Goal: Task Accomplishment & Management: Manage account settings

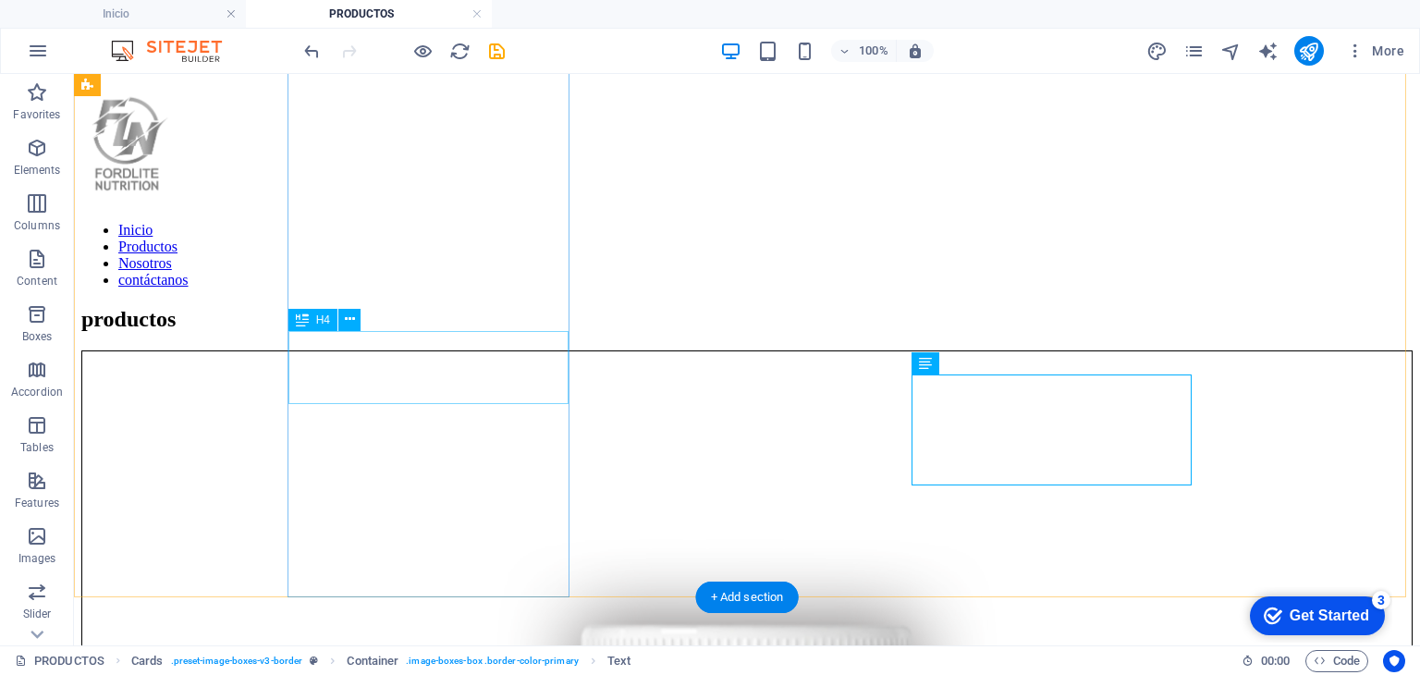
scroll to position [6517, 0]
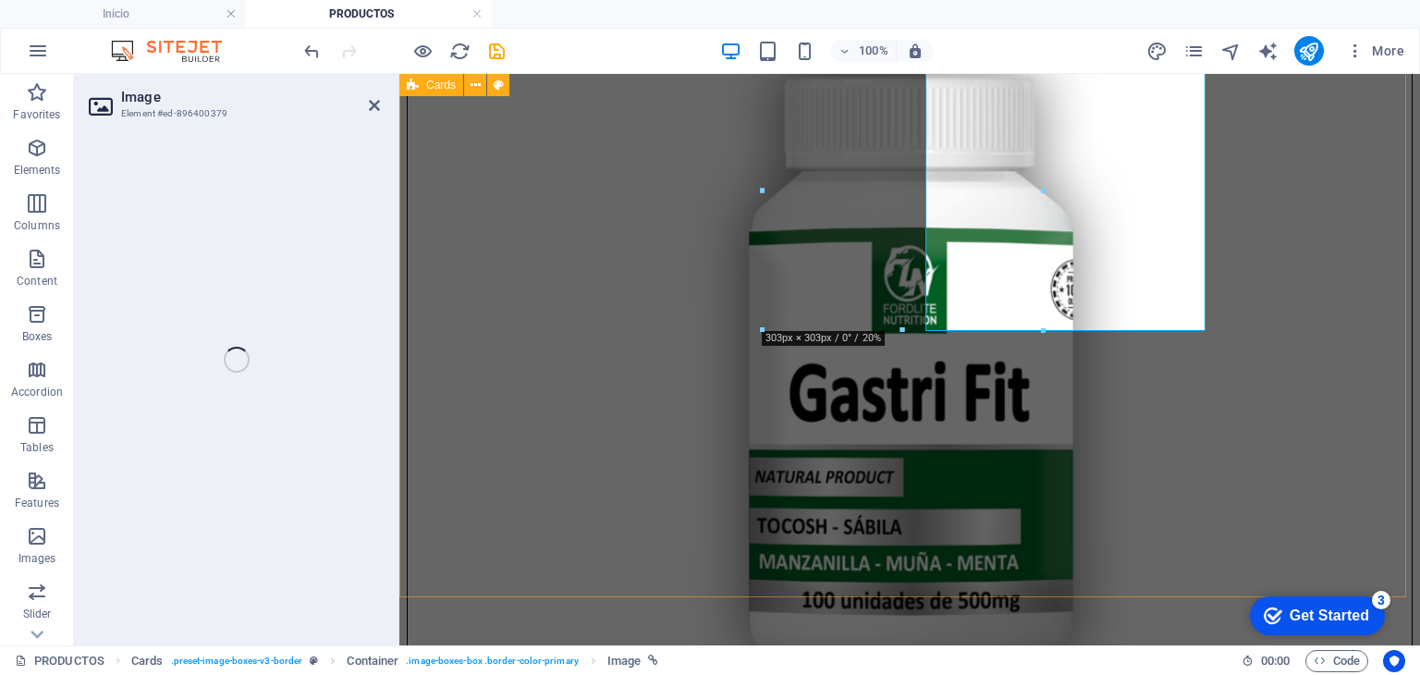
select select "%"
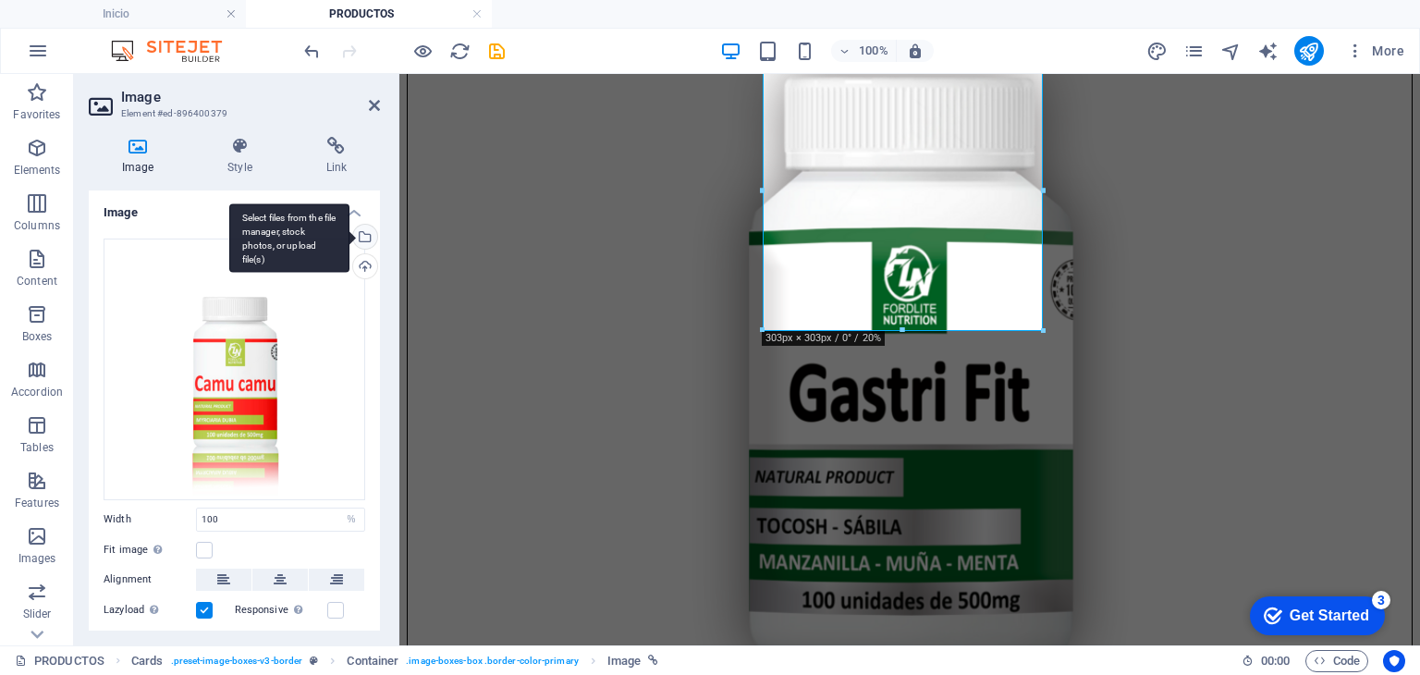
click at [370, 227] on div "Select files from the file manager, stock photos, or upload file(s)" at bounding box center [363, 239] width 28 height 28
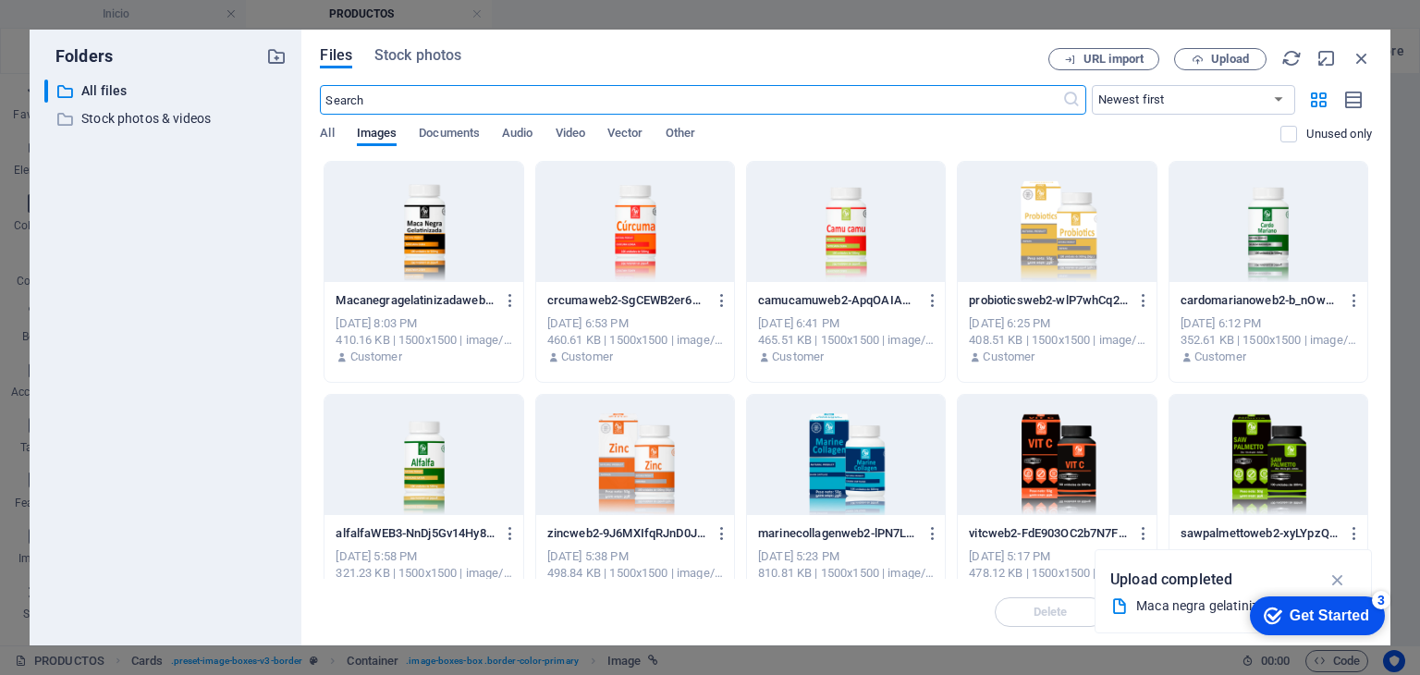
scroll to position [6652, 0]
click at [1228, 56] on span "Upload" at bounding box center [1230, 59] width 38 height 11
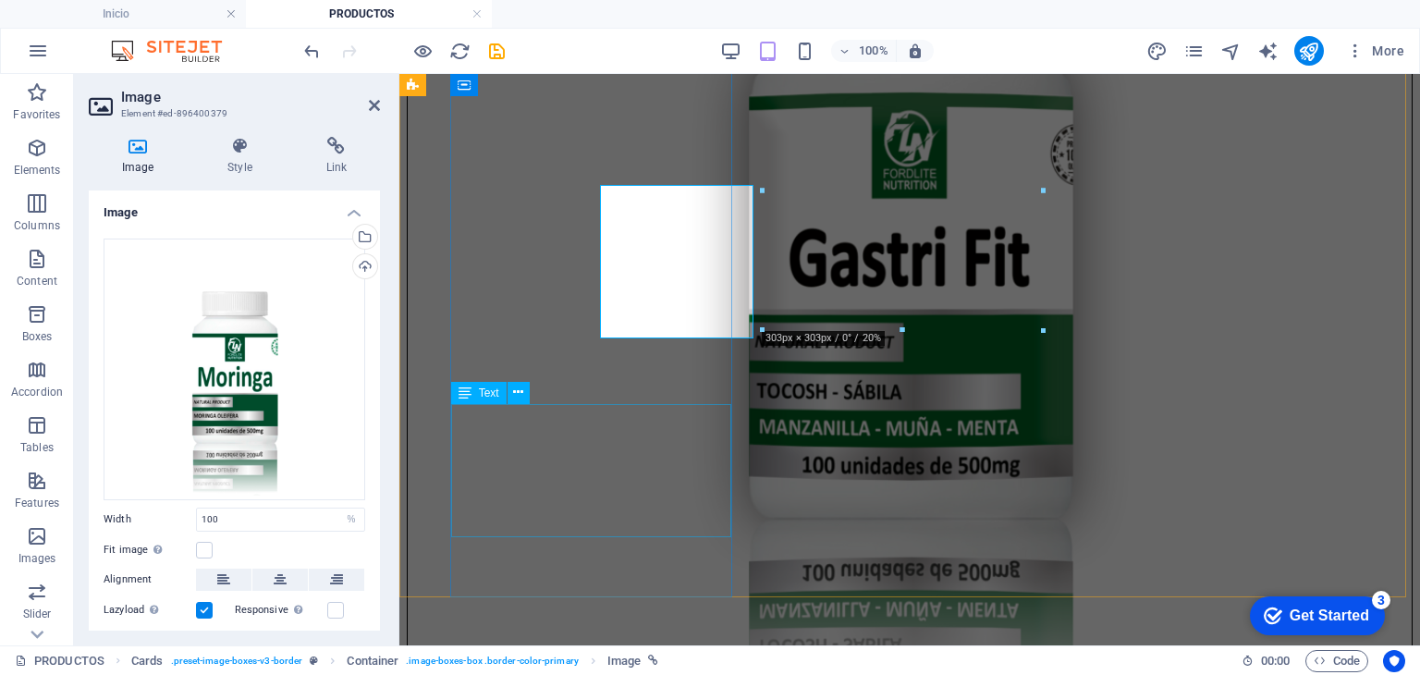
scroll to position [6517, 0]
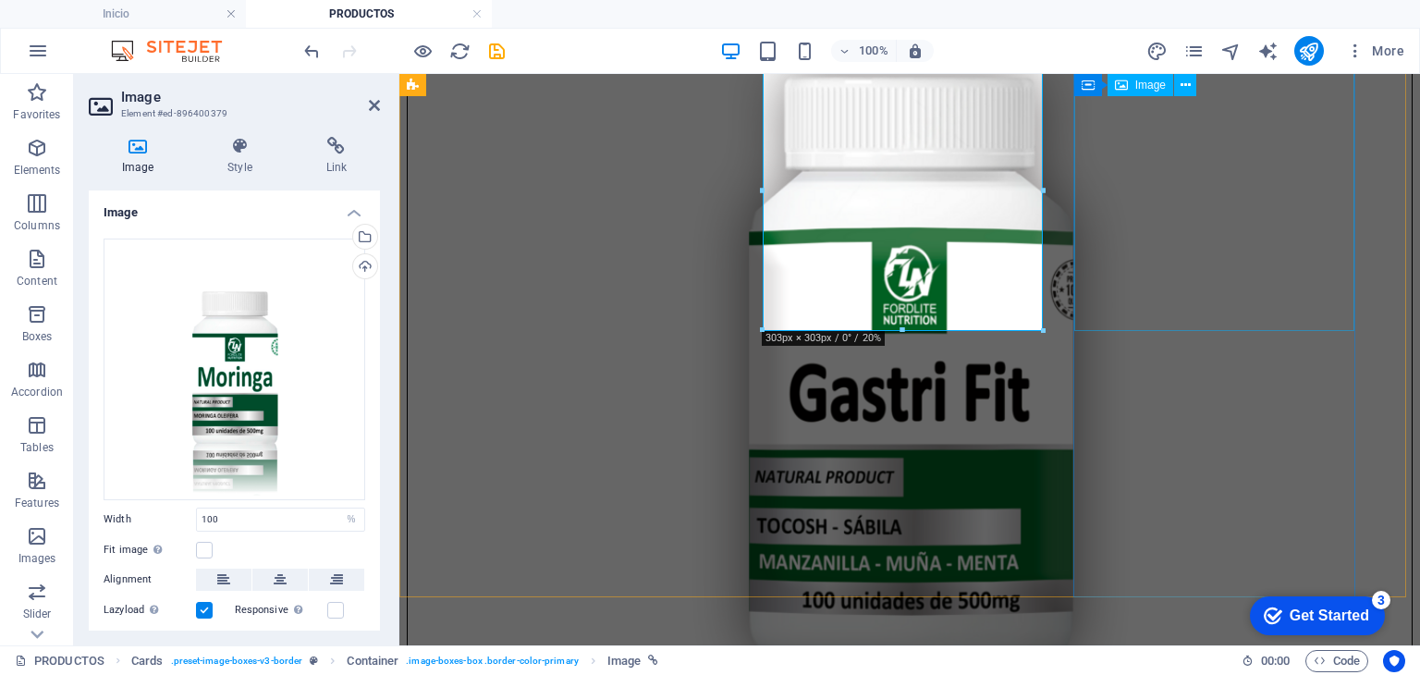
select select "%"
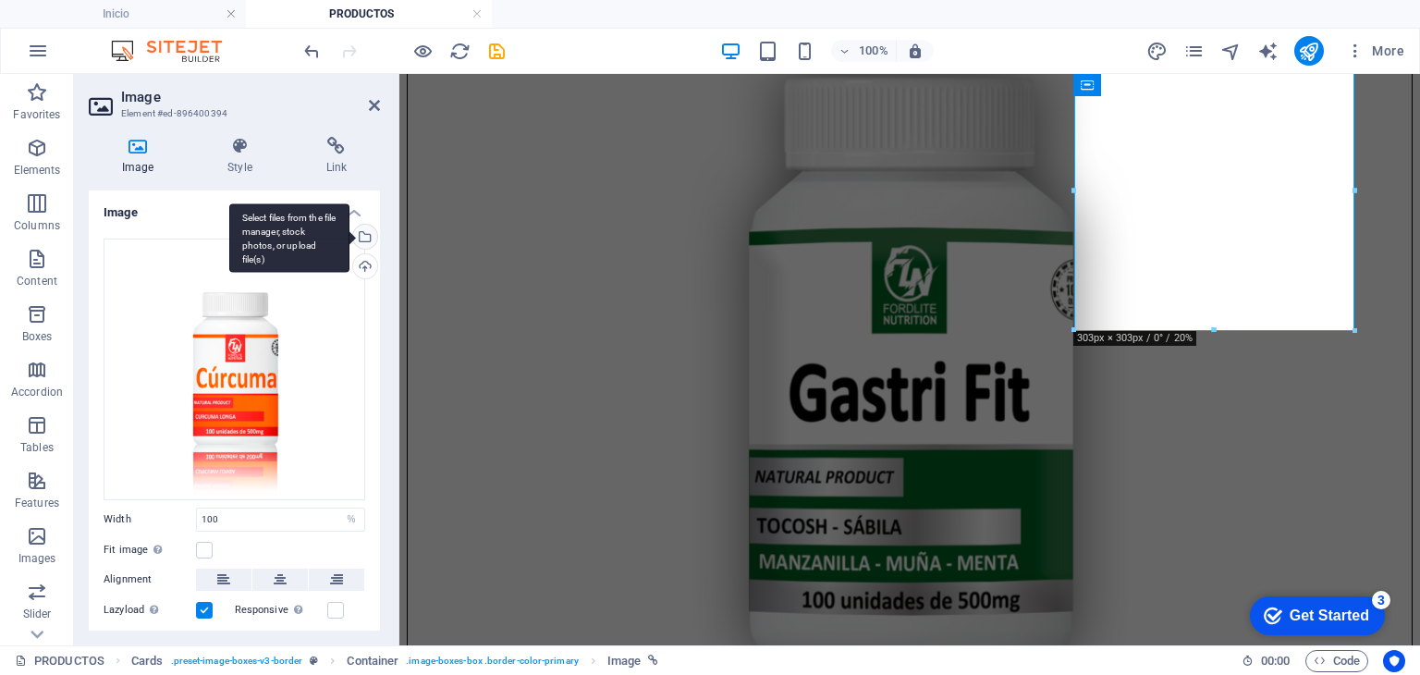
click at [349, 241] on div "Select files from the file manager, stock photos, or upload file(s)" at bounding box center [289, 237] width 120 height 69
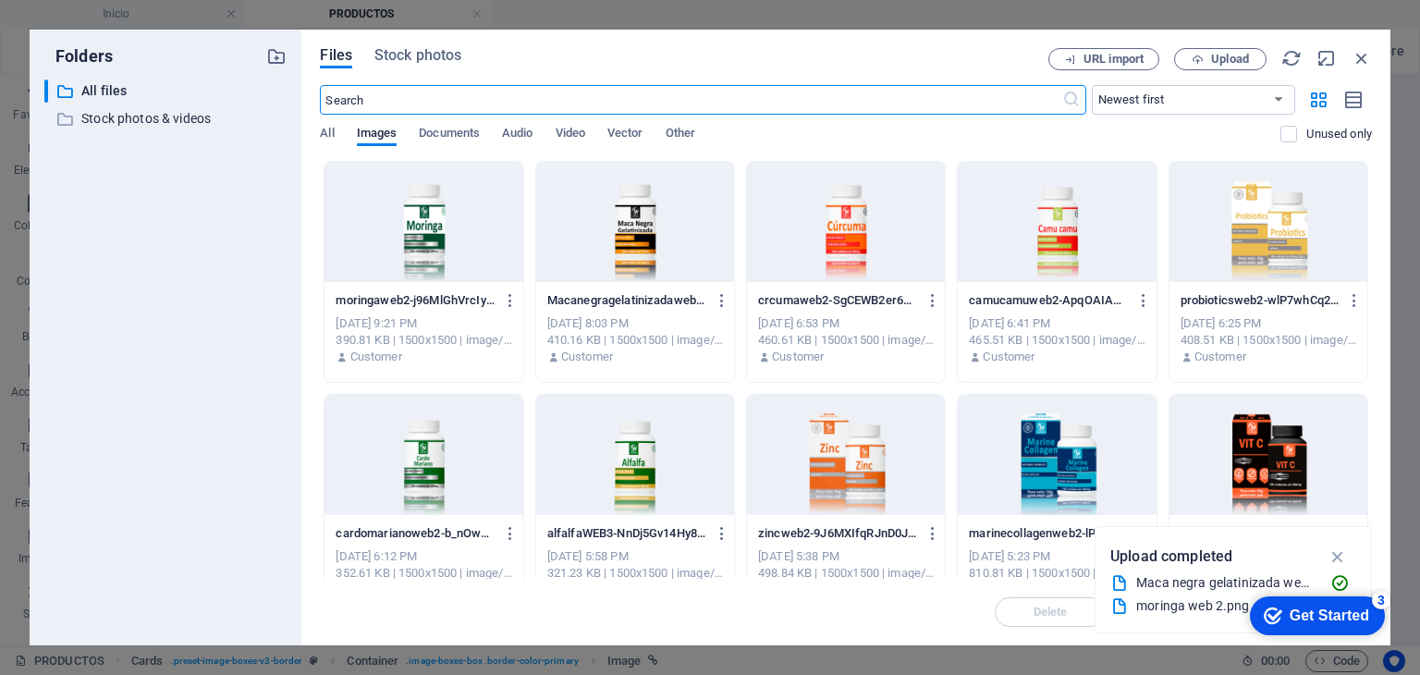
scroll to position [6652, 0]
click at [1217, 67] on button "Upload" at bounding box center [1220, 59] width 92 height 22
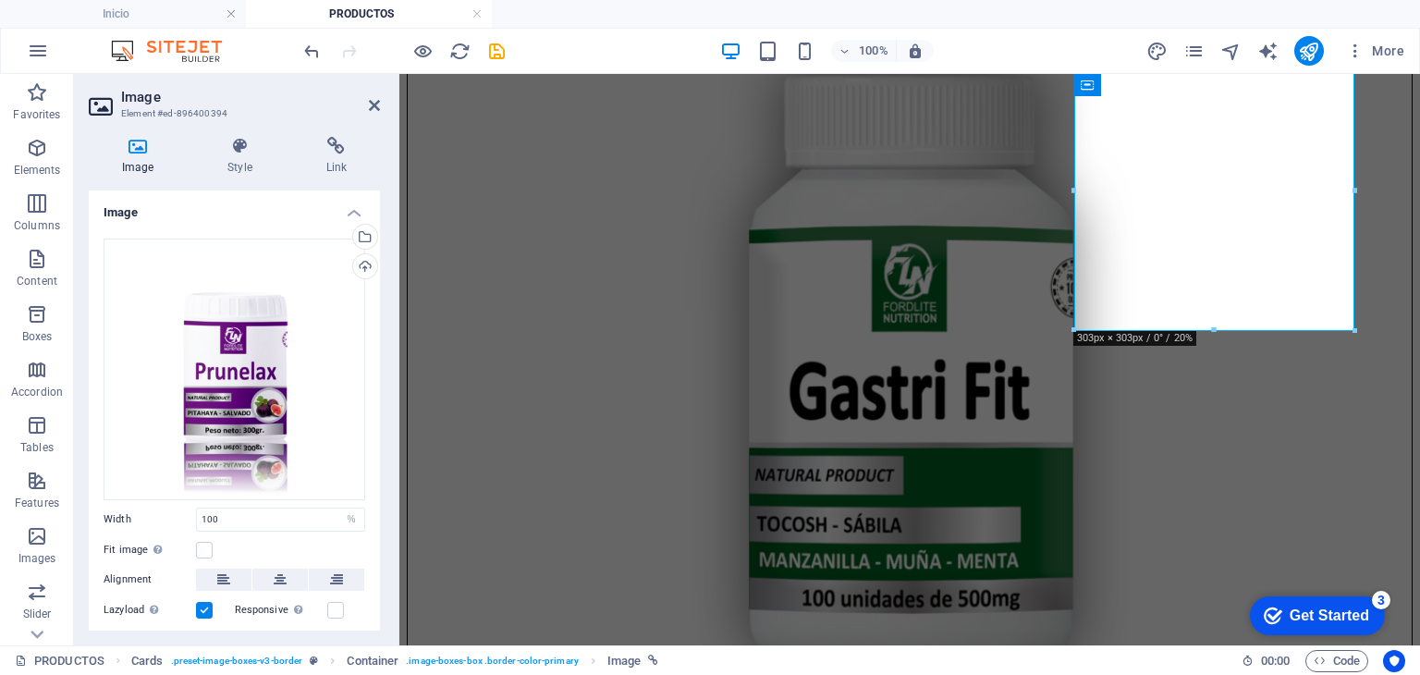
scroll to position [6517, 0]
click at [372, 100] on icon at bounding box center [374, 105] width 11 height 15
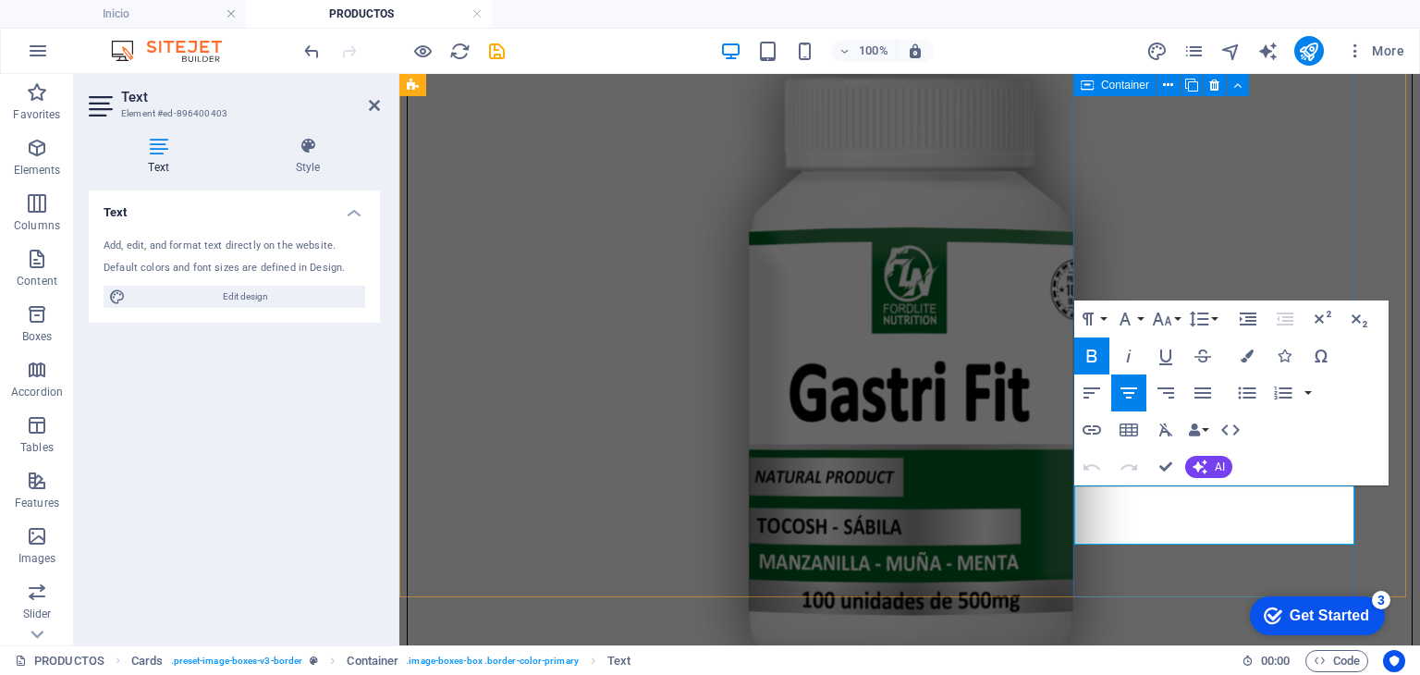
drag, startPoint x: 1289, startPoint y: 519, endPoint x: 1150, endPoint y: 517, distance: 138.7
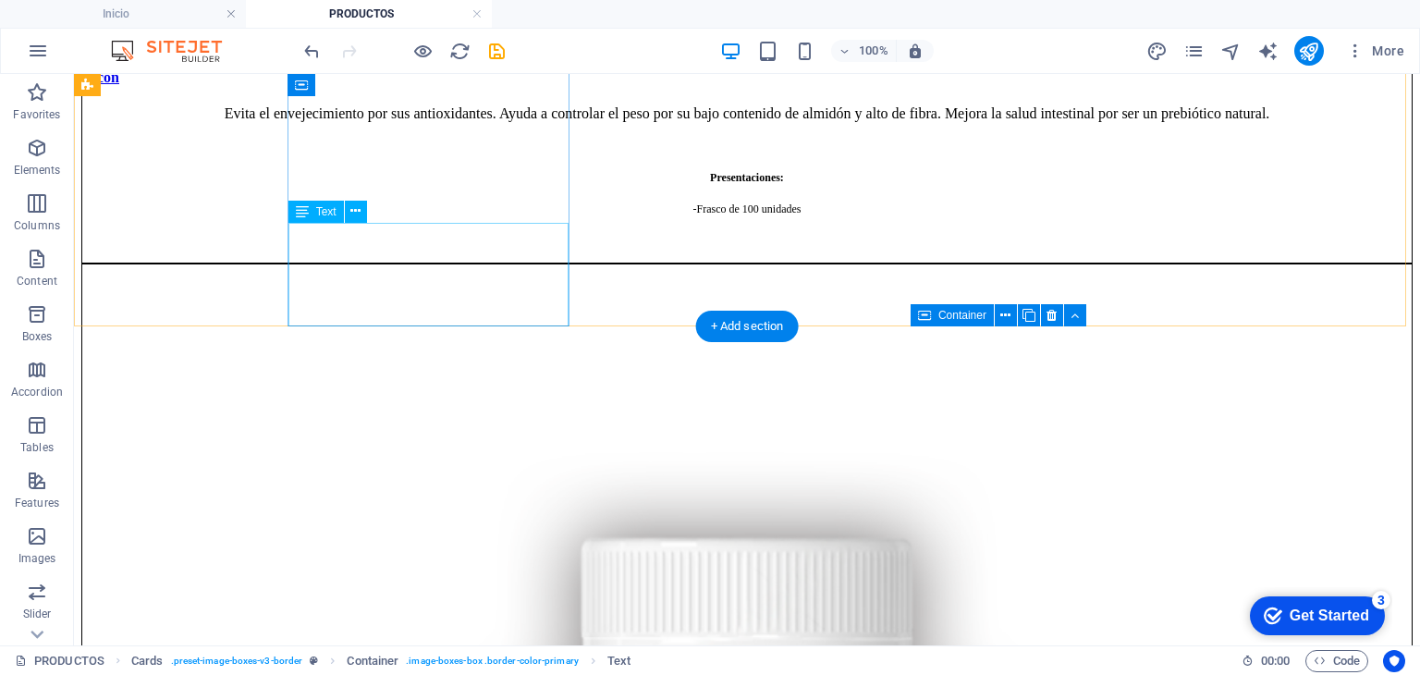
scroll to position [6148, 0]
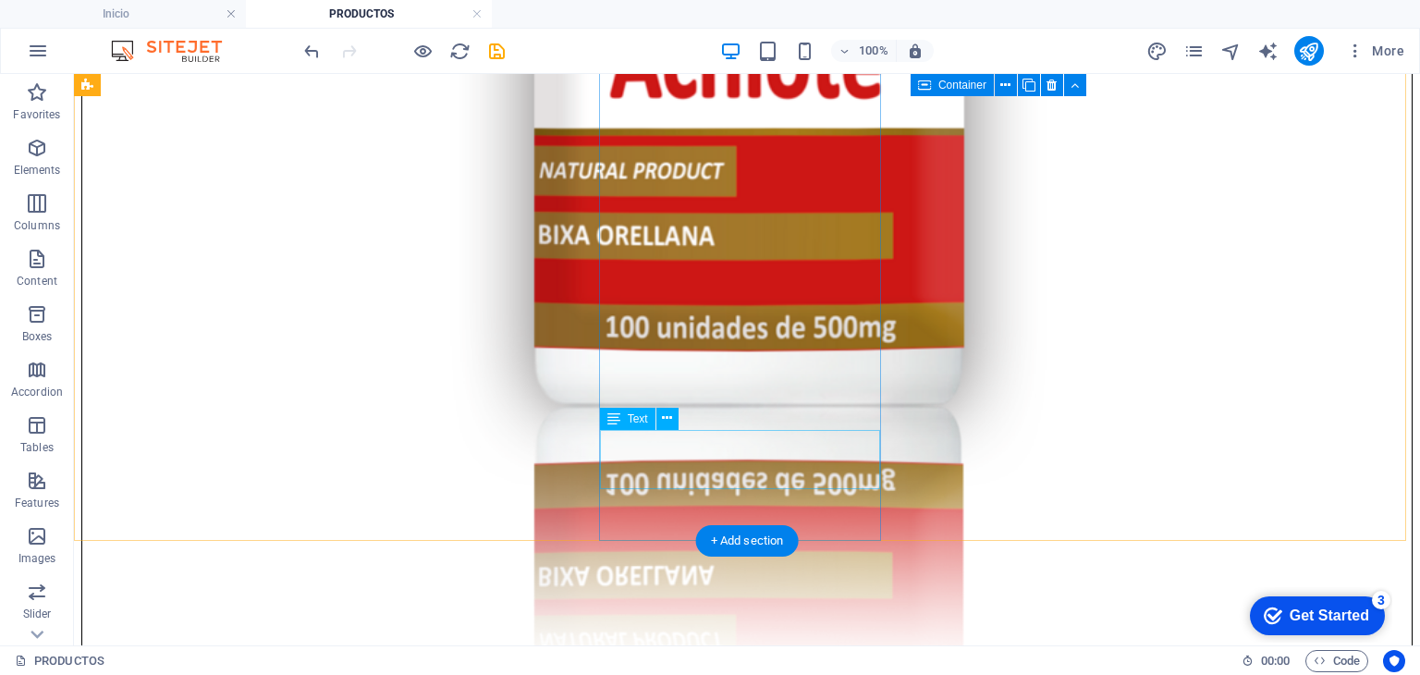
scroll to position [7121, 0]
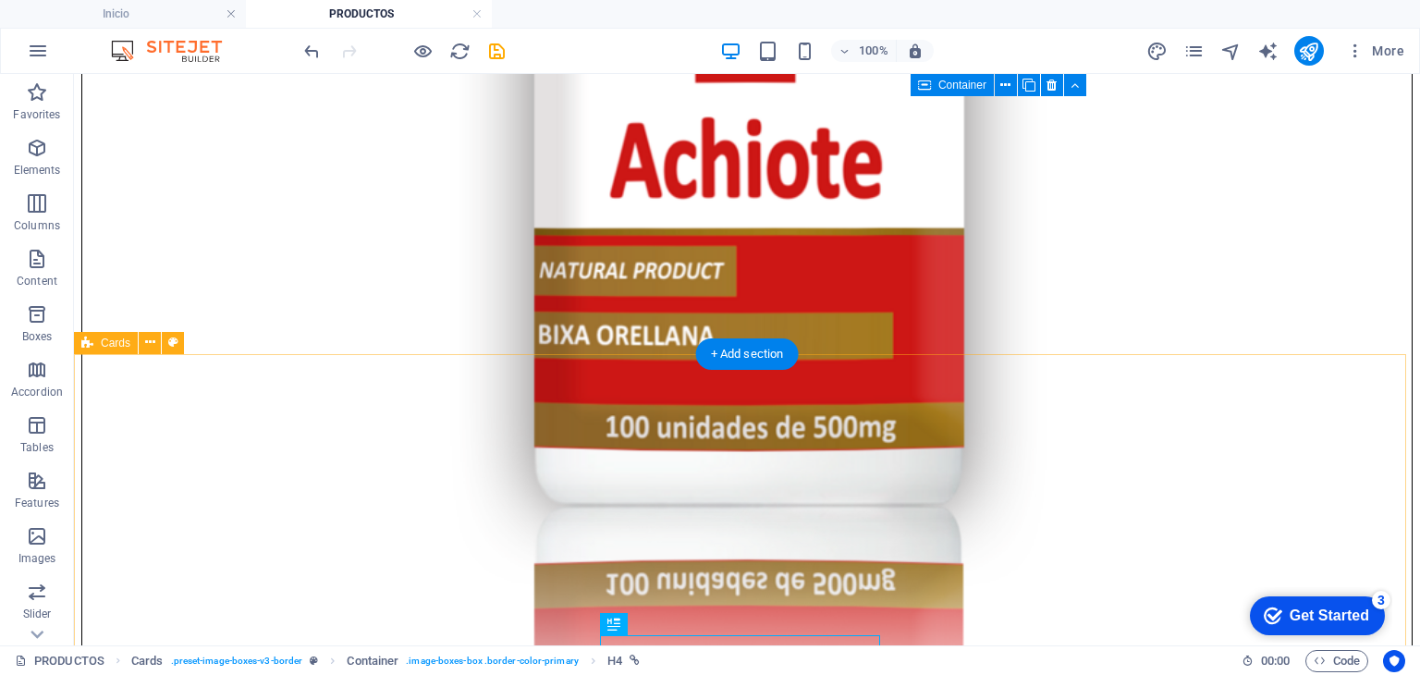
scroll to position [7129, 0]
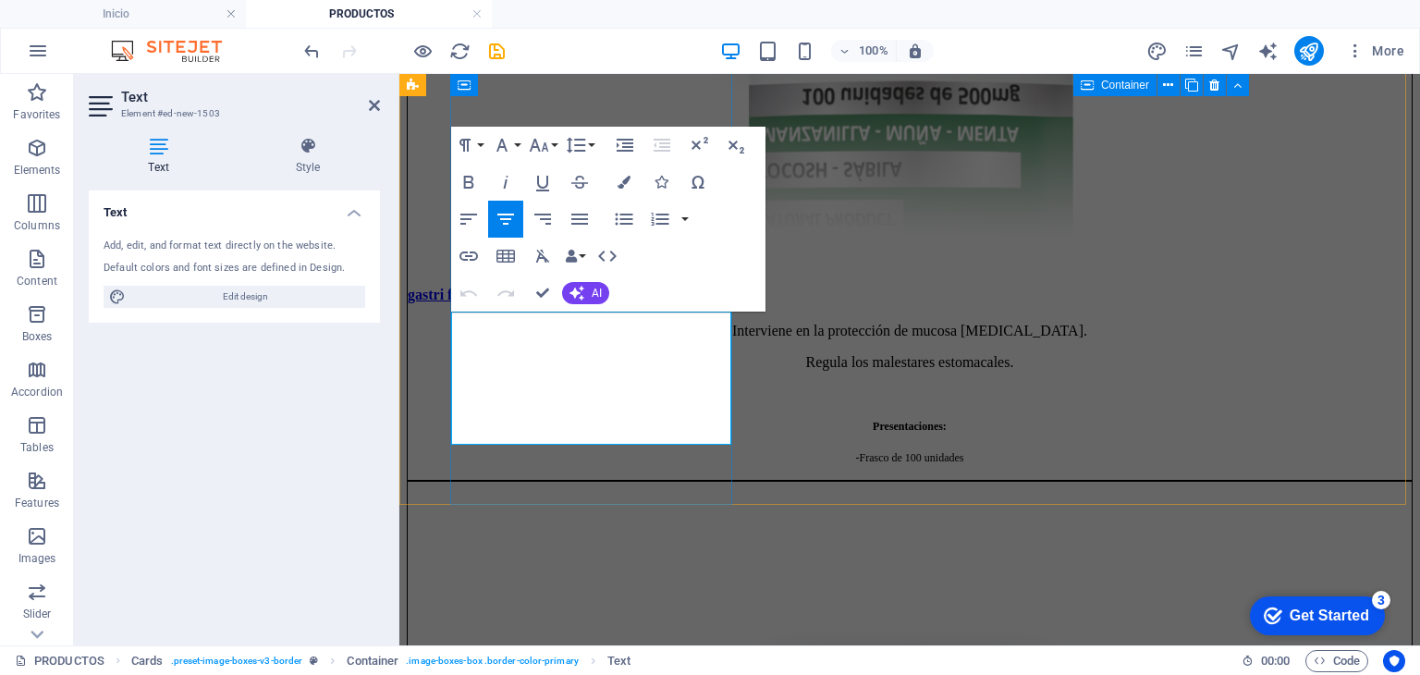
drag, startPoint x: 657, startPoint y: 415, endPoint x: 453, endPoint y: 325, distance: 223.2
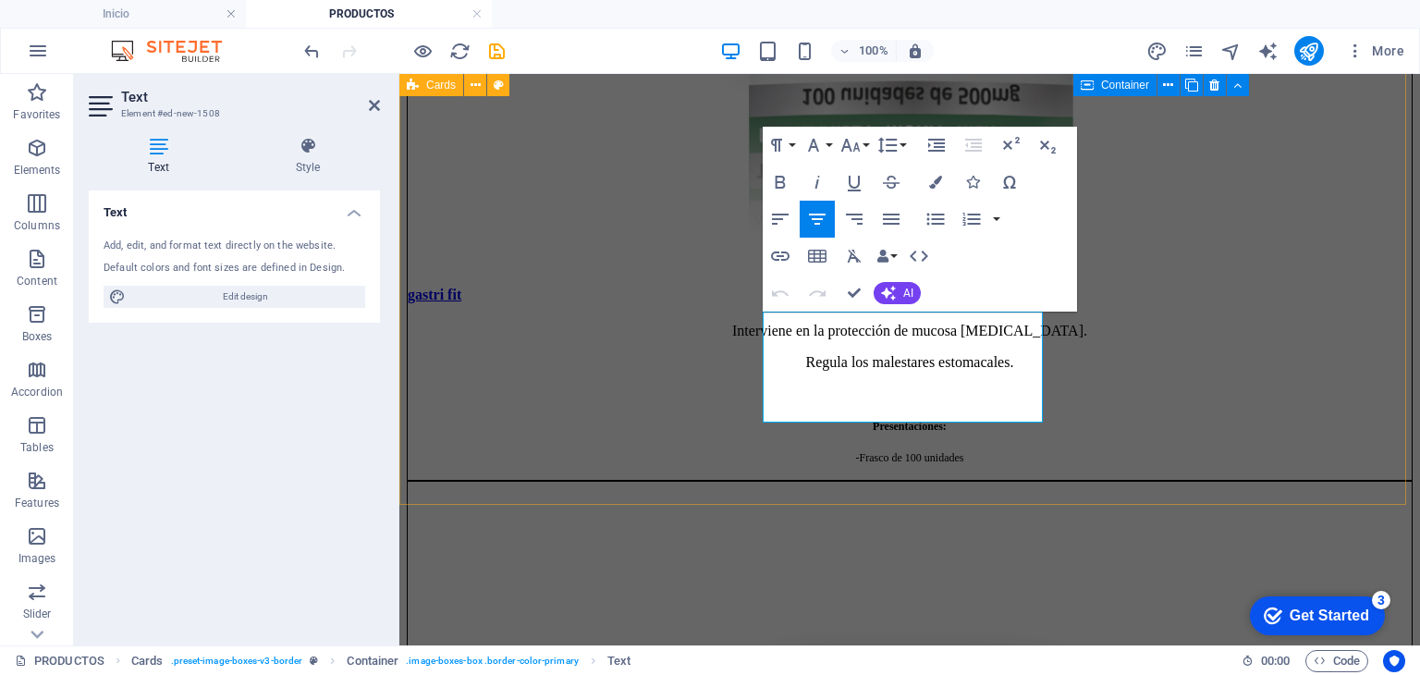
drag, startPoint x: 999, startPoint y: 389, endPoint x: 758, endPoint y: 325, distance: 248.7
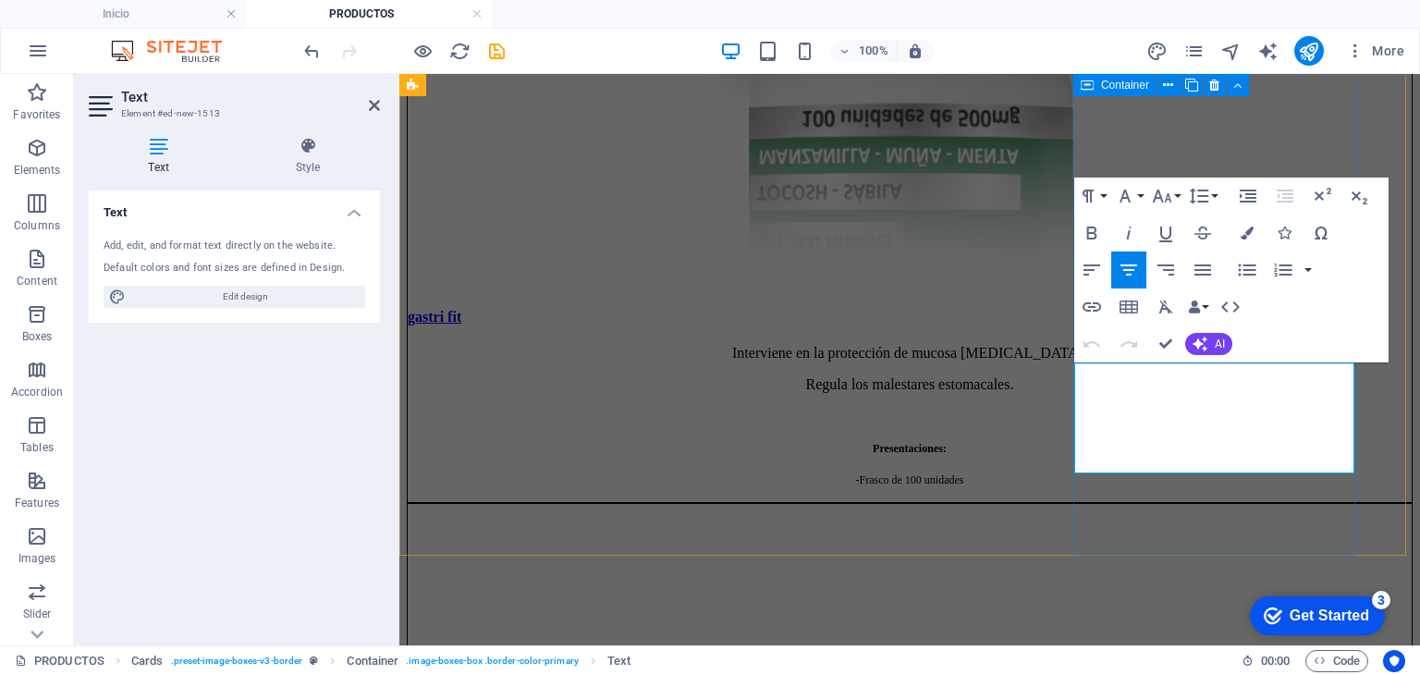
drag, startPoint x: 1288, startPoint y: 452, endPoint x: 1098, endPoint y: 377, distance: 203.8
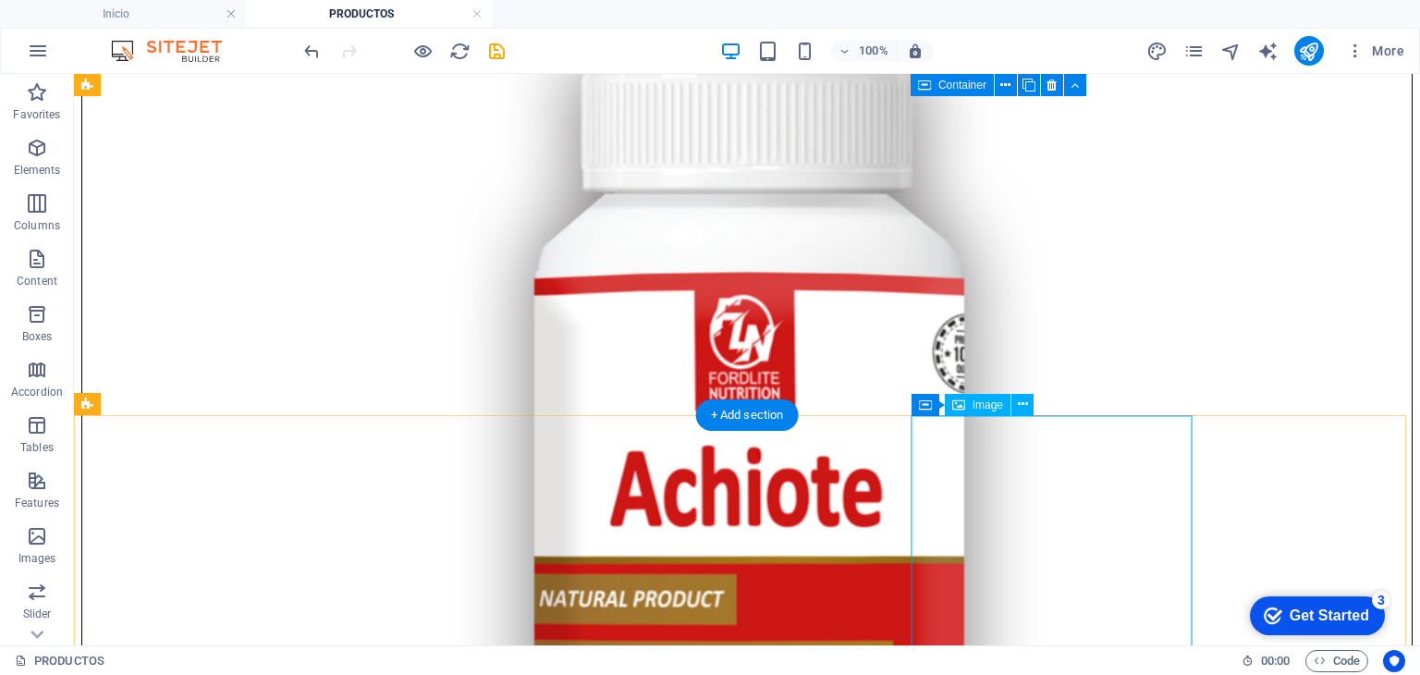
scroll to position [7014, 0]
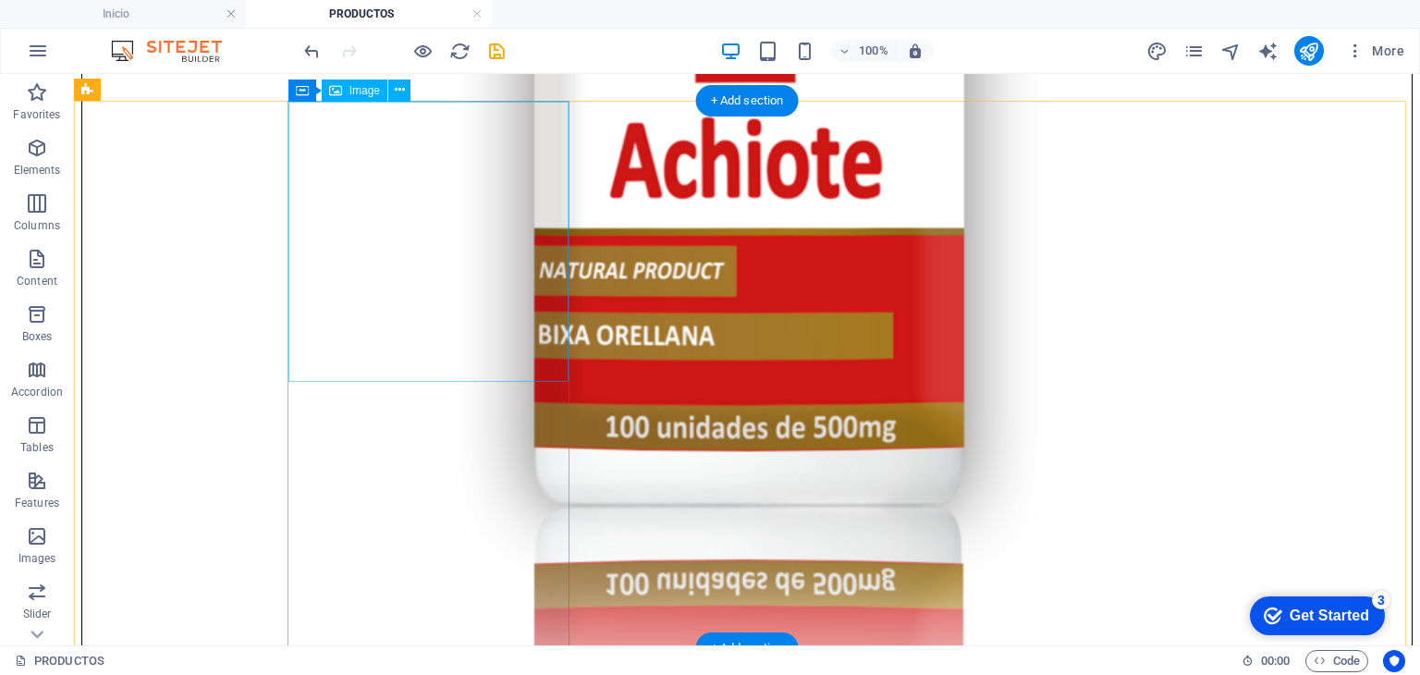
select select "%"
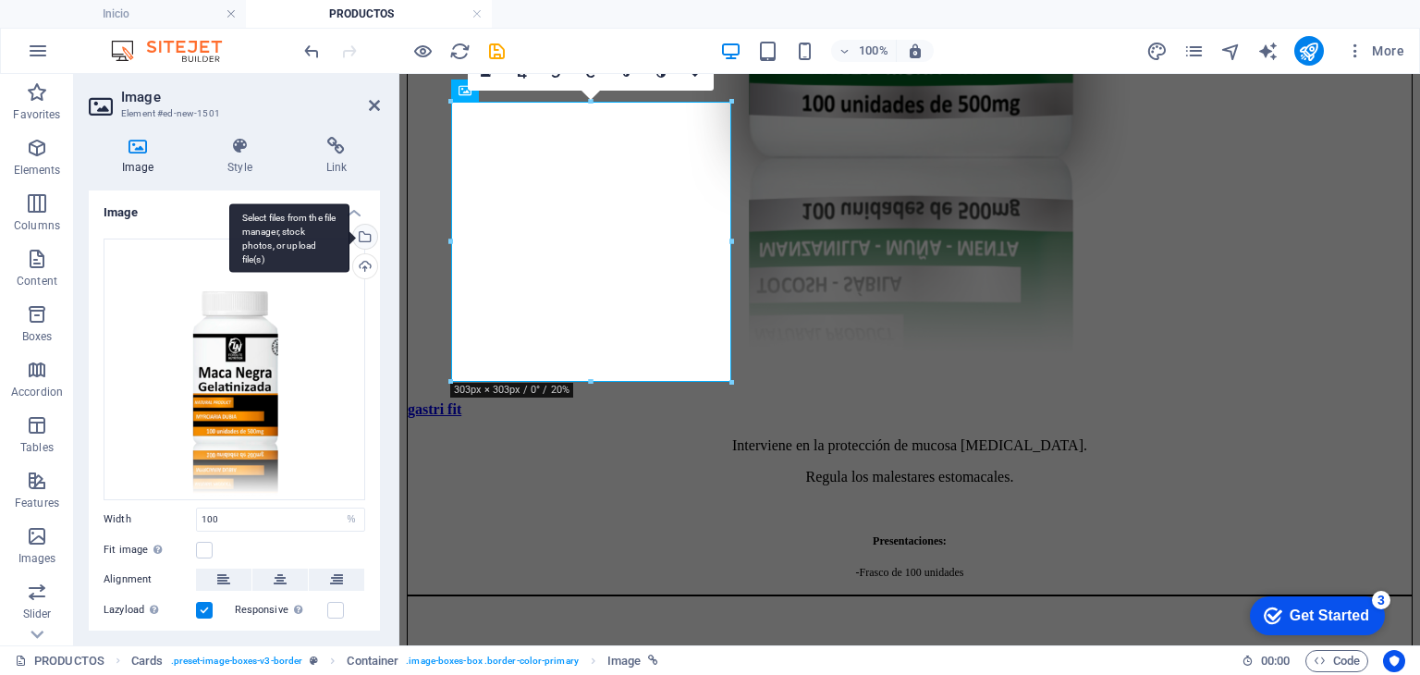
click at [365, 241] on div "Select files from the file manager, stock photos, or upload file(s)" at bounding box center [363, 239] width 28 height 28
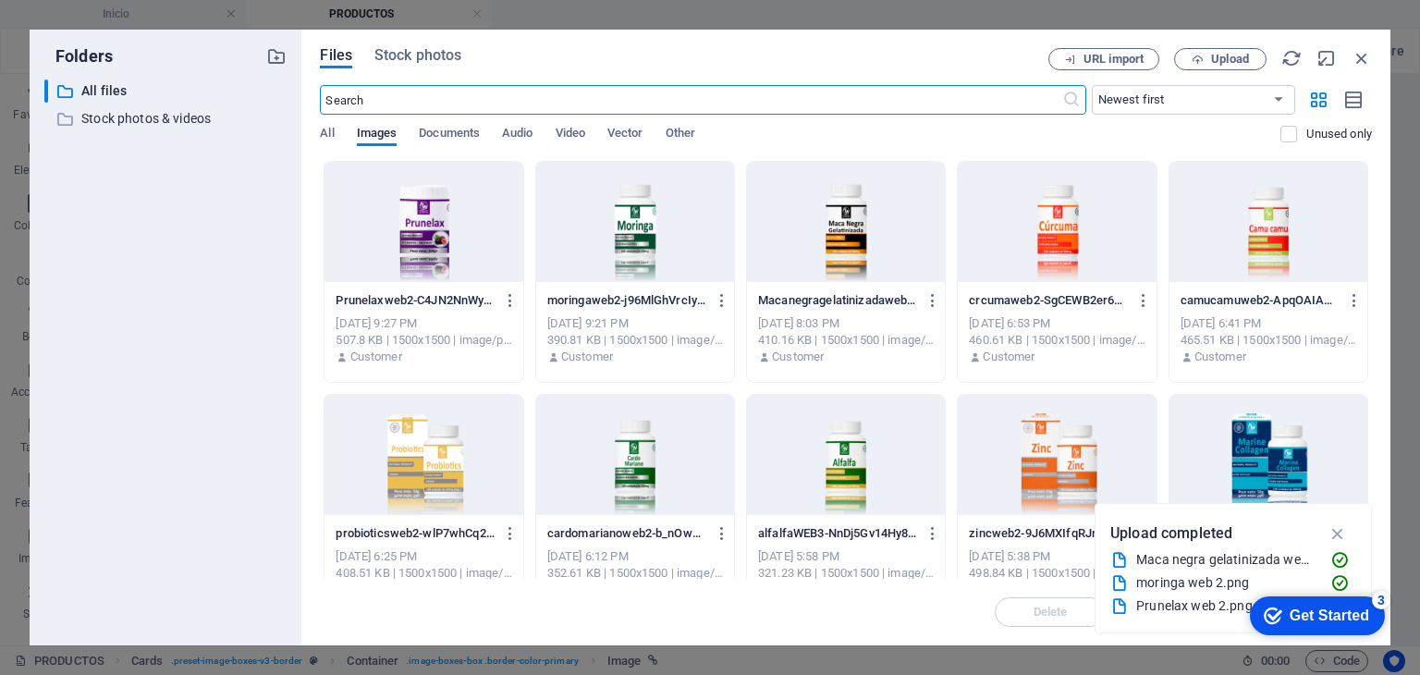
scroll to position [7124, 0]
click at [1215, 64] on span "Upload" at bounding box center [1230, 59] width 38 height 11
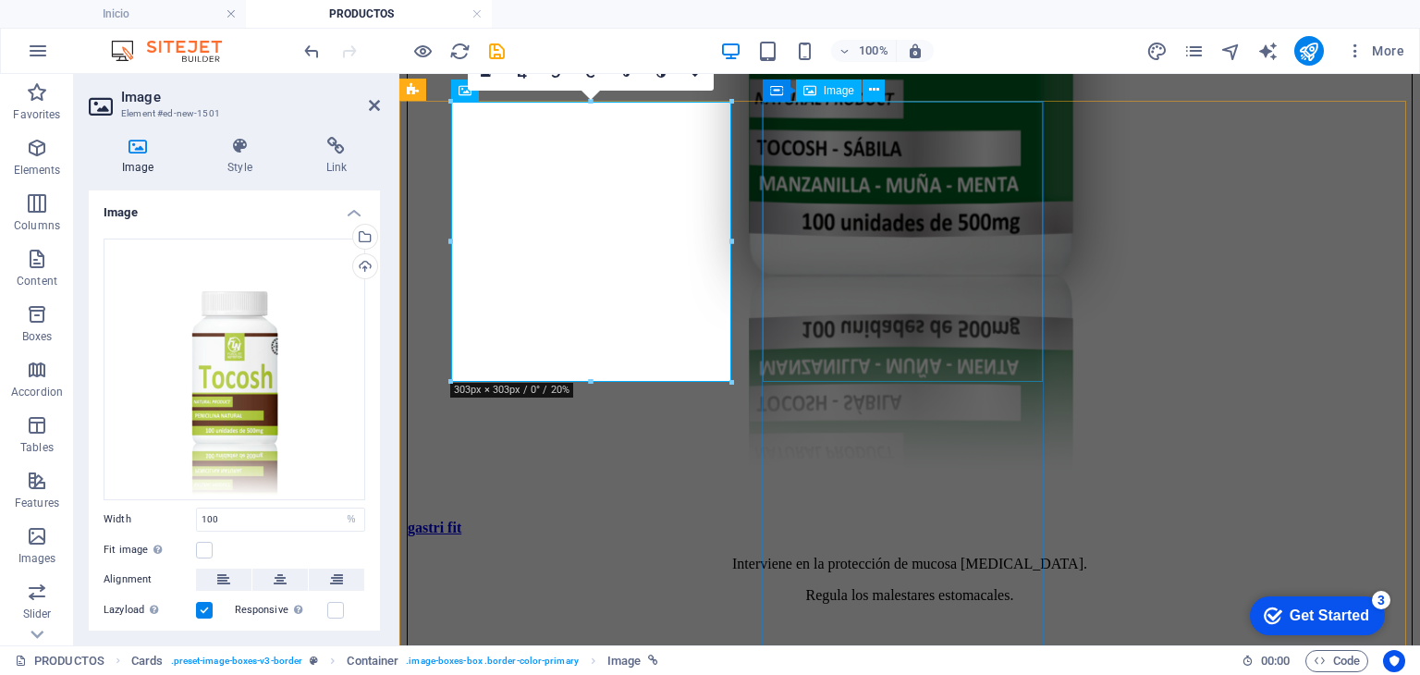
scroll to position [6829, 0]
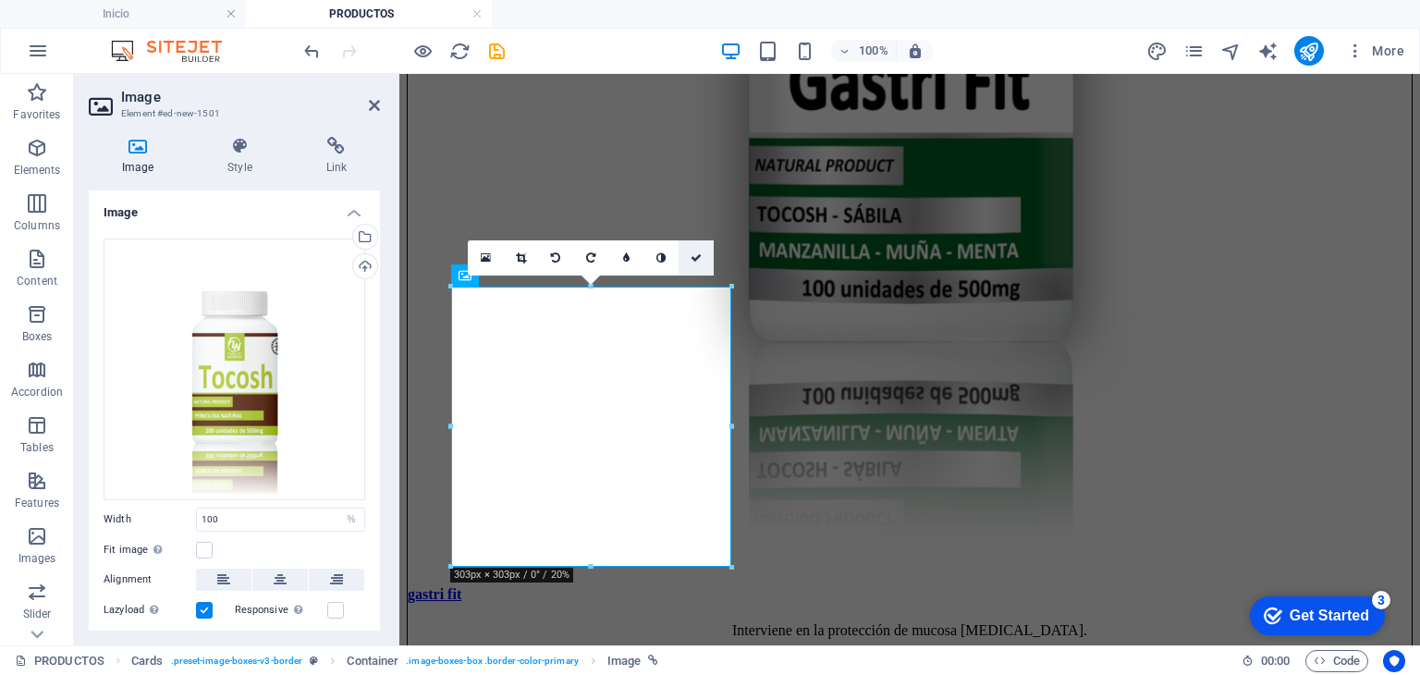
click at [691, 260] on icon at bounding box center [696, 257] width 11 height 11
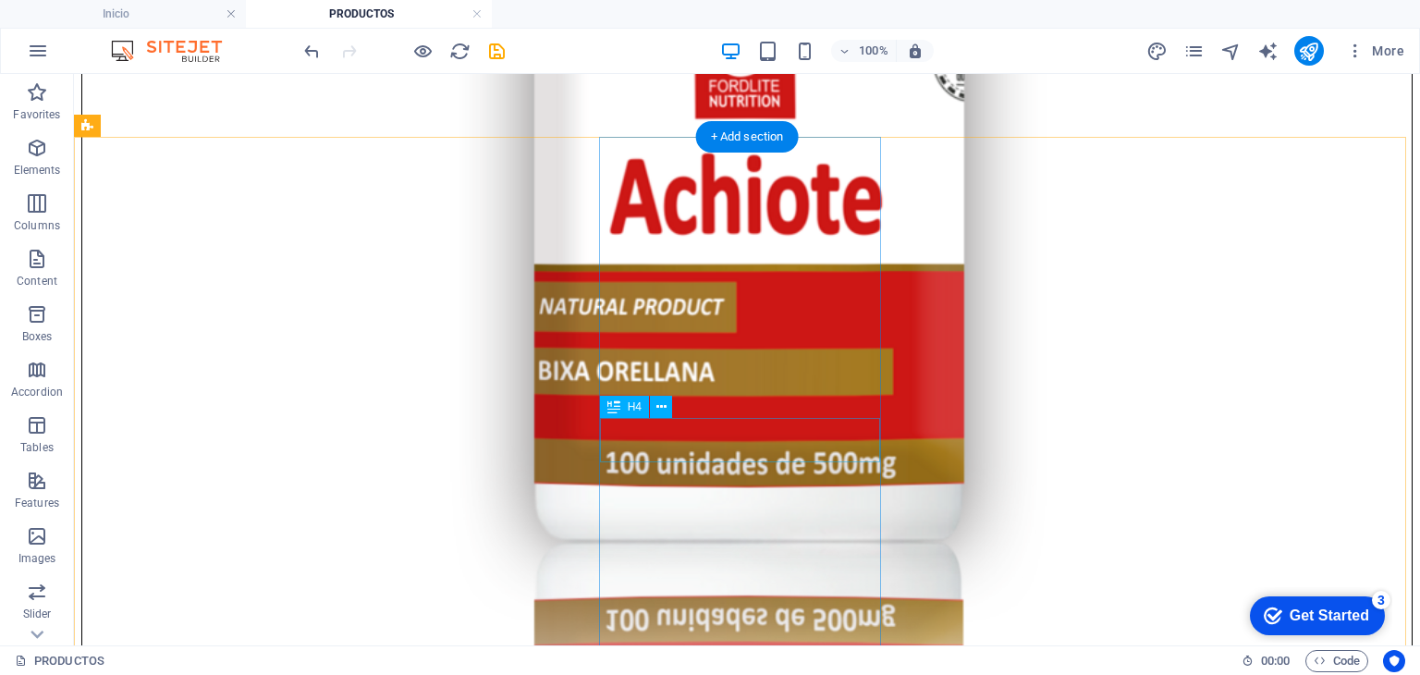
scroll to position [7066, 0]
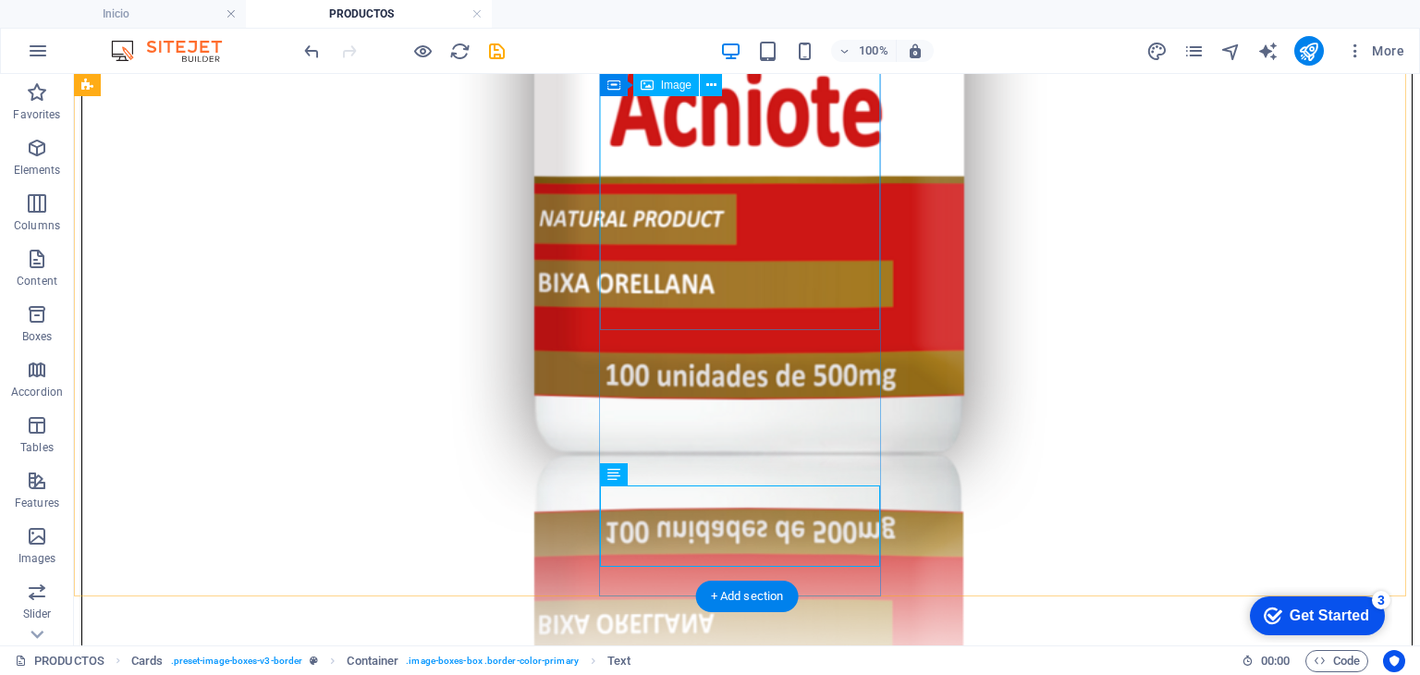
select select "%"
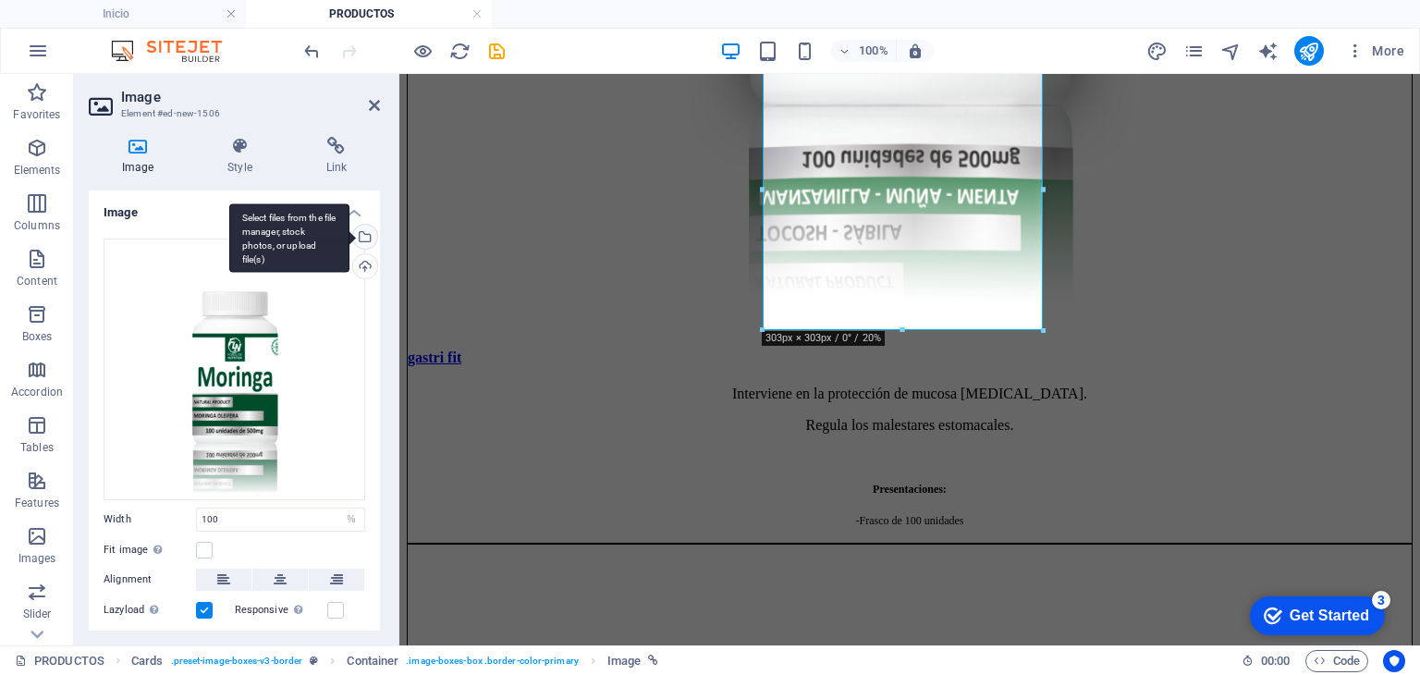
click at [349, 240] on div "Select files from the file manager, stock photos, or upload file(s)" at bounding box center [289, 237] width 120 height 69
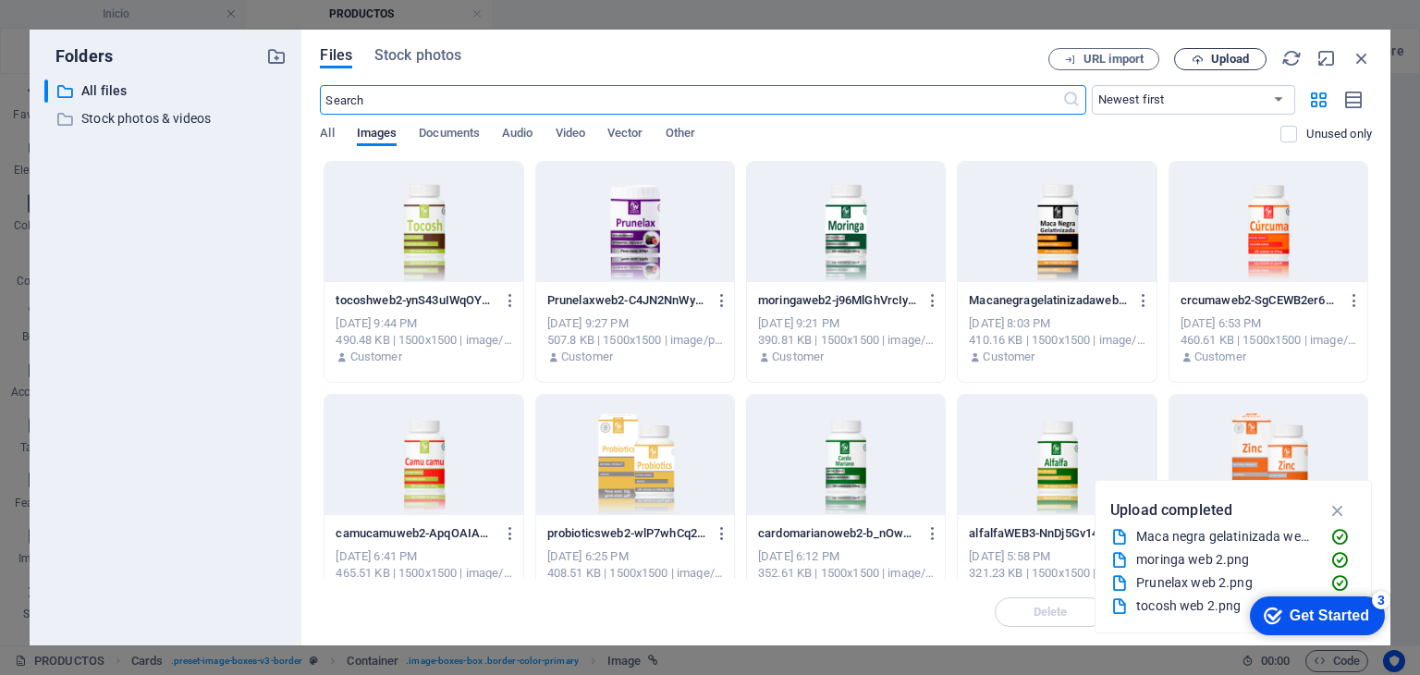
click at [1233, 54] on span "Upload" at bounding box center [1230, 59] width 38 height 11
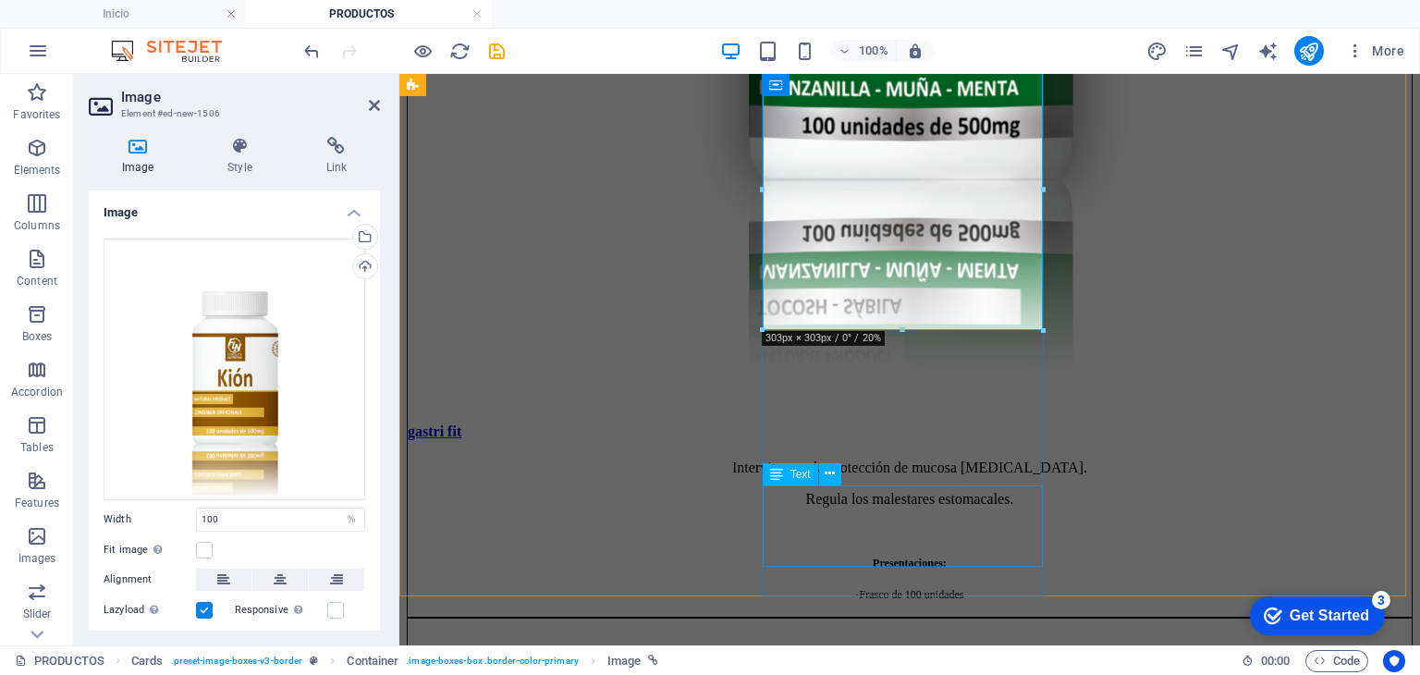
scroll to position [6881, 0]
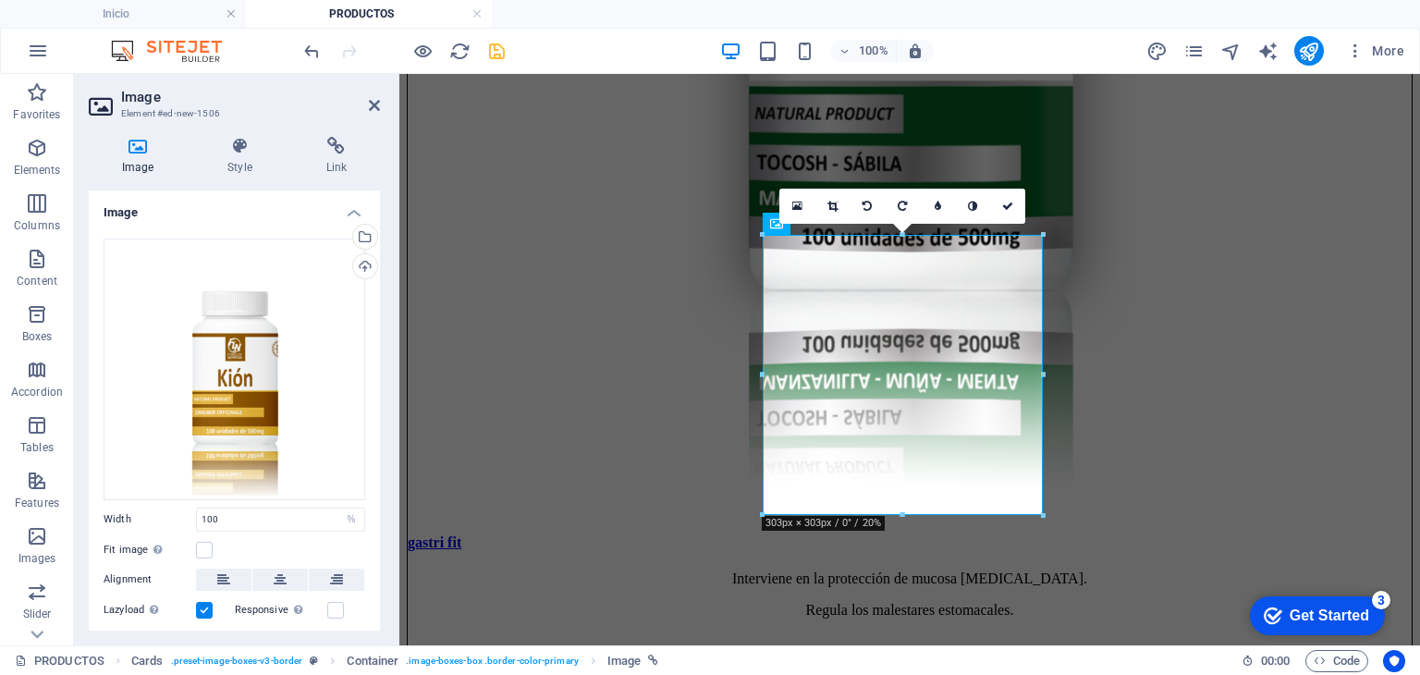
click at [496, 54] on icon "save" at bounding box center [496, 51] width 21 height 21
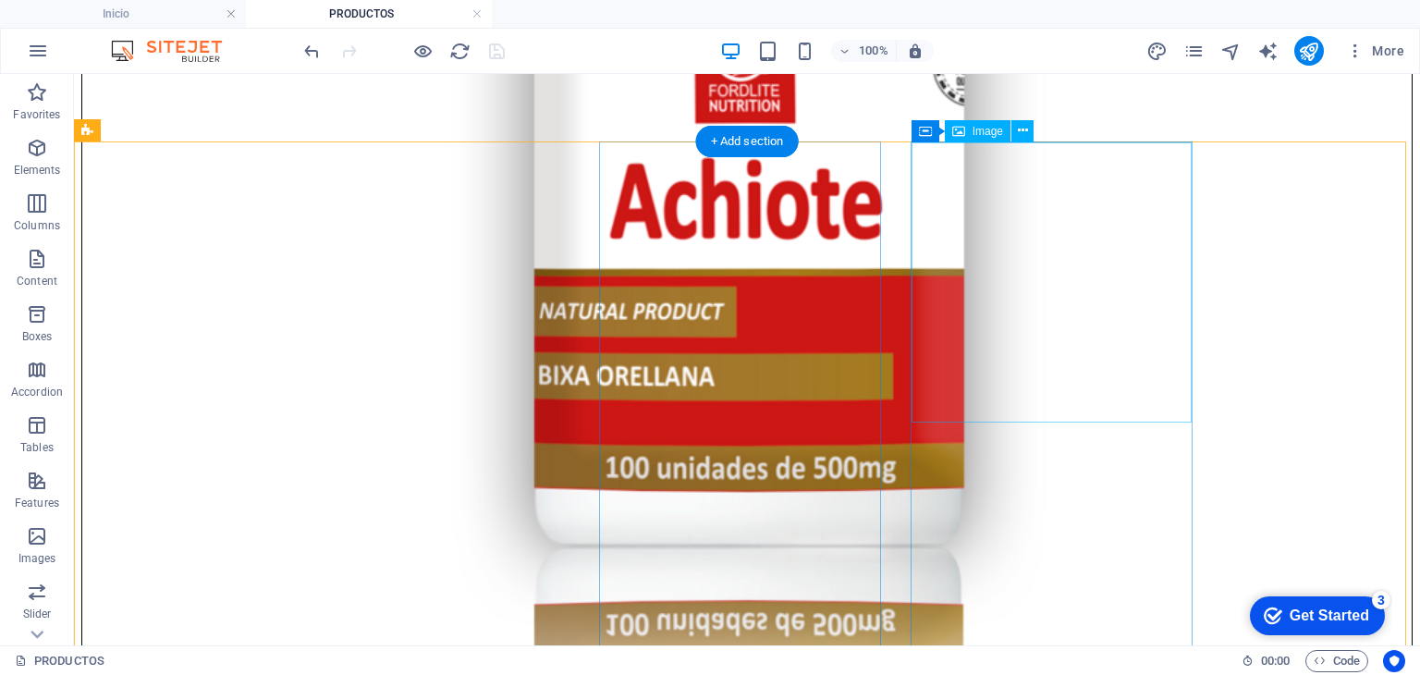
scroll to position [7066, 0]
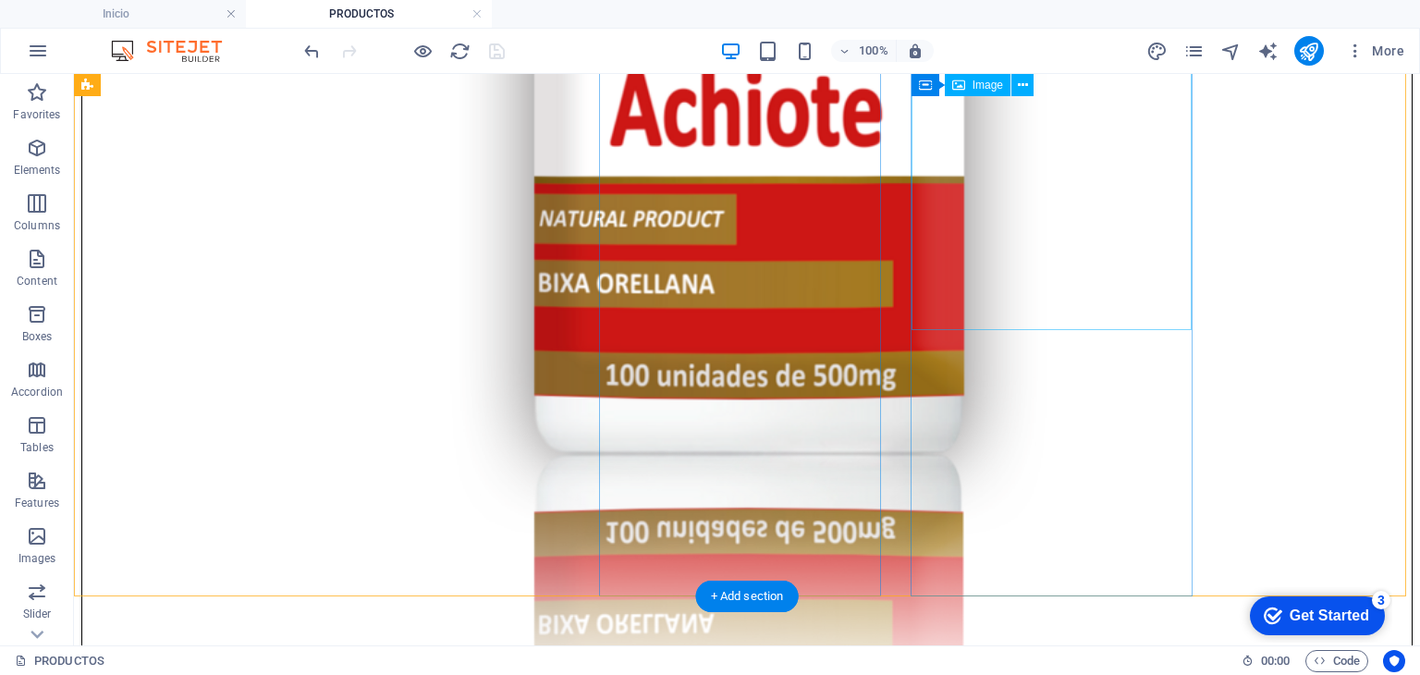
select select "%"
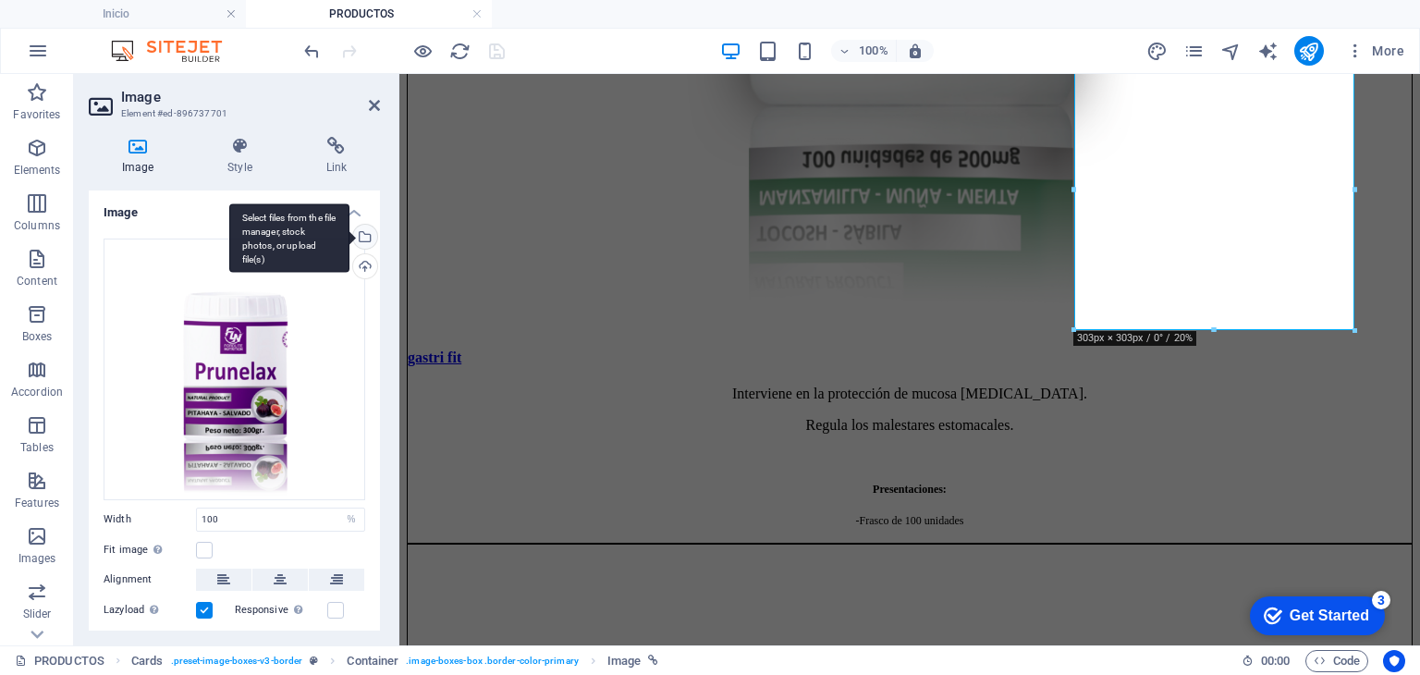
click at [362, 239] on div "Select files from the file manager, stock photos, or upload file(s)" at bounding box center [363, 239] width 28 height 28
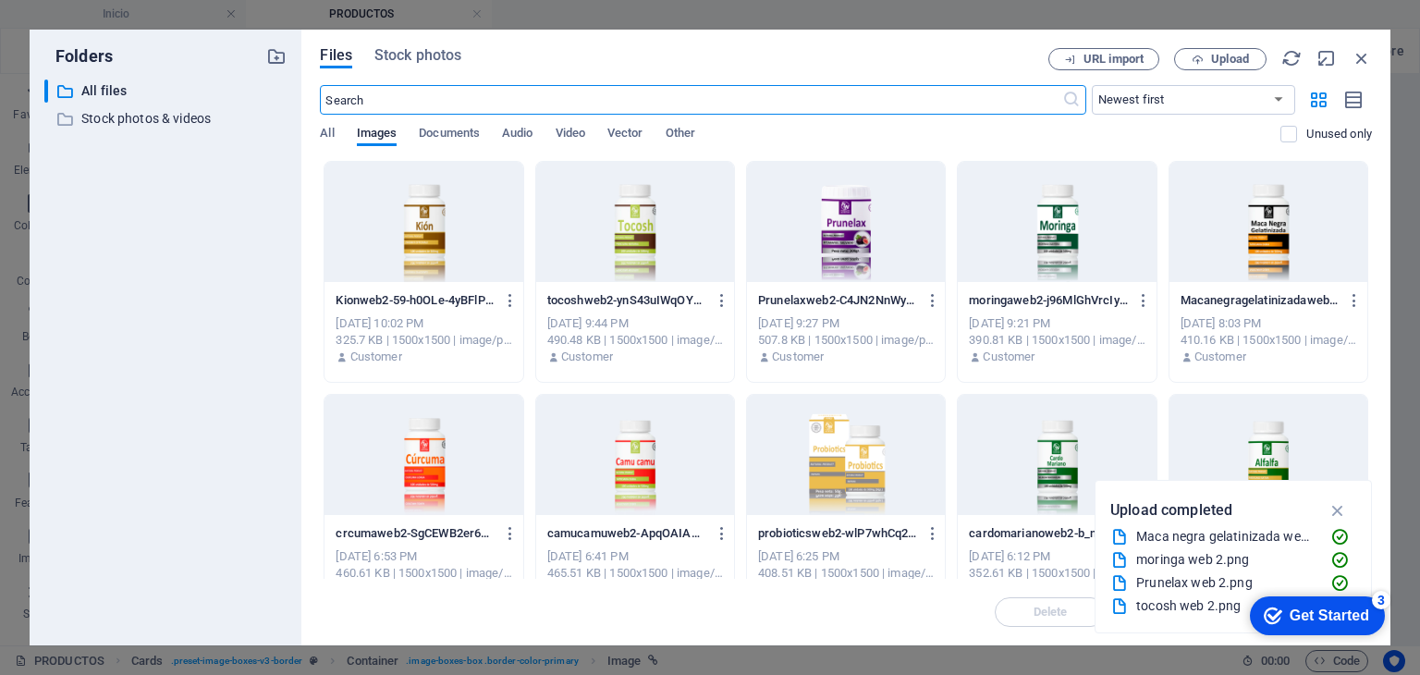
scroll to position [7198, 0]
click at [1235, 63] on span "Upload" at bounding box center [1230, 59] width 38 height 11
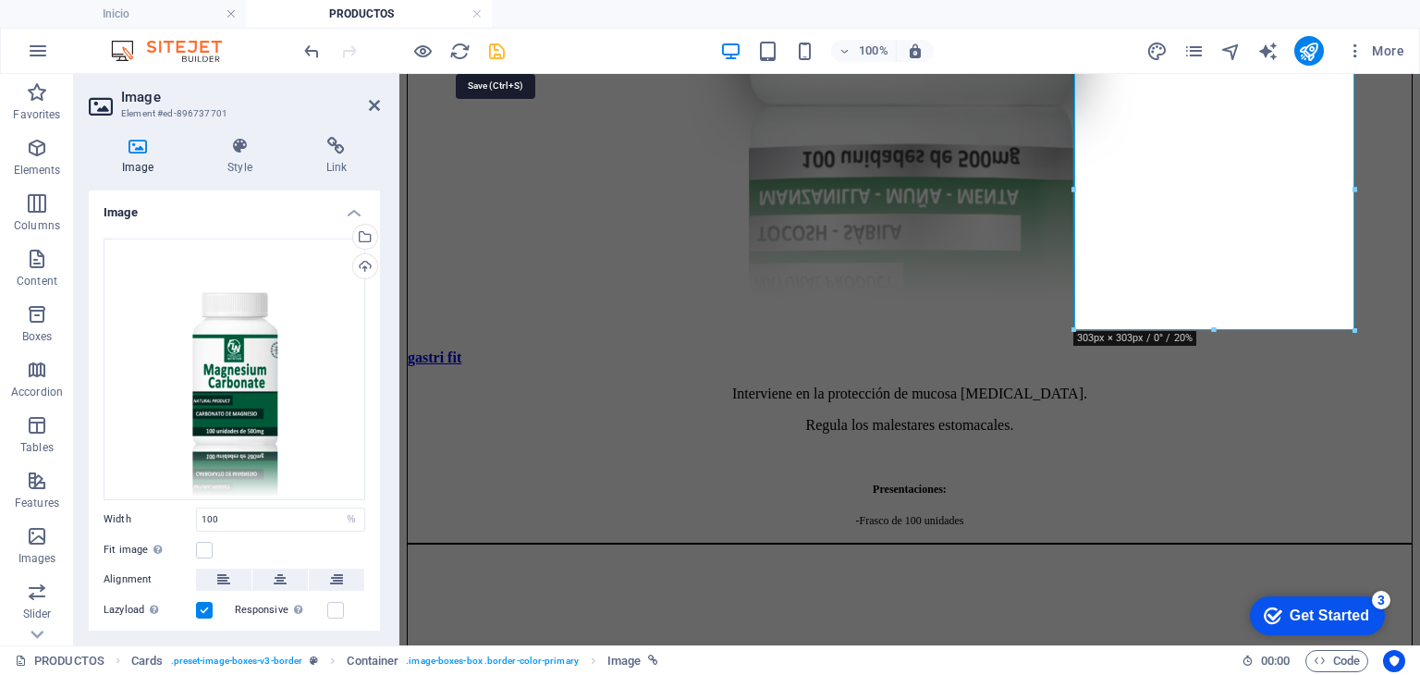
click at [492, 46] on icon "save" at bounding box center [496, 51] width 21 height 21
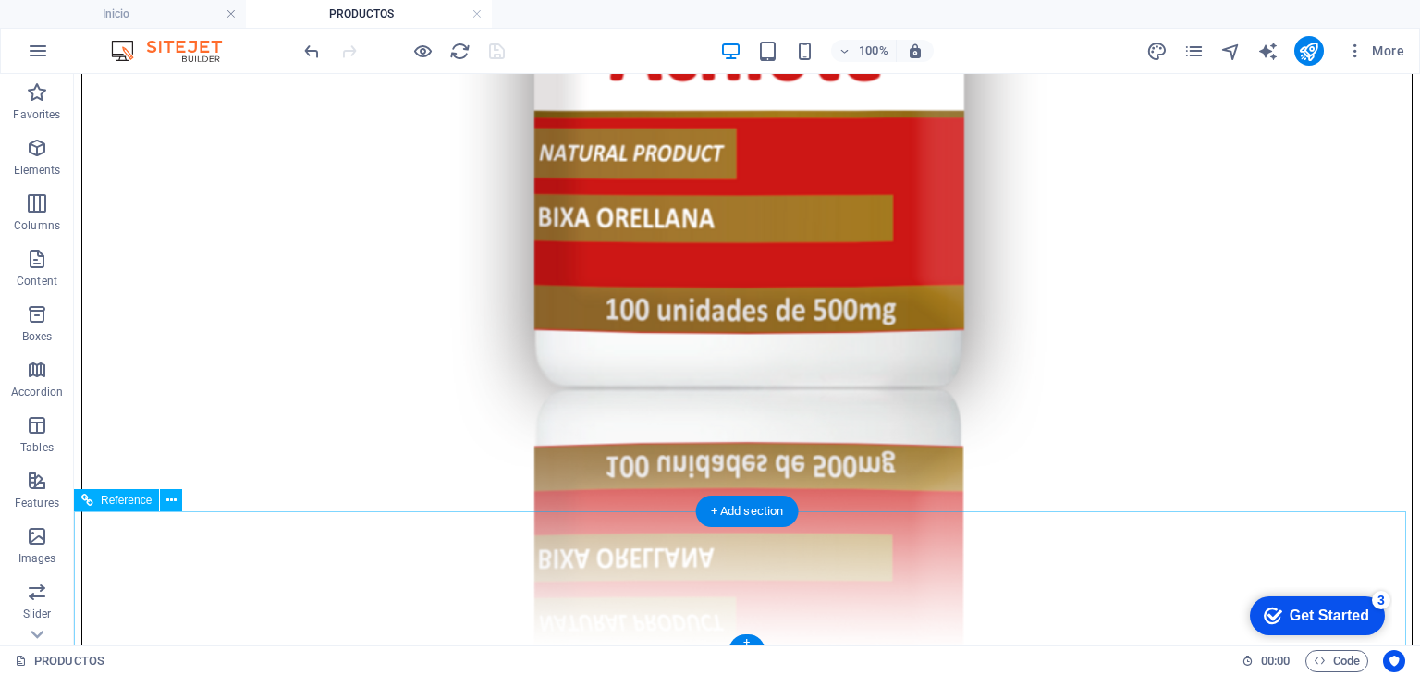
scroll to position [7158, 0]
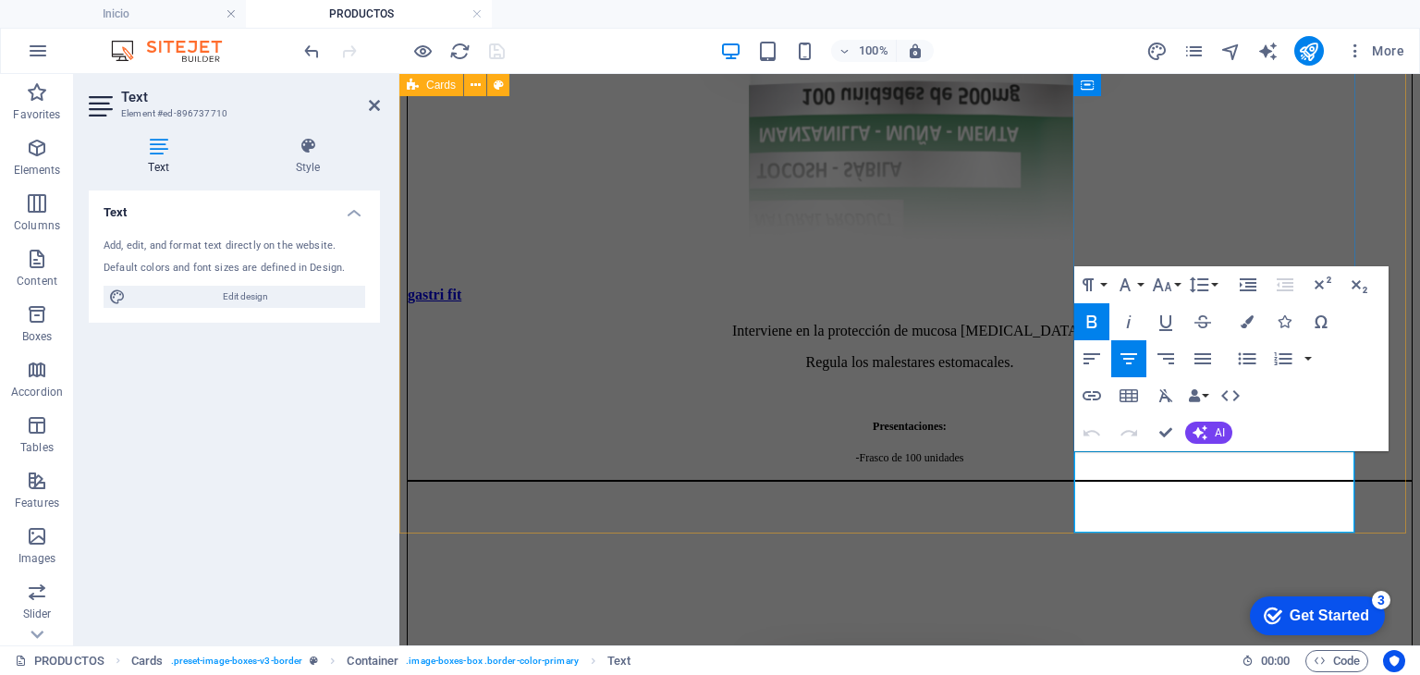
drag, startPoint x: 1253, startPoint y: 486, endPoint x: 1182, endPoint y: 486, distance: 71.2
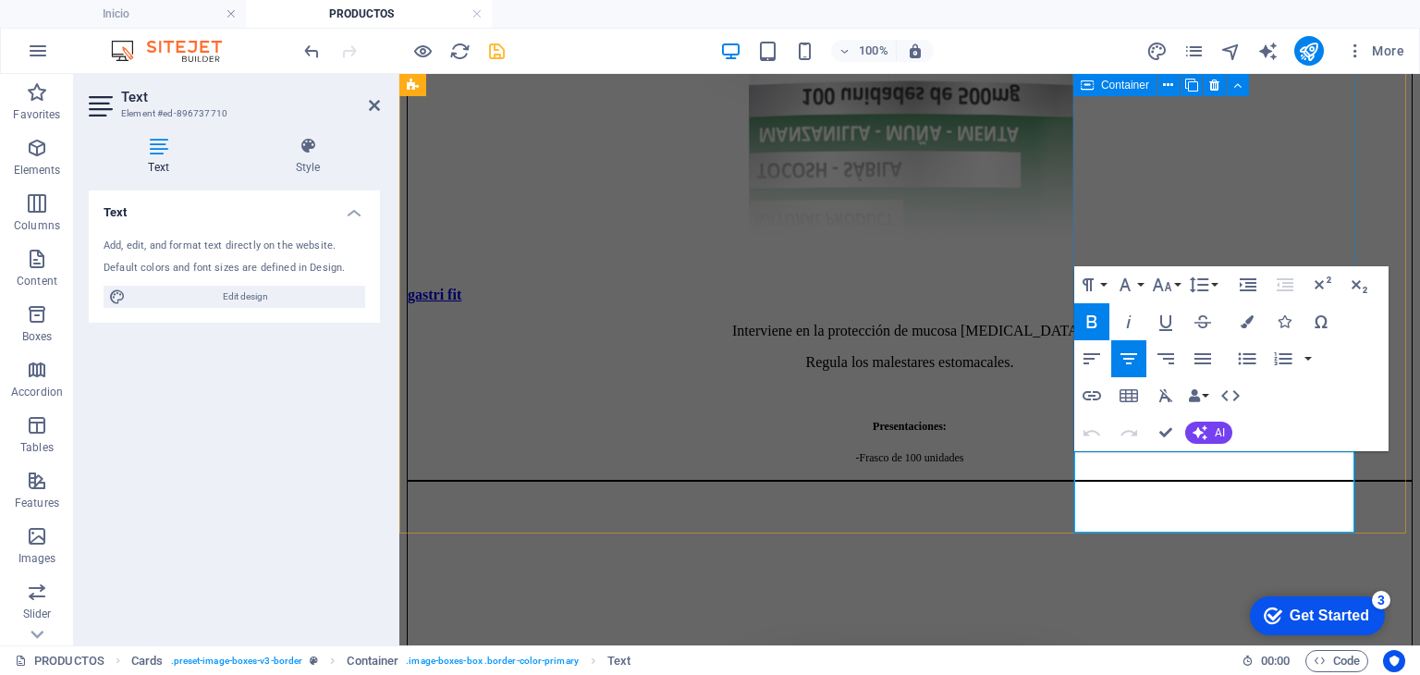
drag, startPoint x: 1208, startPoint y: 510, endPoint x: 1178, endPoint y: 509, distance: 29.6
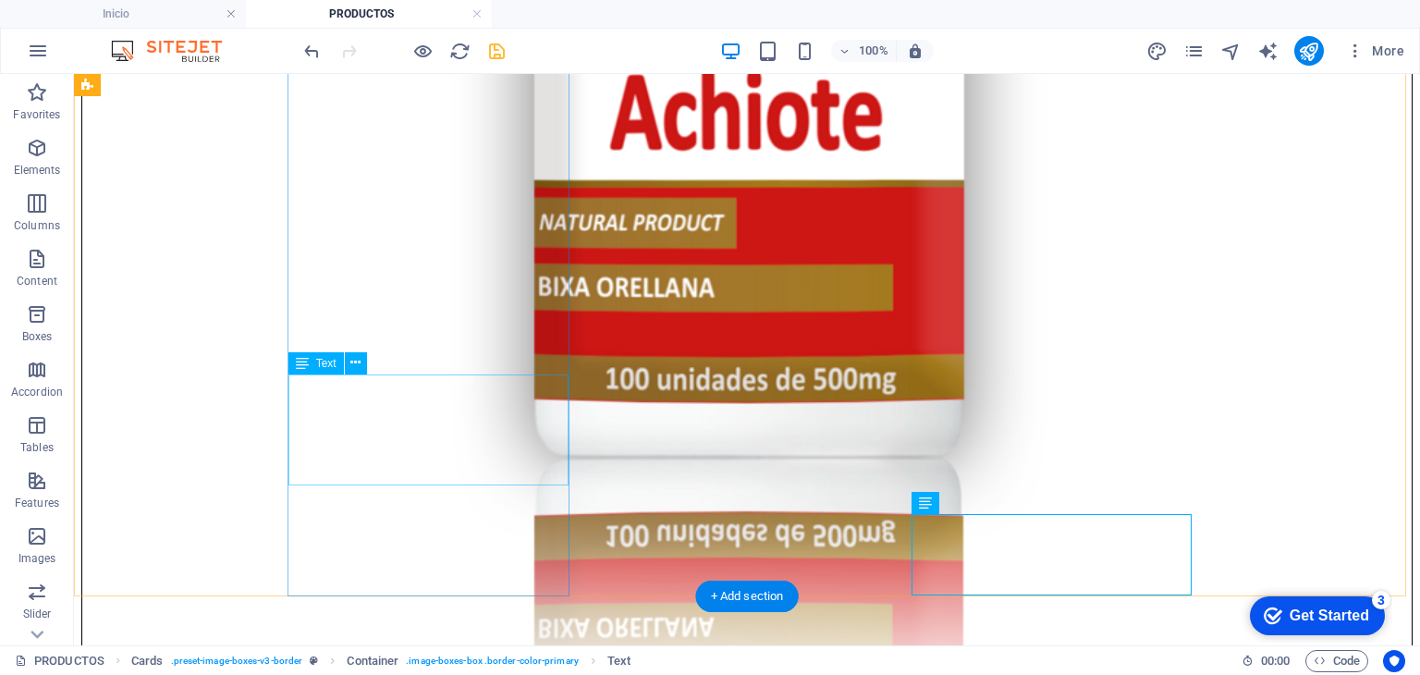
scroll to position [7066, 0]
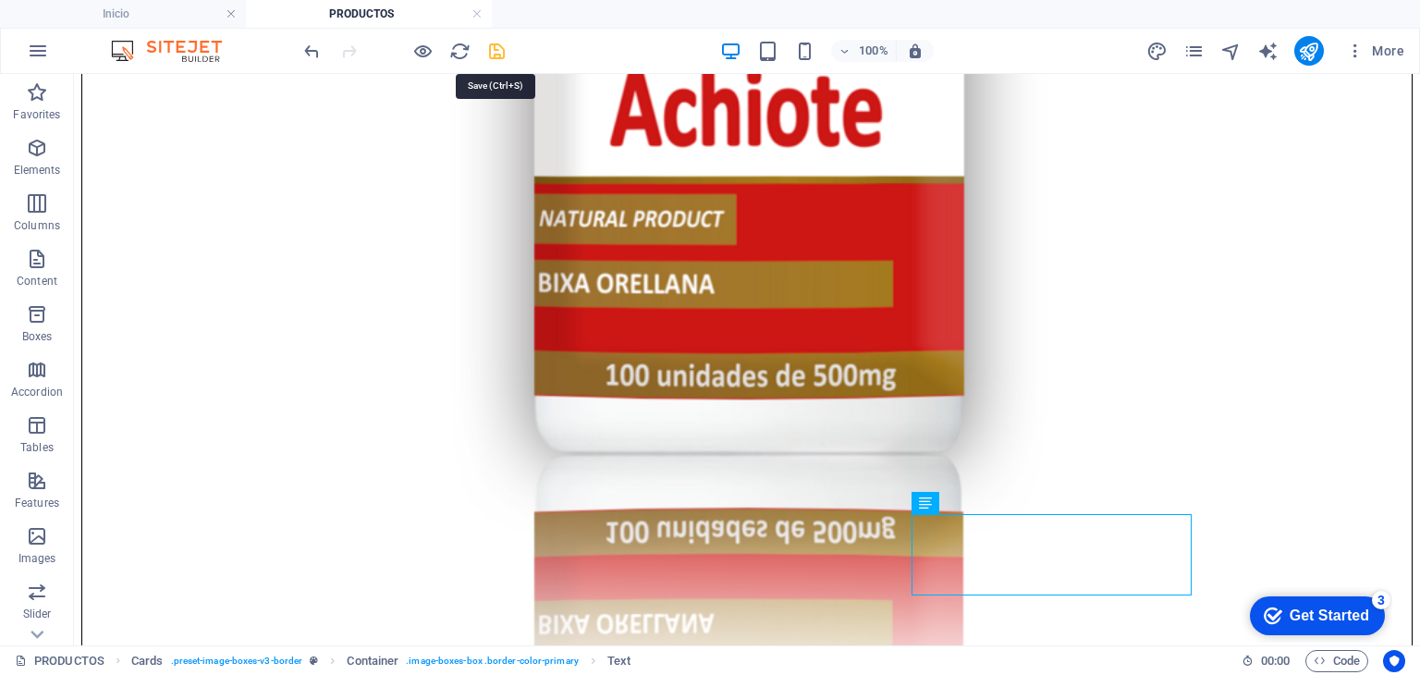
click at [496, 48] on icon "save" at bounding box center [496, 51] width 21 height 21
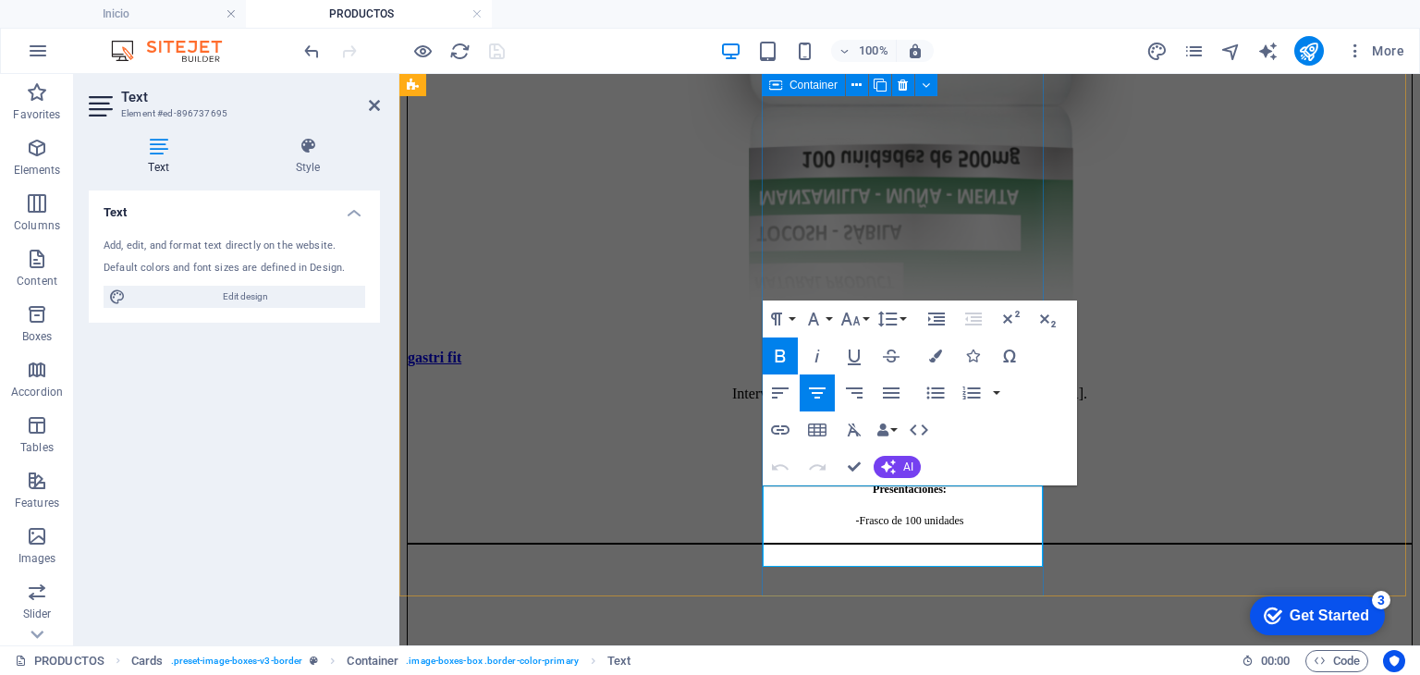
drag, startPoint x: 958, startPoint y: 541, endPoint x: 819, endPoint y: 533, distance: 138.9
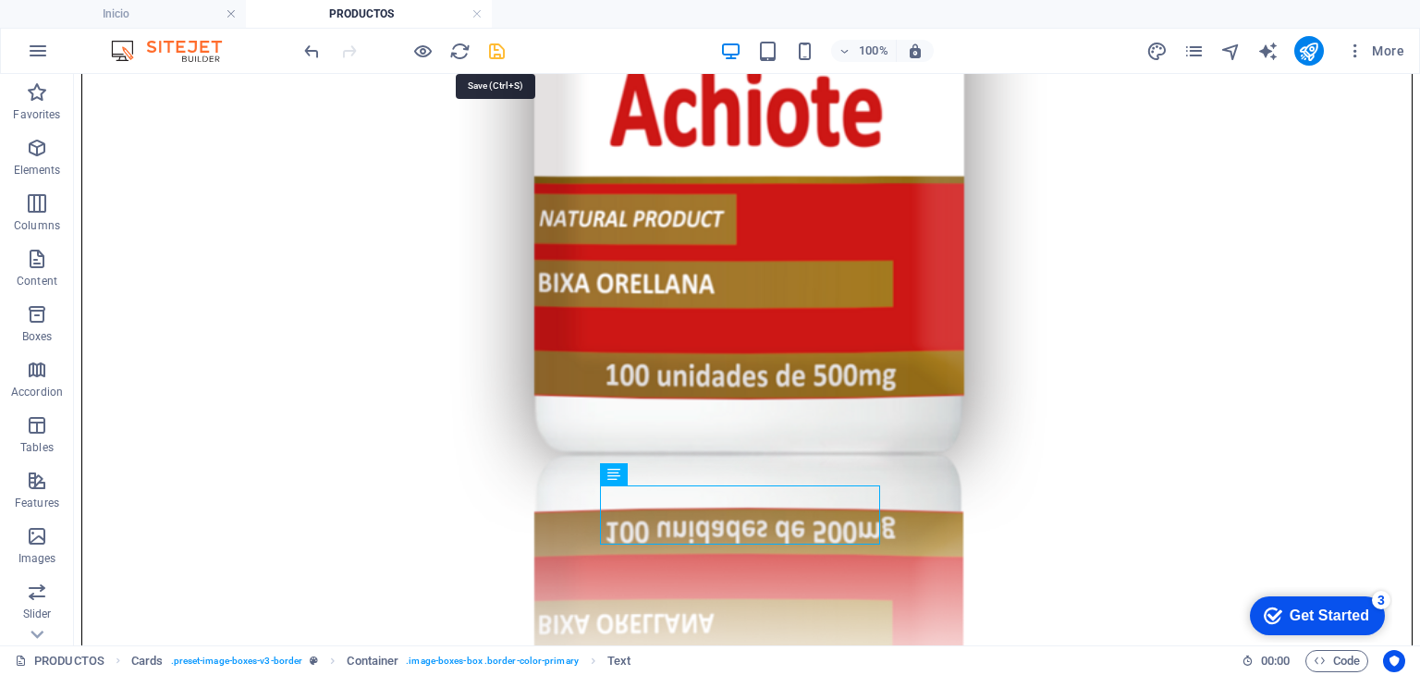
click at [494, 48] on icon "save" at bounding box center [496, 51] width 21 height 21
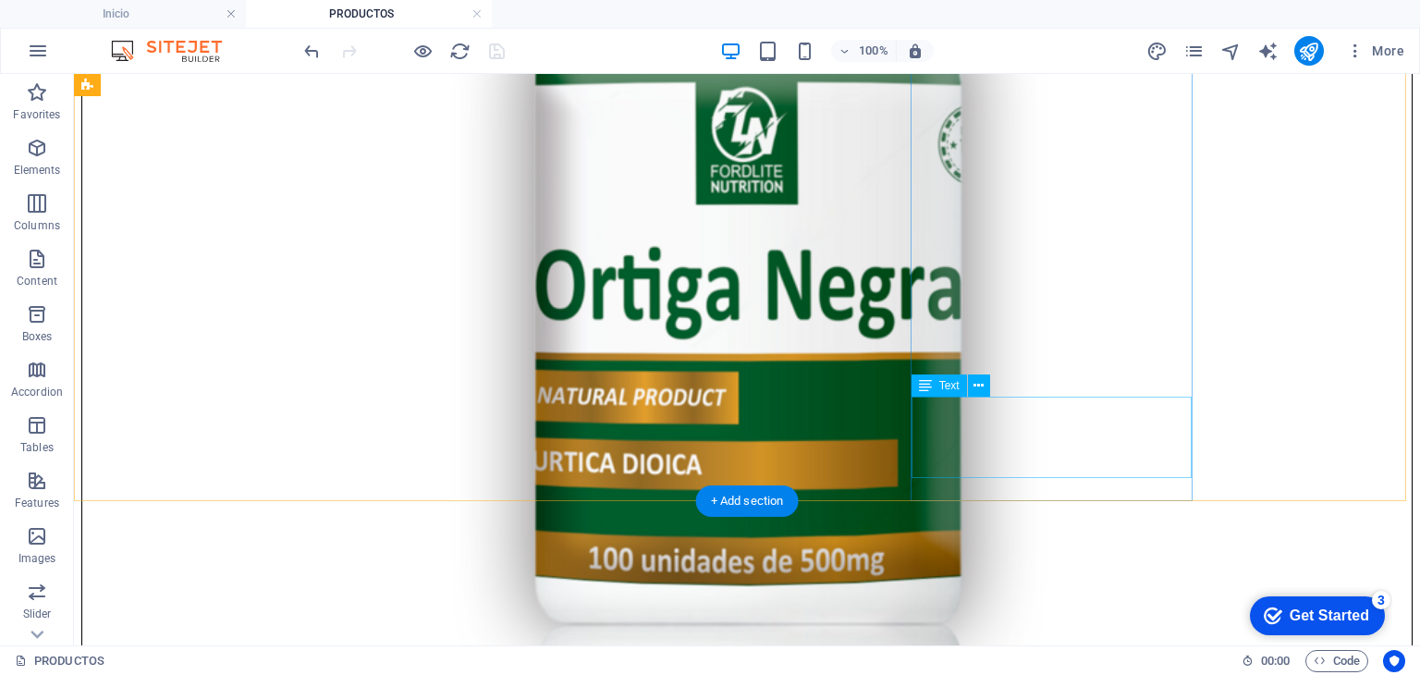
scroll to position [3645, 0]
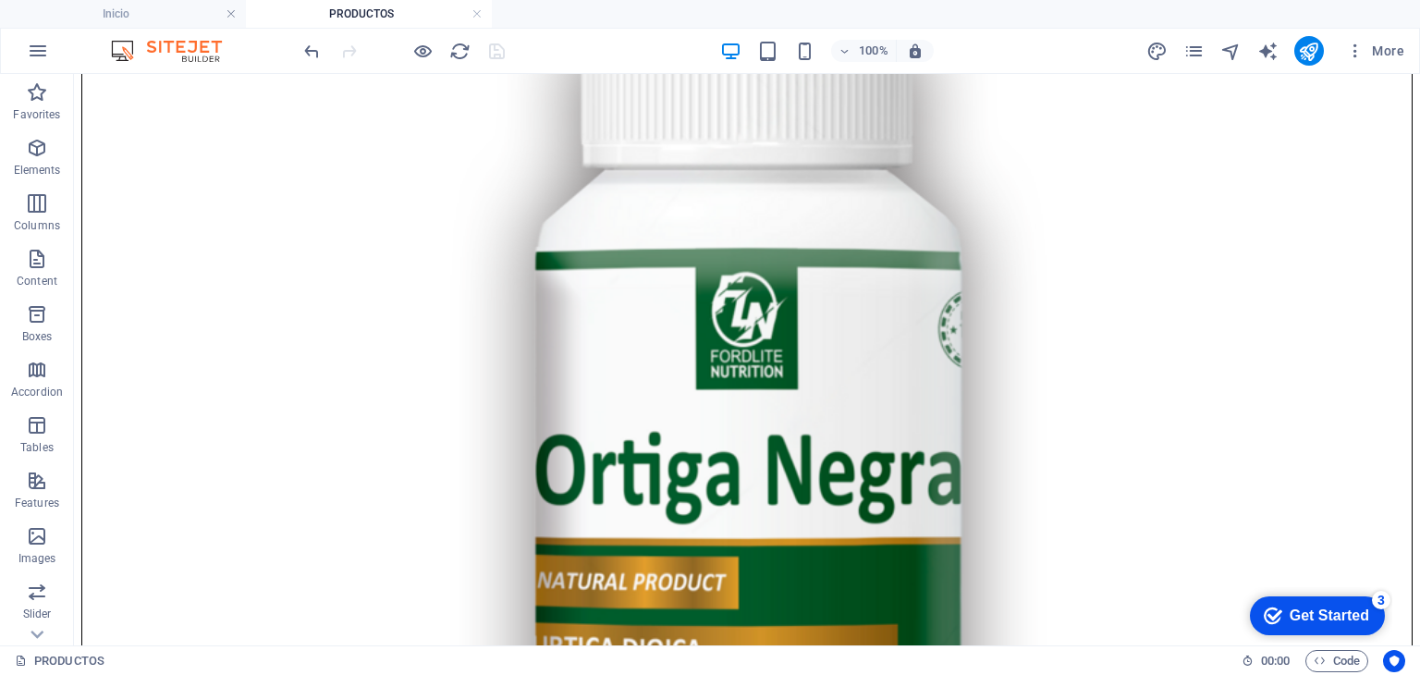
click at [1195, 38] on div "More" at bounding box center [1278, 51] width 265 height 30
click at [1196, 45] on icon "pages" at bounding box center [1193, 51] width 21 height 21
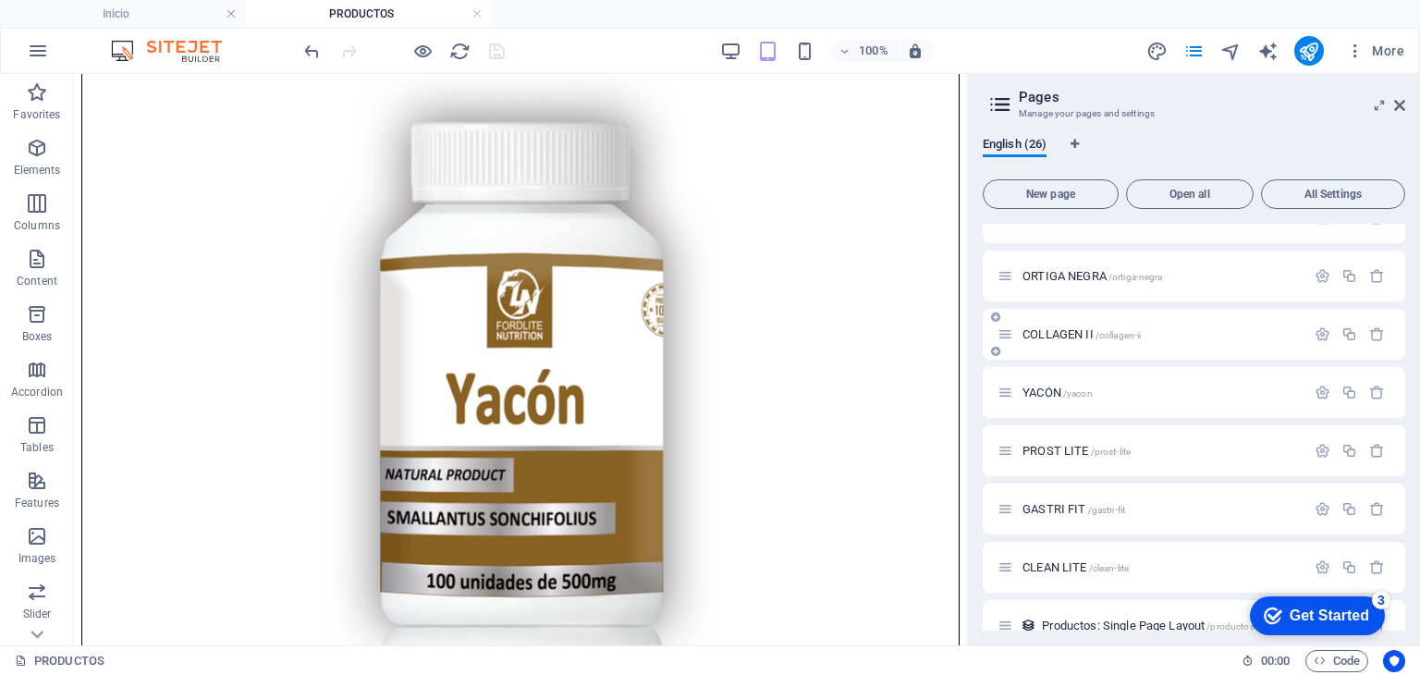
scroll to position [1108, 0]
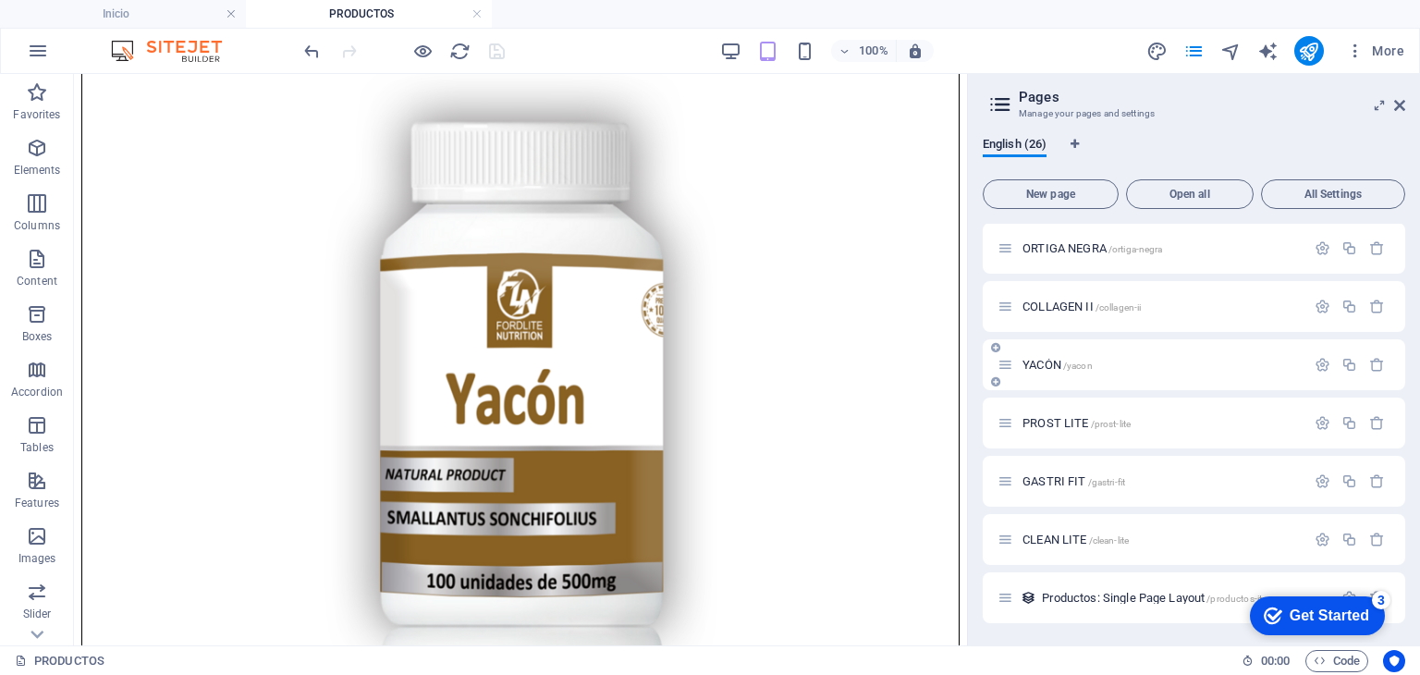
click at [1100, 363] on p "YACÓN /yacon" at bounding box center [1161, 365] width 277 height 12
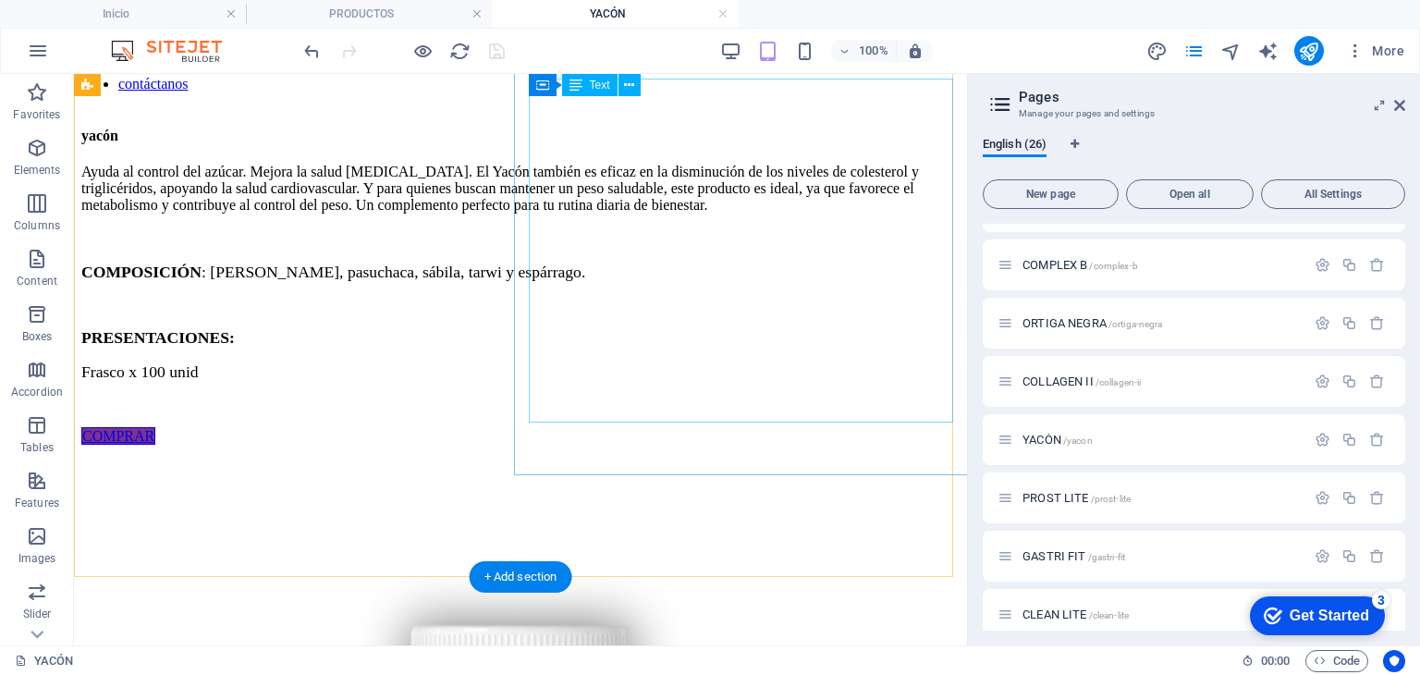
scroll to position [0, 0]
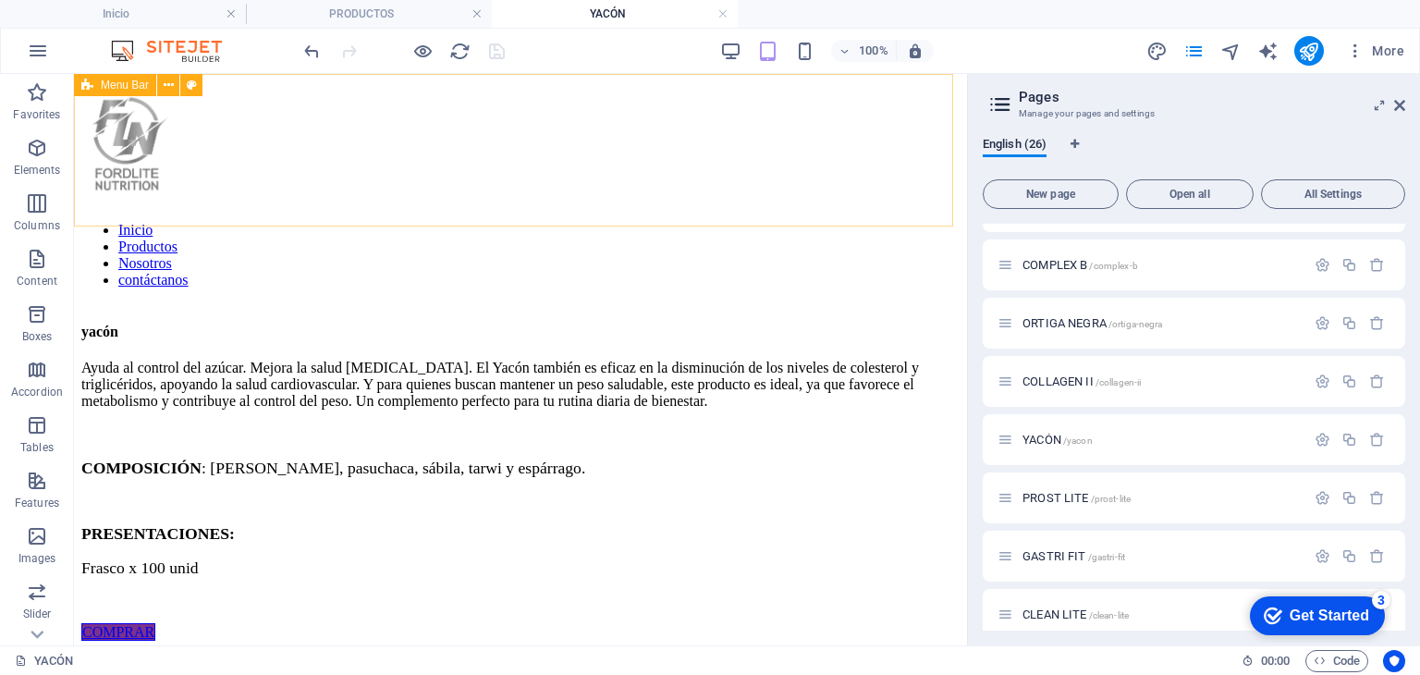
click at [106, 81] on span "Menu Bar" at bounding box center [125, 85] width 48 height 11
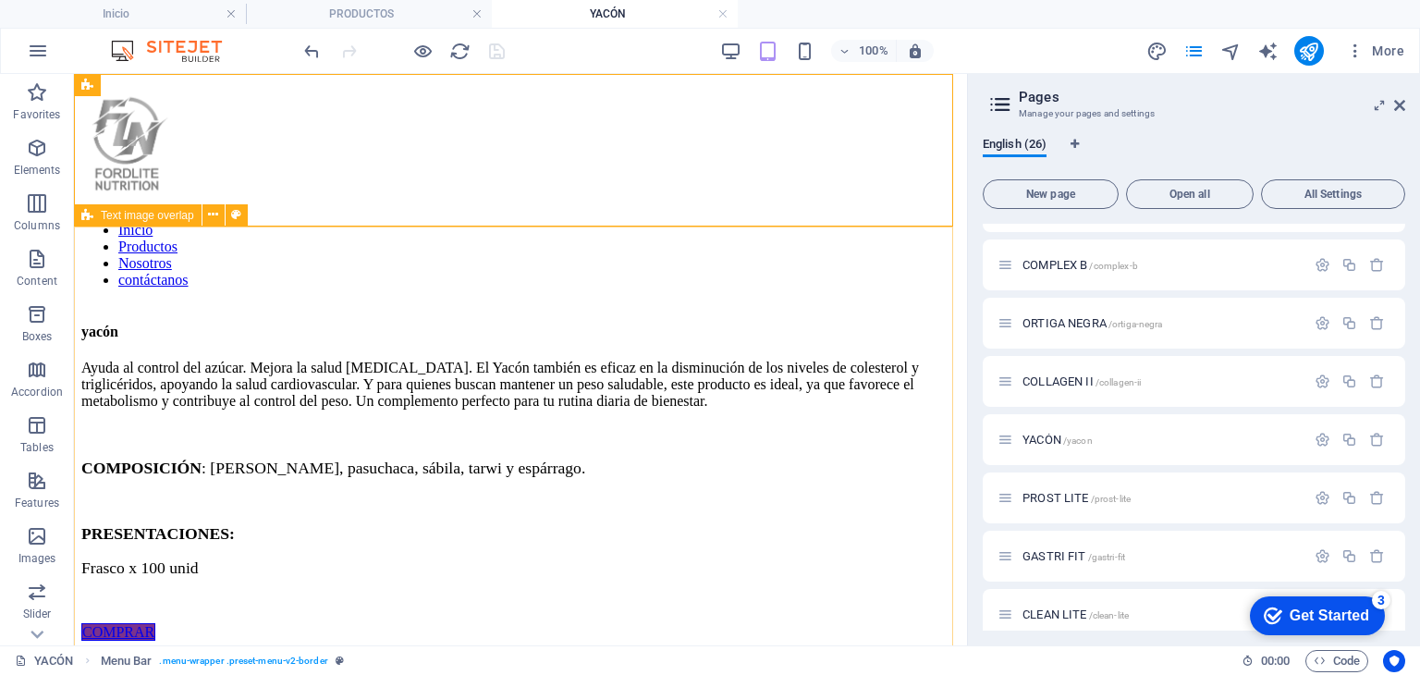
click at [109, 219] on span "Text image overlap" at bounding box center [147, 215] width 93 height 11
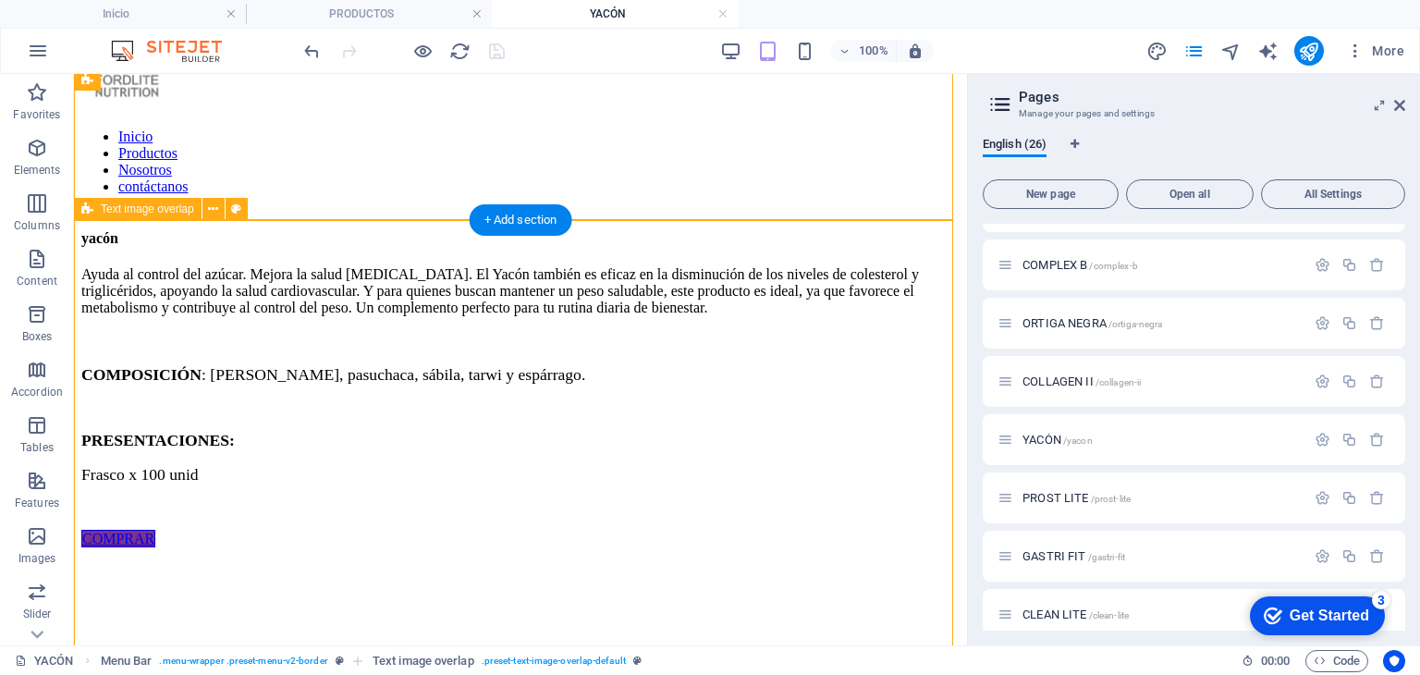
scroll to position [362, 0]
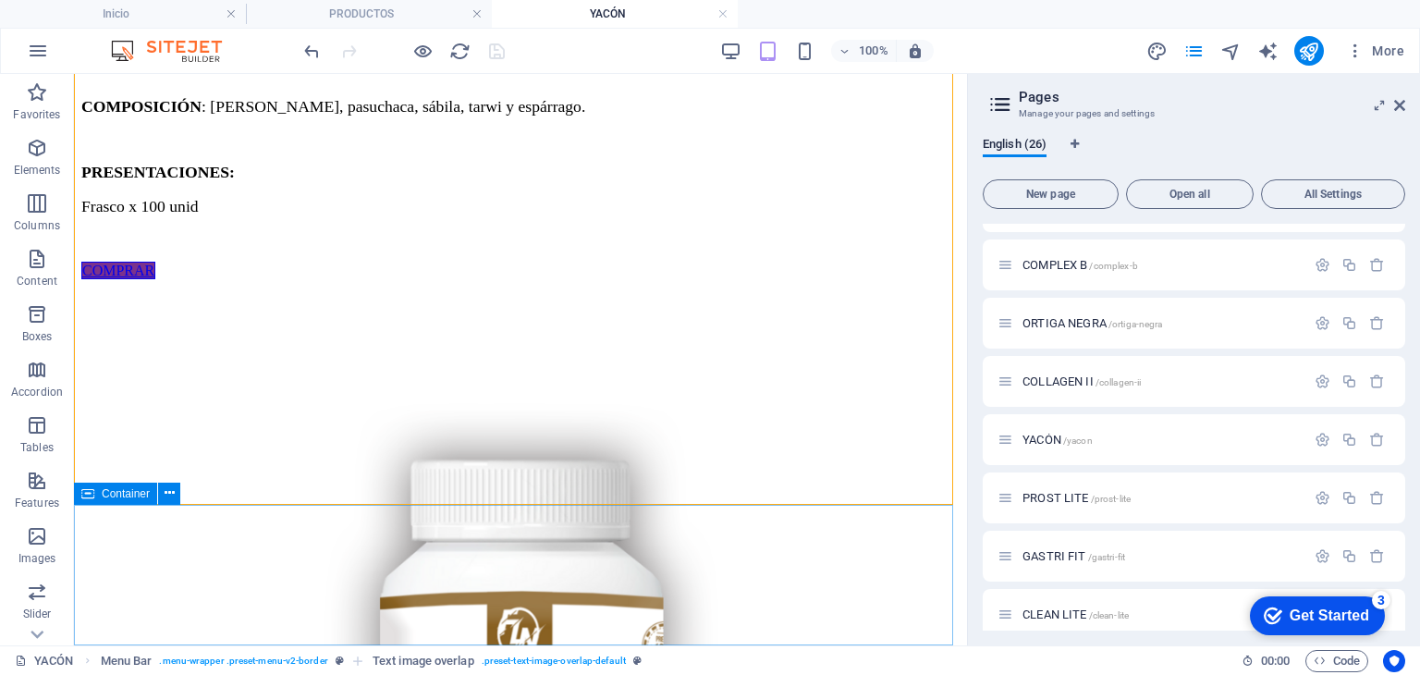
click at [110, 495] on span "Container" at bounding box center [126, 493] width 48 height 11
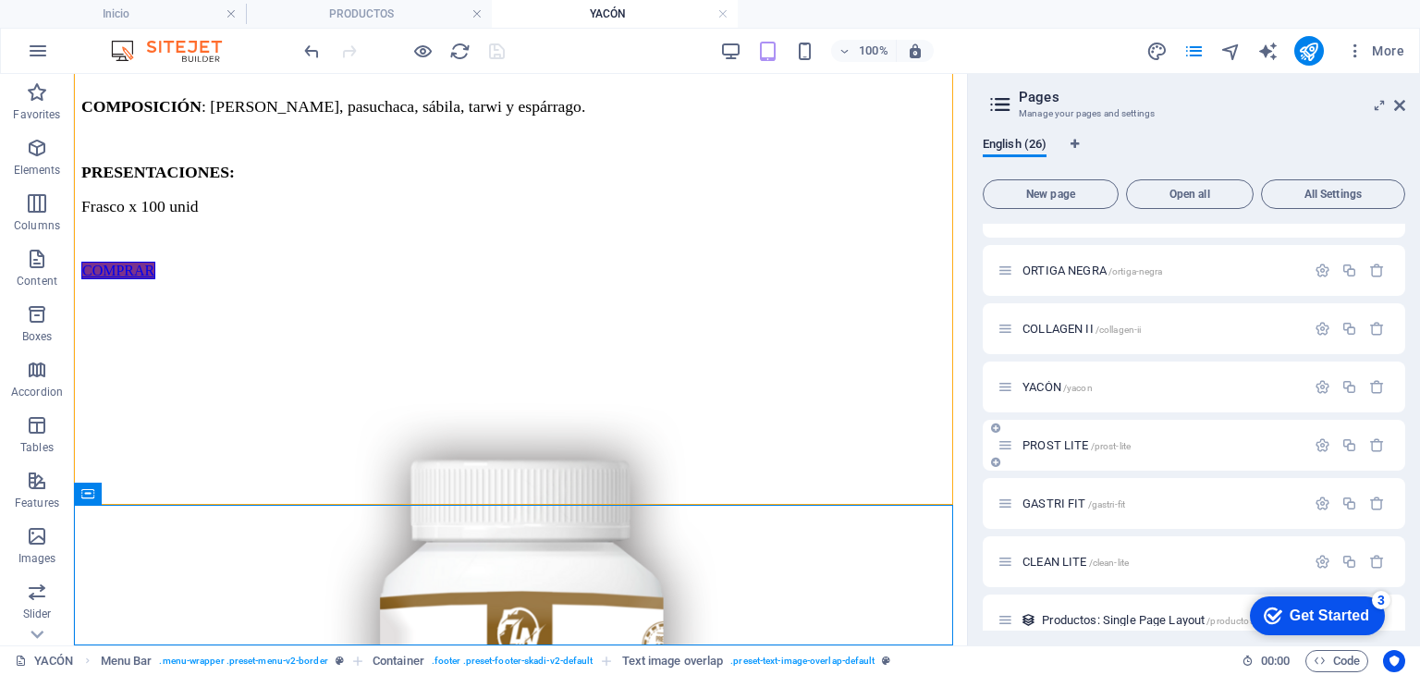
scroll to position [1108, 0]
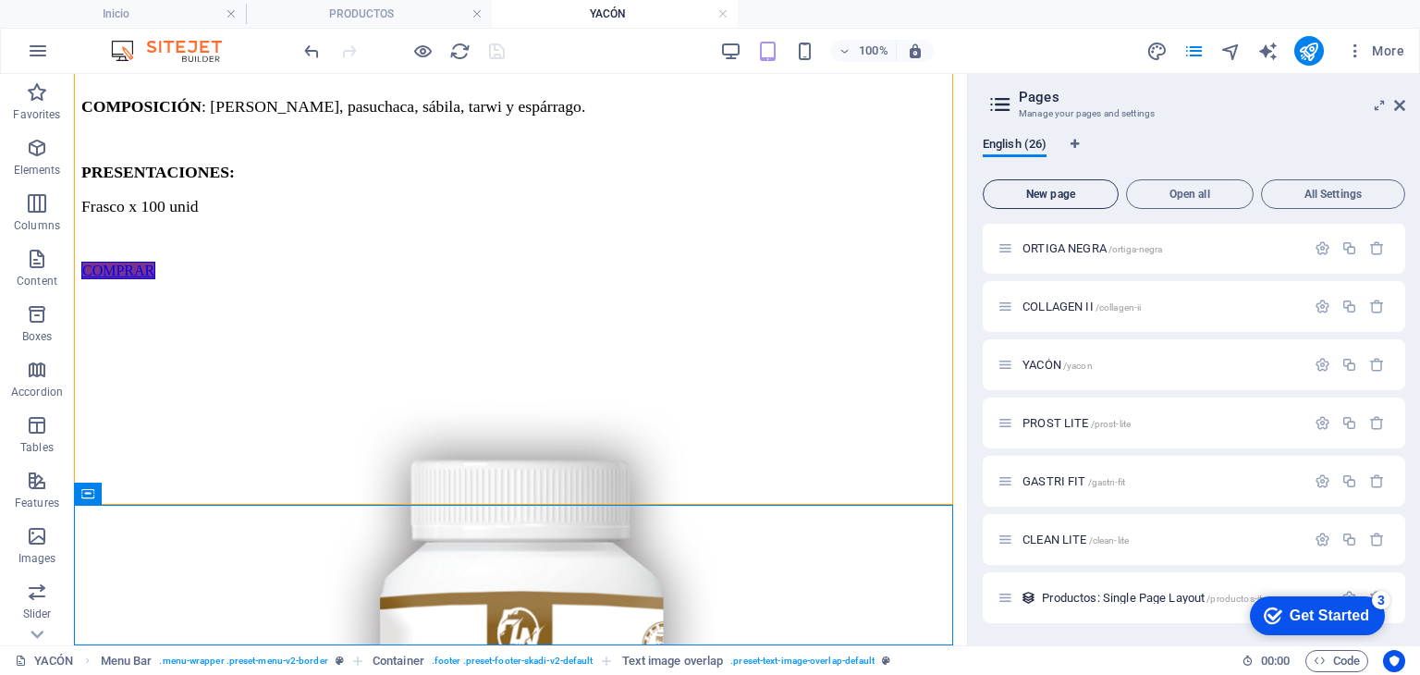
click at [1071, 198] on span "New page" at bounding box center [1050, 194] width 119 height 11
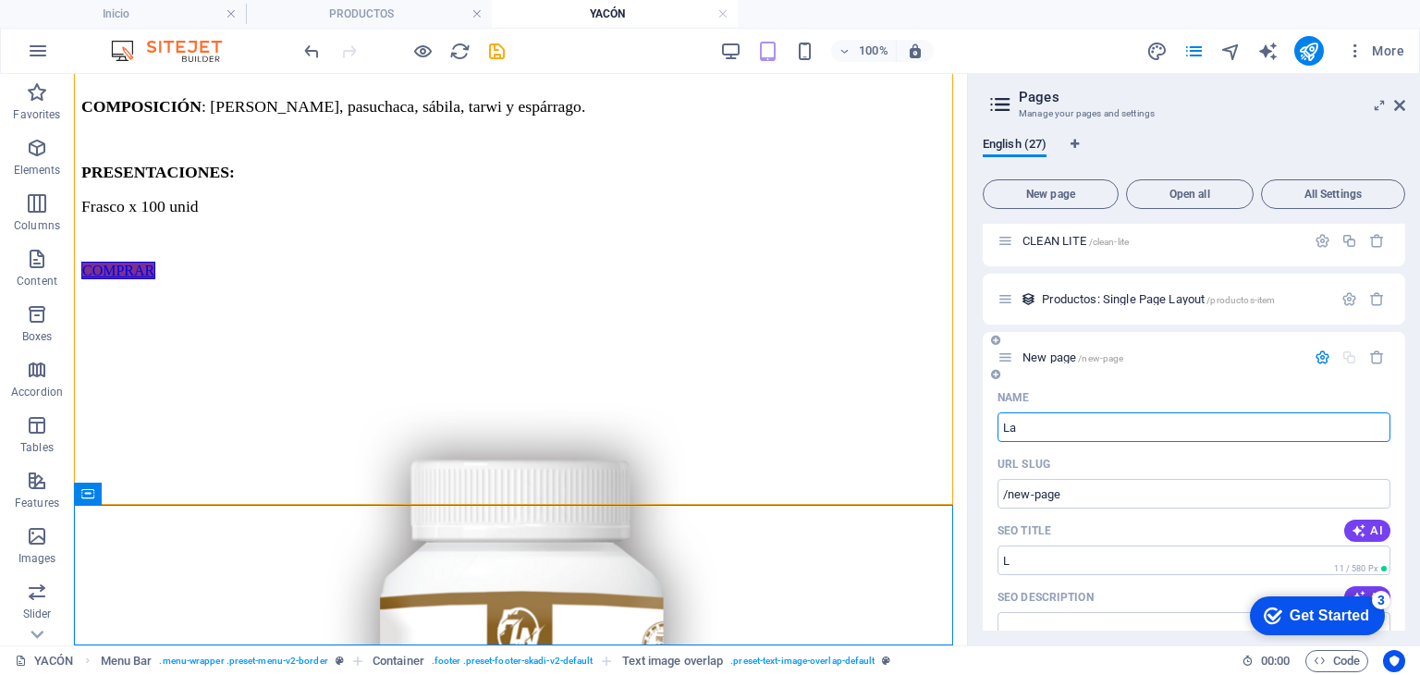
type input "Lad"
type input "/l"
type input "[DEMOGRAPHIC_DATA]"
type input "/lad"
type input "[DEMOGRAPHIC_DATA] pr"
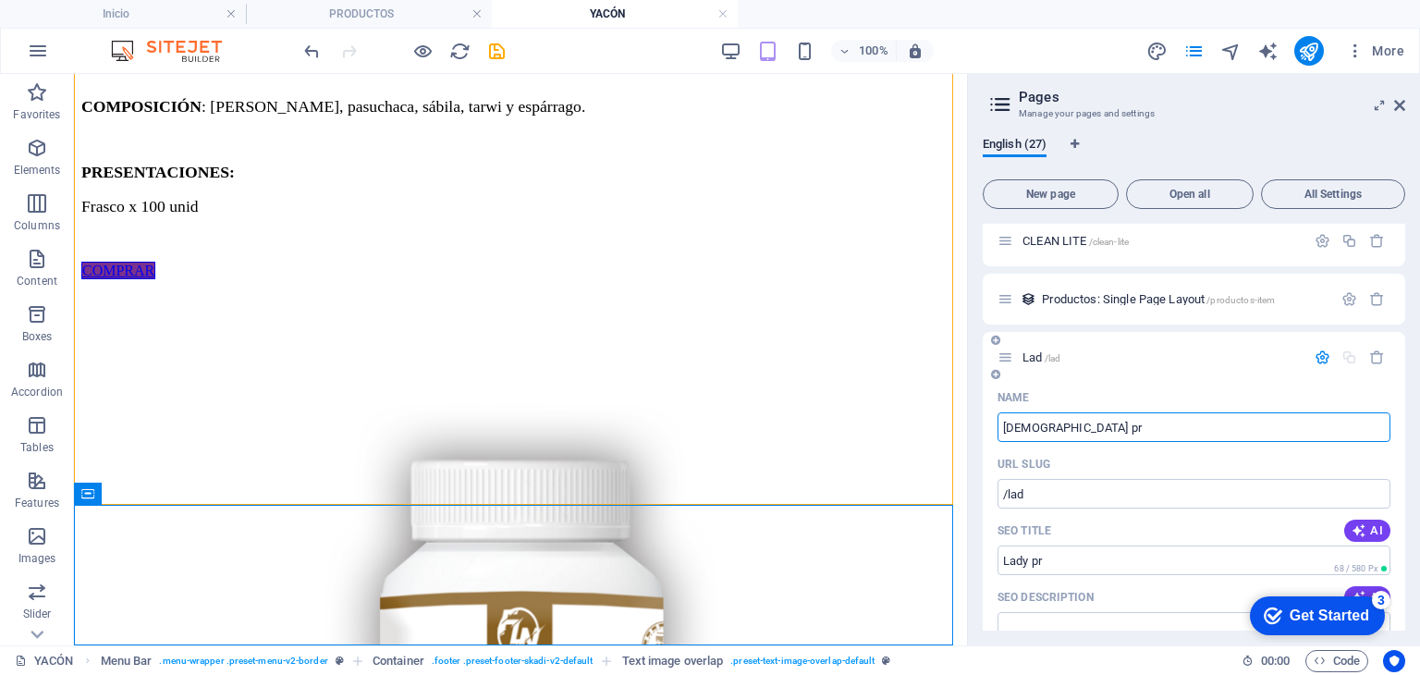
type input "/[DEMOGRAPHIC_DATA]-pr"
type input "[DEMOGRAPHIC_DATA] prot"
type input "/[DEMOGRAPHIC_DATA]-prot"
type input "[DEMOGRAPHIC_DATA] prote"
type input "/[DEMOGRAPHIC_DATA]-prote"
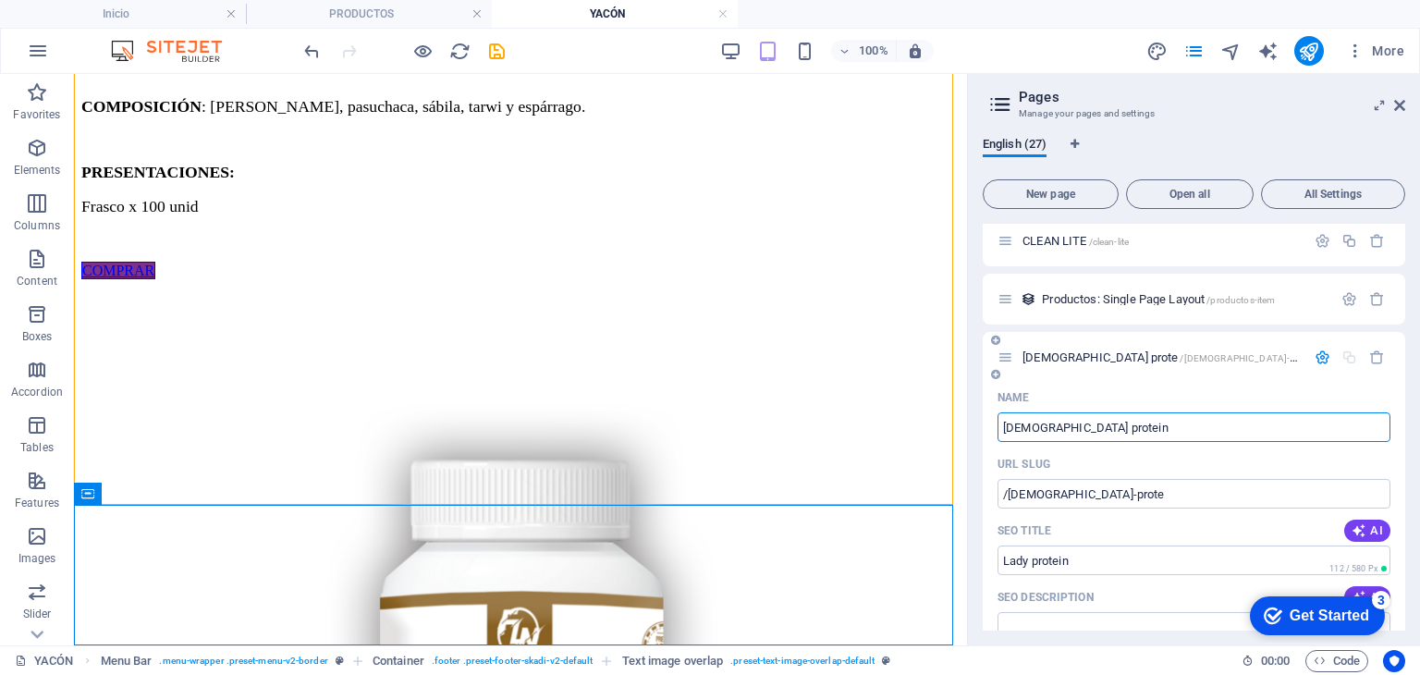
type input "[DEMOGRAPHIC_DATA] protein"
type input "/[DEMOGRAPHIC_DATA]-protein"
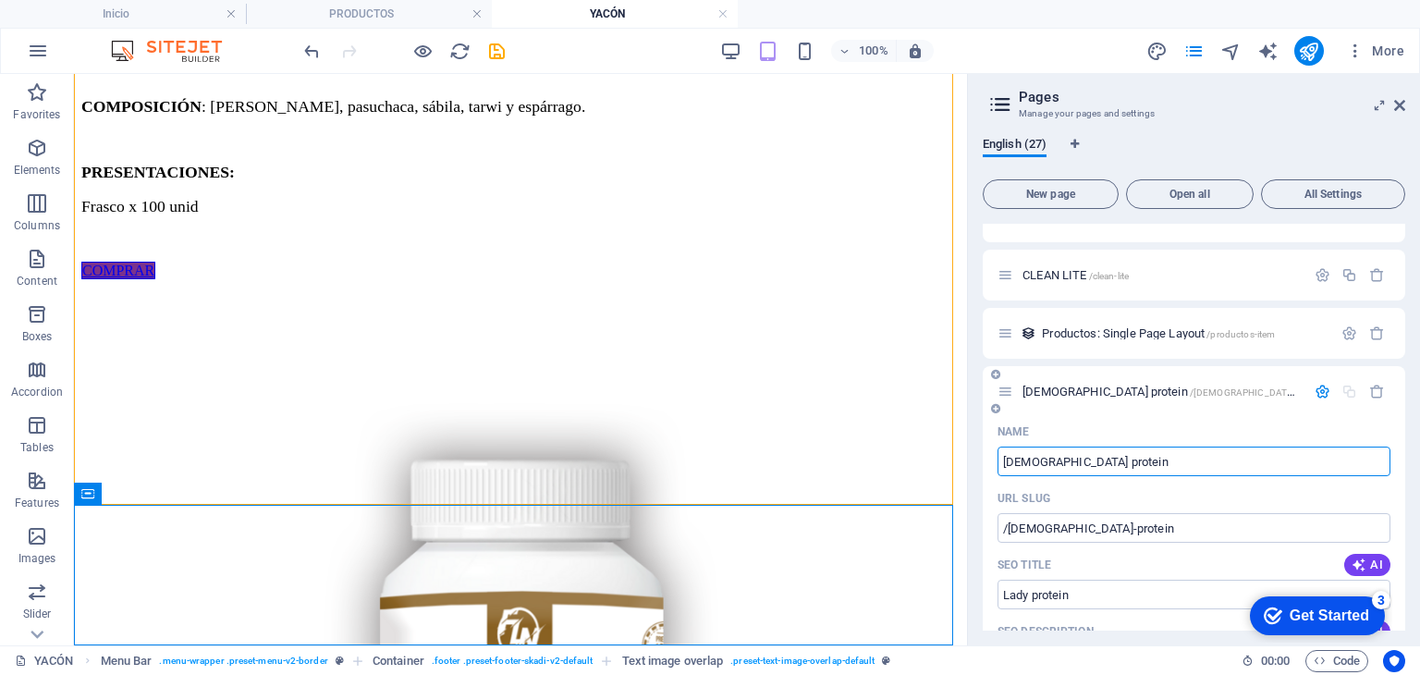
scroll to position [1348, 0]
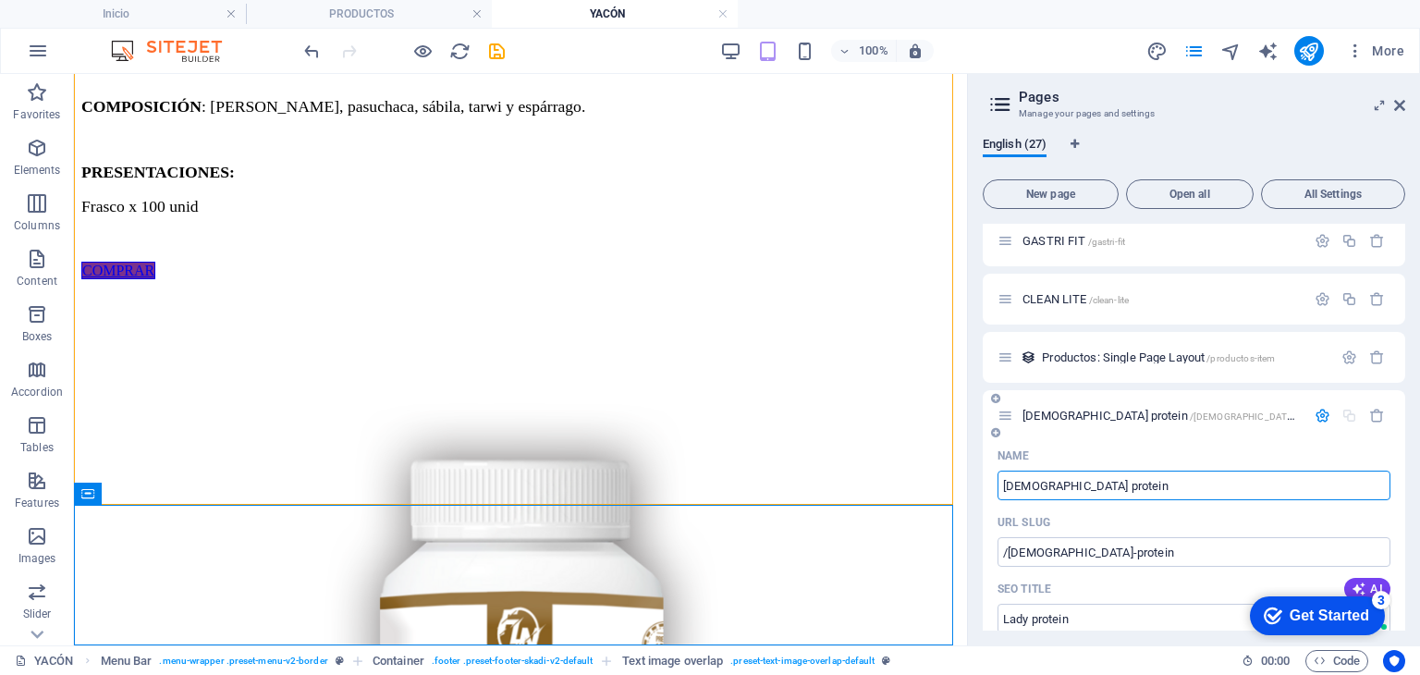
type input "[DEMOGRAPHIC_DATA] protein"
click at [1122, 422] on div "[DEMOGRAPHIC_DATA] protein /[DEMOGRAPHIC_DATA]-protein" at bounding box center [1152, 415] width 308 height 21
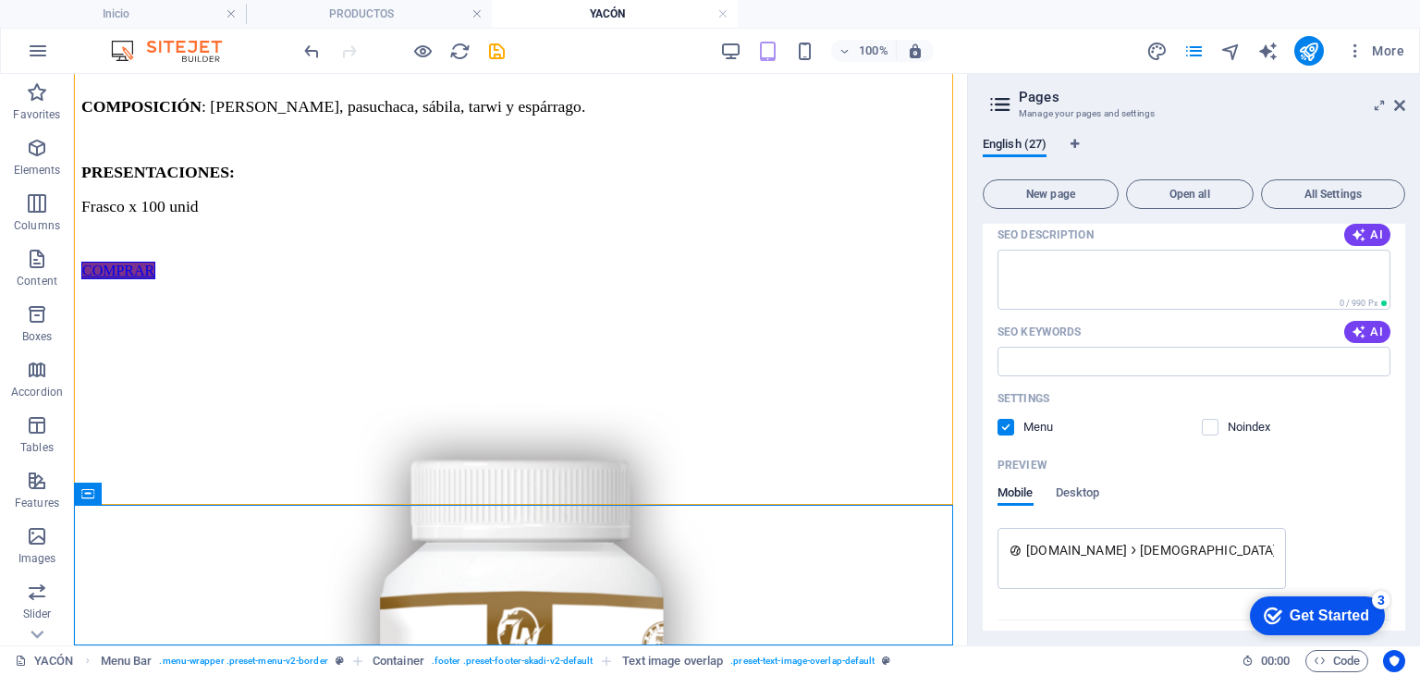
scroll to position [1810, 0]
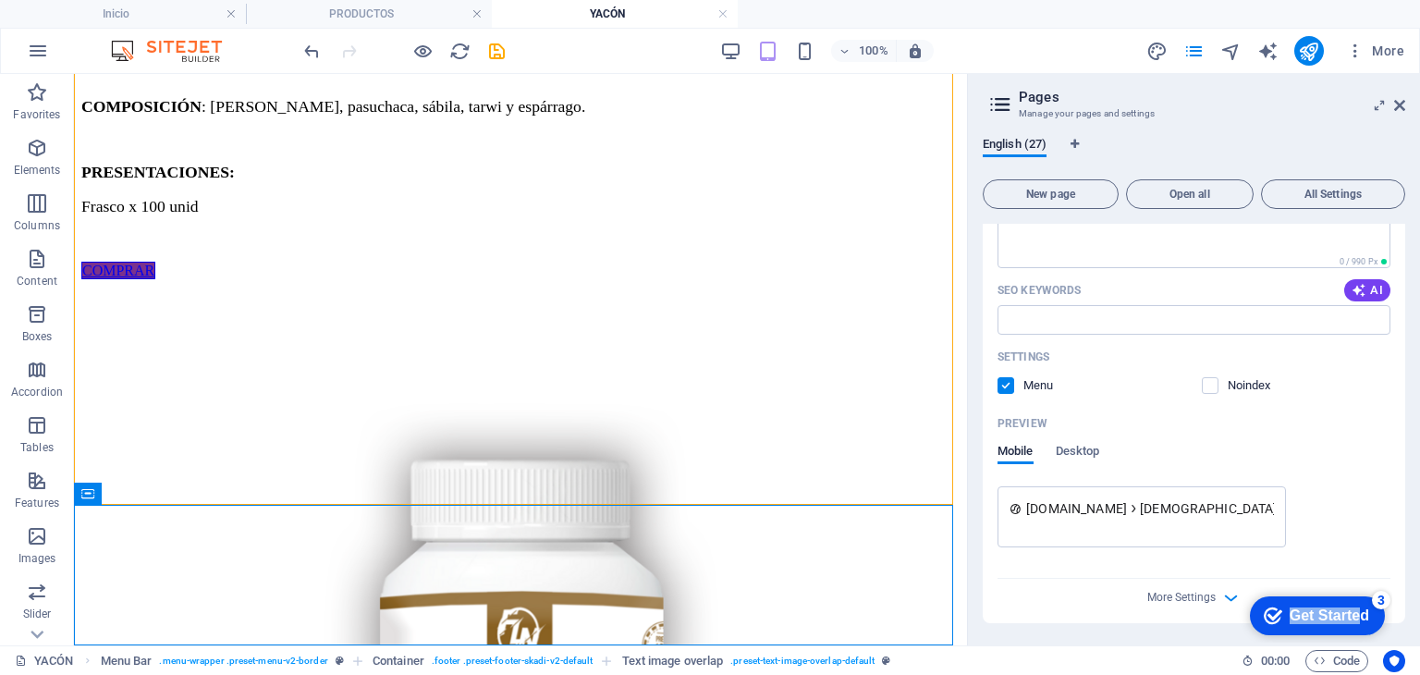
drag, startPoint x: 1361, startPoint y: 607, endPoint x: 1289, endPoint y: 596, distance: 72.8
click at [1235, 587] on html "checkmark Get Started 3 First Steps in the Editor Let's guide you through the t…" at bounding box center [1313, 614] width 157 height 55
click at [1264, 621] on icon "Get Started 3 items remaining, 40% complete" at bounding box center [1273, 615] width 18 height 17
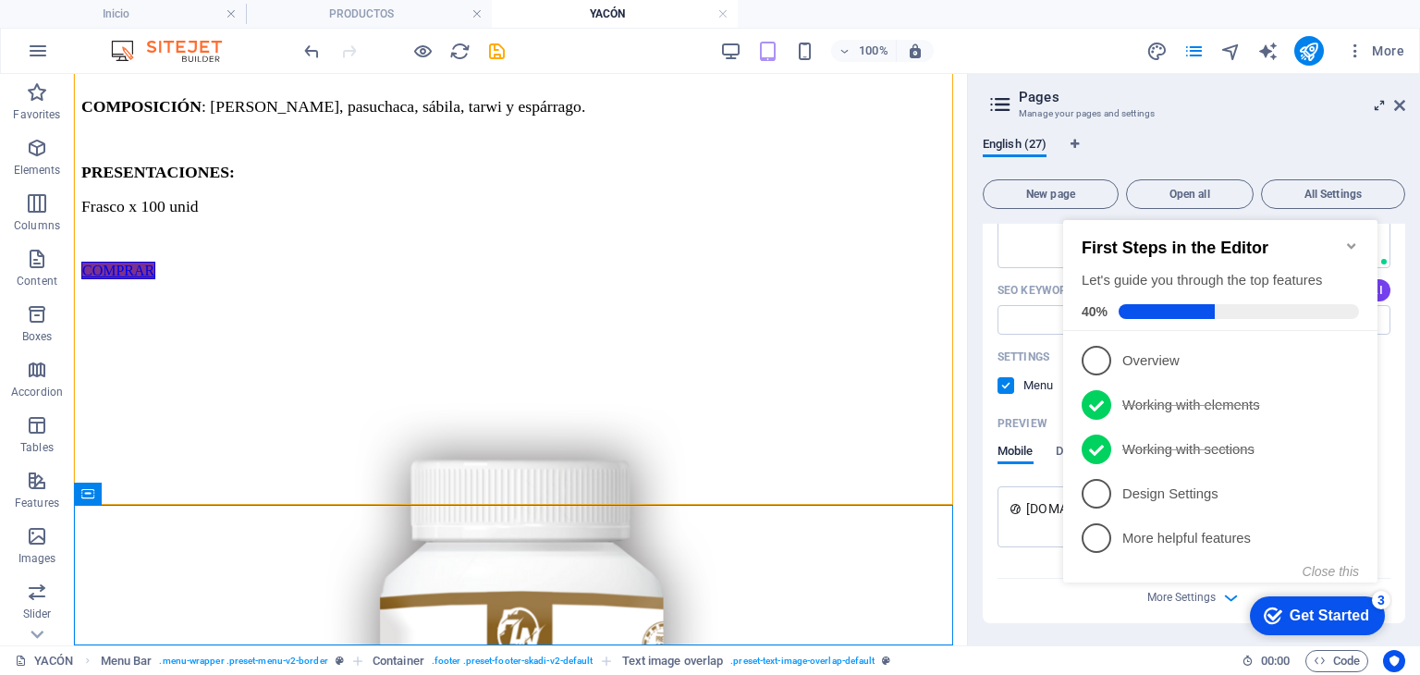
click at [1379, 108] on icon at bounding box center [1379, 105] width 0 height 15
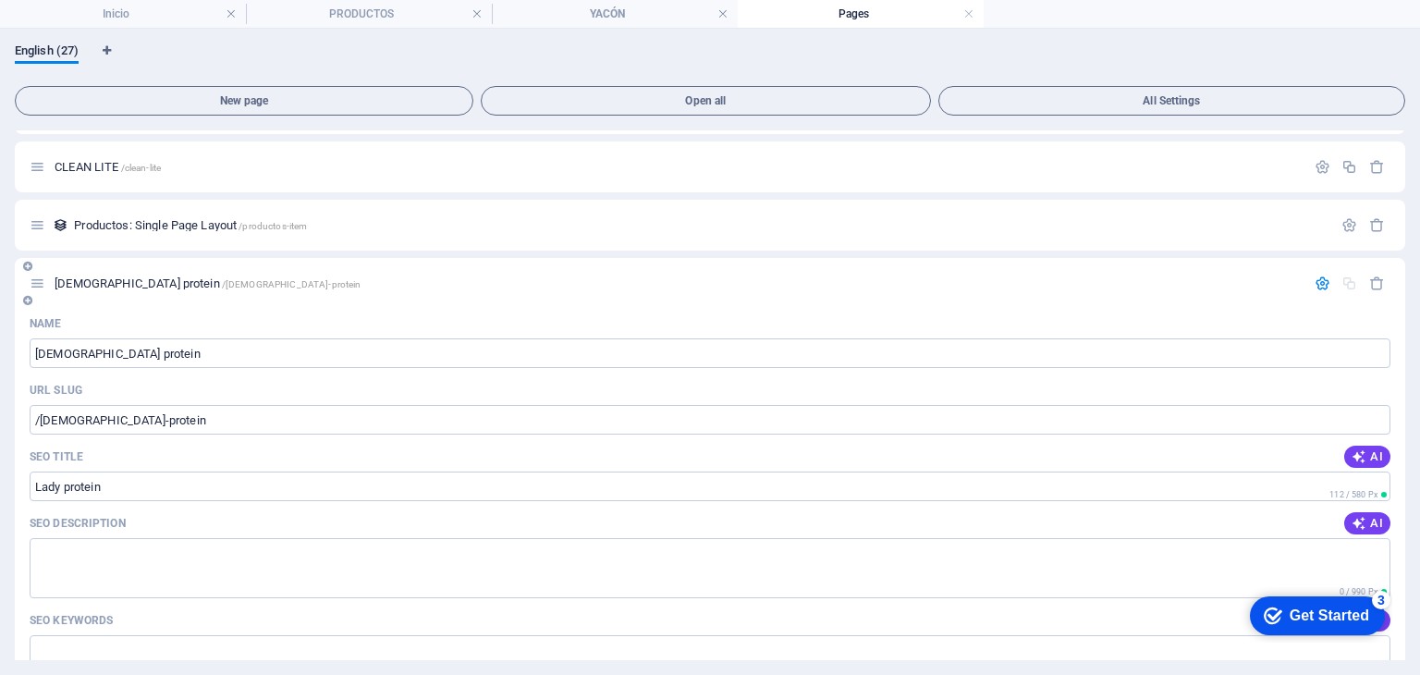
scroll to position [1687, 0]
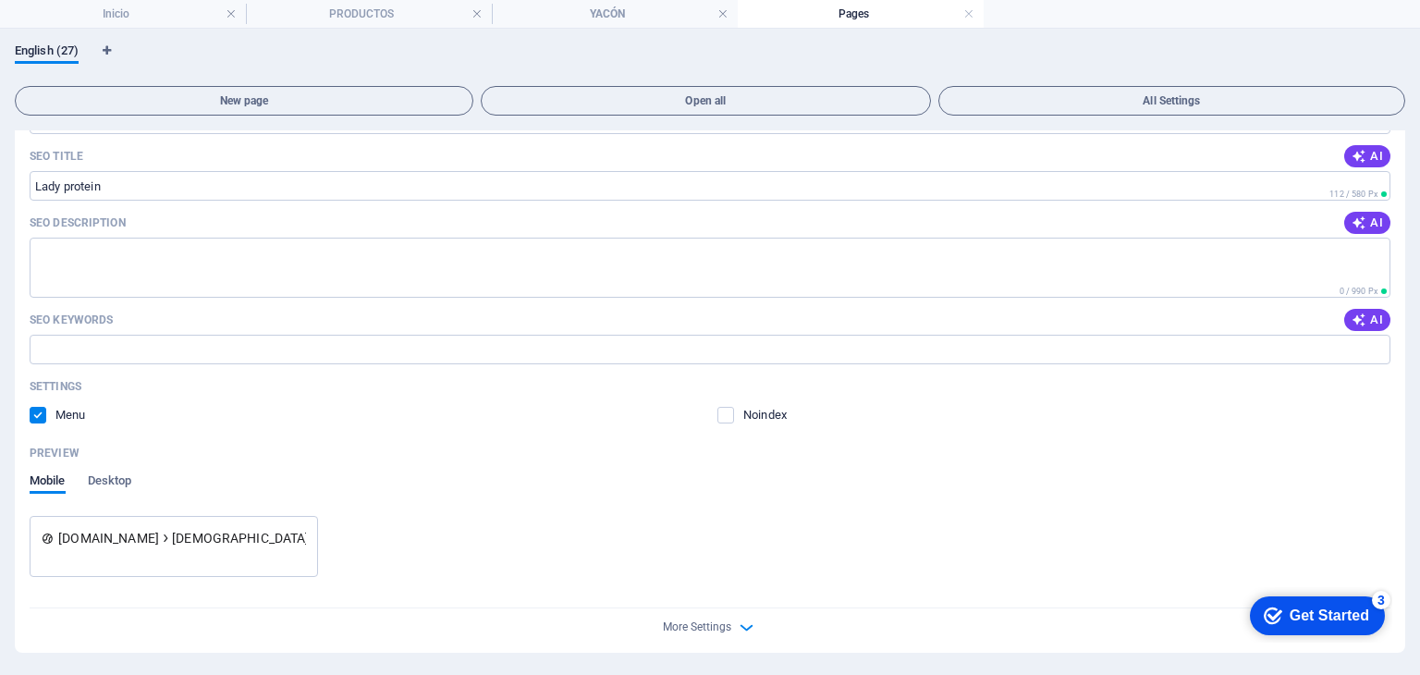
click at [725, 633] on div "More Settings" at bounding box center [710, 623] width 1361 height 30
click at [731, 630] on div "More Settings" at bounding box center [710, 623] width 1361 height 30
click at [743, 626] on icon "button" at bounding box center [746, 627] width 21 height 21
click at [743, 626] on div "Meta tags" at bounding box center [710, 615] width 1361 height 30
click at [743, 630] on textarea "Meta tags ​" at bounding box center [710, 660] width 1361 height 60
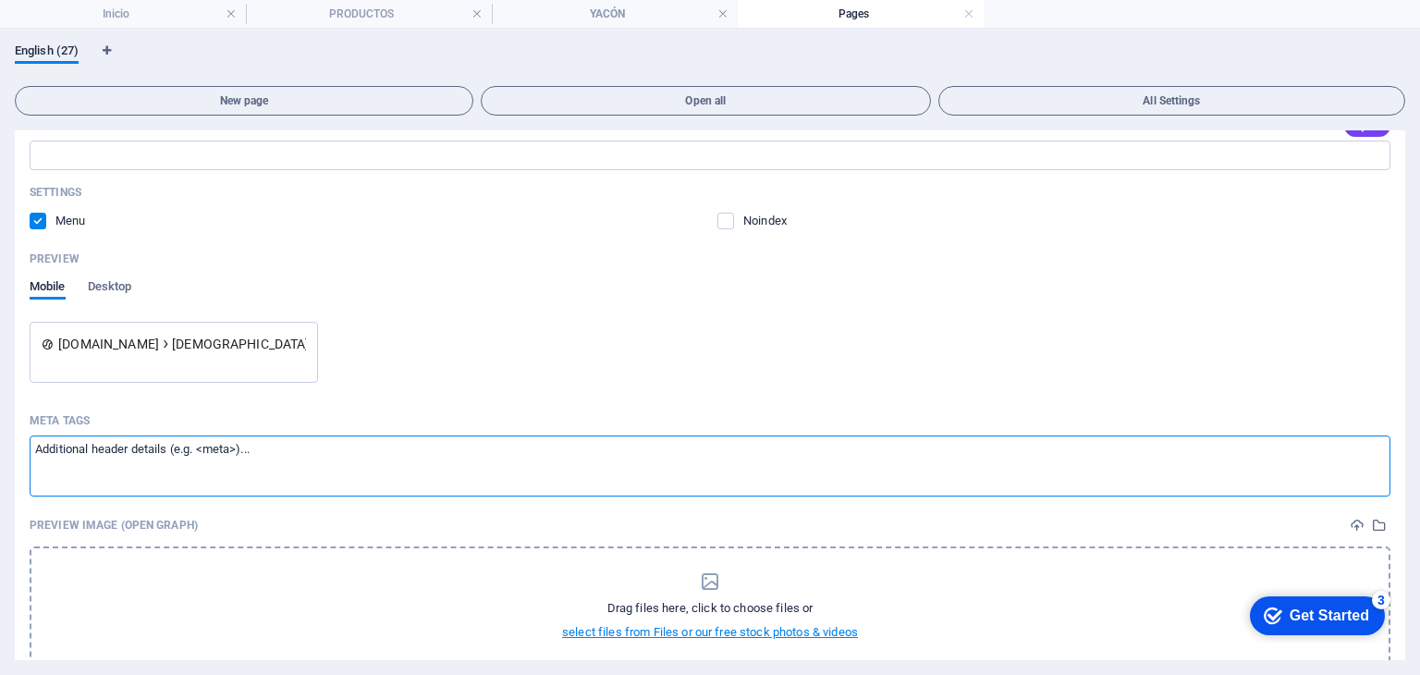
scroll to position [1953, 0]
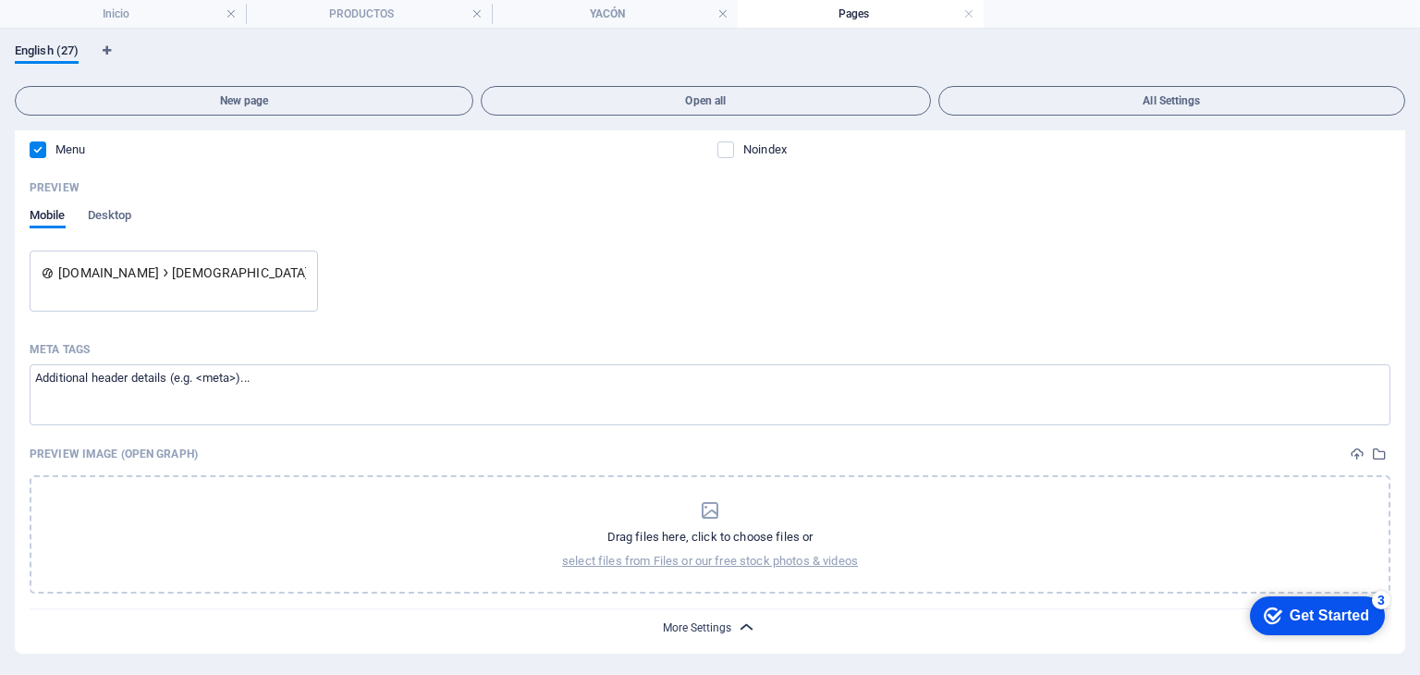
click at [720, 629] on span "More Settings" at bounding box center [697, 627] width 68 height 13
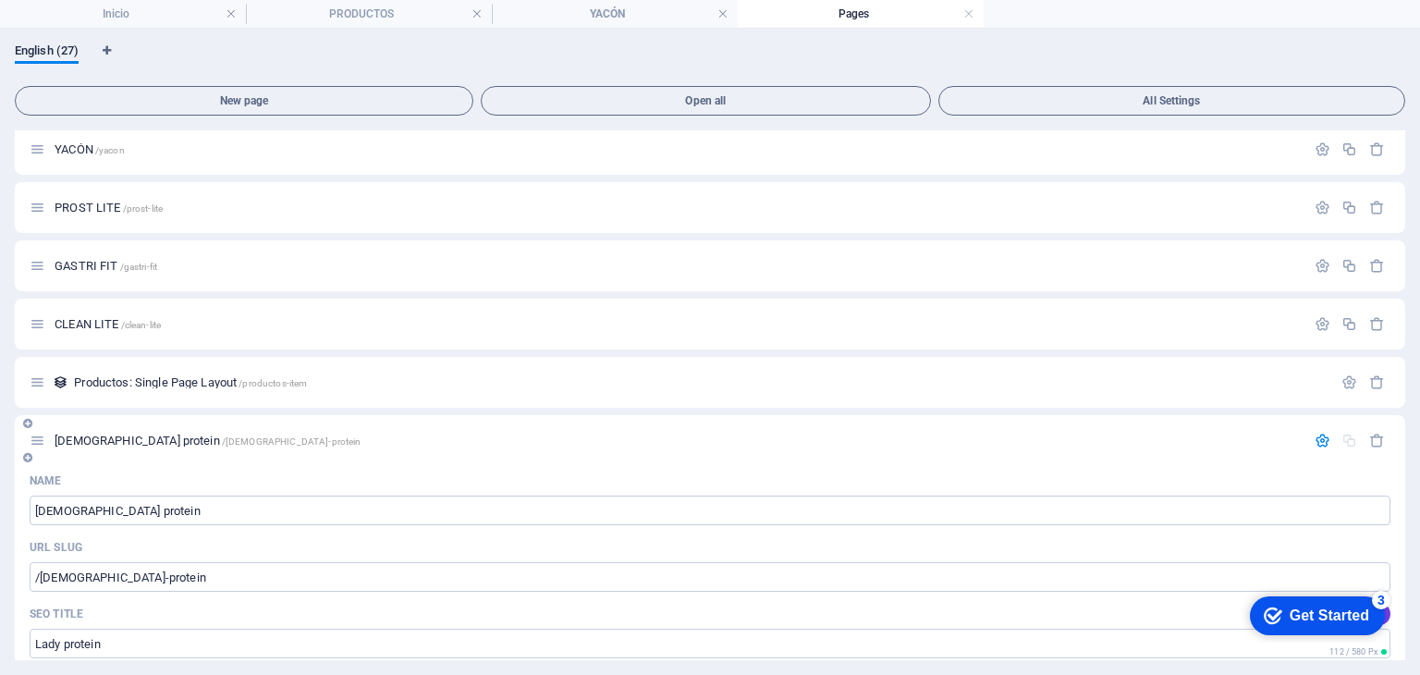
scroll to position [1225, 0]
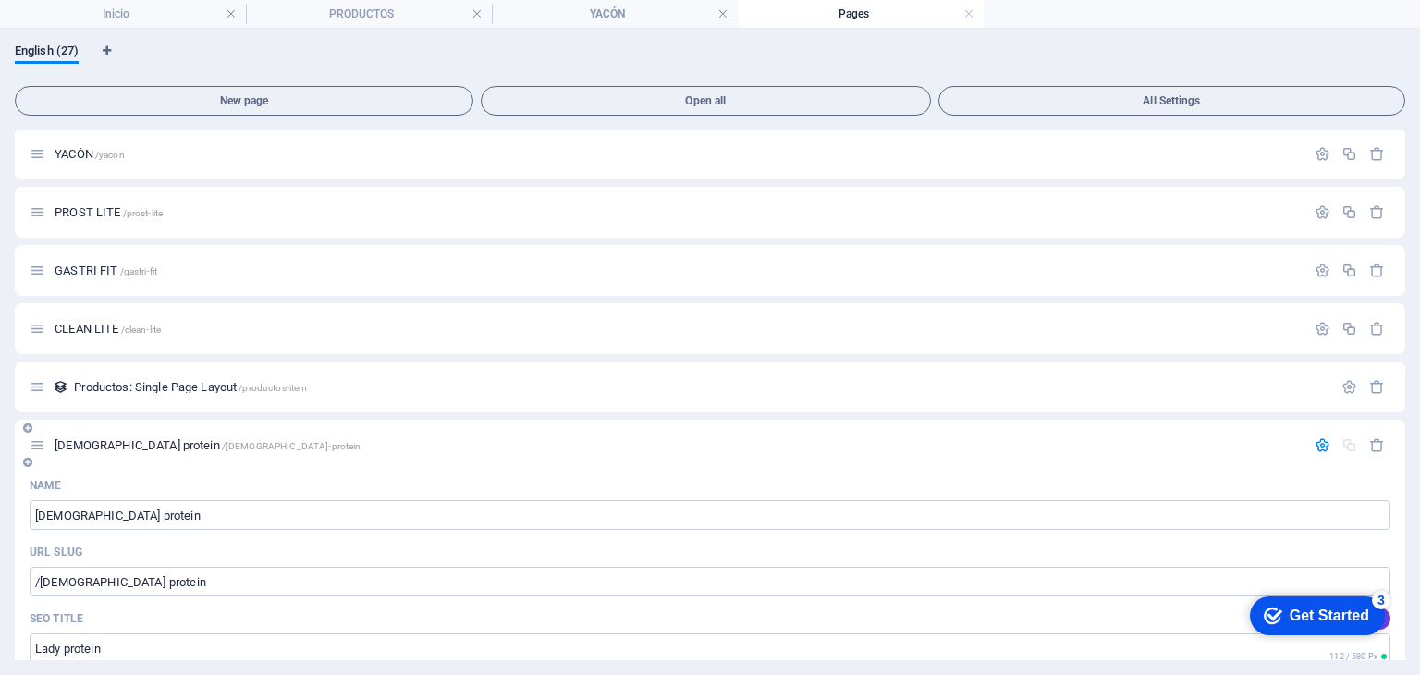
click at [95, 452] on div "[DEMOGRAPHIC_DATA] protein /[DEMOGRAPHIC_DATA]-protein" at bounding box center [668, 445] width 1276 height 21
click at [100, 445] on span "[DEMOGRAPHIC_DATA] protein /[DEMOGRAPHIC_DATA]-protein" at bounding box center [208, 445] width 306 height 14
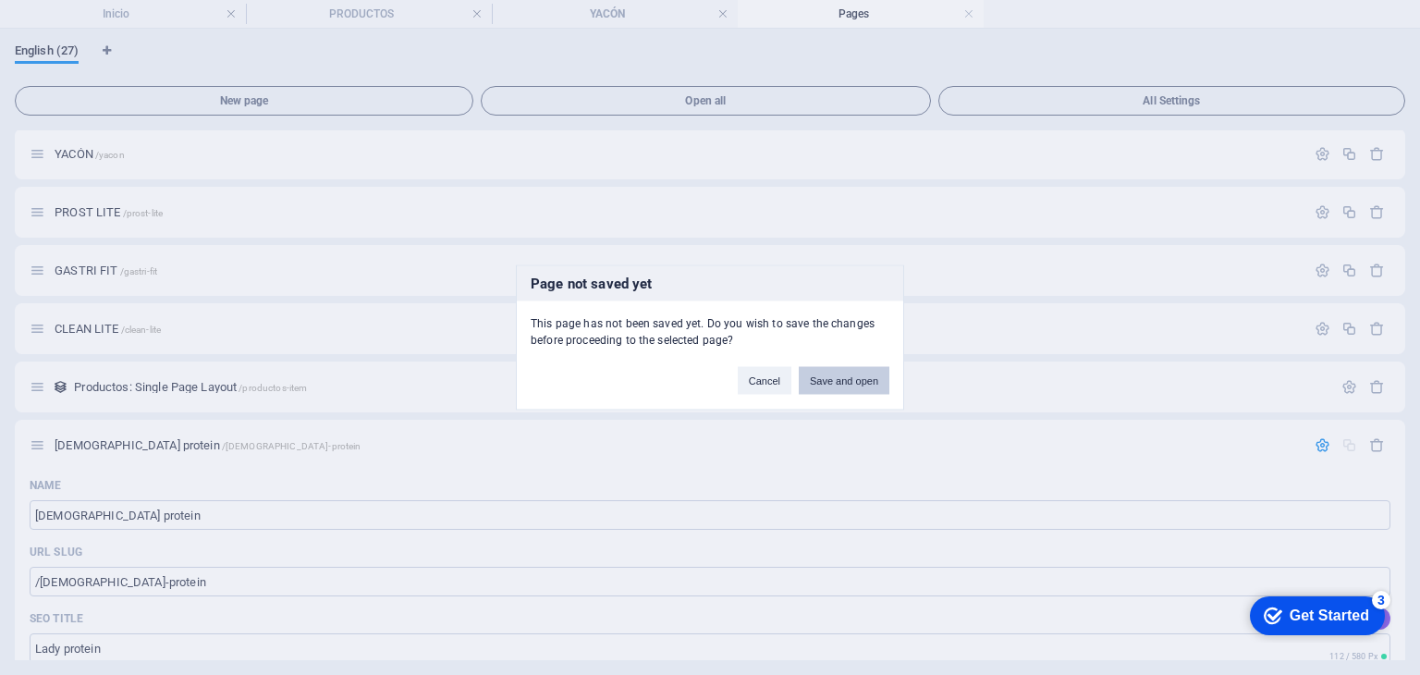
click at [819, 384] on button "Save and open" at bounding box center [844, 381] width 91 height 28
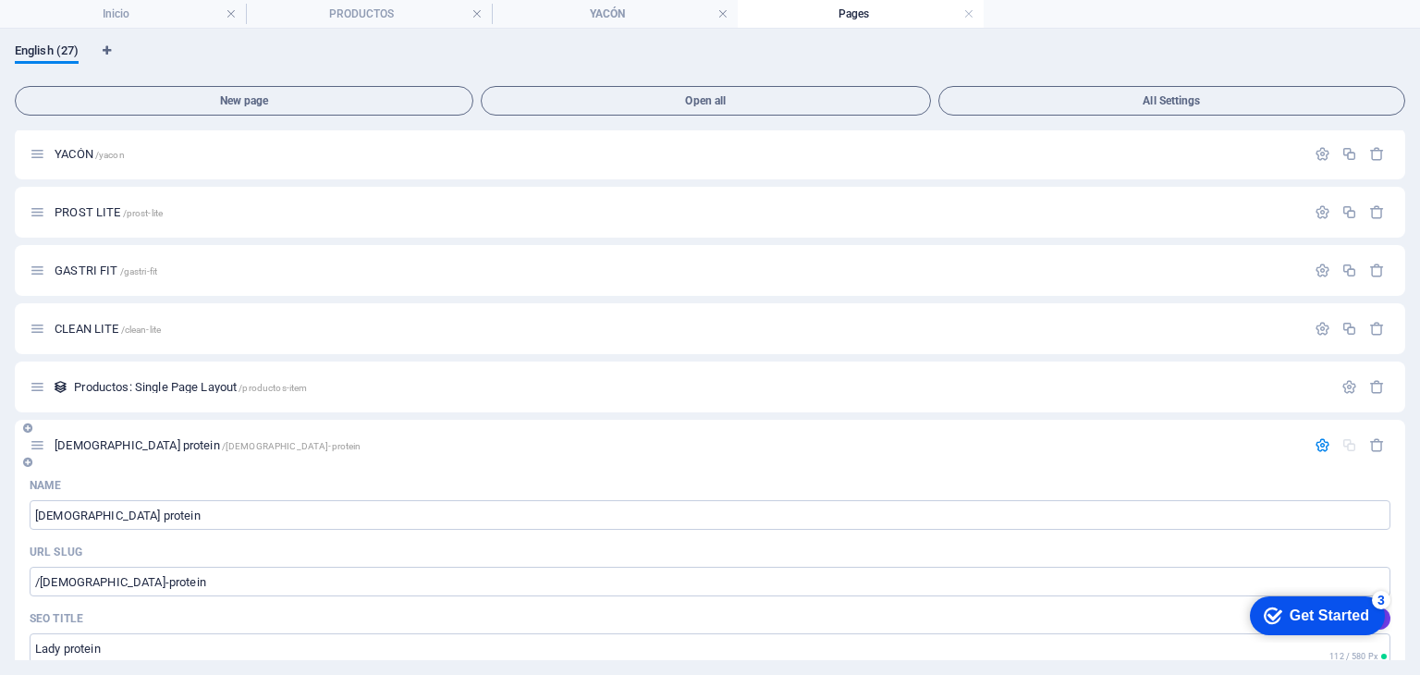
click at [113, 441] on span "[DEMOGRAPHIC_DATA] protein /[DEMOGRAPHIC_DATA]-protein" at bounding box center [208, 445] width 306 height 14
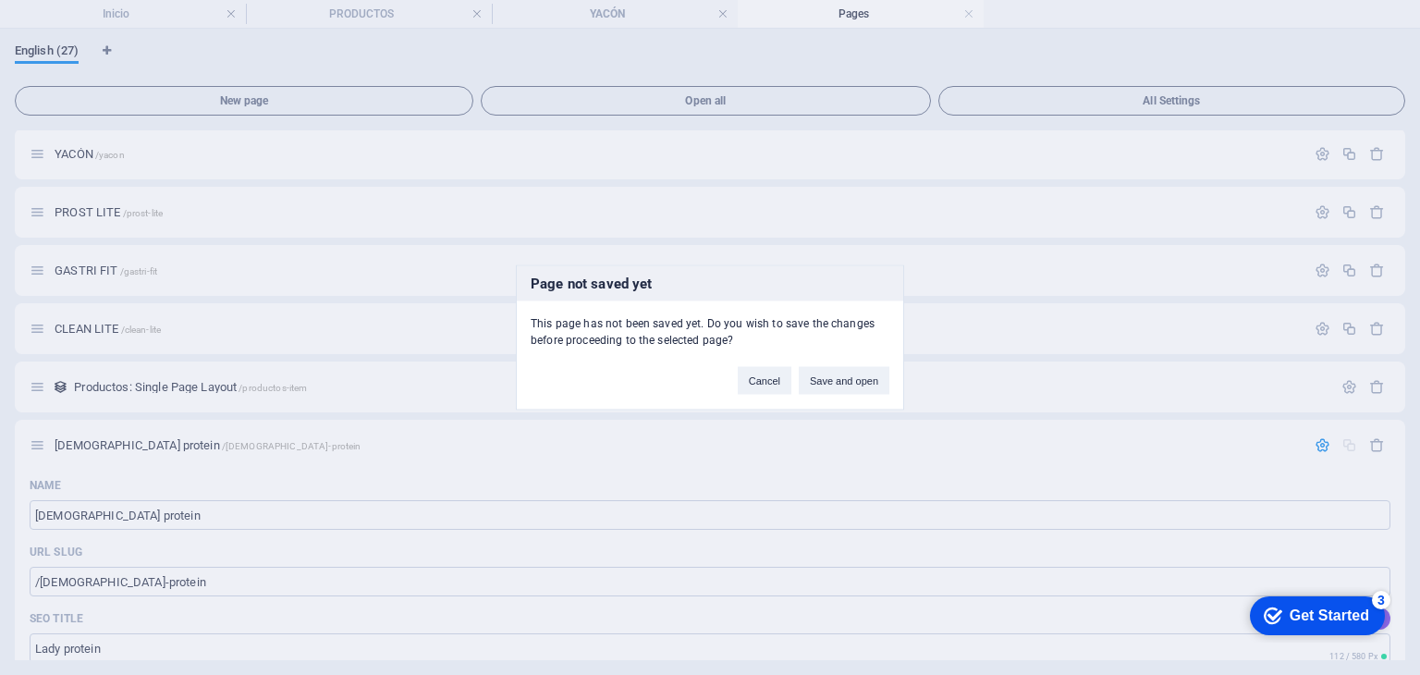
click at [851, 363] on div "Cancel Save and open" at bounding box center [813, 372] width 179 height 47
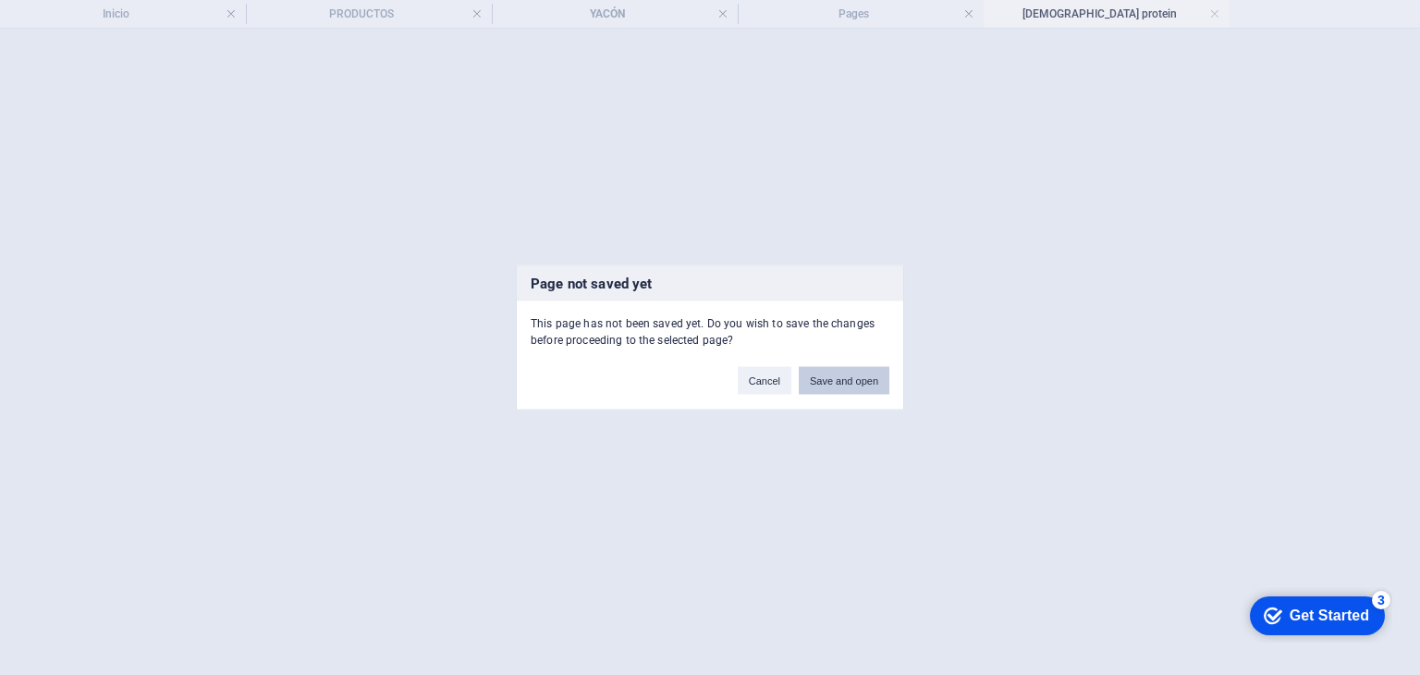
click at [843, 378] on button "Save and open" at bounding box center [844, 381] width 91 height 28
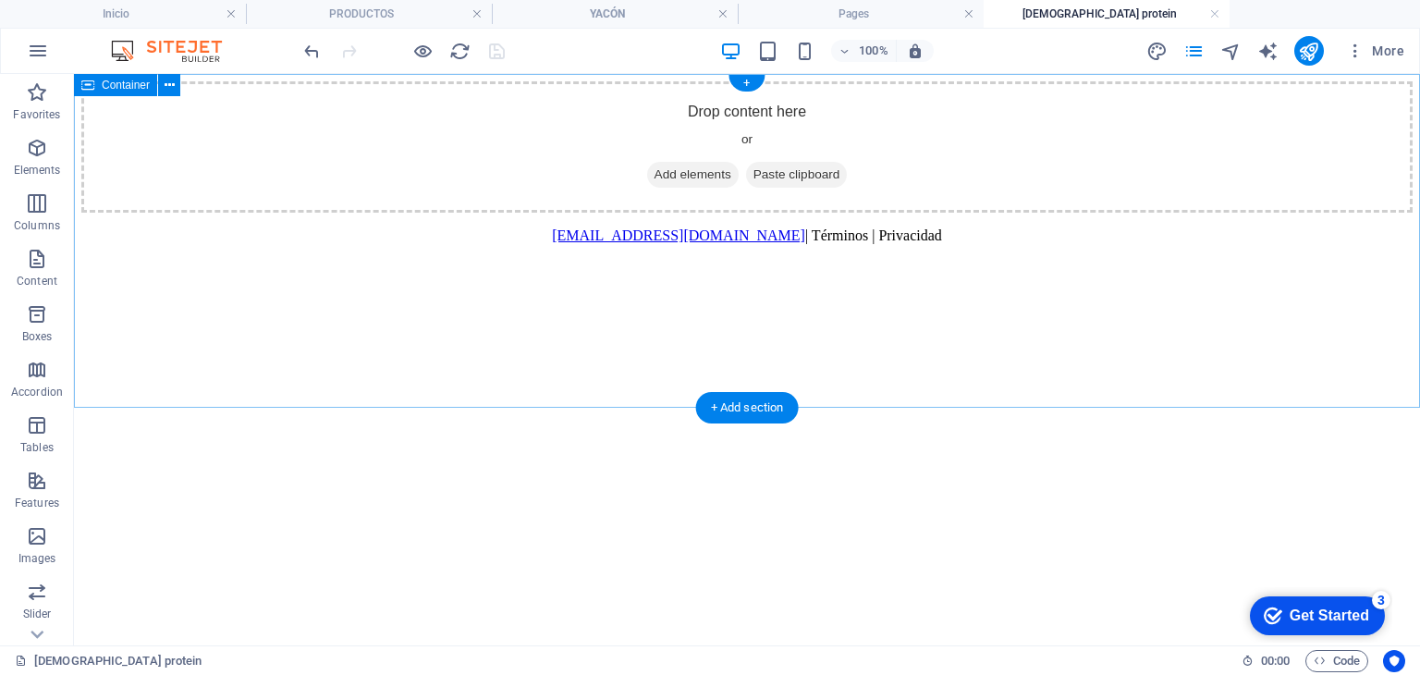
scroll to position [0, 0]
click at [962, 112] on div "Drop content here or Add elements Paste clipboard" at bounding box center [746, 146] width 1331 height 131
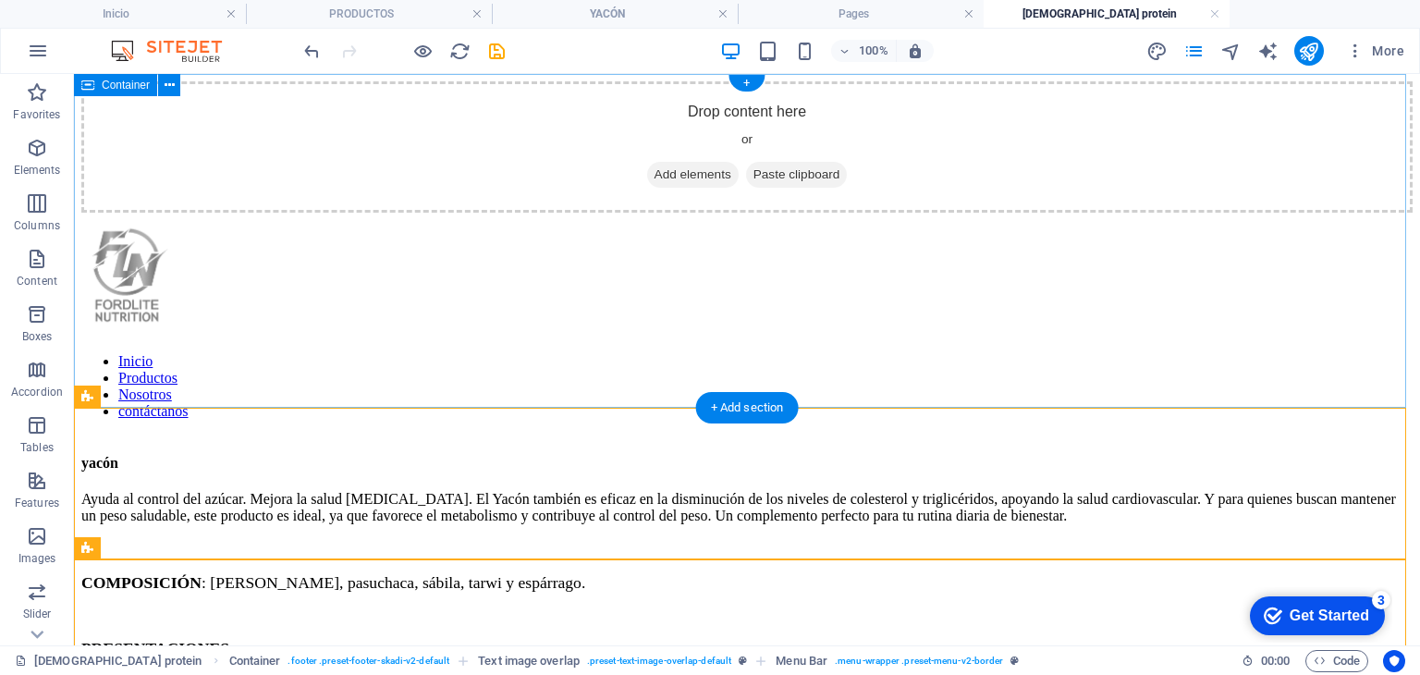
click at [643, 179] on div "Drop content here or Add elements Paste clipboard" at bounding box center [746, 146] width 1331 height 131
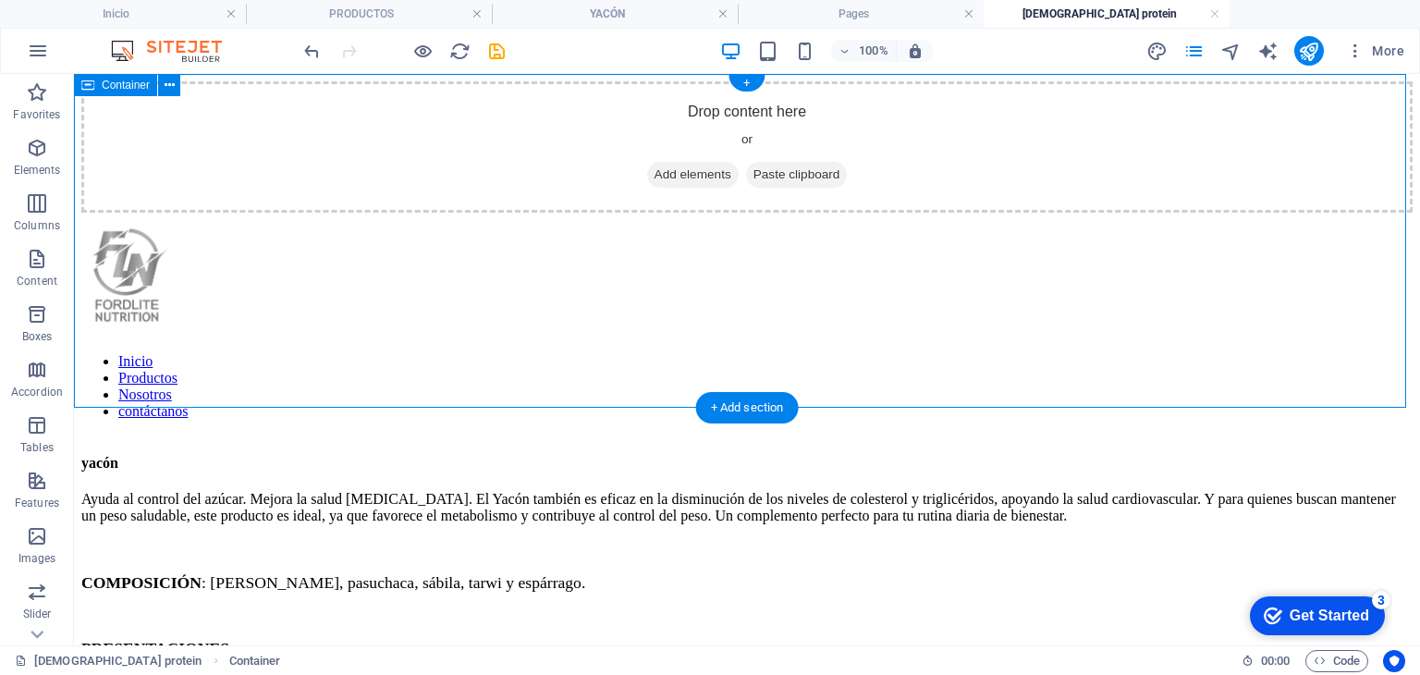
click at [169, 97] on div "Drop content here or Add elements Paste clipboard" at bounding box center [746, 146] width 1331 height 131
click at [153, 92] on div "Container" at bounding box center [115, 85] width 83 height 22
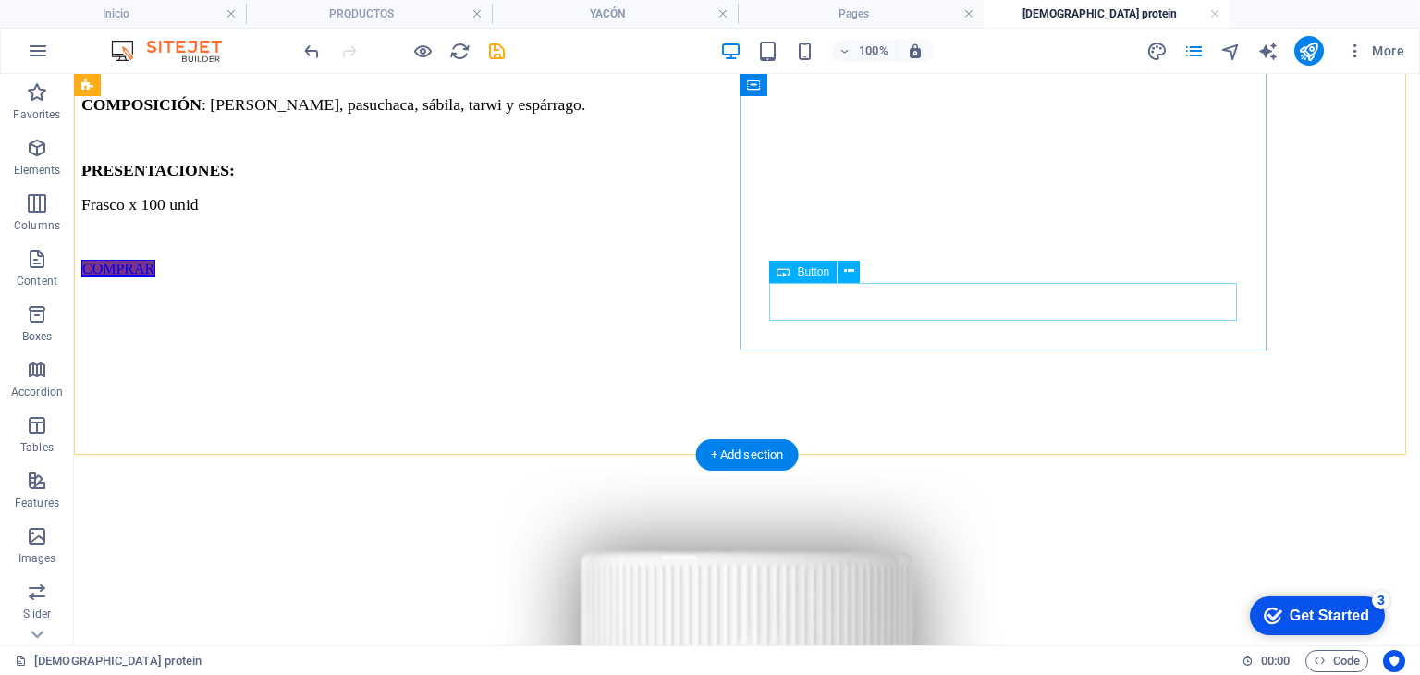
scroll to position [277, 0]
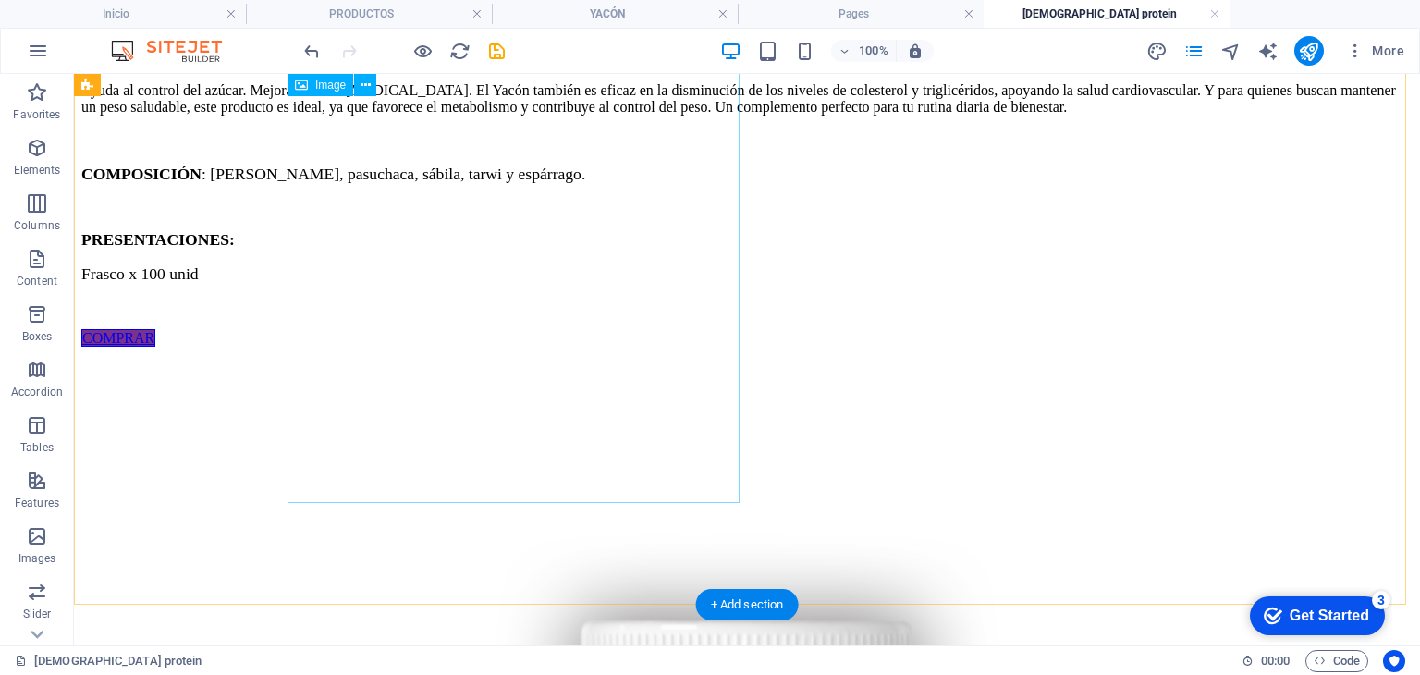
select select "%"
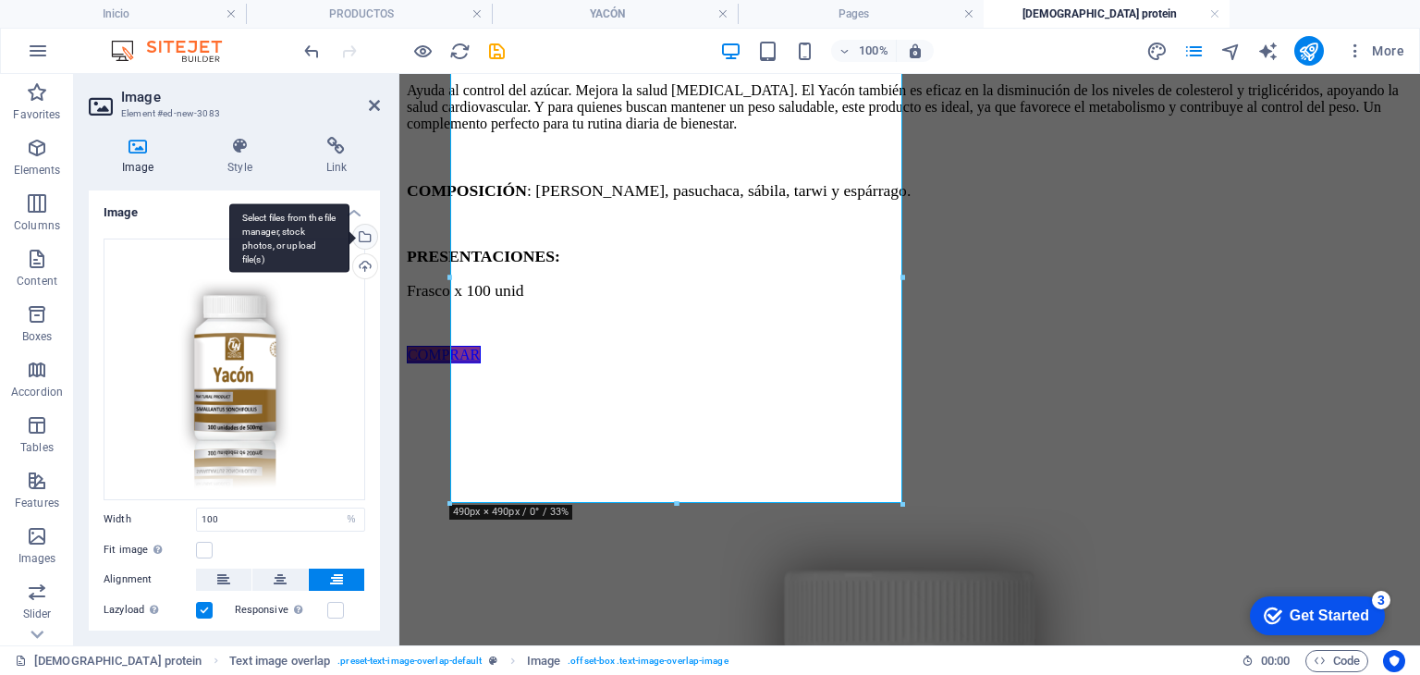
click at [362, 238] on div "Select files from the file manager, stock photos, or upload file(s)" at bounding box center [363, 239] width 28 height 28
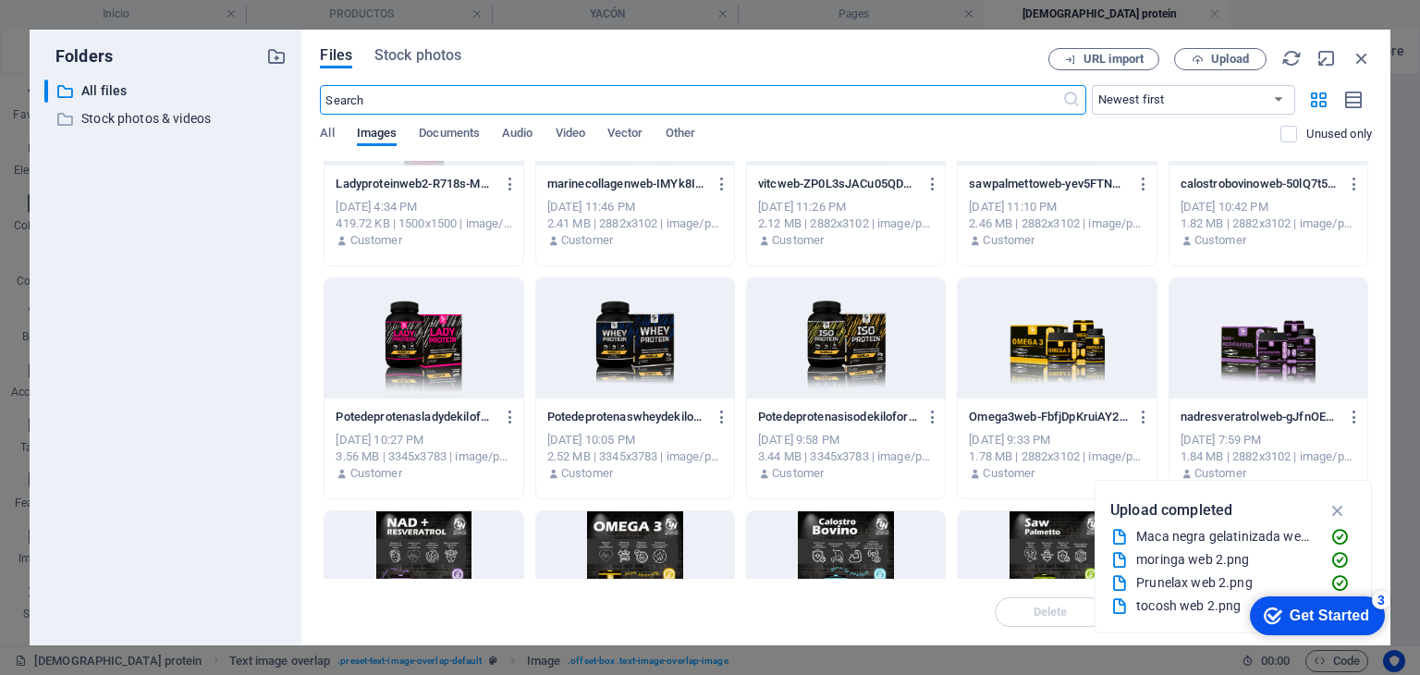
scroll to position [925, 0]
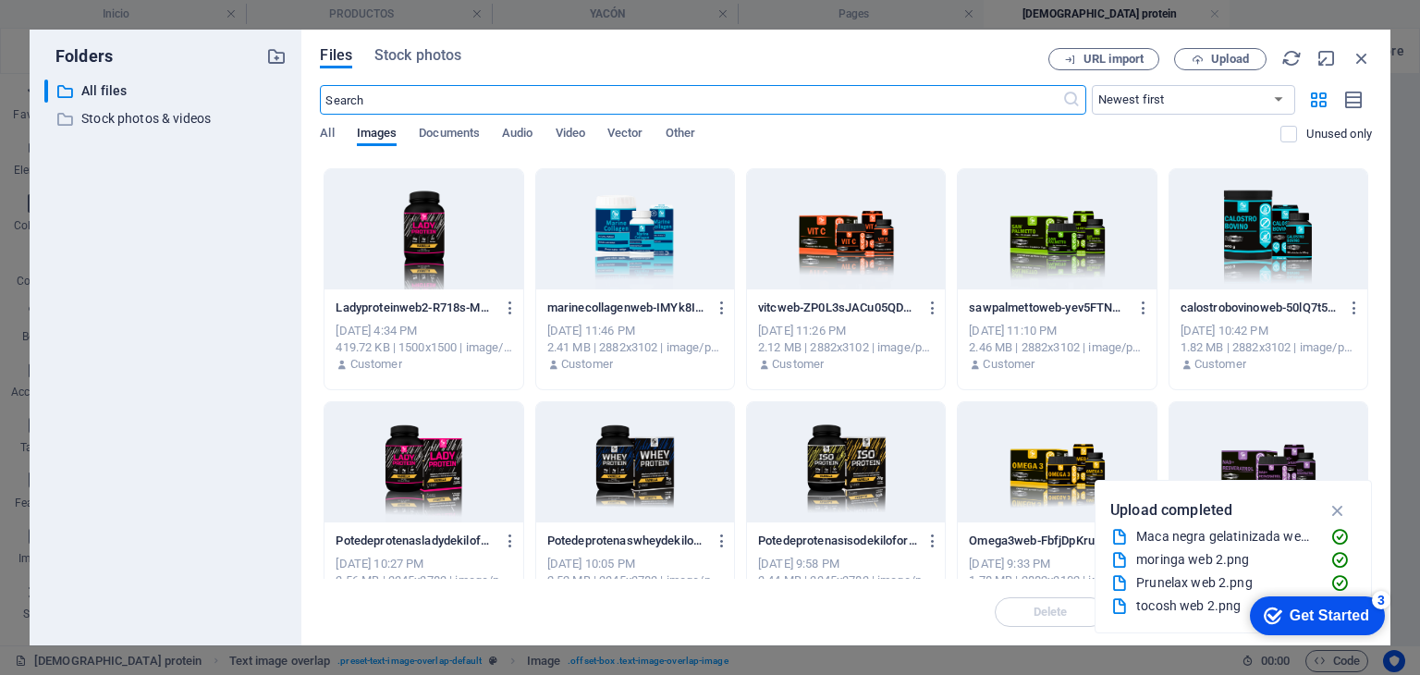
click at [408, 483] on div at bounding box center [424, 462] width 198 height 120
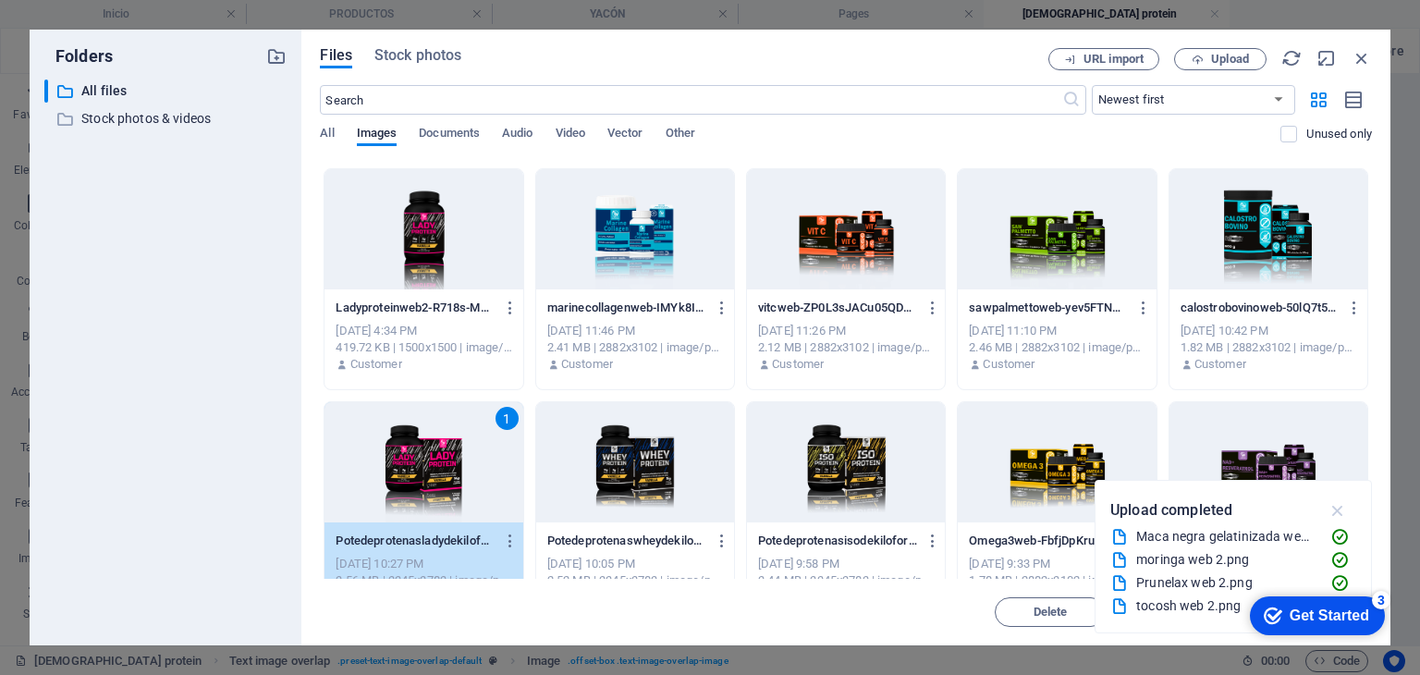
click at [1339, 509] on icon "button" at bounding box center [1338, 510] width 21 height 20
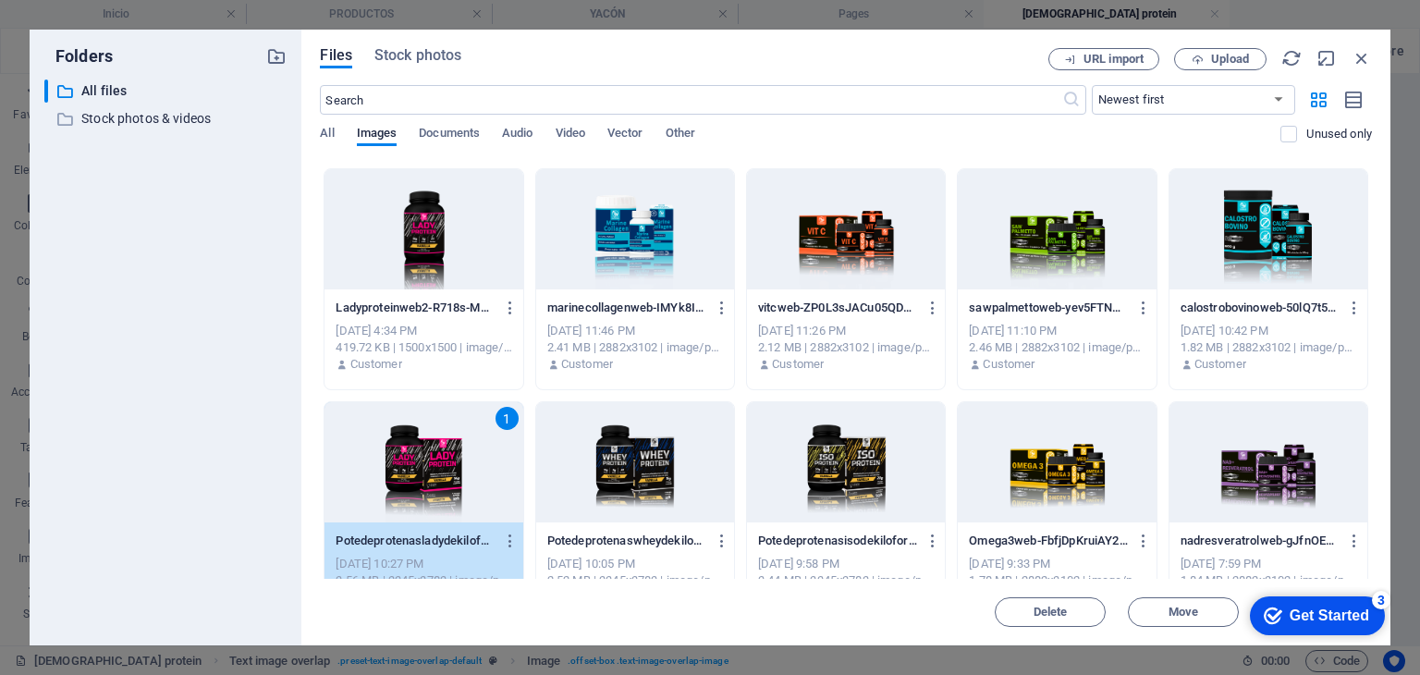
scroll to position [1110, 0]
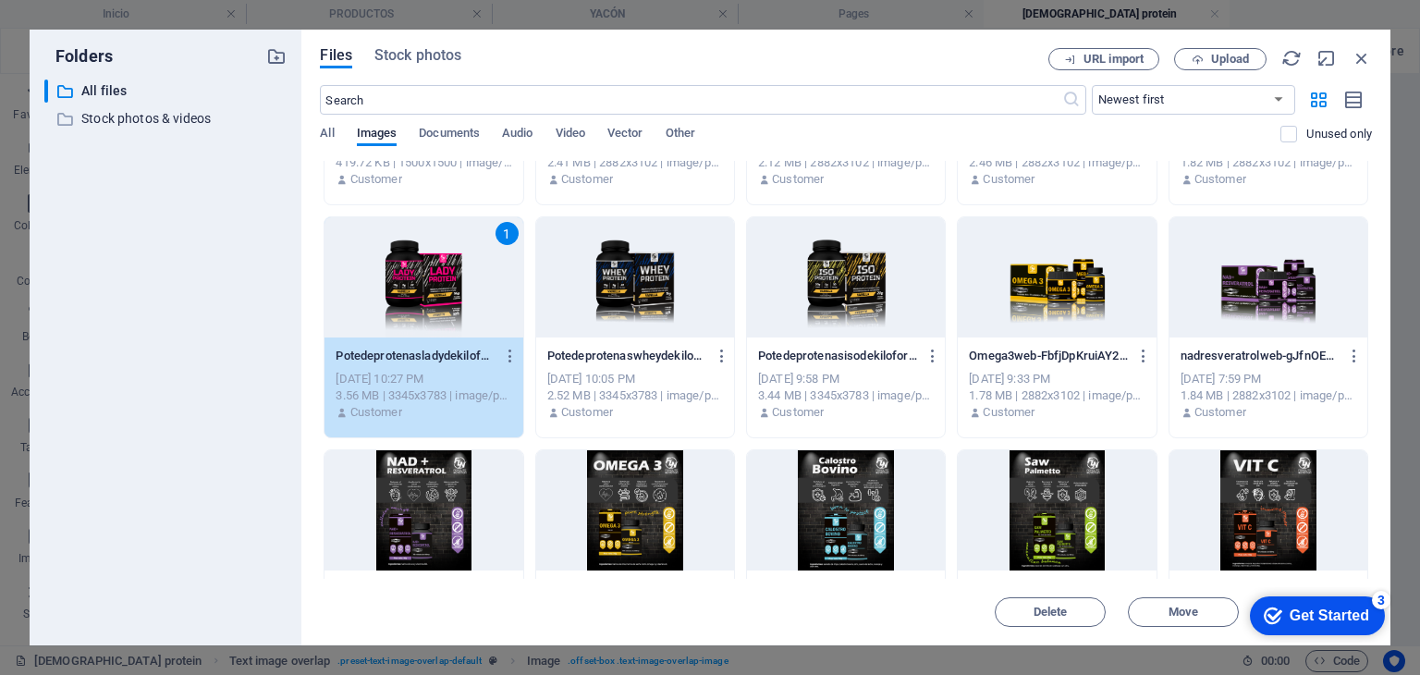
click at [436, 273] on div "1" at bounding box center [424, 277] width 198 height 120
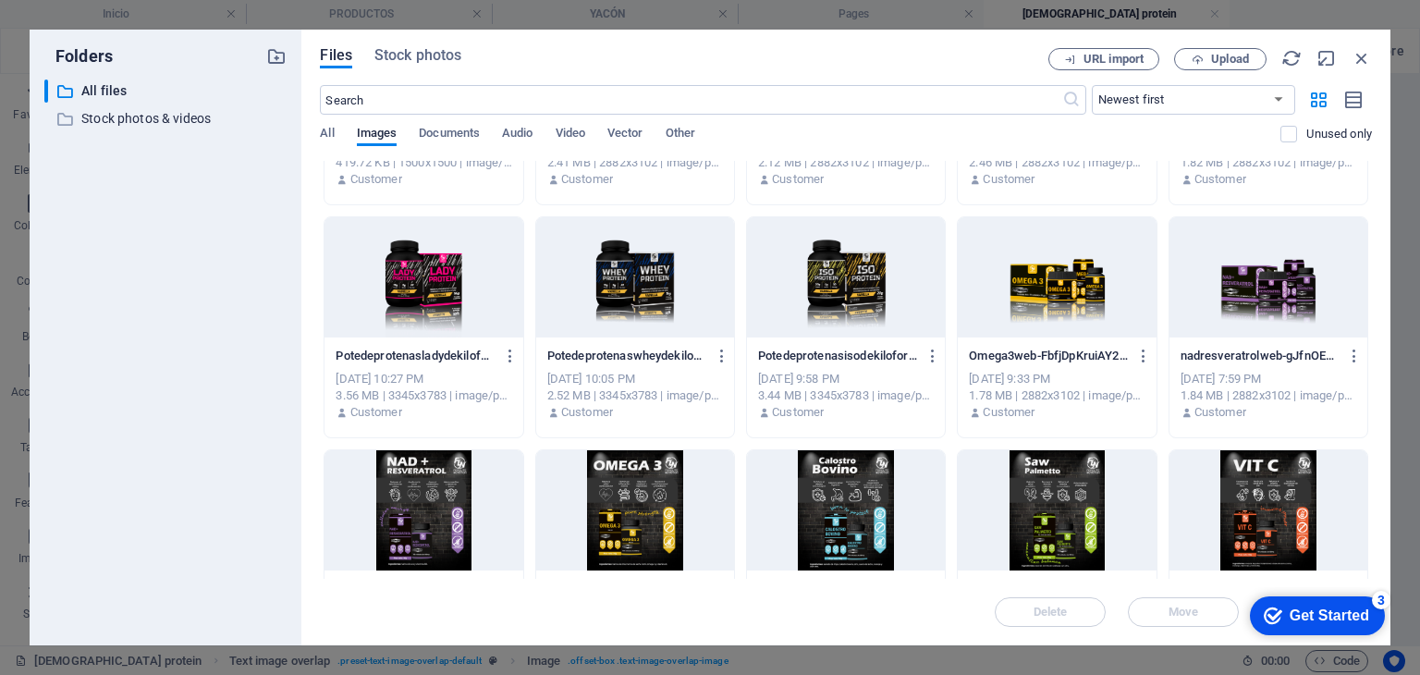
click at [436, 273] on div at bounding box center [424, 277] width 198 height 120
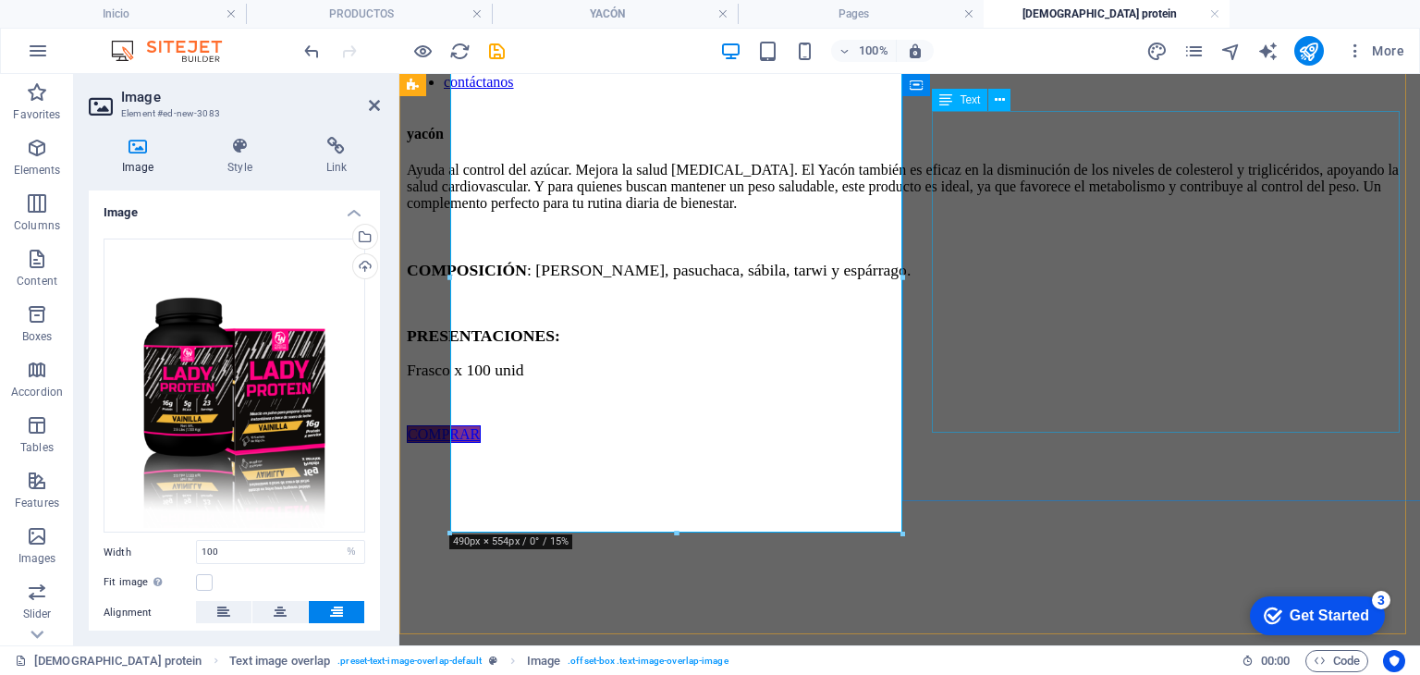
scroll to position [122, 0]
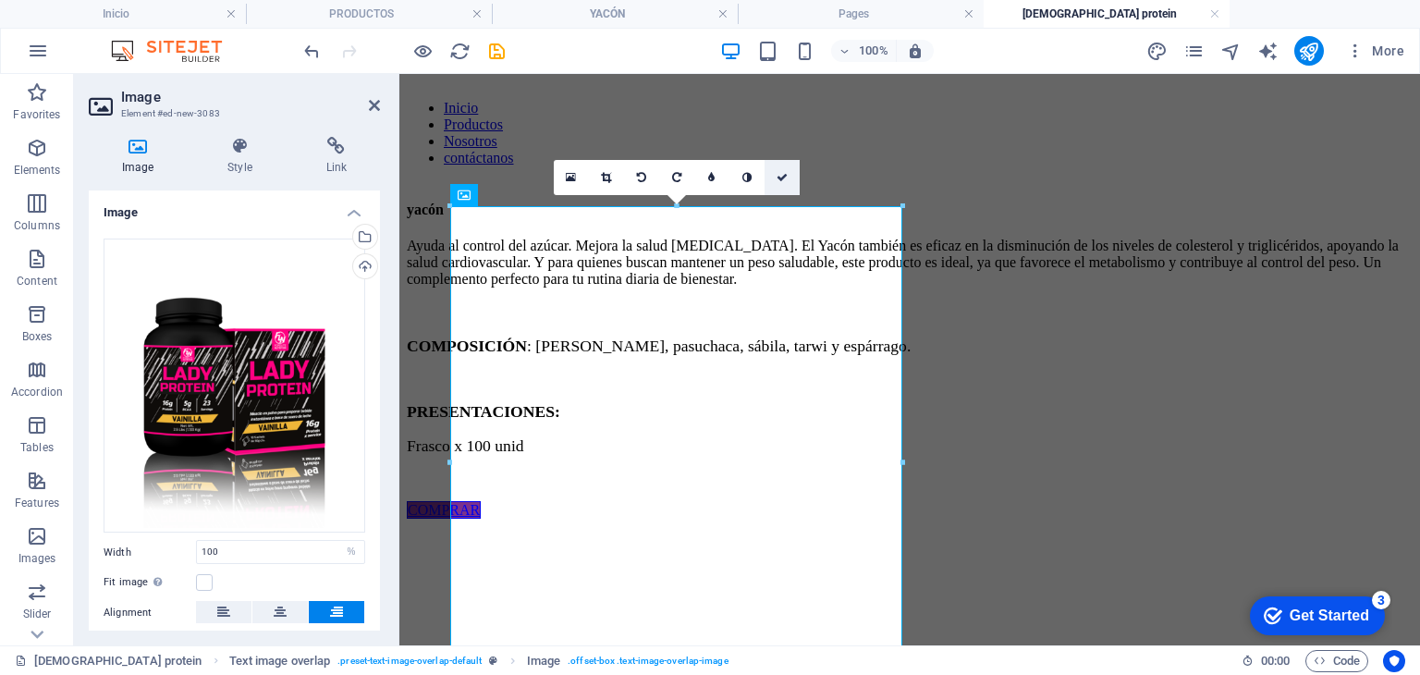
click at [784, 184] on link at bounding box center [782, 177] width 35 height 35
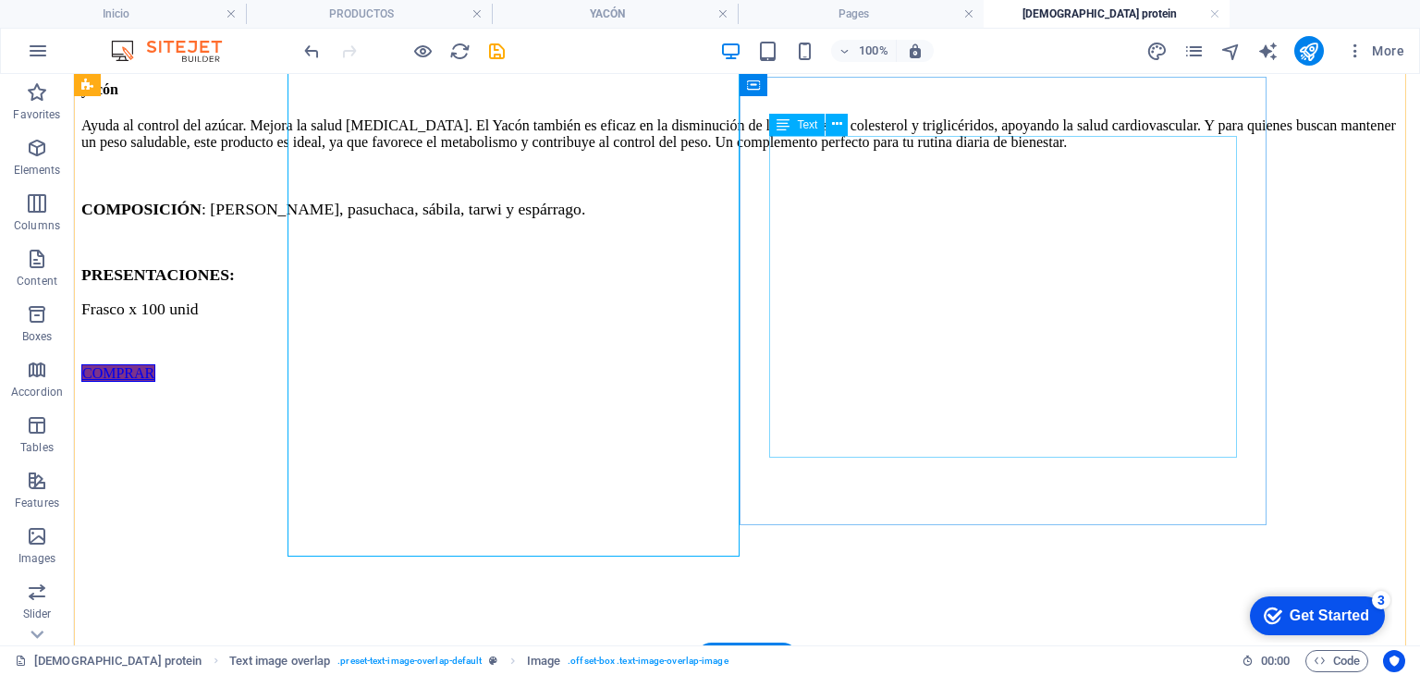
scroll to position [215, 0]
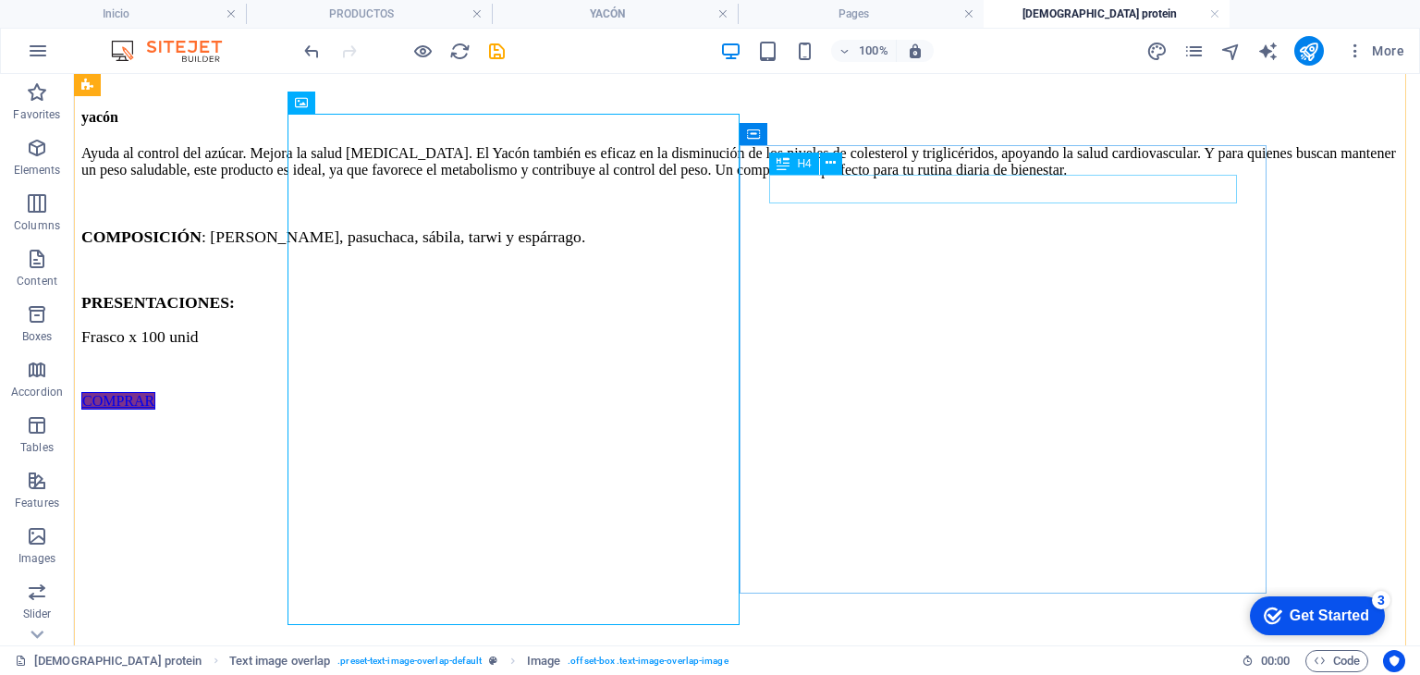
click at [865, 126] on div "yacón" at bounding box center [746, 117] width 1331 height 17
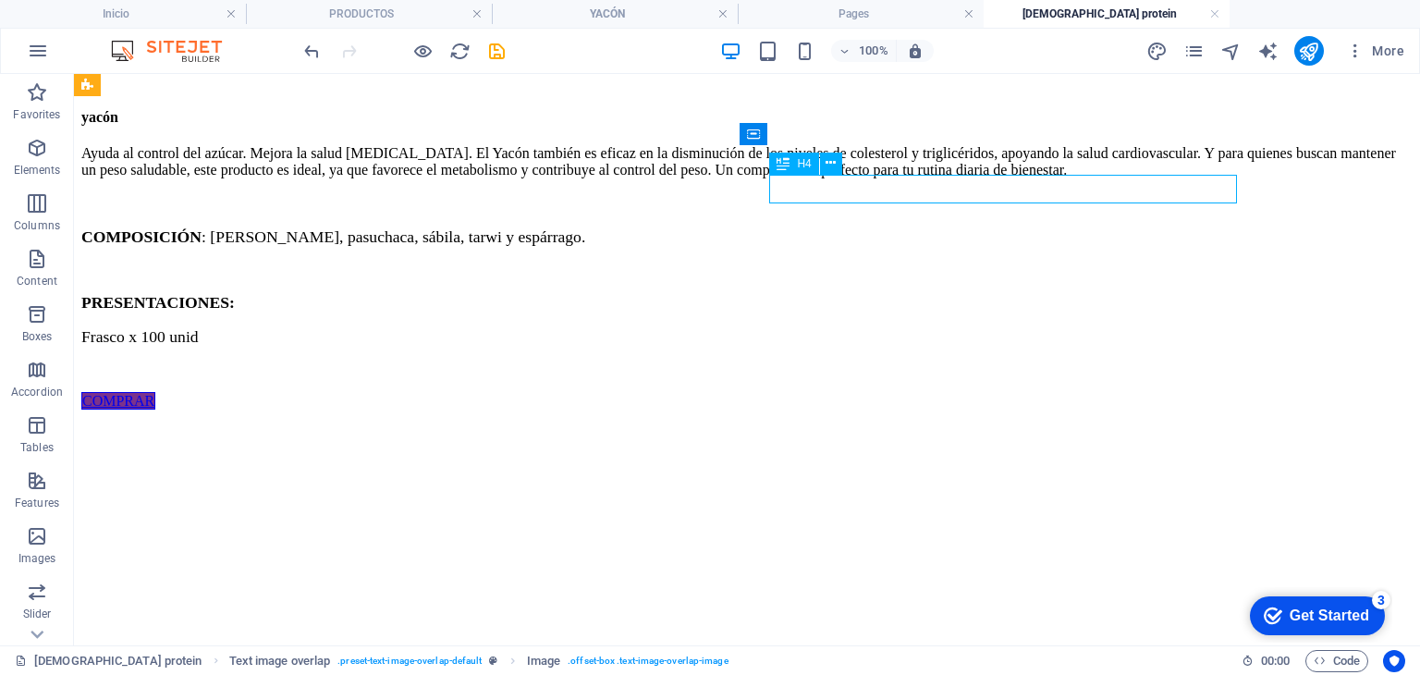
click at [865, 126] on div "yacón" at bounding box center [746, 117] width 1331 height 17
click at [888, 235] on div "Ayuda al control del azúcar. Mejora la salud gastrointestinal. El Yacón también…" at bounding box center [746, 261] width 1331 height 233
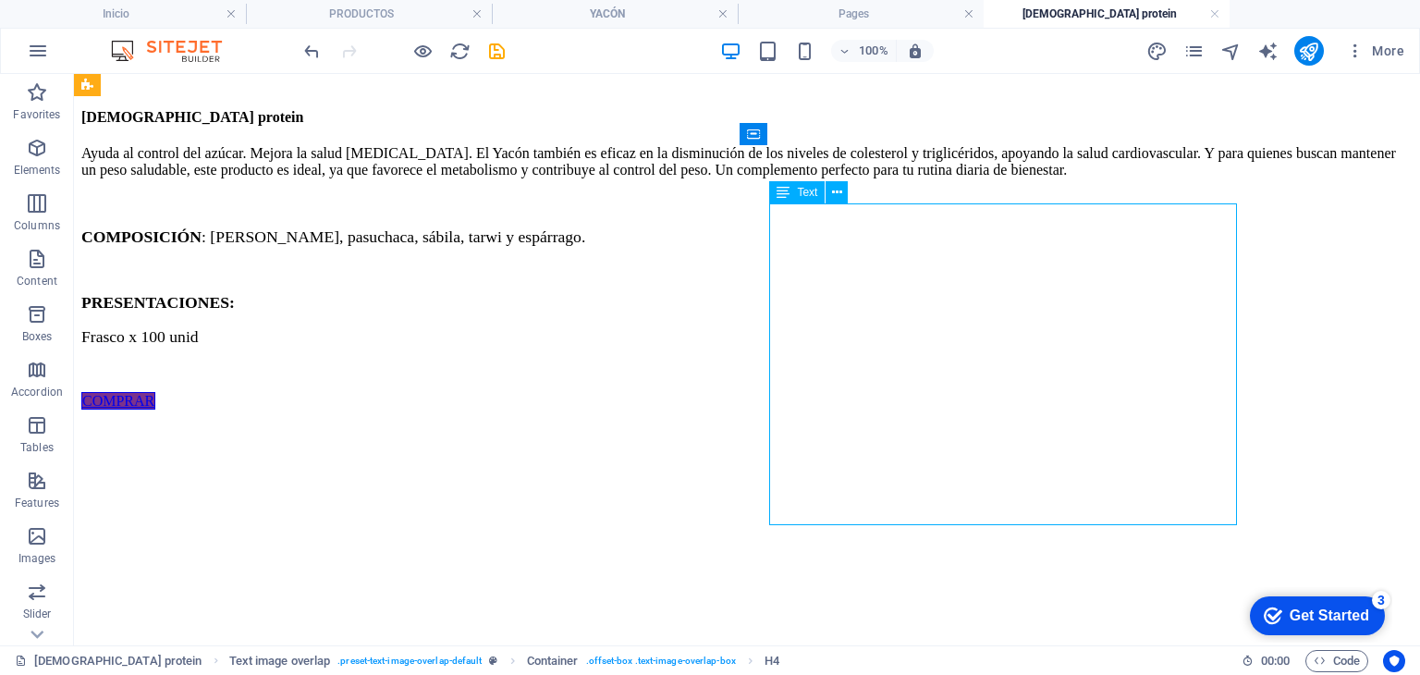
click at [888, 235] on div "Ayuda al control del azúcar. Mejora la salud gastrointestinal. El Yacón también…" at bounding box center [746, 261] width 1331 height 233
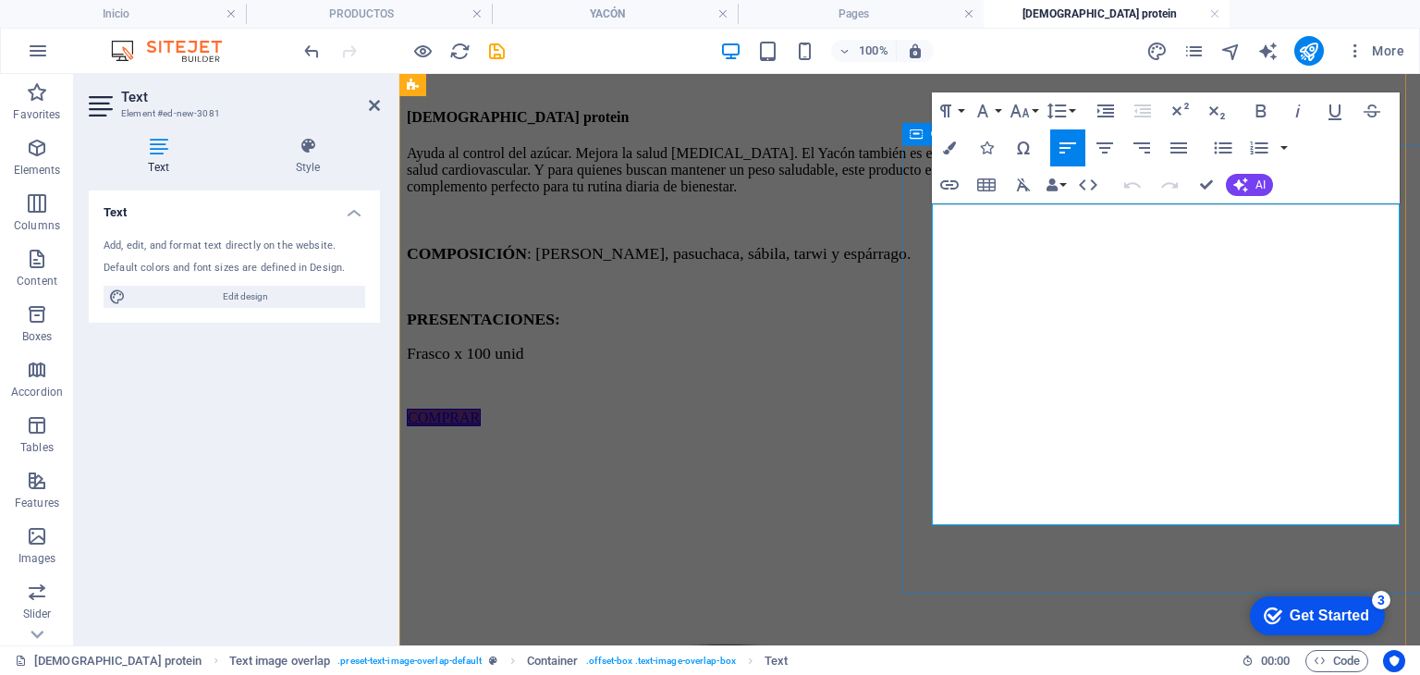
drag, startPoint x: 1051, startPoint y: 348, endPoint x: 912, endPoint y: 222, distance: 187.9
click at [912, 222] on div "[DEMOGRAPHIC_DATA] protein Ayuda al control del azúcar. Mejora la salud [MEDICA…" at bounding box center [910, 267] width 1006 height 317
click at [1019, 194] on span "Ayuda al control del azúcar. Mejora la salud [MEDICAL_DATA]. El Yacón también e…" at bounding box center [903, 169] width 992 height 49
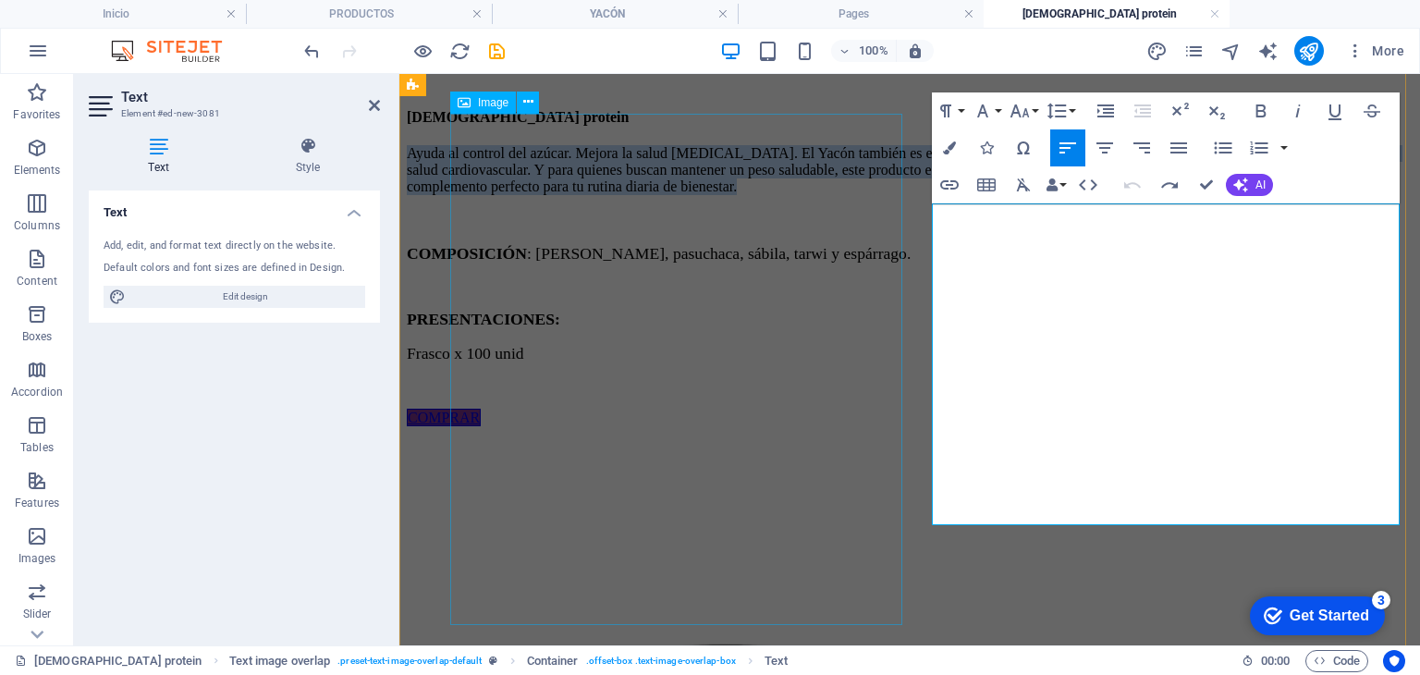
drag, startPoint x: 1132, startPoint y: 364, endPoint x: 896, endPoint y: 204, distance: 284.9
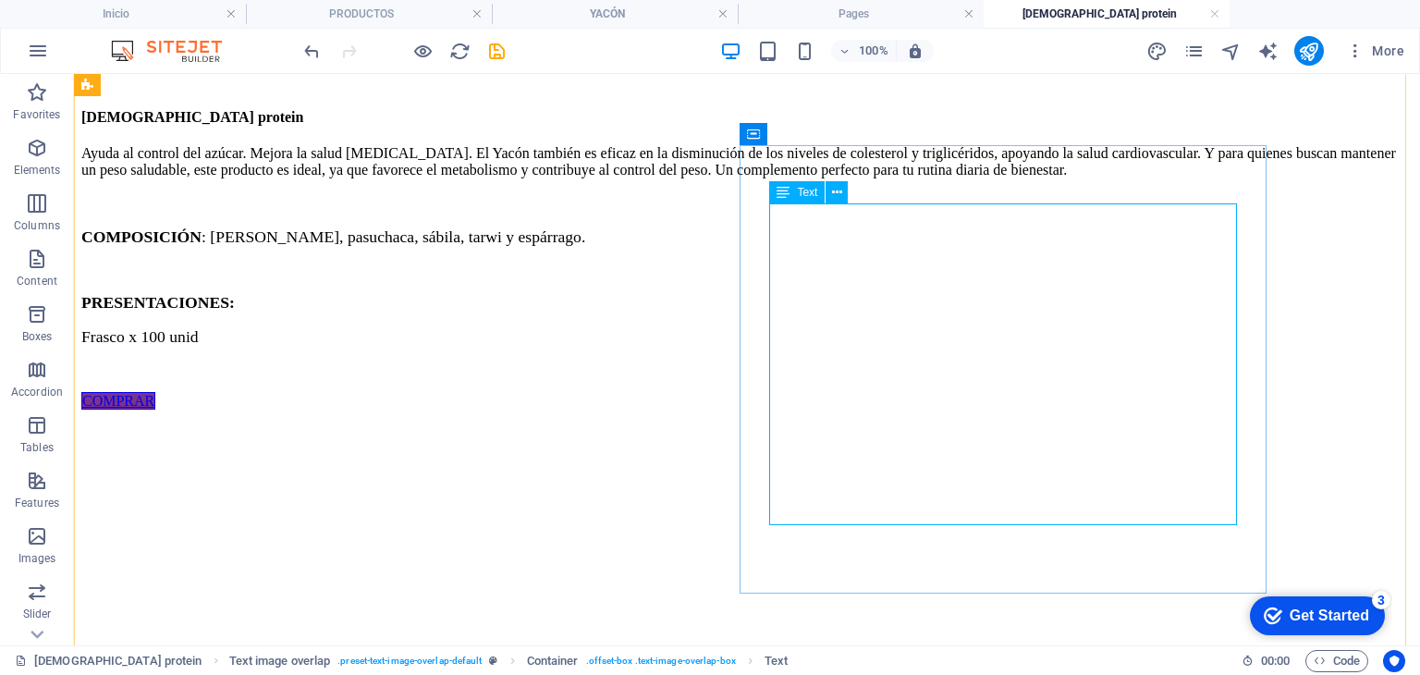
click at [938, 319] on div "Ayuda al control del azúcar. Mejora la salud gastrointestinal. El Yacón también…" at bounding box center [746, 261] width 1331 height 233
click at [937, 319] on div "Ayuda al control del azúcar. Mejora la salud gastrointestinal. El Yacón también…" at bounding box center [746, 261] width 1331 height 233
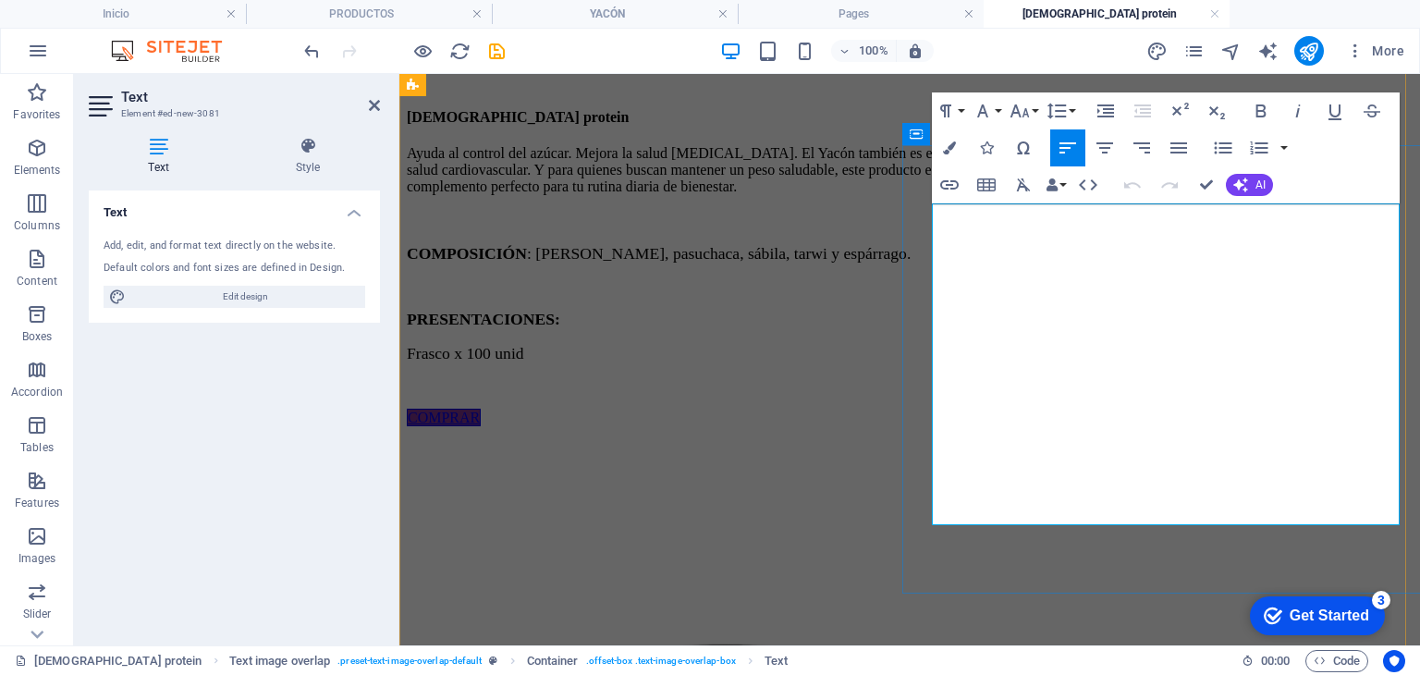
click at [1106, 195] on p "Ayuda al control del azúcar. Mejora la salud [MEDICAL_DATA]. El Yacón también e…" at bounding box center [910, 170] width 1006 height 50
drag, startPoint x: 978, startPoint y: 323, endPoint x: 888, endPoint y: 224, distance: 134.2
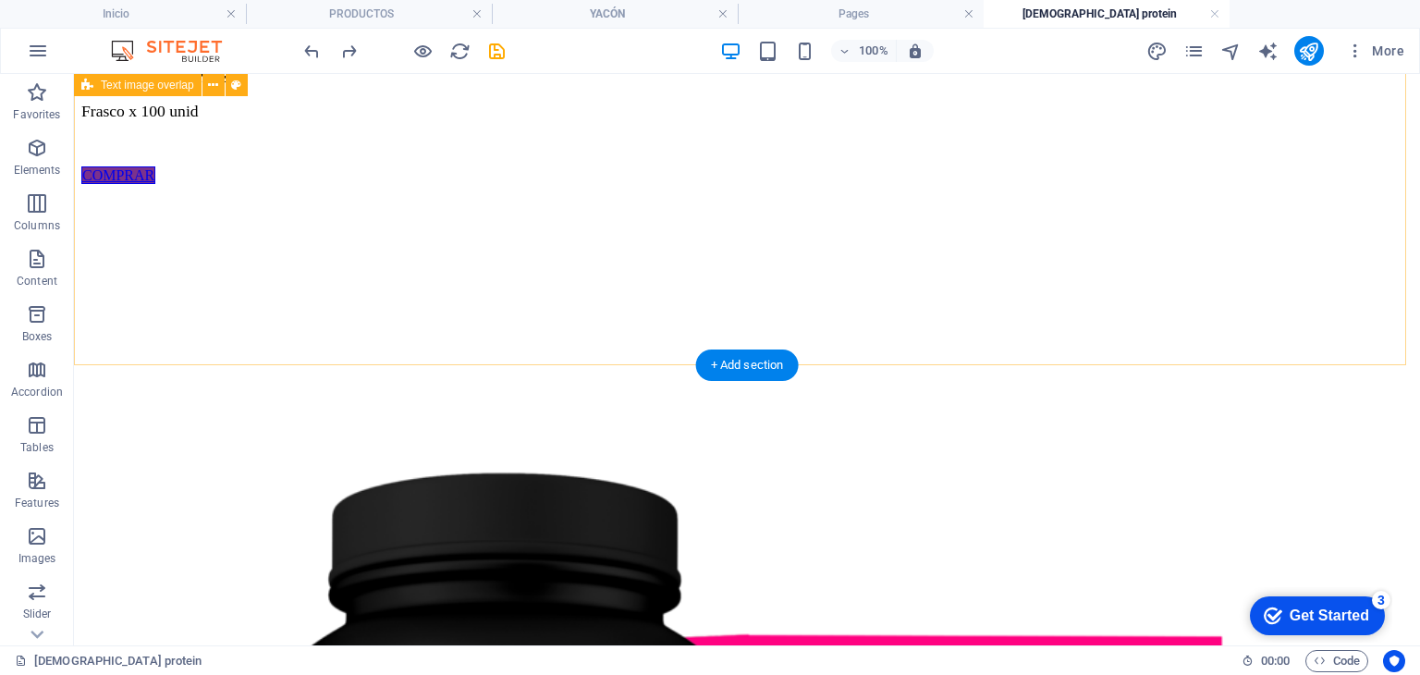
scroll to position [207, 0]
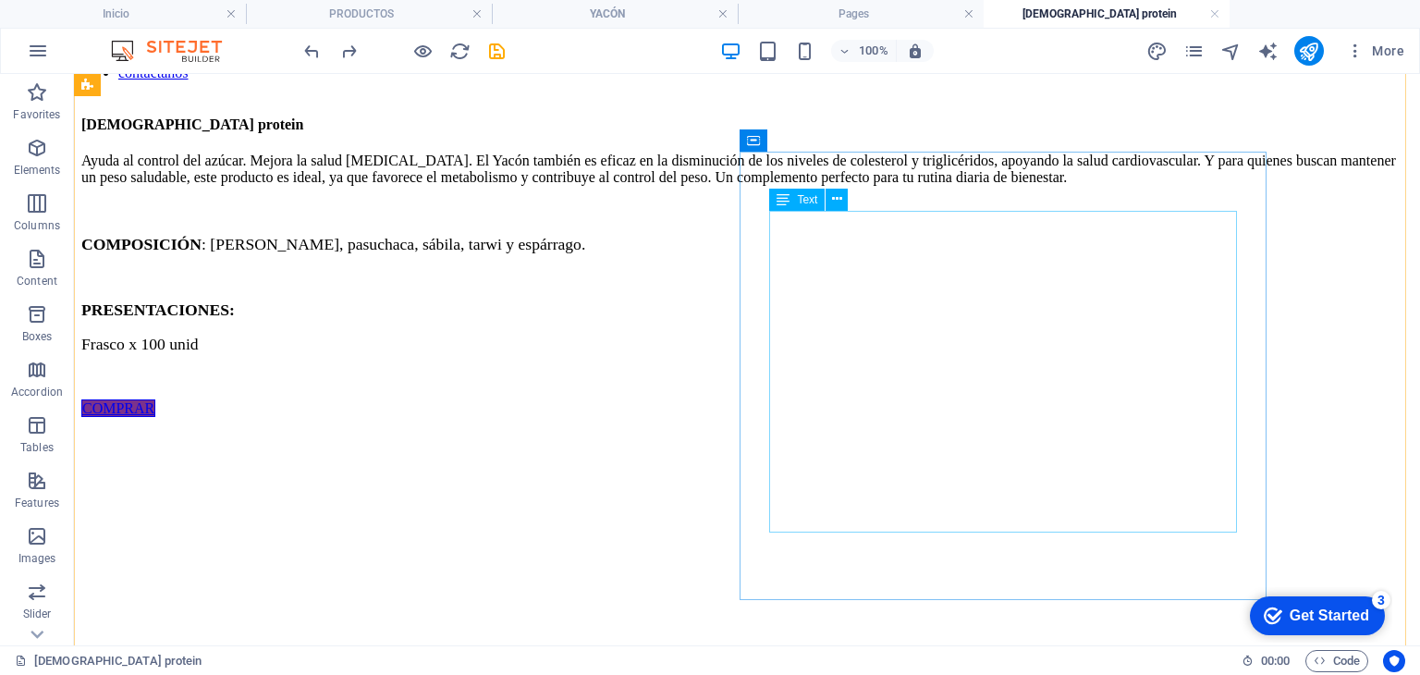
click at [900, 291] on div "Ayuda al control del azúcar. Mejora la salud gastrointestinal. El Yacón también…" at bounding box center [746, 269] width 1331 height 233
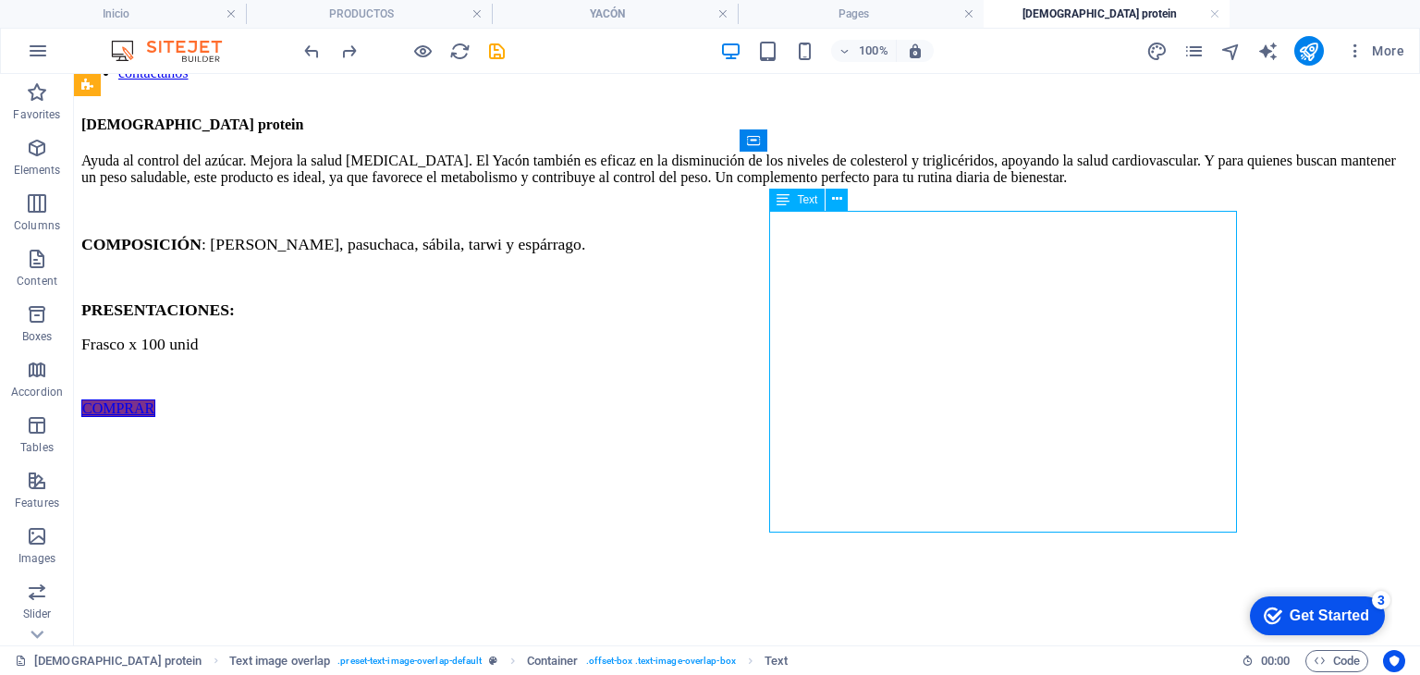
click at [877, 325] on div "Ayuda al control del azúcar. Mejora la salud gastrointestinal. El Yacón también…" at bounding box center [746, 269] width 1331 height 233
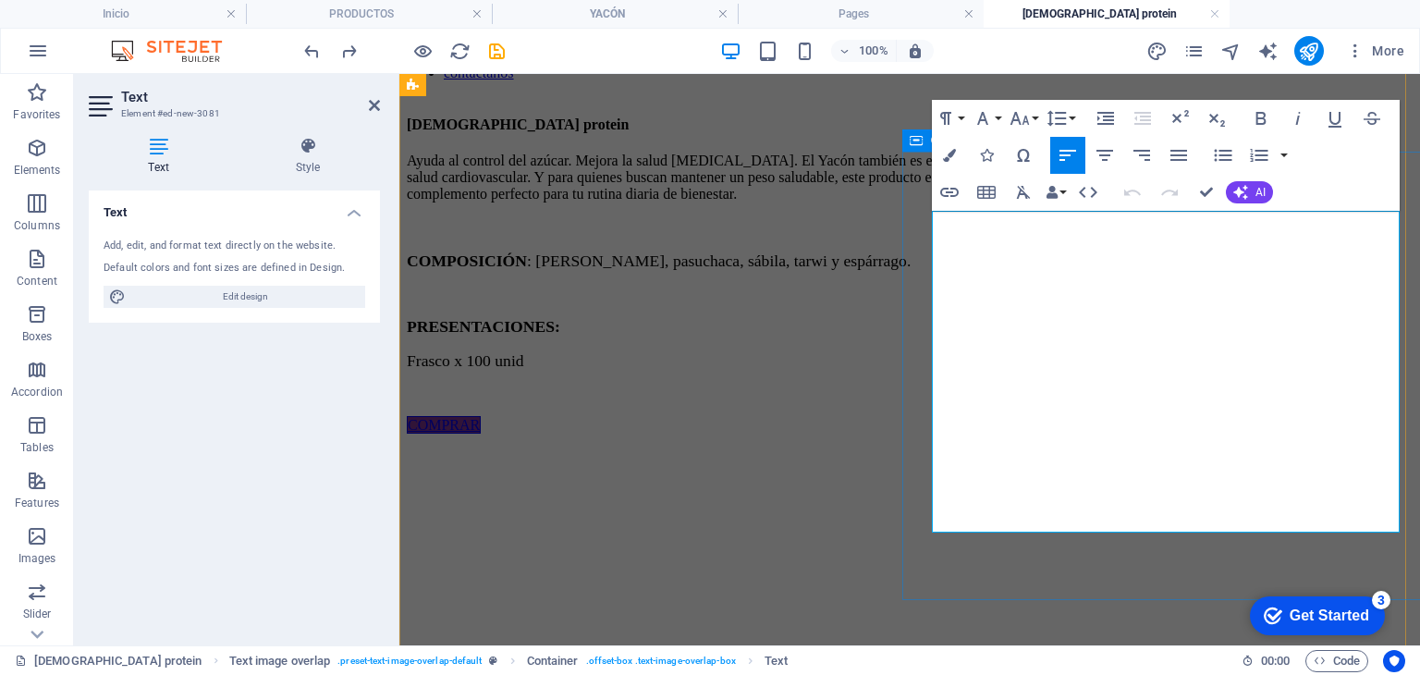
drag, startPoint x: 1084, startPoint y: 359, endPoint x: 925, endPoint y: 225, distance: 208.0
click at [925, 225] on div "[DEMOGRAPHIC_DATA] protein Ayuda al control del azúcar. Mejora la salud [MEDICA…" at bounding box center [910, 274] width 1006 height 317
click at [1193, 202] on span "Ayuda al control del azúcar. Mejora la salud [MEDICAL_DATA]. El Yacón también e…" at bounding box center [903, 177] width 992 height 49
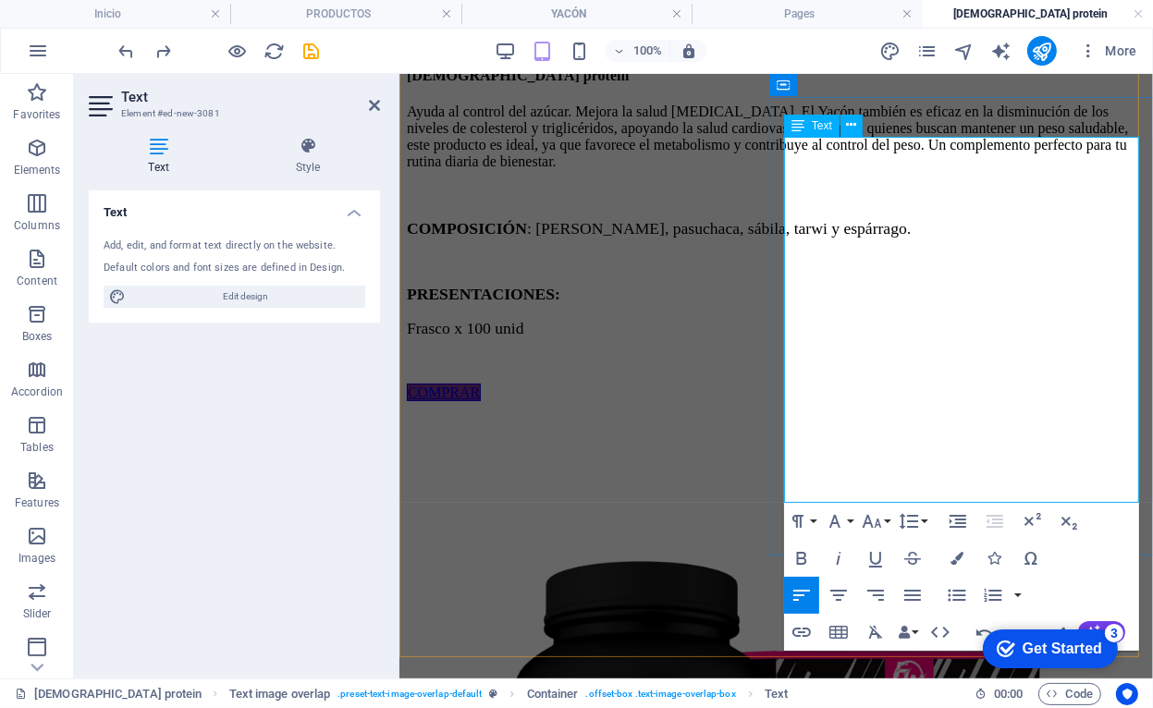
scroll to position [11, 0]
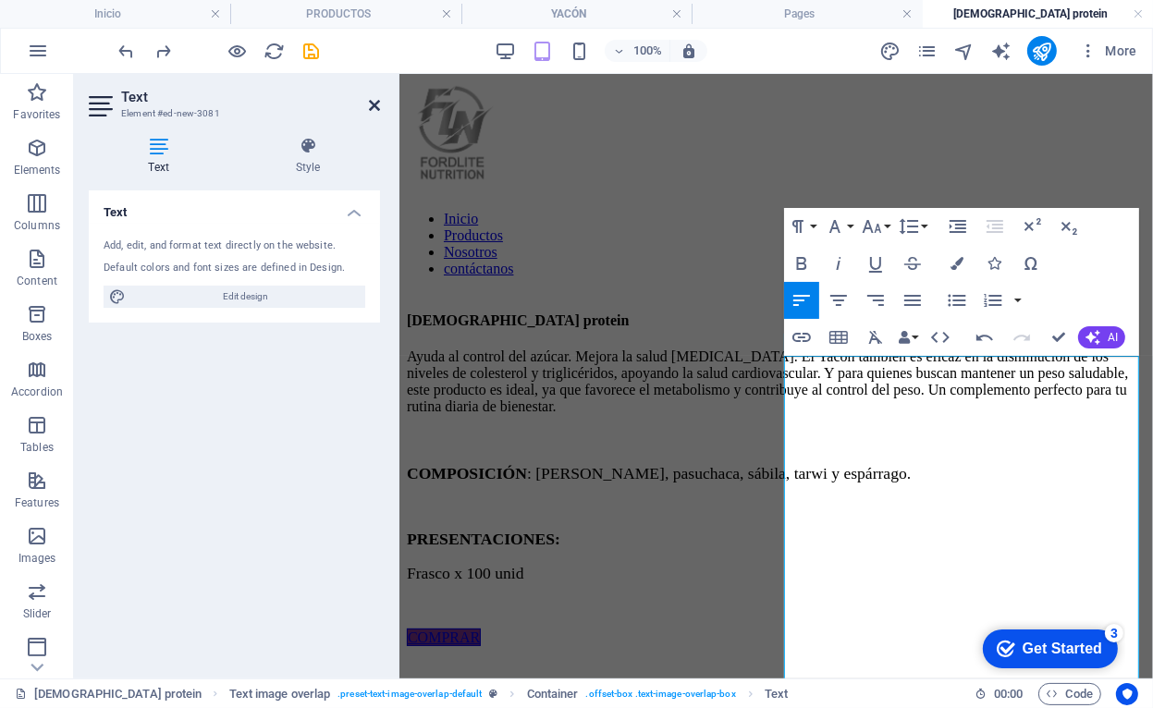
click at [374, 108] on icon at bounding box center [374, 105] width 11 height 15
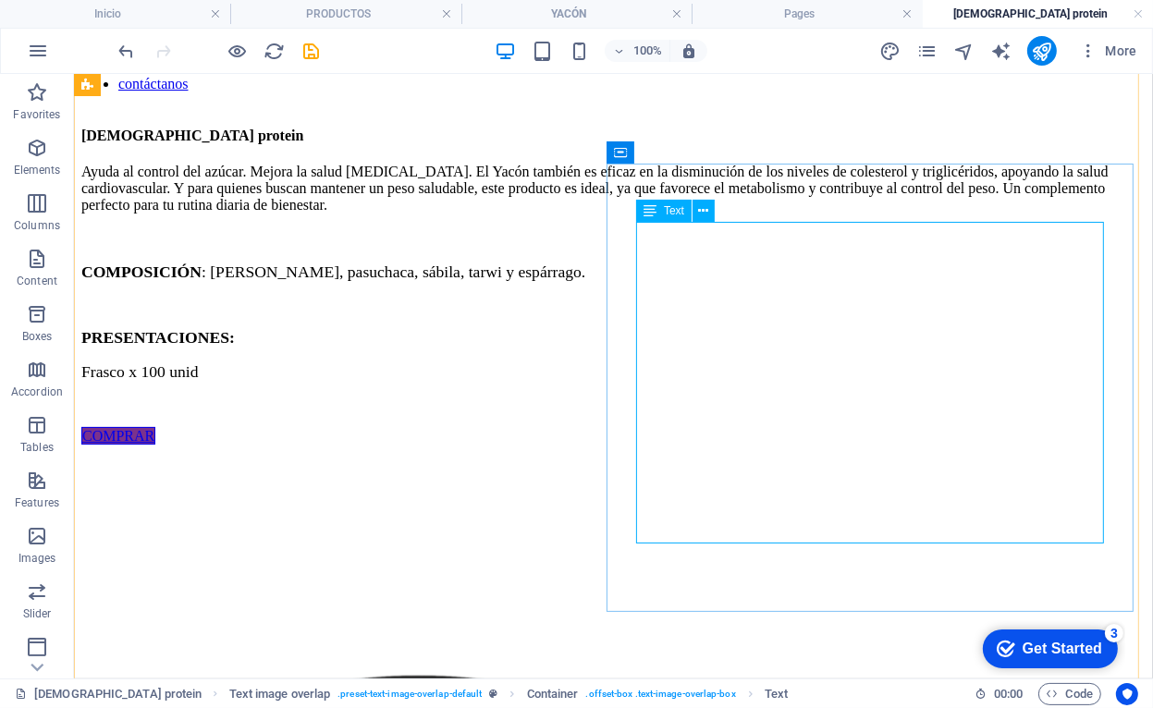
click at [853, 280] on div "Ayuda al control del azúcar. Mejora la salud gastrointestinal. El Yacón también…" at bounding box center [612, 288] width 1064 height 250
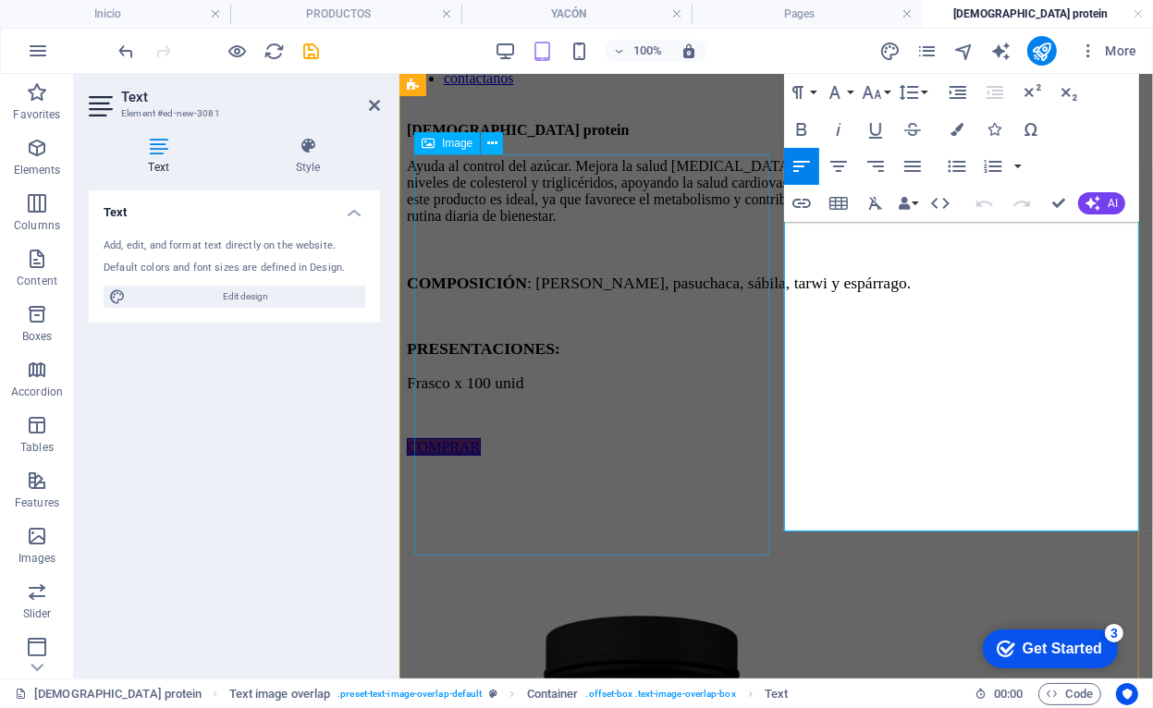
drag, startPoint x: 998, startPoint y: 353, endPoint x: 757, endPoint y: 208, distance: 280.8
click at [757, 208] on div "[DEMOGRAPHIC_DATA] protein Ayuda al control del azúcar. Mejora la salud [MEDICA…" at bounding box center [775, 697] width 739 height 1193
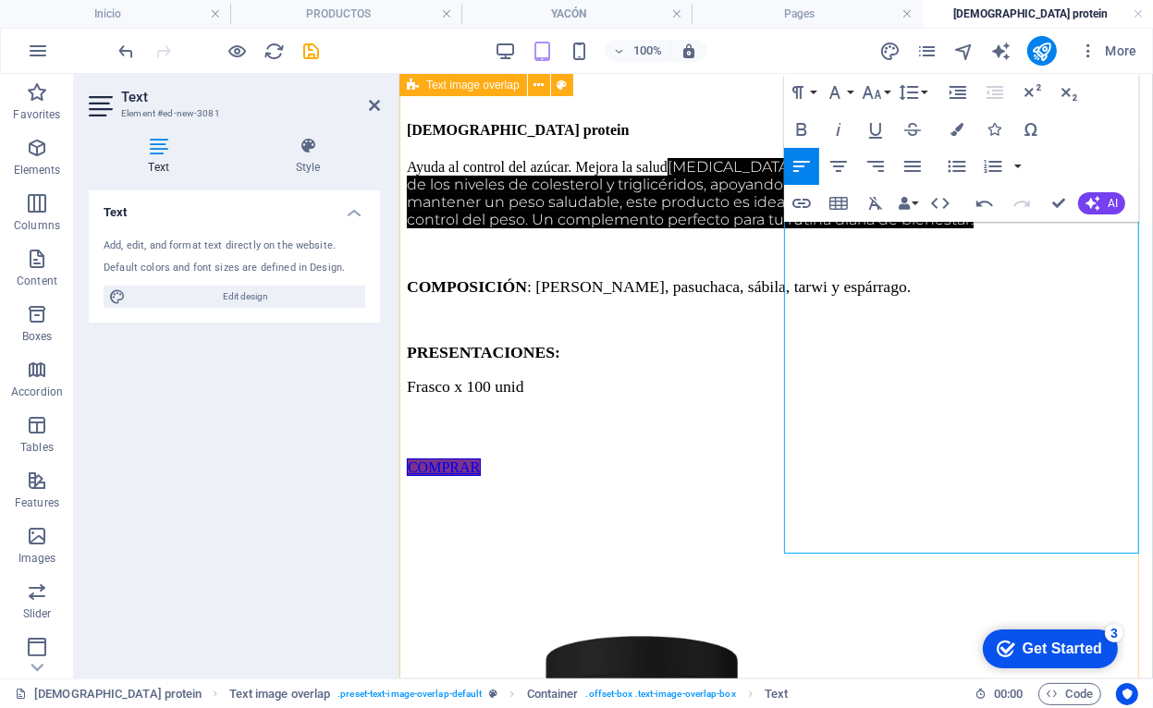
drag, startPoint x: 968, startPoint y: 359, endPoint x: 618, endPoint y: 125, distance: 421.3
click at [618, 125] on div "[DEMOGRAPHIC_DATA] protein Ayuda al control del azúcar. Mejora la salud [MEDICA…" at bounding box center [775, 707] width 739 height 1213
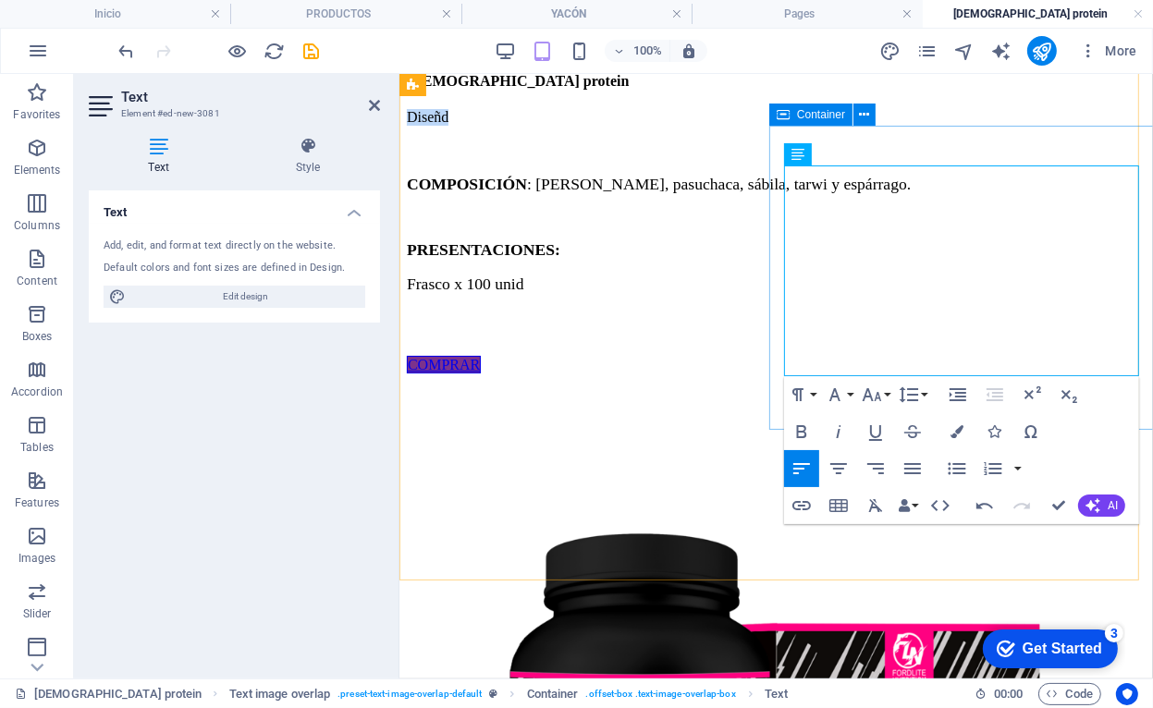
drag, startPoint x: 887, startPoint y: 190, endPoint x: 776, endPoint y: 166, distance: 113.3
click at [776, 166] on div "[DEMOGRAPHIC_DATA] protein Diseñd COMPOSICIÓN : yacón, pasuchaca, sábila, tarwi…" at bounding box center [775, 222] width 739 height 300
click at [312, 164] on h4 "Style" at bounding box center [308, 156] width 144 height 39
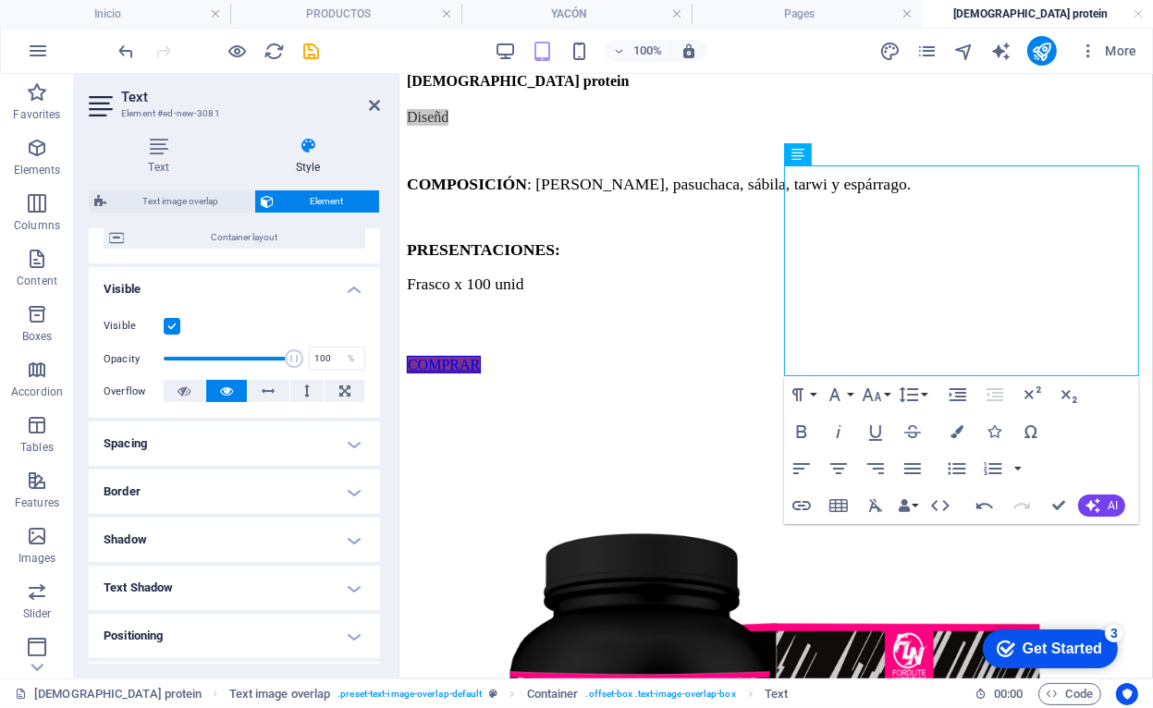
scroll to position [0, 0]
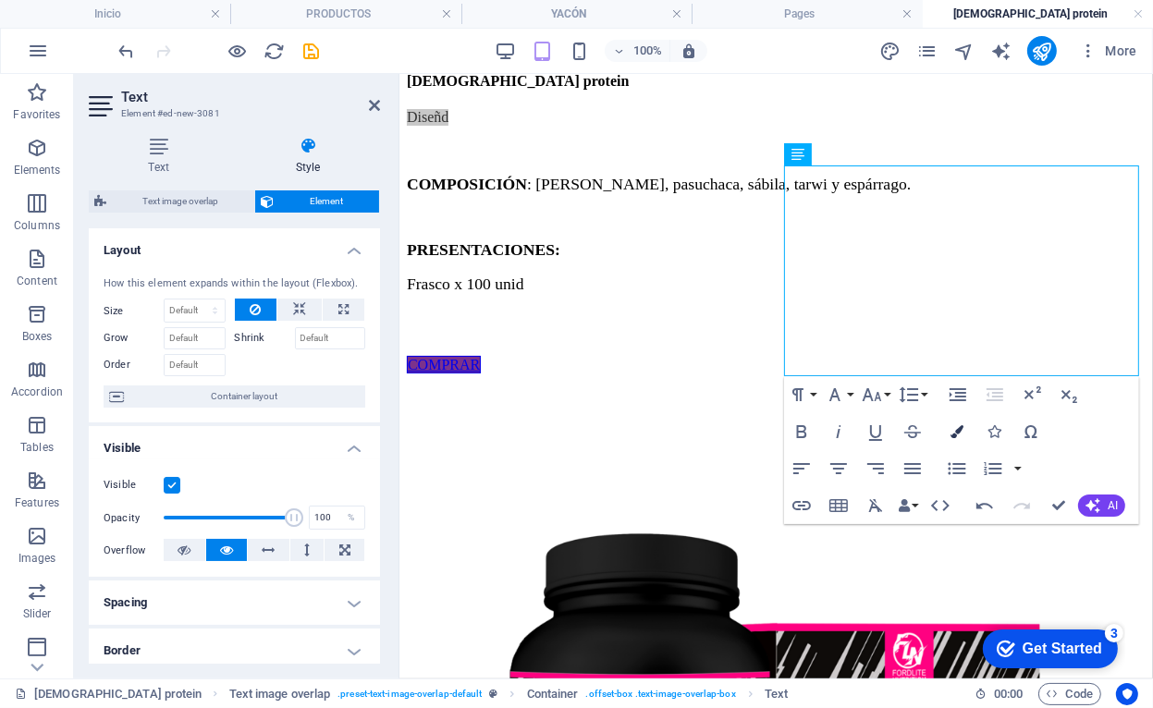
click at [958, 439] on button "Colors" at bounding box center [956, 431] width 35 height 37
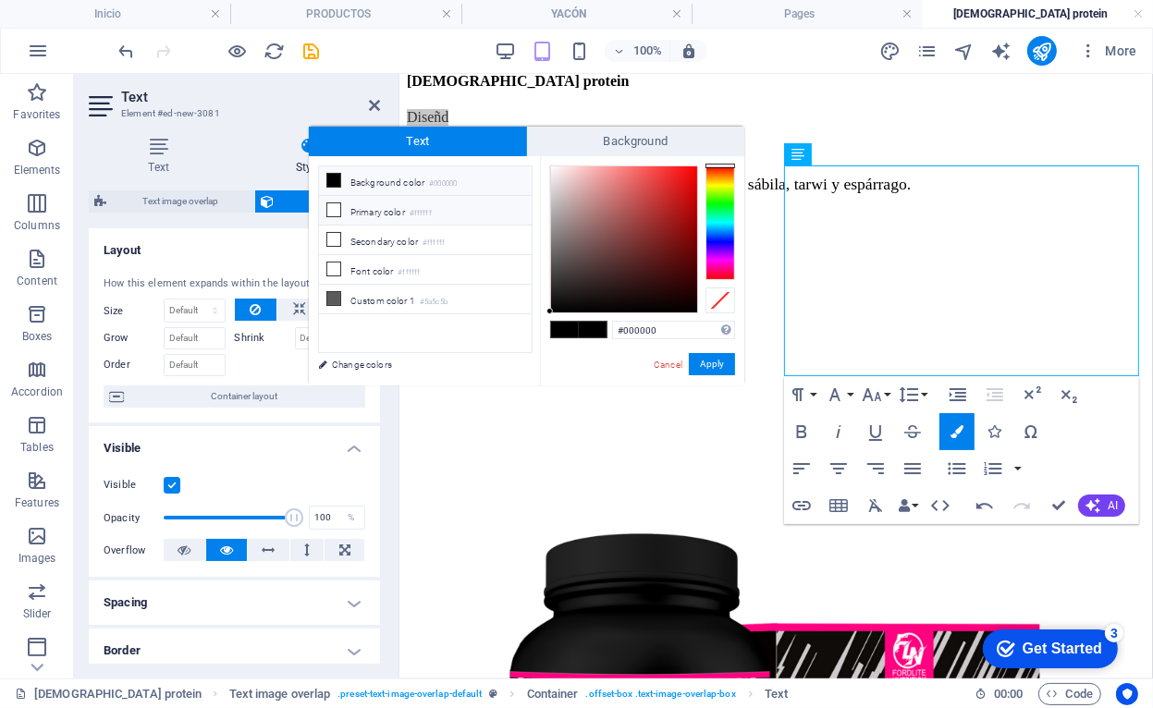
click at [370, 209] on li "Primary color #ffffff" at bounding box center [425, 211] width 213 height 30
click at [381, 220] on li "Primary color #ffffff" at bounding box center [425, 211] width 213 height 30
click at [714, 358] on button "Apply" at bounding box center [712, 364] width 46 height 22
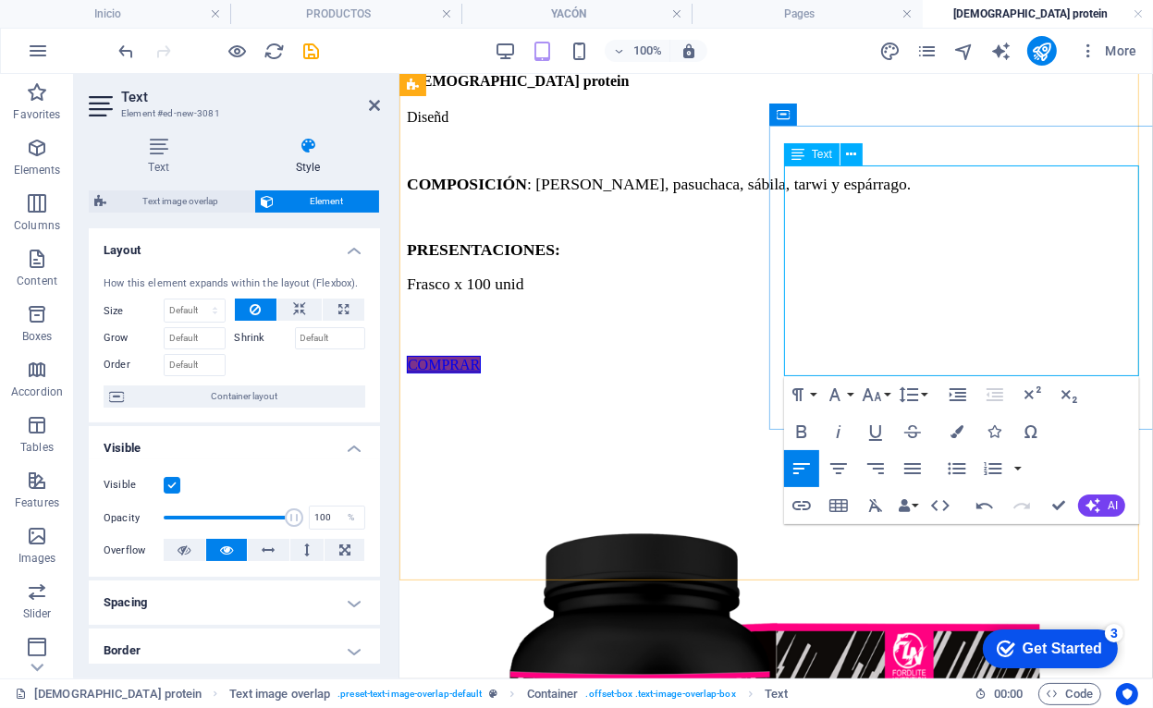
click at [850, 125] on p "Diseñd" at bounding box center [775, 116] width 739 height 17
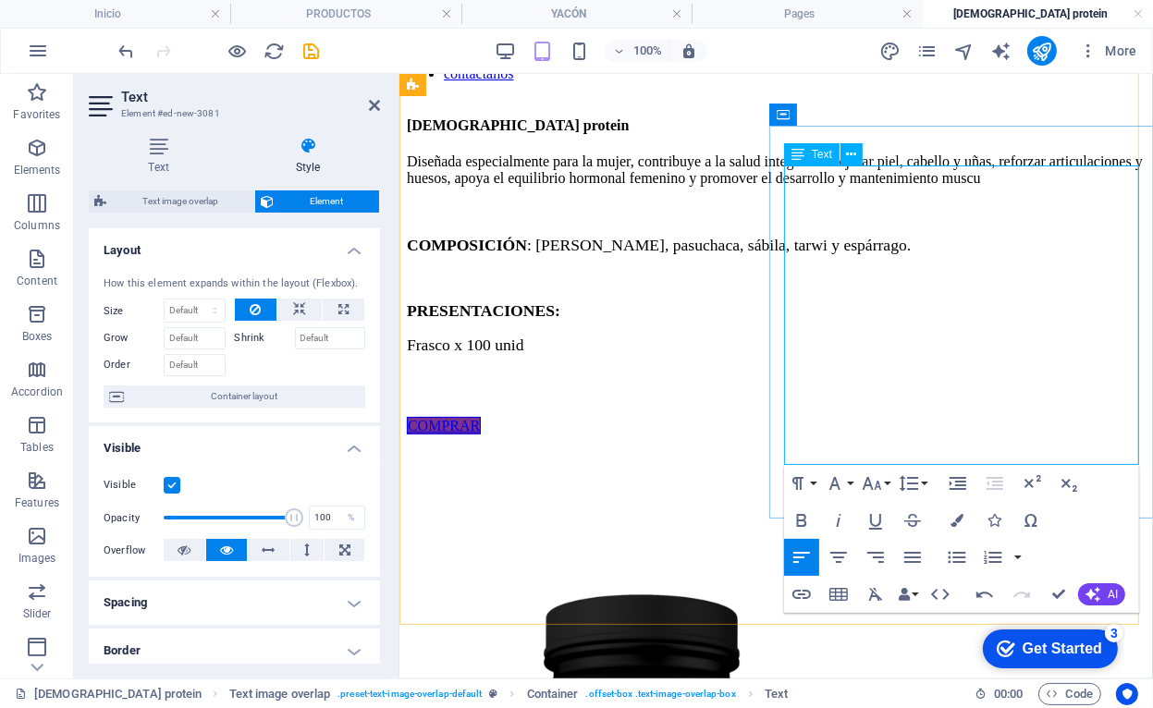
scroll to position [202, 0]
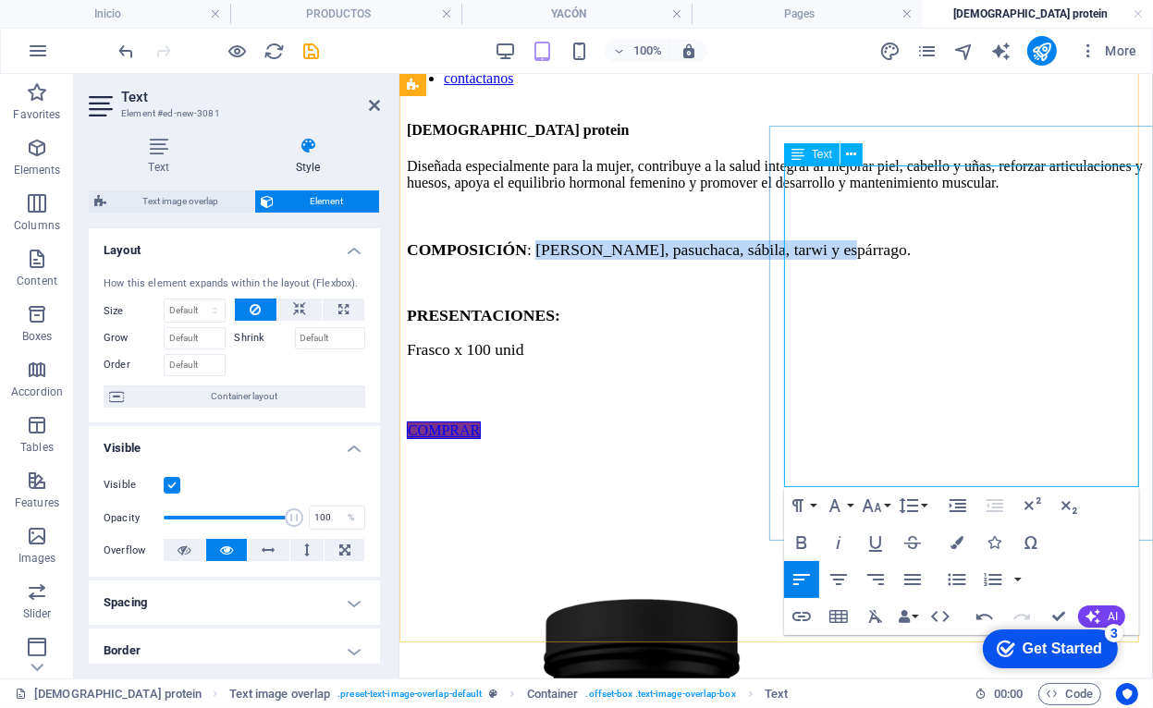
drag, startPoint x: 965, startPoint y: 359, endPoint x: 922, endPoint y: 333, distance: 50.6
click at [922, 259] on p "COMPOSICIÓN : [PERSON_NAME], pasuchaca, sábila, tarwi y espárrago." at bounding box center [775, 248] width 739 height 19
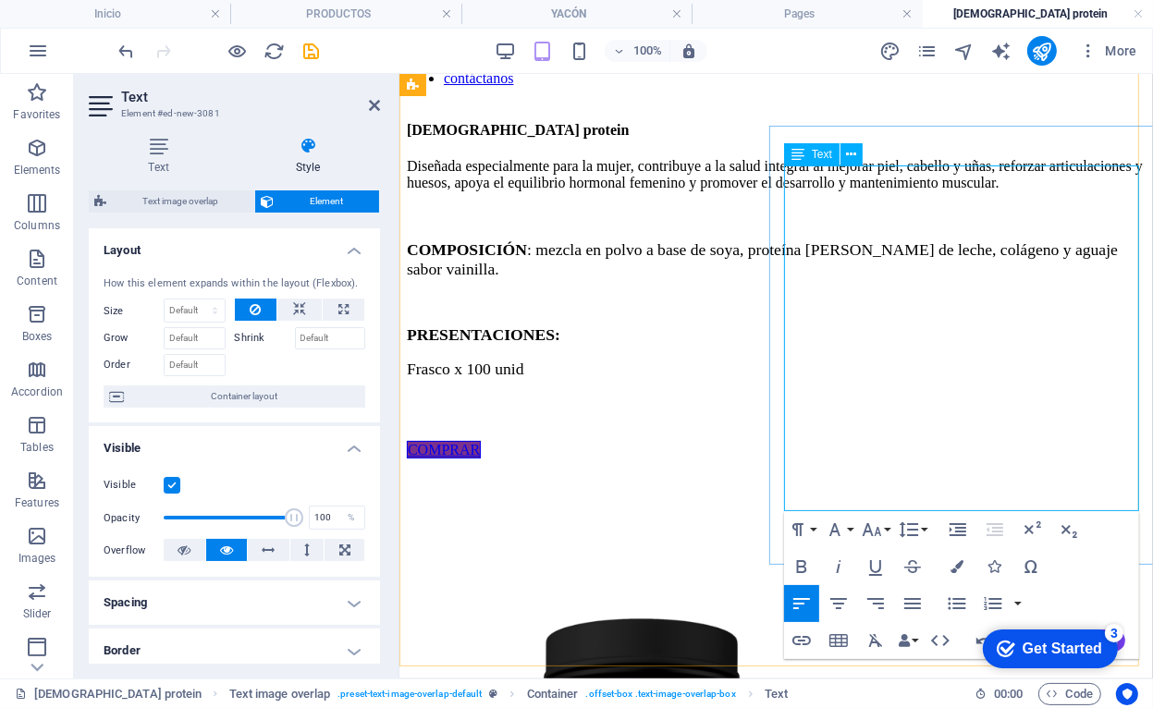
scroll to position [988, 1]
drag, startPoint x: 938, startPoint y: 457, endPoint x: 780, endPoint y: 460, distance: 158.1
click at [780, 458] on div "[DEMOGRAPHIC_DATA] protein Diseñada especialmente para la mujer, contribuye a l…" at bounding box center [775, 289] width 739 height 337
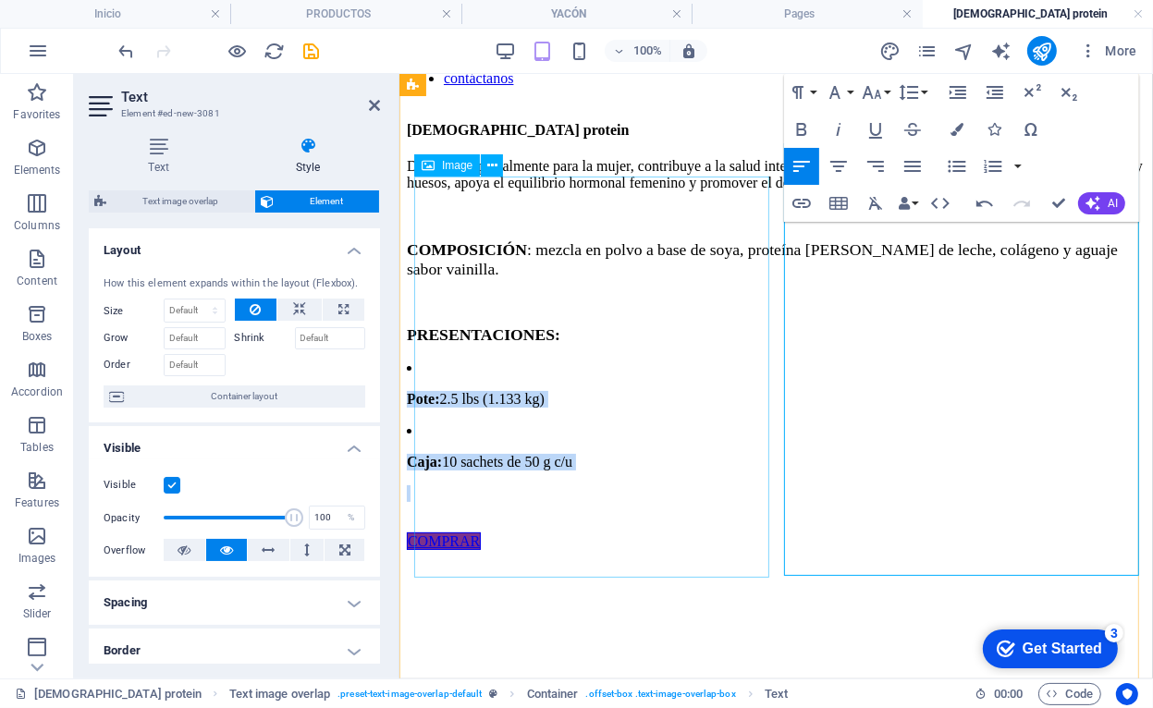
drag, startPoint x: 955, startPoint y: 542, endPoint x: 722, endPoint y: 455, distance: 248.7
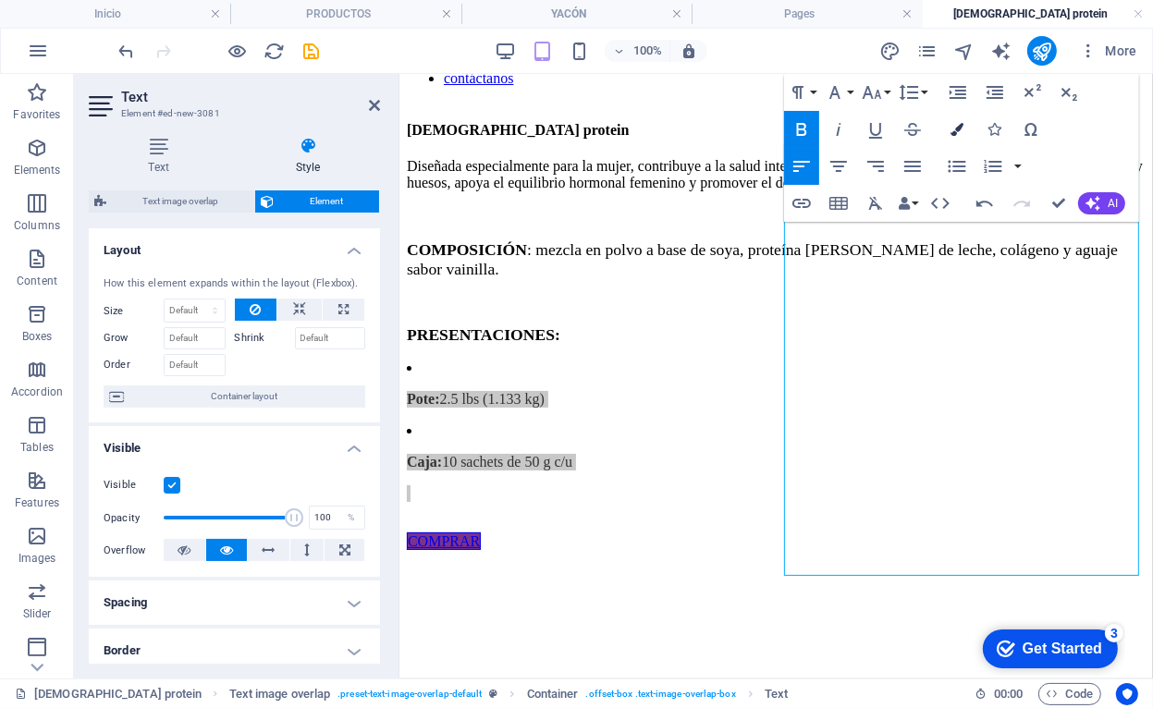
click at [968, 132] on button "Colors" at bounding box center [956, 129] width 35 height 37
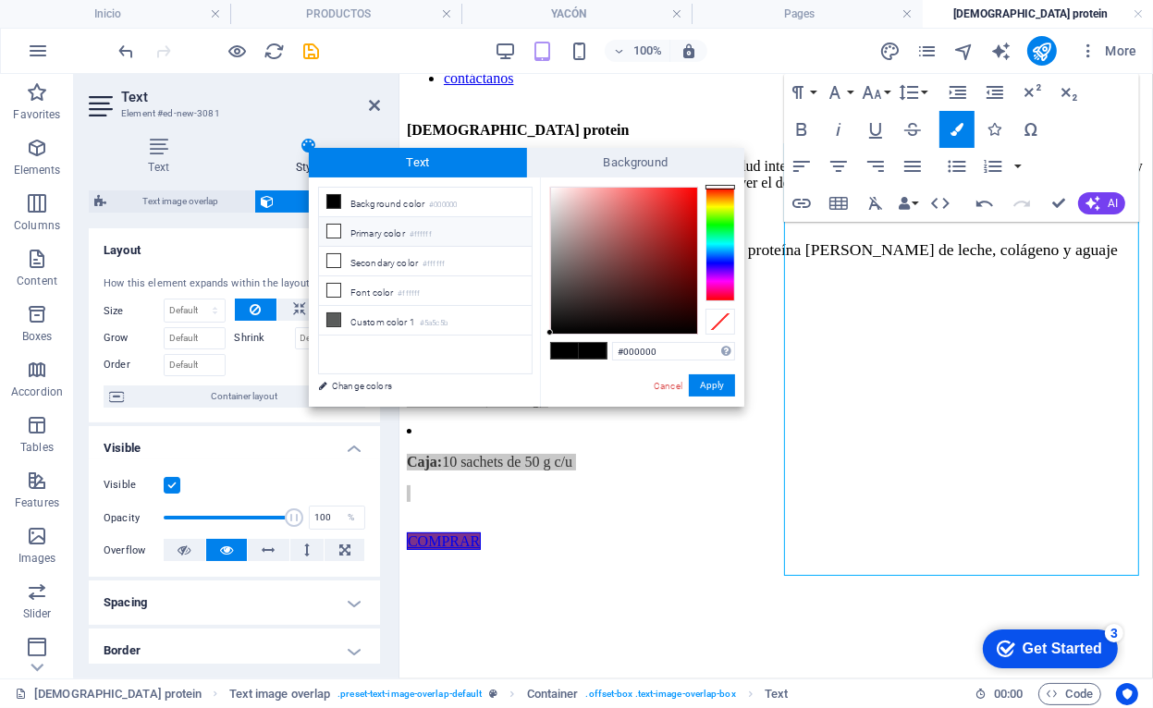
click at [377, 241] on li "Primary color #ffffff" at bounding box center [425, 232] width 213 height 30
type input "#ffffff"
click at [732, 382] on button "Apply" at bounding box center [712, 385] width 46 height 22
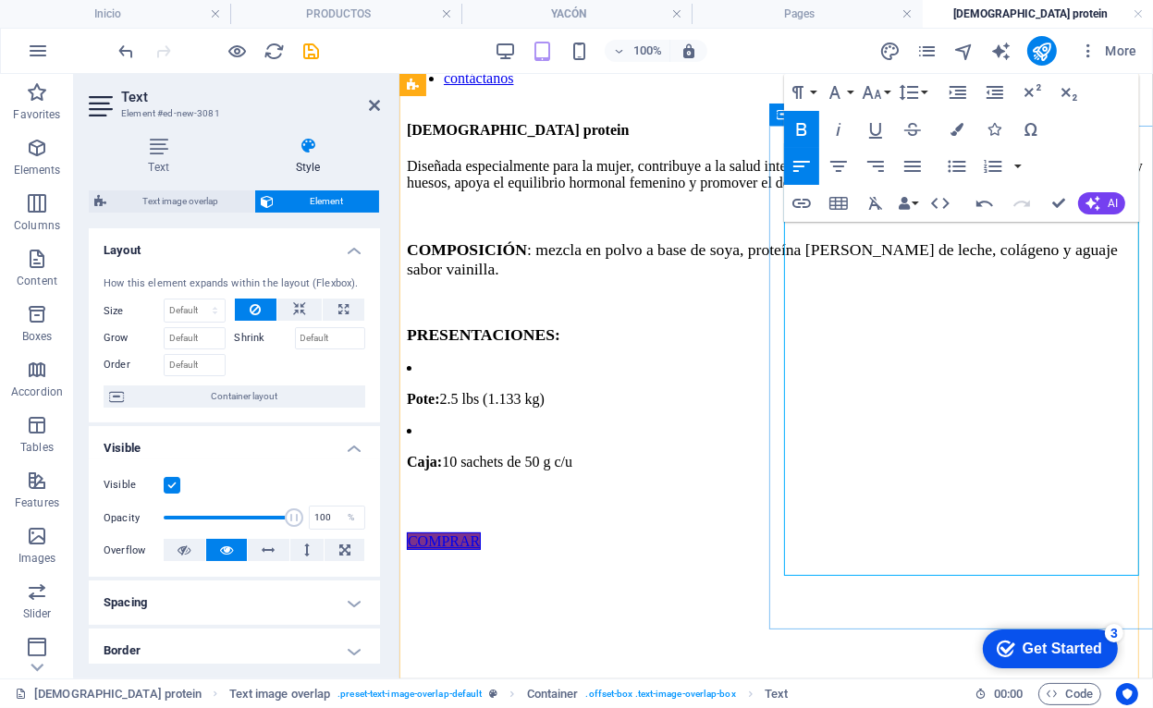
click at [900, 407] on li "Pote: 2.5 lbs (1.133 kg)" at bounding box center [775, 383] width 739 height 48
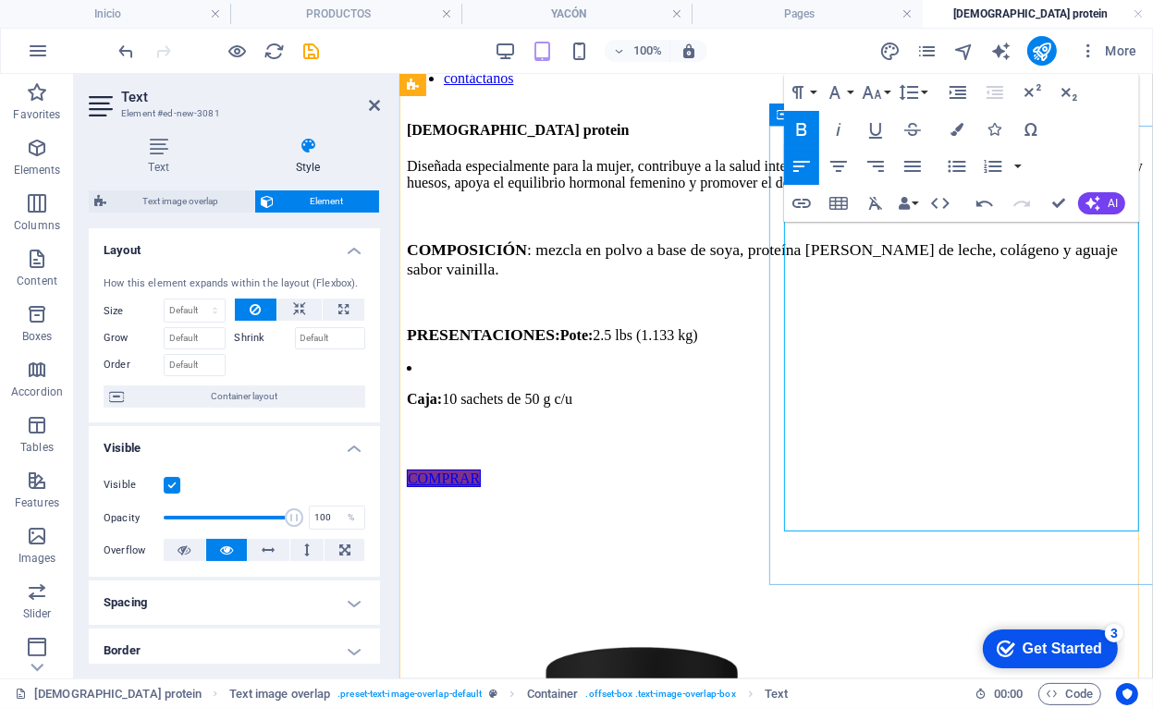
click at [697, 342] on span "Pote: 2.5 lbs (1.133 kg)" at bounding box center [628, 334] width 138 height 16
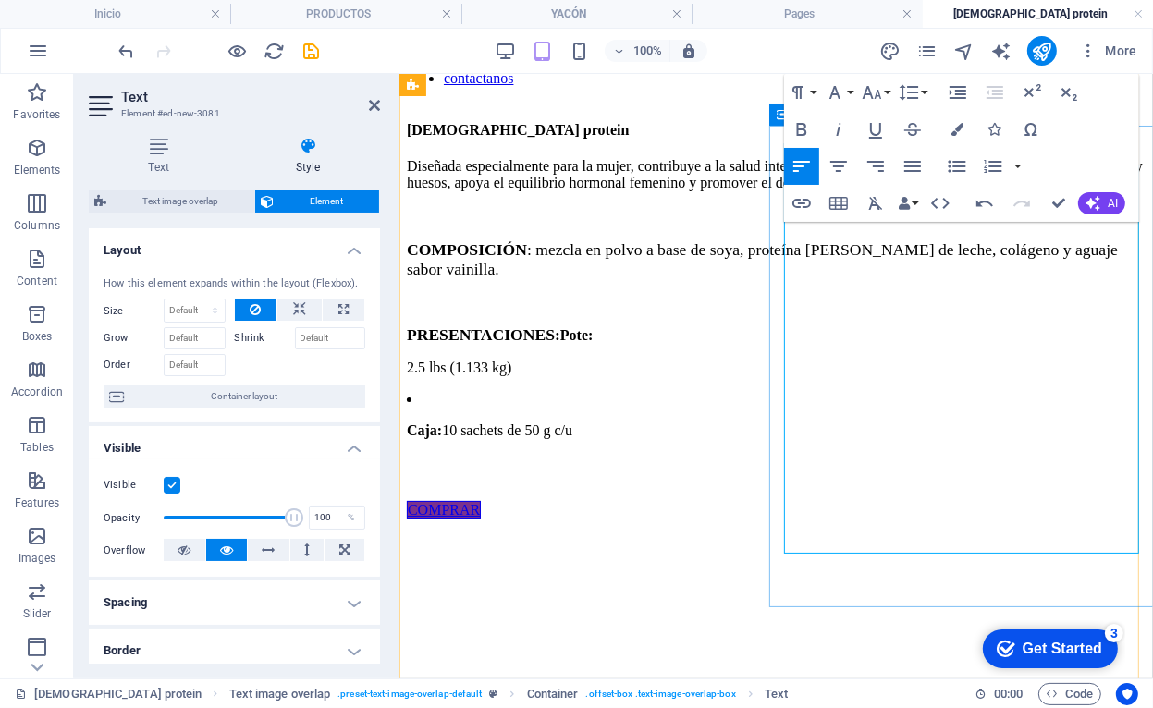
click at [917, 438] on li "Caja: 10 sachets de 50 g c/u" at bounding box center [775, 414] width 739 height 48
click at [946, 344] on p "PRESENTACIONES: Pote:" at bounding box center [775, 334] width 739 height 19
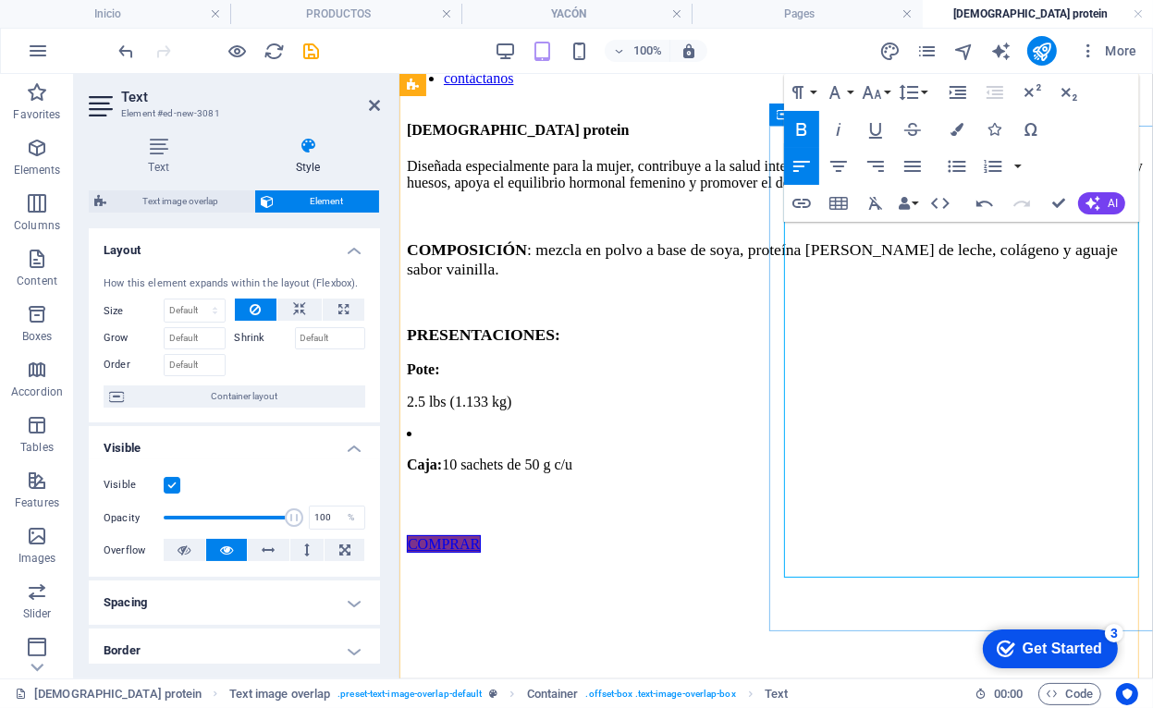
click at [510, 409] on span "2.5 lbs (1.133 kg)" at bounding box center [458, 401] width 104 height 16
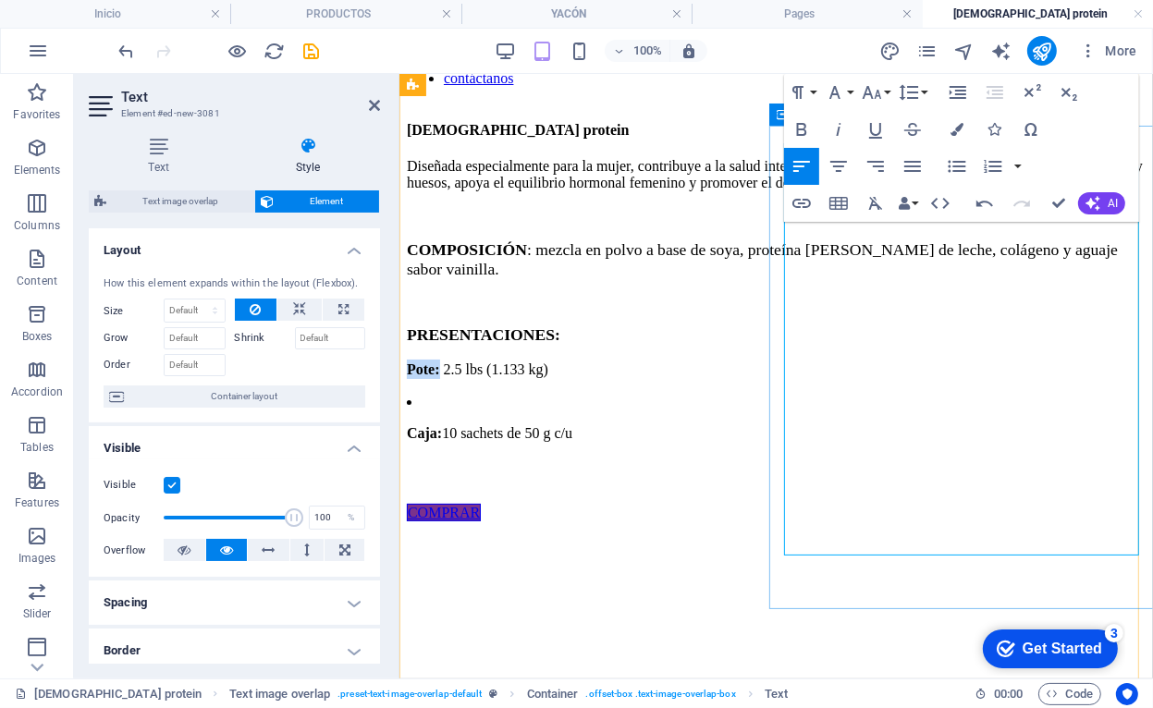
drag, startPoint x: 825, startPoint y: 454, endPoint x: 787, endPoint y: 455, distance: 37.9
click at [443, 376] on span "Pote:" at bounding box center [424, 369] width 37 height 16
click at [795, 126] on icon "button" at bounding box center [802, 129] width 22 height 22
click at [436, 376] on span "Pote:" at bounding box center [421, 369] width 31 height 16
drag, startPoint x: 995, startPoint y: 504, endPoint x: 907, endPoint y: 509, distance: 88.0
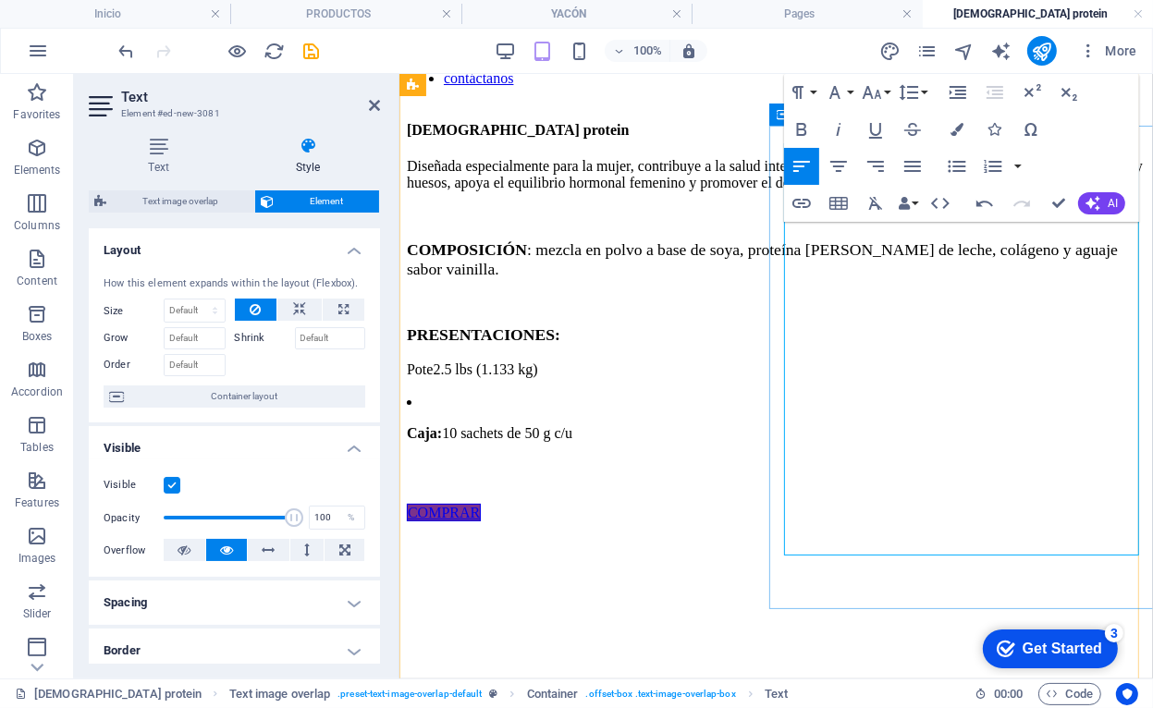
click at [907, 441] on p "Caja: 10 sachets de 50 g c/u" at bounding box center [775, 432] width 739 height 17
drag, startPoint x: 827, startPoint y: 499, endPoint x: 783, endPoint y: 501, distance: 43.5
click at [502, 440] on span "Caja: 10 sachets" at bounding box center [454, 432] width 96 height 16
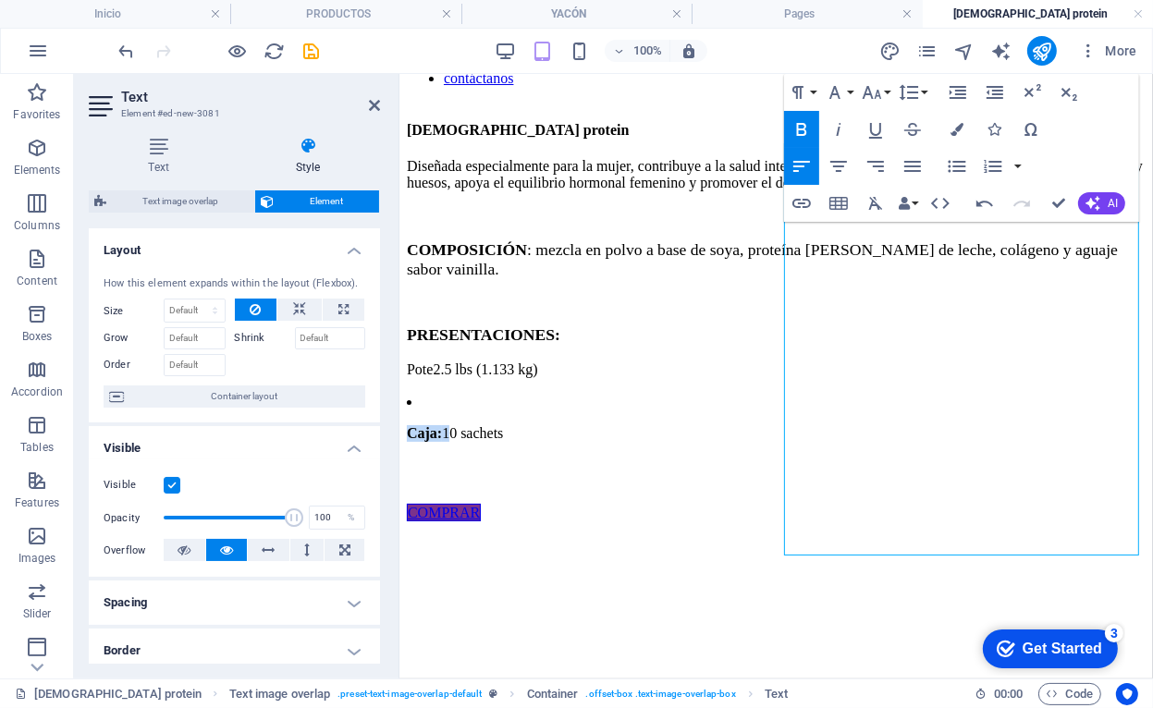
click at [791, 129] on icon "button" at bounding box center [802, 129] width 22 height 22
click at [502, 440] on span "Caja: 10 sachets" at bounding box center [454, 432] width 96 height 16
click at [810, 441] on li "Caja 10 sachets" at bounding box center [775, 417] width 739 height 48
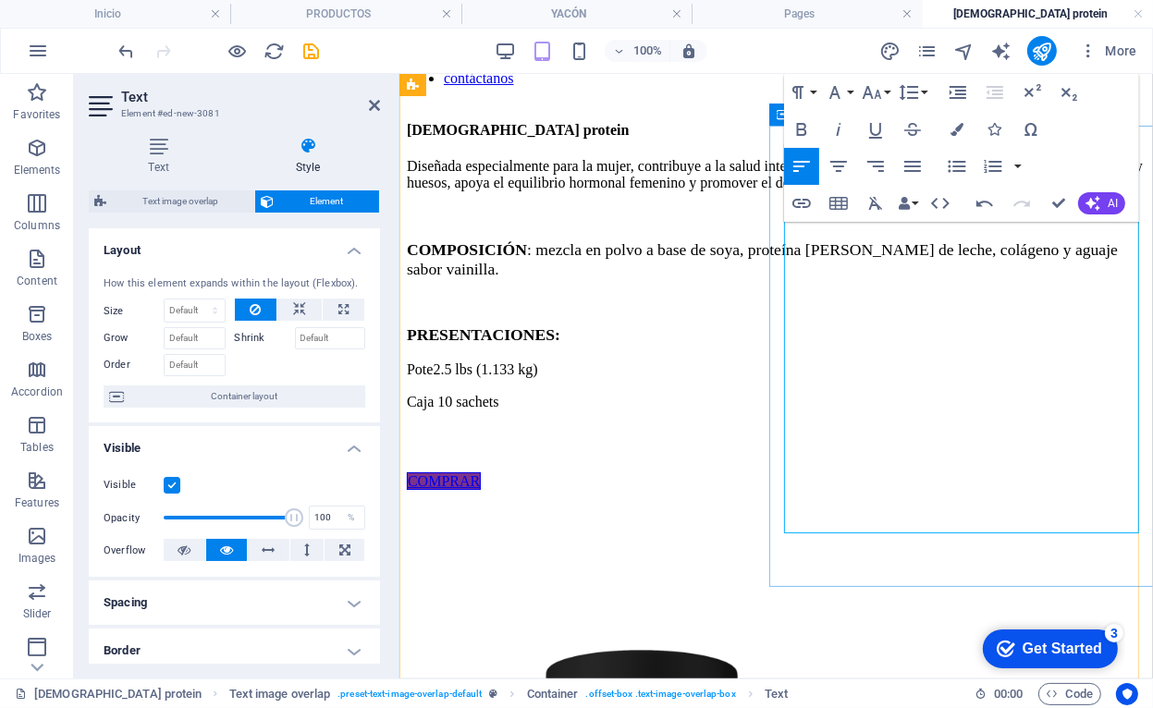
click at [432, 376] on span "Pote" at bounding box center [419, 369] width 26 height 16
drag, startPoint x: 788, startPoint y: 451, endPoint x: 779, endPoint y: 456, distance: 9.5
click at [779, 456] on div "[DEMOGRAPHIC_DATA] protein Diseñada especialmente para la mujer, contribuye a l…" at bounding box center [775, 305] width 739 height 368
click at [803, 130] on icon "button" at bounding box center [802, 129] width 22 height 22
click at [542, 376] on span "2.5 lbs (1.133 kg)" at bounding box center [489, 369] width 104 height 16
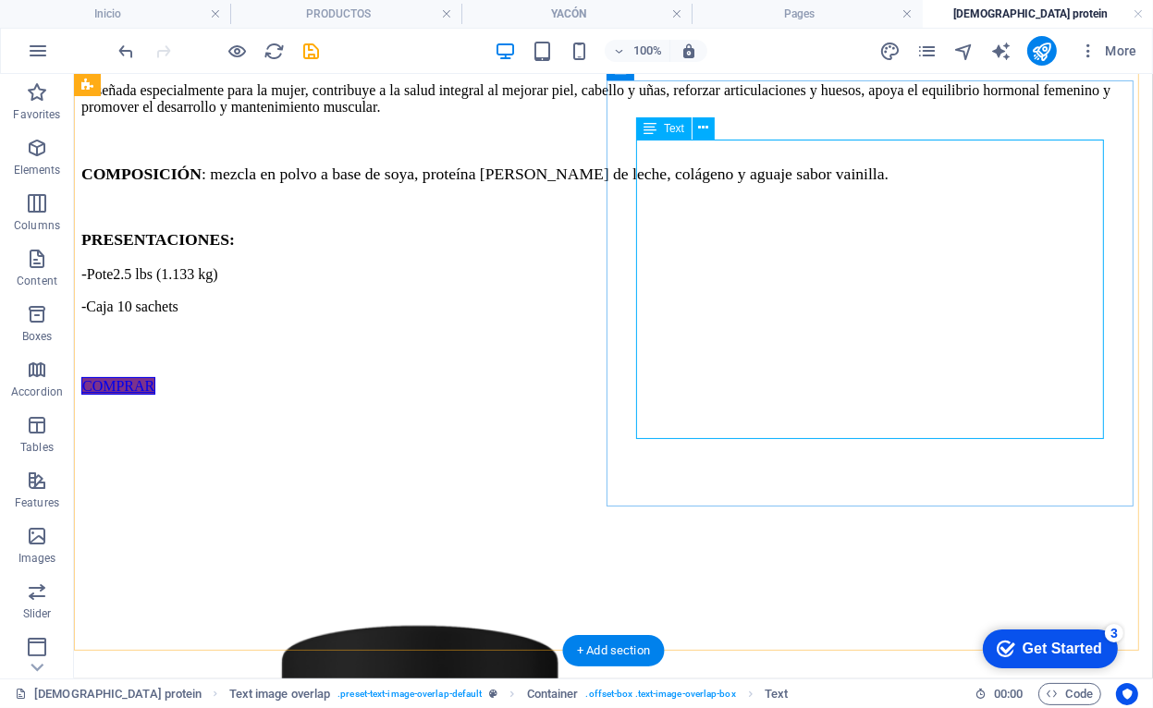
scroll to position [370, 0]
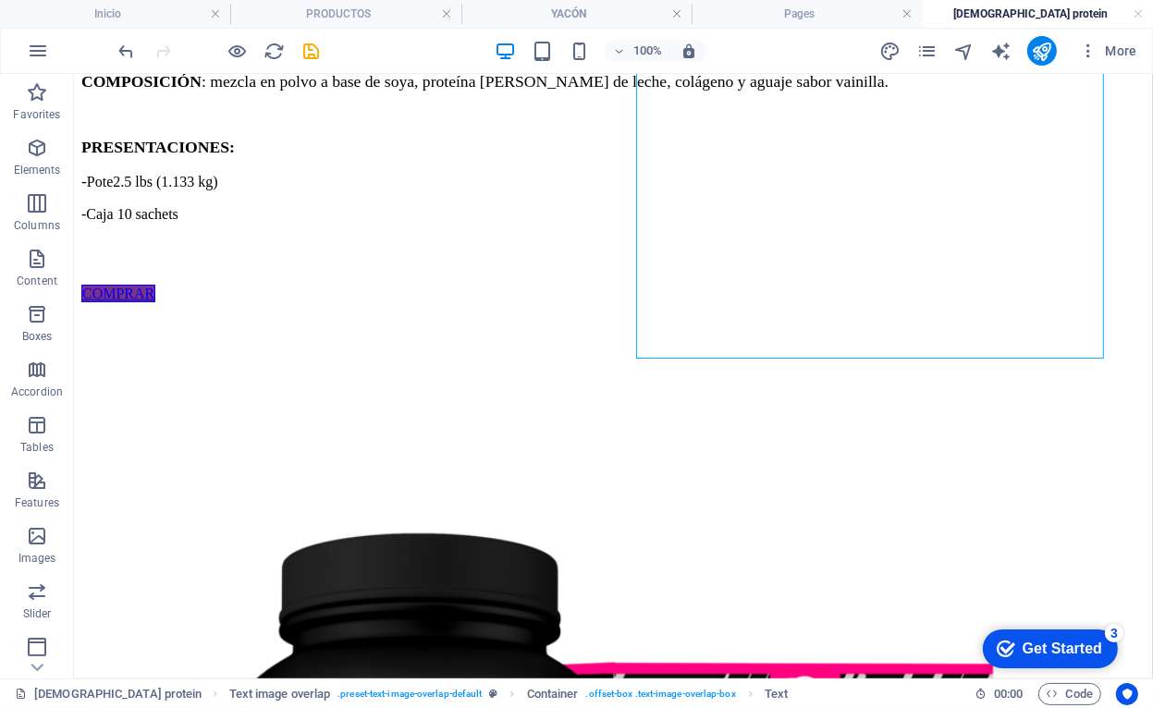
click at [322, 50] on icon "save" at bounding box center [311, 51] width 21 height 21
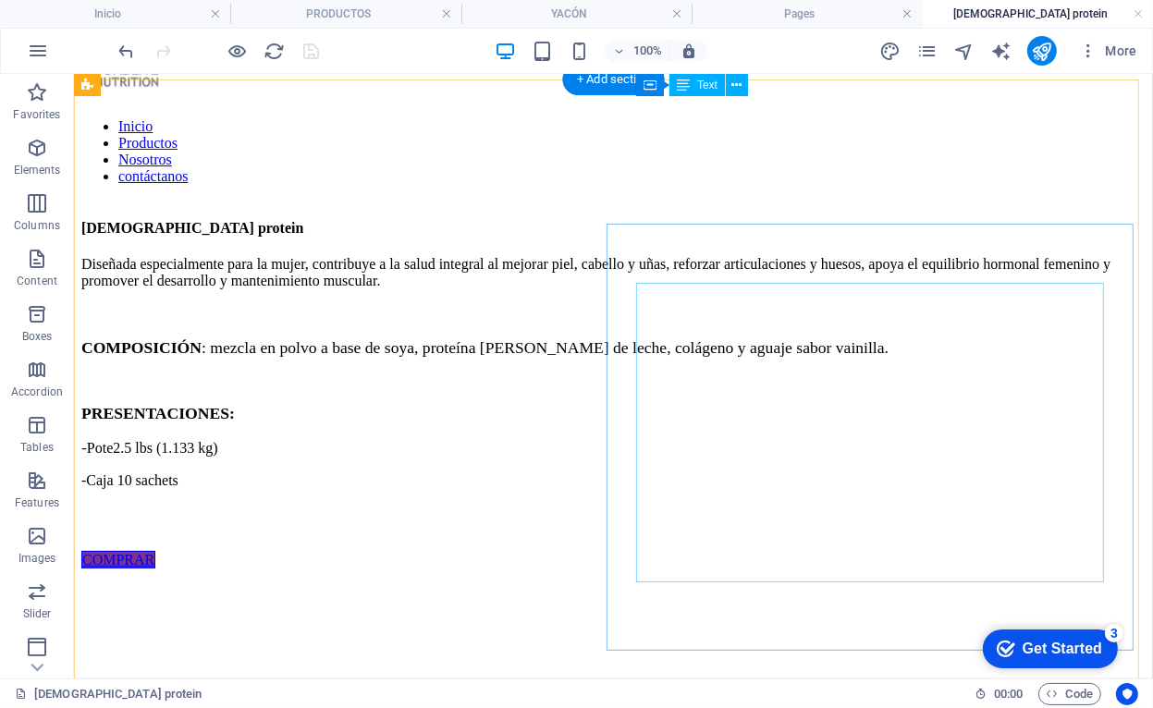
scroll to position [92, 0]
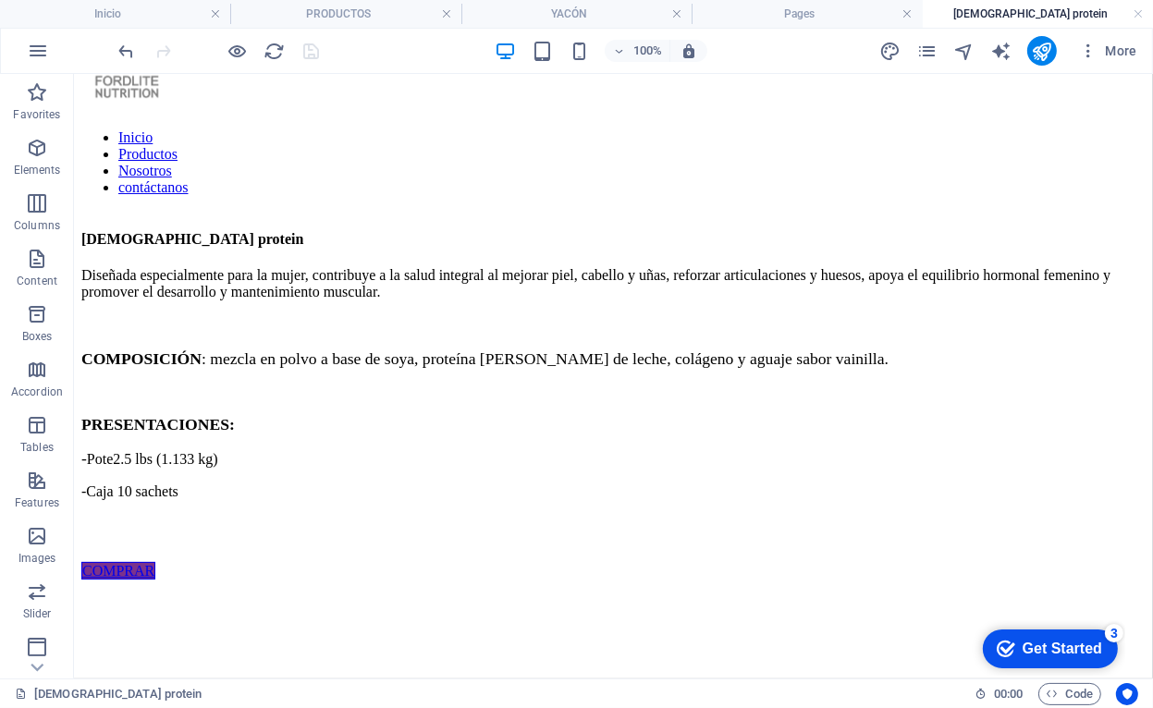
click at [678, 13] on link at bounding box center [676, 15] width 11 height 18
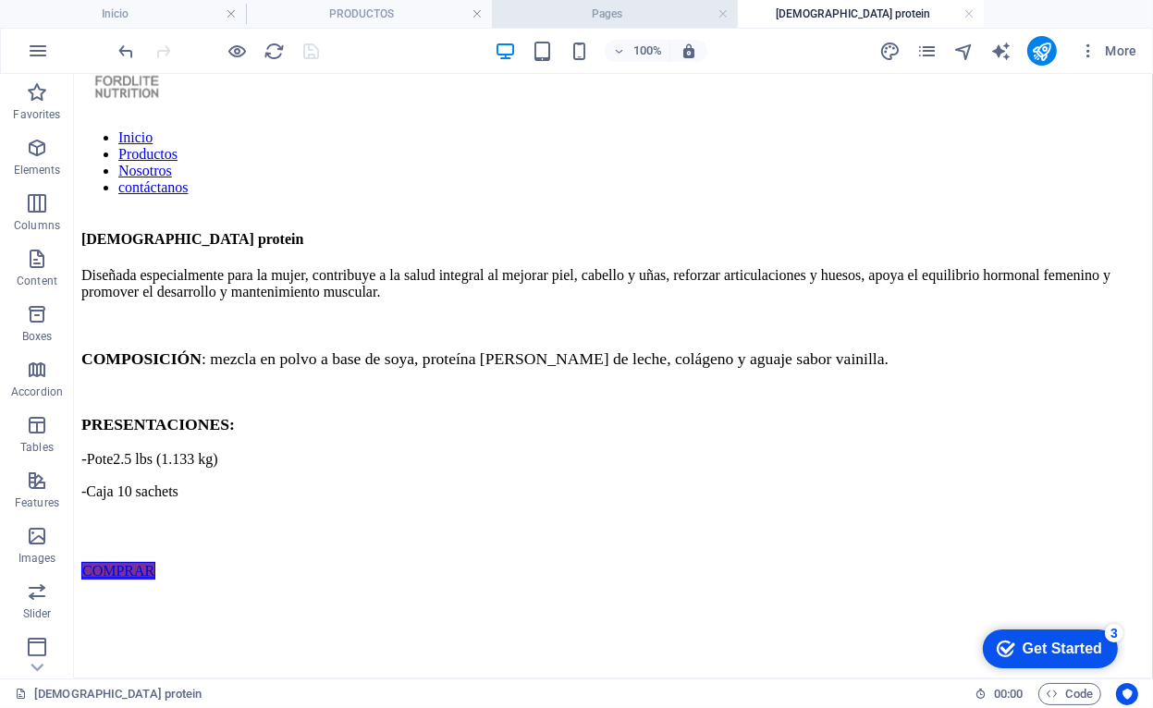
click at [694, 21] on h4 "Pages" at bounding box center [615, 14] width 246 height 20
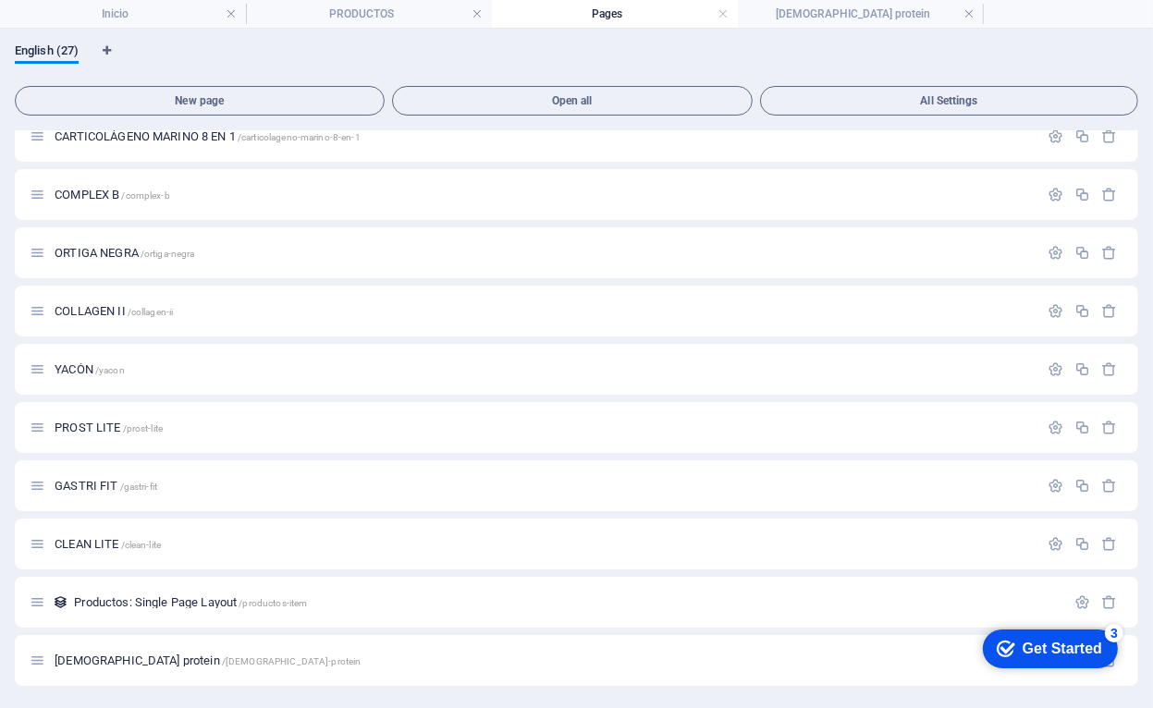
scroll to position [1010, 0]
click at [724, 12] on link at bounding box center [722, 15] width 11 height 18
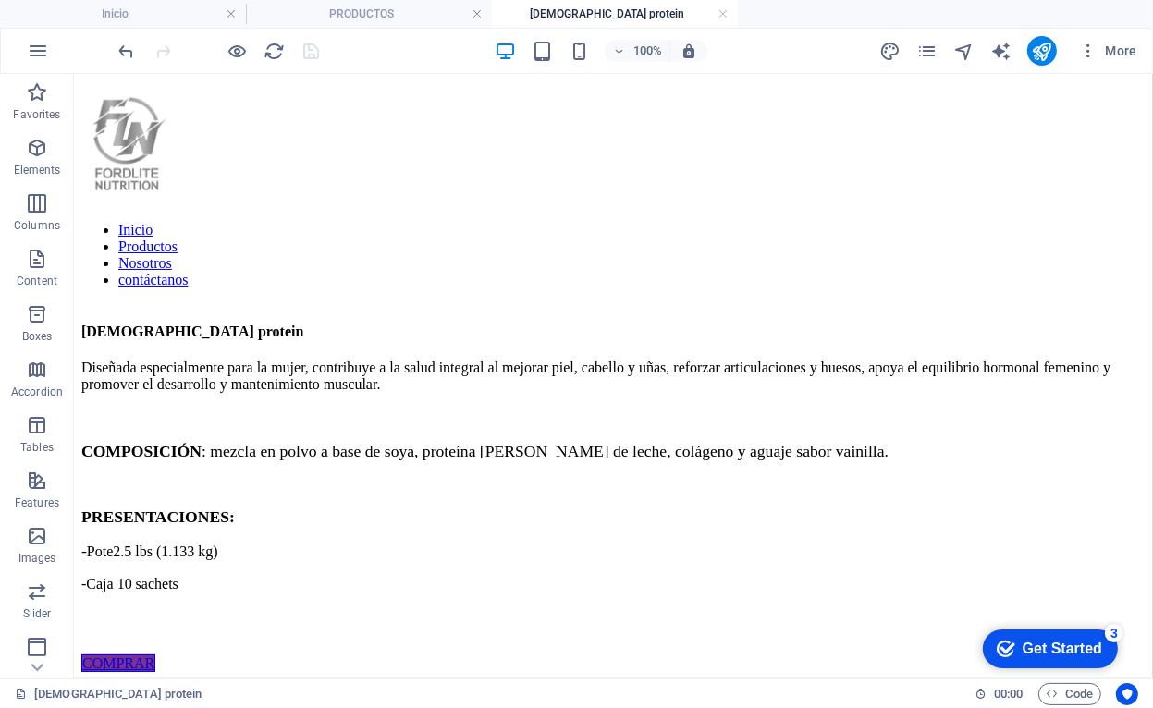
scroll to position [92, 0]
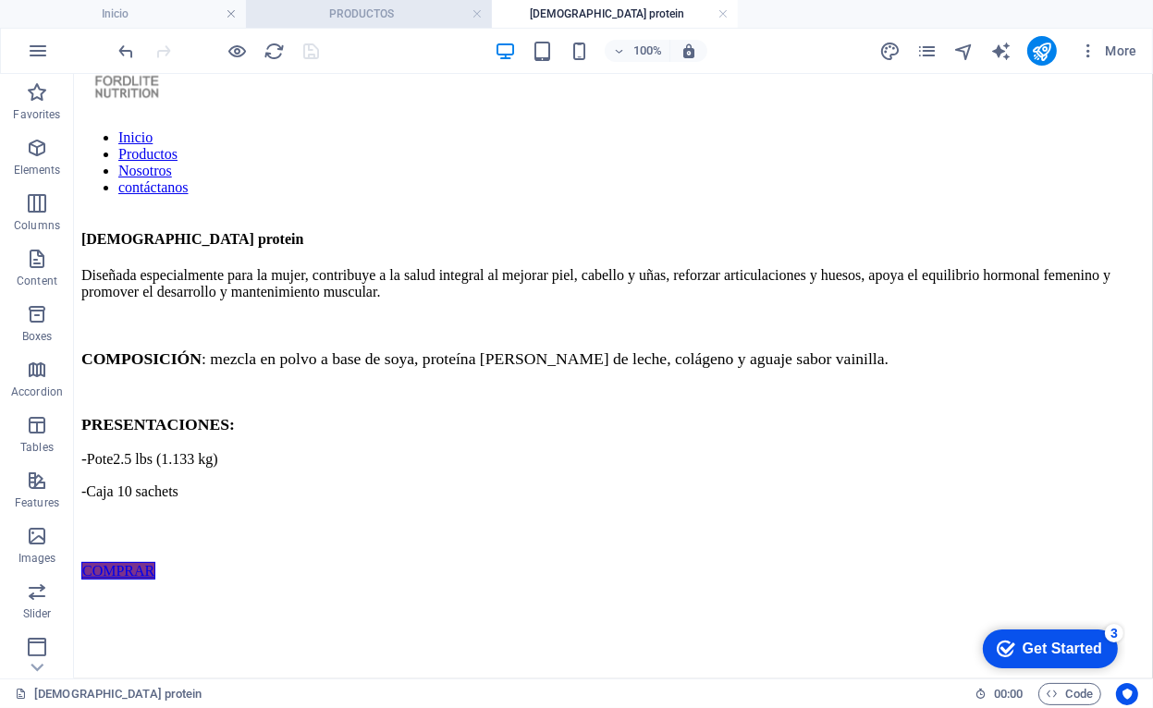
click at [404, 6] on h4 "PRODUCTOS" at bounding box center [369, 14] width 246 height 20
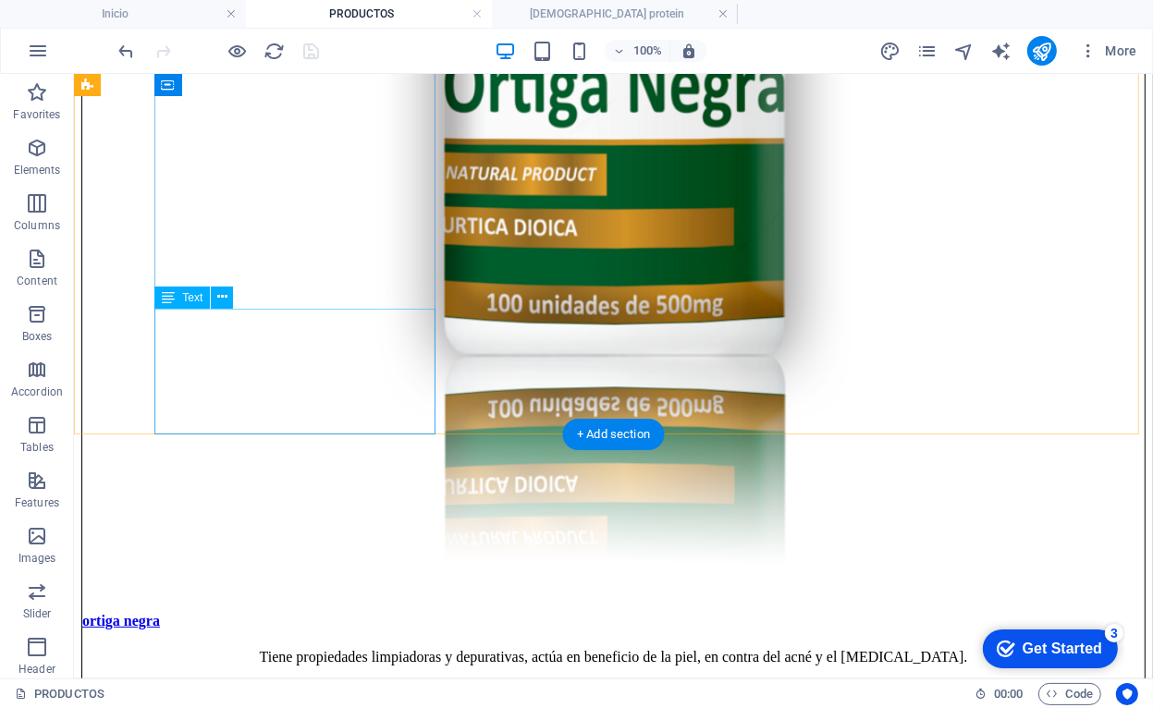
scroll to position [3540, 0]
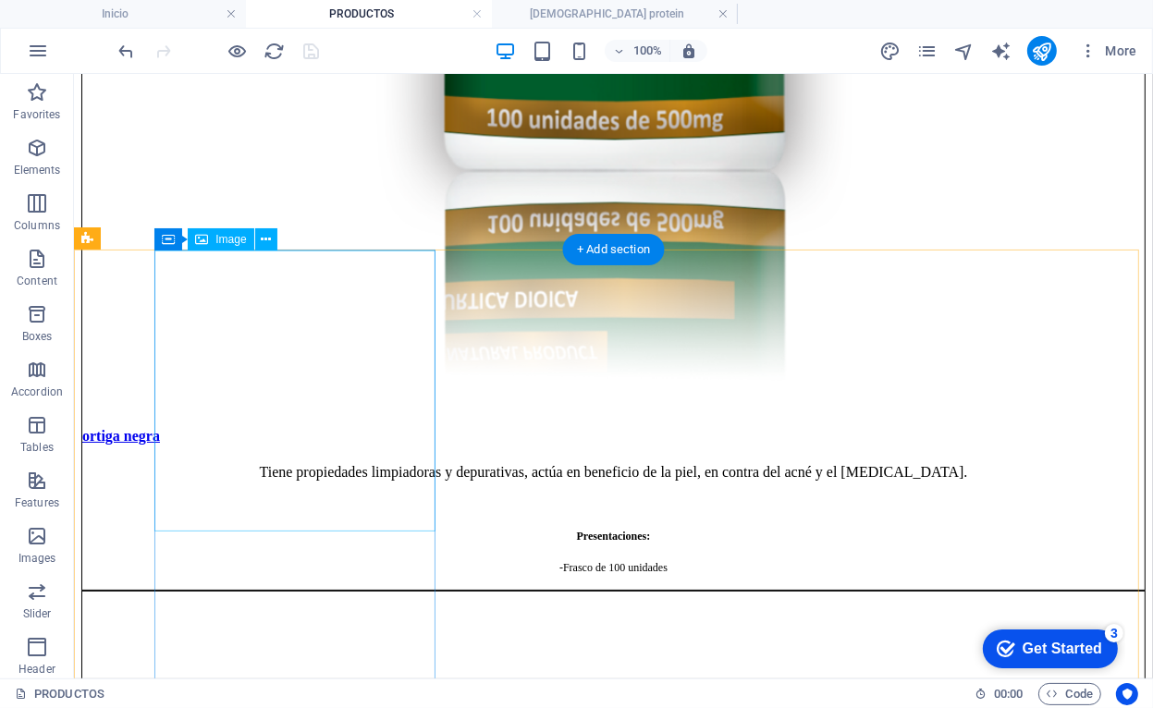
drag, startPoint x: 354, startPoint y: 394, endPoint x: 337, endPoint y: 396, distance: 17.7
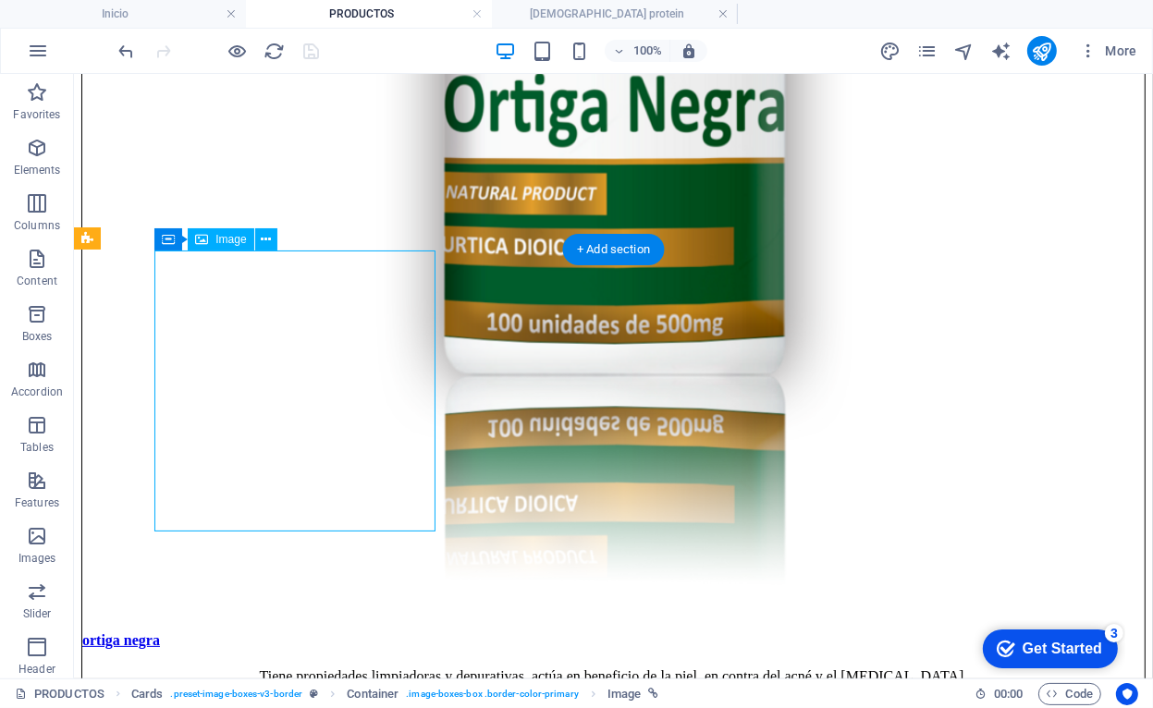
select select "%"
select select "3"
select select
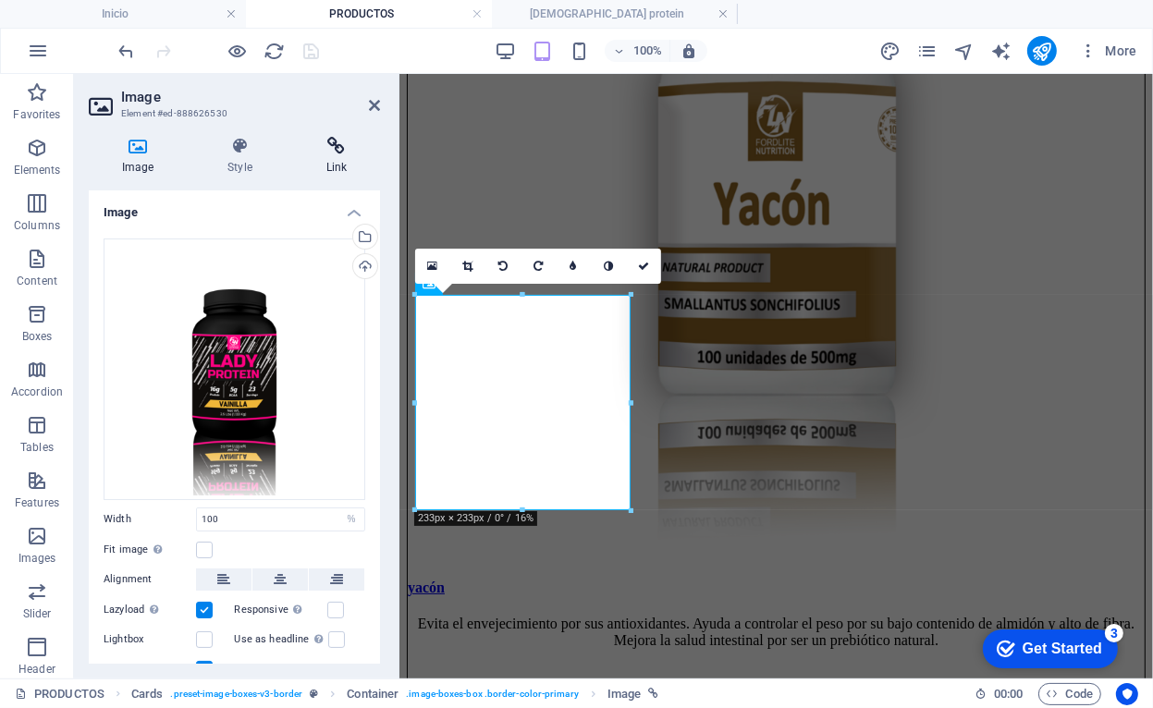
click at [327, 172] on h4 "Link" at bounding box center [336, 156] width 87 height 39
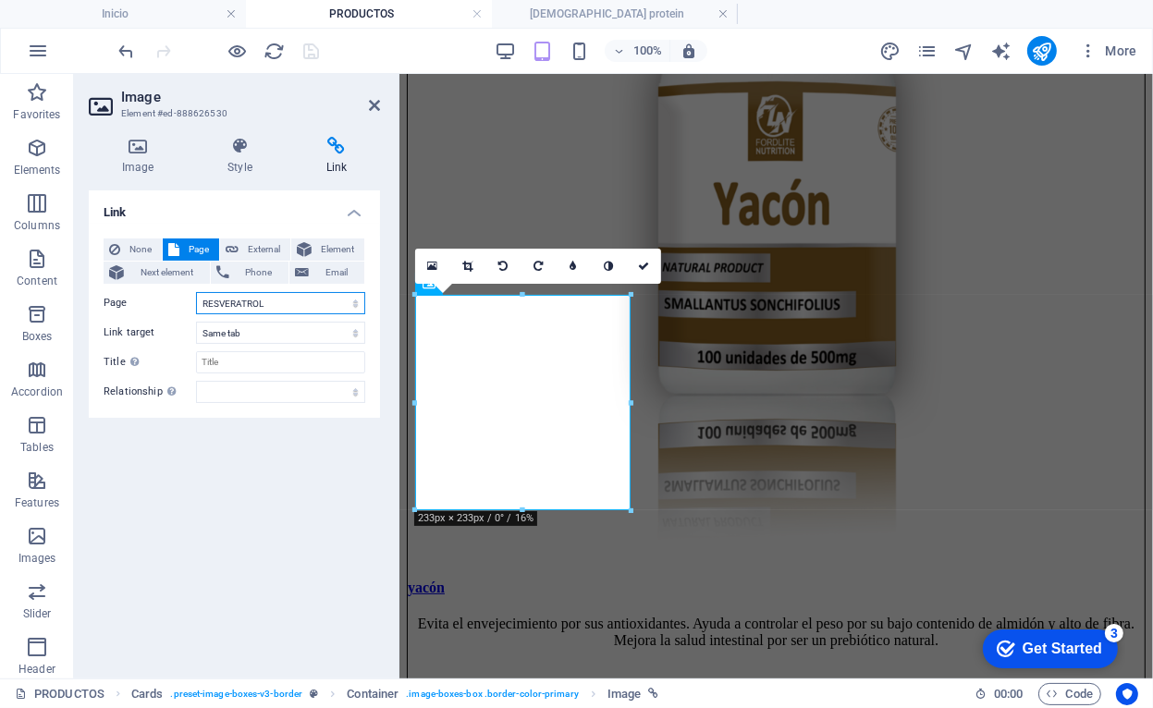
click at [349, 300] on select "Inicio Nosotros PRODUCTOS RESVERATROL MARINE COLLAGEN T-DIVINAS ULTRA SLIM FIT …" at bounding box center [280, 303] width 169 height 22
select select "25"
click at [196, 292] on select "Inicio Nosotros PRODUCTOS RESVERATROL MARINE COLLAGEN T-DIVINAS ULTRA SLIM FIT …" at bounding box center [280, 303] width 169 height 22
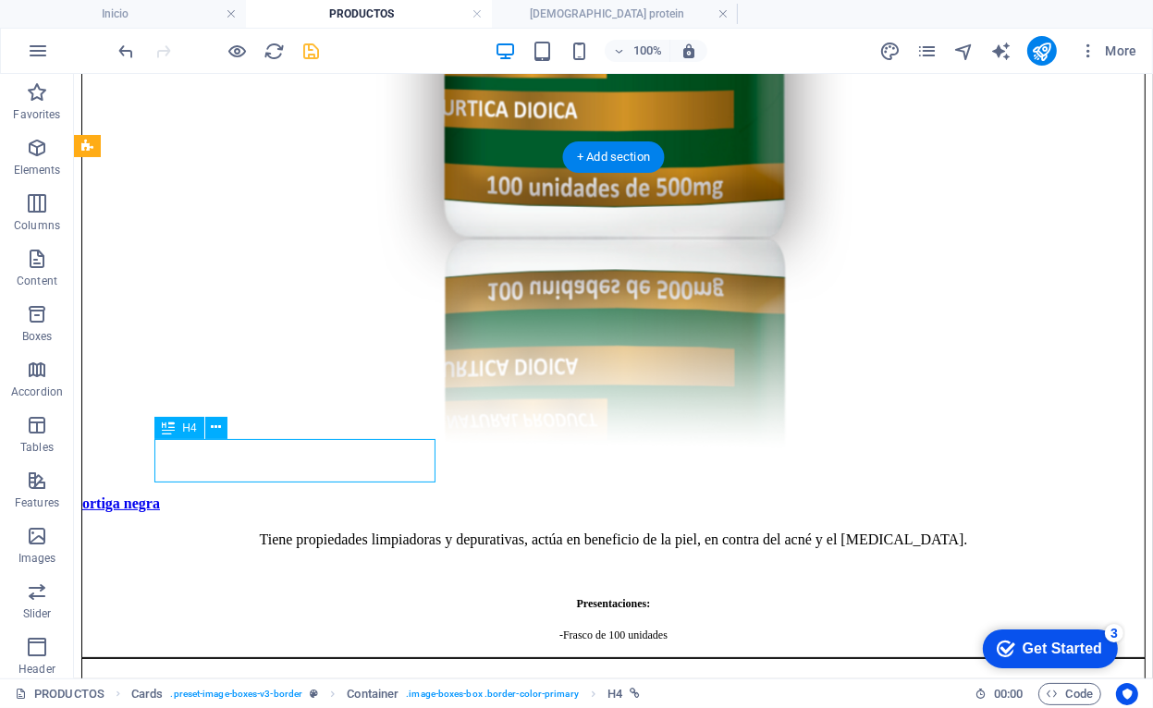
select select "3"
select select
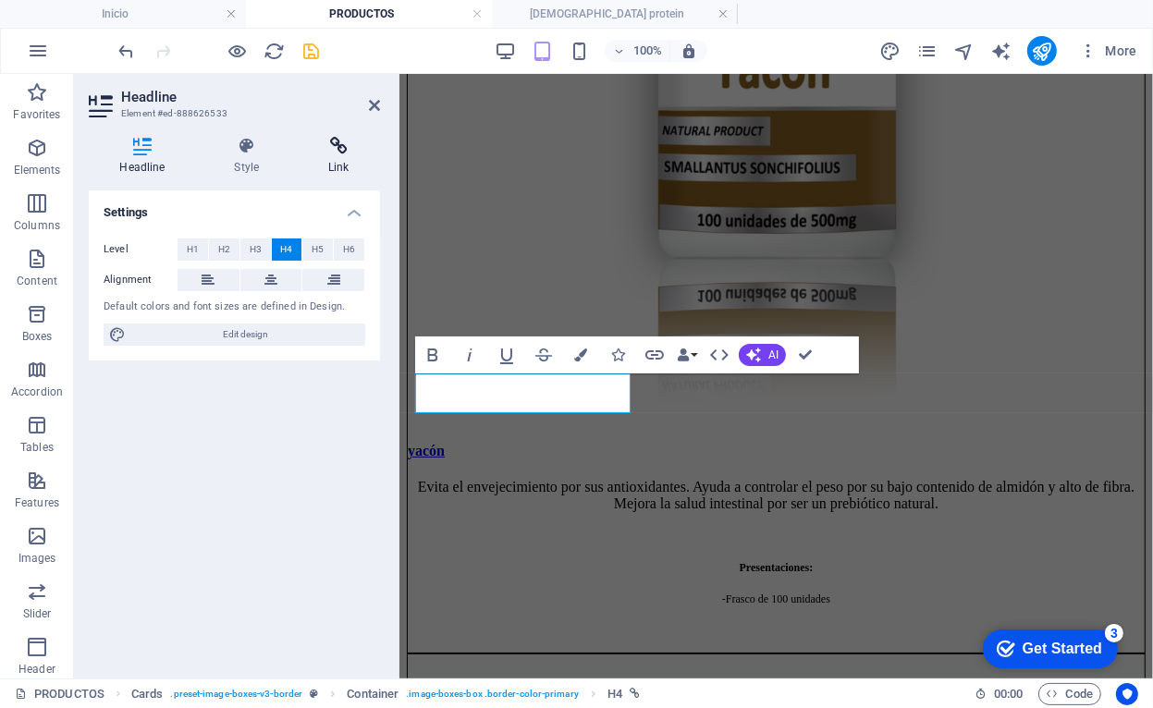
click at [334, 152] on icon at bounding box center [339, 146] width 82 height 18
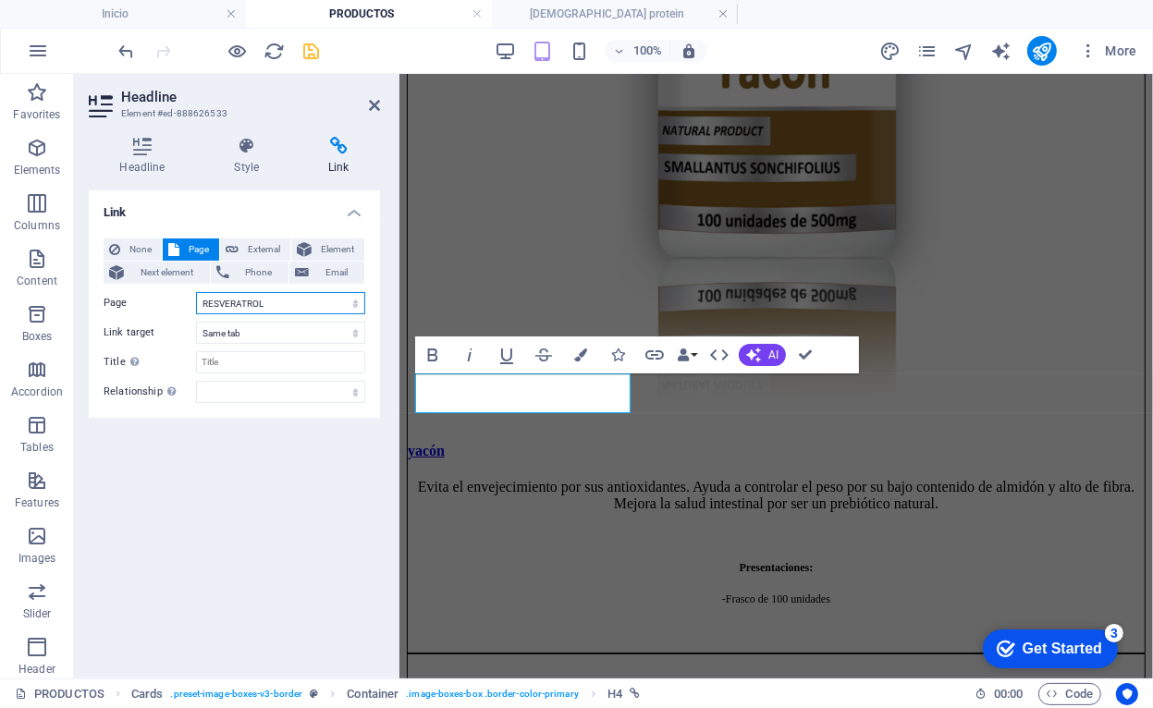
click at [263, 305] on select "Inicio Nosotros PRODUCTOS RESVERATROL MARINE COLLAGEN T-DIVINAS ULTRA SLIM FIT …" at bounding box center [280, 303] width 169 height 22
select select "25"
click at [196, 292] on select "Inicio Nosotros PRODUCTOS RESVERATROL MARINE COLLAGEN T-DIVINAS ULTRA SLIM FIT …" at bounding box center [280, 303] width 169 height 22
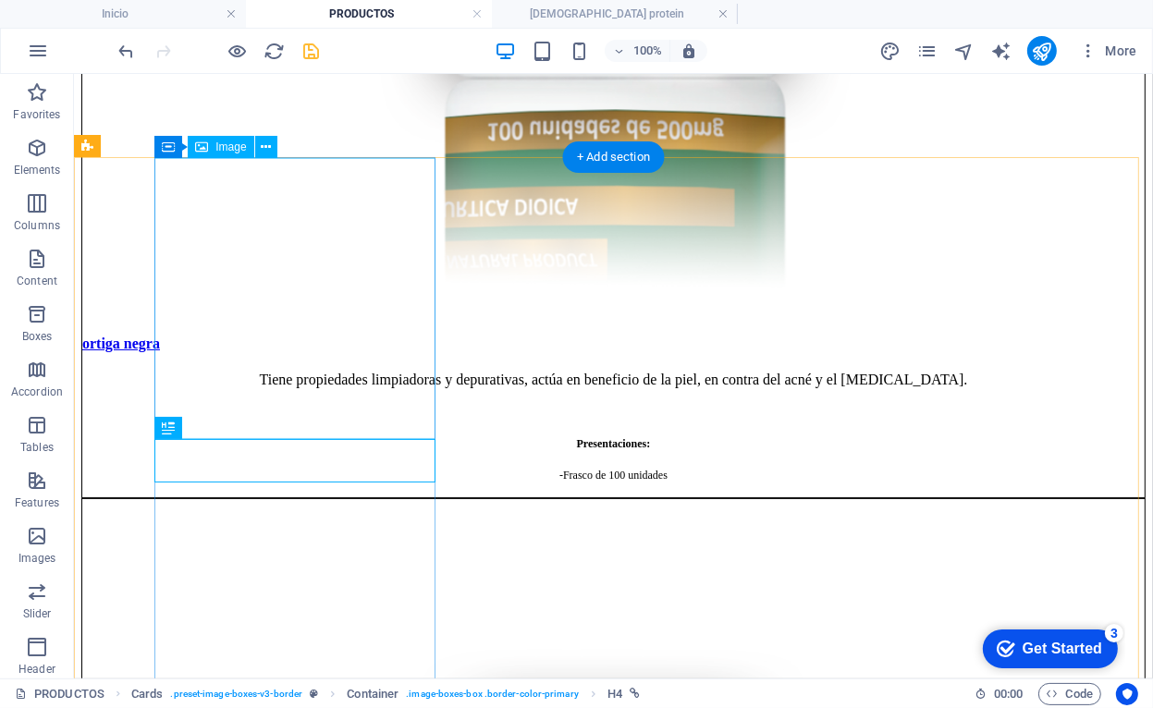
select select "25"
select select
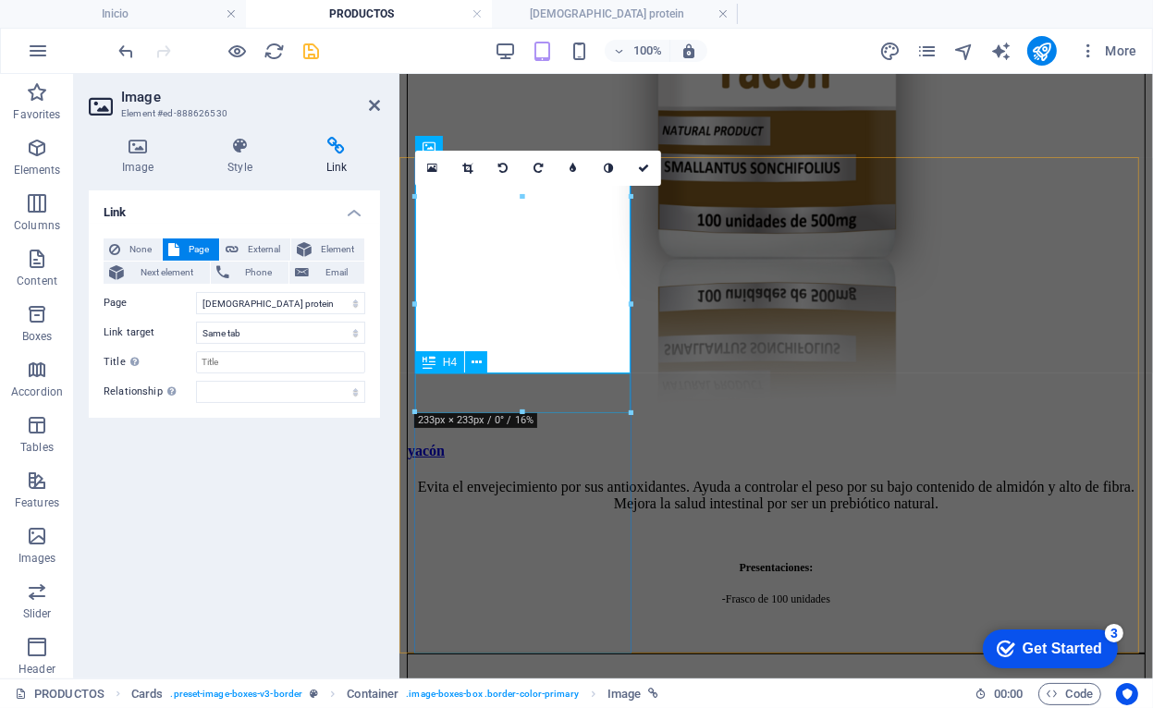
select select "25"
select select
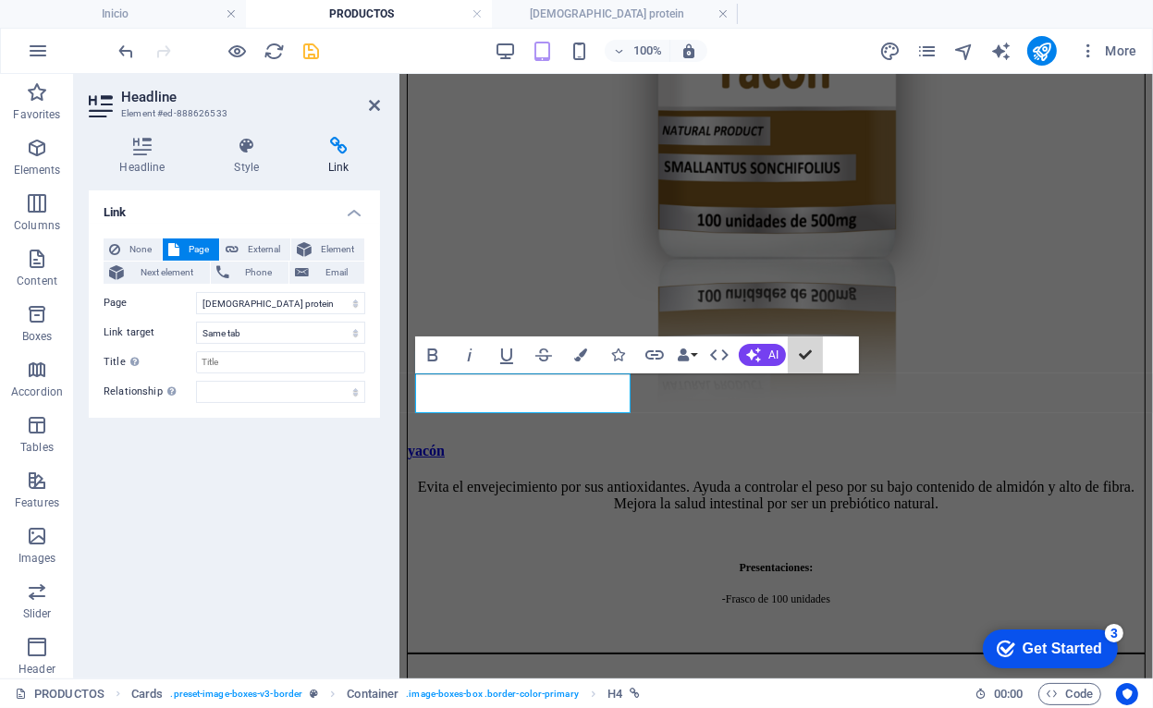
scroll to position [3698, 0]
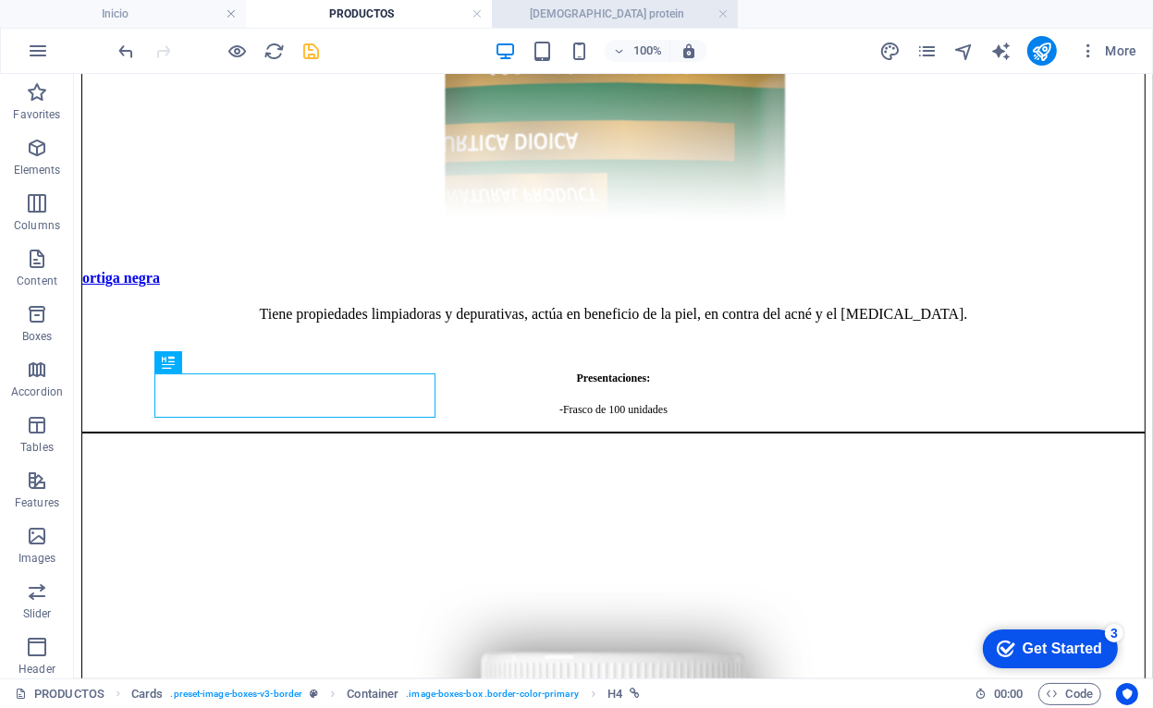
click at [610, 18] on h4 "[DEMOGRAPHIC_DATA] protein" at bounding box center [615, 14] width 246 height 20
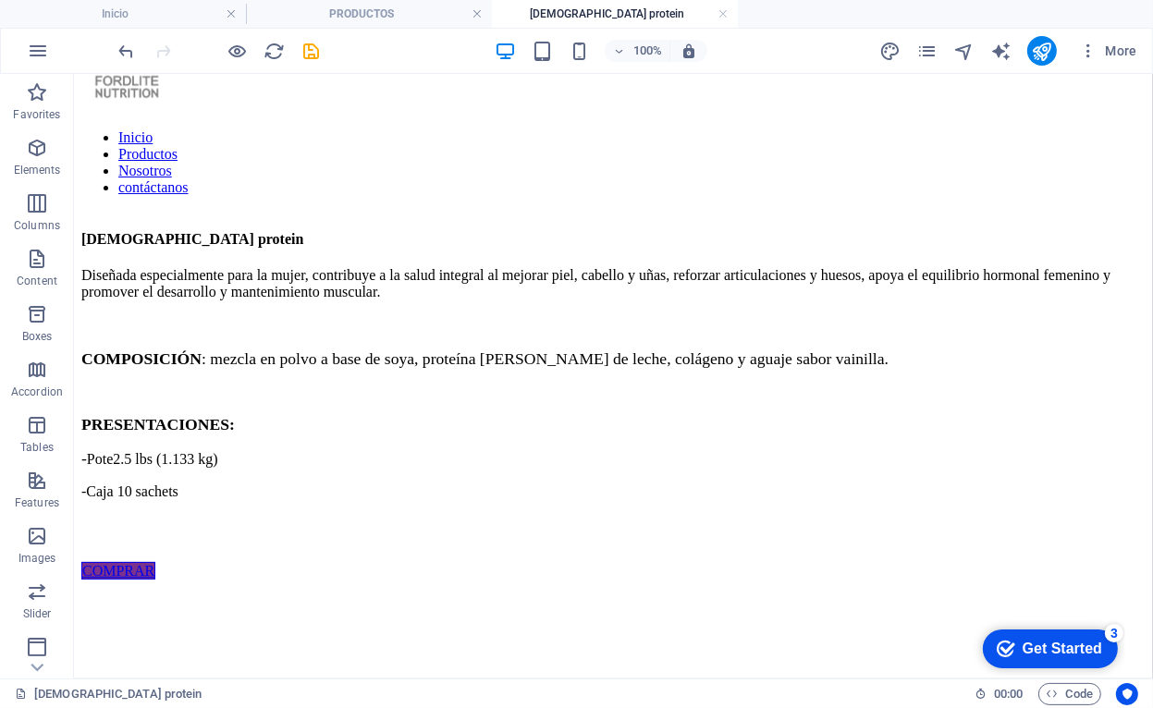
click at [546, 12] on h4 "[DEMOGRAPHIC_DATA] protein" at bounding box center [615, 14] width 246 height 20
click at [933, 55] on icon "pages" at bounding box center [926, 51] width 21 height 21
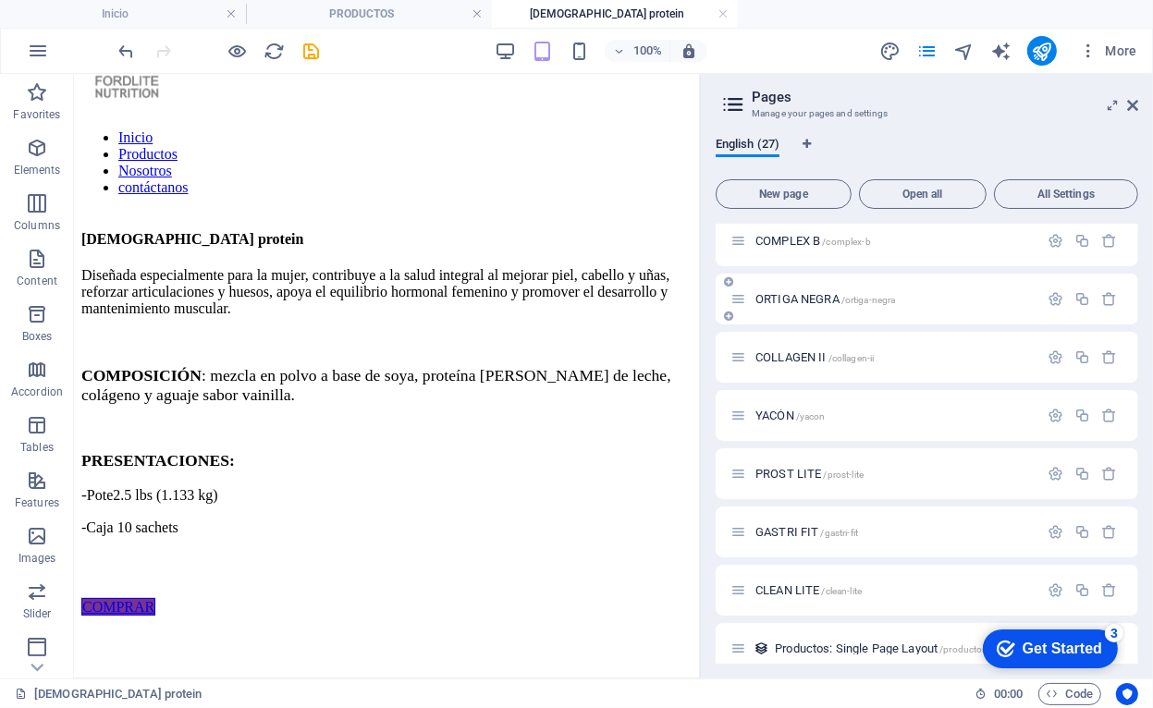
scroll to position [1132, 0]
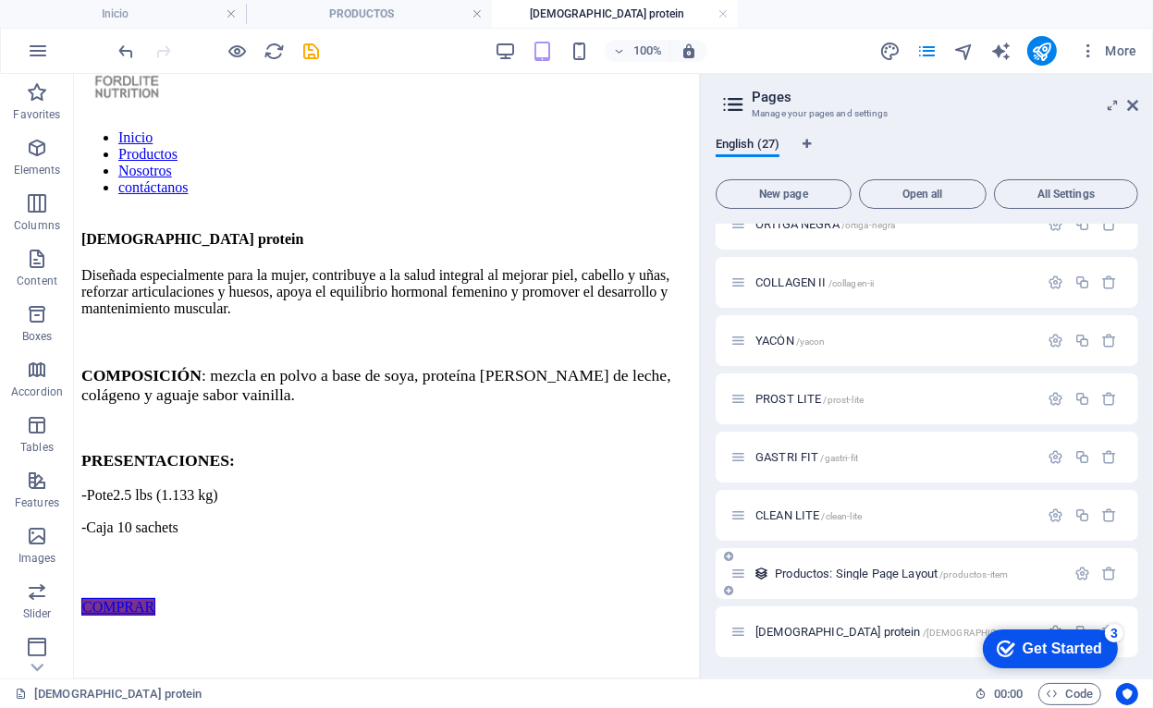
click at [741, 572] on icon at bounding box center [738, 574] width 16 height 16
click at [805, 571] on span "Productos: Single Page Layout /productos-item" at bounding box center [891, 574] width 233 height 14
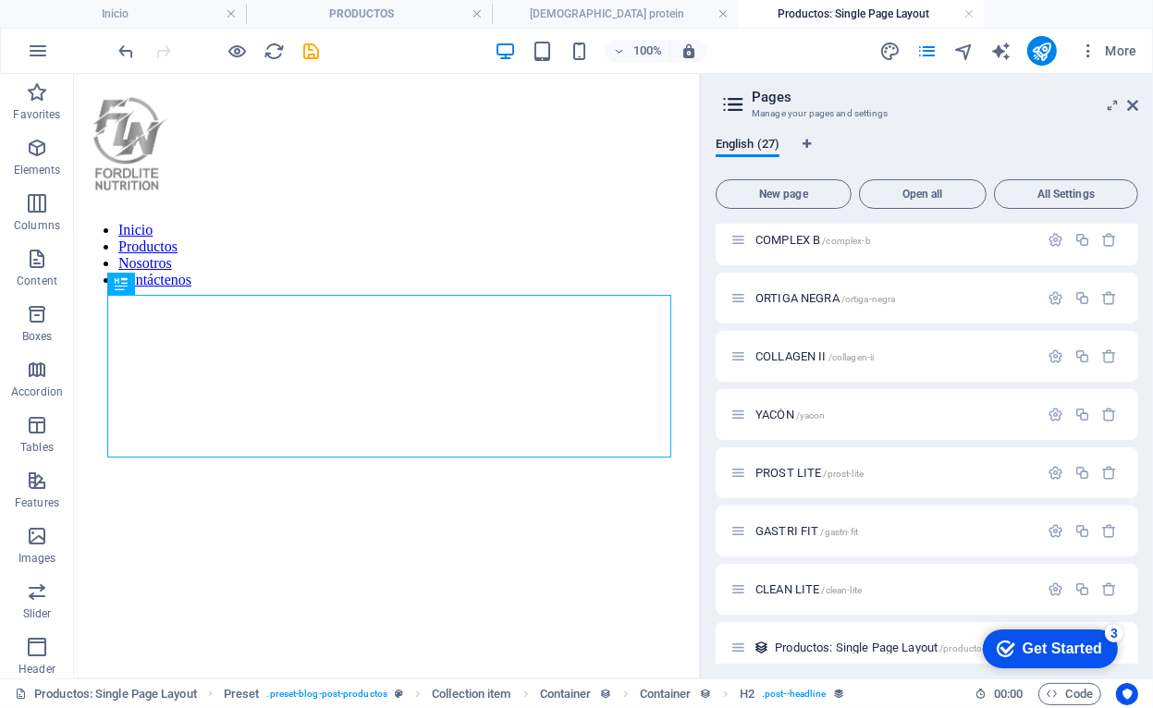
scroll to position [774, 0]
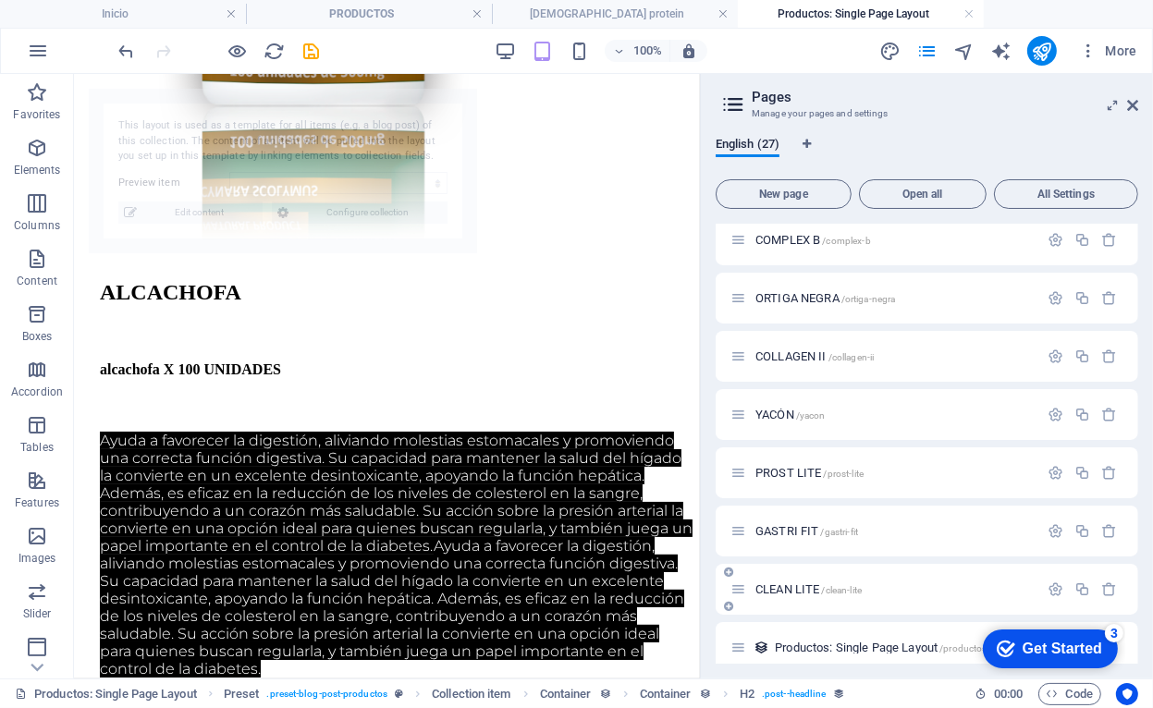
select select "67ae608ee7155217922a8d19"
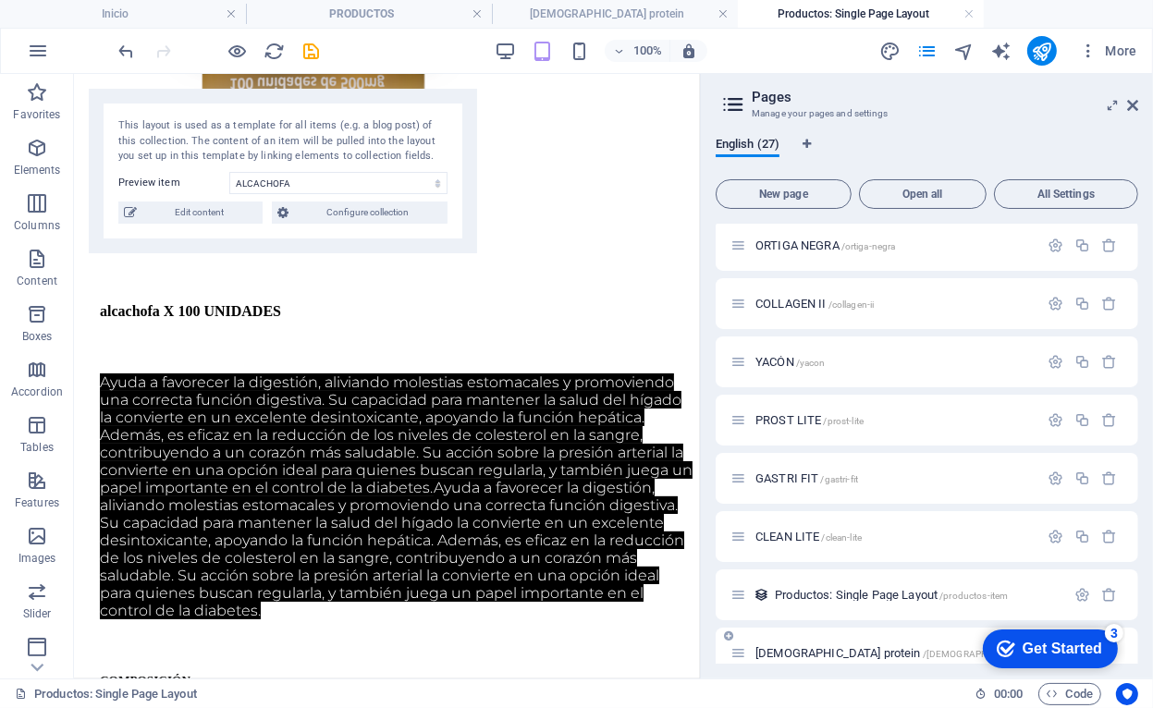
scroll to position [1132, 0]
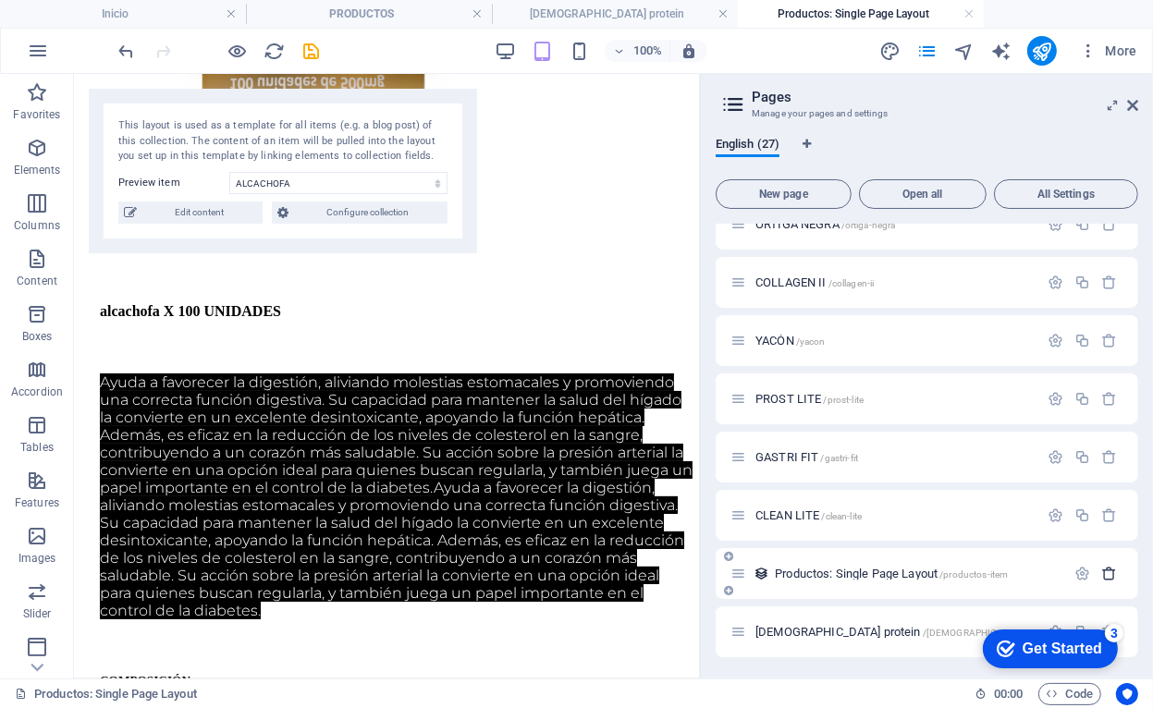
click at [1110, 574] on icon "button" at bounding box center [1110, 574] width 16 height 16
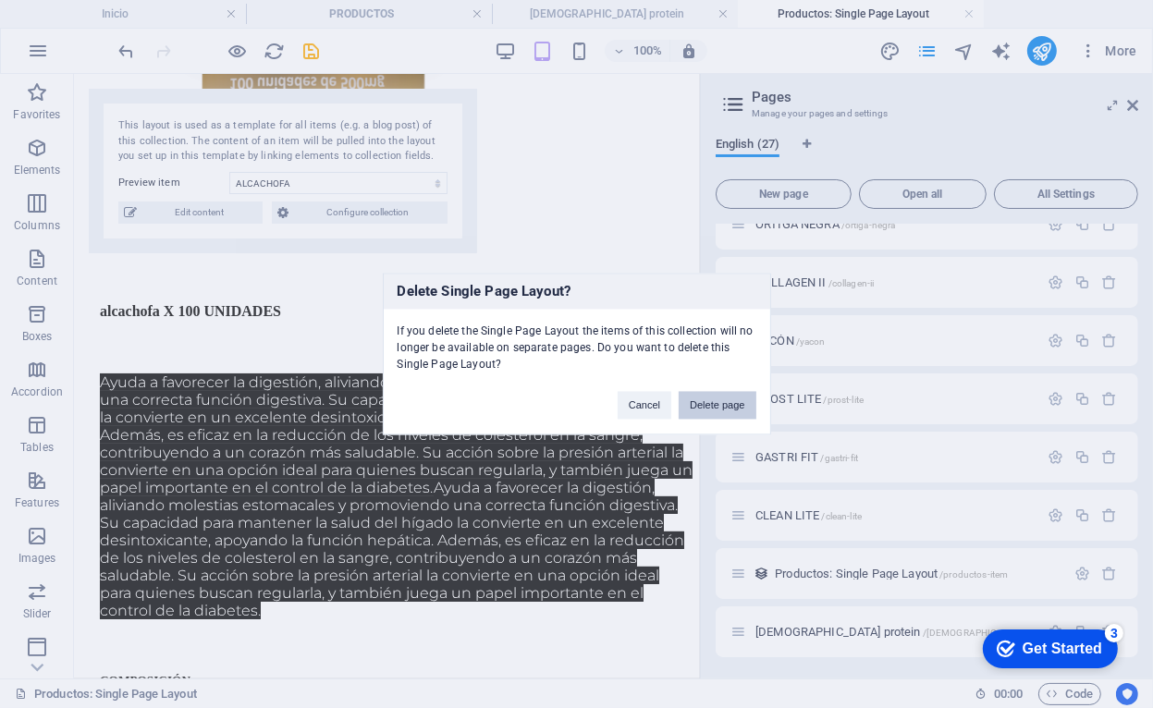
click at [732, 412] on button "Delete page" at bounding box center [717, 406] width 77 height 28
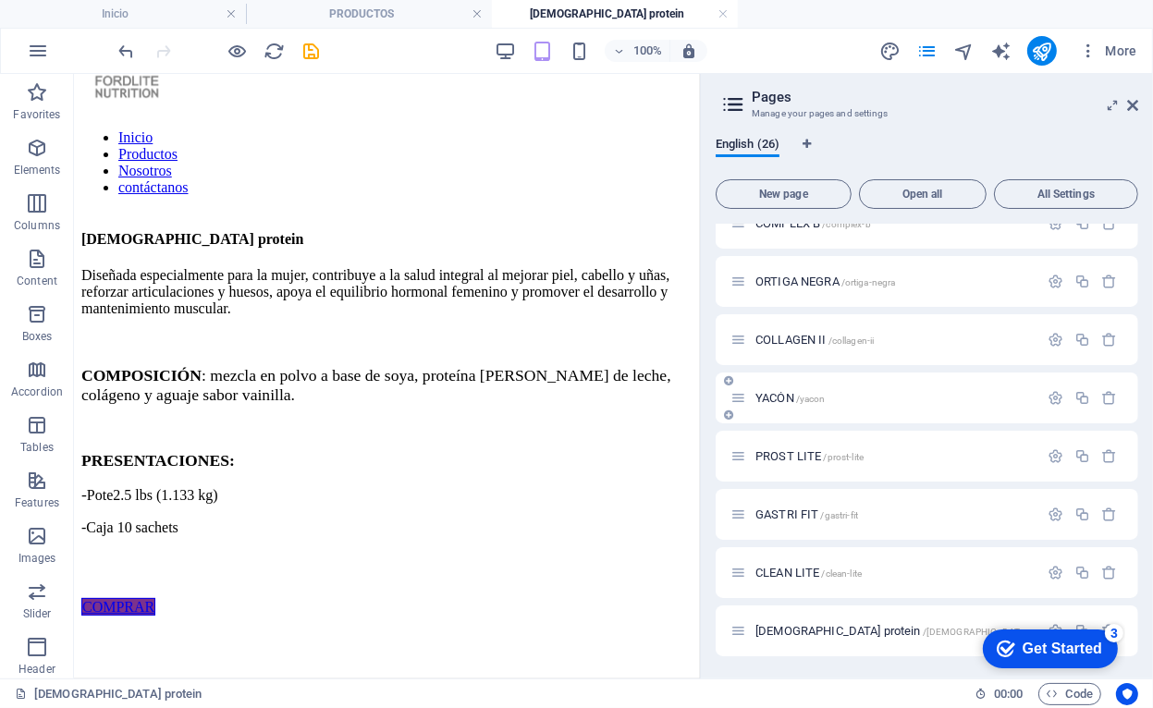
scroll to position [1074, 0]
click at [923, 635] on span "/[DEMOGRAPHIC_DATA]-protein" at bounding box center [993, 632] width 140 height 10
click at [923, 630] on span "/[DEMOGRAPHIC_DATA]-protein" at bounding box center [993, 632] width 140 height 10
drag, startPoint x: 788, startPoint y: 641, endPoint x: 784, endPoint y: 626, distance: 15.2
click at [784, 626] on span "[DEMOGRAPHIC_DATA] protein /[DEMOGRAPHIC_DATA]-protein" at bounding box center [908, 631] width 306 height 14
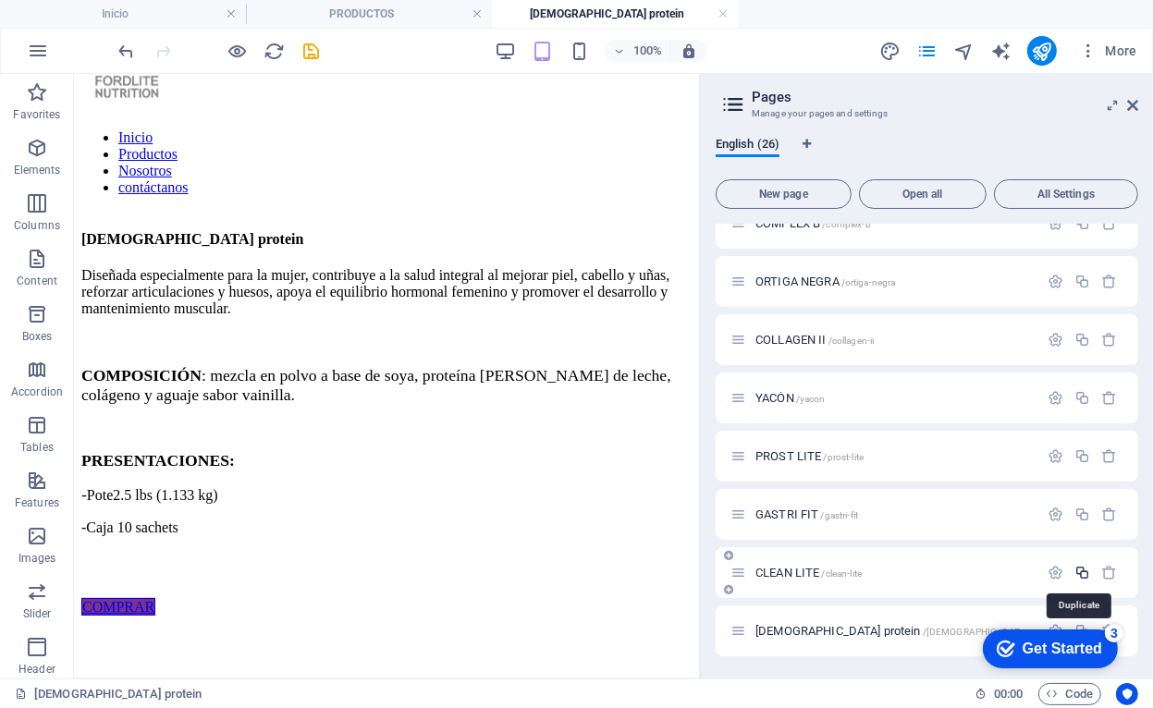
click at [1081, 577] on icon "button" at bounding box center [1082, 573] width 16 height 16
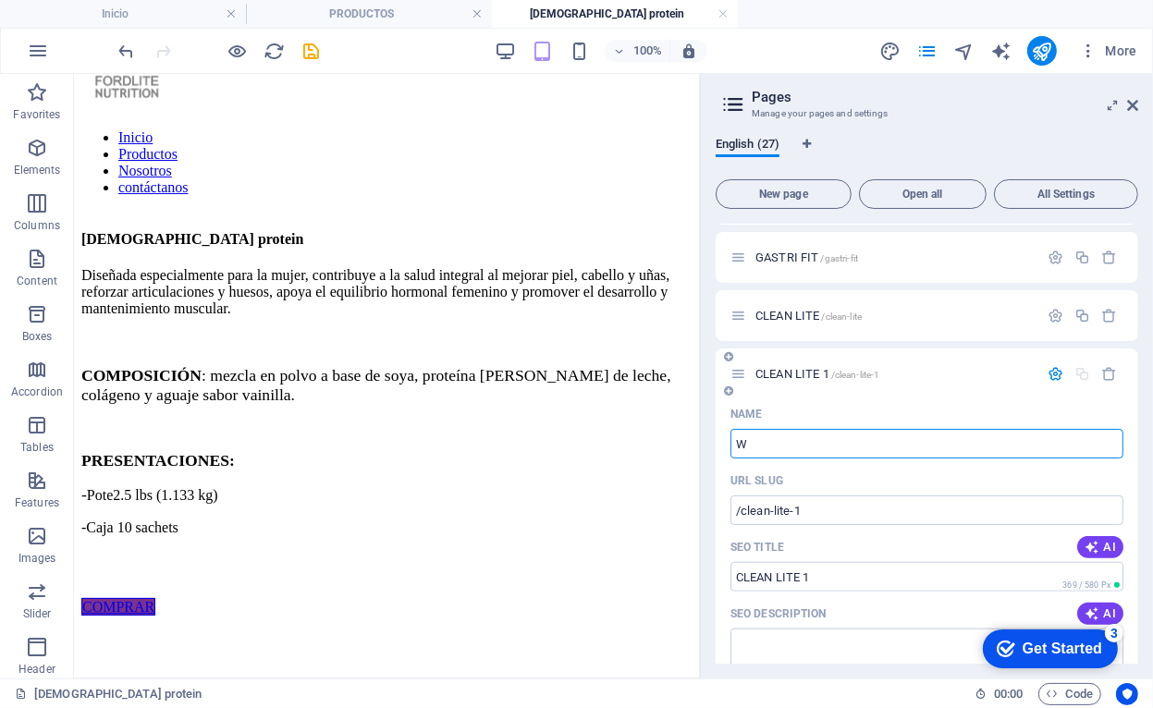
type input "W"
type input "/w"
type input "W"
type input "WHE"
type input "/wh"
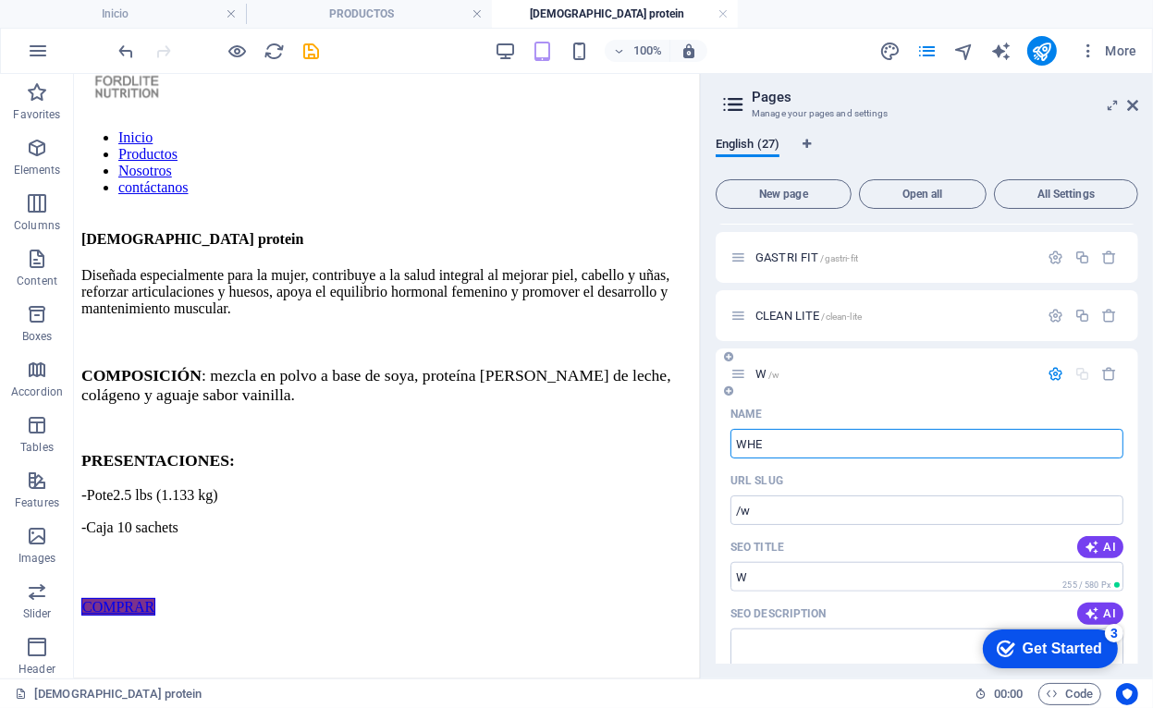
type input "WH"
type input "WHE"
type input "/whe"
type input "WHE"
type input "WHEY PR"
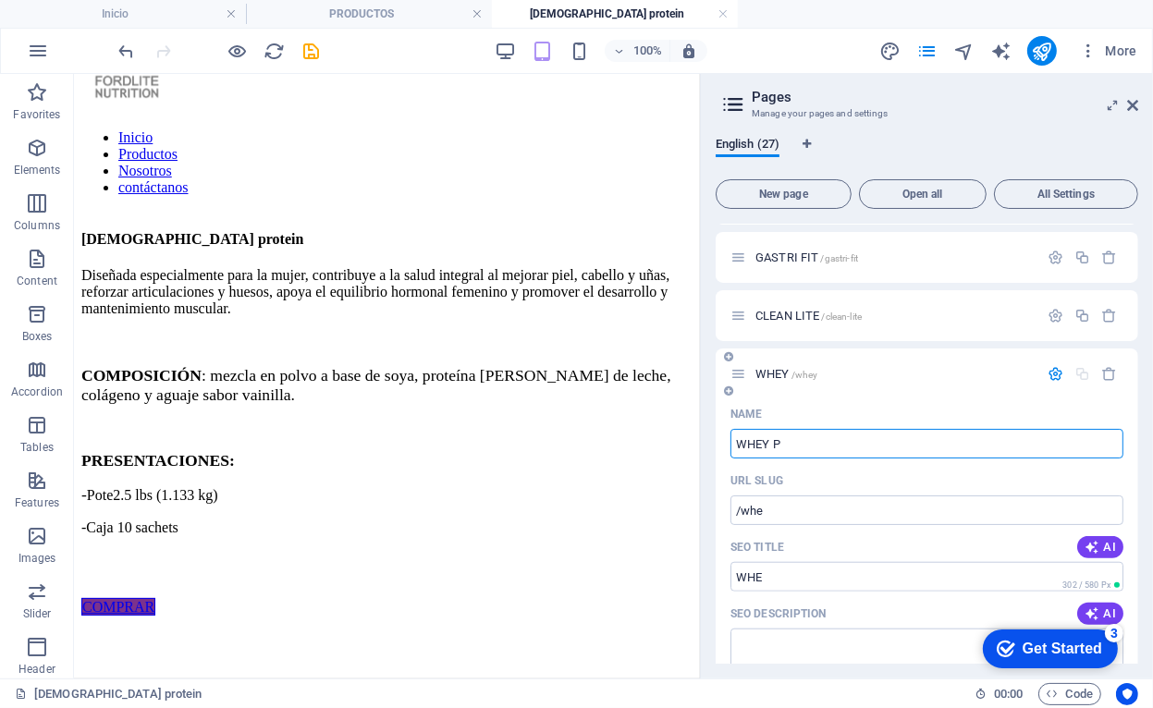
type input "/whey"
type input "WHEY"
type input "WHEY PROTEIN"
type input "/whey-protein"
type input "WHEY PROTEIN"
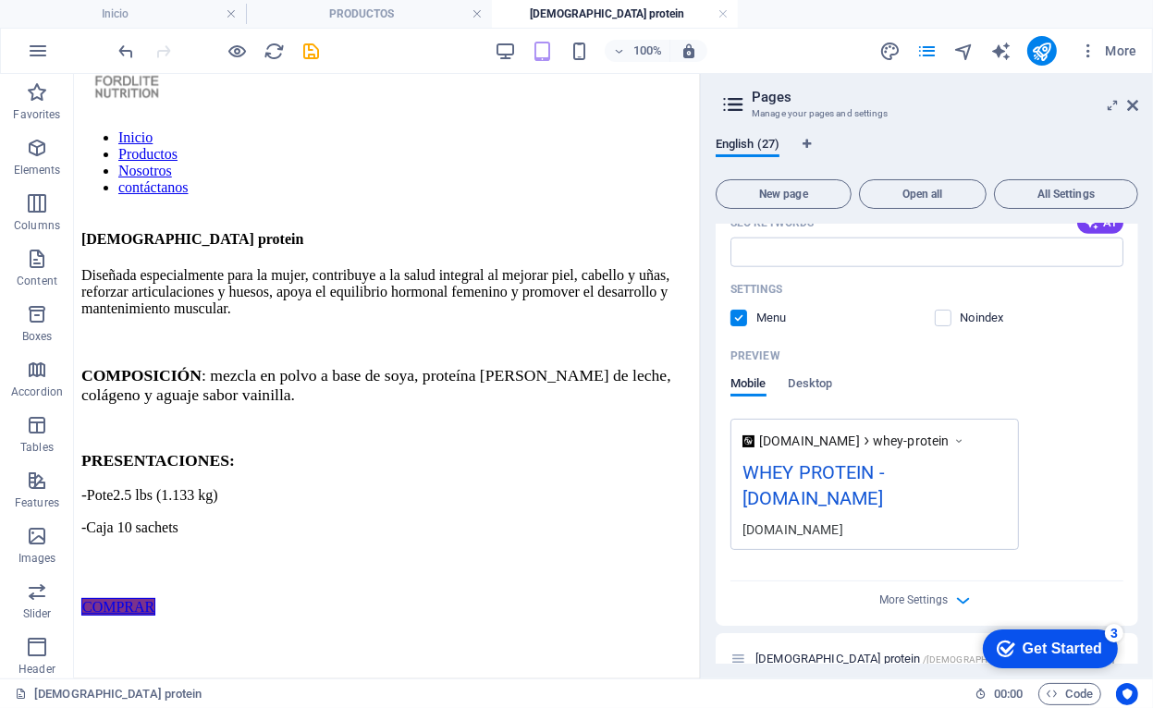
scroll to position [1847, 0]
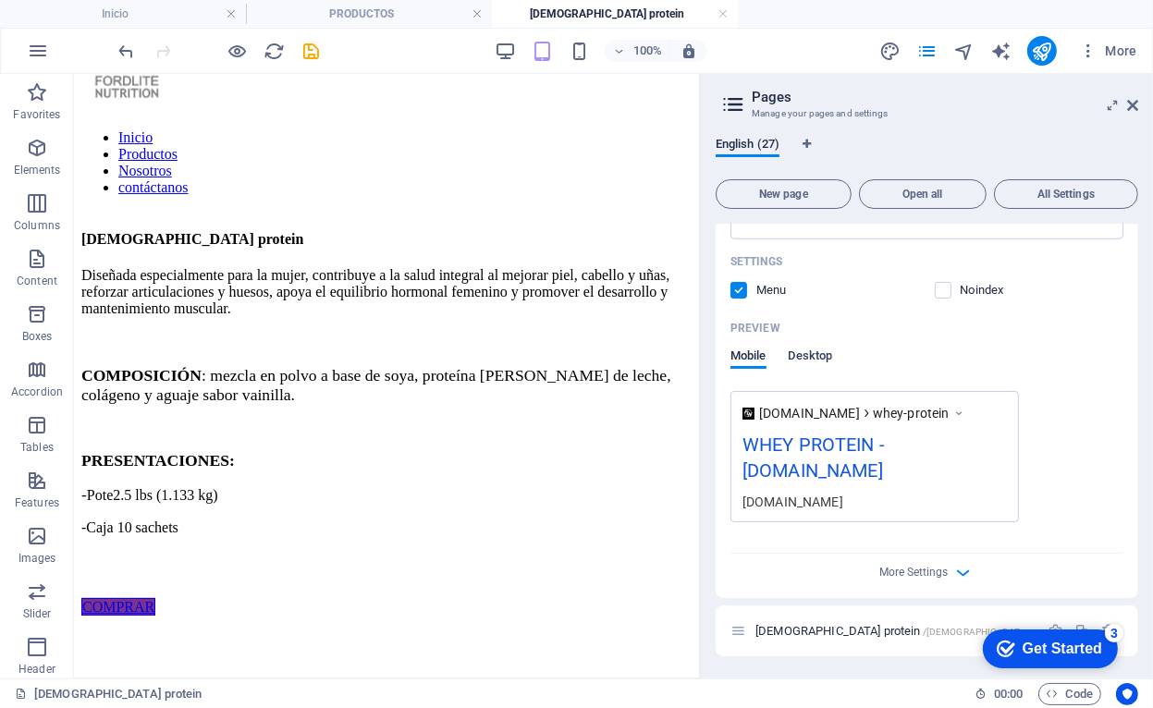
type input "WHEY PROTEIN"
click at [823, 353] on span "Desktop" at bounding box center [811, 358] width 44 height 26
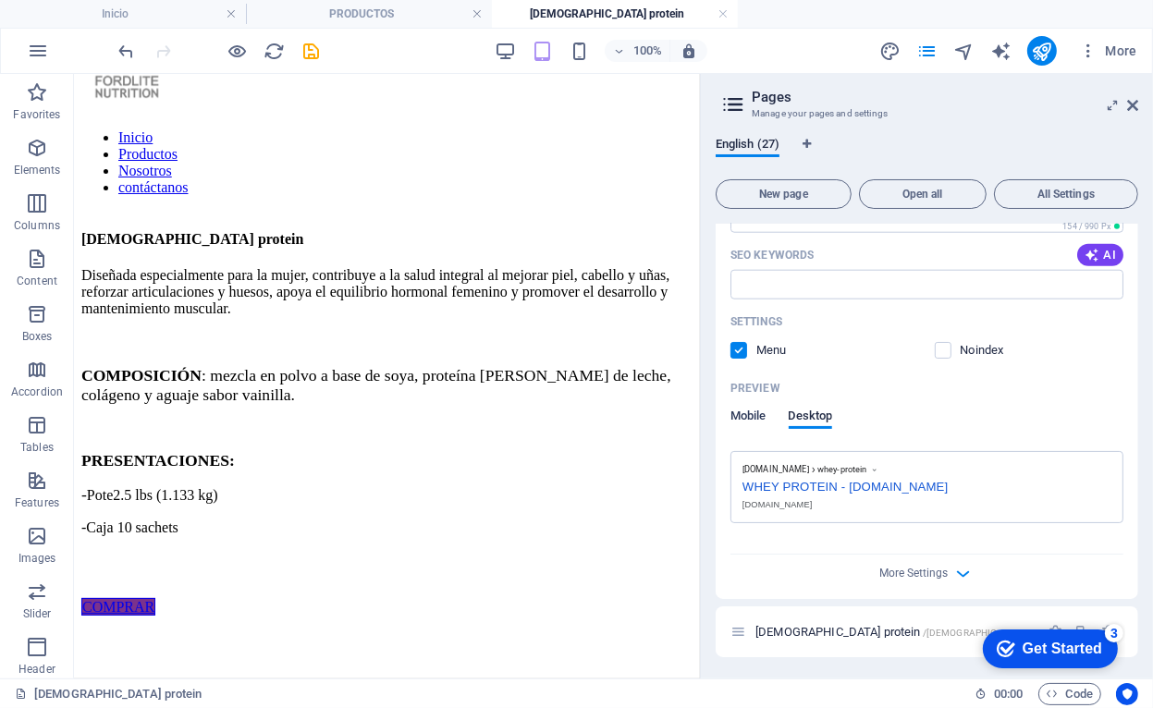
click at [754, 415] on span "Mobile" at bounding box center [748, 418] width 36 height 26
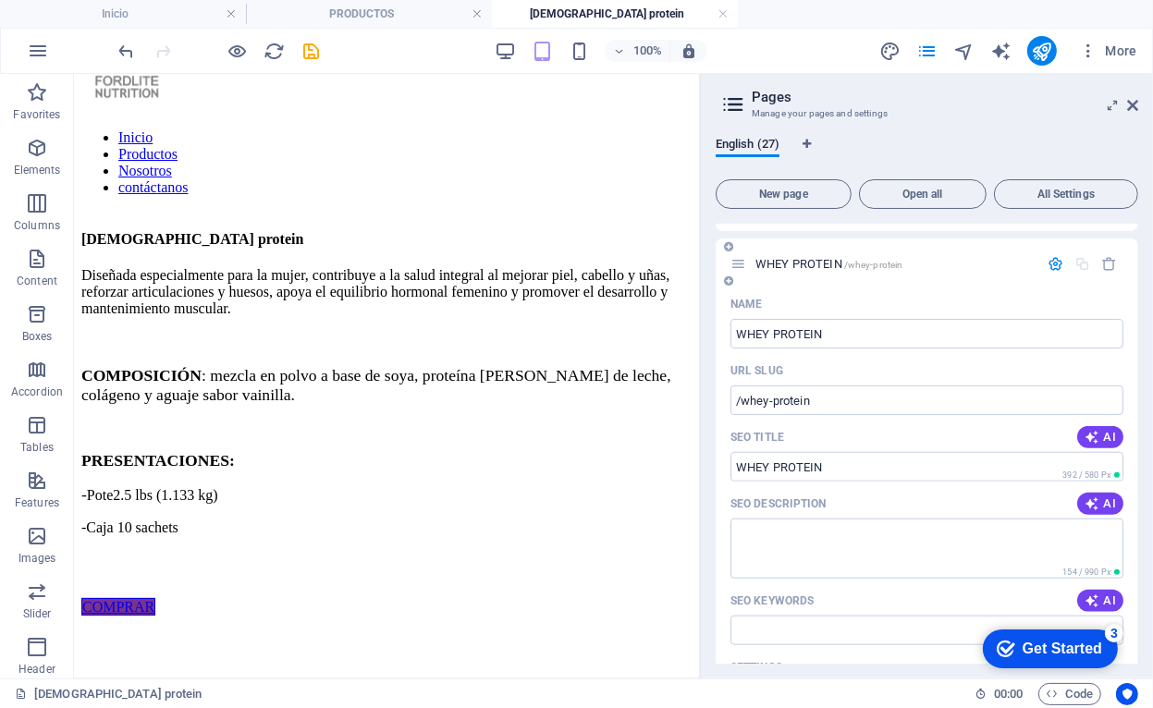
scroll to position [1200, 0]
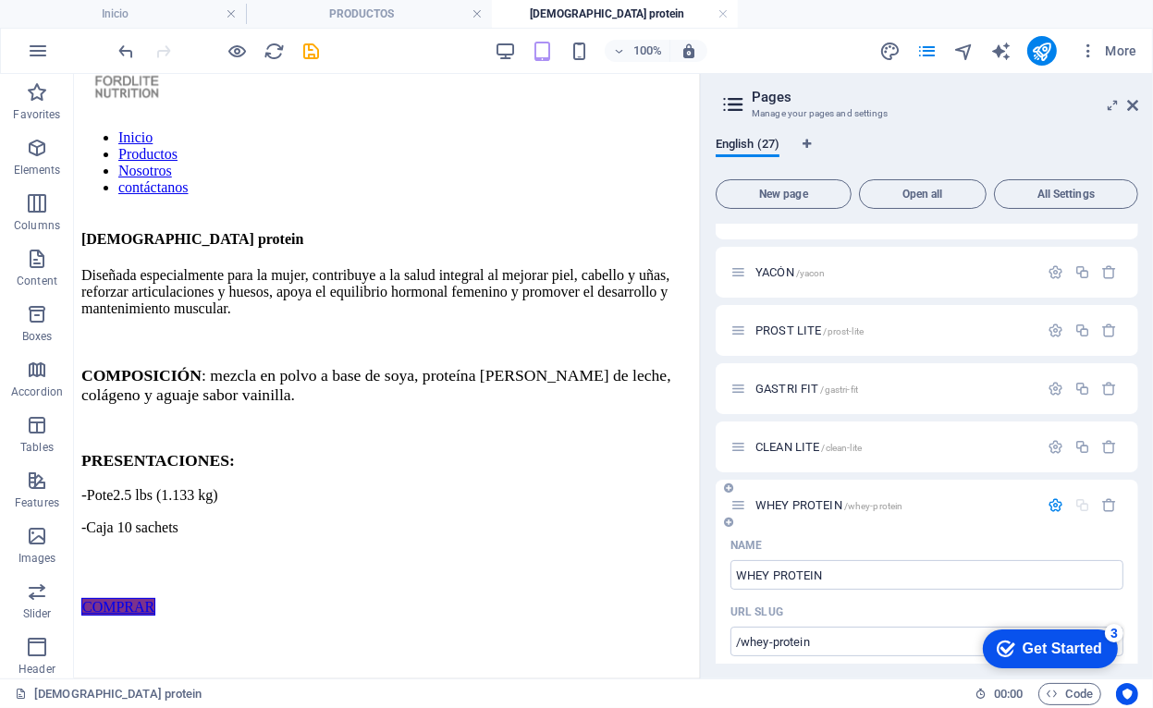
click at [835, 497] on div "WHEY PROTEIN /whey-protein" at bounding box center [884, 505] width 308 height 21
click at [845, 423] on div "CLEAN LITE /clean-lite" at bounding box center [927, 447] width 423 height 51
click at [817, 448] on span "CLEAN LITE /clean-lite" at bounding box center [808, 447] width 106 height 14
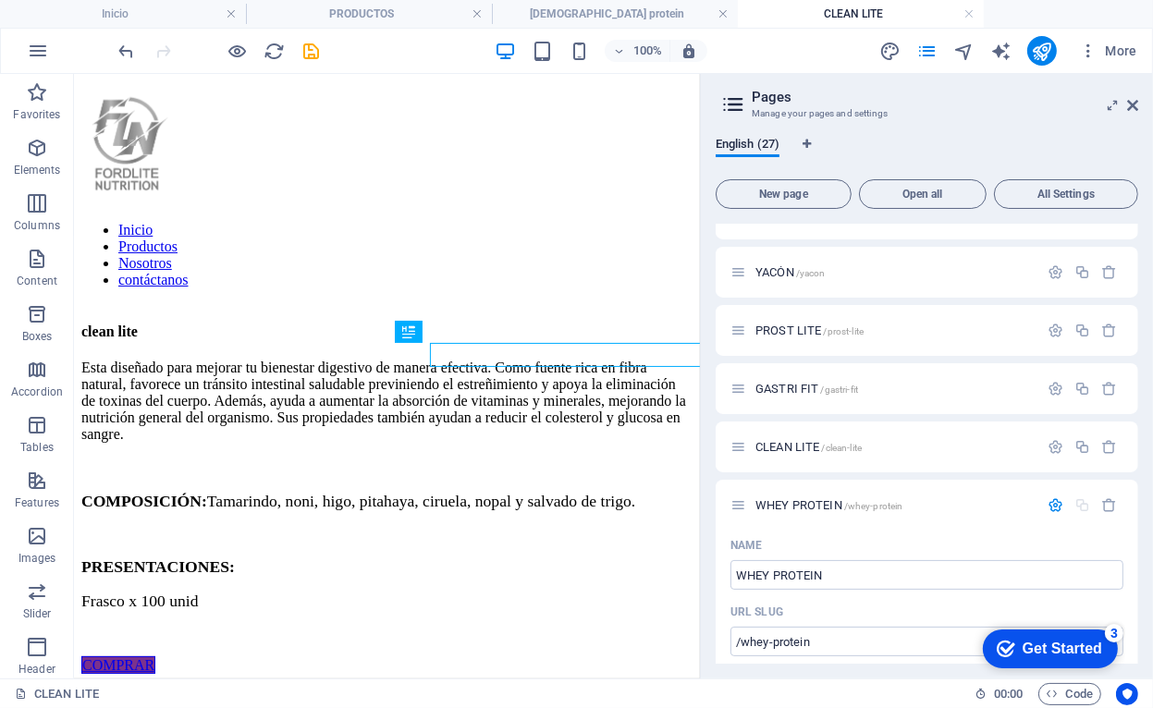
scroll to position [0, 0]
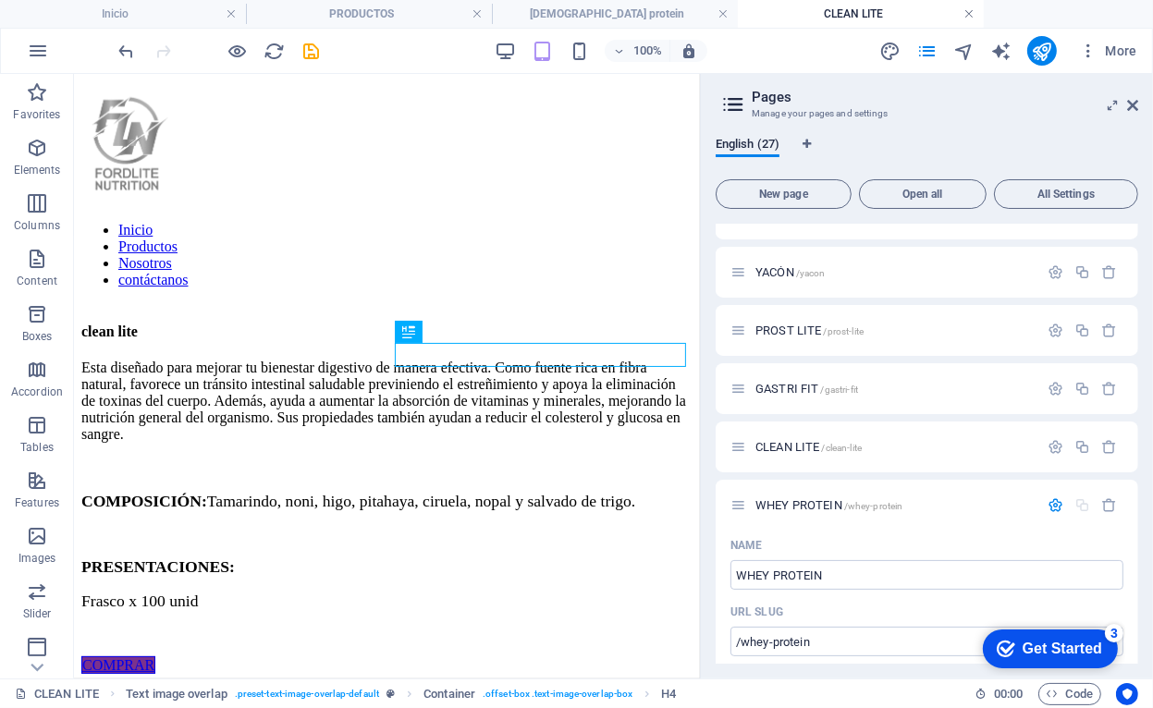
click at [970, 16] on link at bounding box center [968, 15] width 11 height 18
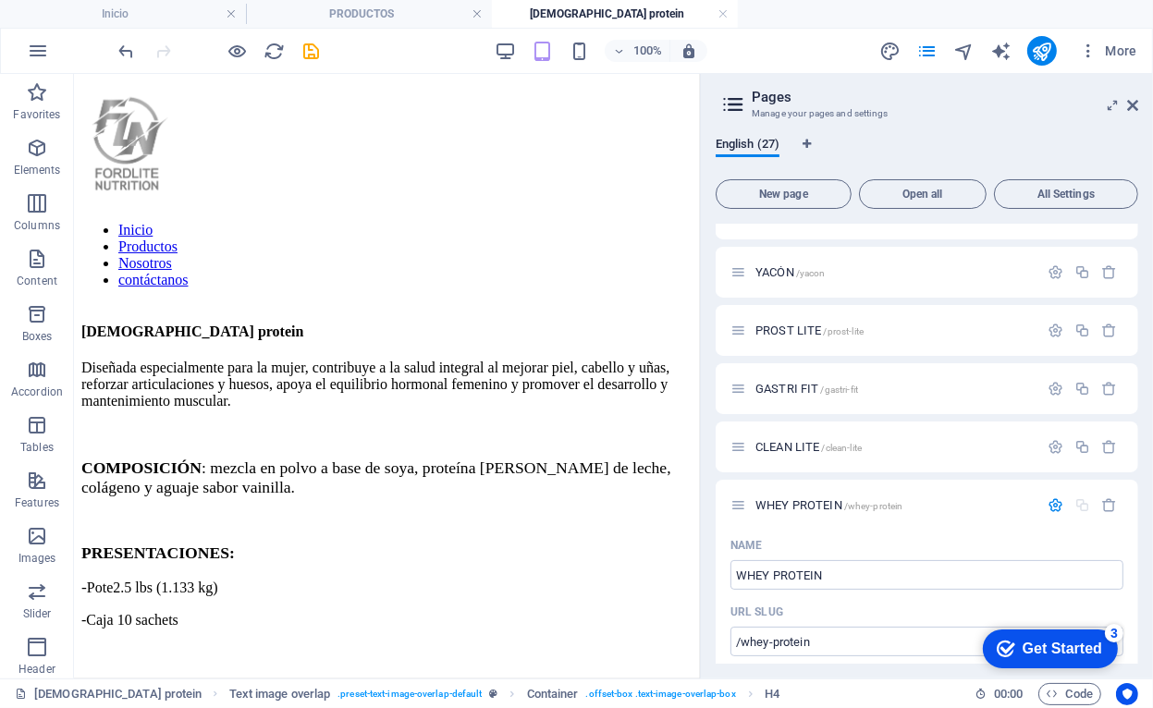
scroll to position [92, 0]
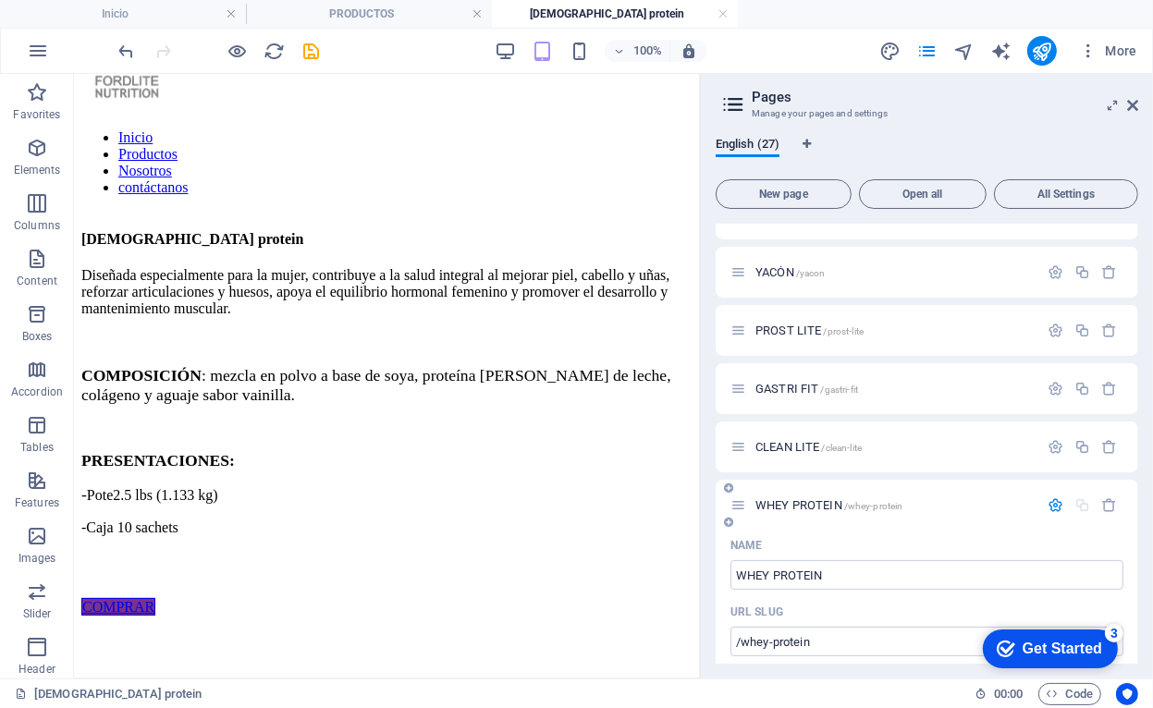
click at [799, 507] on span "WHEY PROTEIN /whey-protein" at bounding box center [828, 505] width 147 height 14
click at [799, 504] on span "WHEY PROTEIN /whey-protein" at bounding box center [828, 505] width 147 height 14
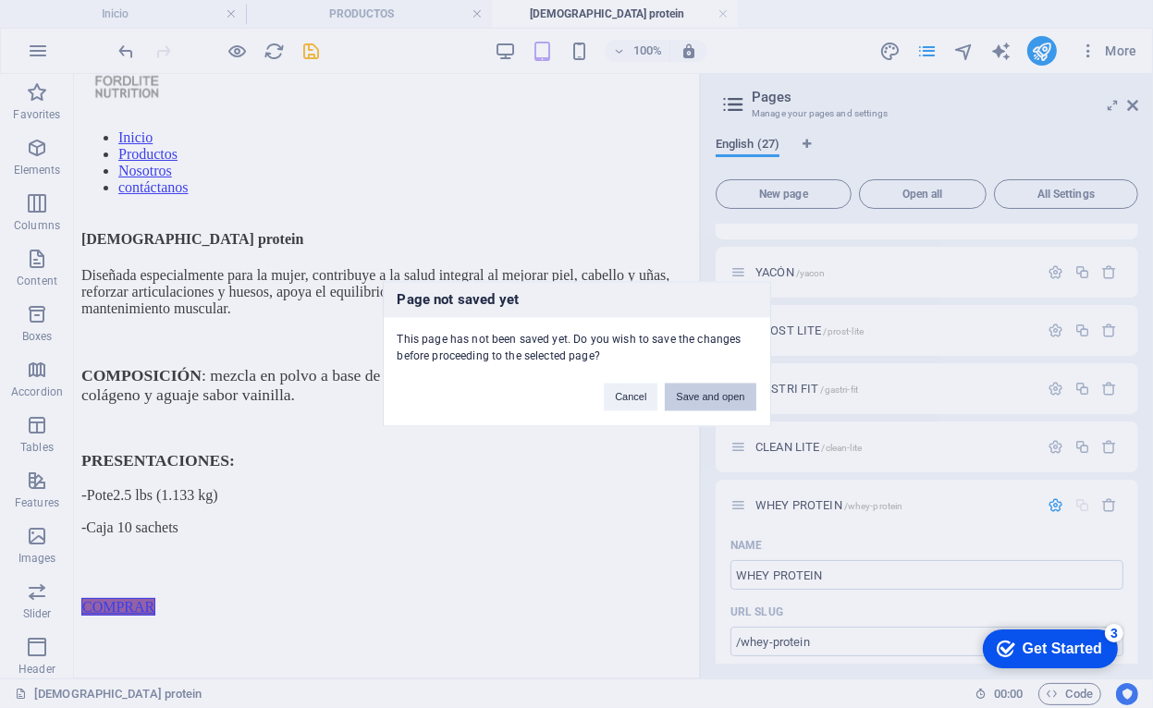
click at [725, 395] on button "Save and open" at bounding box center [710, 398] width 91 height 28
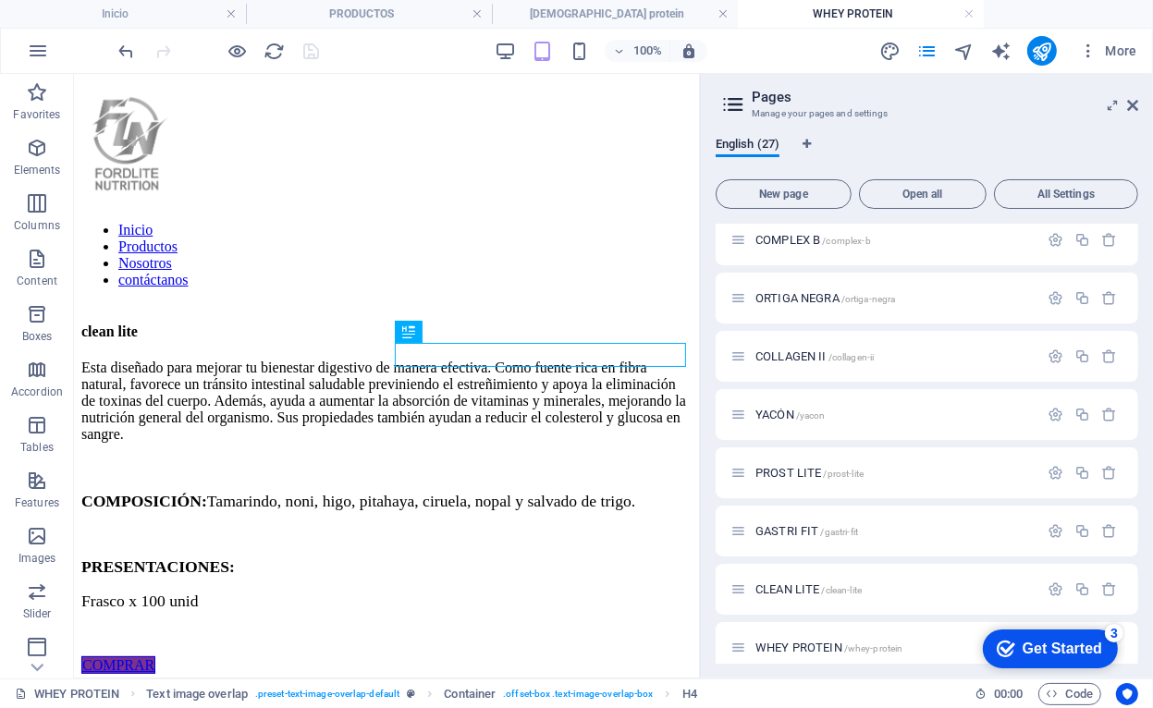
scroll to position [0, 0]
click at [723, 15] on link at bounding box center [722, 15] width 11 height 18
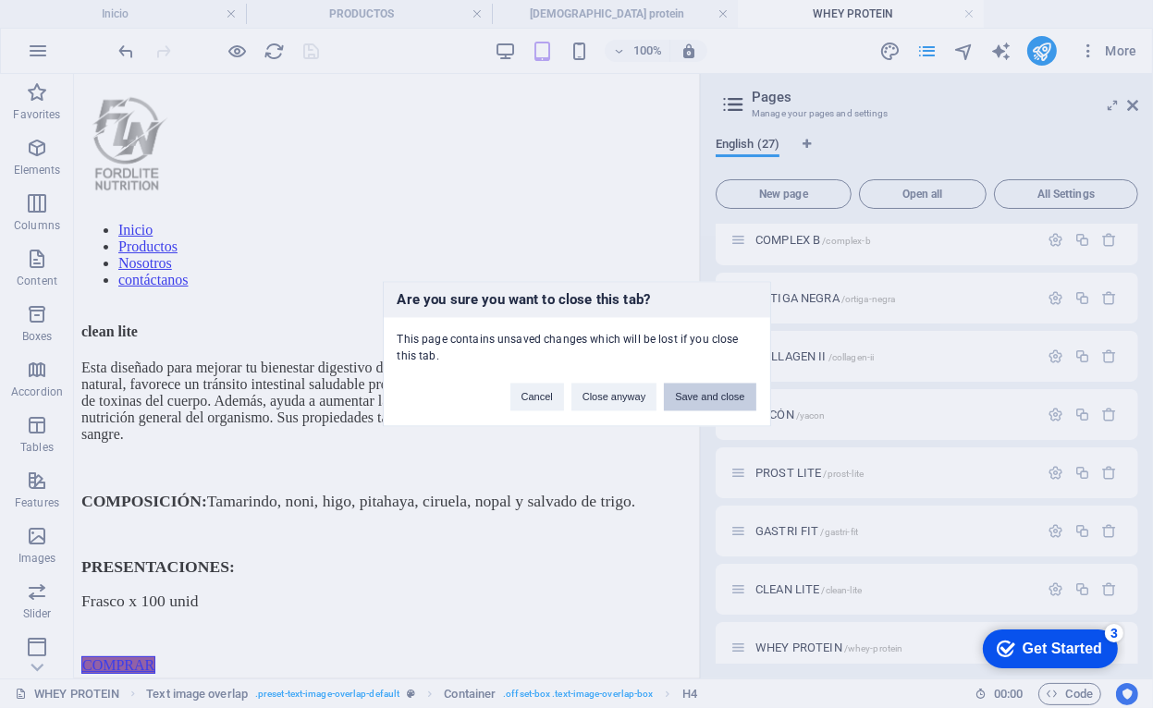
click at [709, 401] on button "Save and close" at bounding box center [710, 398] width 92 height 28
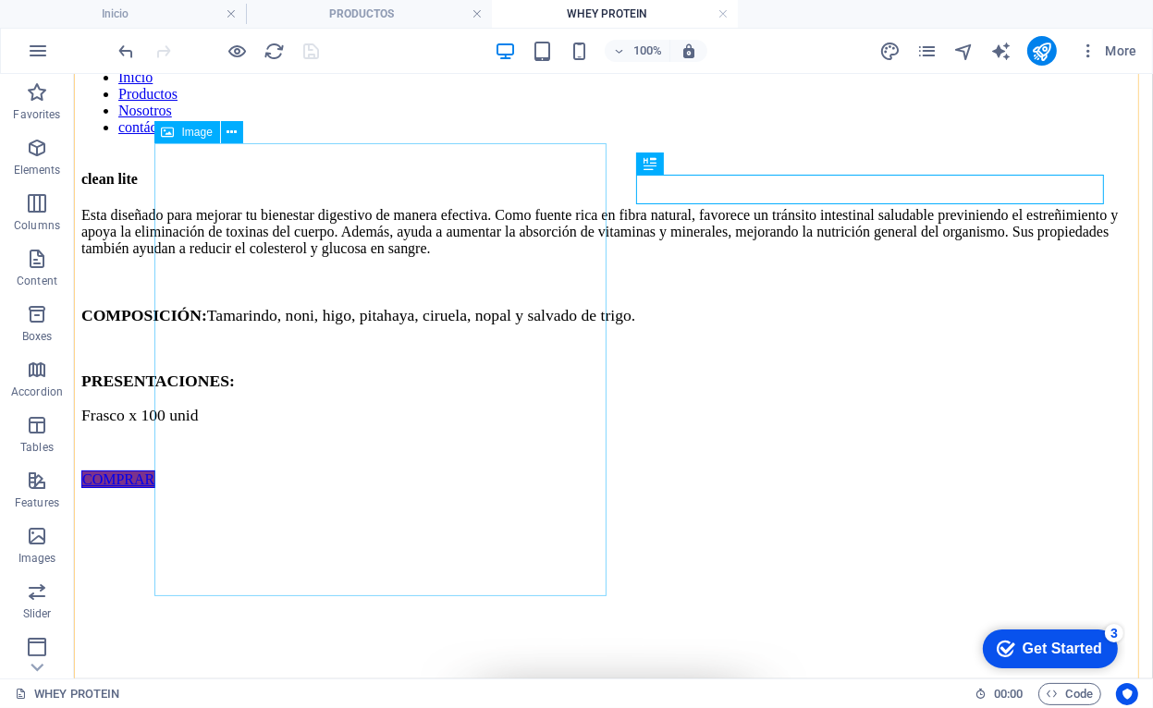
scroll to position [185, 0]
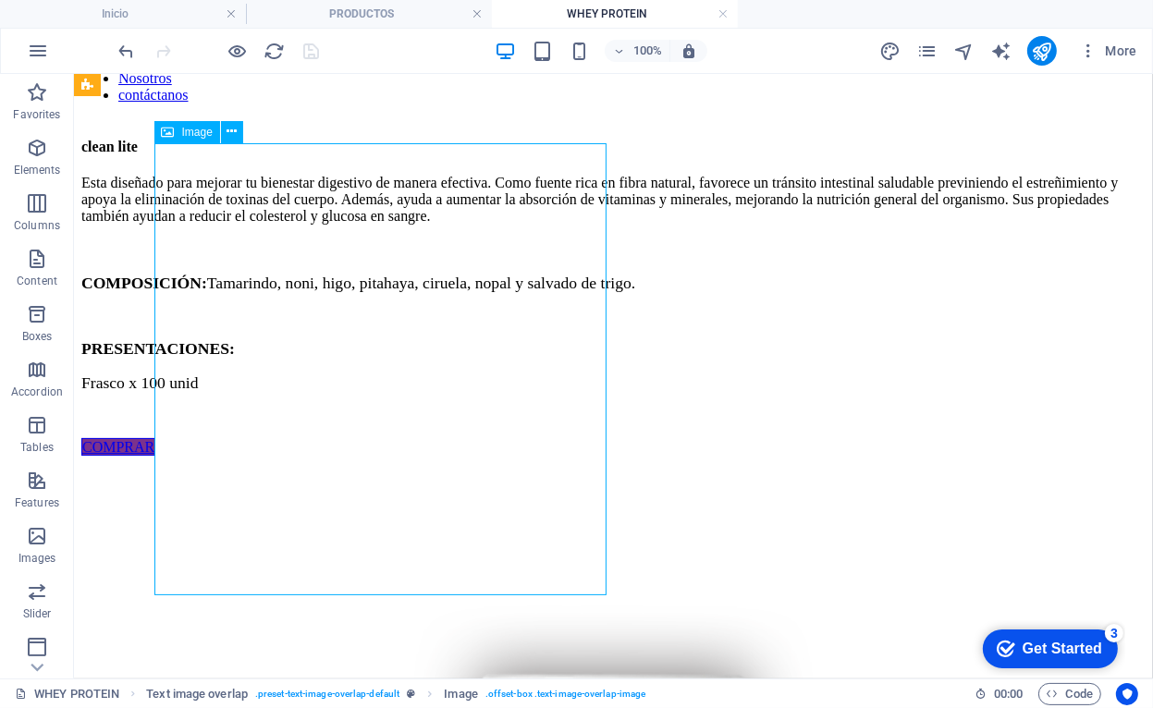
select select "%"
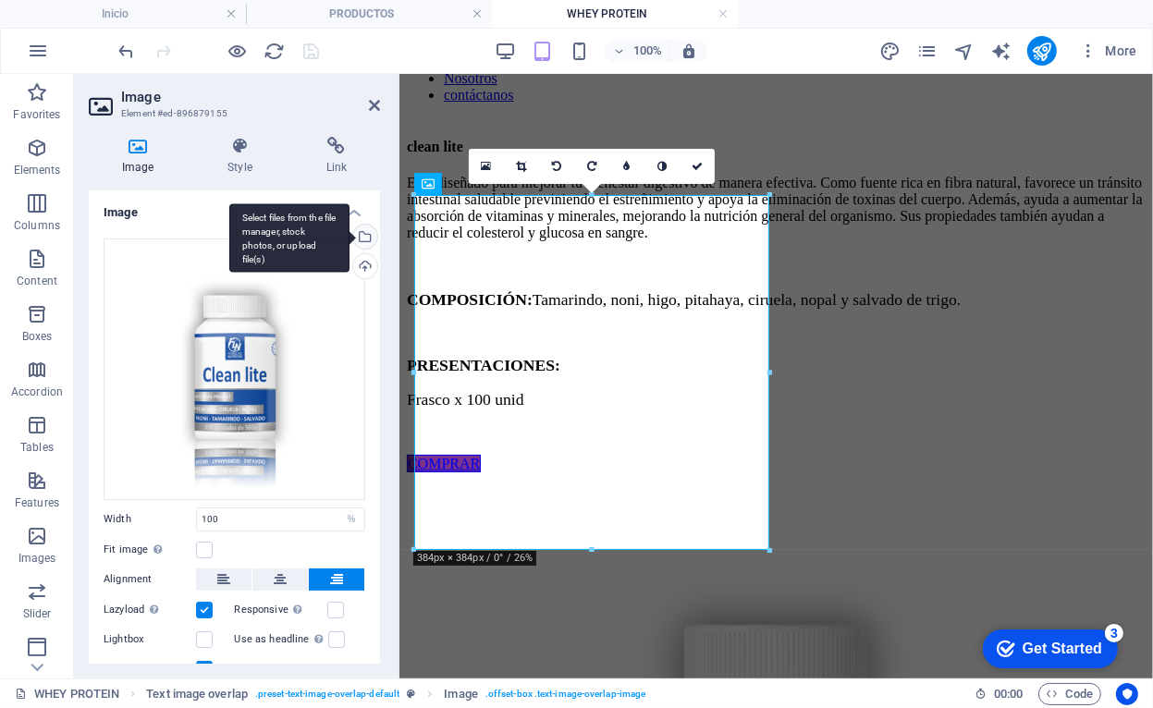
click at [349, 241] on div "Select files from the file manager, stock photos, or upload file(s)" at bounding box center [289, 237] width 120 height 69
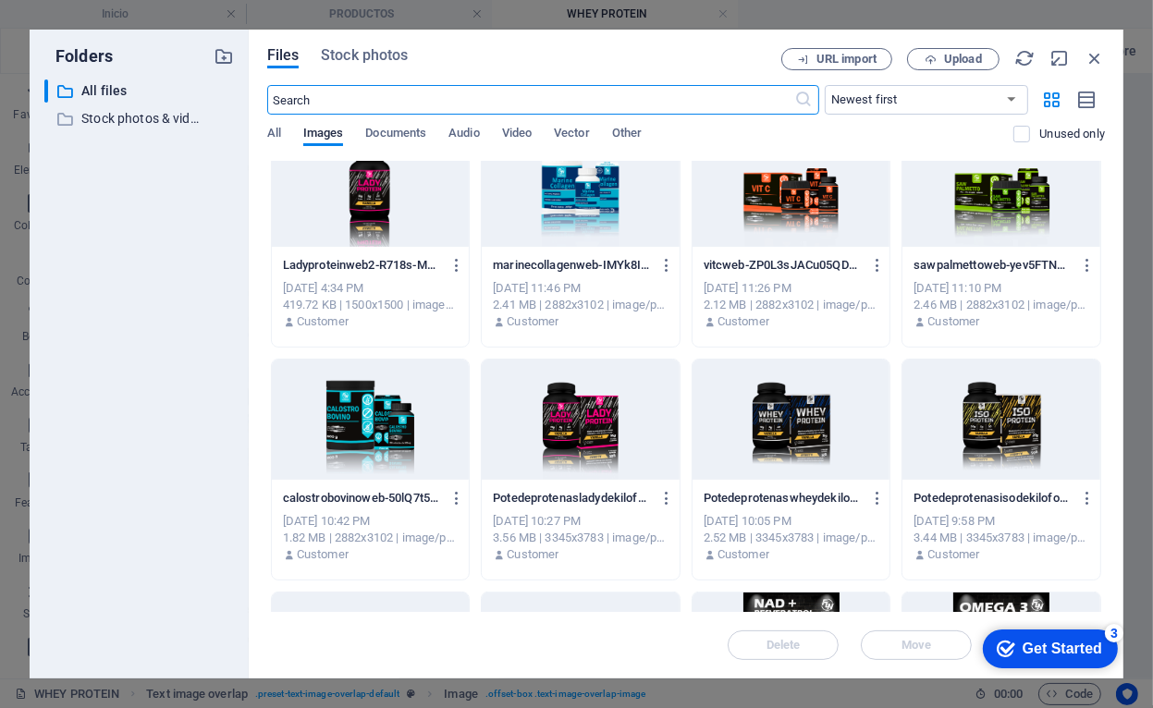
scroll to position [1294, 0]
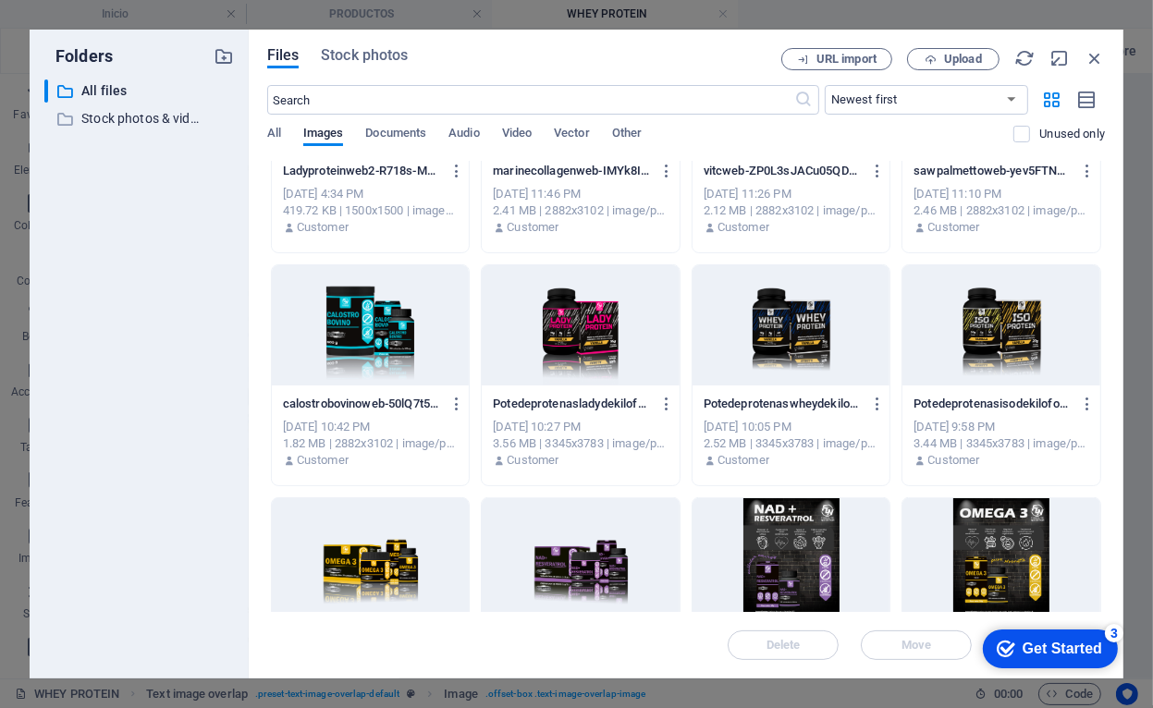
click at [807, 344] on div at bounding box center [792, 325] width 198 height 120
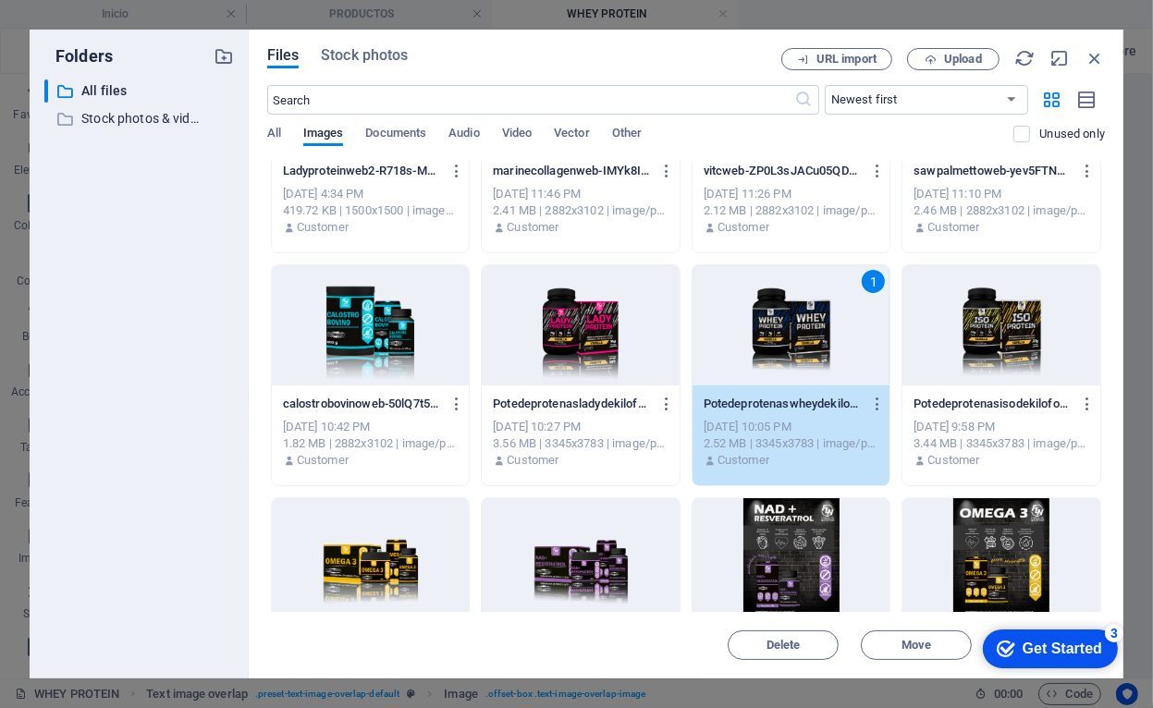
click at [760, 342] on div "1" at bounding box center [792, 325] width 198 height 120
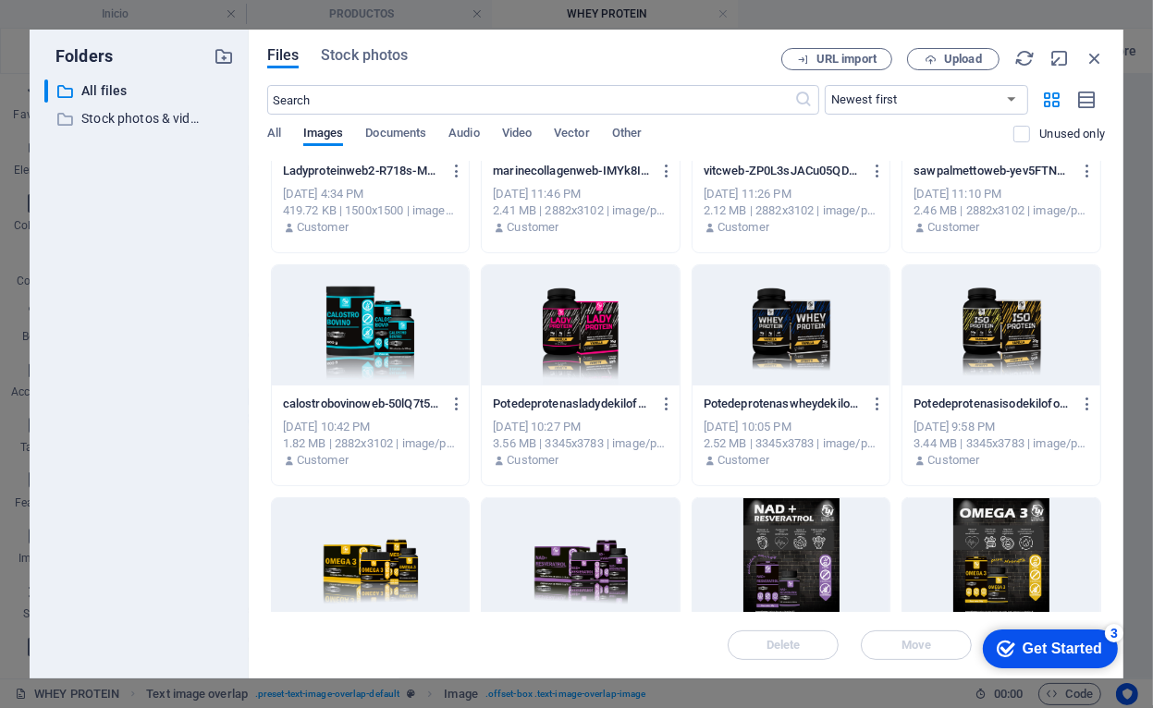
click at [761, 342] on div at bounding box center [792, 325] width 198 height 120
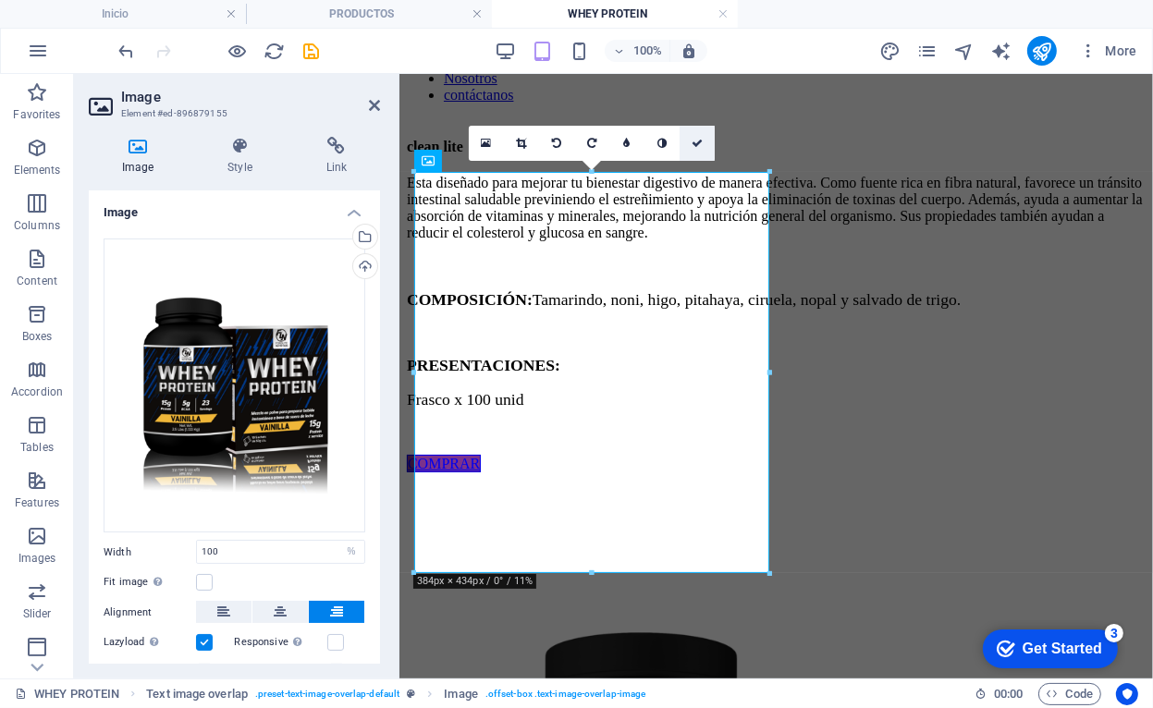
drag, startPoint x: 694, startPoint y: 139, endPoint x: 628, endPoint y: 71, distance: 94.8
click at [694, 139] on icon at bounding box center [697, 143] width 11 height 11
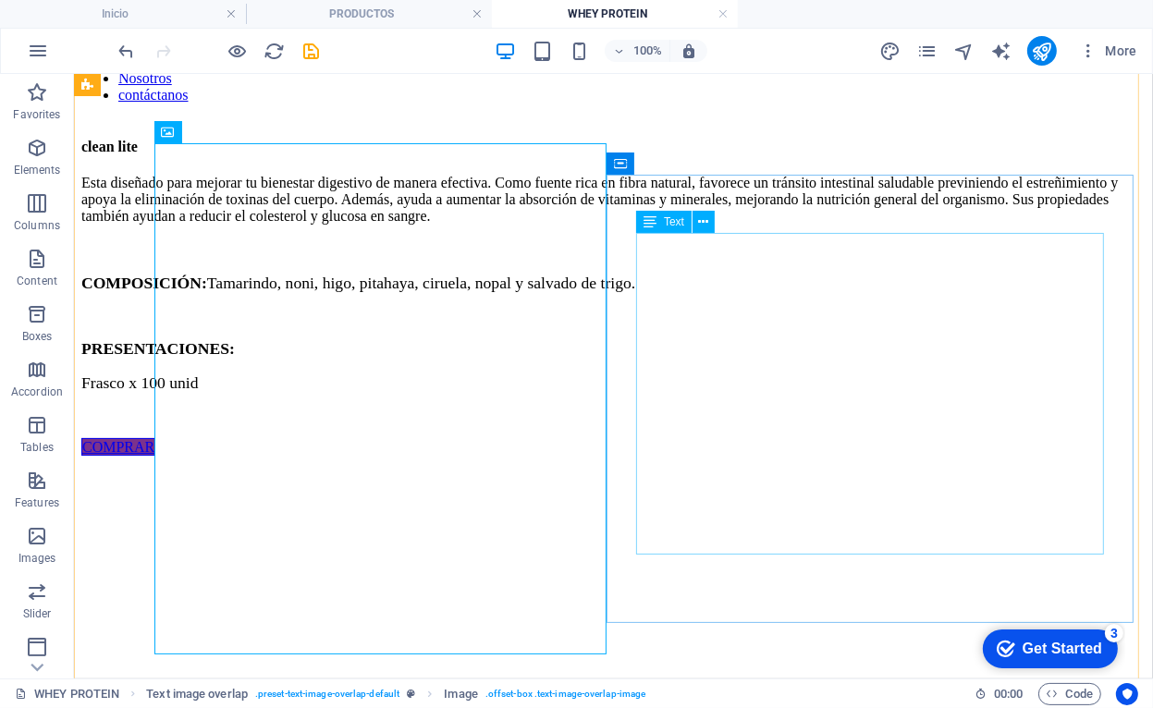
click at [748, 336] on div "Esta diseñado para mejorar tu bienestar digestivo de manera efectiva. Como fuen…" at bounding box center [612, 299] width 1064 height 250
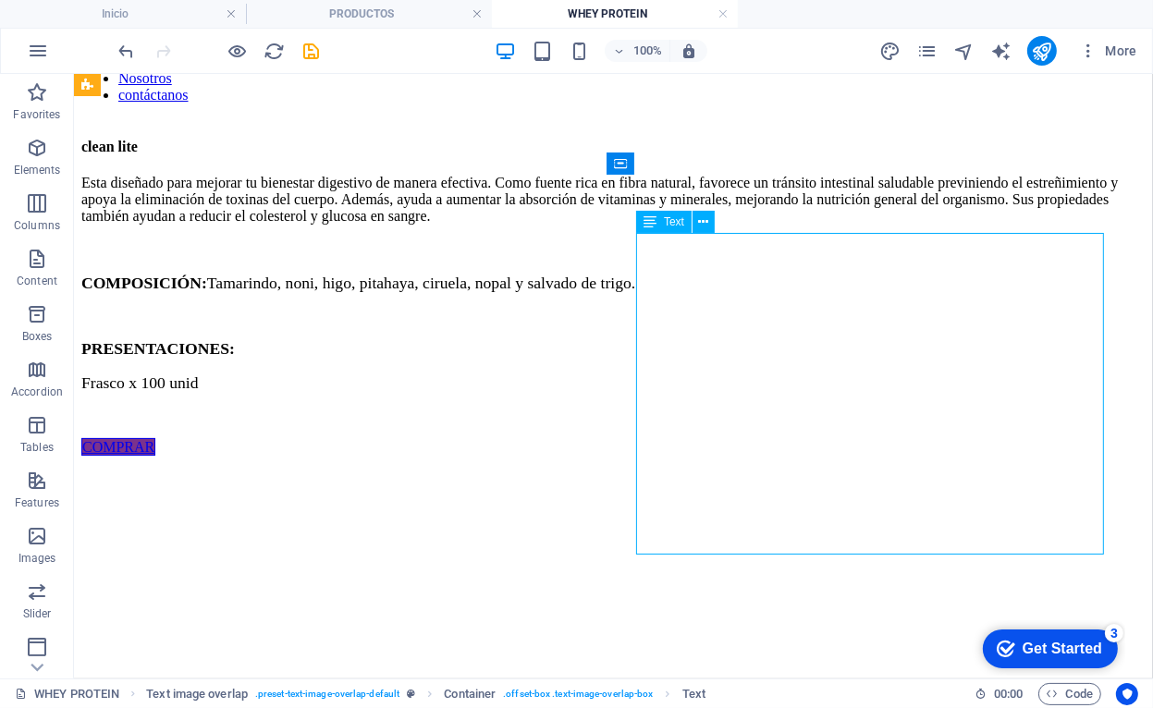
click at [748, 336] on div "Esta diseñado para mejorar tu bienestar digestivo de manera efectiva. Como fuen…" at bounding box center [612, 299] width 1064 height 250
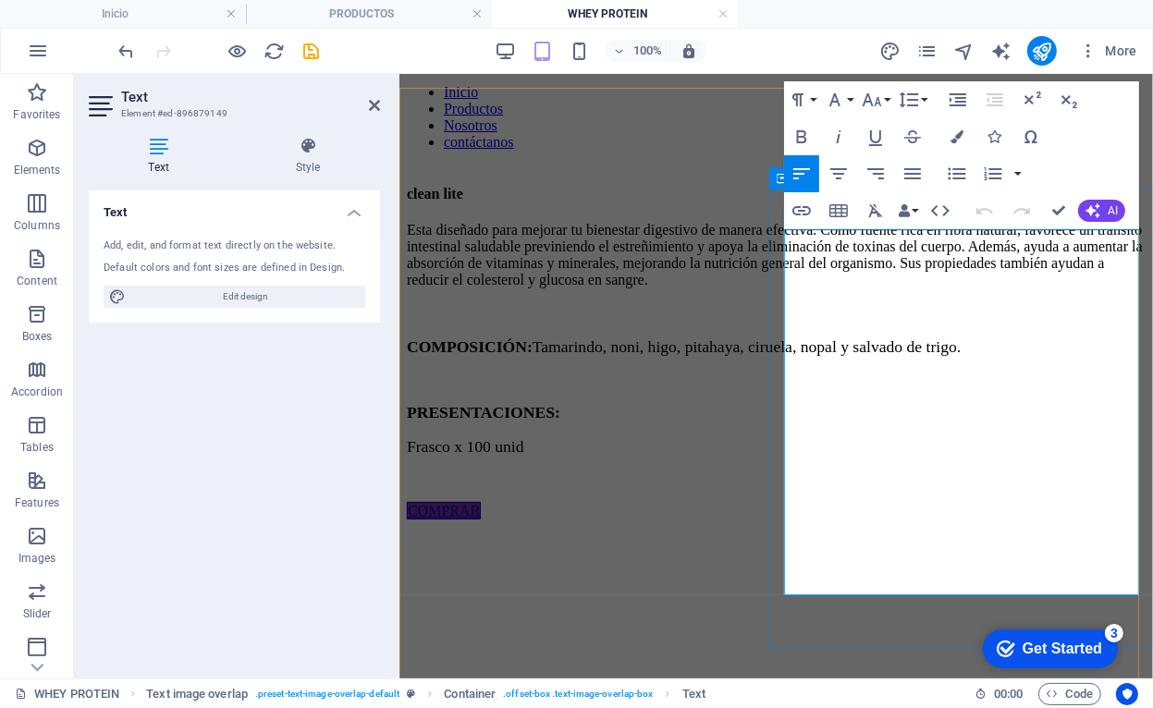
drag, startPoint x: 1089, startPoint y: 426, endPoint x: 767, endPoint y: 237, distance: 373.4
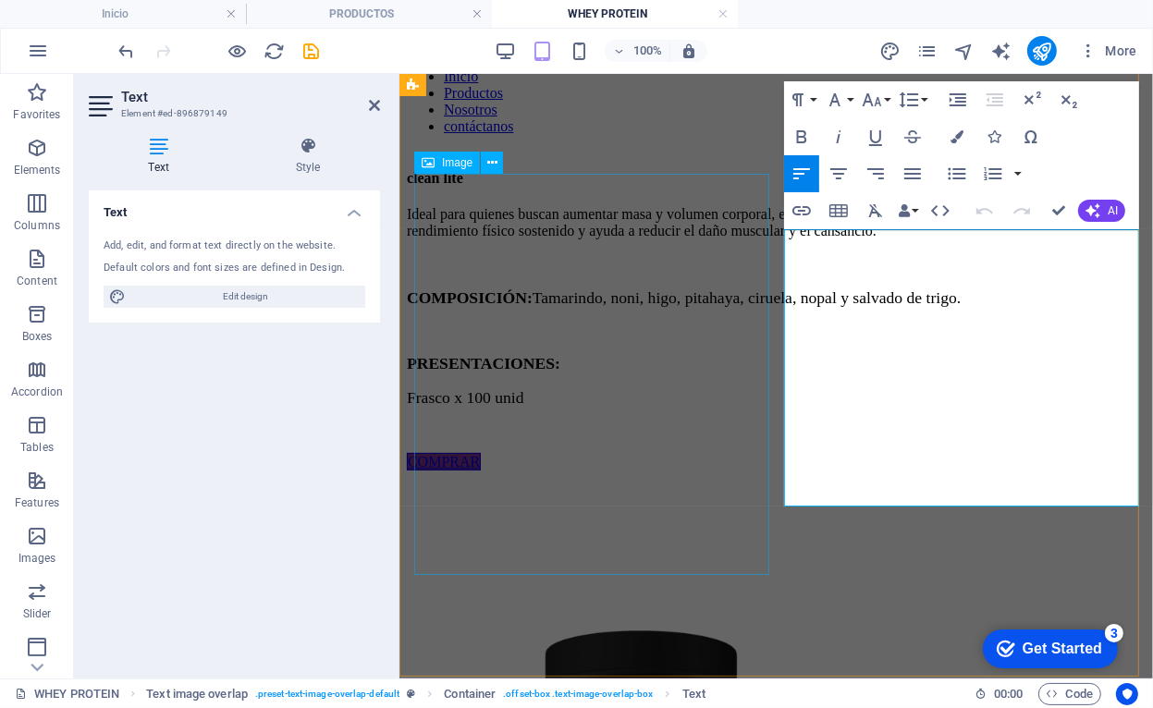
scroll to position [2894, 1]
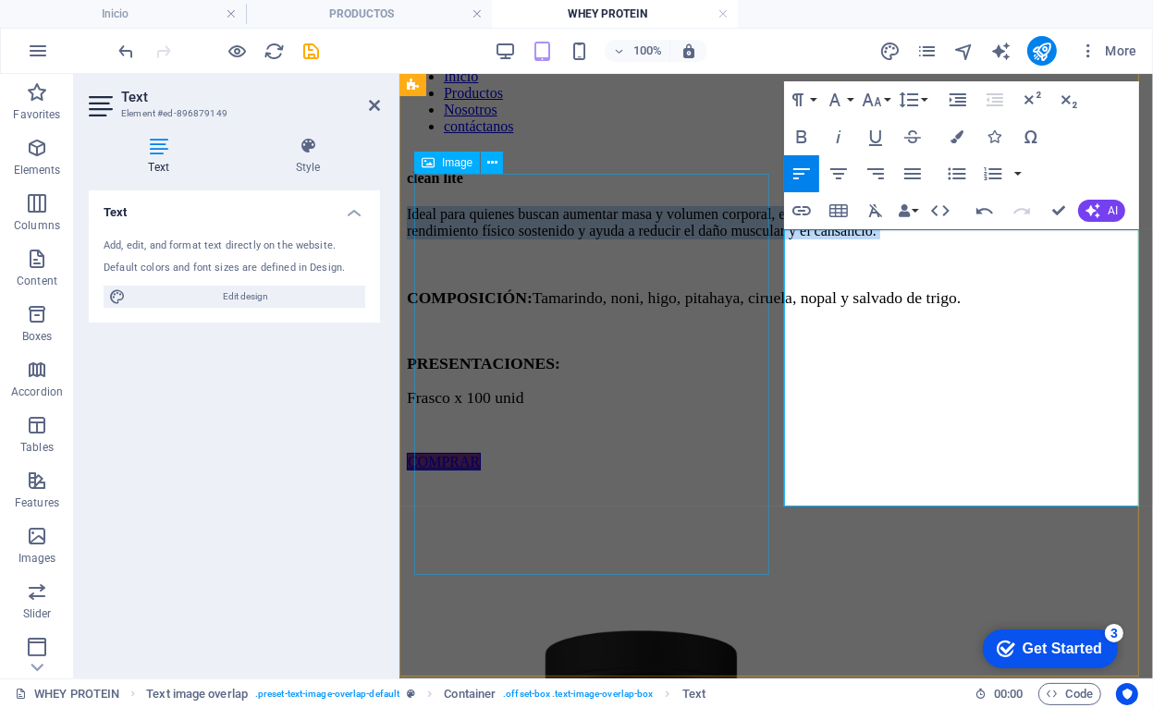
drag, startPoint x: 1109, startPoint y: 352, endPoint x: 635, endPoint y: 185, distance: 502.1
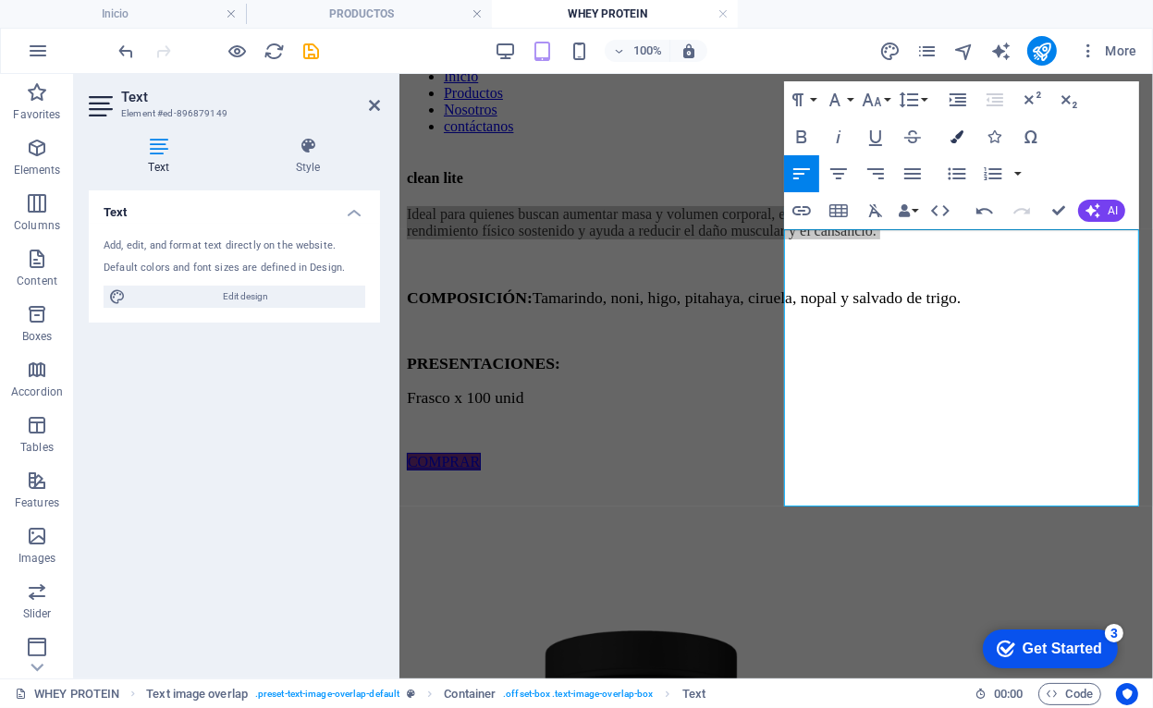
click at [950, 134] on icon "button" at bounding box center [956, 136] width 13 height 13
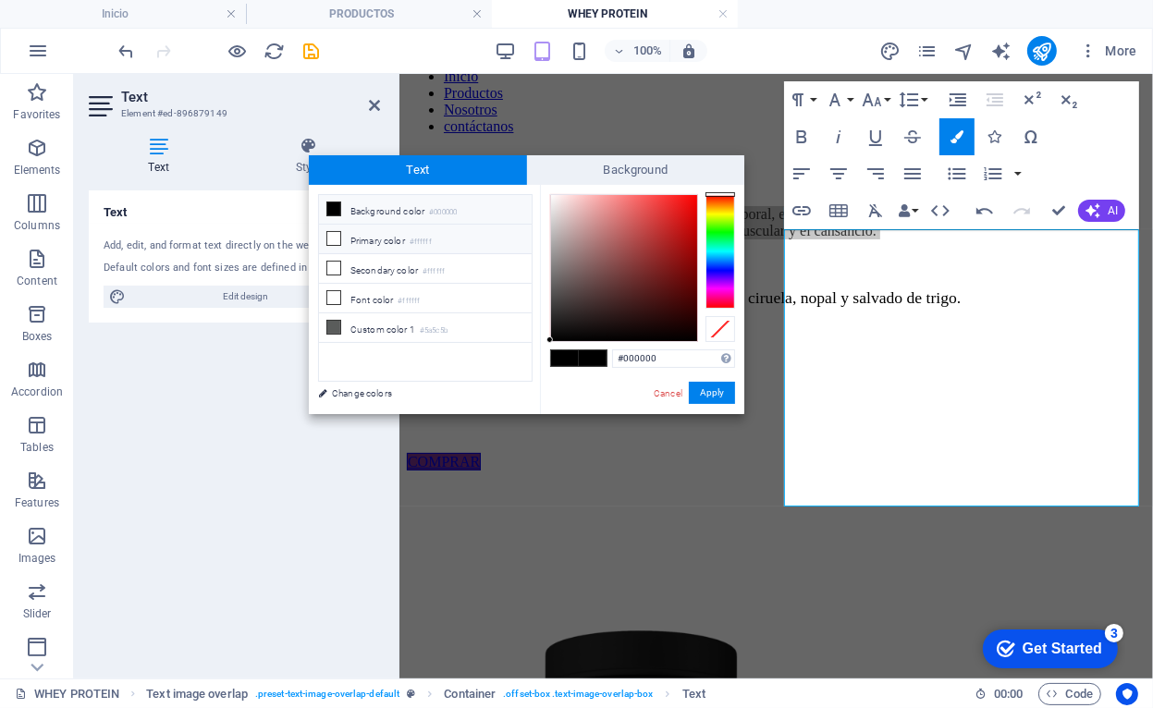
click at [334, 244] on li "Primary color #ffffff" at bounding box center [425, 240] width 213 height 30
drag, startPoint x: 716, startPoint y: 392, endPoint x: 318, endPoint y: 319, distance: 404.2
click at [716, 392] on button "Apply" at bounding box center [712, 393] width 46 height 22
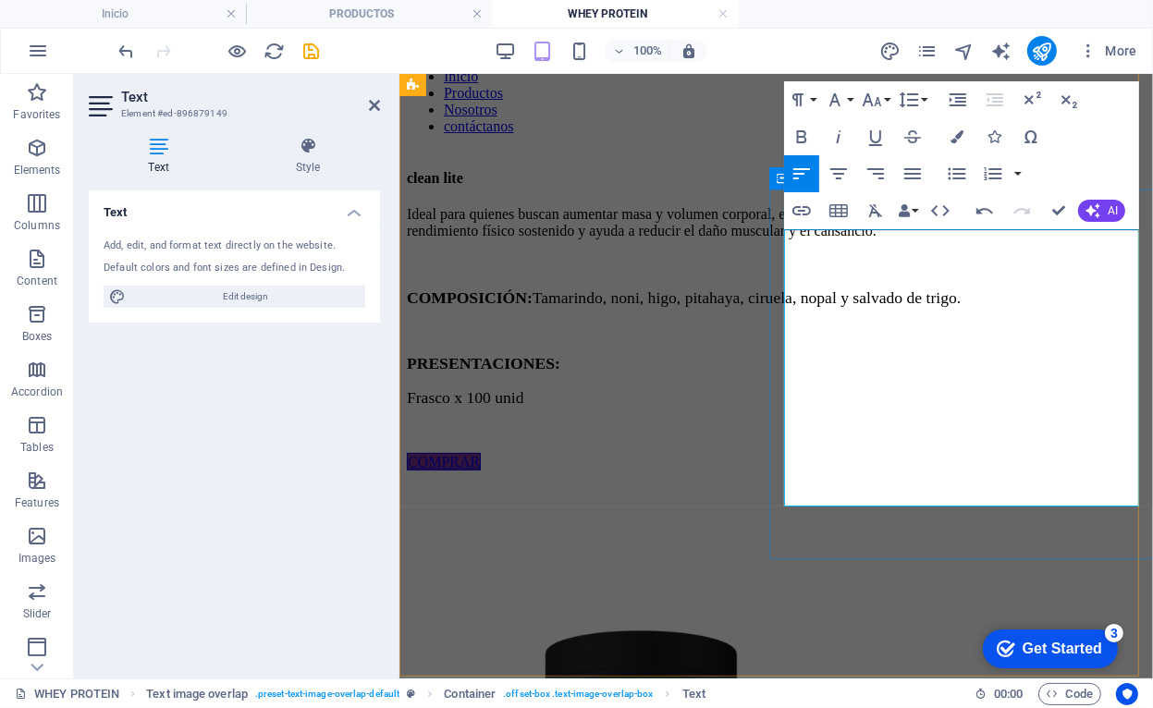
drag, startPoint x: 1122, startPoint y: 401, endPoint x: 923, endPoint y: 369, distance: 201.4
click at [923, 307] on p "COMPOSICIÓN: [PERSON_NAME], noni, higo, pitahaya, ciruela, nopal y salvado de t…" at bounding box center [775, 297] width 739 height 19
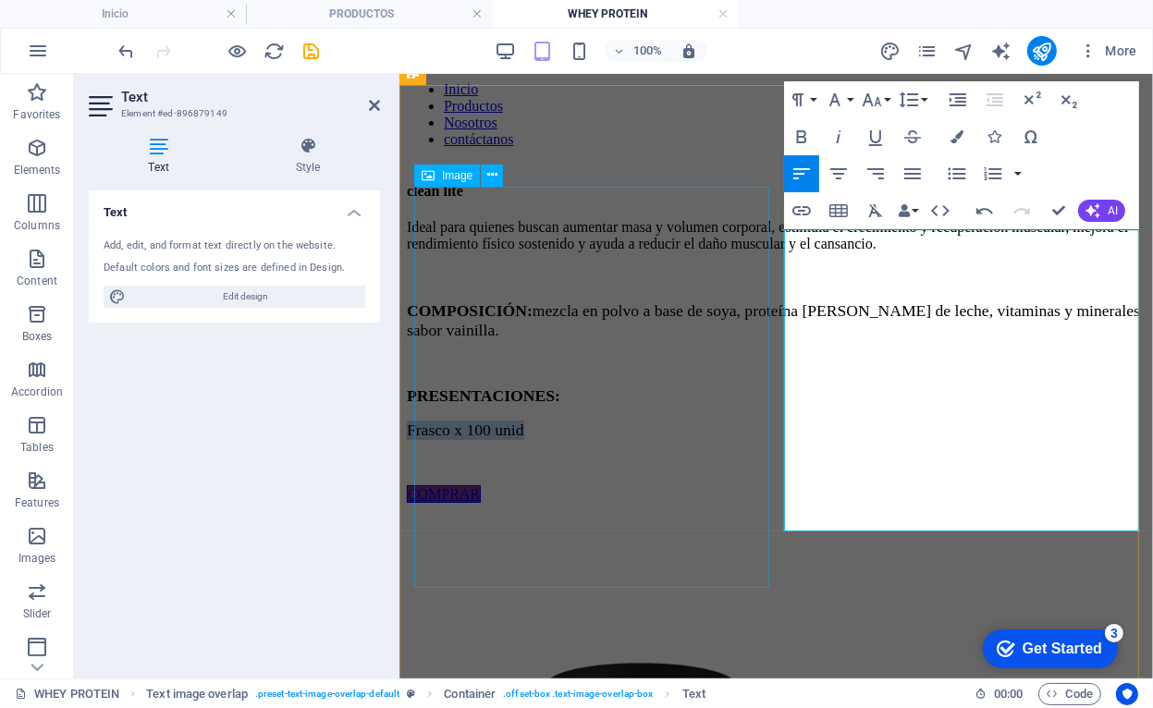
drag, startPoint x: 944, startPoint y: 507, endPoint x: 765, endPoint y: 488, distance: 180.3
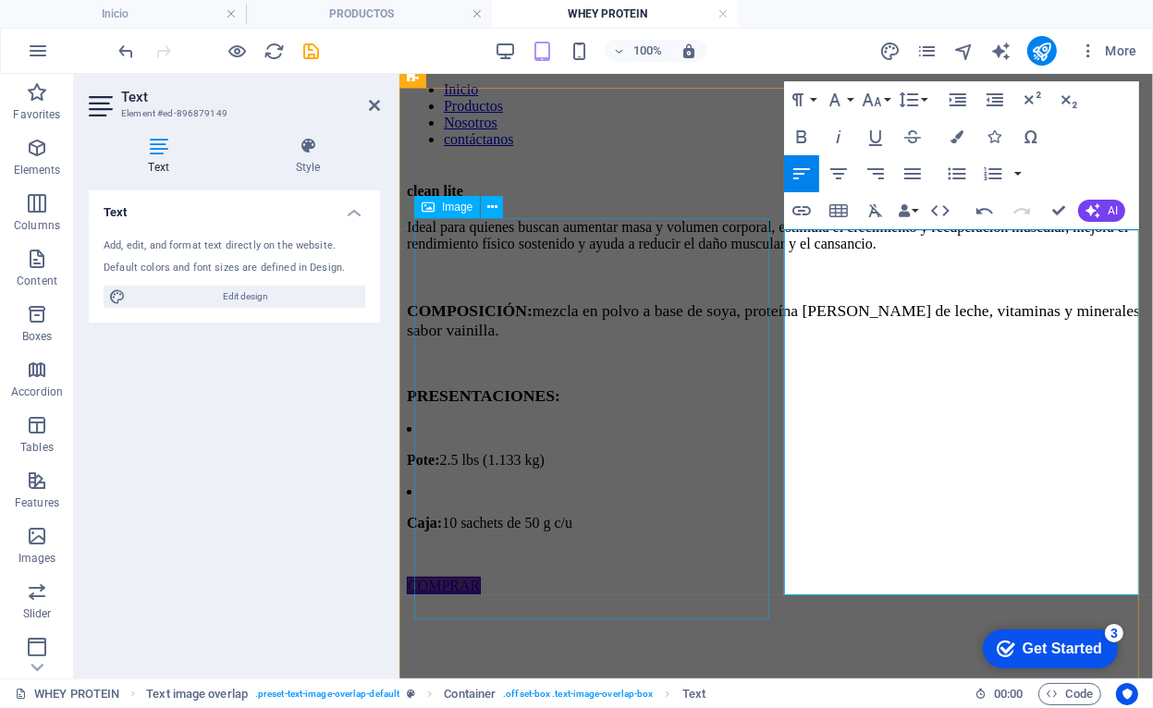
scroll to position [138, 0]
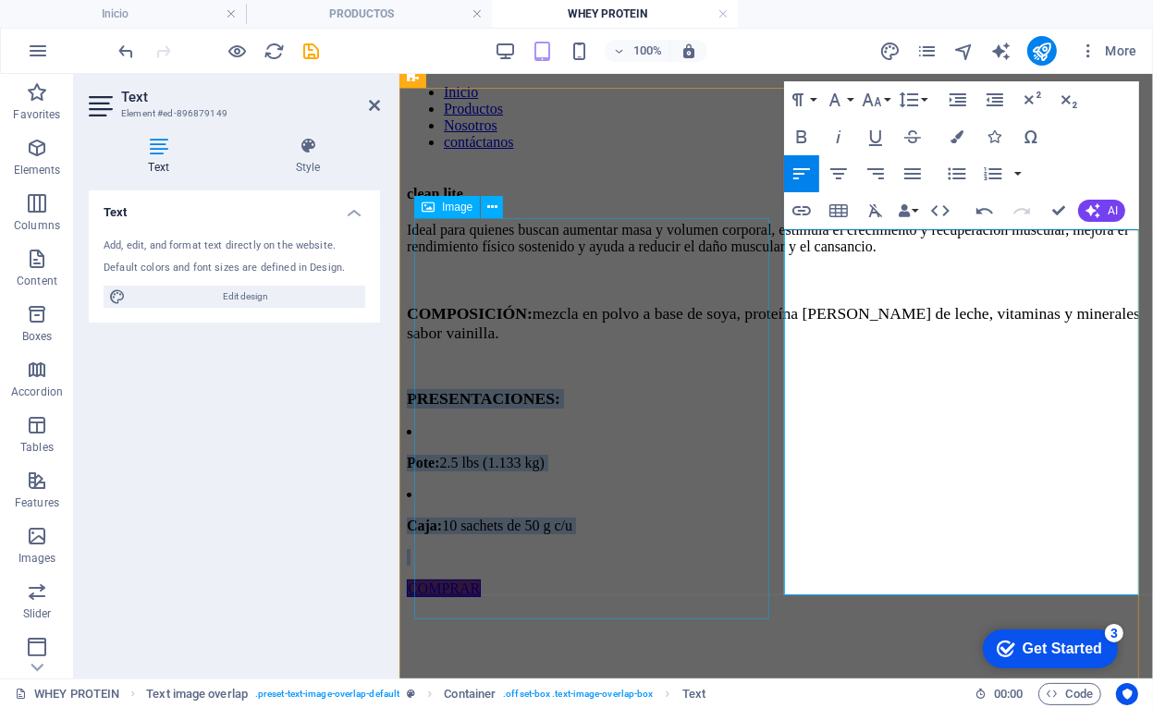
drag, startPoint x: 991, startPoint y: 579, endPoint x: 763, endPoint y: 482, distance: 248.2
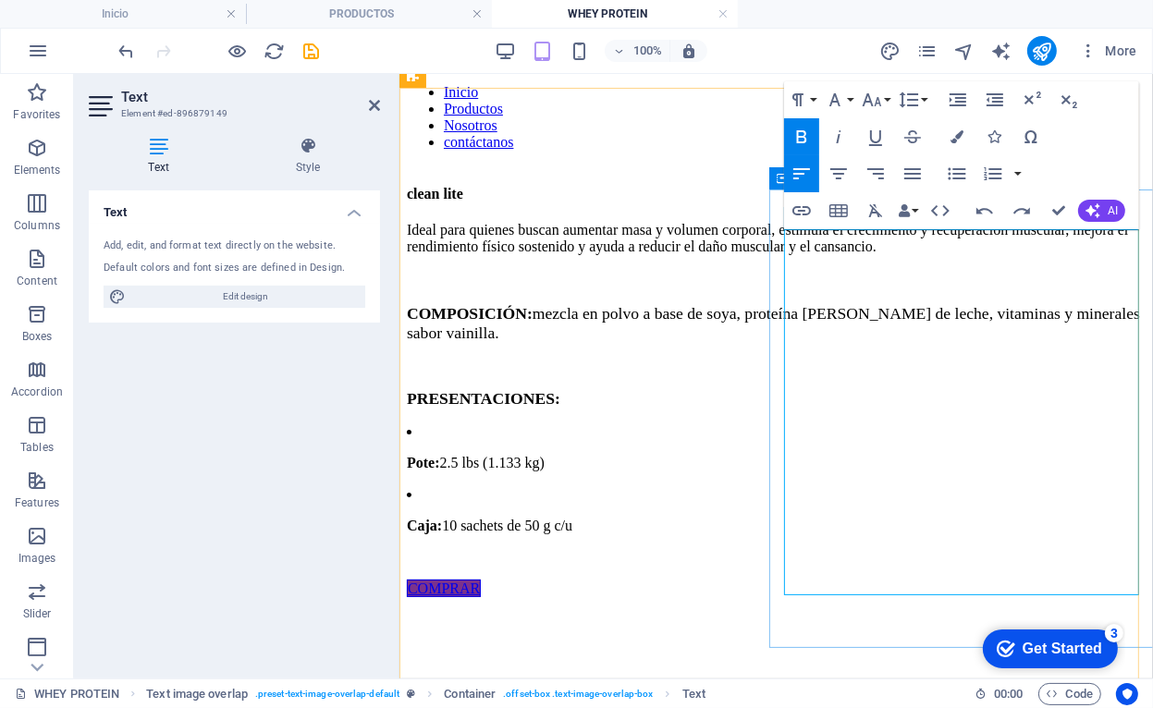
click at [985, 533] on li "Caja: 10 sachets de 50 g c/u" at bounding box center [775, 509] width 739 height 48
drag, startPoint x: 1005, startPoint y: 573, endPoint x: 768, endPoint y: 492, distance: 250.3
click at [768, 492] on div "clean lite Ideal para quienes buscan aumentar masa y volumen corporal, estimula…" at bounding box center [775, 390] width 739 height 411
click at [963, 126] on button "Colors" at bounding box center [956, 136] width 35 height 37
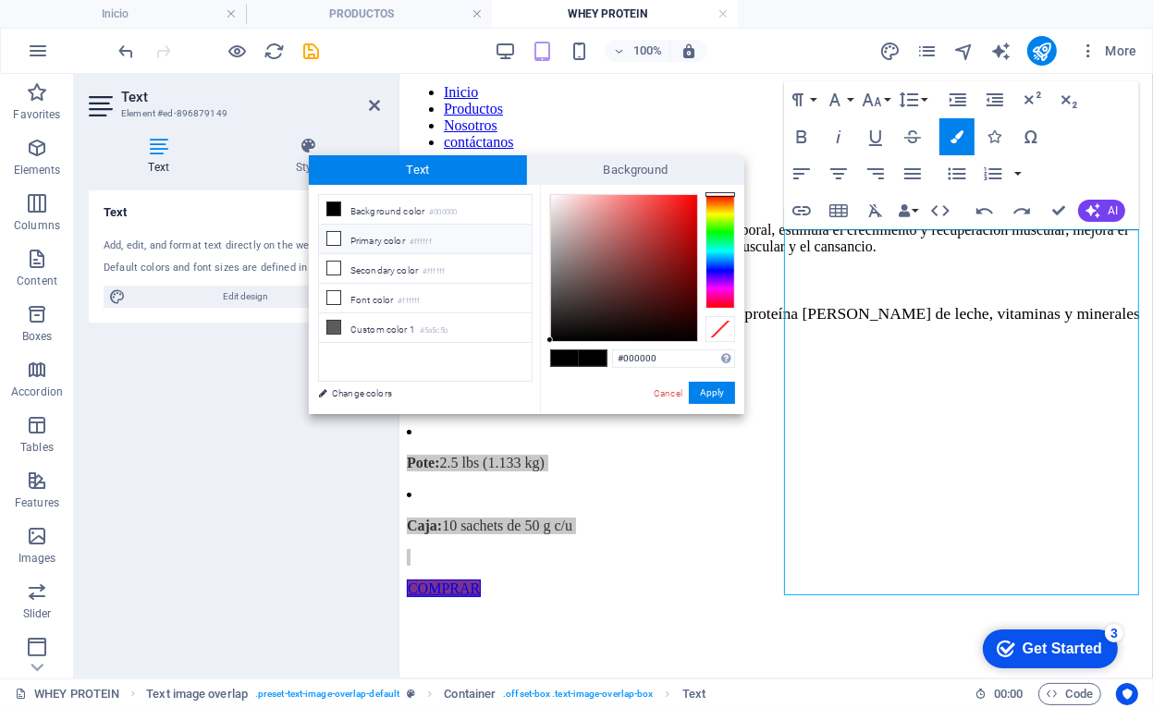
click at [443, 242] on li "Primary color #ffffff" at bounding box center [425, 240] width 213 height 30
type input "#ffffff"
click at [714, 390] on button "Apply" at bounding box center [712, 393] width 46 height 22
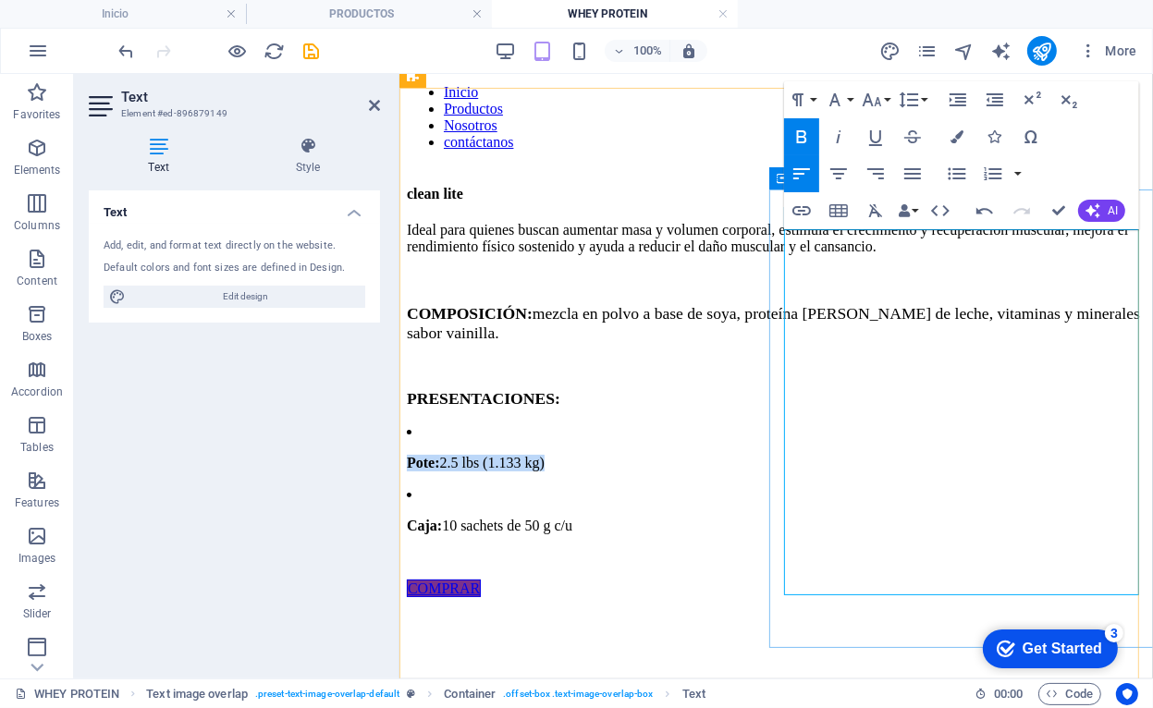
click at [825, 471] on p "Pote: 2.5 lbs (1.133 kg)" at bounding box center [775, 462] width 739 height 17
drag, startPoint x: 828, startPoint y: 520, endPoint x: 776, endPoint y: 518, distance: 51.8
click at [776, 518] on div "clean lite Ideal para quienes buscan aumentar masa y volumen corporal, estimula…" at bounding box center [775, 390] width 739 height 411
drag, startPoint x: 798, startPoint y: 134, endPoint x: 812, endPoint y: 190, distance: 57.2
click at [797, 134] on icon "button" at bounding box center [802, 136] width 10 height 13
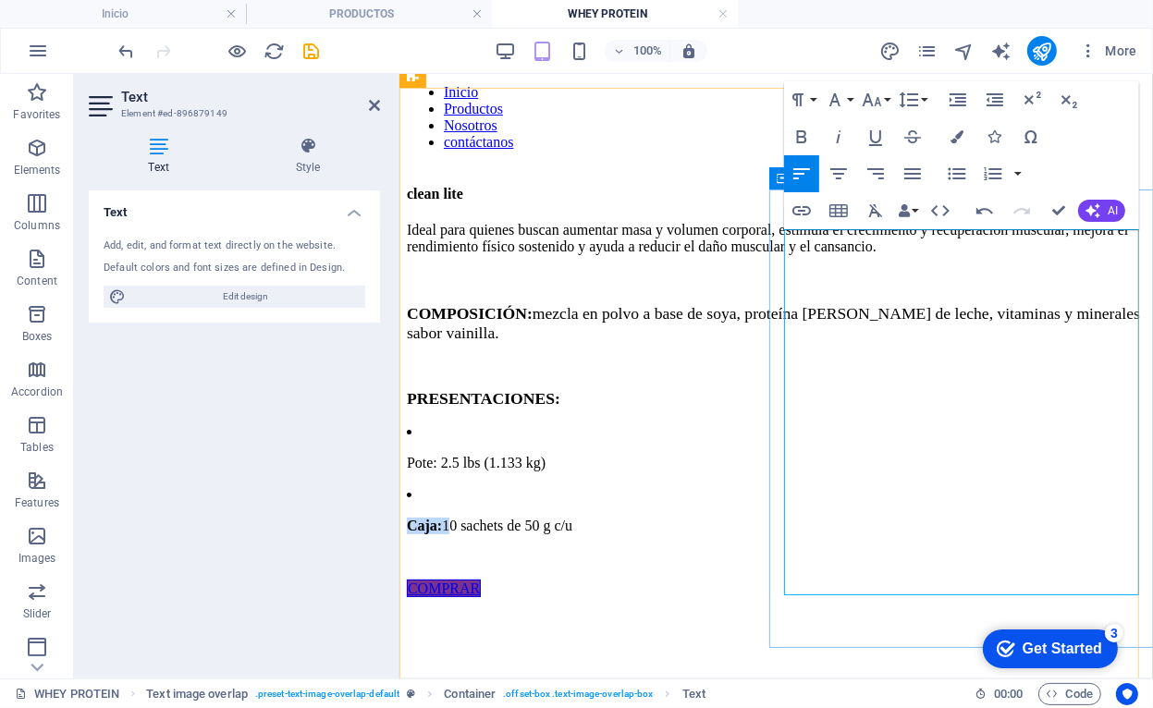
drag, startPoint x: 827, startPoint y: 568, endPoint x: 754, endPoint y: 569, distance: 73.0
click at [792, 129] on icon "button" at bounding box center [802, 137] width 22 height 22
click at [810, 471] on li "Pote: 2.5 lbs (1.133 kg)" at bounding box center [775, 447] width 739 height 48
click at [800, 533] on li "Caja: 10 sachets de 50 g c/u" at bounding box center [775, 509] width 739 height 48
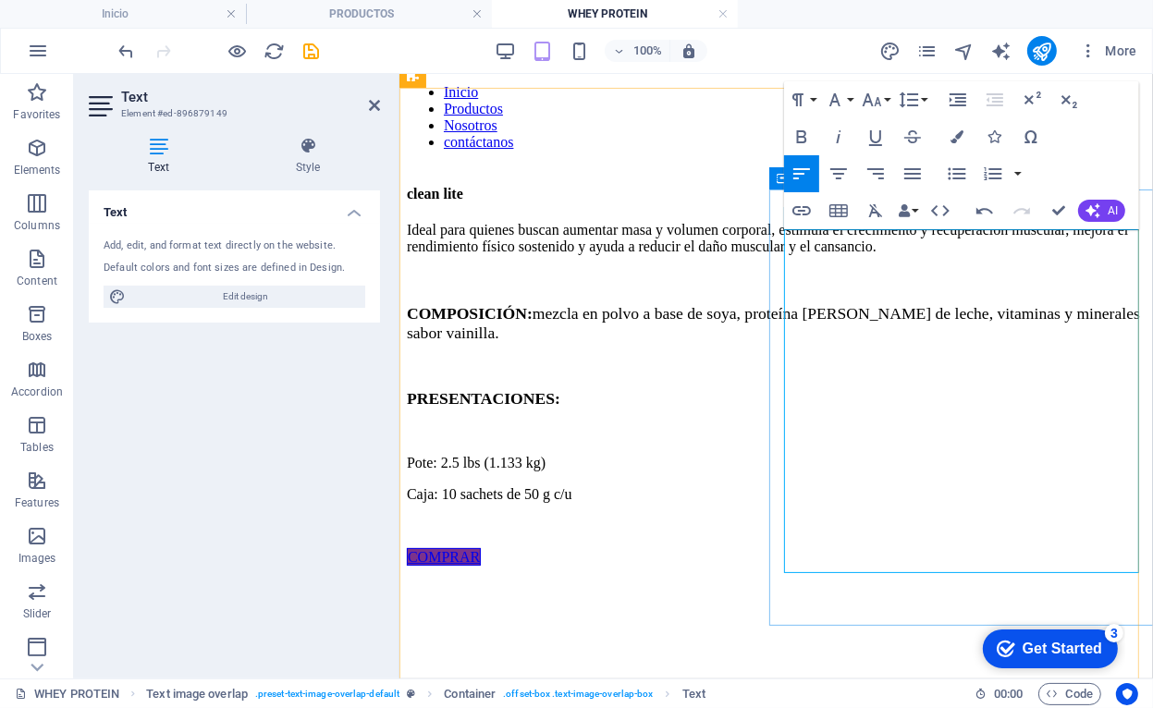
click at [571, 501] on span "Caja: 10 sachets de 50 g c/u" at bounding box center [489, 493] width 166 height 16
drag, startPoint x: 992, startPoint y: 536, endPoint x: 896, endPoint y: 529, distance: 96.4
click at [896, 502] on p "Caja 10 sachets de 50 g c/u" at bounding box center [775, 493] width 739 height 17
click at [498, 501] on span "Caja 10 sachets" at bounding box center [452, 493] width 92 height 16
click at [545, 470] on span "Pote 2.5 lbs (1.133 kg)" at bounding box center [475, 462] width 139 height 16
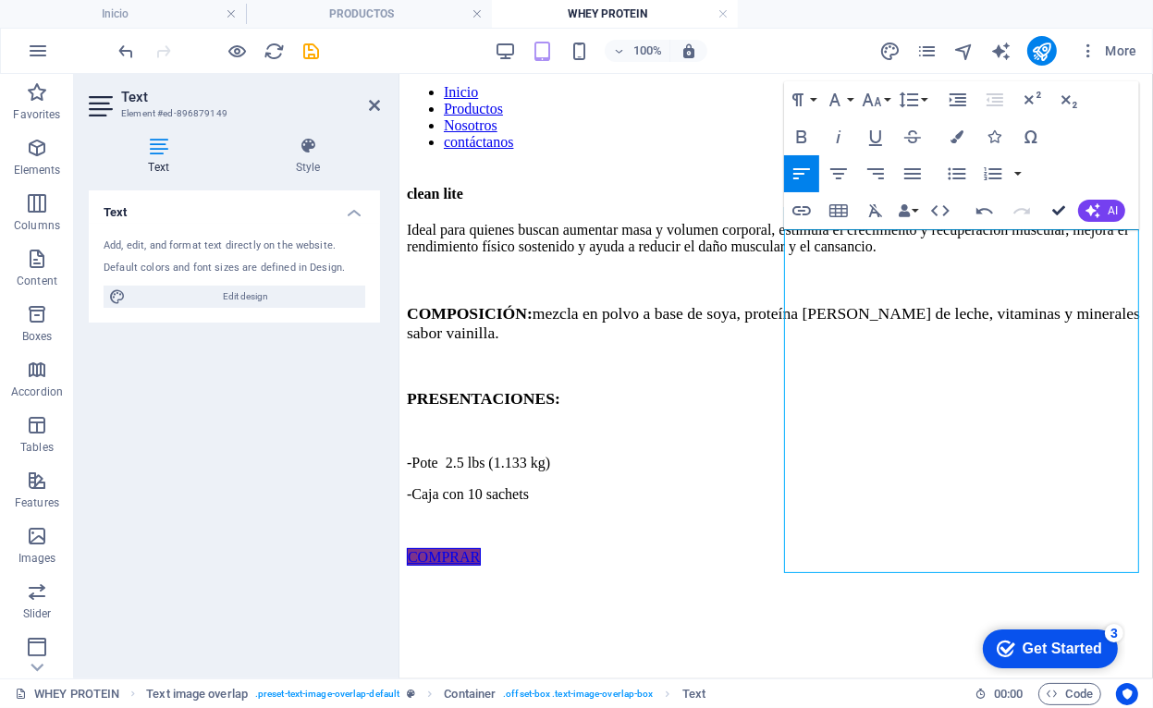
drag, startPoint x: 1055, startPoint y: 203, endPoint x: 1004, endPoint y: 168, distance: 61.8
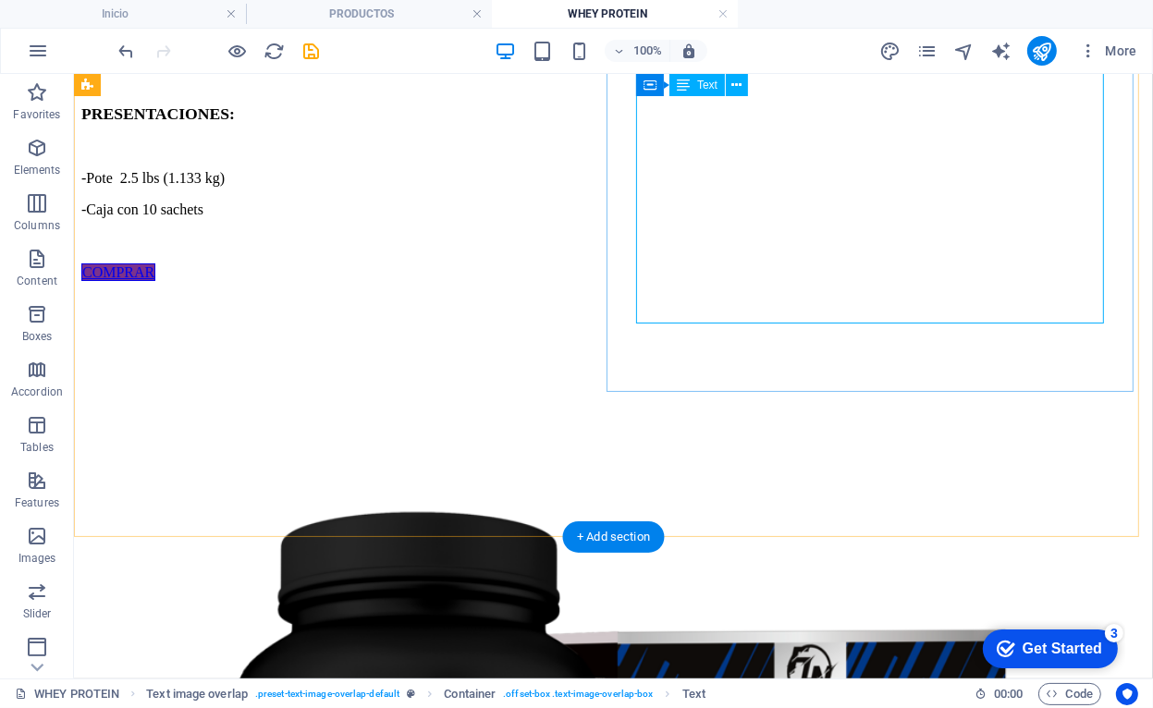
scroll to position [126, 0]
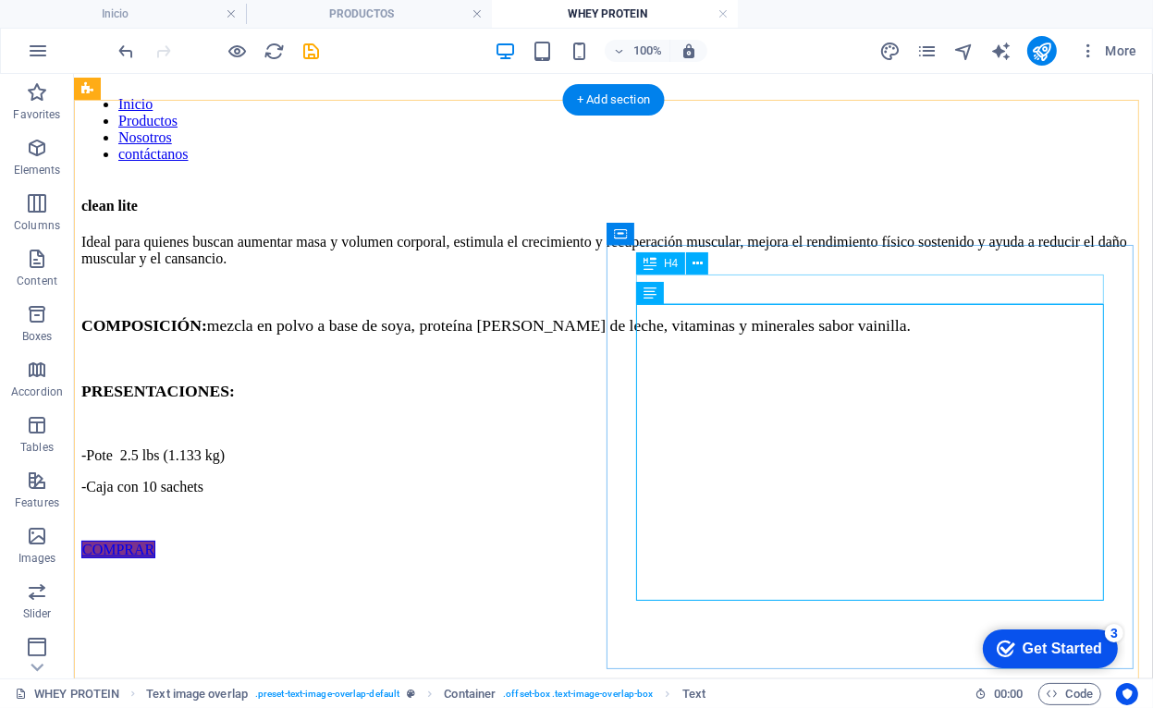
click at [732, 214] on div "clean lite" at bounding box center [612, 205] width 1064 height 17
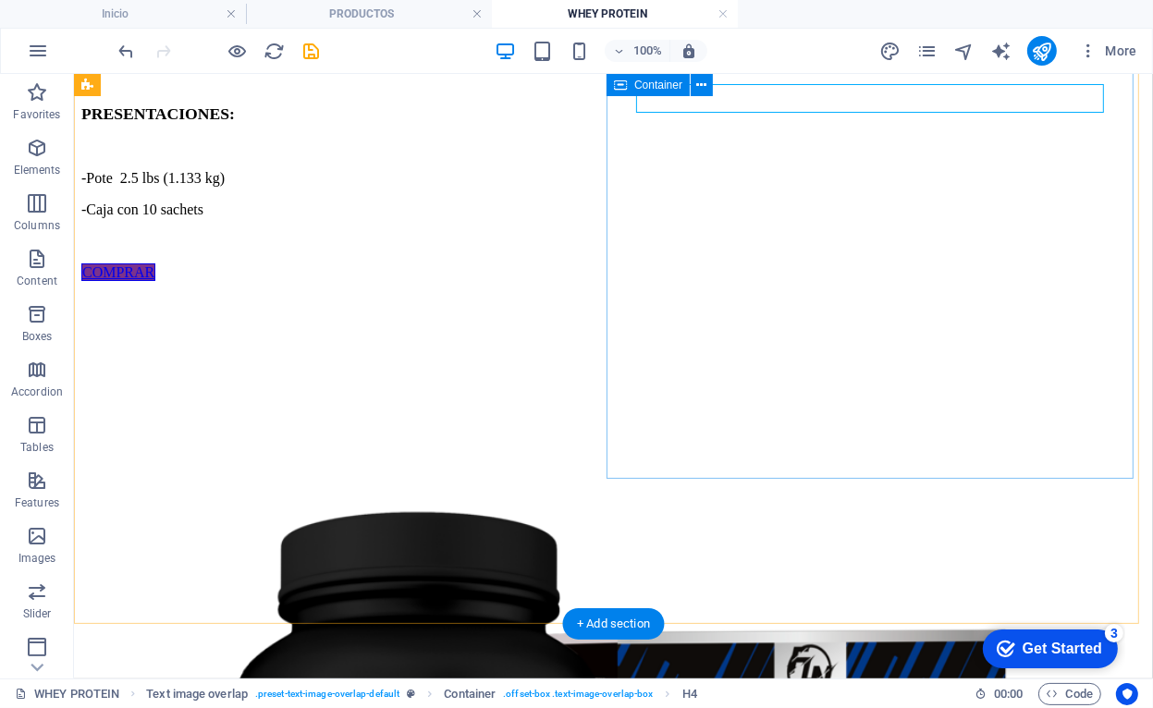
scroll to position [218, 0]
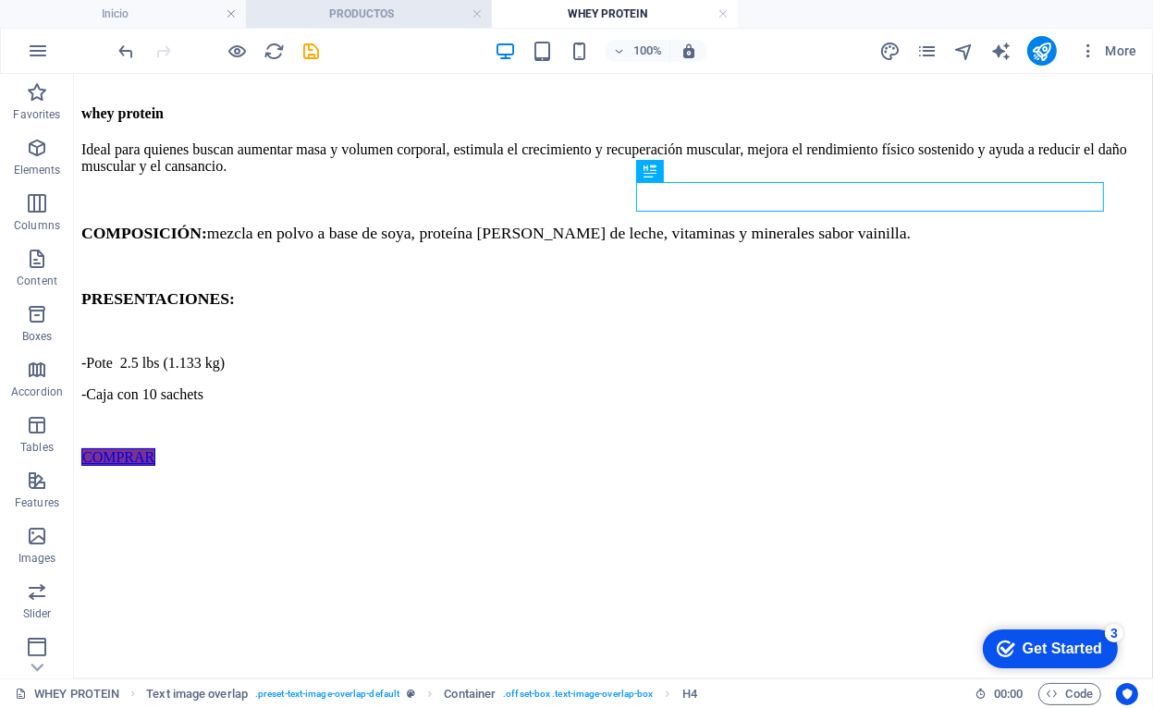
click at [354, 20] on h4 "PRODUCTOS" at bounding box center [369, 14] width 246 height 20
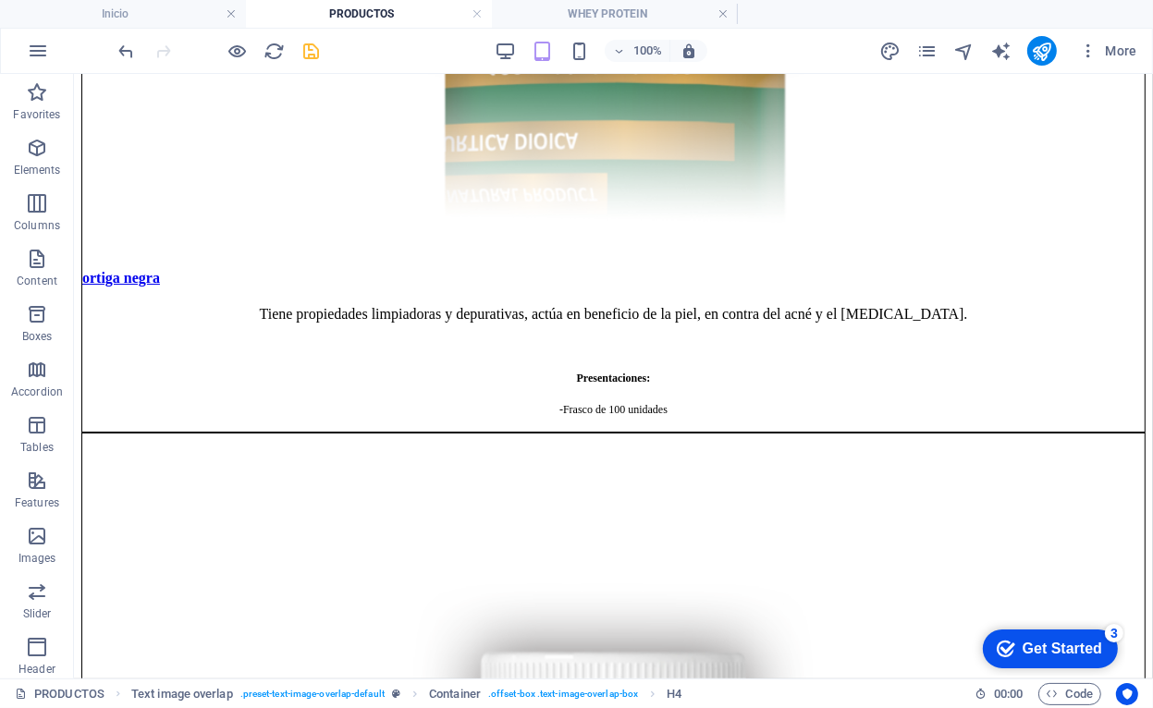
scroll to position [0, 0]
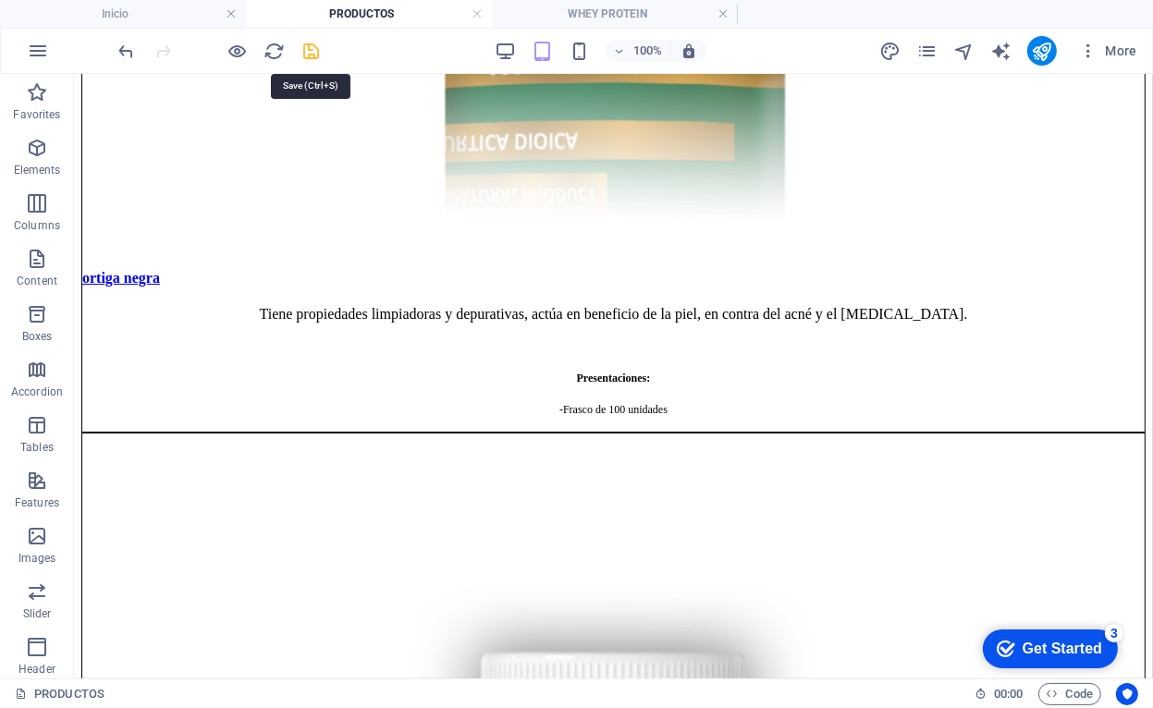
click at [311, 49] on icon "save" at bounding box center [311, 51] width 21 height 21
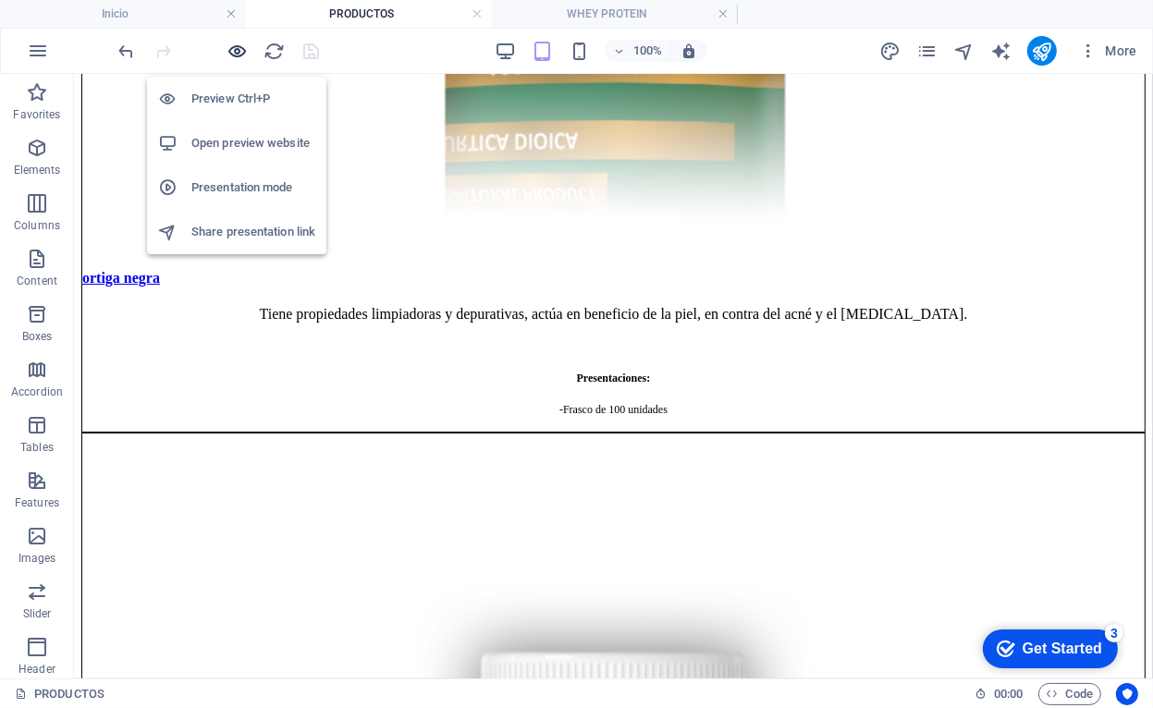
click at [237, 56] on icon "button" at bounding box center [237, 51] width 21 height 21
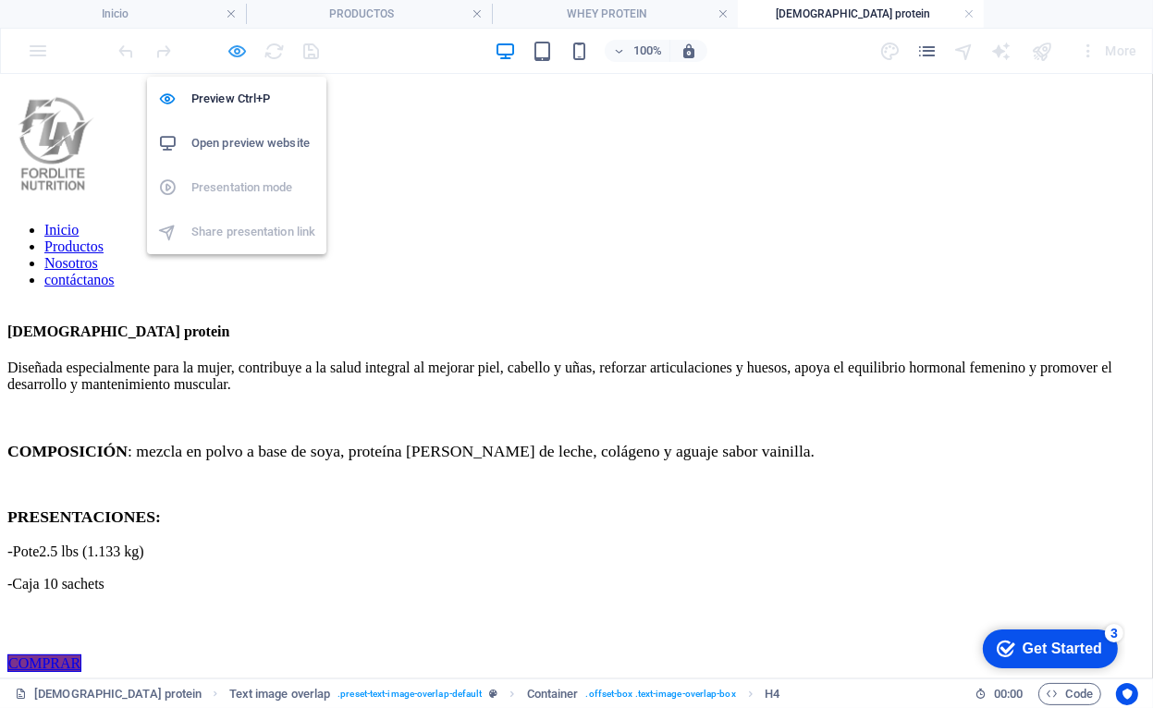
click at [244, 51] on icon "button" at bounding box center [237, 51] width 21 height 21
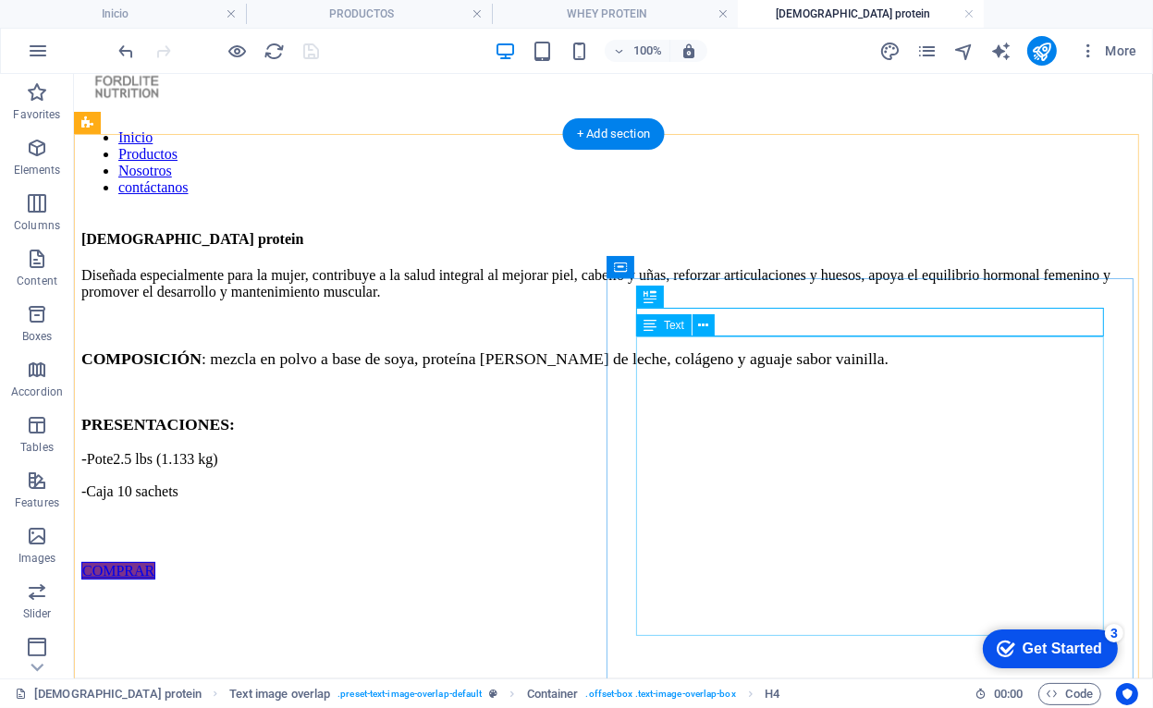
scroll to position [185, 0]
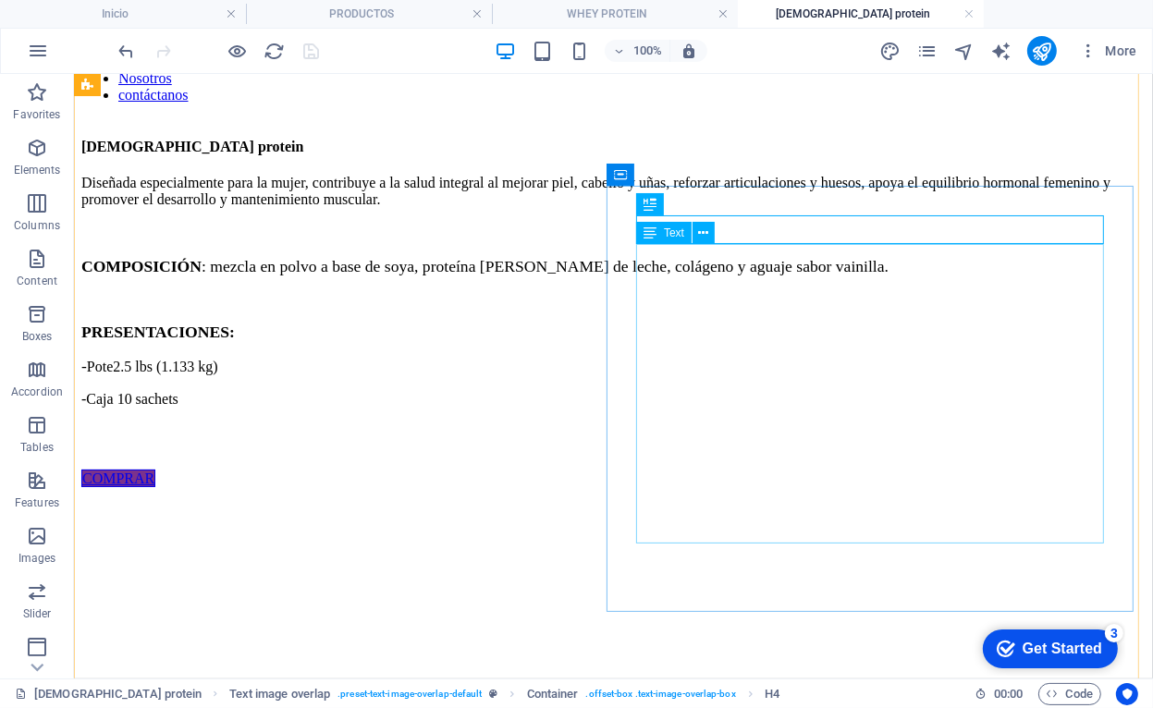
click at [687, 470] on div "Diseñada especialmente para la mujer, contribuye a la salud integral al mejorar…" at bounding box center [612, 322] width 1064 height 296
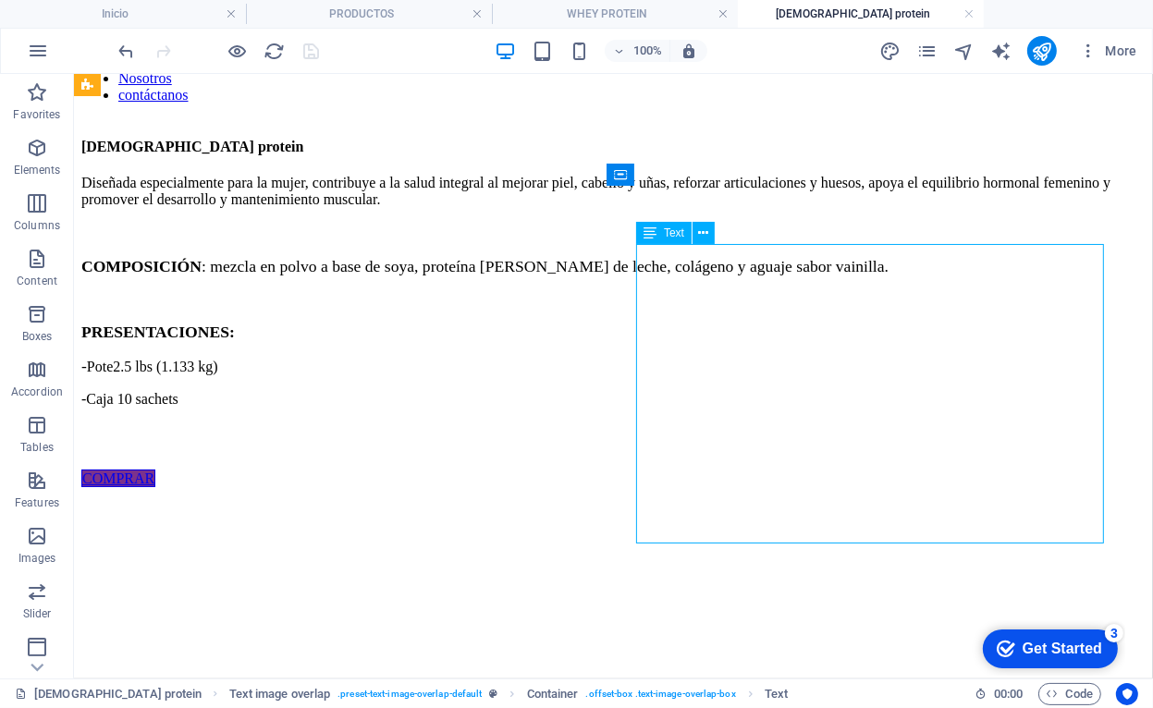
click at [687, 470] on div "Diseñada especialmente para la mujer, contribuye a la salud integral al mejorar…" at bounding box center [612, 322] width 1064 height 296
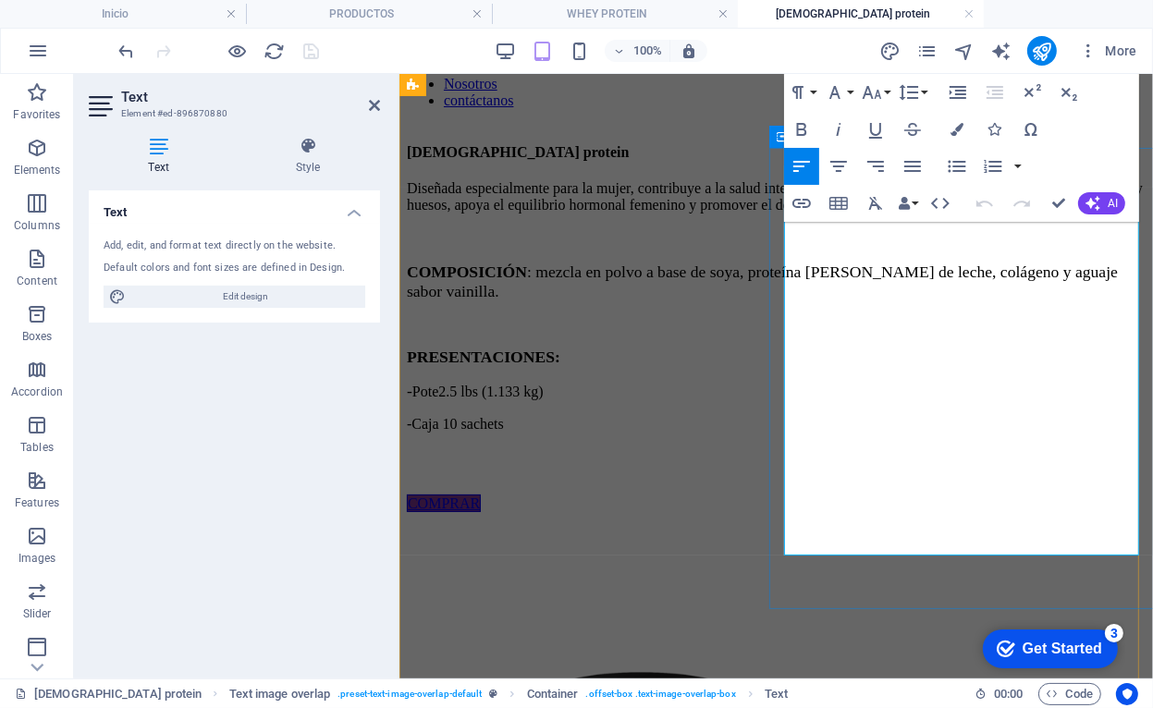
click at [503, 431] on span "-Caja 10 sachets" at bounding box center [454, 423] width 97 height 16
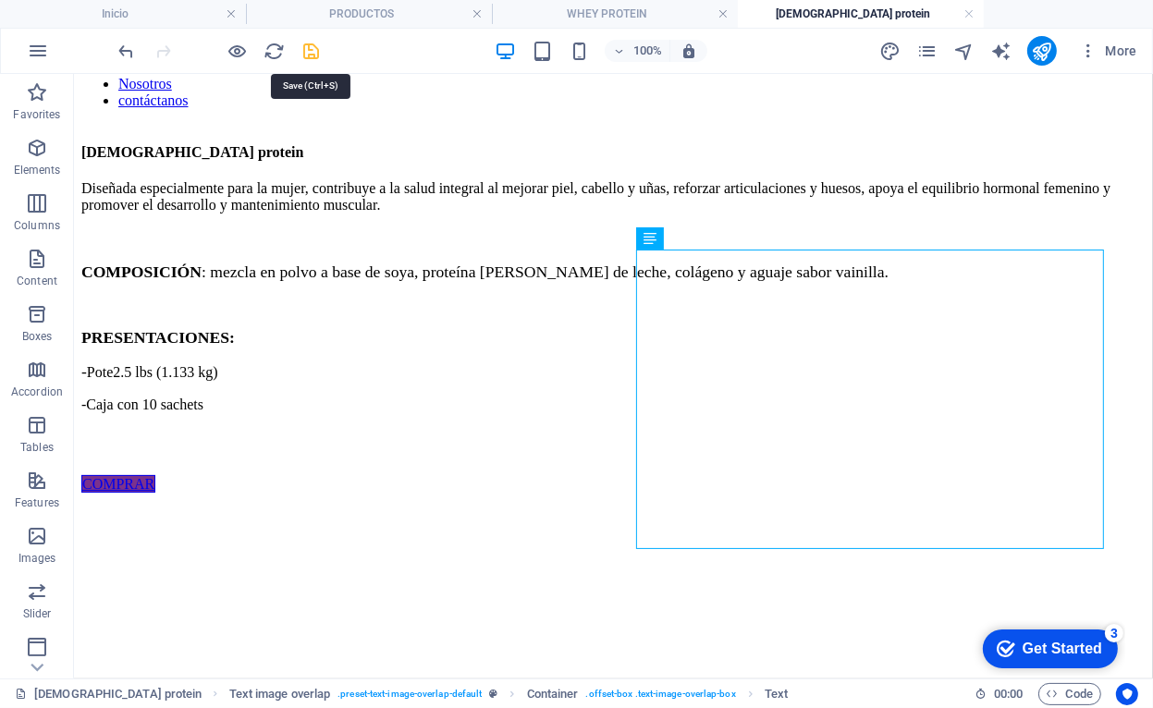
click at [305, 48] on icon "save" at bounding box center [311, 51] width 21 height 21
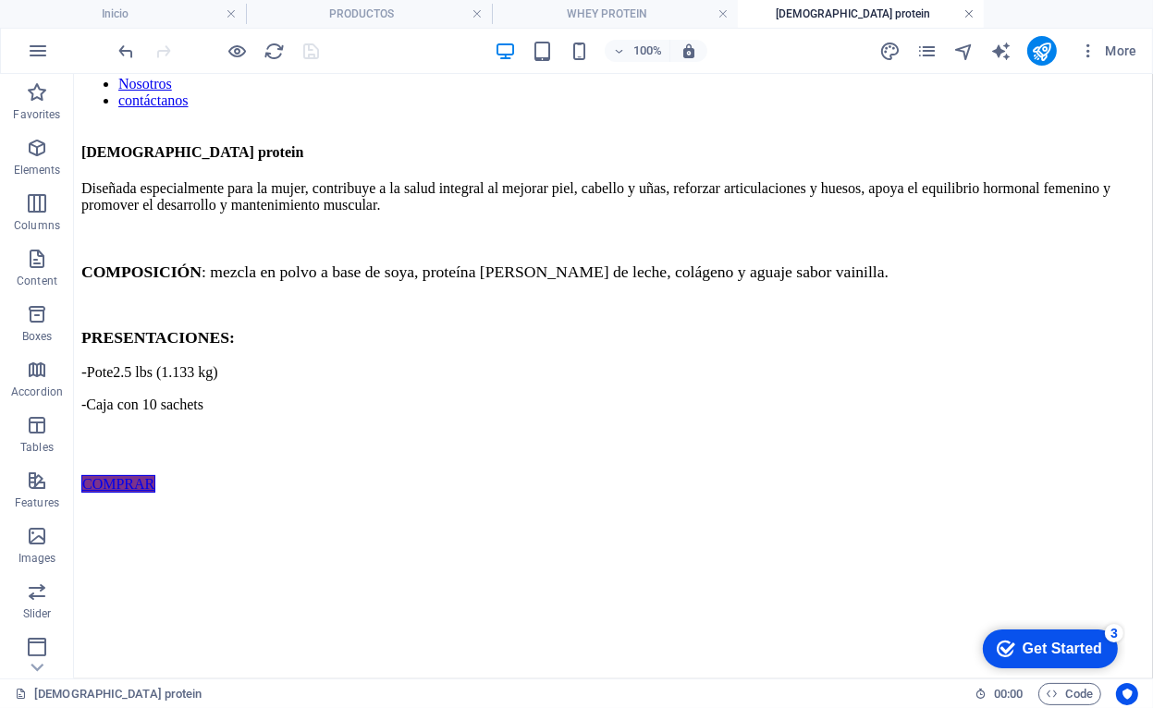
click at [969, 16] on link at bounding box center [968, 15] width 11 height 18
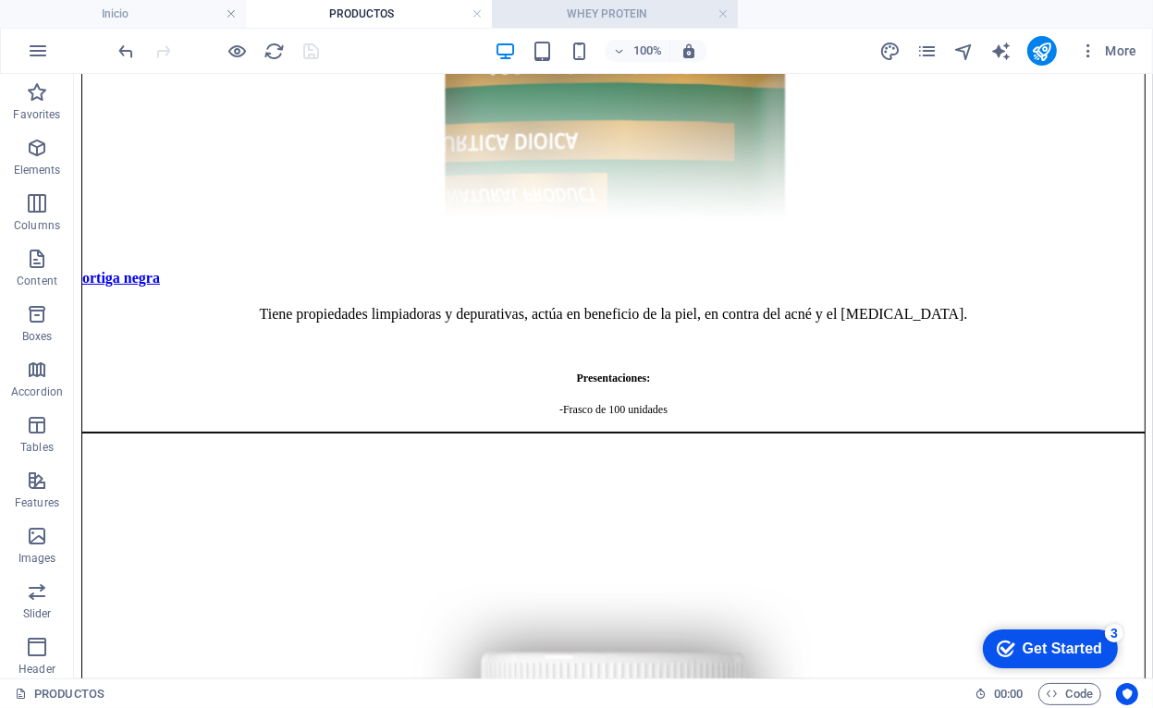
click at [599, 18] on h4 "WHEY PROTEIN" at bounding box center [615, 14] width 246 height 20
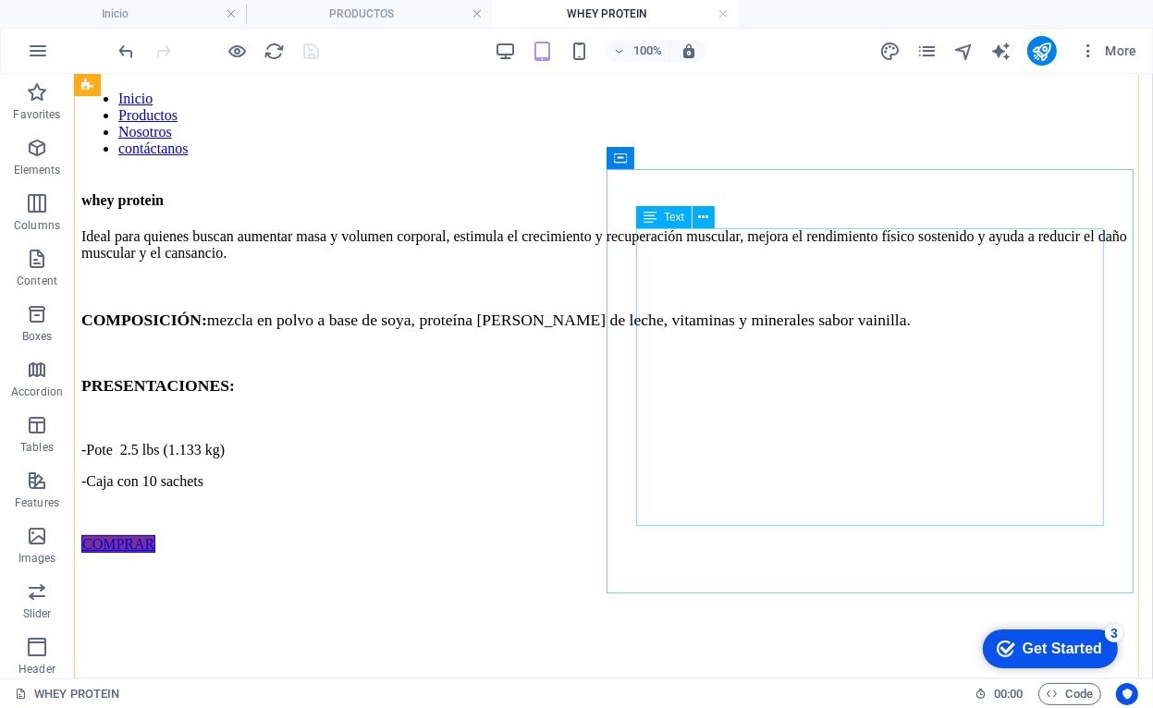
scroll to position [0, 0]
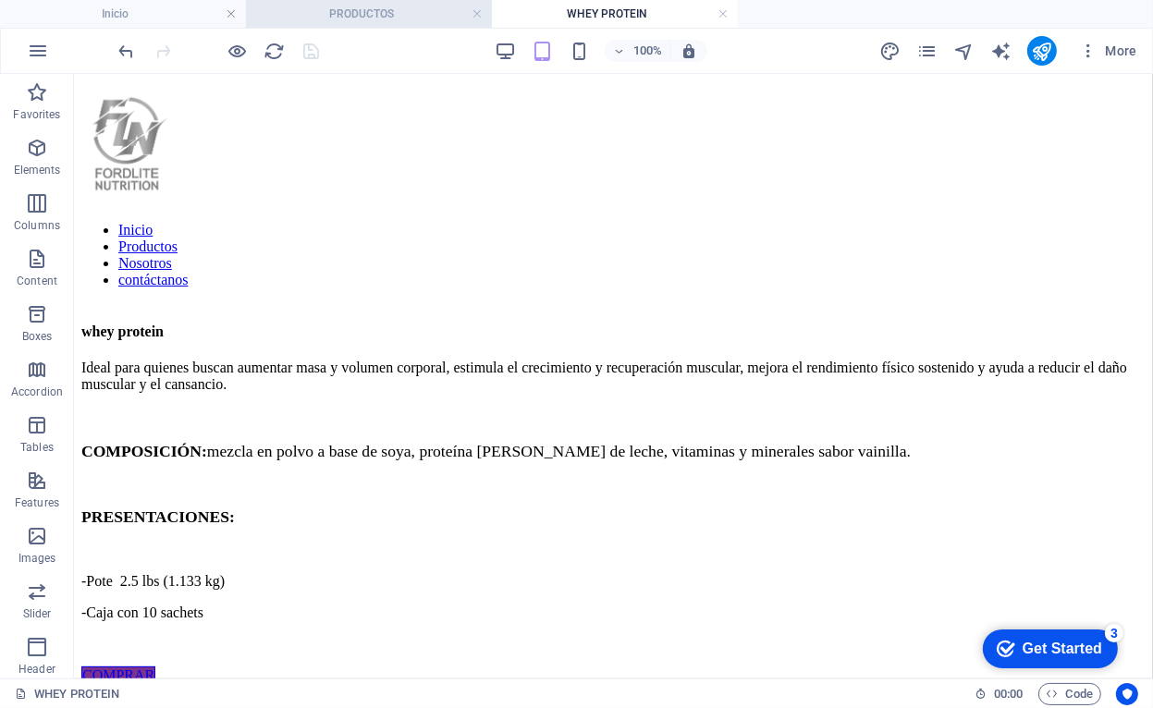
click at [380, 12] on h4 "PRODUCTOS" at bounding box center [369, 14] width 246 height 20
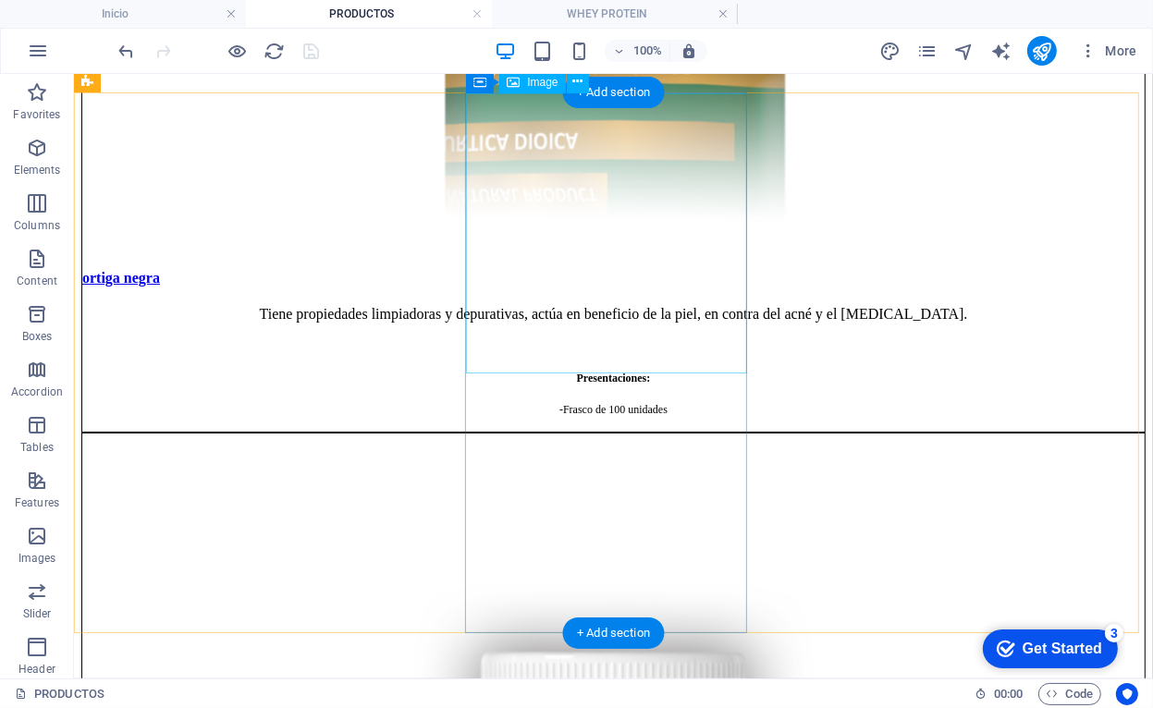
select select "%"
select select "16"
select select
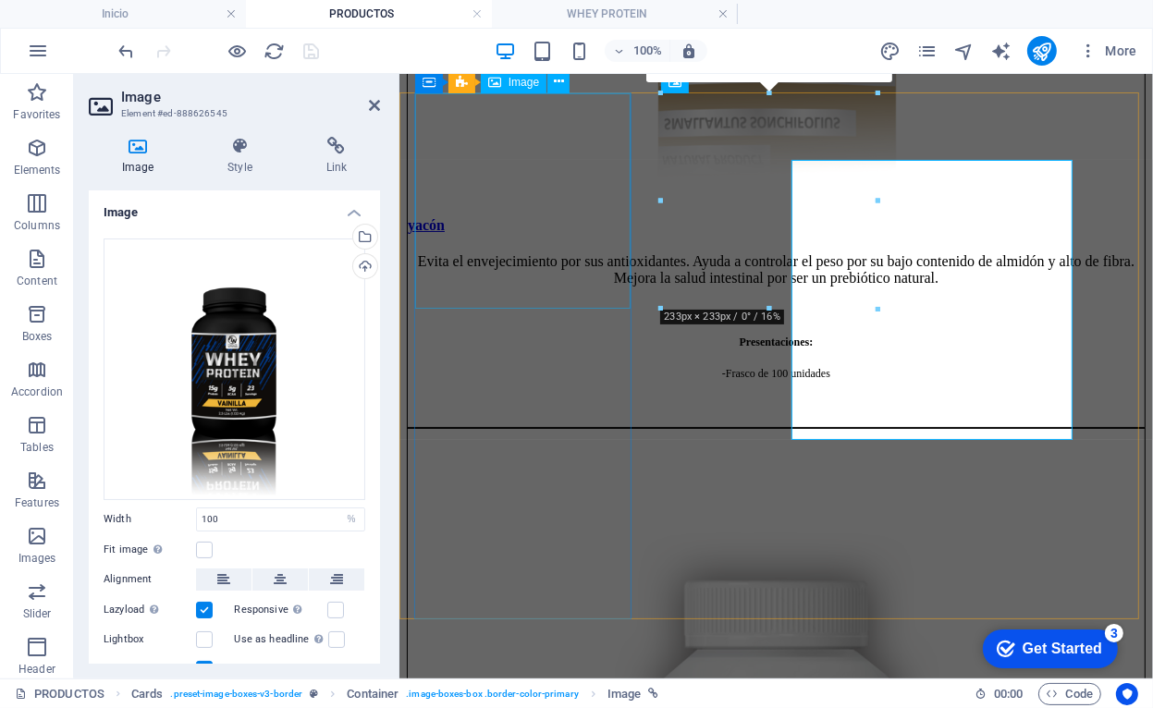
scroll to position [3537, 0]
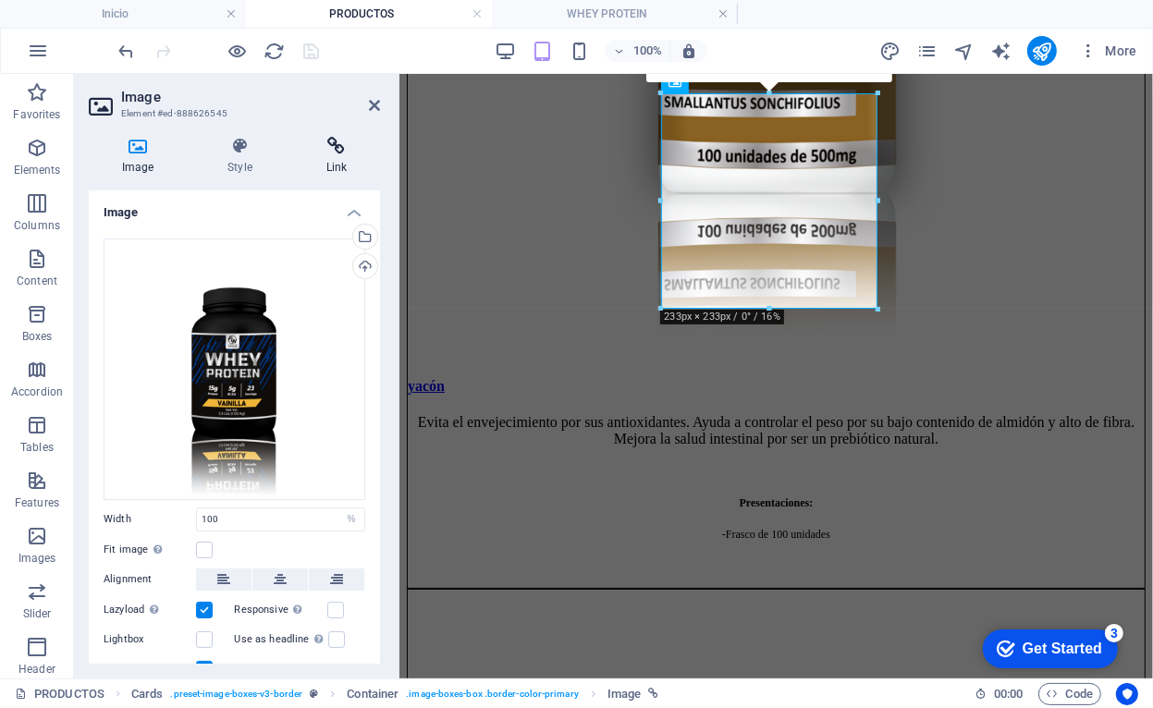
click at [329, 156] on h4 "Link" at bounding box center [336, 156] width 87 height 39
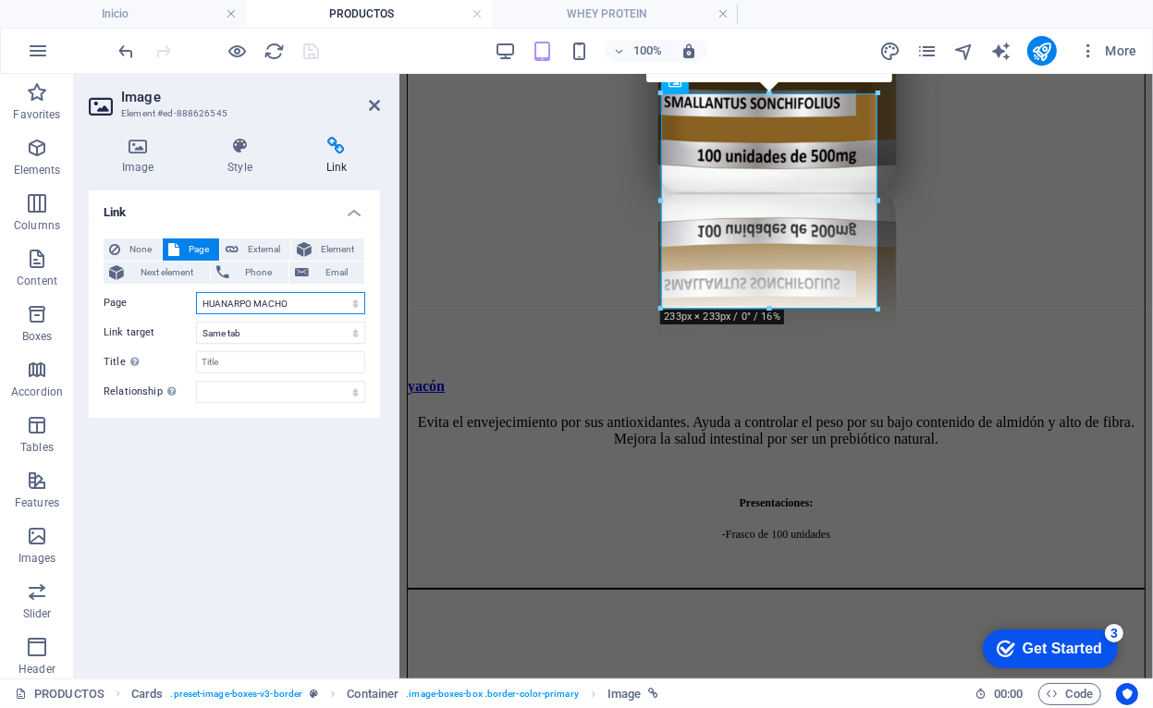
click at [359, 292] on select "Inicio Nosotros PRODUCTOS RESVERATROL MARINE COLLAGEN T-DIVINAS ULTRA SLIM FIT …" at bounding box center [280, 303] width 169 height 22
select select "25"
click at [196, 292] on select "Inicio Nosotros PRODUCTOS RESVERATROL MARINE COLLAGEN T-DIVINAS ULTRA SLIM FIT …" at bounding box center [280, 303] width 169 height 22
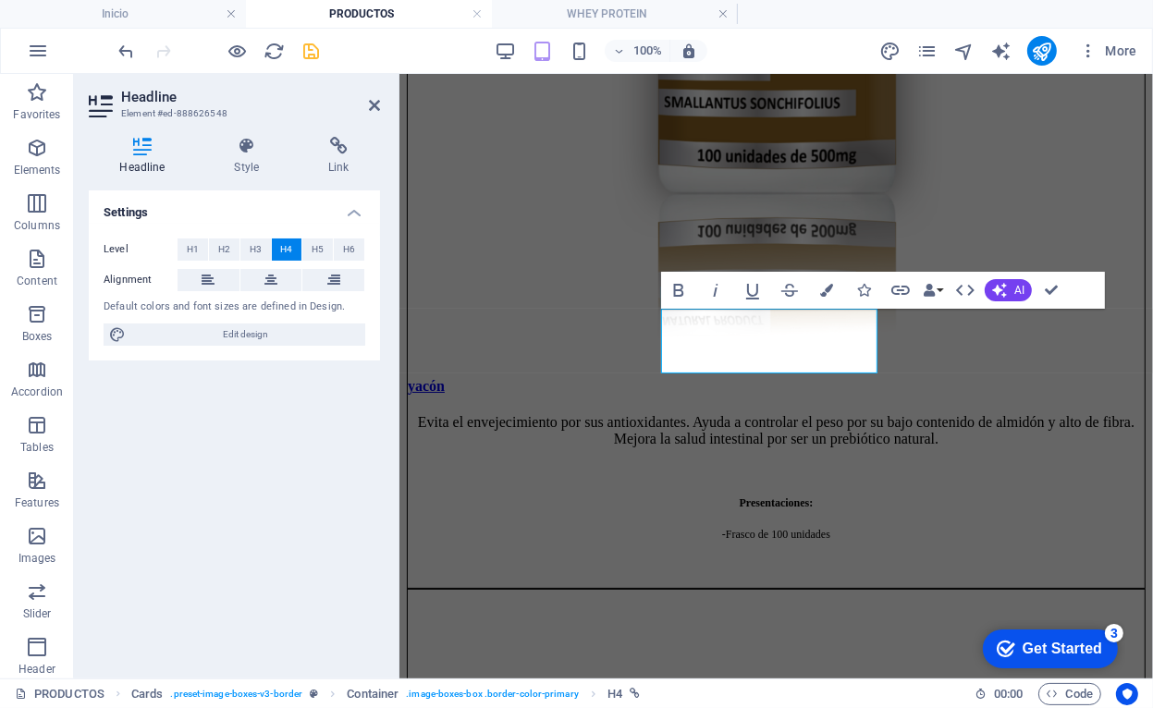
click at [351, 130] on div "Headline Style Link Settings Level H1 H2 H3 H4 H5 H6 Alignment Default colors a…" at bounding box center [234, 400] width 321 height 557
click at [350, 144] on icon at bounding box center [339, 146] width 82 height 18
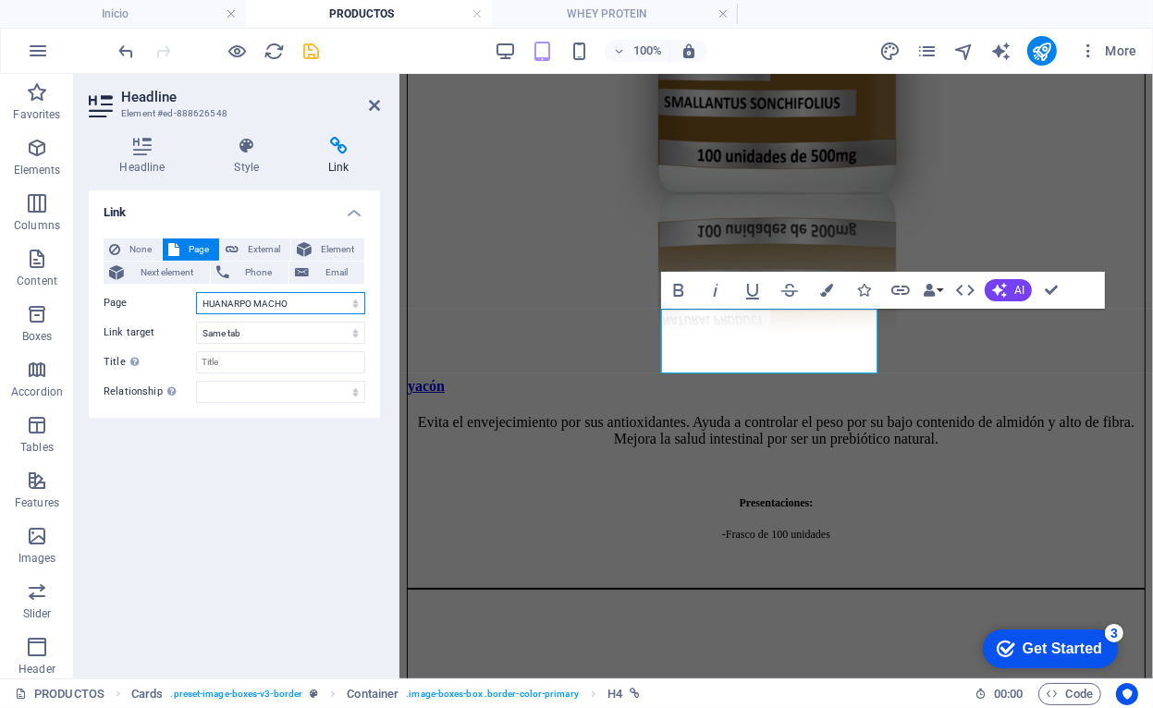
click at [271, 298] on select "Inicio Nosotros PRODUCTOS RESVERATROL MARINE COLLAGEN T-DIVINAS ULTRA SLIM FIT …" at bounding box center [280, 303] width 169 height 22
select select "25"
click at [196, 292] on select "Inicio Nosotros PRODUCTOS RESVERATROL MARINE COLLAGEN T-DIVINAS ULTRA SLIM FIT …" at bounding box center [280, 303] width 169 height 22
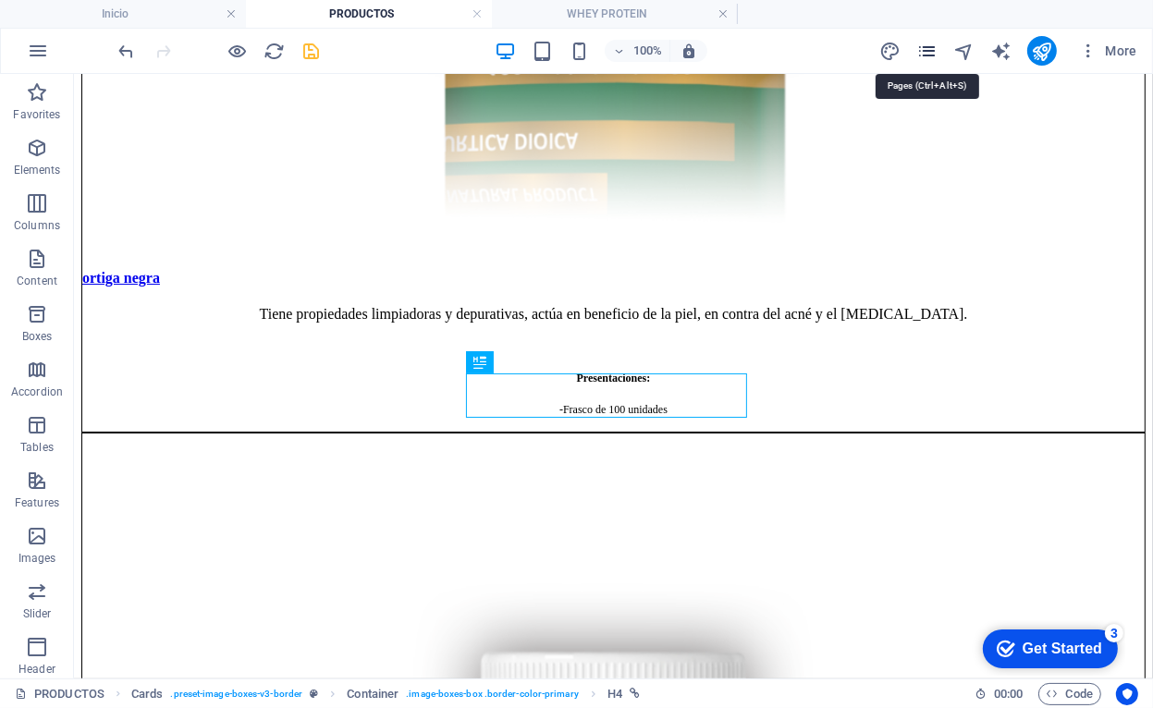
click at [929, 52] on icon "pages" at bounding box center [926, 51] width 21 height 21
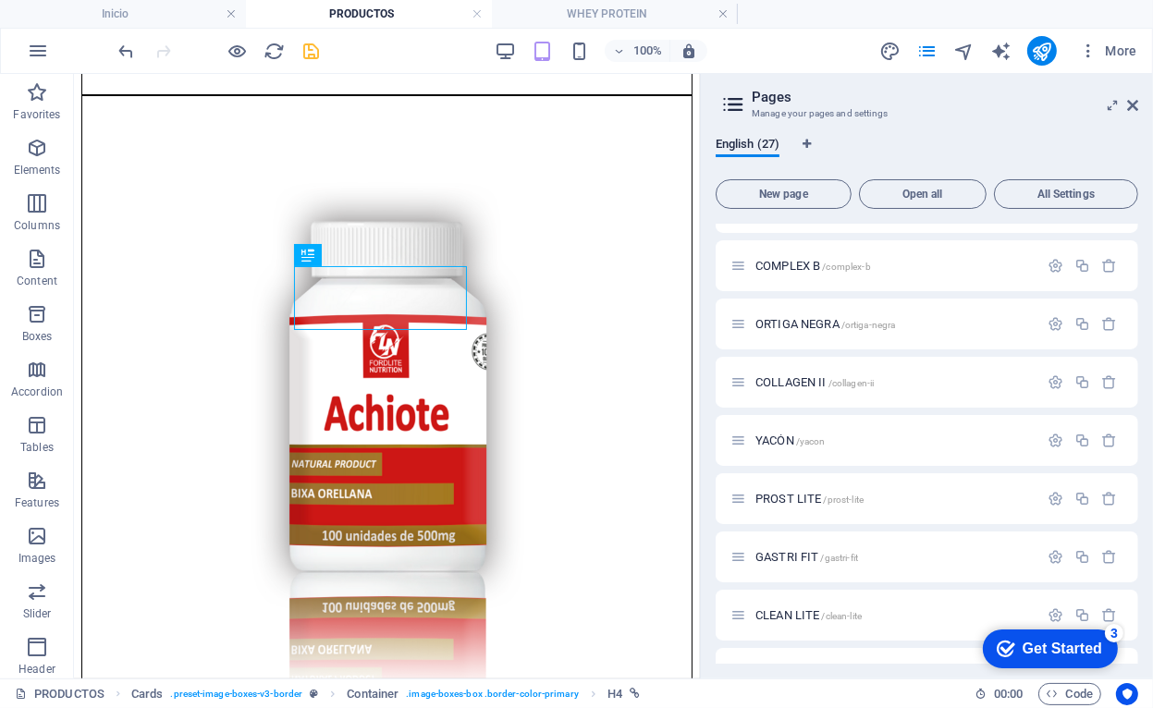
scroll to position [1132, 0]
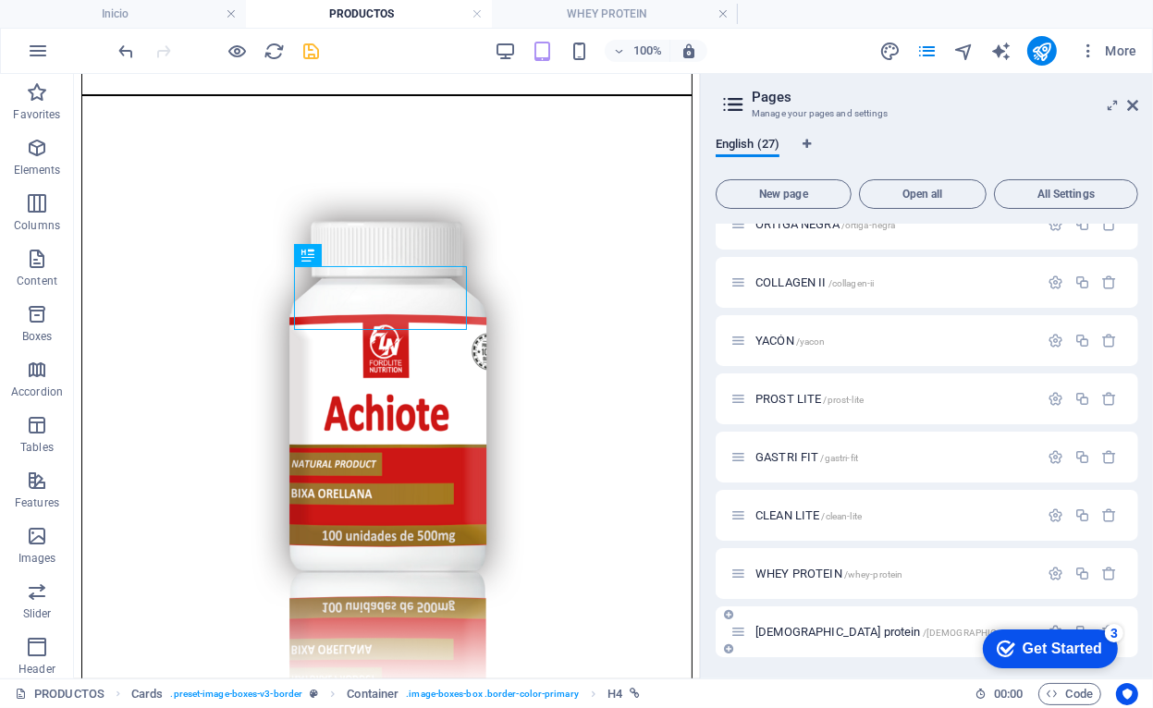
click at [793, 634] on span "[DEMOGRAPHIC_DATA] protein /[DEMOGRAPHIC_DATA]-protein" at bounding box center [908, 632] width 306 height 14
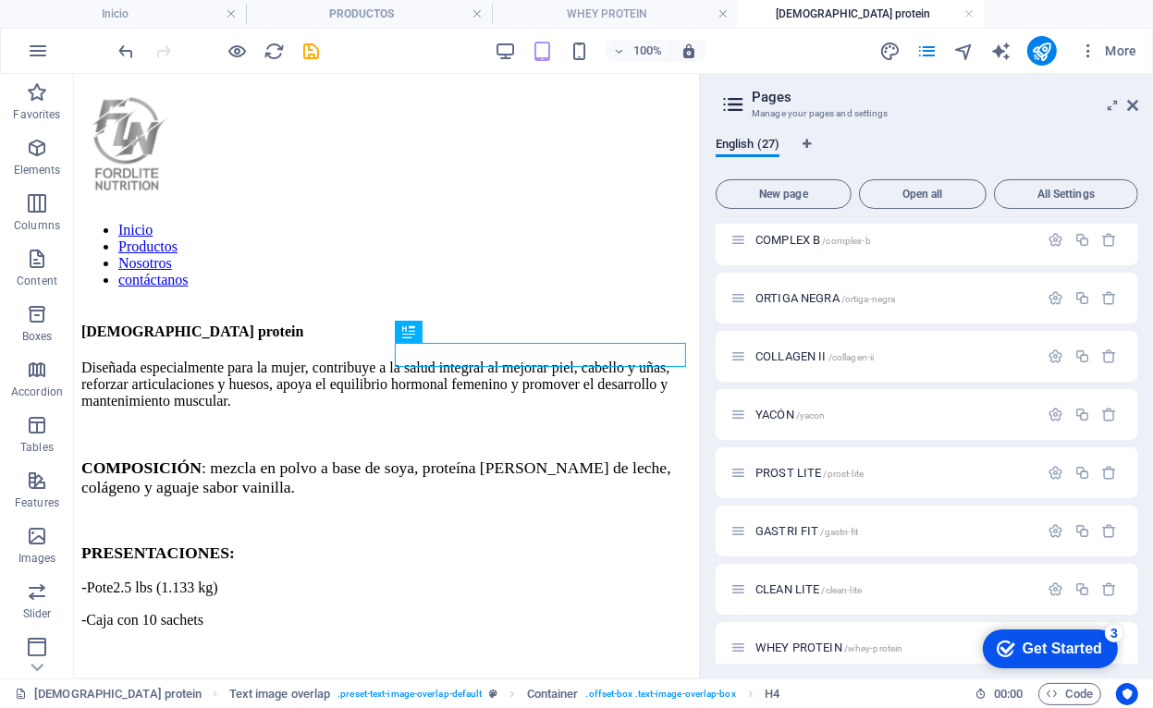
scroll to position [0, 0]
drag, startPoint x: 971, startPoint y: 17, endPoint x: 995, endPoint y: 123, distance: 109.0
click at [971, 17] on link at bounding box center [968, 15] width 11 height 18
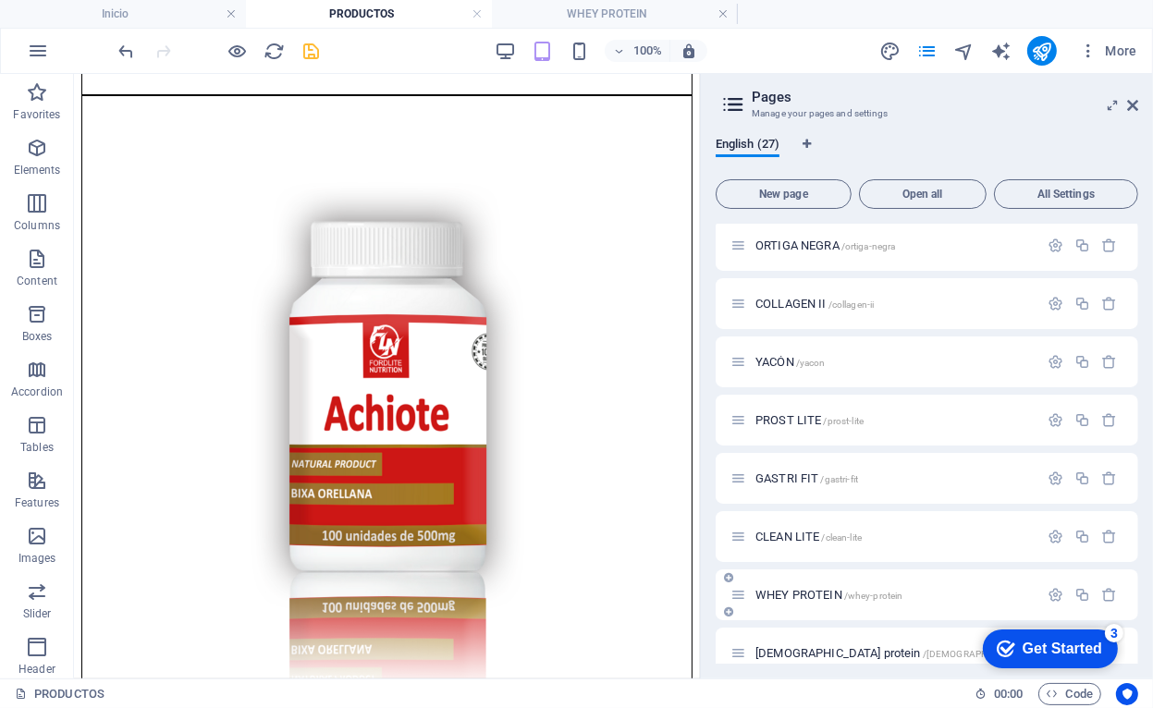
scroll to position [1132, 0]
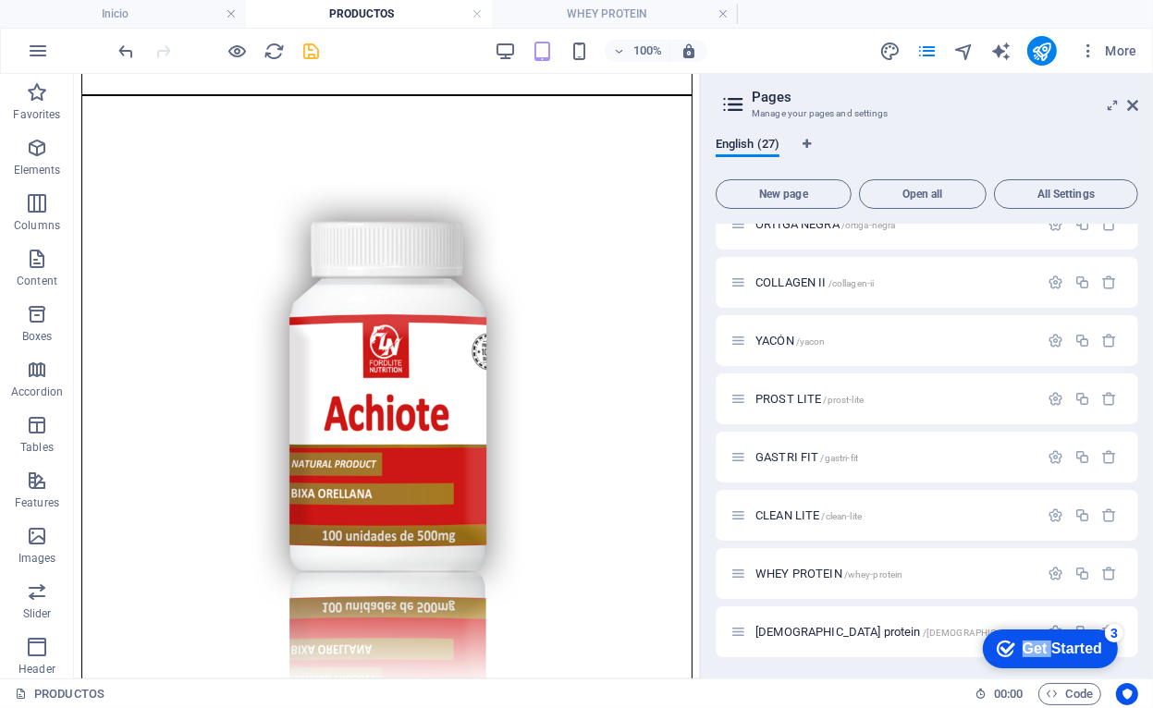
drag, startPoint x: 1048, startPoint y: 640, endPoint x: 1053, endPoint y: 624, distance: 16.7
click at [1053, 624] on div "checkmark Get Started 3 First Steps in the Editor Let's guide you through the t…" at bounding box center [1045, 646] width 157 height 55
click at [1103, 104] on h2 "Pages" at bounding box center [945, 97] width 386 height 17
click at [1112, 109] on icon at bounding box center [1112, 105] width 0 height 15
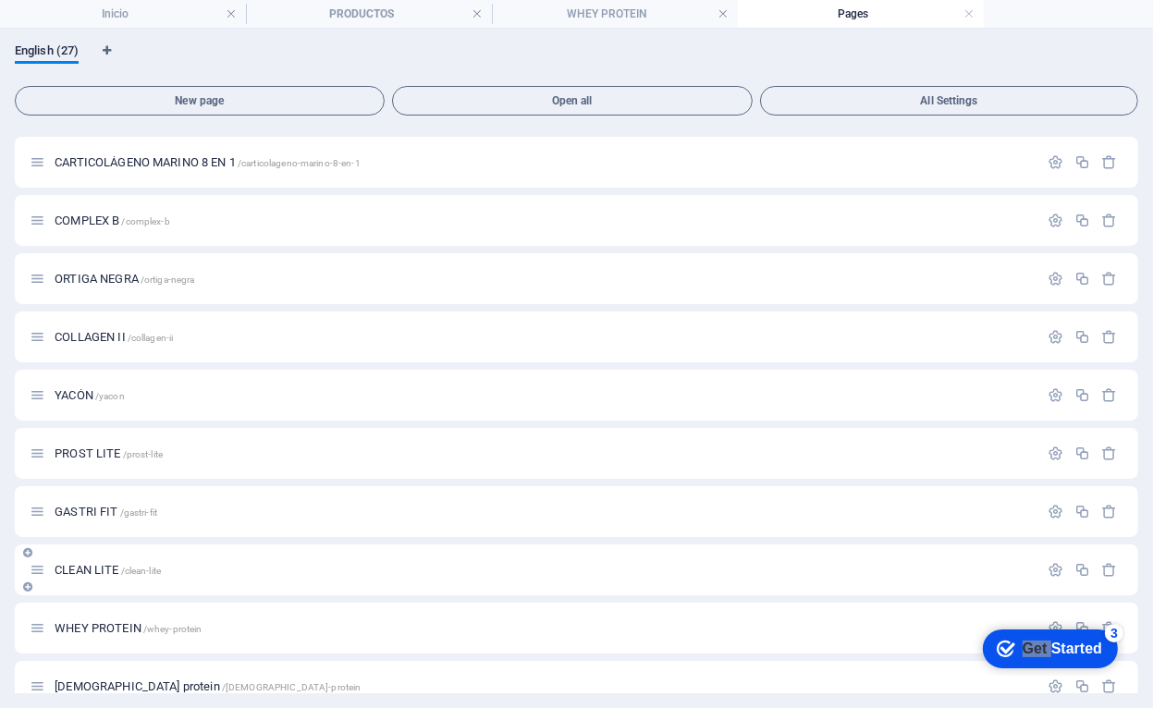
scroll to position [1010, 0]
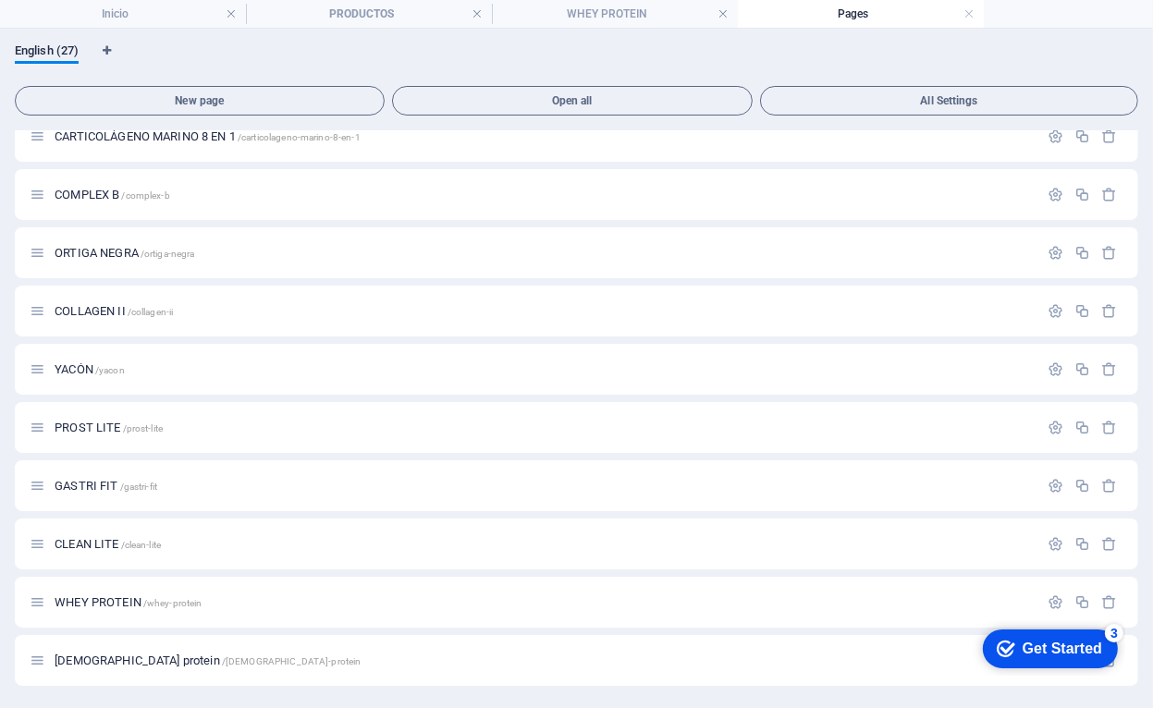
click at [1091, 645] on div "Get Started" at bounding box center [1062, 648] width 80 height 17
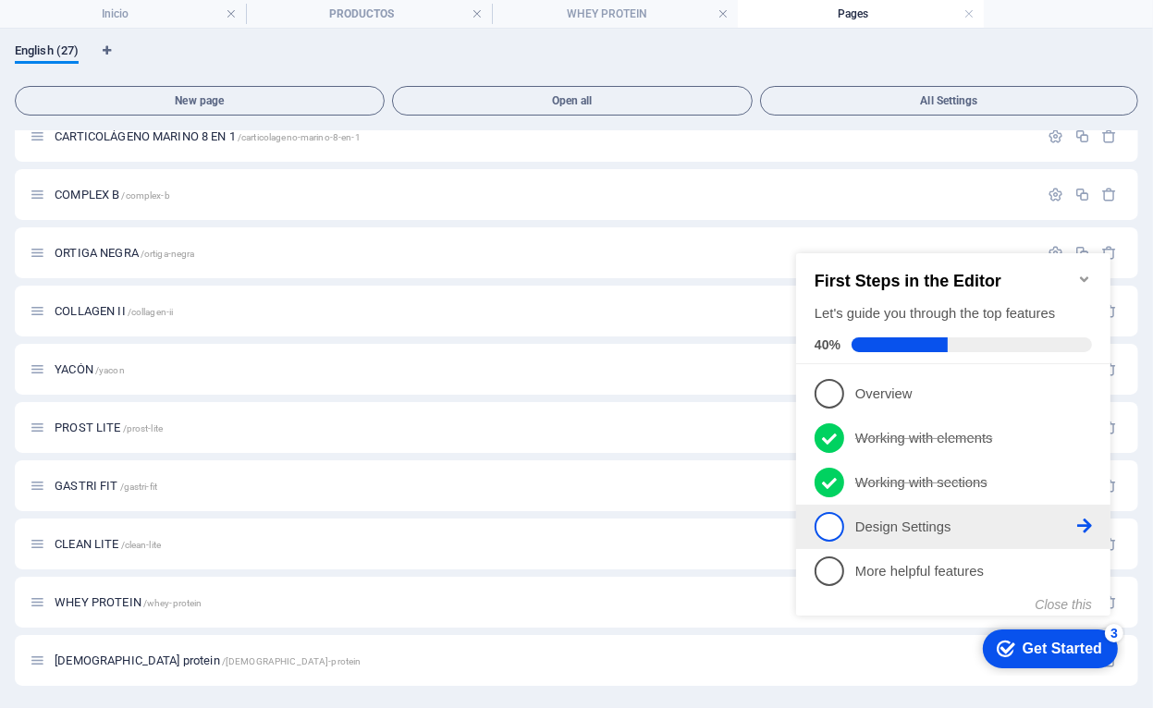
click at [1083, 518] on icon at bounding box center [1083, 525] width 15 height 15
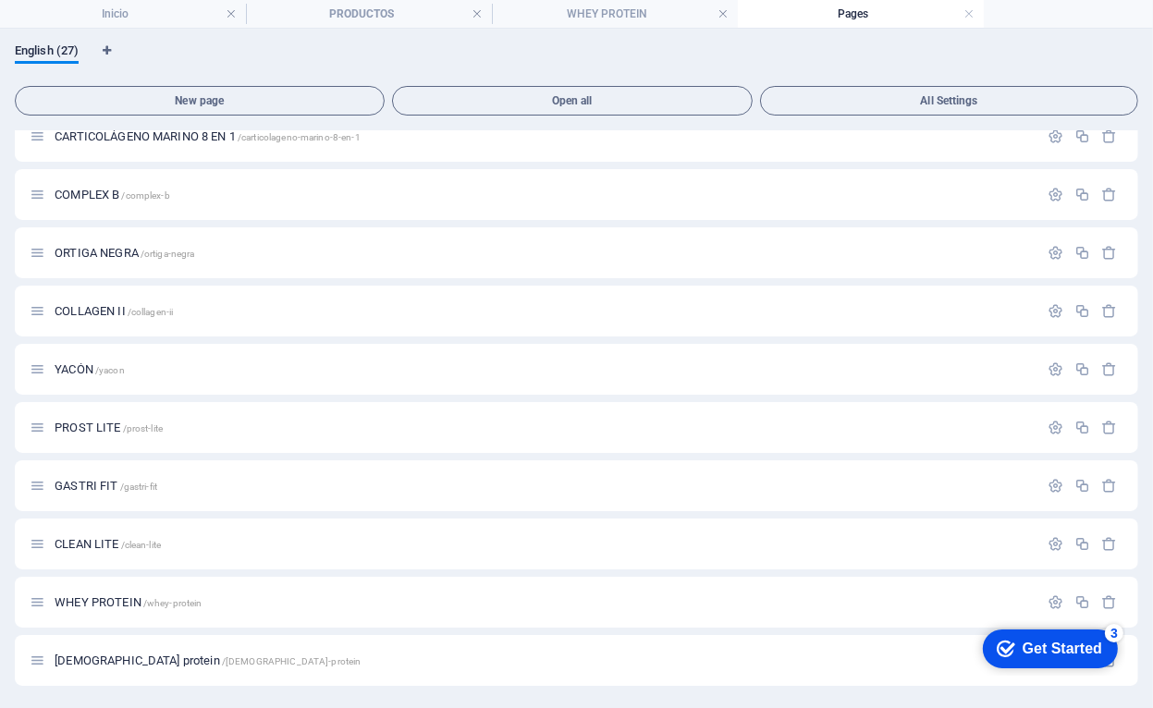
click at [1064, 645] on div "Get Started" at bounding box center [1062, 648] width 80 height 17
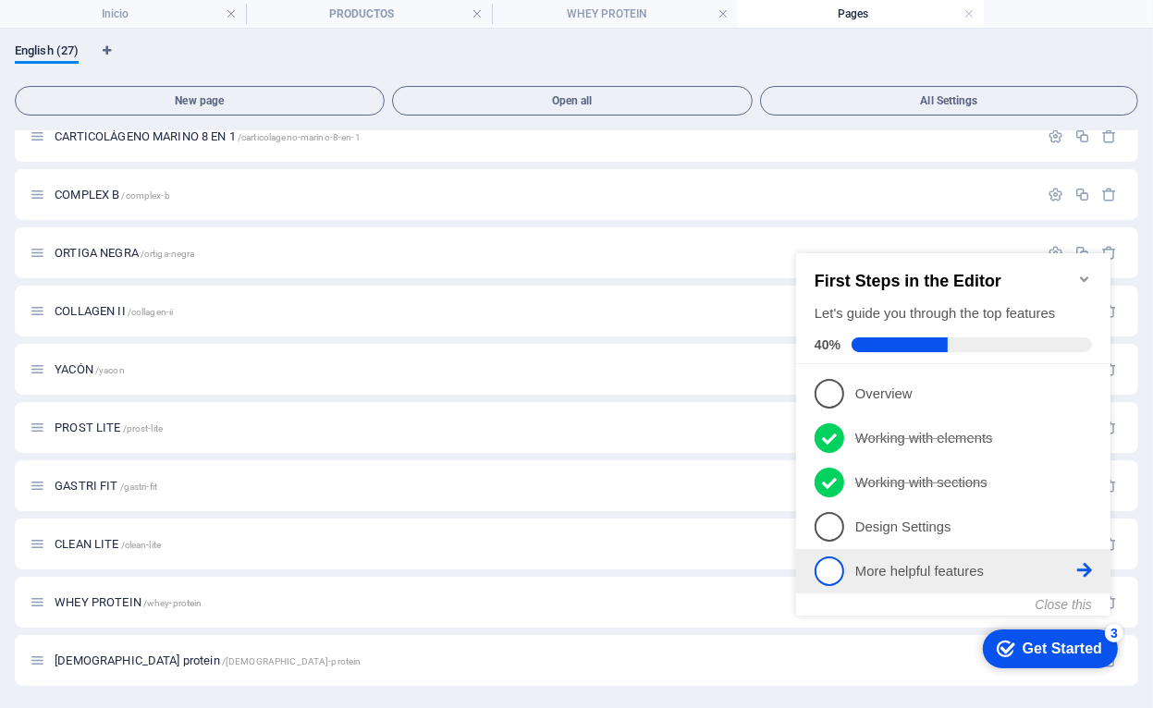
click at [1012, 548] on li "5 More helpful features - incomplete" at bounding box center [952, 570] width 314 height 44
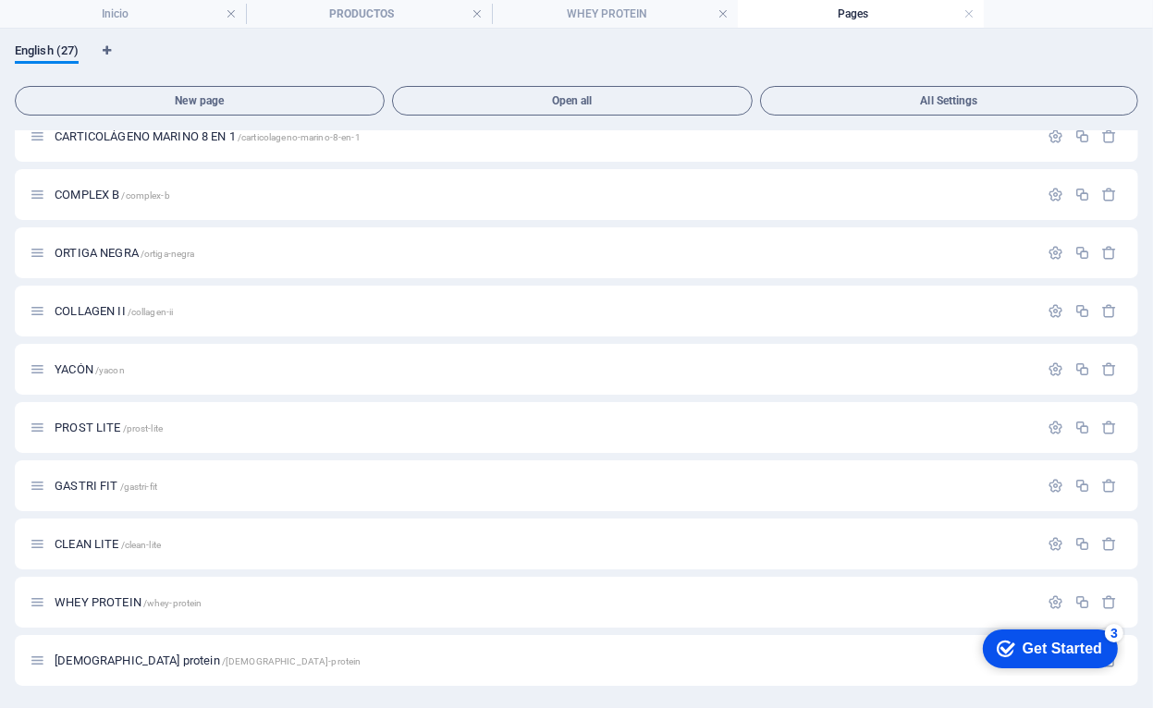
click at [1101, 656] on div "Get Started" at bounding box center [1062, 648] width 80 height 17
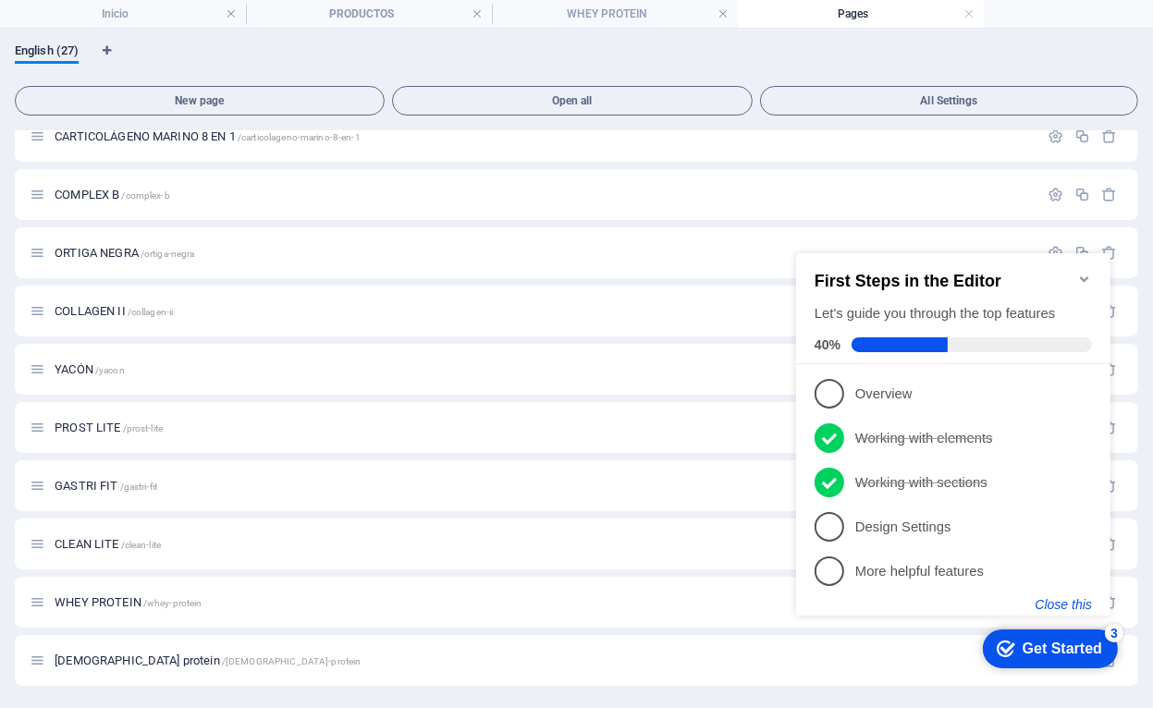
click at [1056, 606] on button "Close this" at bounding box center [1063, 603] width 56 height 15
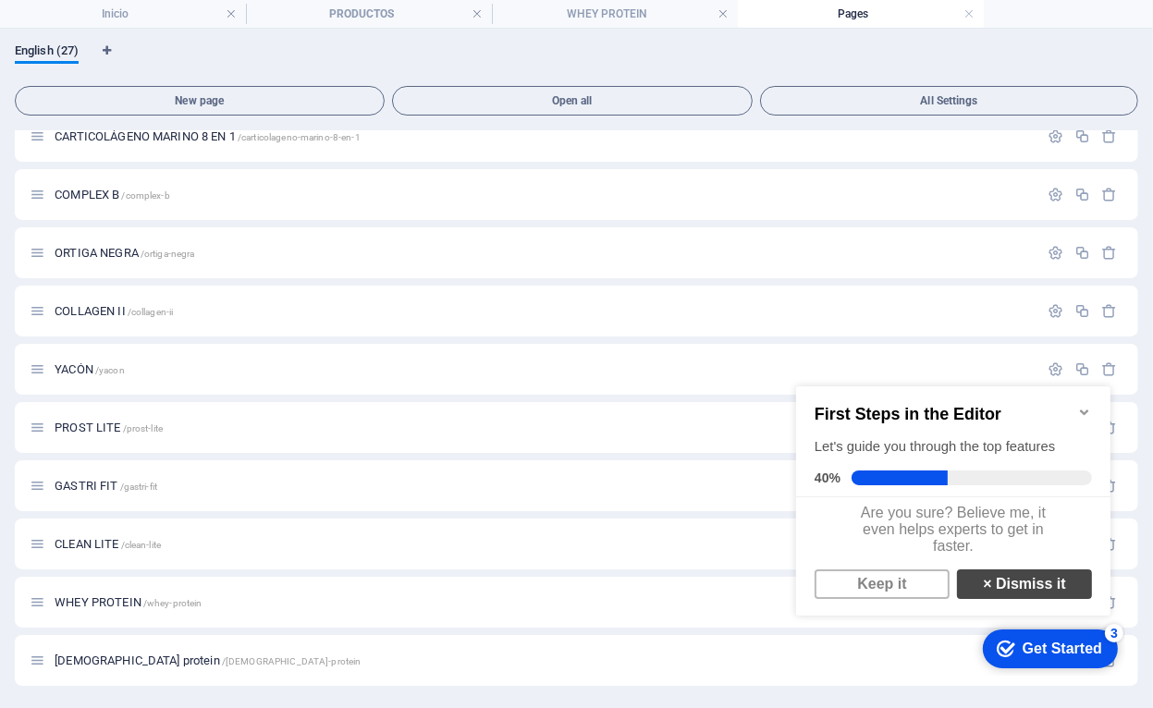
click at [1022, 595] on link "× Dismiss it" at bounding box center [1023, 584] width 135 height 30
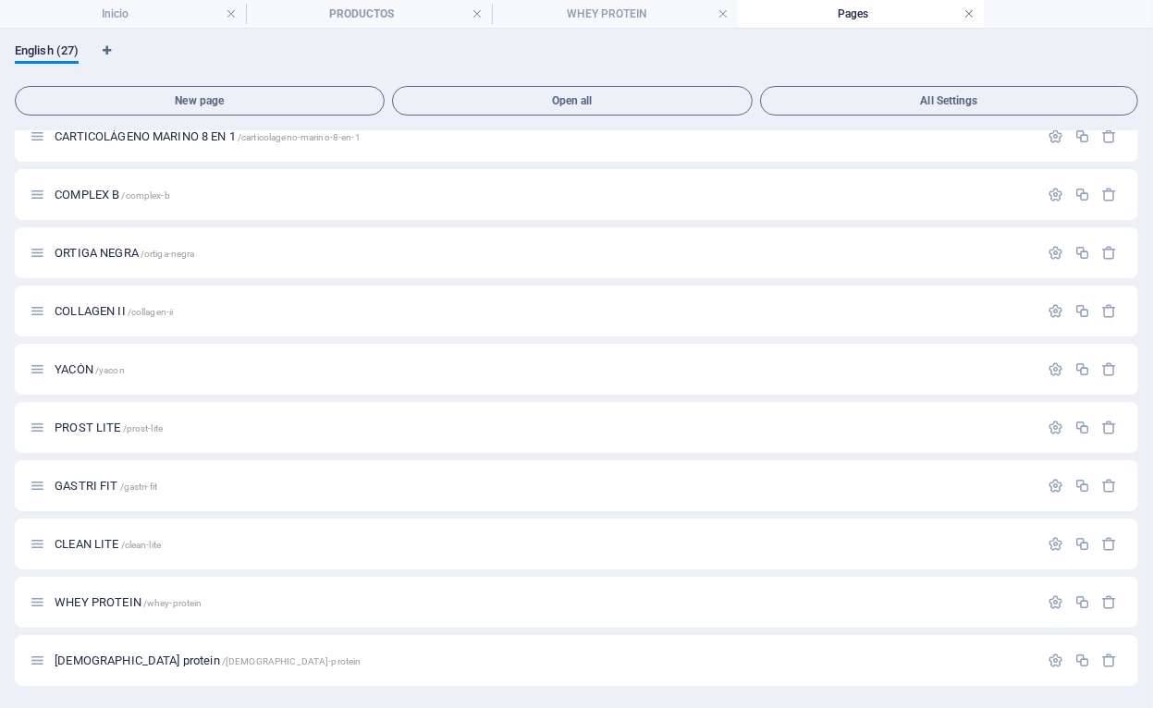
click at [969, 16] on link at bounding box center [968, 15] width 11 height 18
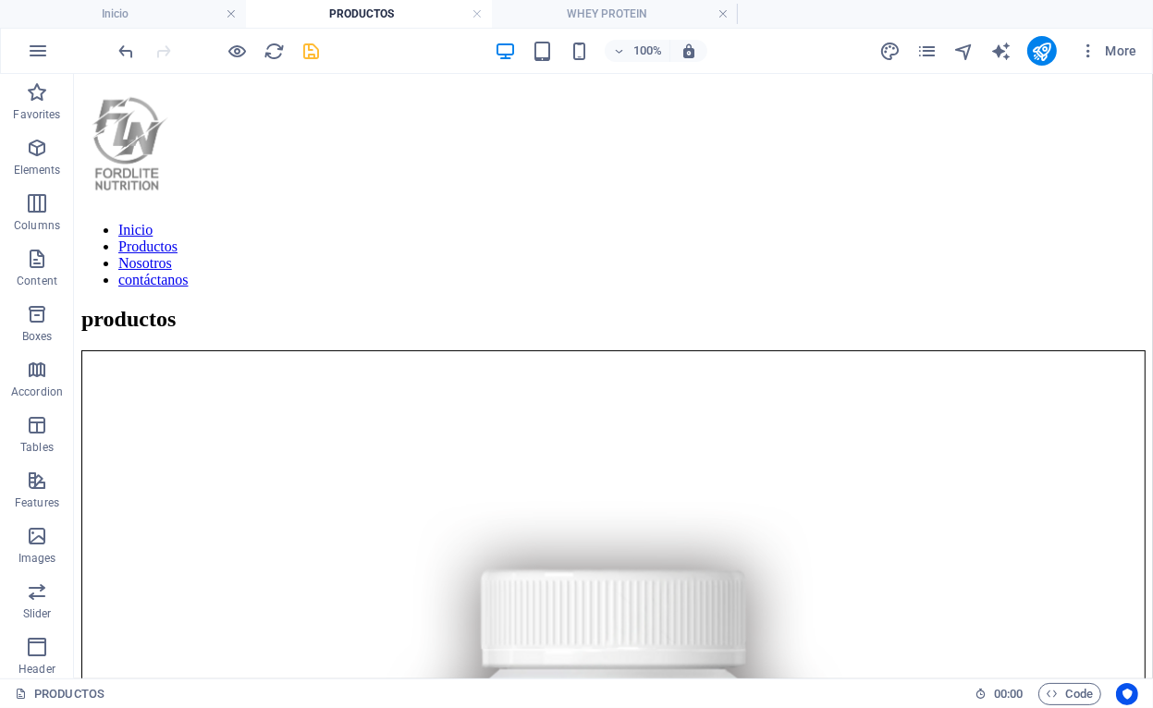
scroll to position [3698, 0]
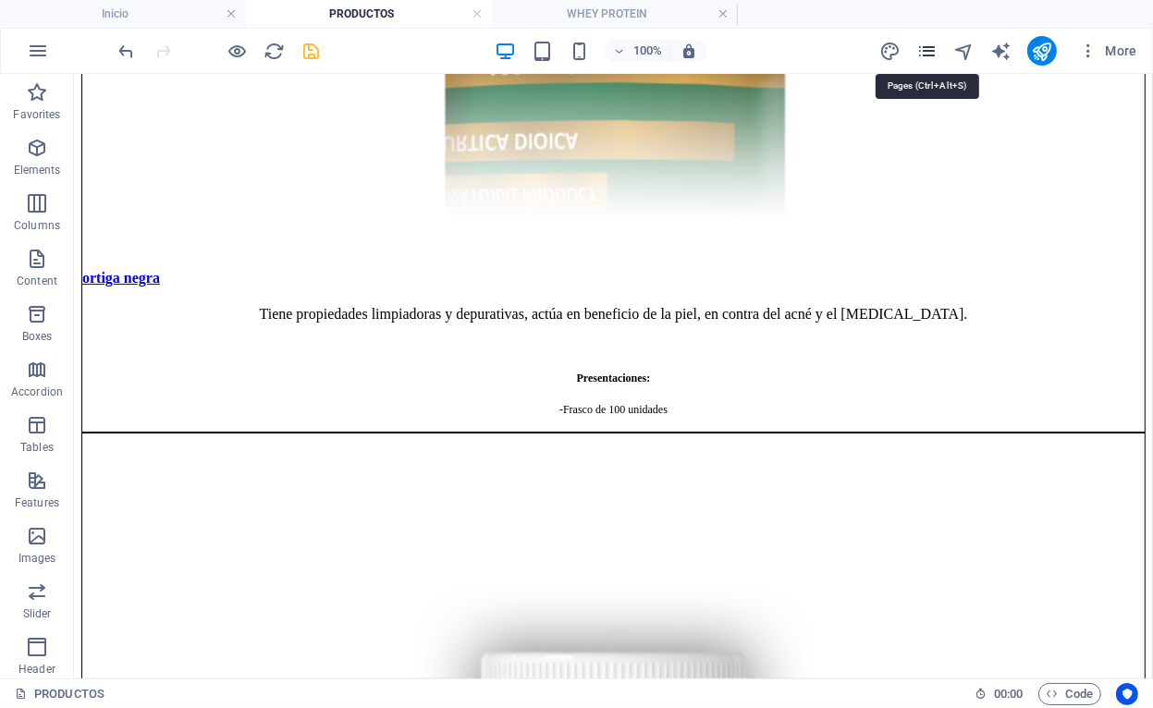
click at [928, 45] on icon "pages" at bounding box center [926, 51] width 21 height 21
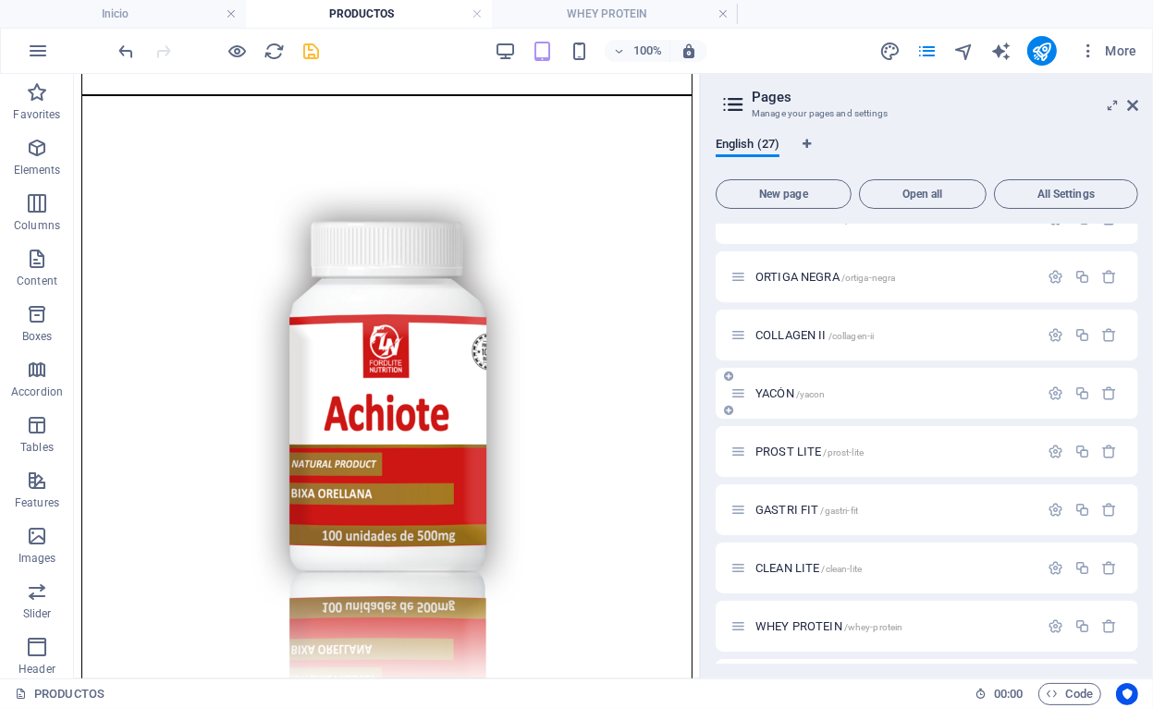
scroll to position [1132, 0]
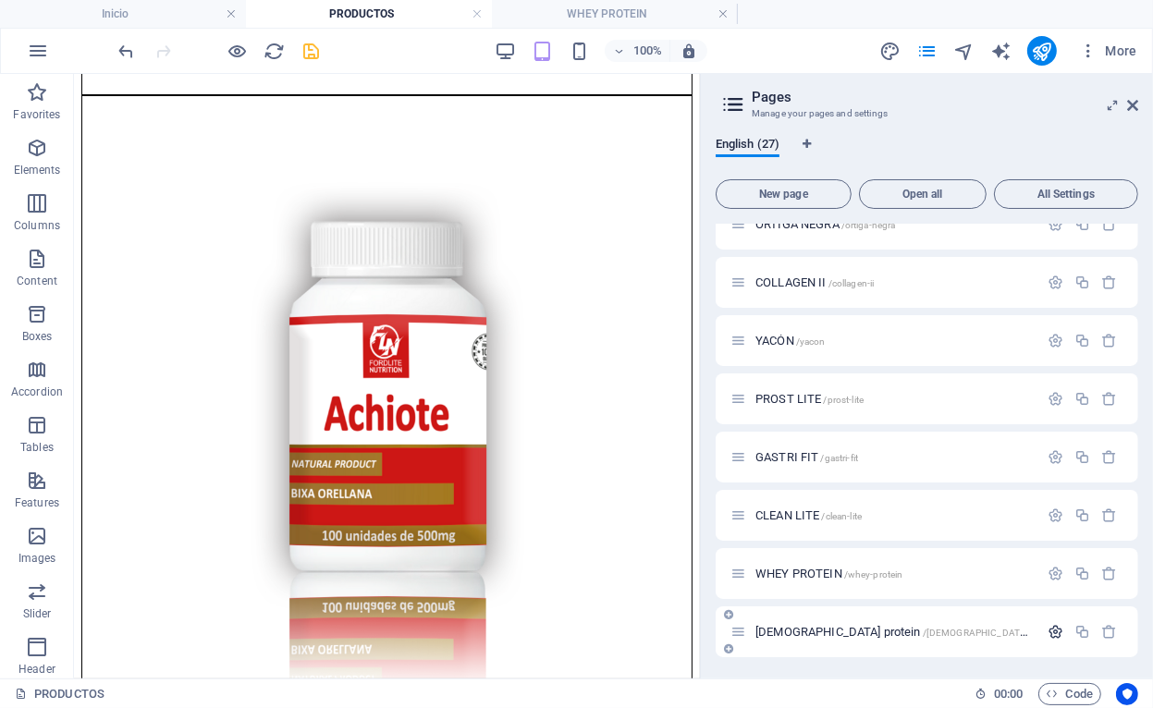
click at [1060, 633] on button "button" at bounding box center [1055, 632] width 27 height 16
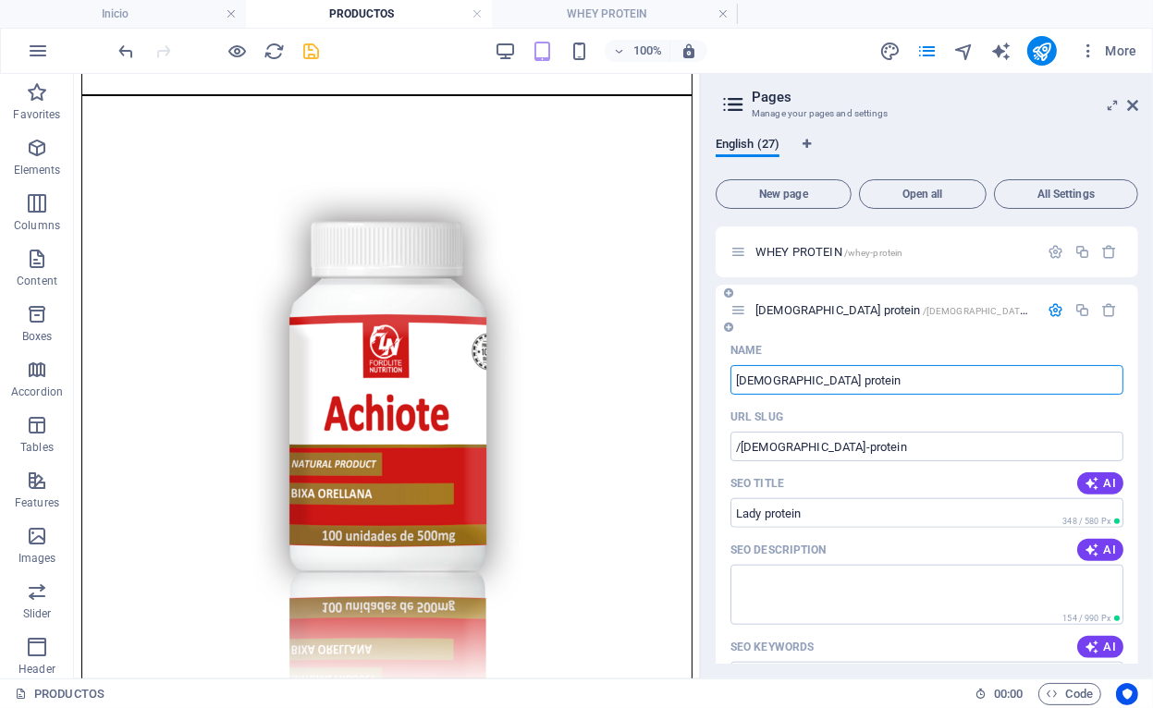
scroll to position [1482, 0]
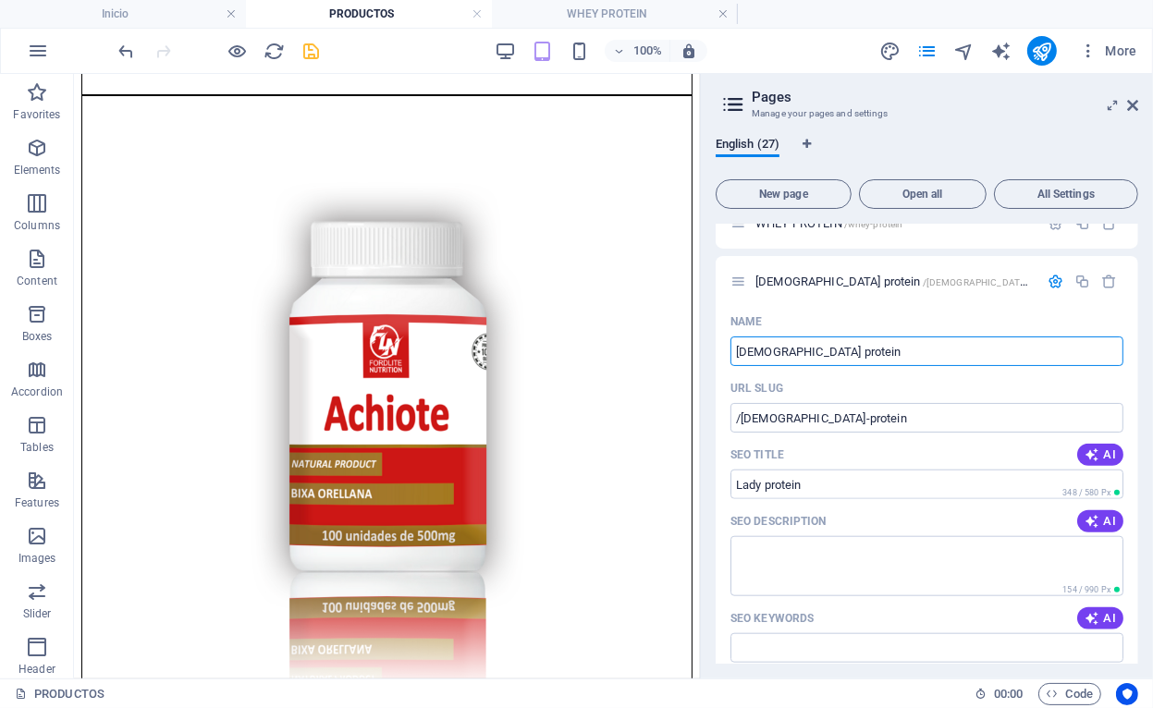
drag, startPoint x: 905, startPoint y: 414, endPoint x: 668, endPoint y: 316, distance: 256.2
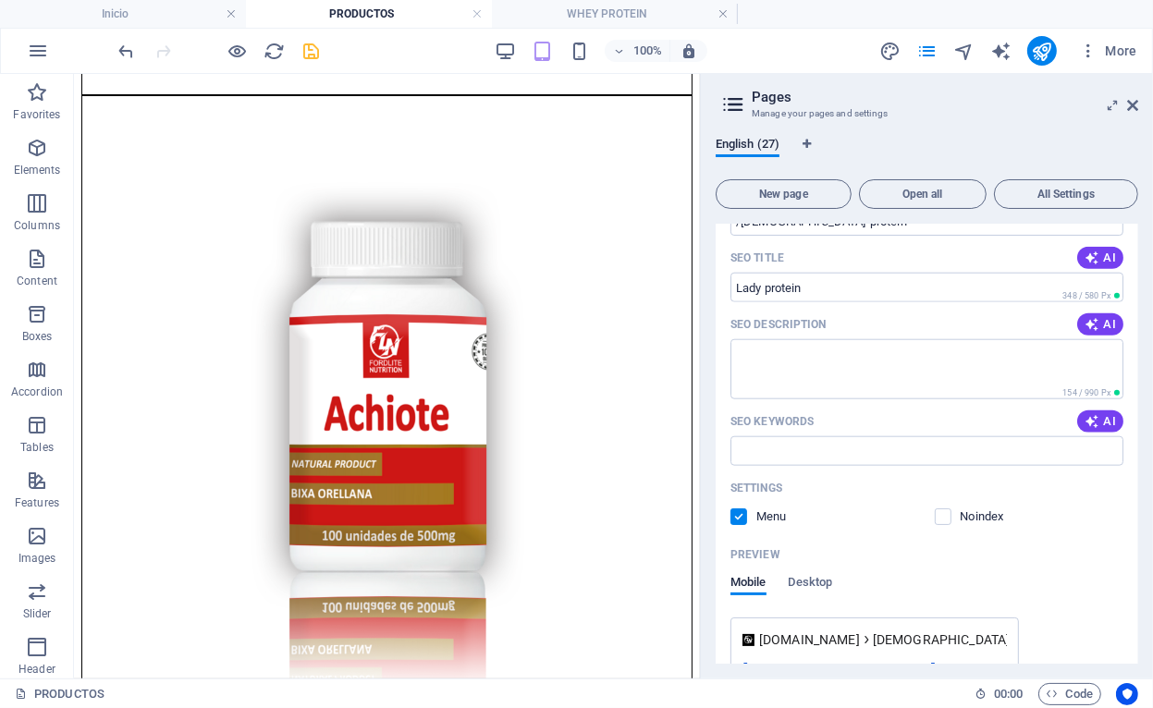
scroll to position [1385, 0]
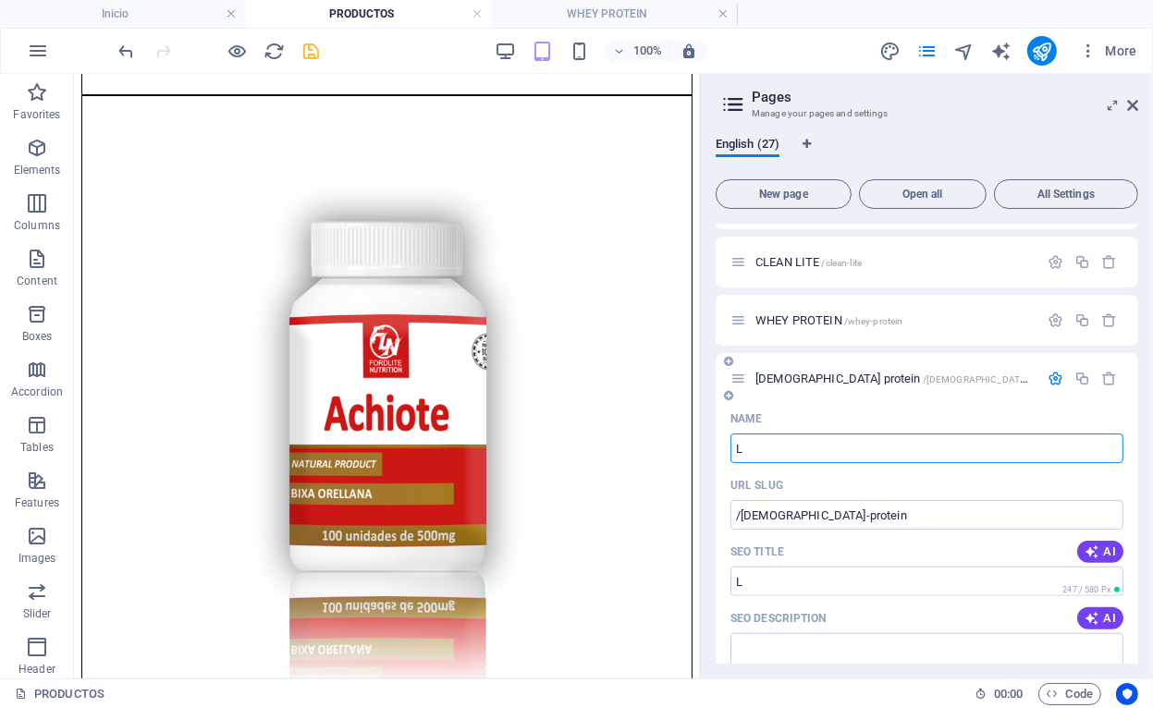
type input "L"
type input "/l"
type input "LA"
type input "/la"
type input "LAD"
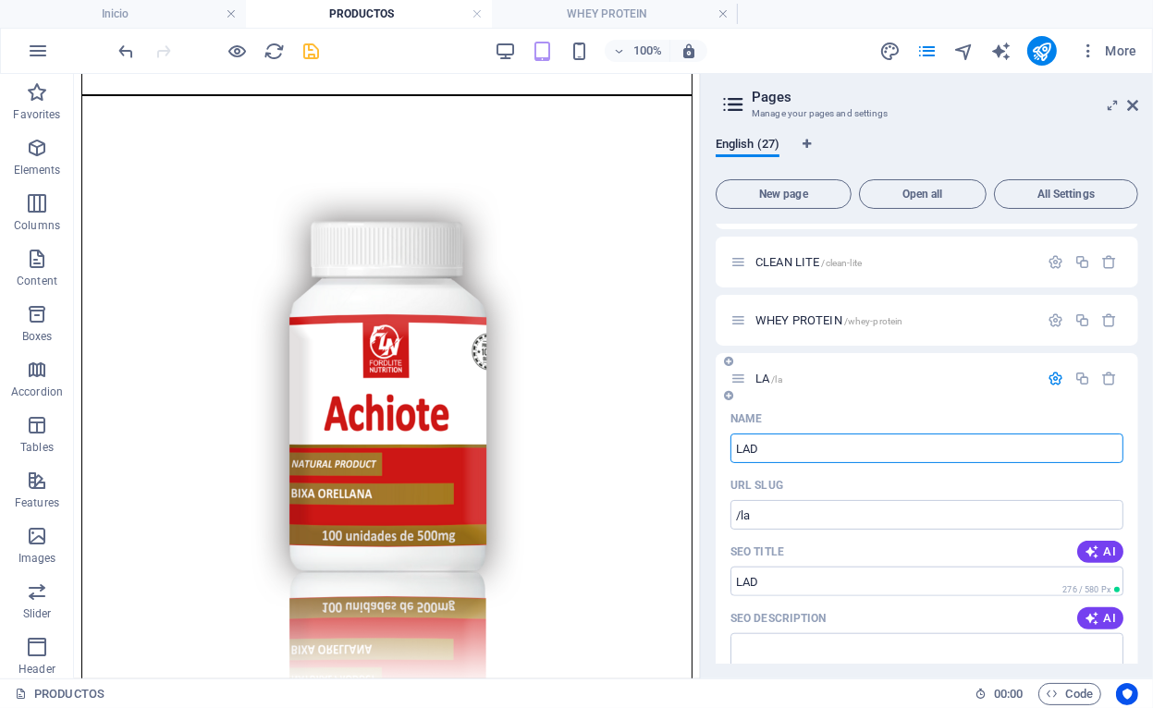
type input "/lad"
type input "[DEMOGRAPHIC_DATA]"
type input "/[DEMOGRAPHIC_DATA]"
type input "[DEMOGRAPHIC_DATA] PRO"
type input "/[DEMOGRAPHIC_DATA]-p"
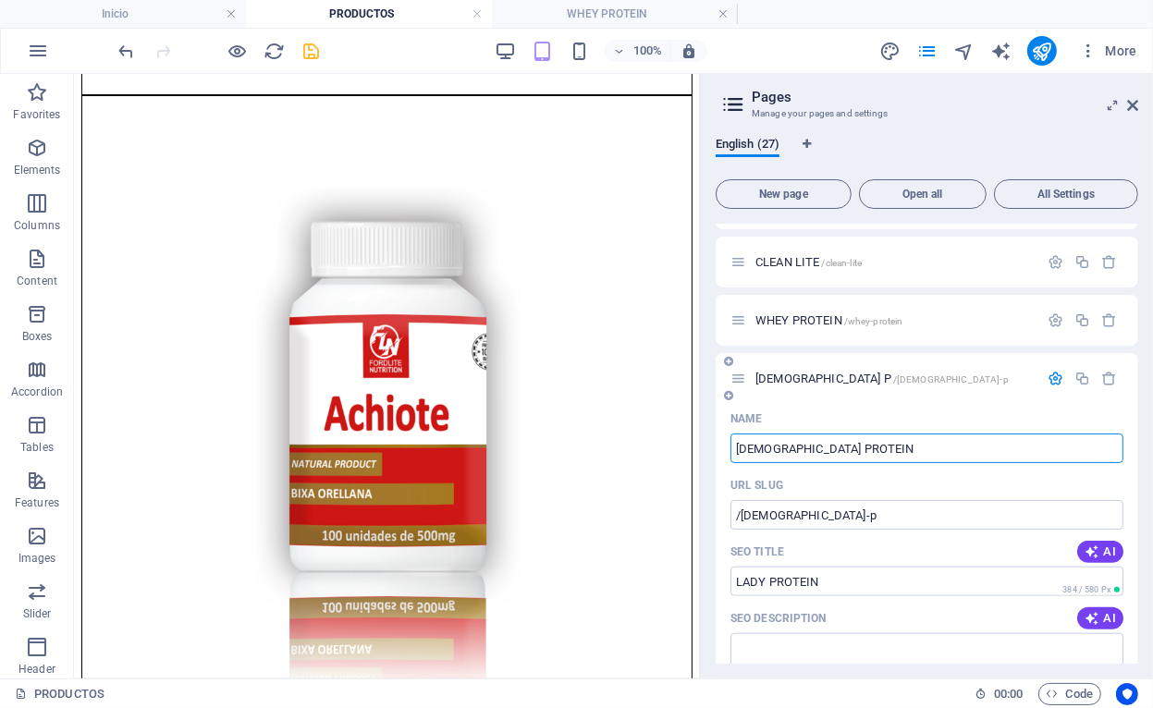
type input "[DEMOGRAPHIC_DATA] PROTEIN"
type input "/[DEMOGRAPHIC_DATA]-protein"
type input "[DEMOGRAPHIC_DATA] PROTEIN"
click at [1049, 383] on icon "button" at bounding box center [1056, 379] width 16 height 16
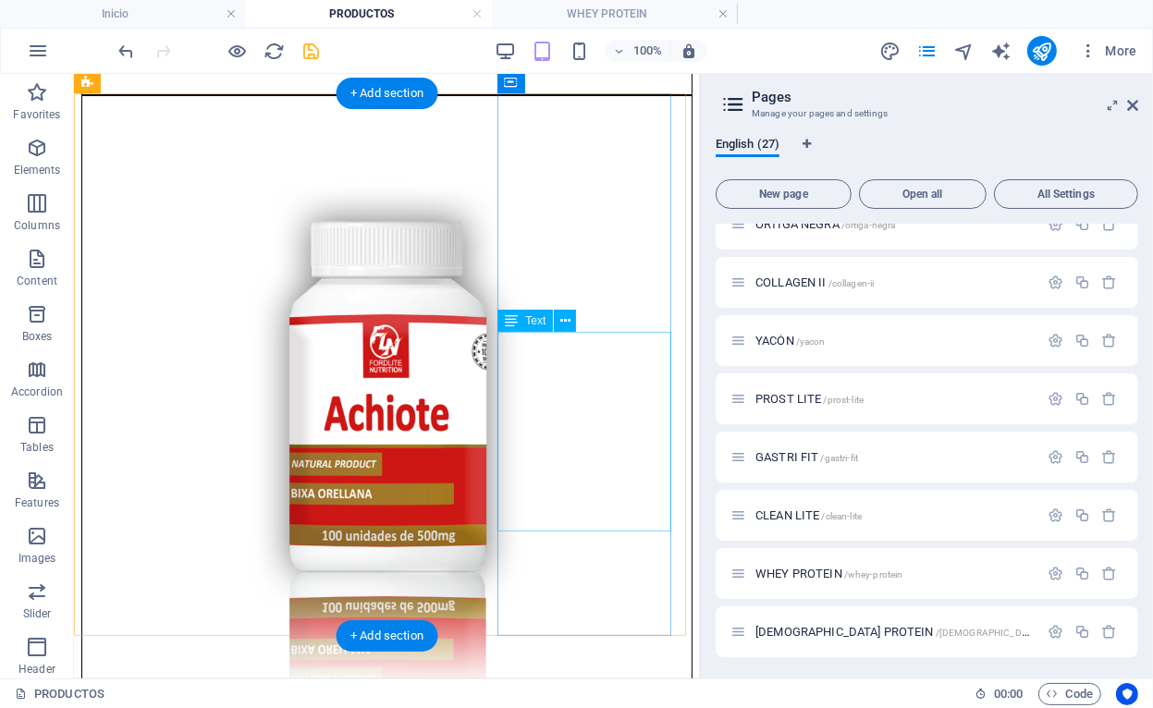
scroll to position [3353, 0]
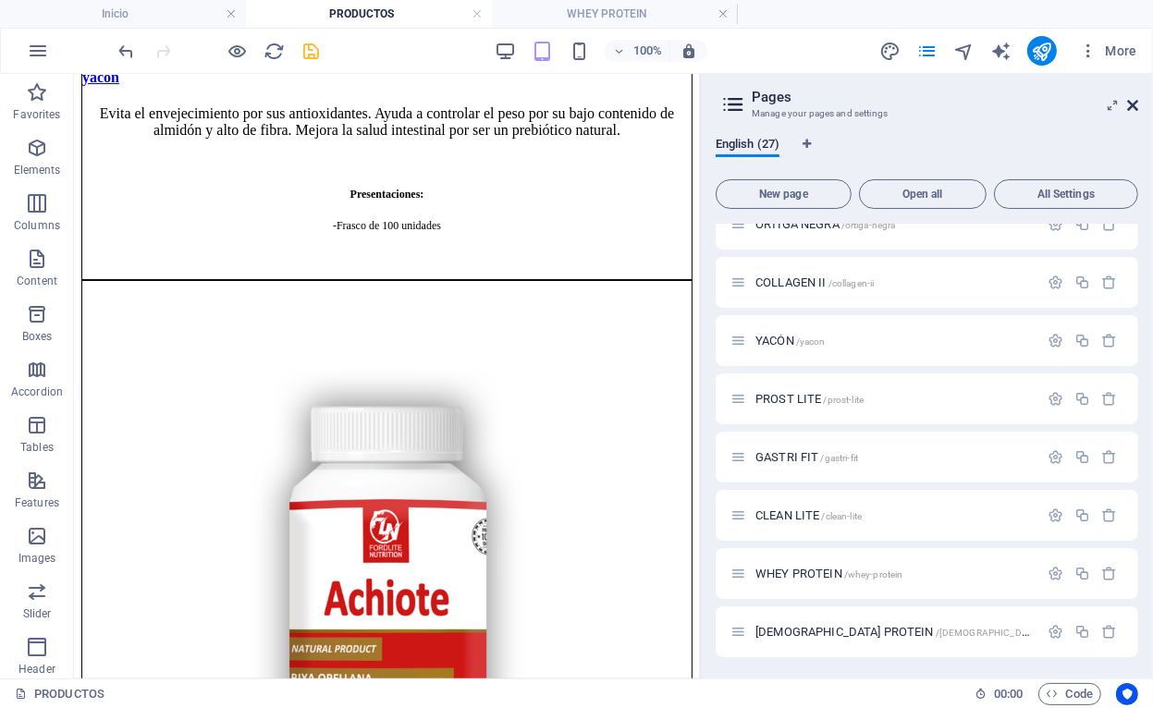
click at [1135, 101] on icon at bounding box center [1132, 105] width 11 height 15
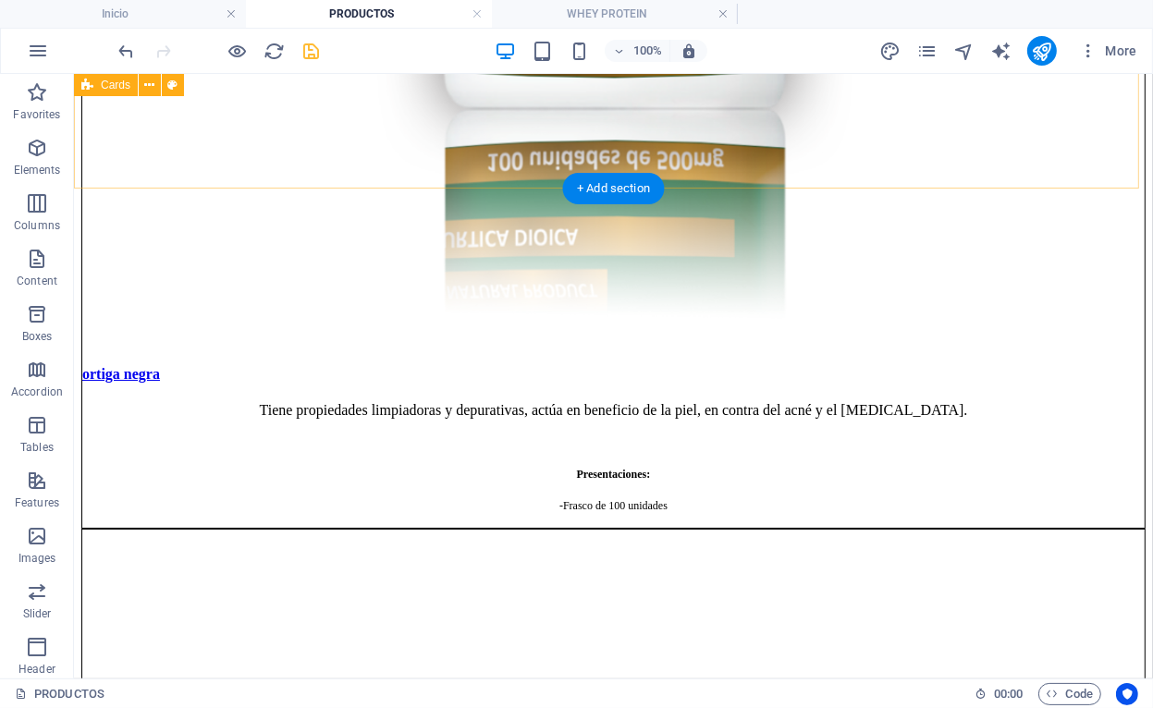
scroll to position [3602, 0]
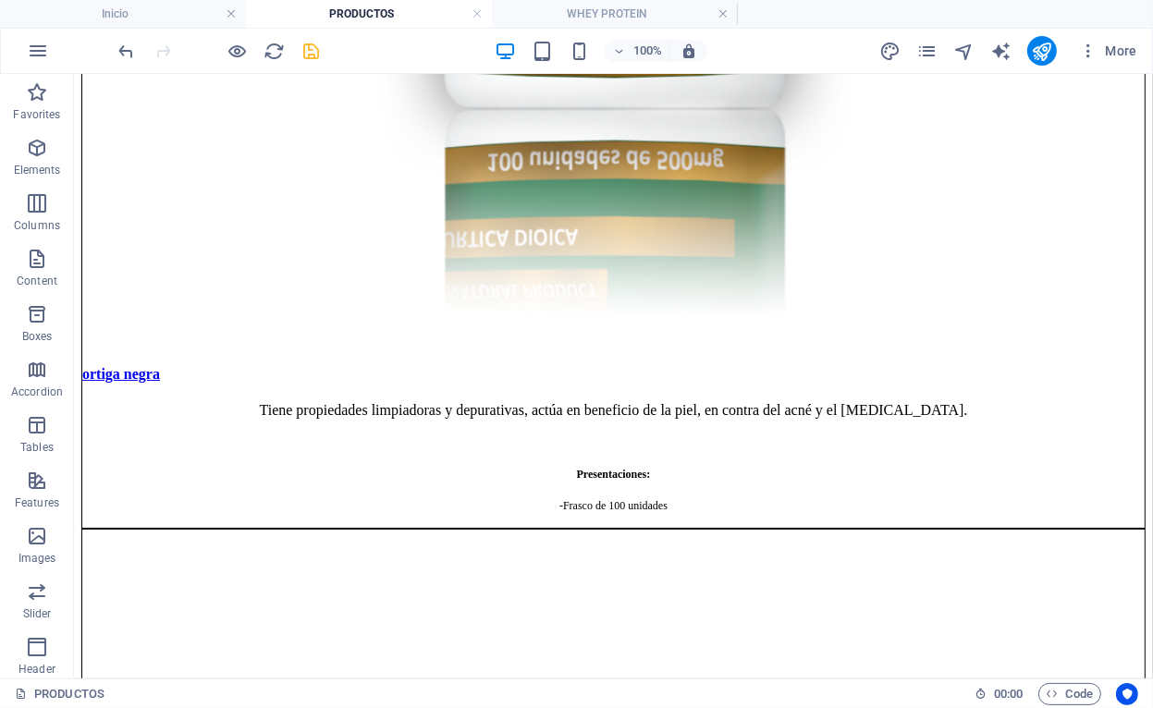
click at [921, 64] on div "More" at bounding box center [1011, 51] width 265 height 30
click at [931, 46] on icon "pages" at bounding box center [926, 51] width 21 height 21
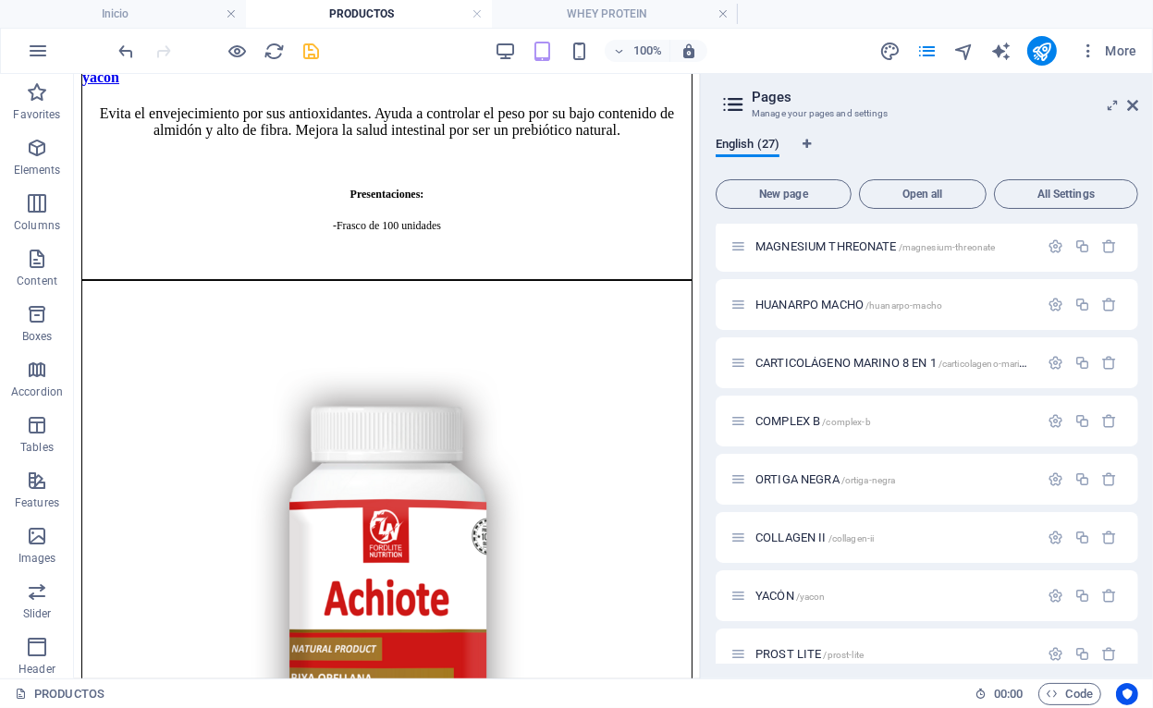
scroll to position [1132, 0]
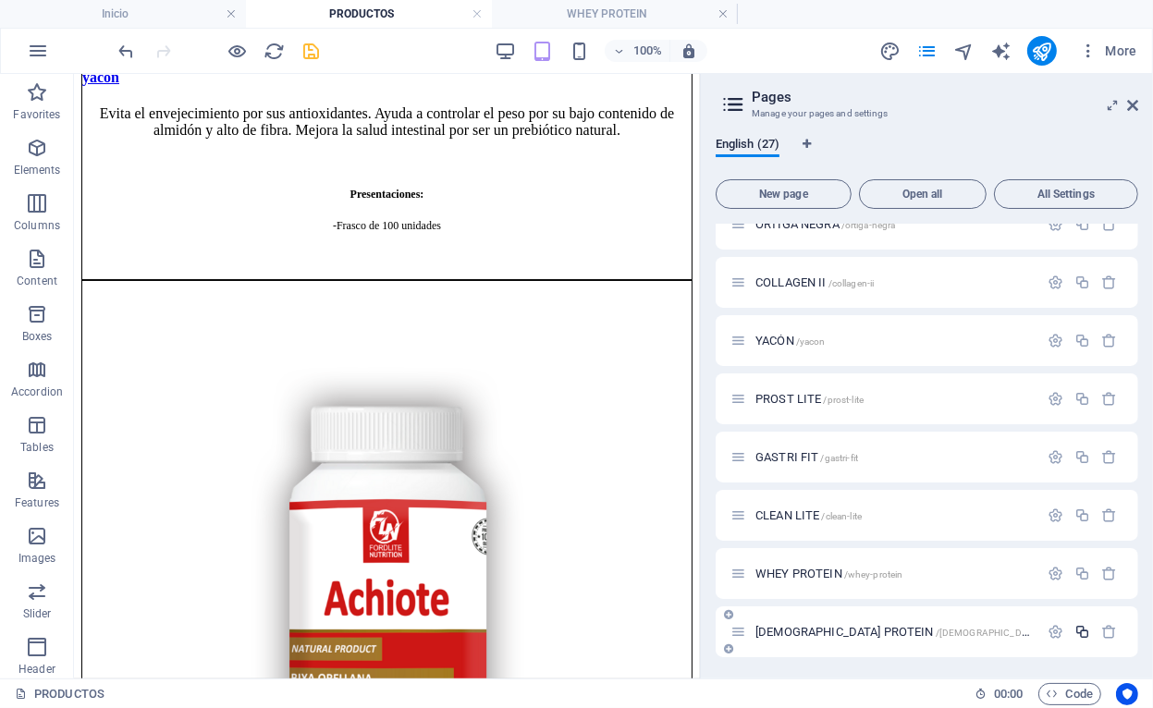
click at [1079, 633] on icon "button" at bounding box center [1082, 632] width 16 height 16
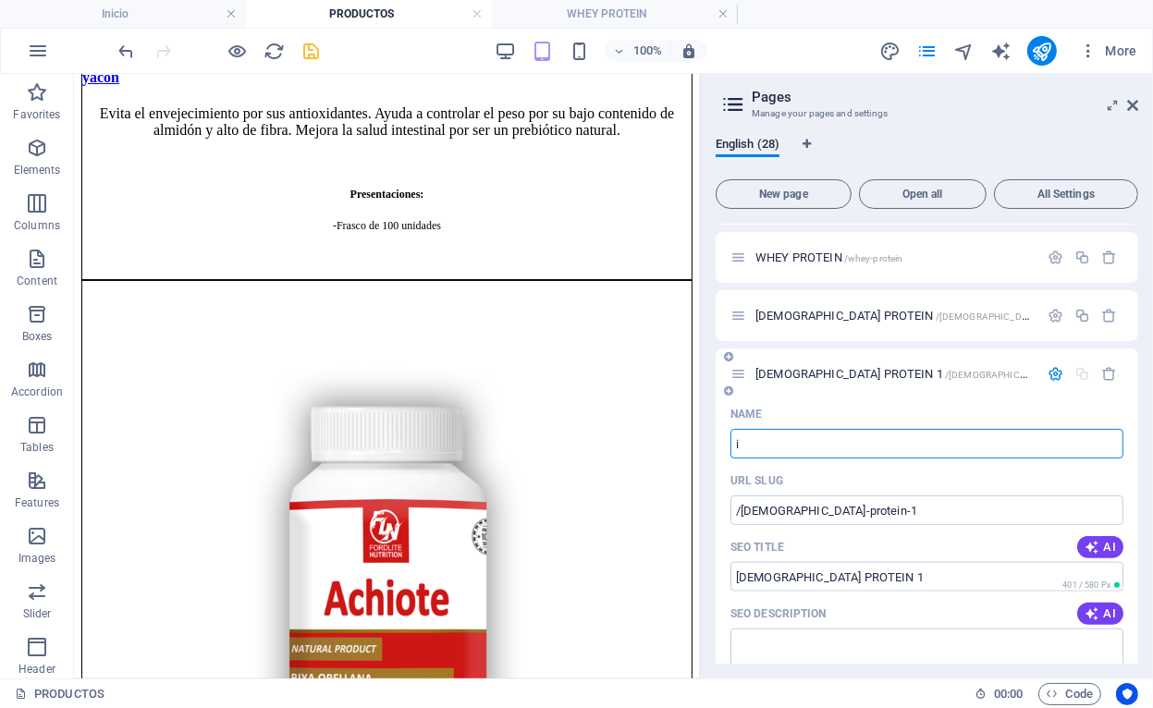
type input "i"
type input "/i"
type input "i"
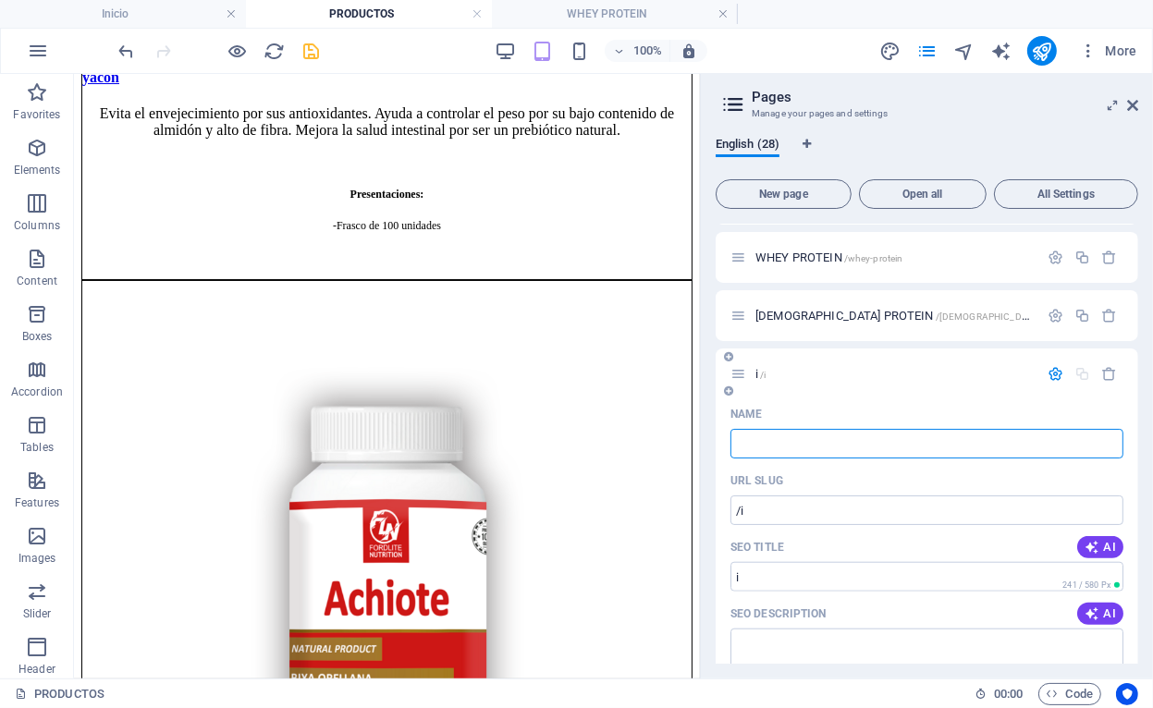
type input "/"
type input "IS"
type input "/i"
type input "I"
type input "ISO"
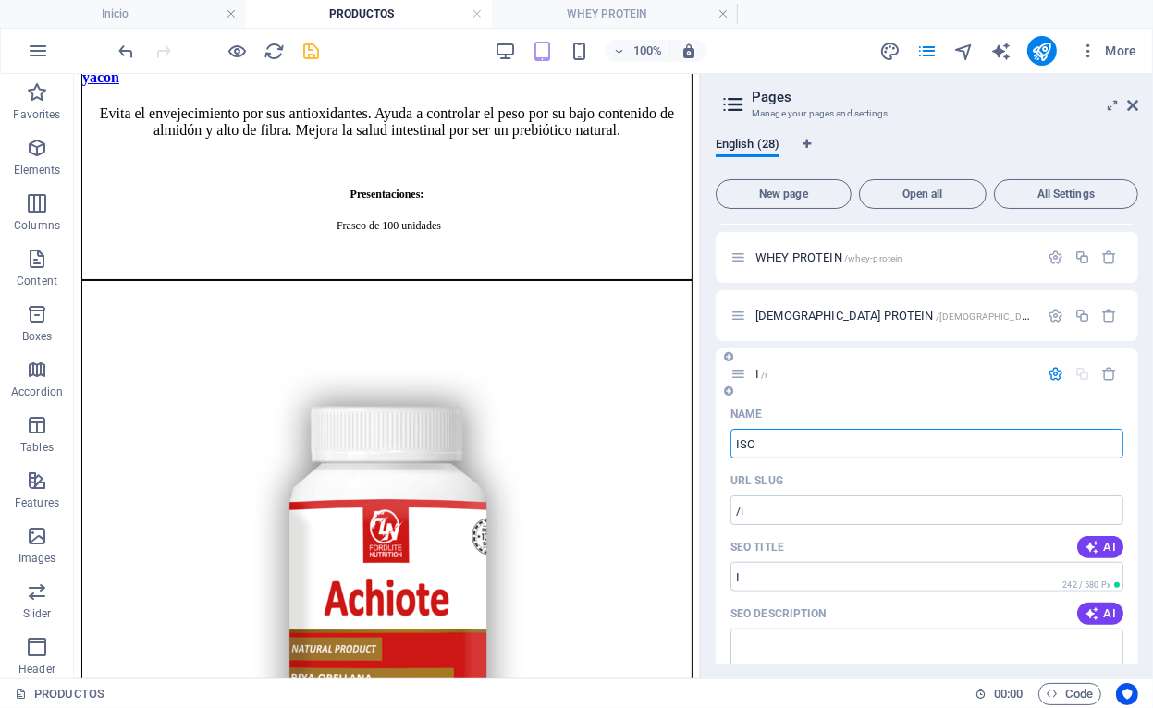
type input "/iso"
type input "ISO"
type input "ISO P"
type input "ISO"
type input "ISO PRO"
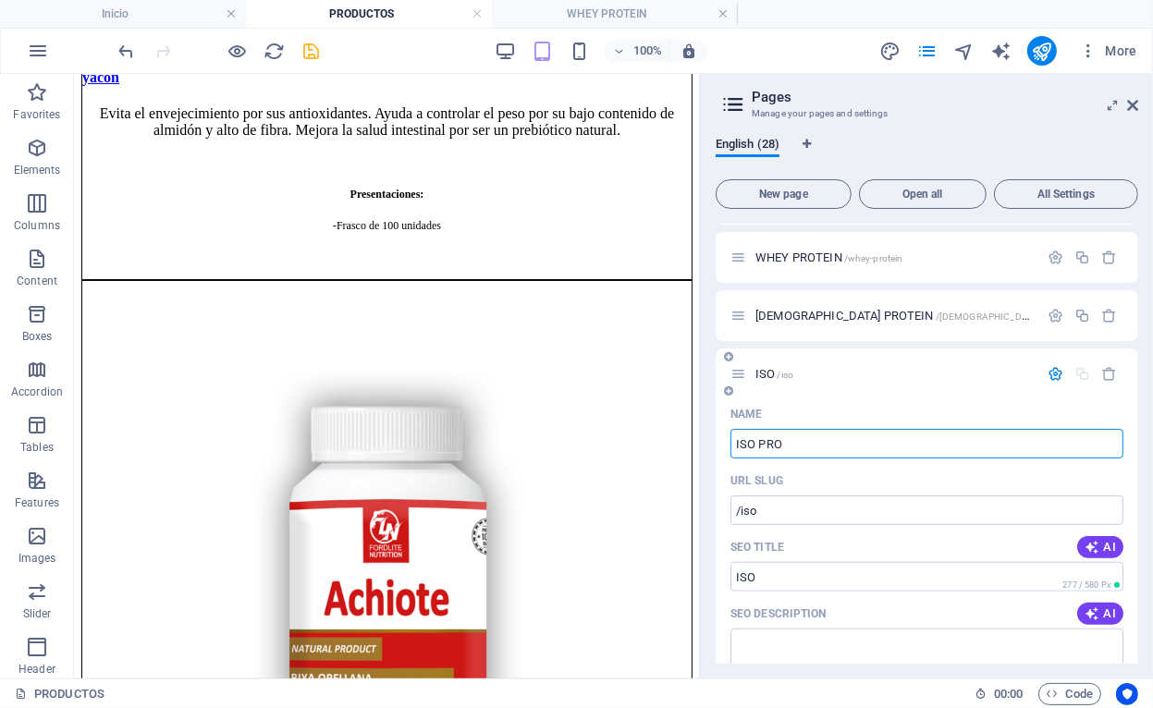
type input "/iso-pr"
type input "ISO PR"
type input "ISO PRO"
type input "/iso-pro"
type input "ISO PRO"
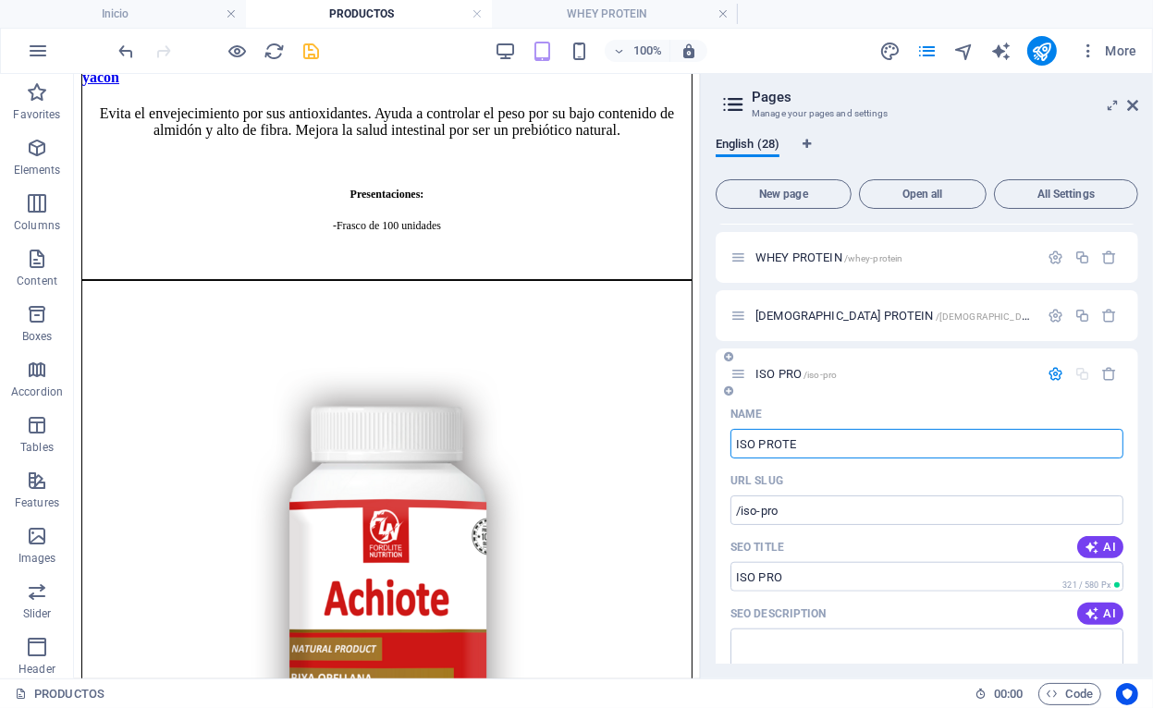
type input "ISO PROTE"
type input "/iso-prote"
type input "ISO PROTE"
type input "ISO PROTEIN"
type input "/iso-protein"
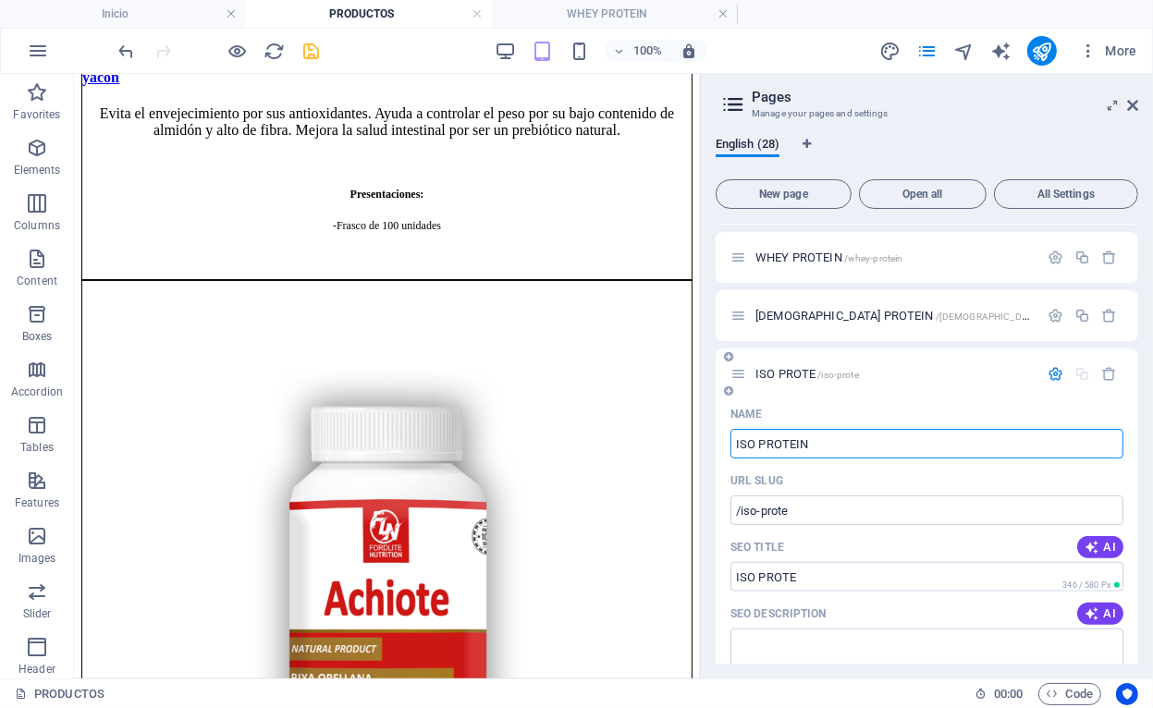
type input "ISO PROTEIN"
click at [1052, 371] on icon "button" at bounding box center [1056, 374] width 16 height 16
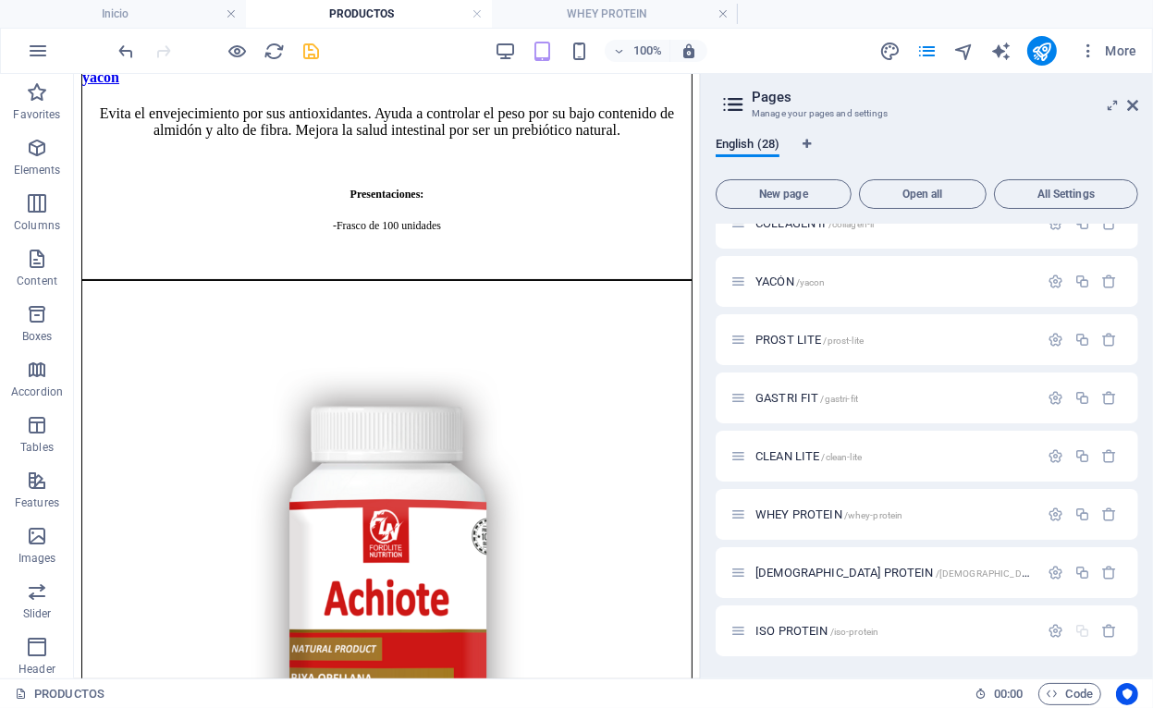
scroll to position [1191, 0]
click at [818, 629] on span "ISO PROTEIN /iso-protein" at bounding box center [816, 631] width 123 height 14
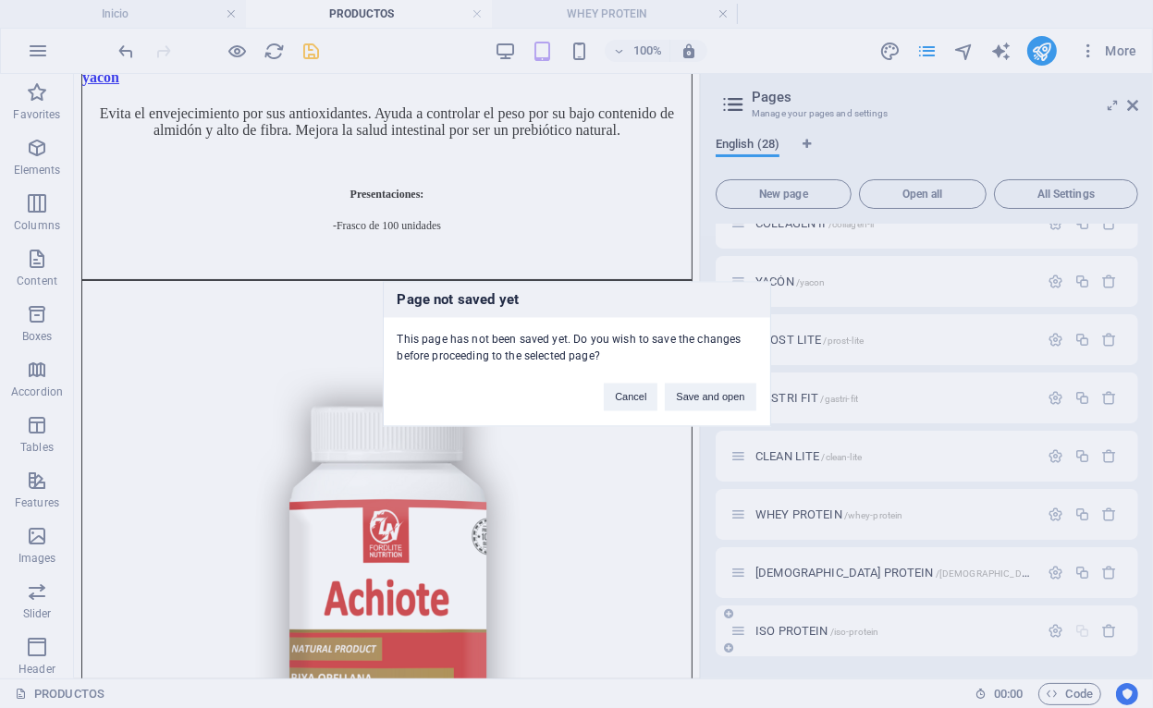
click at [818, 629] on div "Page not saved yet This page has not been saved yet. Do you wish to save the ch…" at bounding box center [576, 354] width 1153 height 708
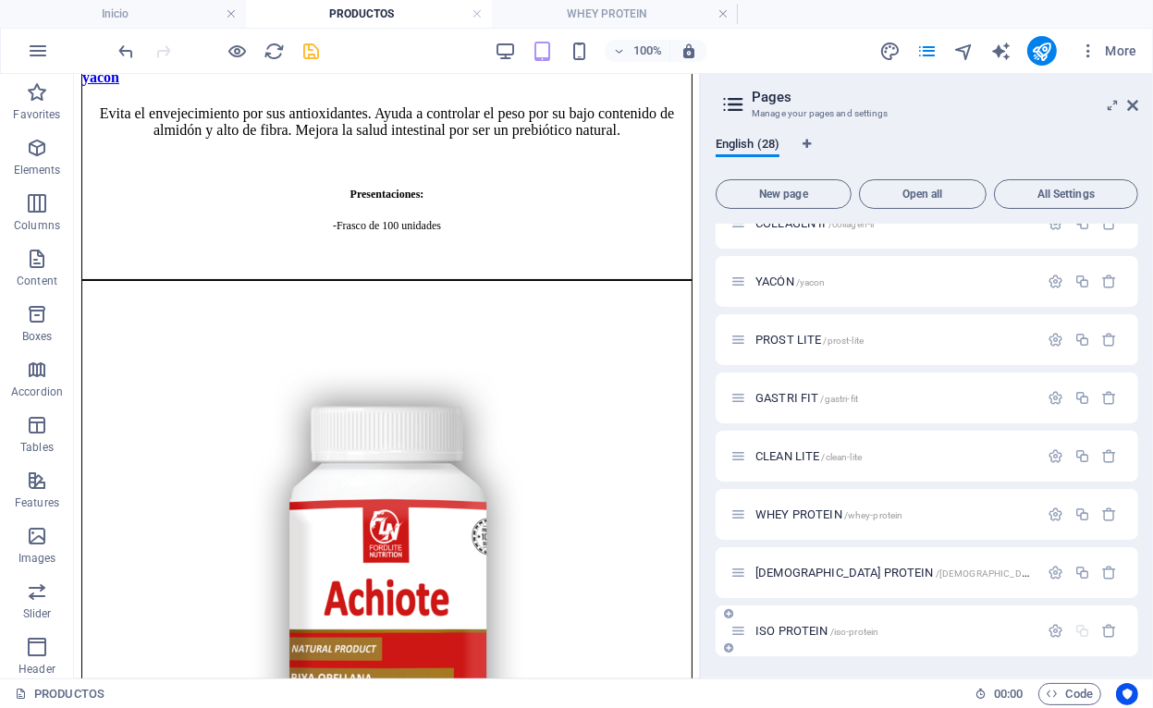
click at [821, 642] on div "ISO PROTEIN /iso-protein" at bounding box center [927, 631] width 423 height 51
click at [814, 629] on span "ISO PROTEIN /iso-protein" at bounding box center [816, 631] width 123 height 14
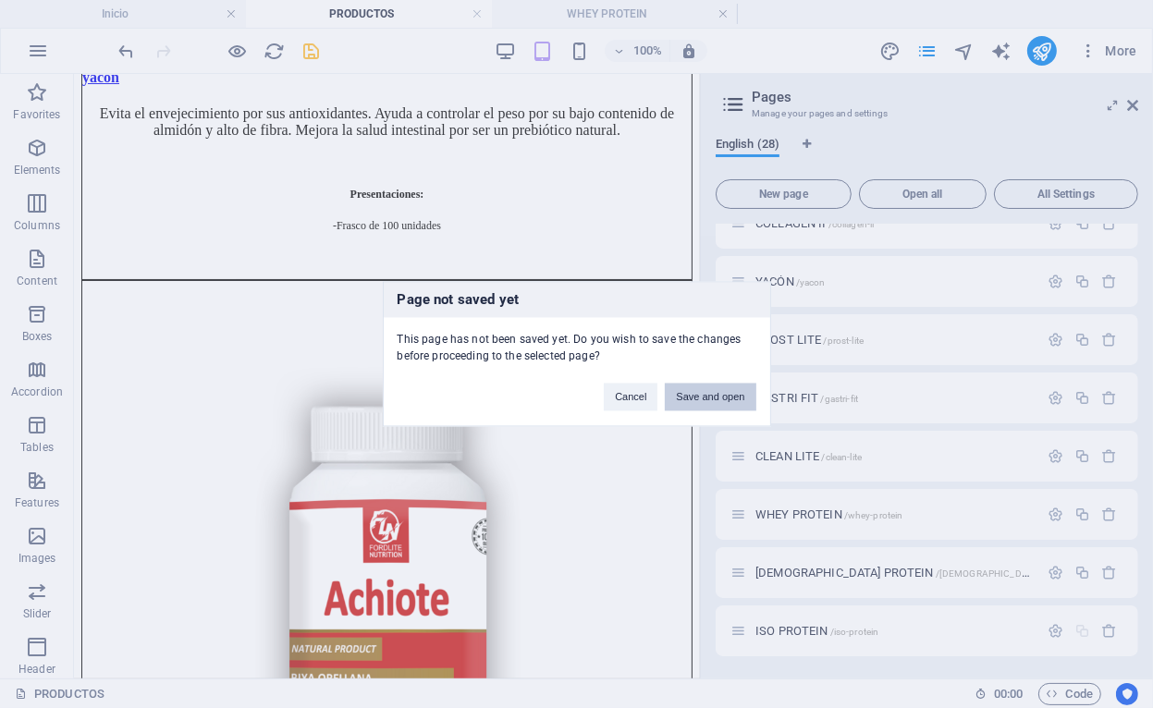
click at [712, 393] on button "Save and open" at bounding box center [710, 398] width 91 height 28
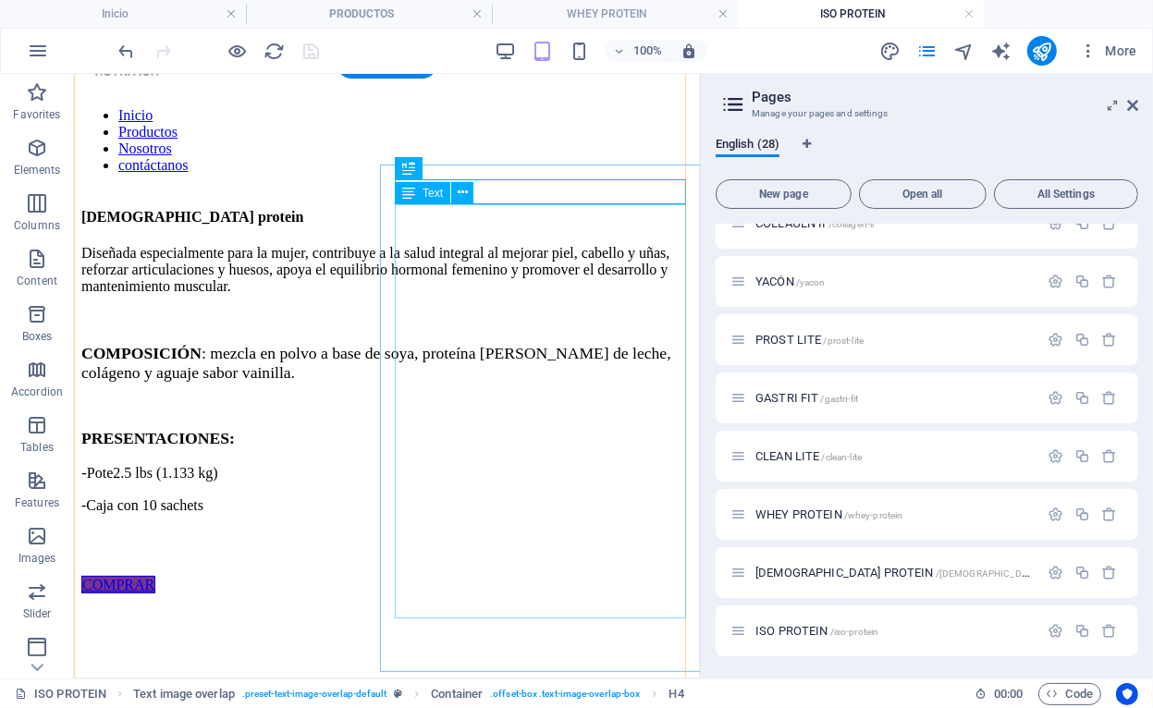
scroll to position [185, 0]
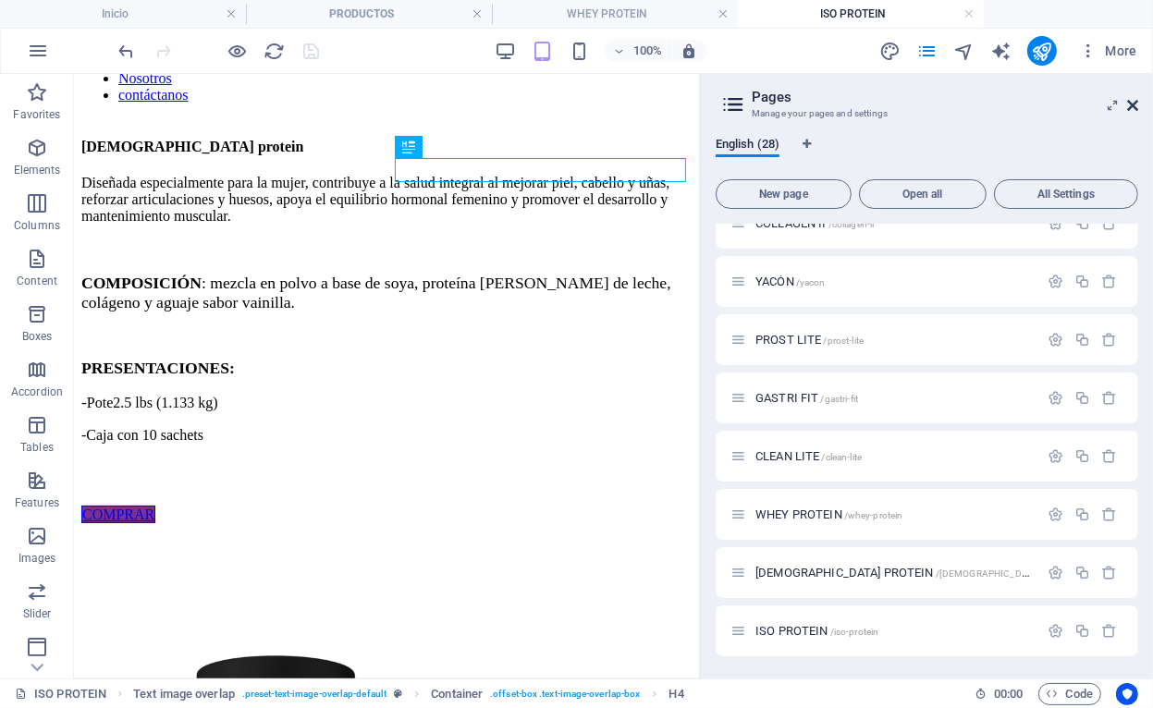
click at [1132, 110] on icon at bounding box center [1132, 105] width 11 height 15
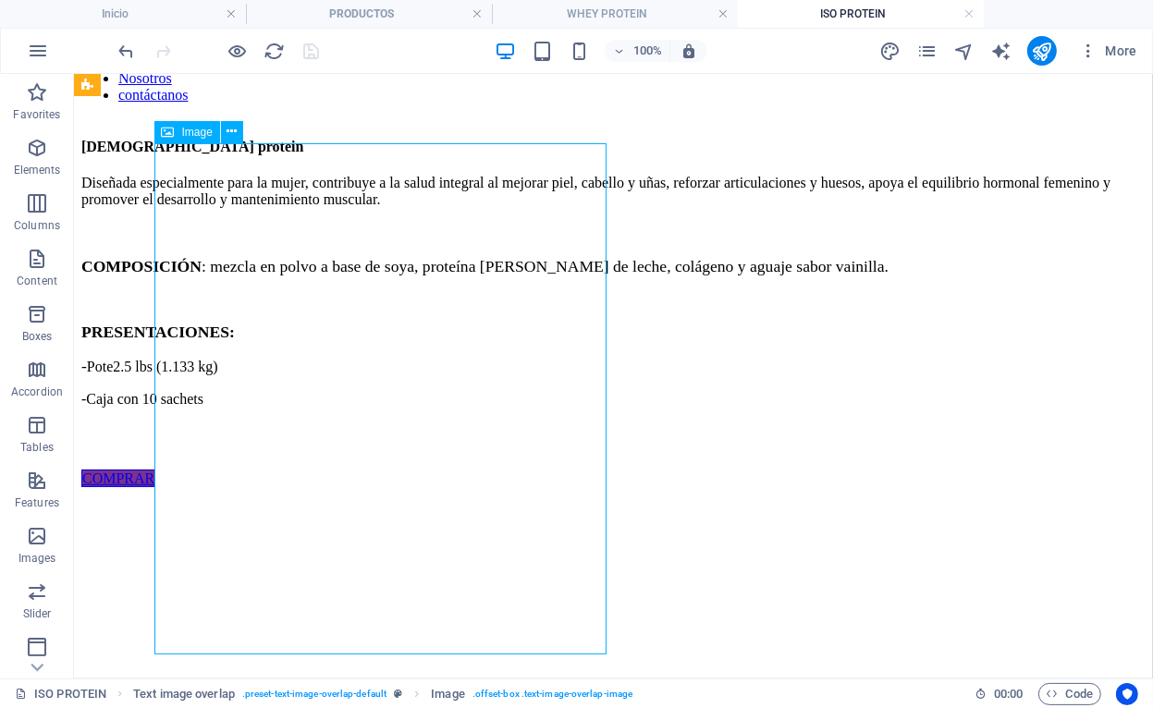
select select "%"
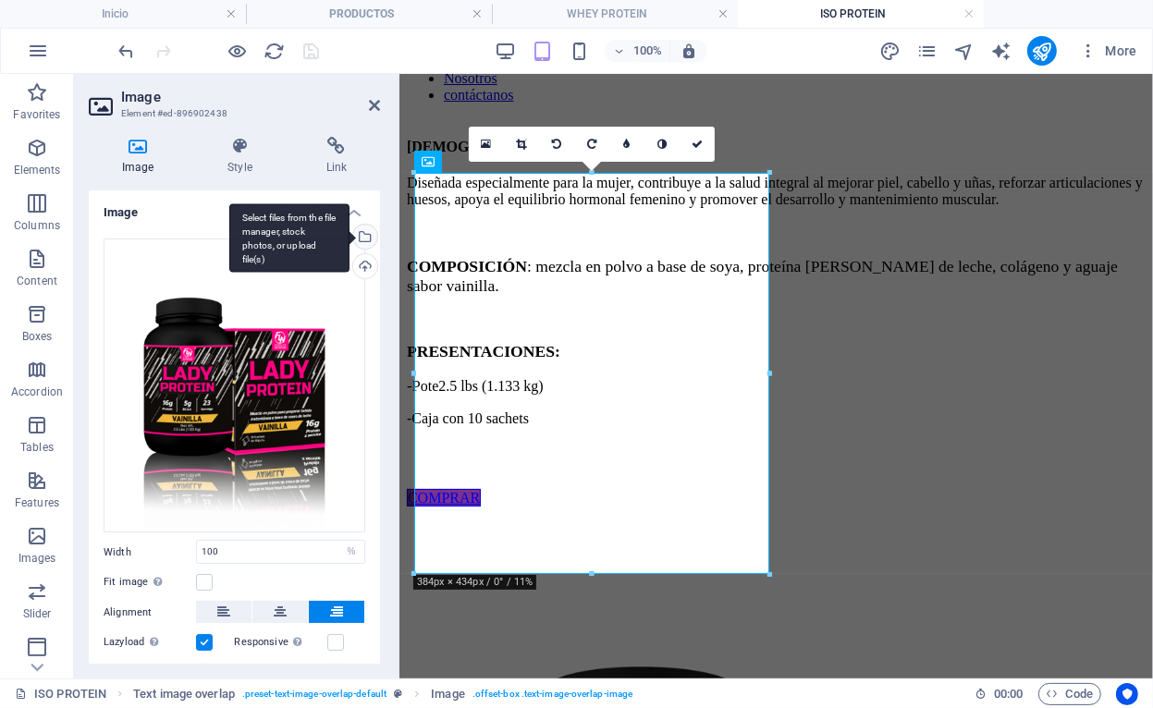
click at [349, 238] on div "Select files from the file manager, stock photos, or upload file(s)" at bounding box center [289, 237] width 120 height 69
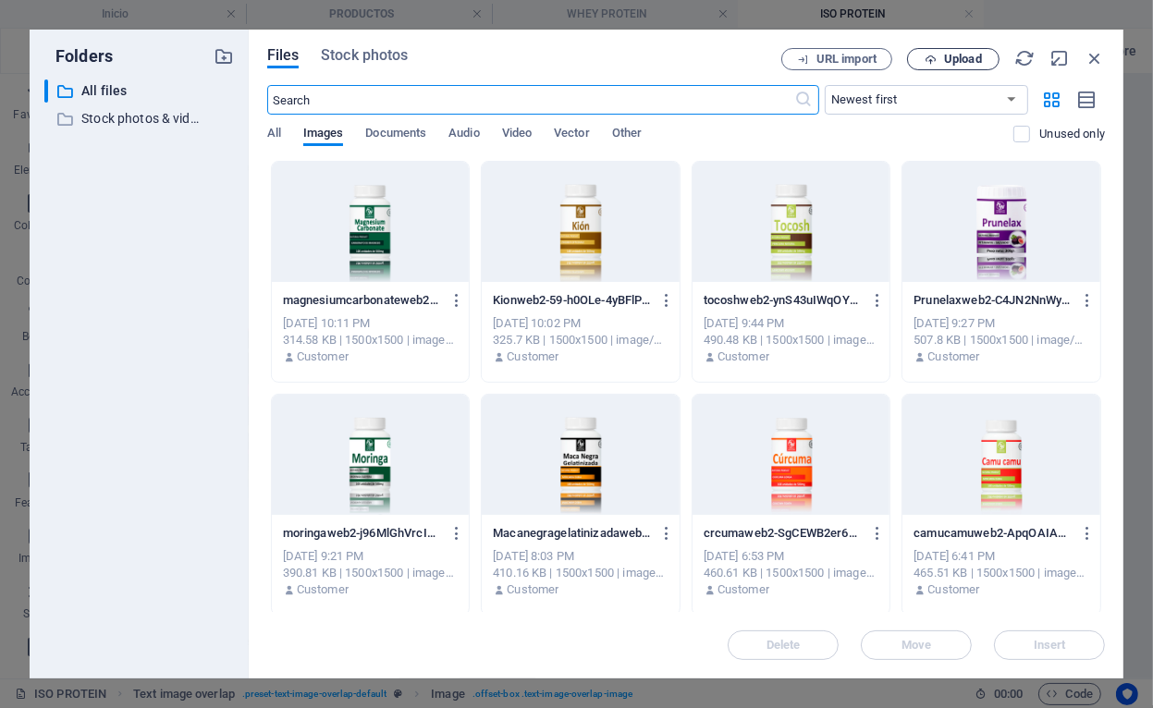
click at [976, 54] on span "Upload" at bounding box center [963, 59] width 38 height 11
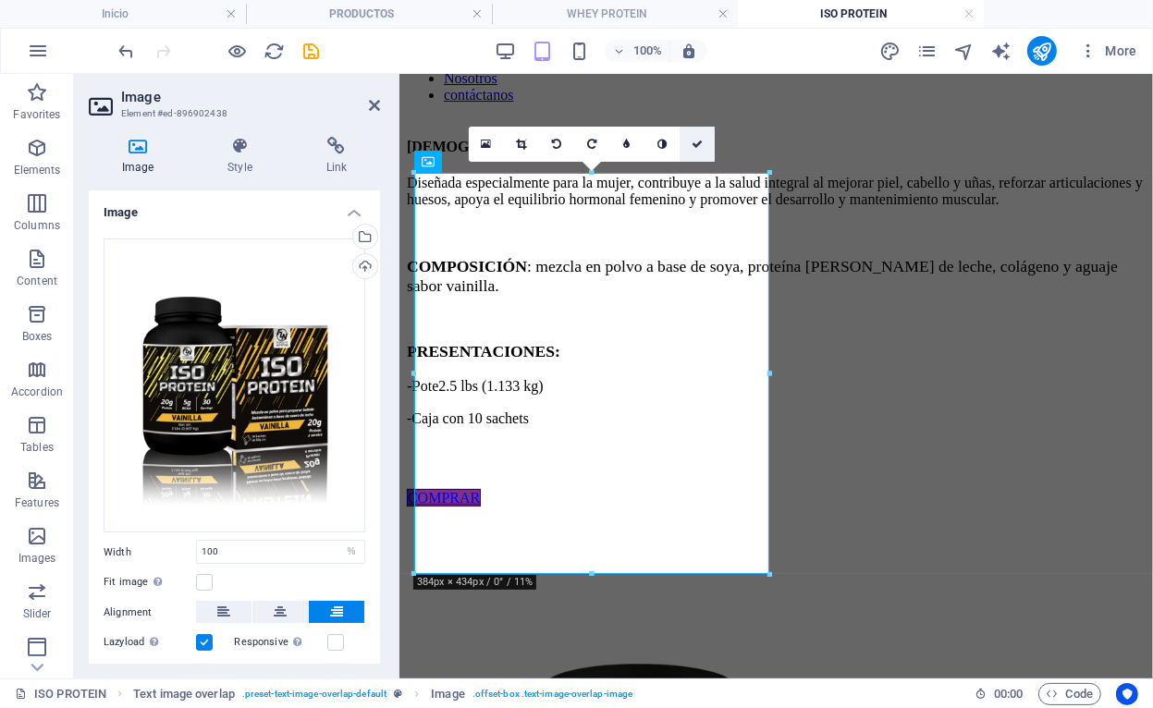
click at [701, 145] on icon at bounding box center [697, 144] width 11 height 11
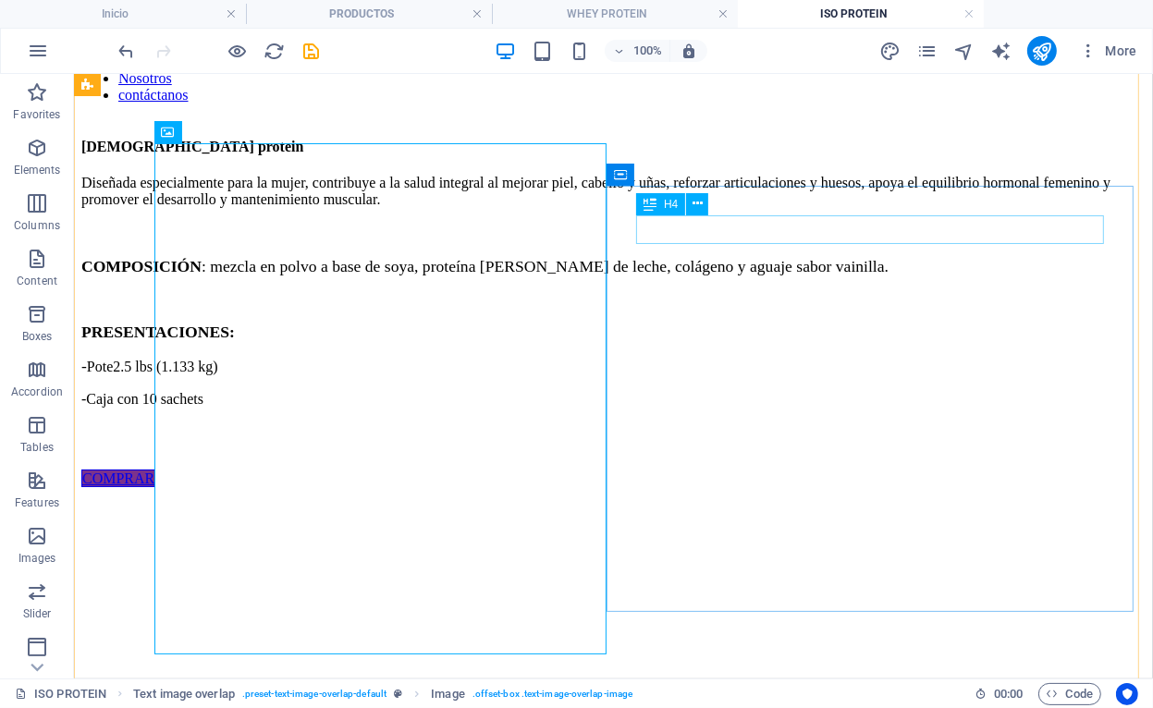
click at [759, 154] on div "[DEMOGRAPHIC_DATA] protein" at bounding box center [612, 146] width 1064 height 17
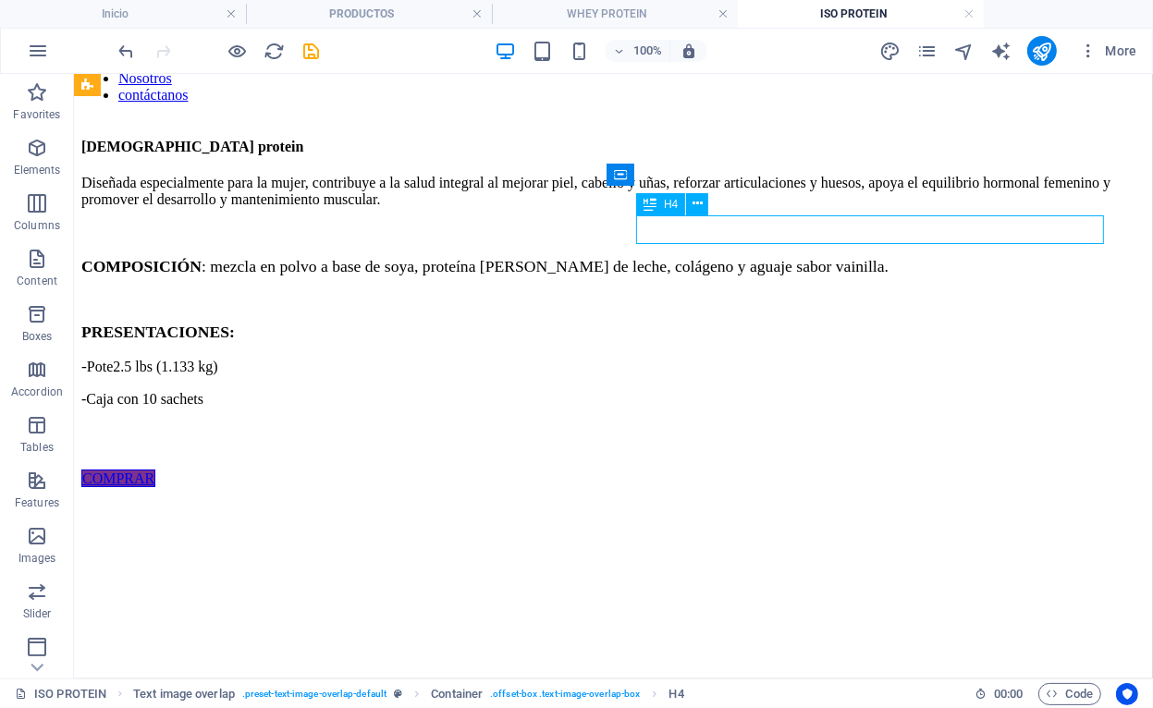
click at [759, 154] on div "[DEMOGRAPHIC_DATA] protein" at bounding box center [612, 146] width 1064 height 17
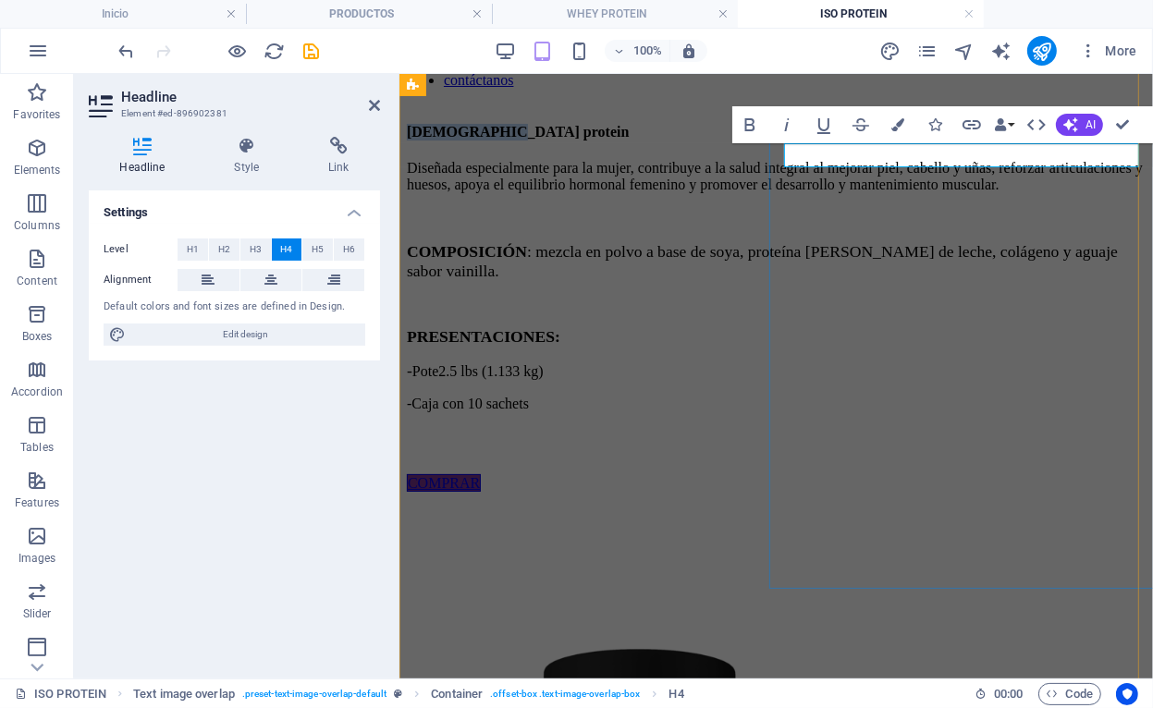
click at [628, 139] on span "[DEMOGRAPHIC_DATA] protein" at bounding box center [517, 131] width 222 height 16
drag, startPoint x: 846, startPoint y: 155, endPoint x: 808, endPoint y: 166, distance: 39.5
click at [808, 166] on div "[DEMOGRAPHIC_DATA] protein Diseñada especialmente para la mujer, contribuye a l…" at bounding box center [775, 307] width 739 height 368
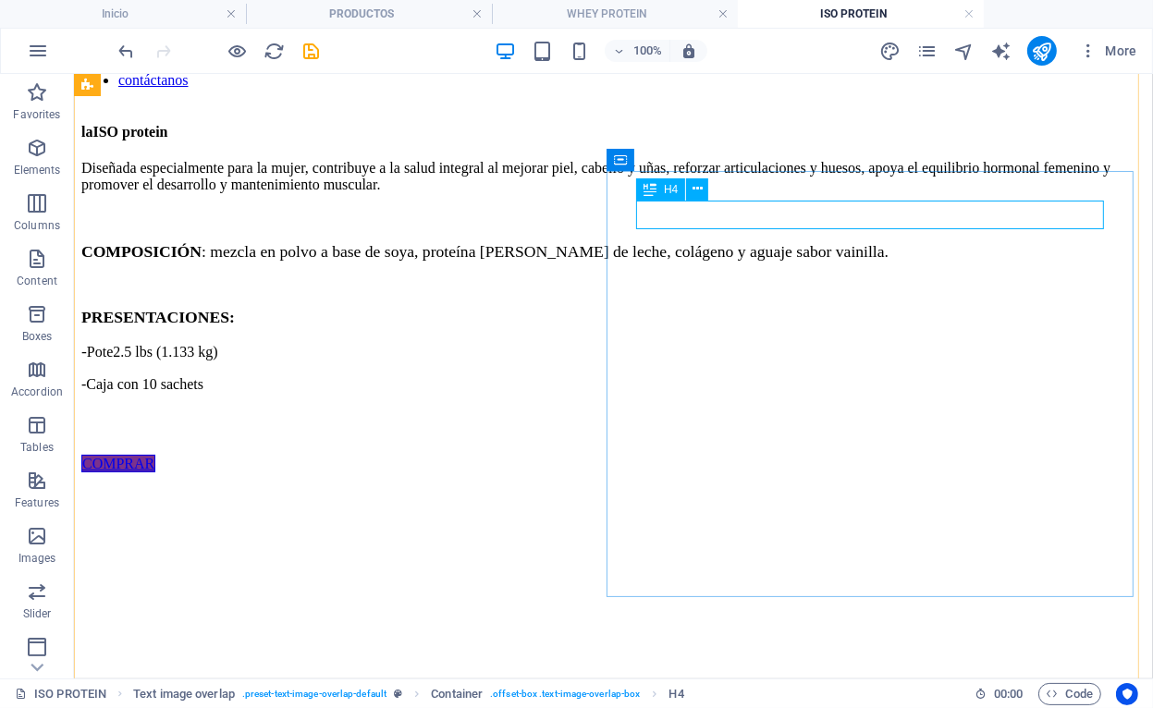
click at [682, 140] on div "laISO protein" at bounding box center [612, 131] width 1064 height 17
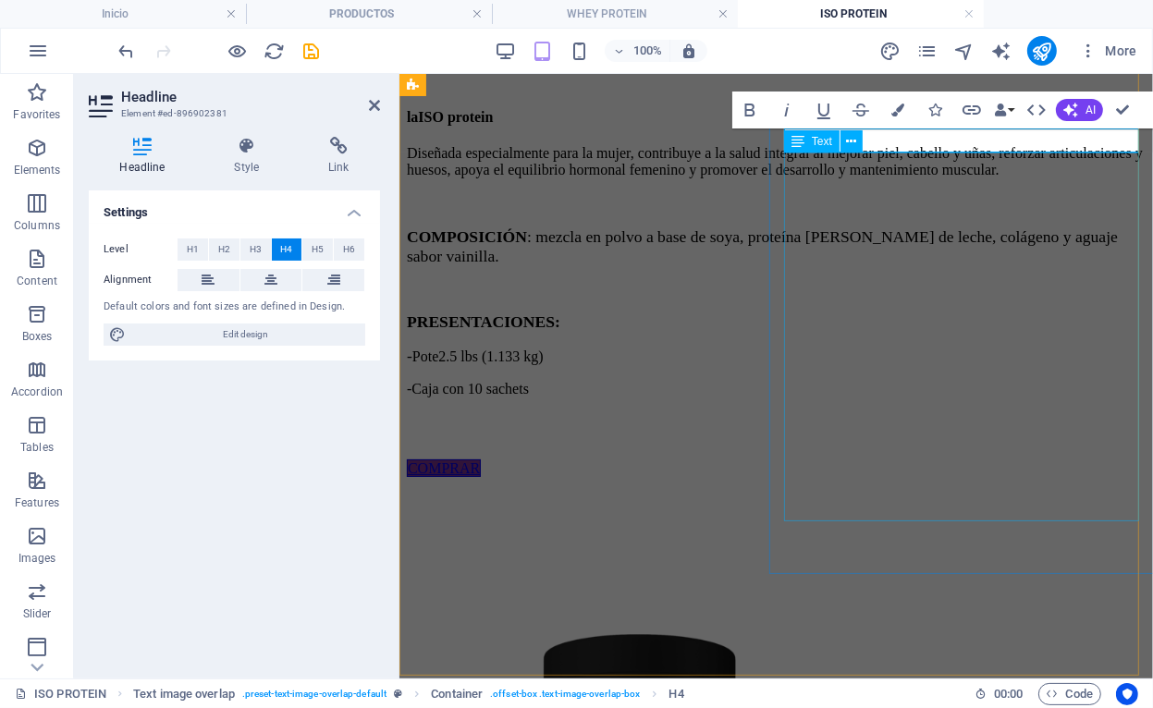
click at [869, 143] on div "Text" at bounding box center [829, 141] width 91 height 23
click at [493, 124] on span "laISO protein" at bounding box center [449, 116] width 87 height 16
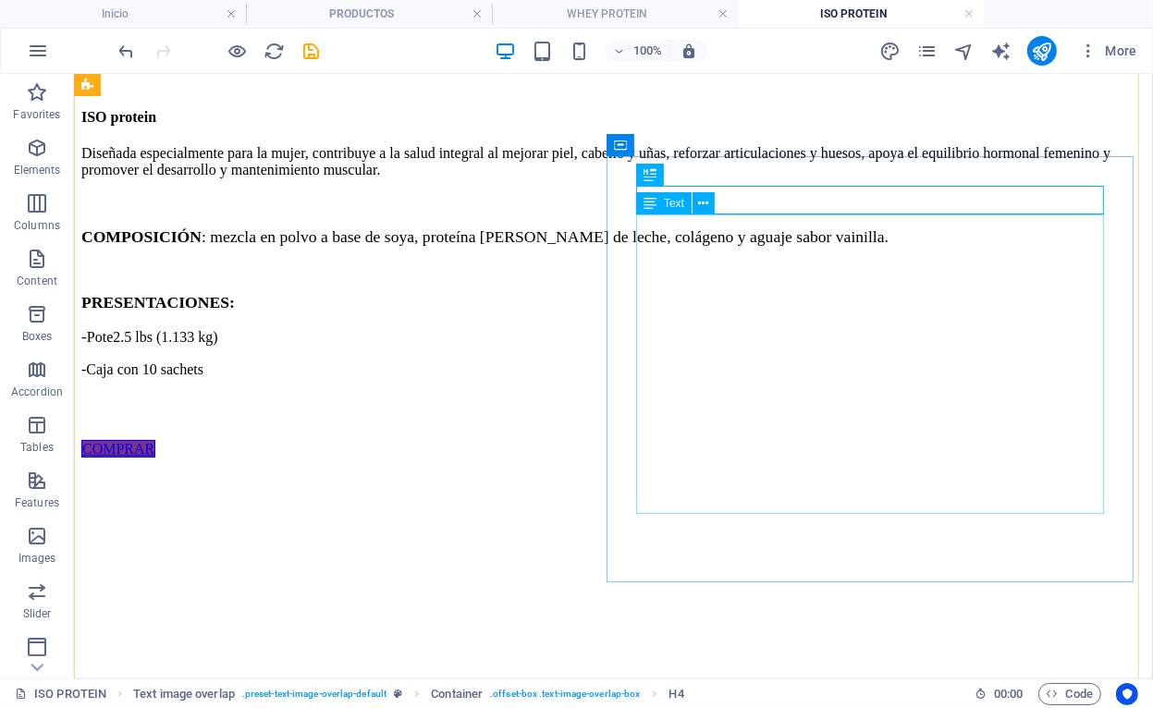
click at [728, 435] on div "Diseñada especialmente para la mujer, contribuye a la salud integral al mejorar…" at bounding box center [612, 292] width 1064 height 296
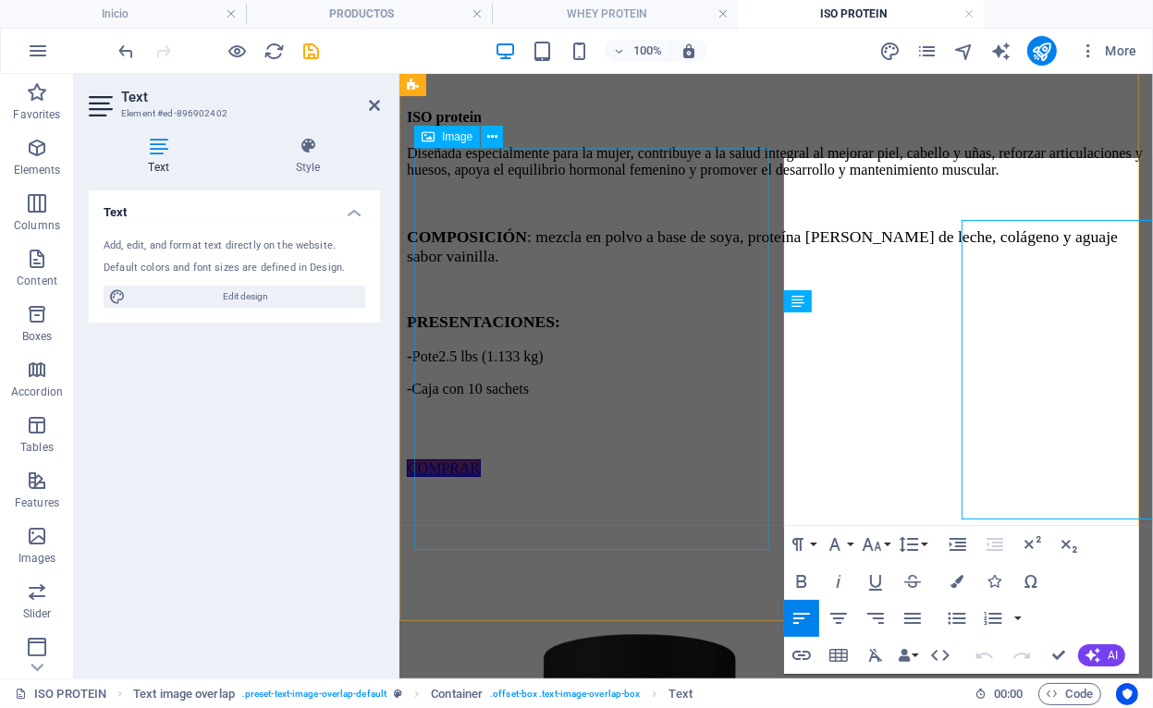
scroll to position [209, 0]
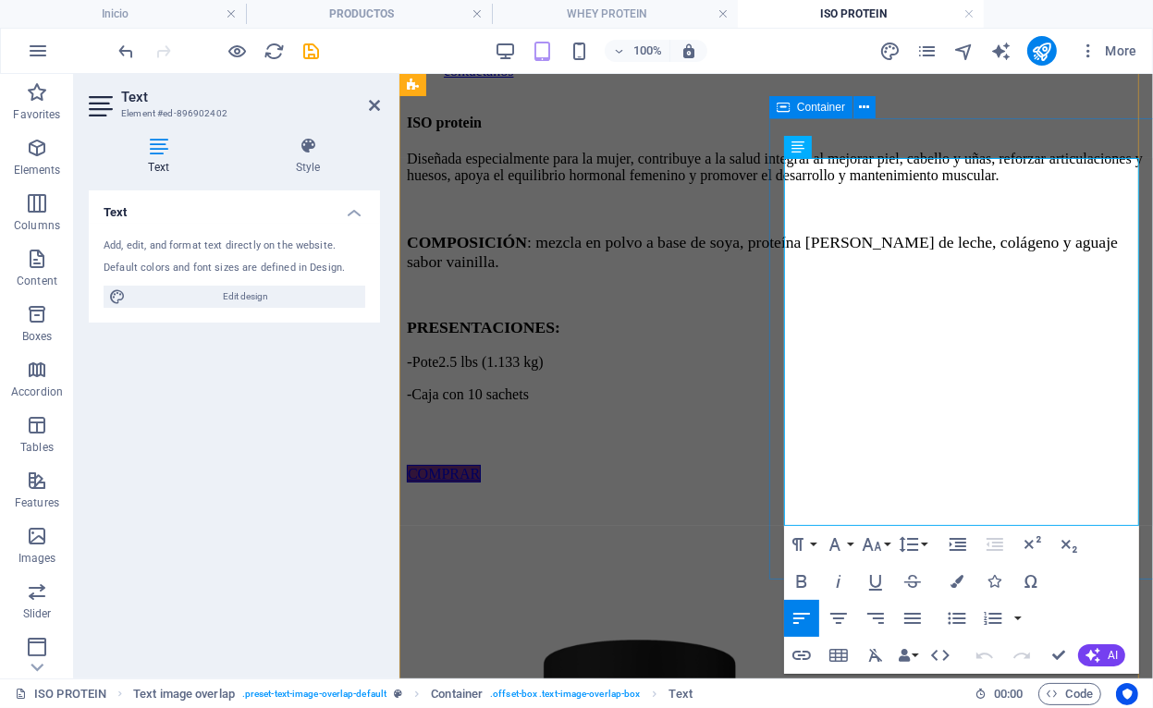
drag, startPoint x: 936, startPoint y: 479, endPoint x: 779, endPoint y: 443, distance: 161.3
click at [779, 443] on div "ISO protein Diseñada especialmente para la mujer, contribuye a la salud integra…" at bounding box center [775, 298] width 739 height 368
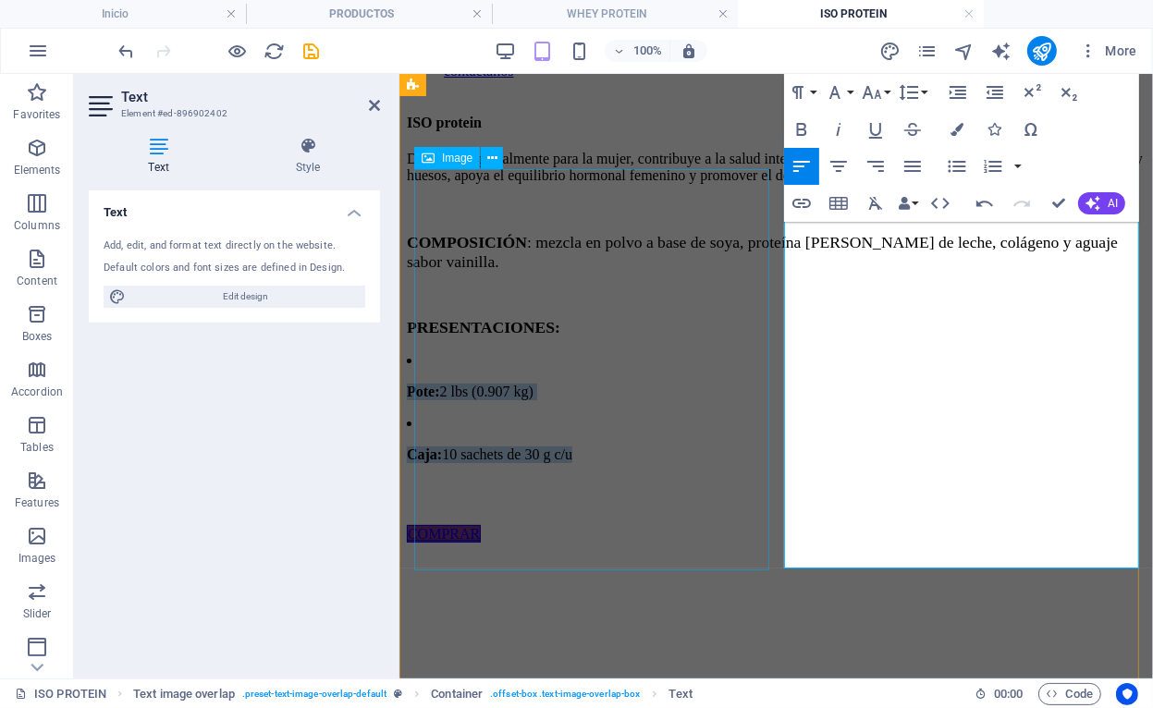
drag, startPoint x: 979, startPoint y: 509, endPoint x: 696, endPoint y: 448, distance: 289.6
click at [962, 124] on icon "button" at bounding box center [956, 129] width 13 height 13
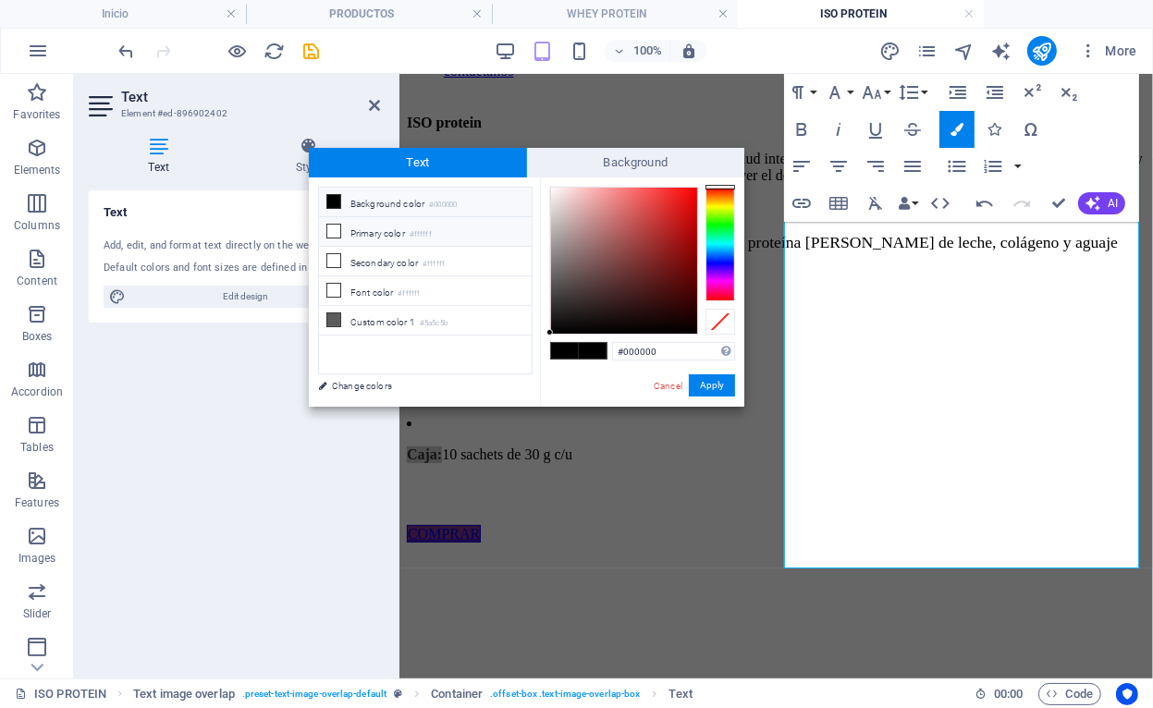
click at [385, 232] on li "Primary color #ffffff" at bounding box center [425, 232] width 213 height 30
type input "#ffffff"
click at [706, 391] on button "Apply" at bounding box center [712, 385] width 46 height 22
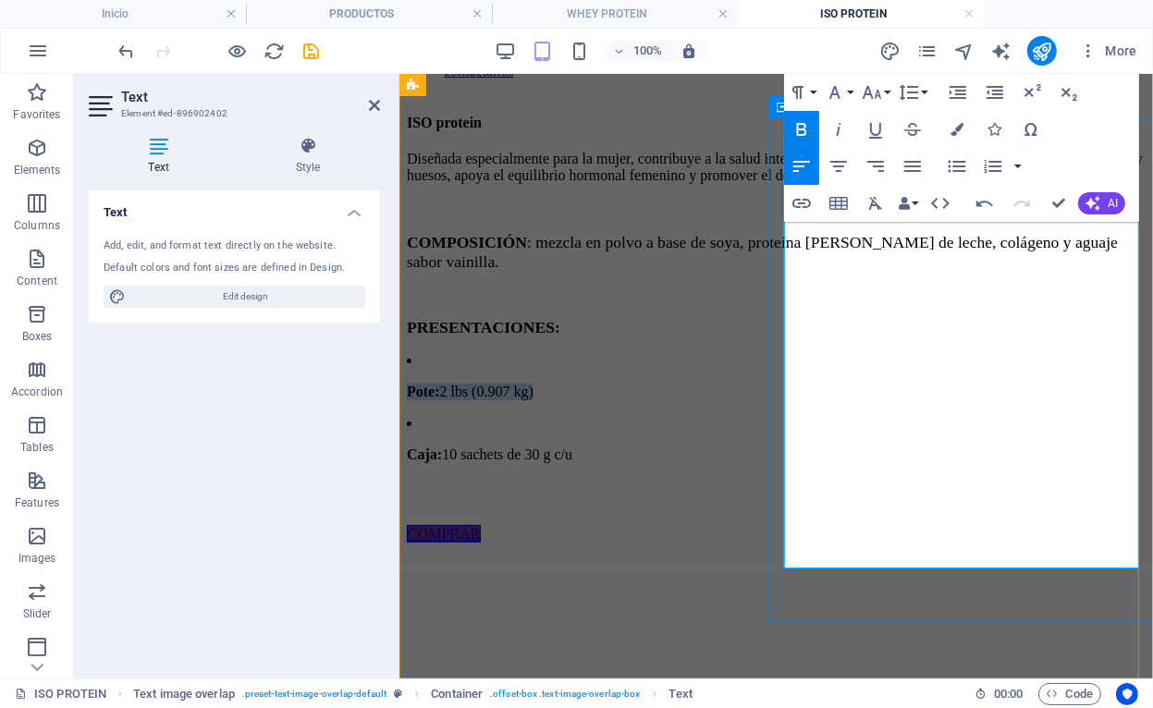
click at [439, 398] on strong "Pote:" at bounding box center [422, 391] width 33 height 16
drag, startPoint x: 824, startPoint y: 472, endPoint x: 779, endPoint y: 473, distance: 45.3
click at [779, 473] on div "ISO protein Diseñada especialmente para la mujer, contribuye a la salud integra…" at bounding box center [775, 328] width 739 height 428
drag, startPoint x: 806, startPoint y: 121, endPoint x: 840, endPoint y: 190, distance: 76.1
click at [813, 125] on button "Bold" at bounding box center [801, 129] width 35 height 37
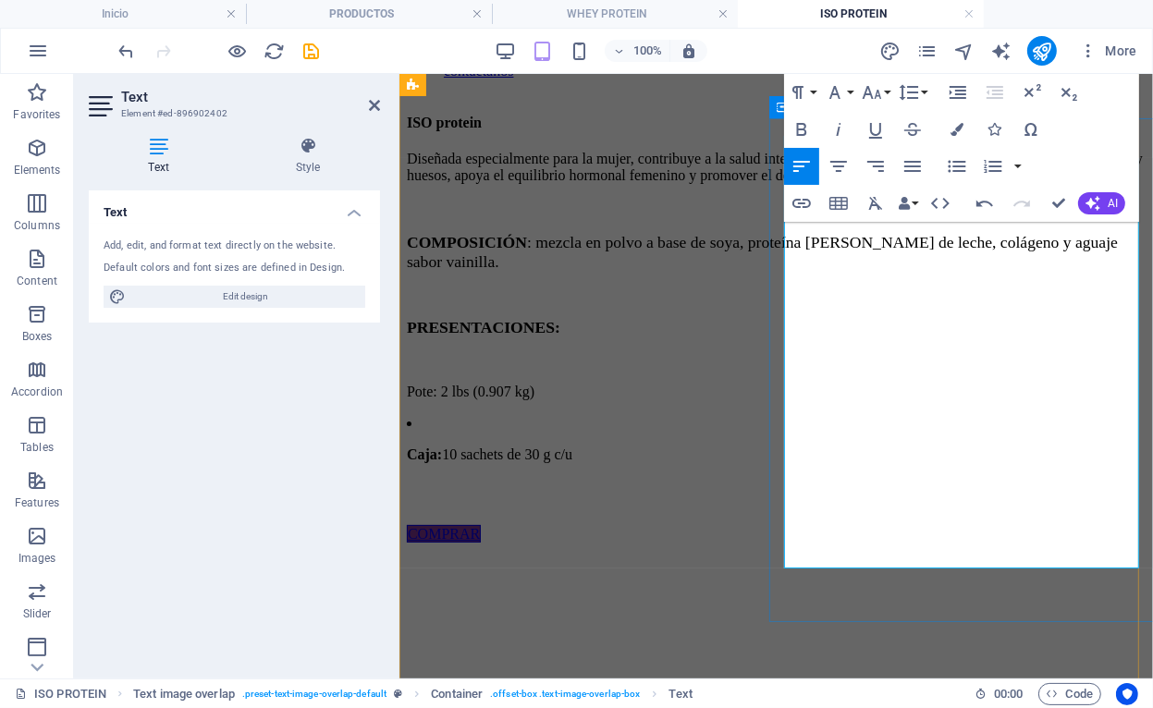
click at [533, 398] on span "Pote: 2 lbs (0.907 kg)" at bounding box center [470, 391] width 128 height 16
drag, startPoint x: 824, startPoint y: 509, endPoint x: 775, endPoint y: 509, distance: 49.0
click at [775, 509] on div "ISO protein Diseñada especialmente para la mujer, contribuye a la salud integra…" at bounding box center [775, 328] width 739 height 428
drag, startPoint x: 808, startPoint y: 127, endPoint x: 824, endPoint y: 160, distance: 36.8
click at [807, 127] on icon "button" at bounding box center [802, 129] width 22 height 22
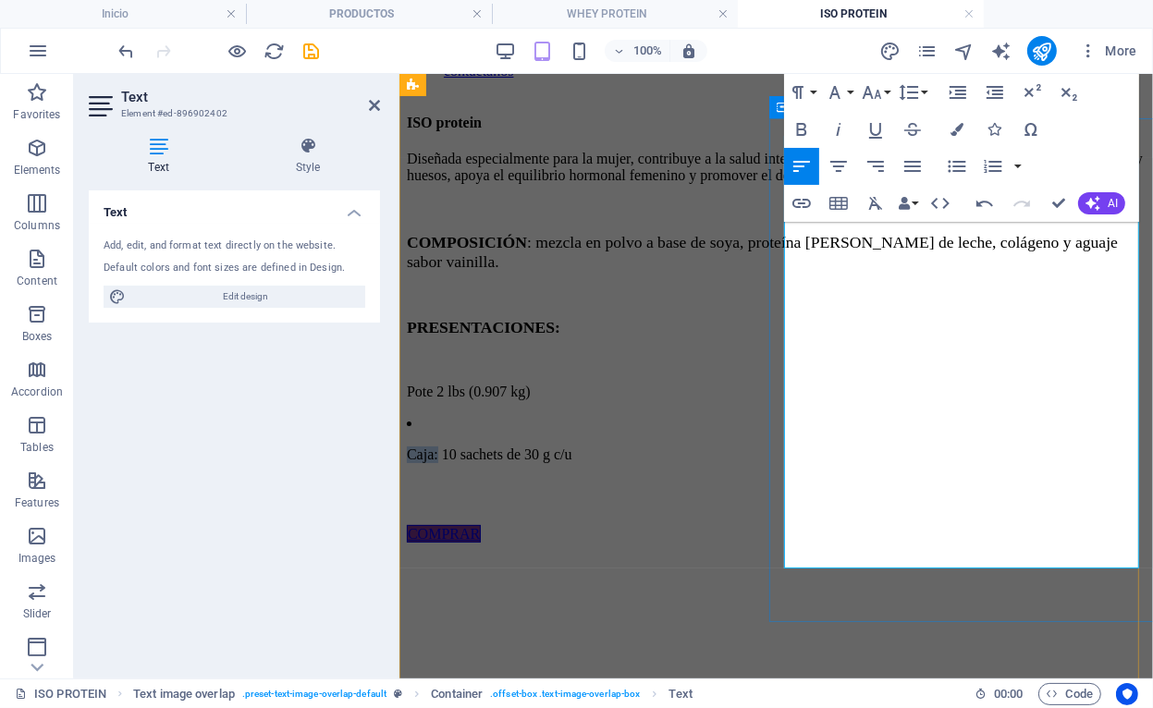
click at [564, 461] on span "Caja: 10 sachets de 30 g c/" at bounding box center [485, 454] width 158 height 16
click at [781, 509] on div "ISO protein Diseñada especialmente para la mujer, contribuye a la salud integra…" at bounding box center [775, 328] width 739 height 428
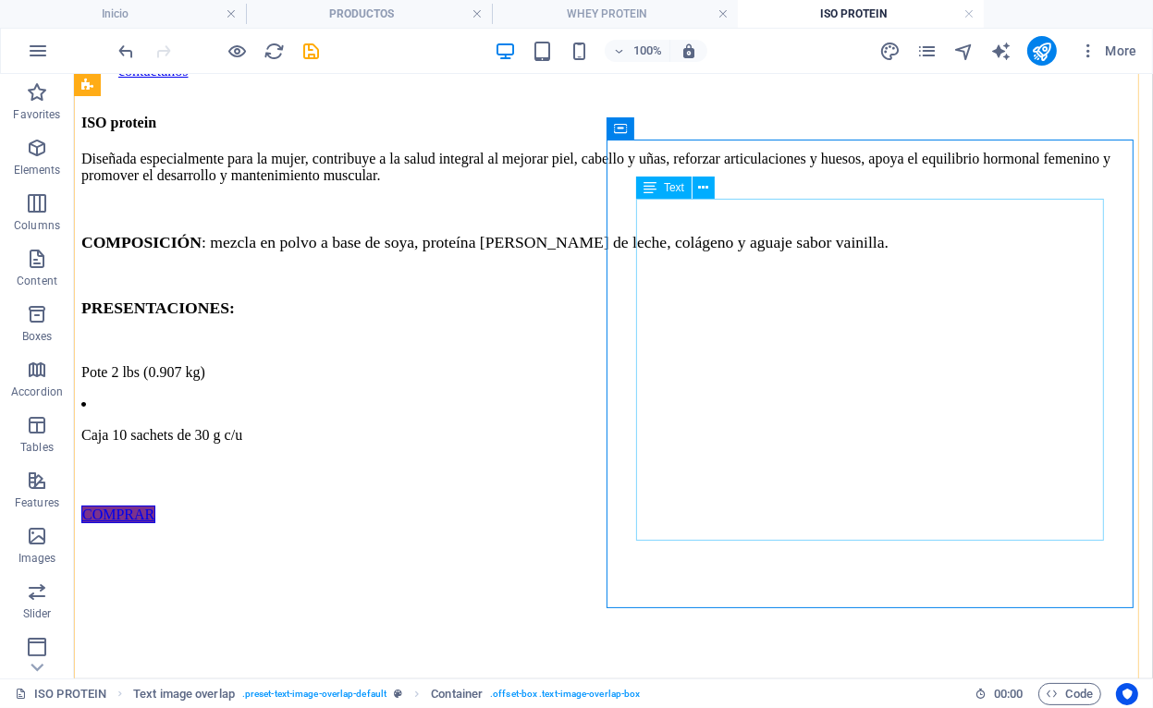
click at [784, 506] on div "Diseñada especialmente para la mujer, contribuye a la salud integral al mejorar…" at bounding box center [612, 328] width 1064 height 356
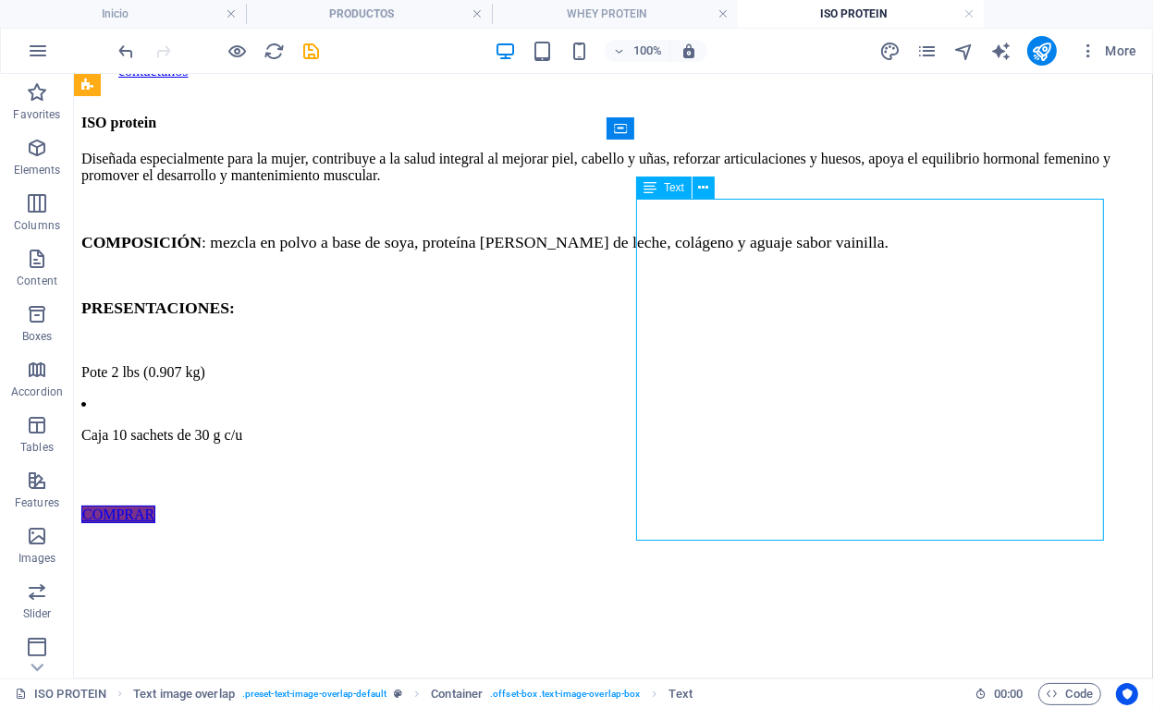
click at [673, 481] on div "Diseñada especialmente para la mujer, contribuye a la salud integral al mejorar…" at bounding box center [612, 328] width 1064 height 356
click at [668, 481] on div "Diseñada especialmente para la mujer, contribuye a la salud integral al mejorar…" at bounding box center [612, 328] width 1064 height 356
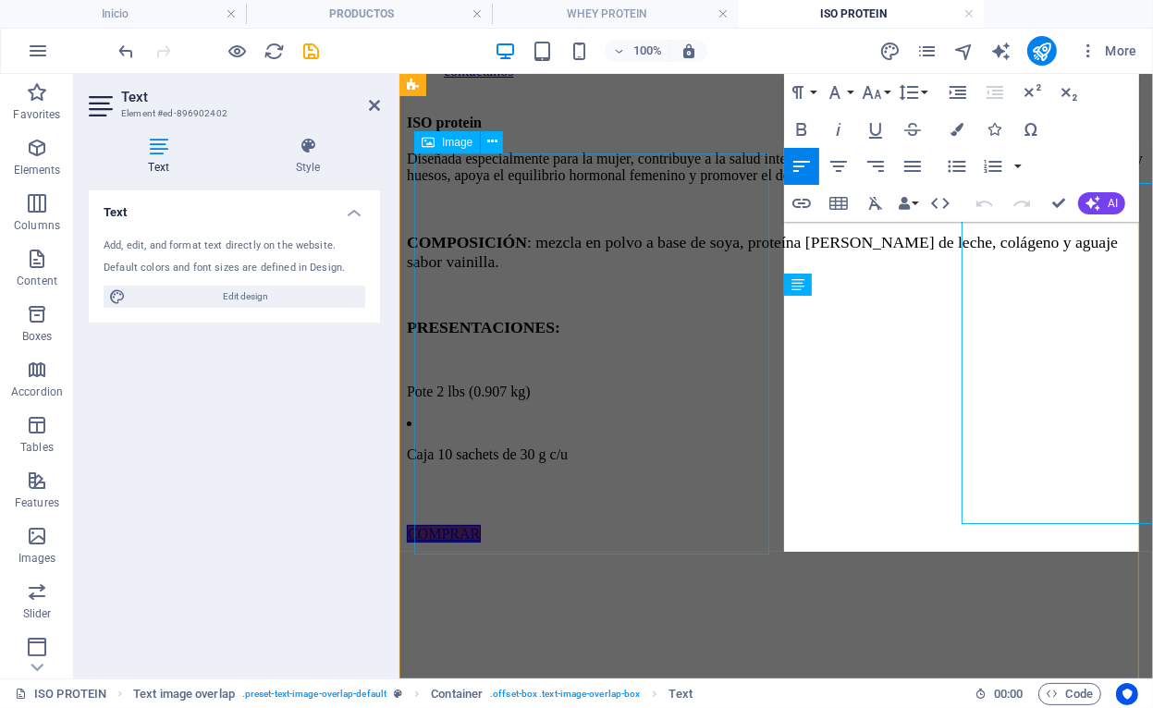
scroll to position [226, 0]
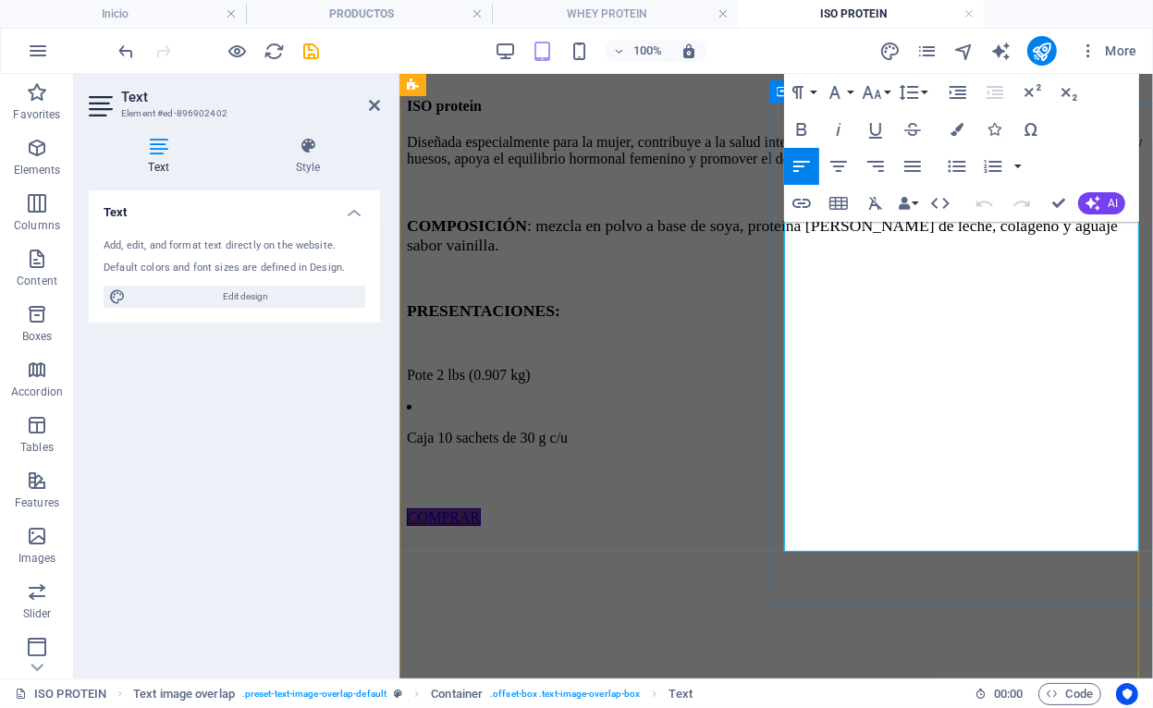
click at [559, 445] on span "Caja 10 sachets de 30 g c/" at bounding box center [482, 437] width 153 height 16
click at [581, 445] on span "Caja con 10 sachets de 30 g c/" at bounding box center [493, 437] width 175 height 16
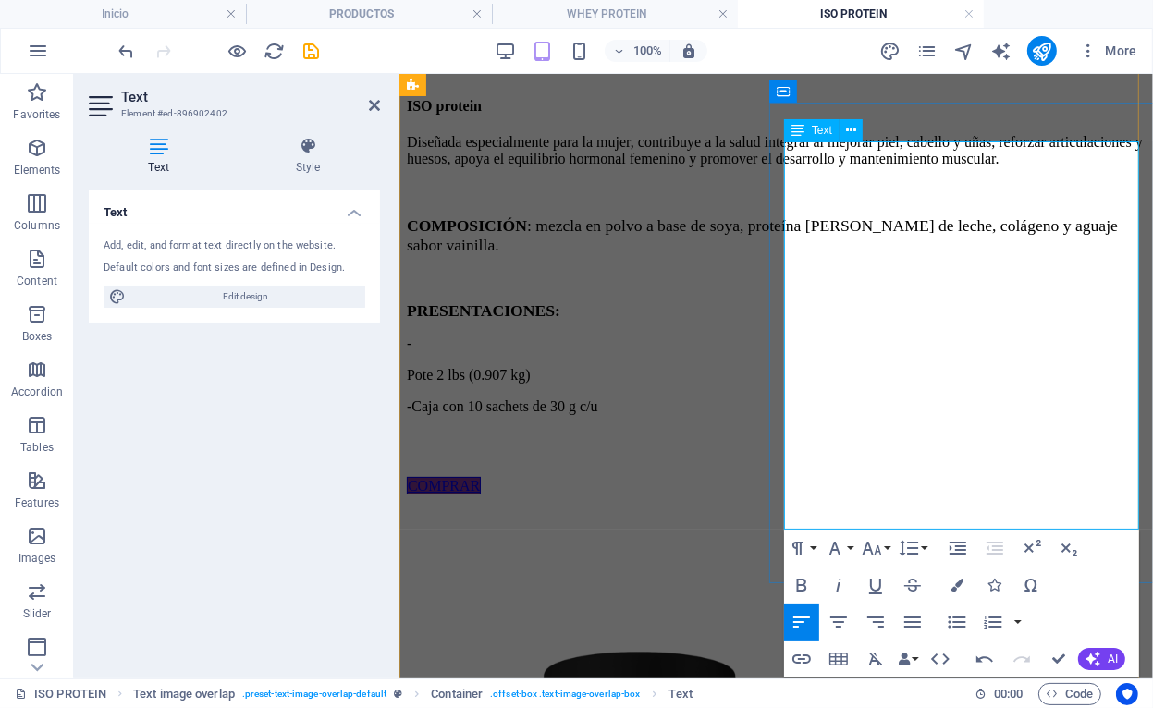
click at [530, 382] on span "Pote 2 lbs (0.907 kg)" at bounding box center [468, 374] width 124 height 16
drag, startPoint x: 1012, startPoint y: 473, endPoint x: 936, endPoint y: 472, distance: 75.8
click at [936, 414] on p "-Caja con 10 sachets de 30 g c/ u" at bounding box center [775, 406] width 739 height 17
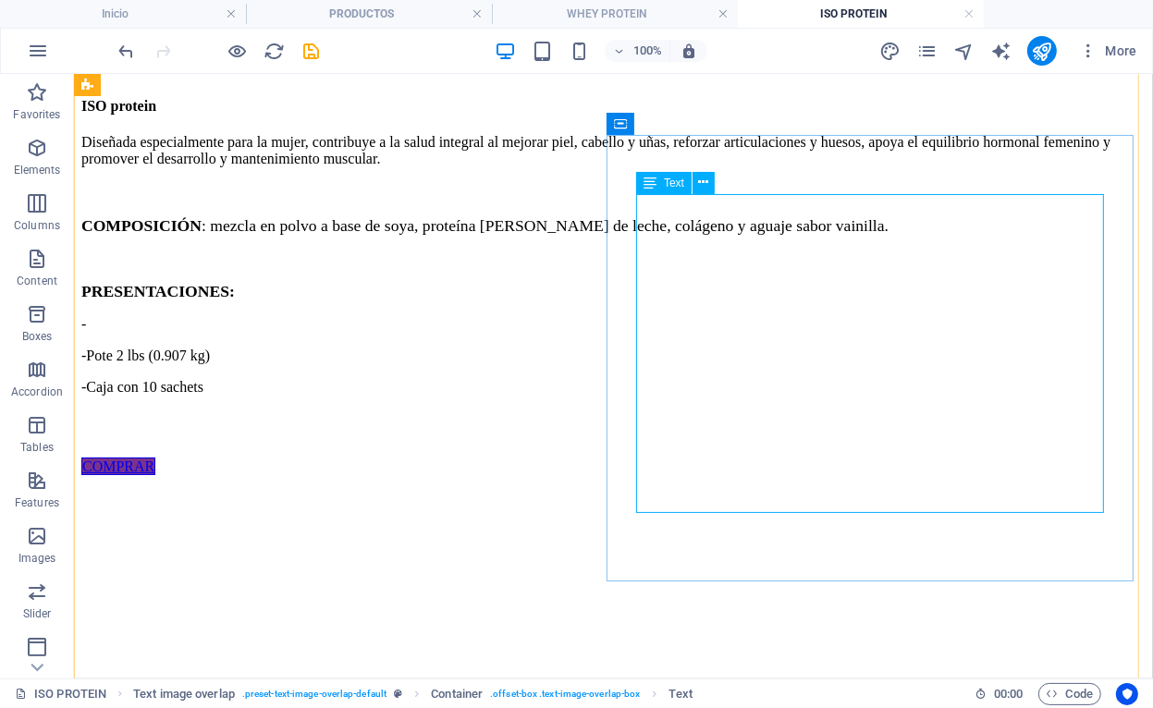
click at [905, 273] on div "Diseñada especialmente para la mujer, contribuye a la salud integral al mejorar…" at bounding box center [612, 295] width 1064 height 325
click at [852, 248] on div "Diseñada especialmente para la mujer, contribuye a la salud integral al mejorar…" at bounding box center [612, 295] width 1064 height 325
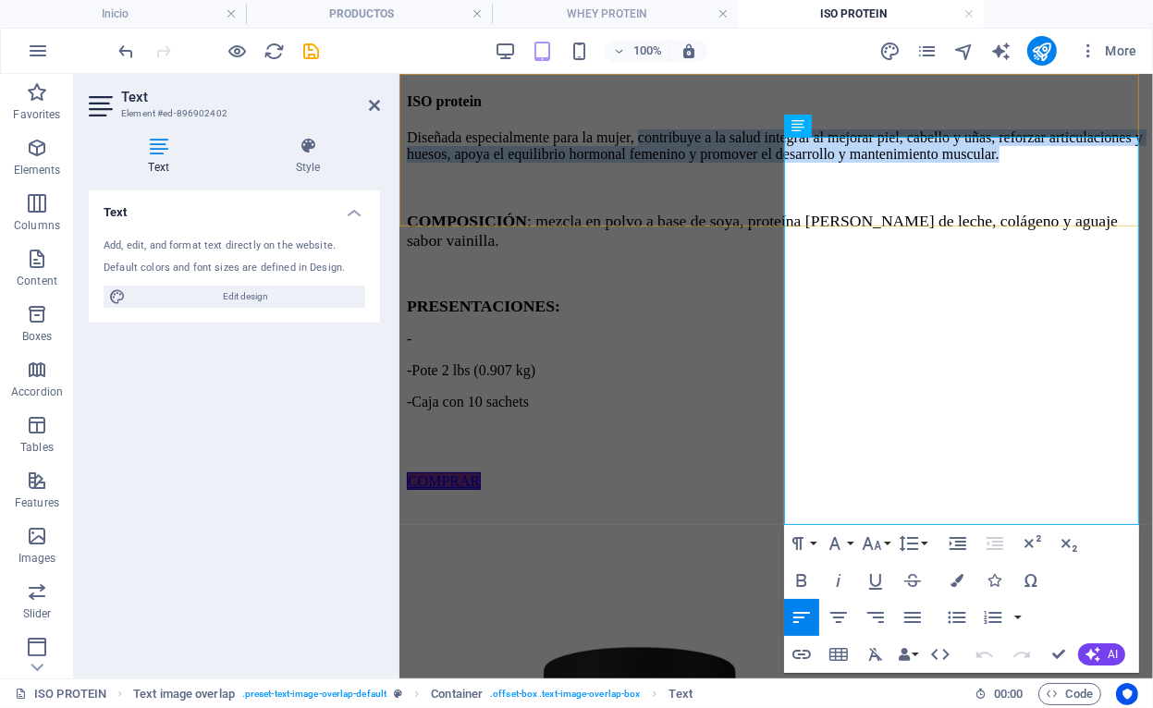
drag, startPoint x: 868, startPoint y: 264, endPoint x: 783, endPoint y: 173, distance: 124.3
click at [783, 173] on div "Inicio Productos Nosotros contáctanos ISO protein Diseñada especialmente para l…" at bounding box center [775, 620] width 739 height 1540
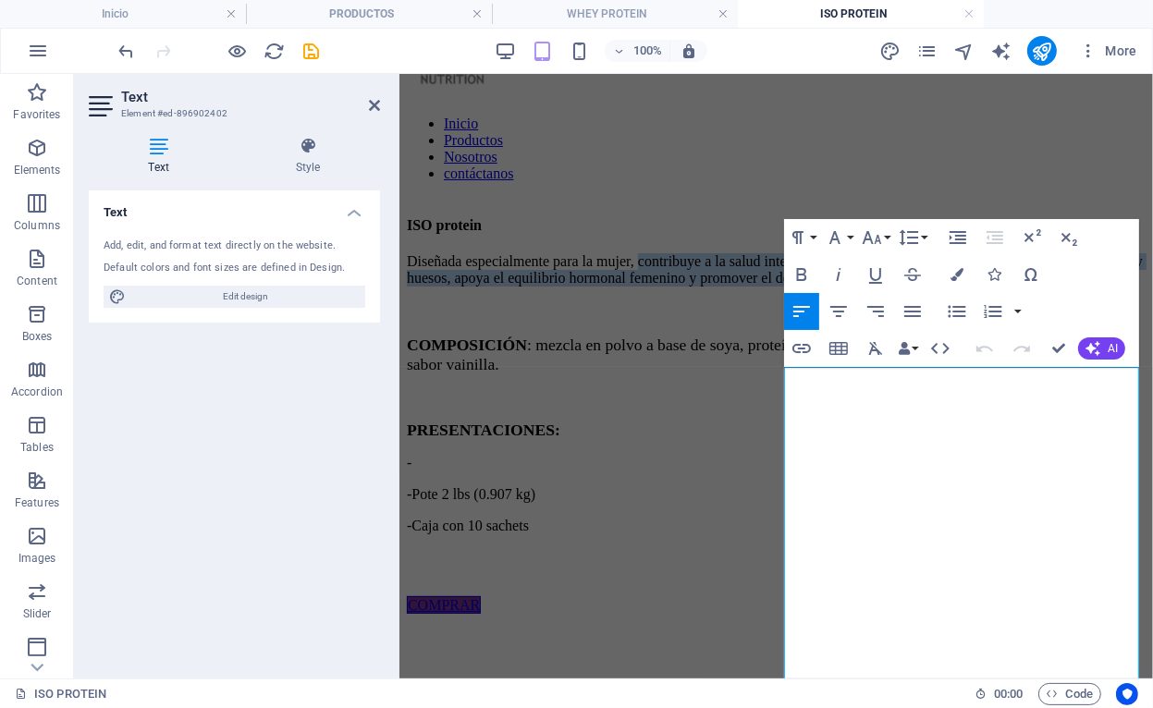
scroll to position [0, 0]
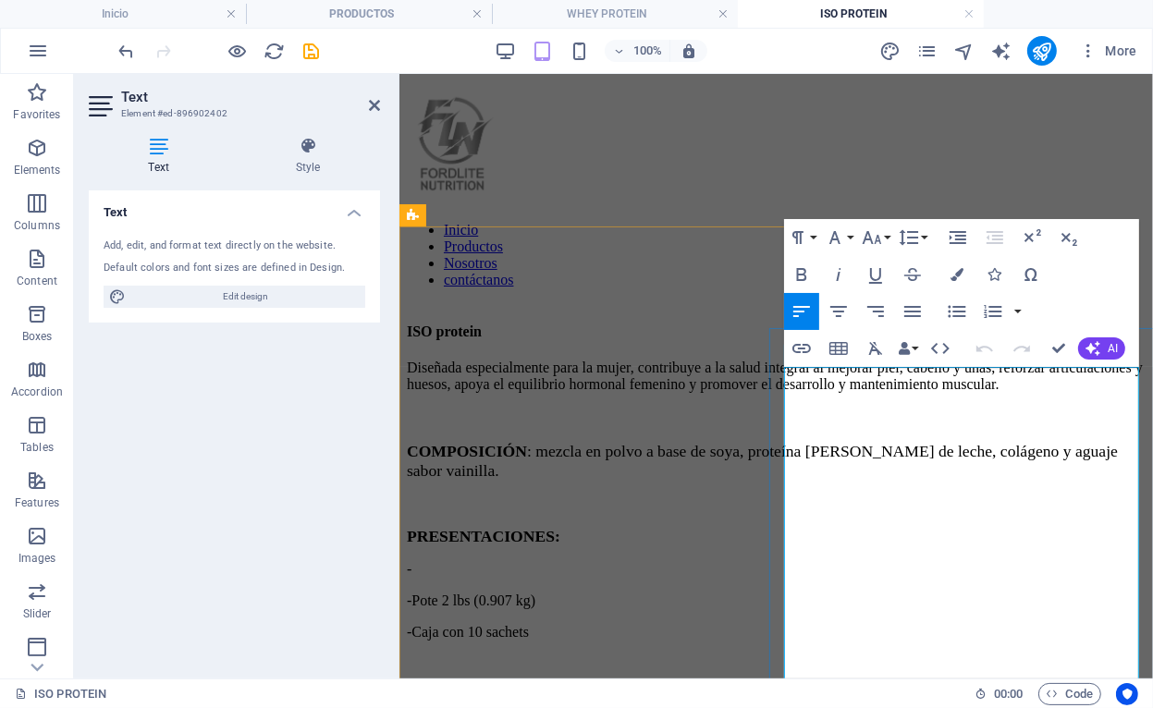
click at [873, 426] on p at bounding box center [775, 416] width 739 height 19
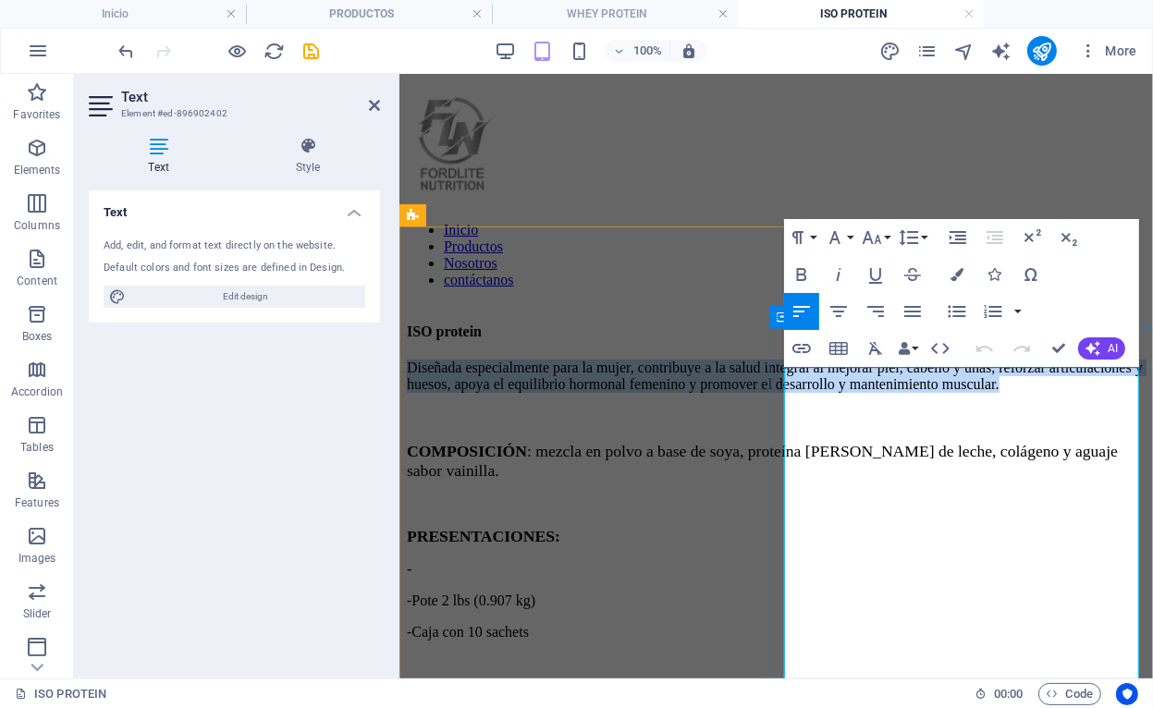
drag, startPoint x: 866, startPoint y: 492, endPoint x: 772, endPoint y: 377, distance: 148.5
click at [772, 377] on div "ISO protein Diseñada especialmente para la mujer, contribuye a la salud integra…" at bounding box center [775, 521] width 739 height 397
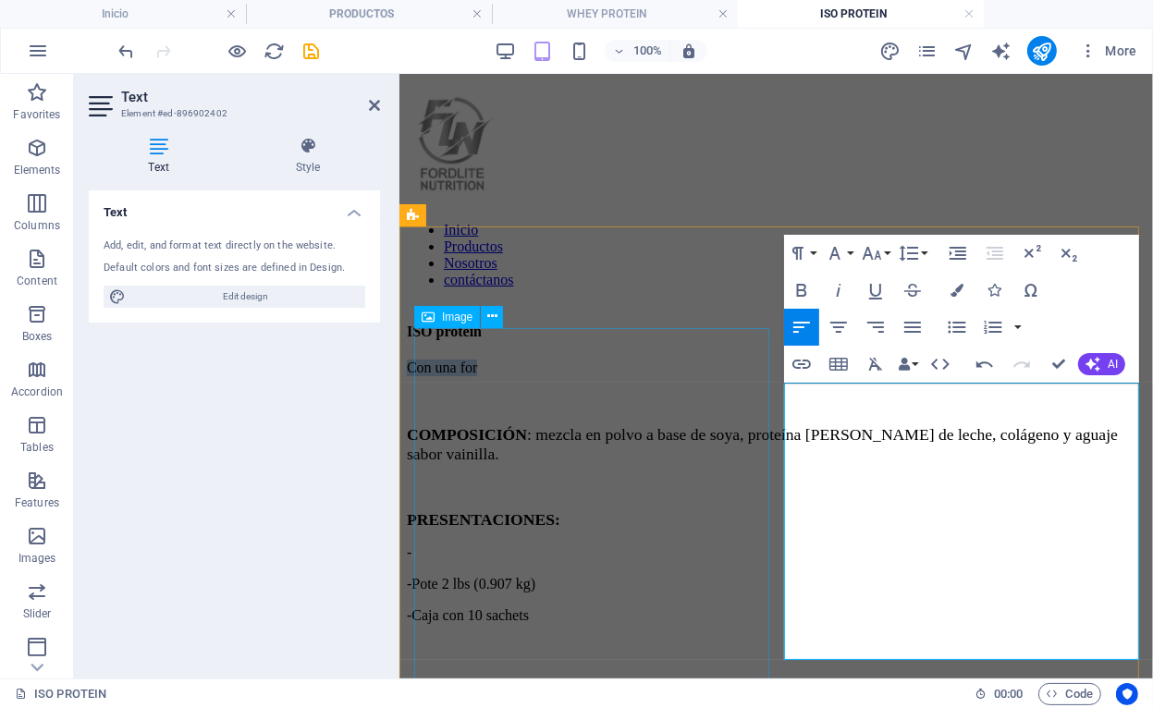
drag, startPoint x: 938, startPoint y: 403, endPoint x: 705, endPoint y: 386, distance: 233.6
click at [962, 293] on icon "button" at bounding box center [956, 290] width 13 height 13
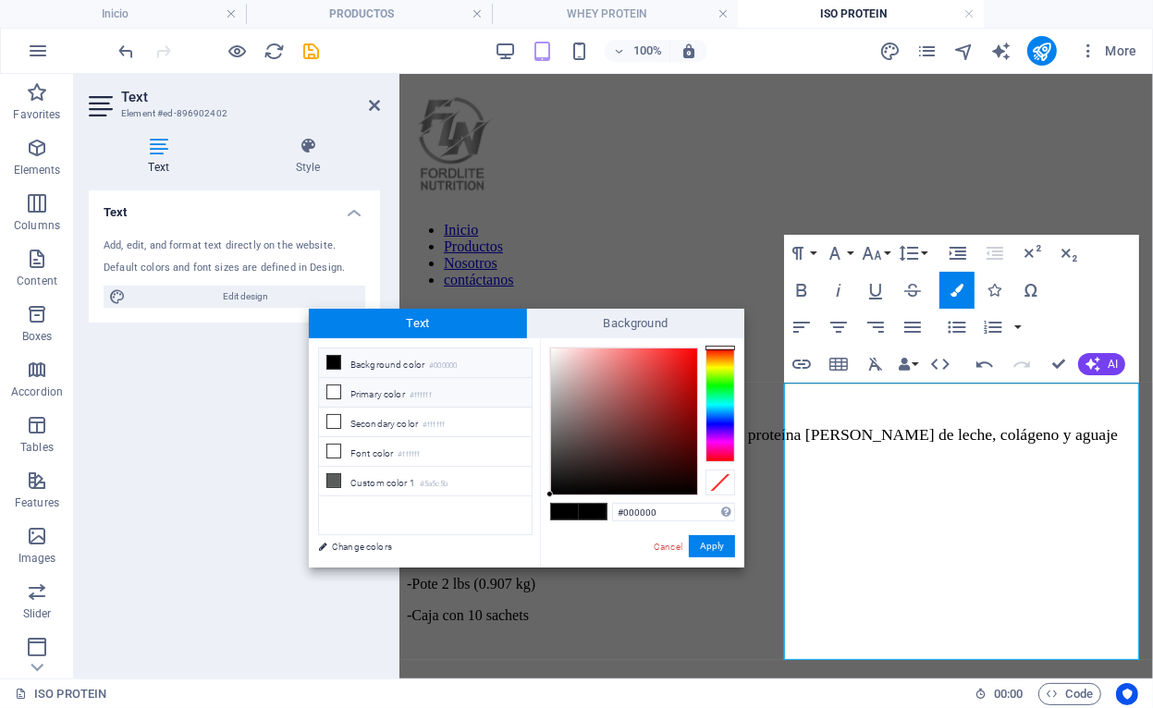
click at [406, 394] on li "Primary color #ffffff" at bounding box center [425, 393] width 213 height 30
type input "#ffffff"
click at [738, 548] on div "#ffffff Supported formats #0852ed rgb(8, 82, 237) rgba(8, 82, 237, 90%) hsv(221…" at bounding box center [642, 586] width 204 height 497
click at [720, 548] on button "Apply" at bounding box center [712, 546] width 46 height 22
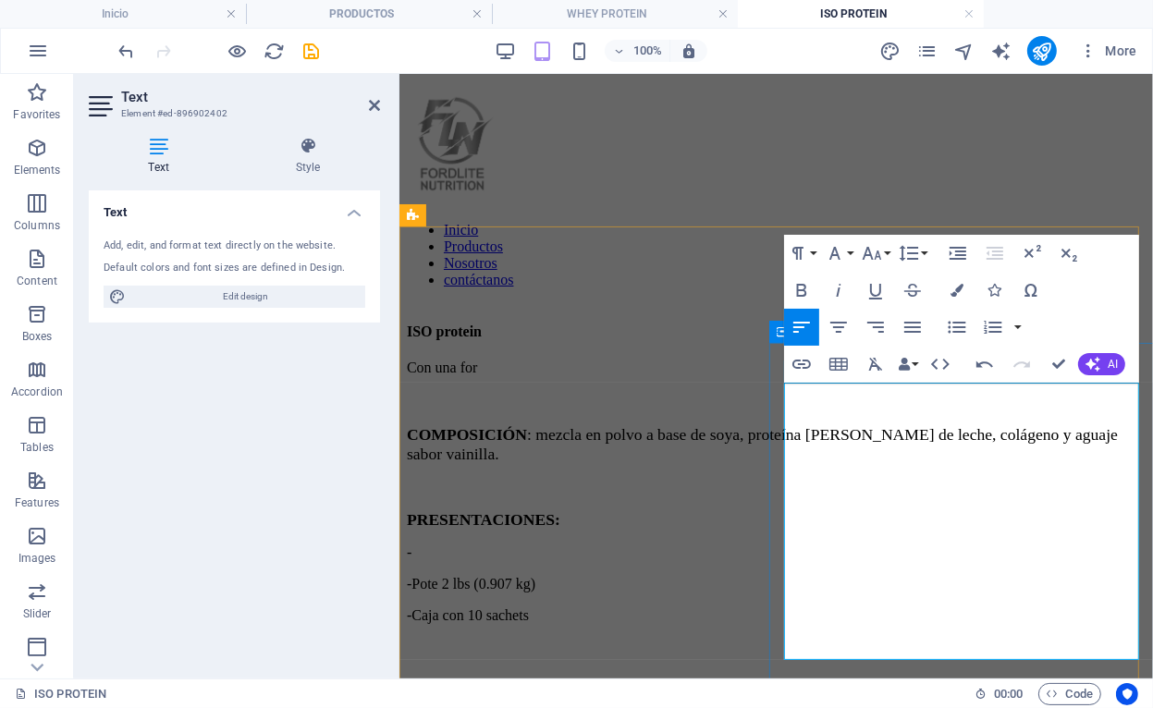
click at [869, 375] on p "Con una for" at bounding box center [775, 367] width 739 height 17
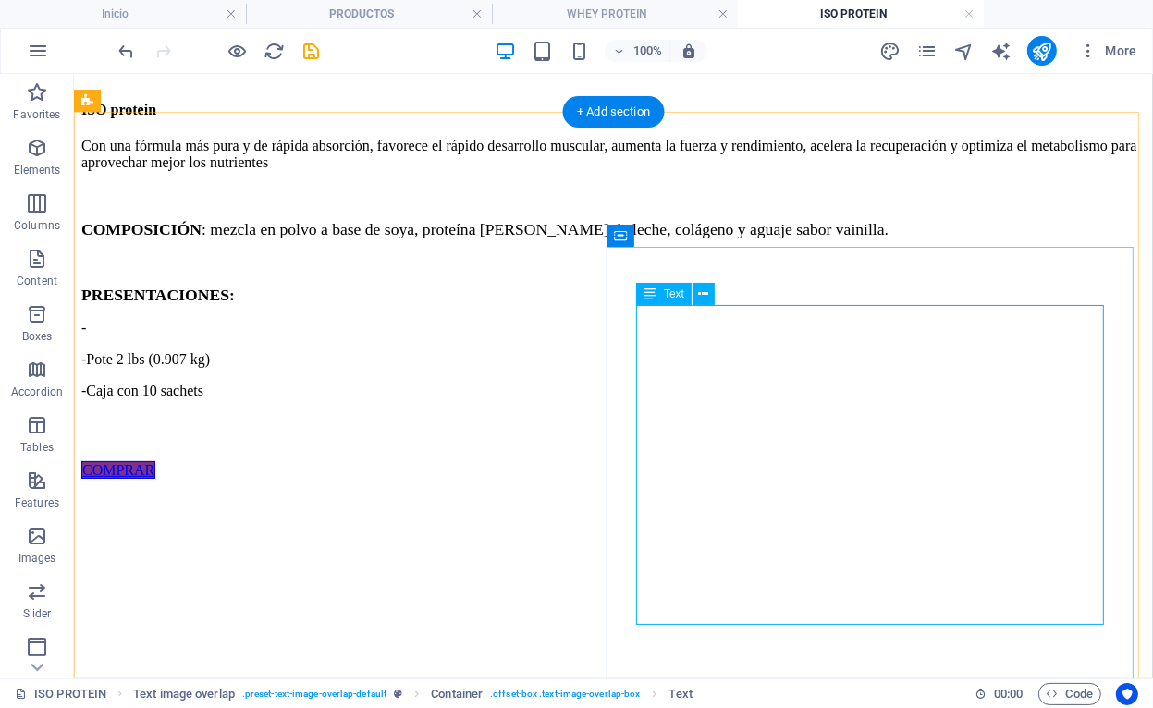
scroll to position [277, 0]
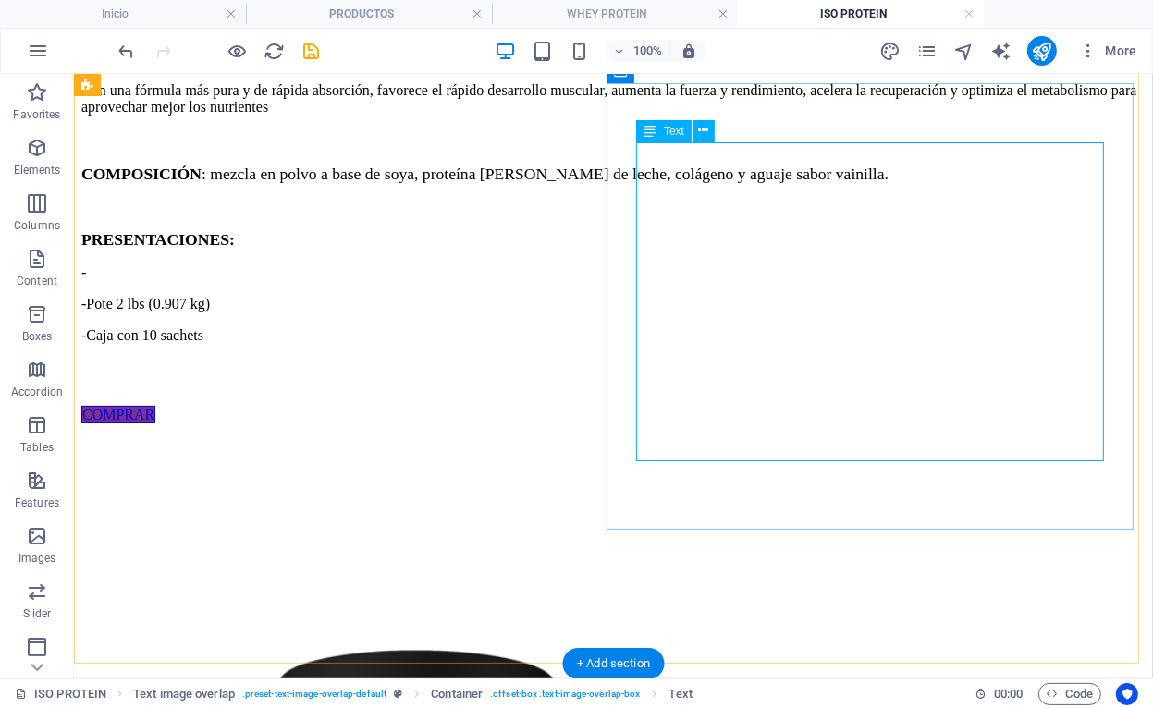
click at [1039, 291] on div "Con una fórmula más pura y de rápida absorción, favorece el rápido desarrollo m…" at bounding box center [612, 243] width 1064 height 325
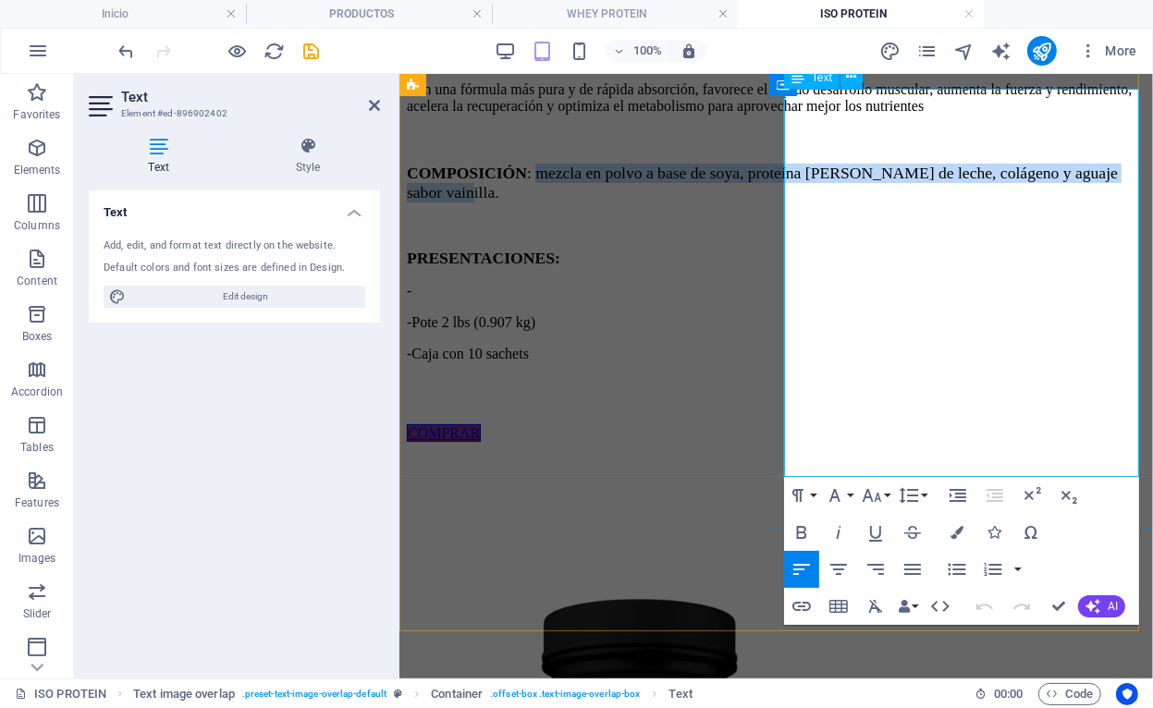
drag, startPoint x: 993, startPoint y: 307, endPoint x: 924, endPoint y: 248, distance: 91.2
click at [924, 202] on p "COMPOSICIÓN : mezcla en polvo a base de soya, proteína [PERSON_NAME] de leche, …" at bounding box center [775, 182] width 739 height 39
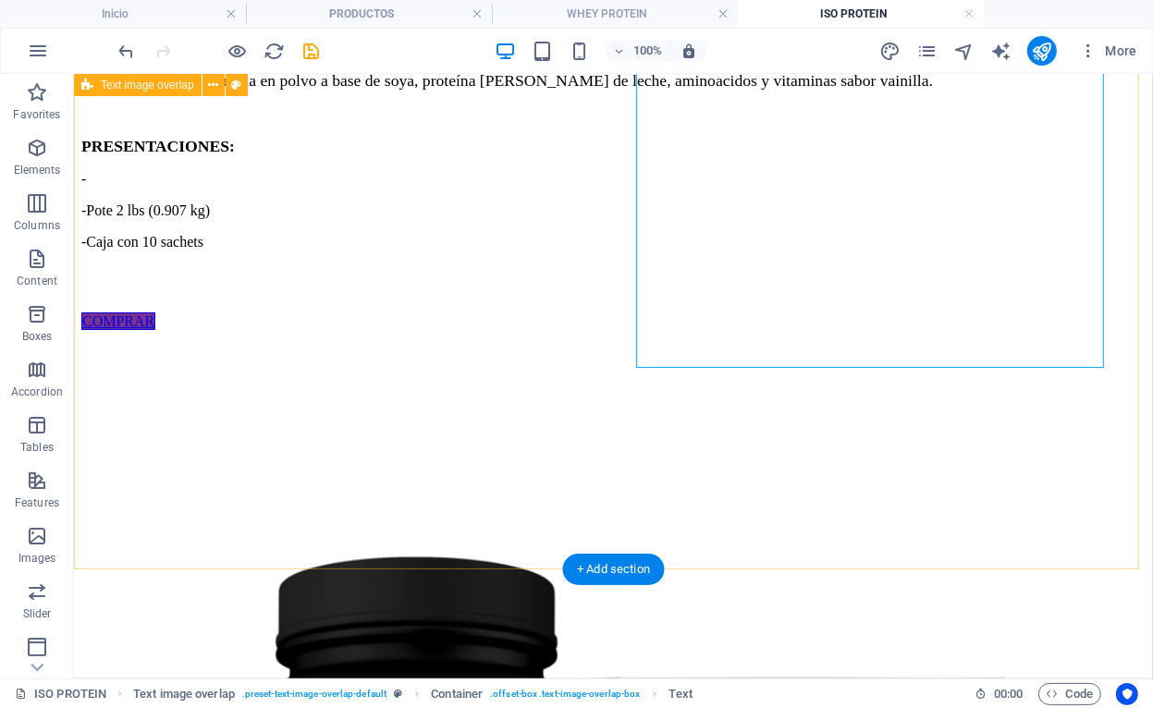
scroll to position [0, 0]
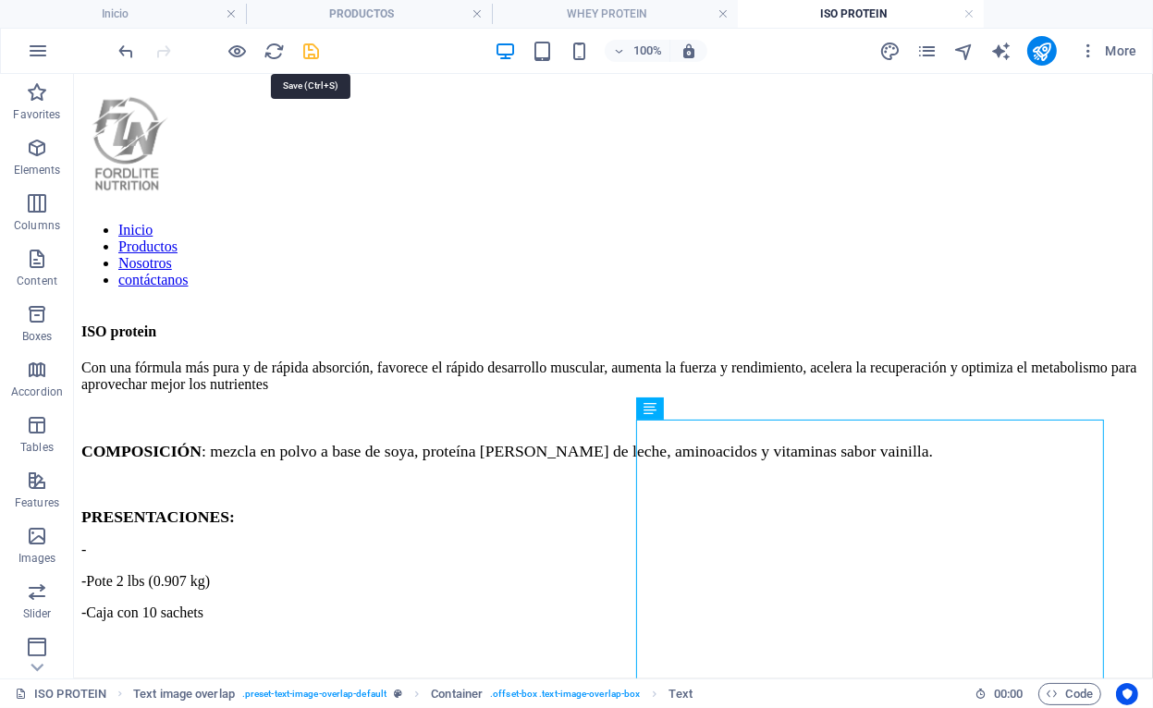
click at [314, 56] on icon "save" at bounding box center [311, 51] width 21 height 21
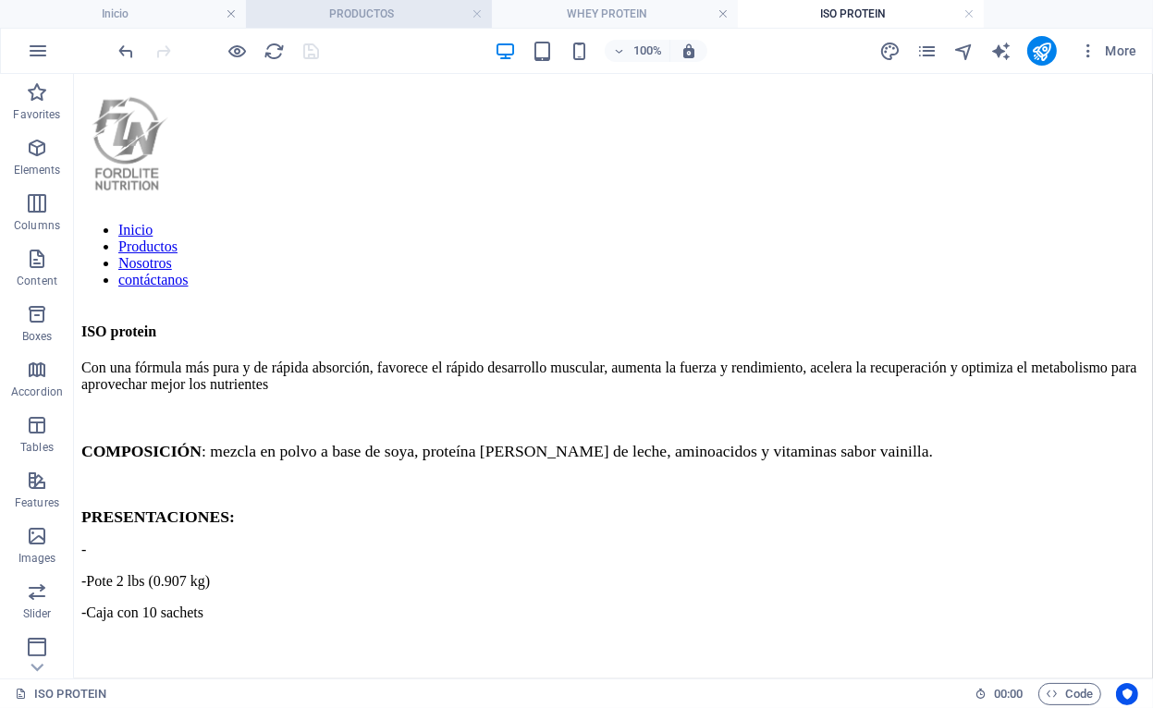
click at [349, 21] on h4 "PRODUCTOS" at bounding box center [369, 14] width 246 height 20
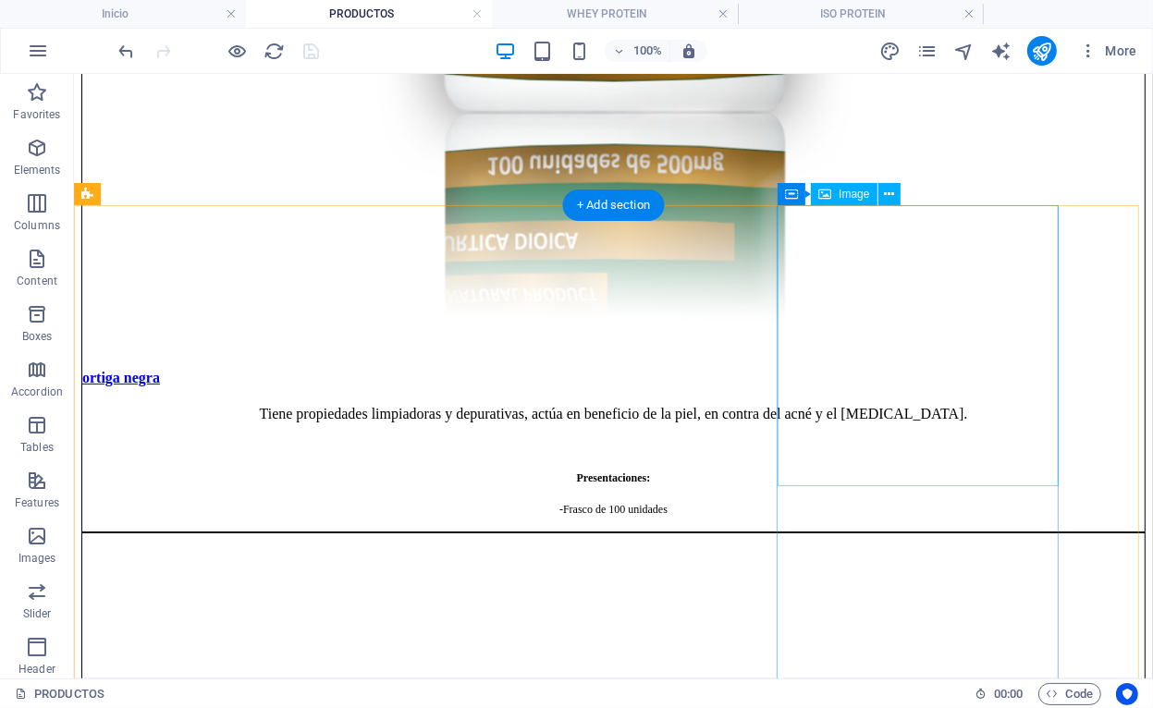
scroll to position [3630, 0]
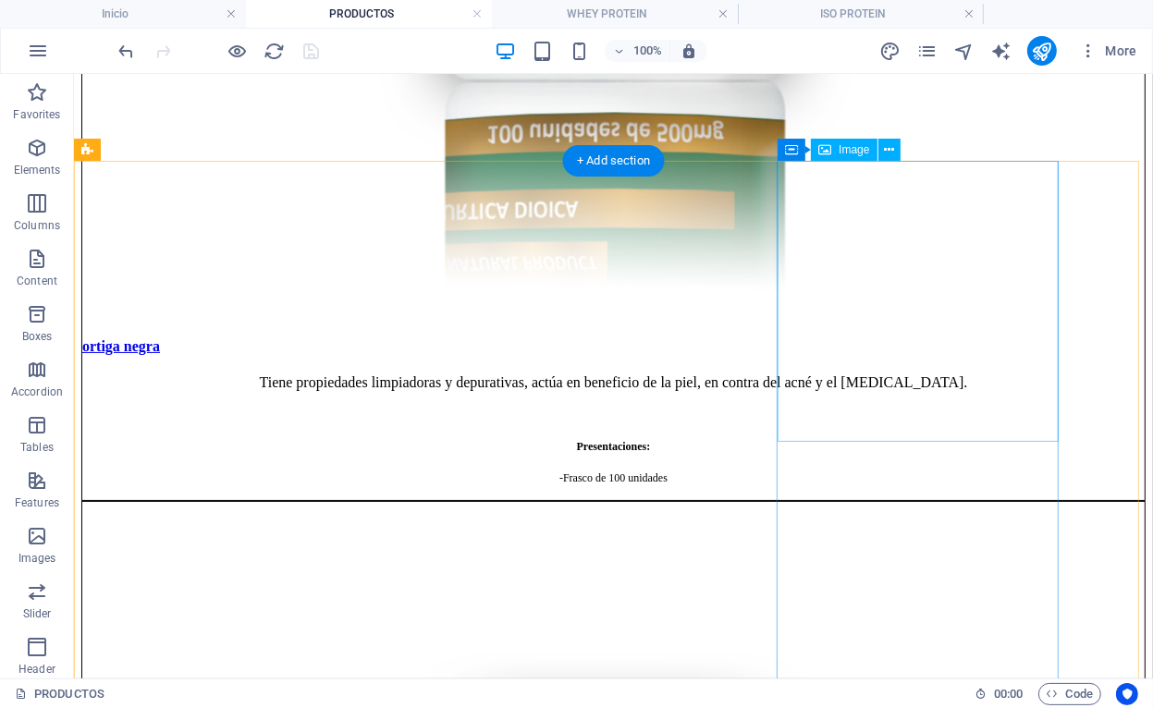
drag, startPoint x: 975, startPoint y: 349, endPoint x: 646, endPoint y: 349, distance: 329.2
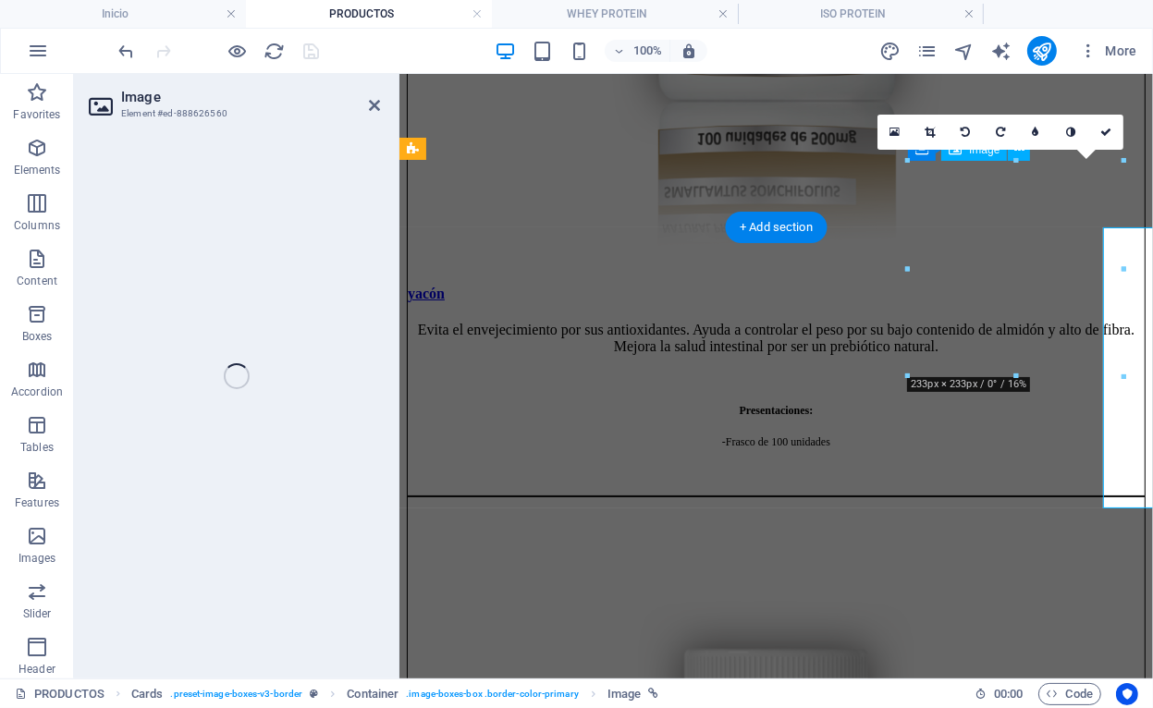
scroll to position [3469, 0]
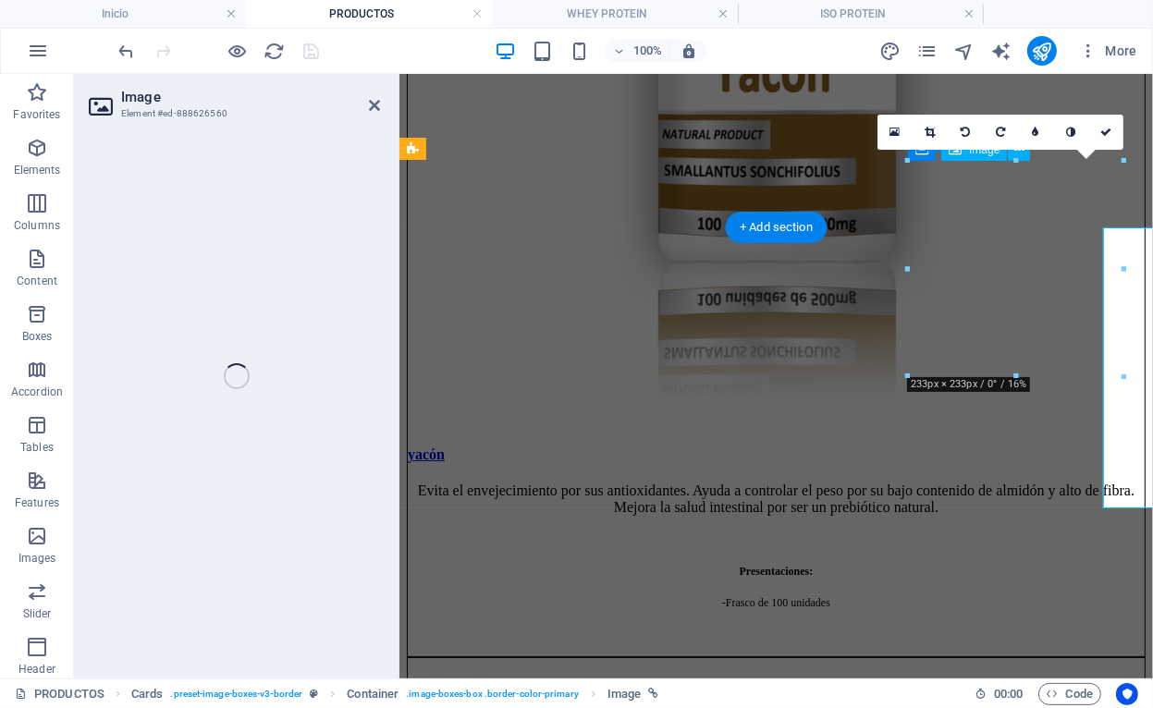
select select "%"
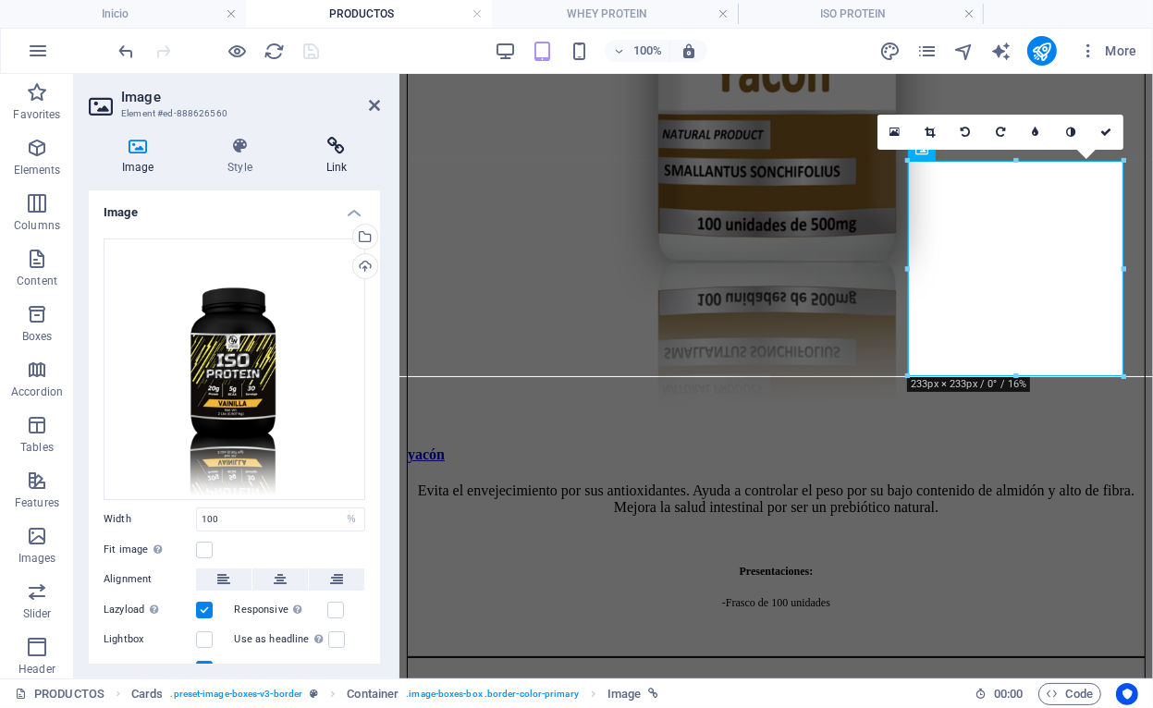
click at [330, 169] on h4 "Link" at bounding box center [336, 156] width 87 height 39
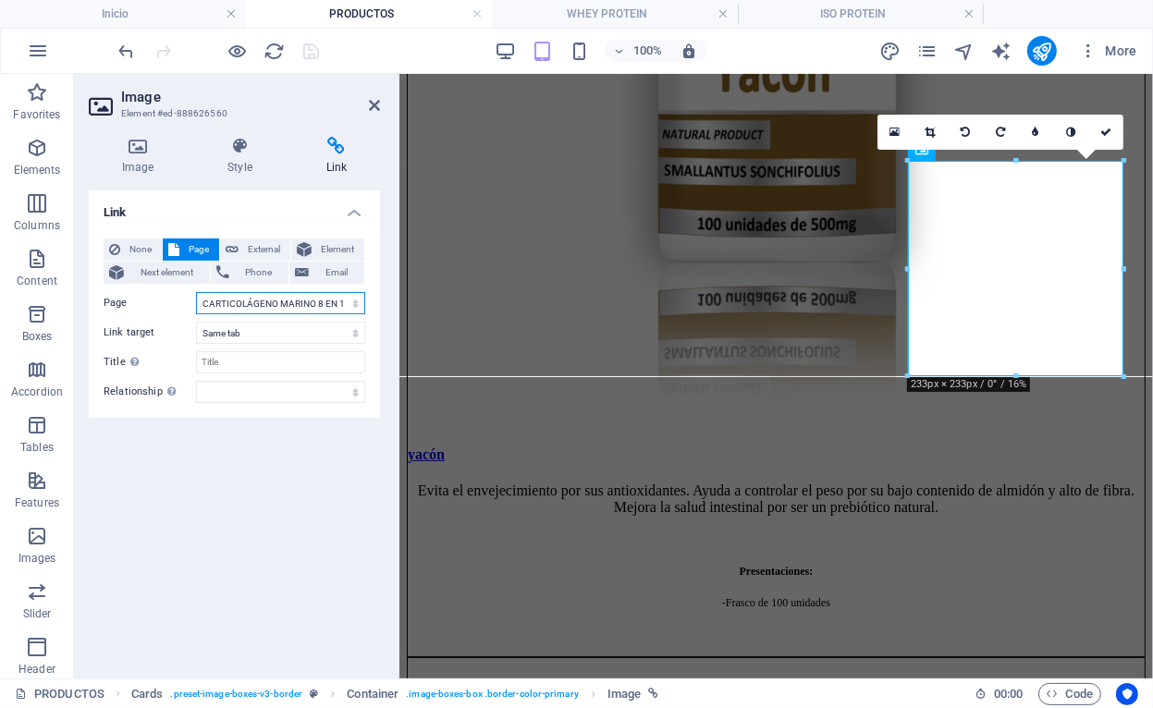
click at [344, 308] on select "Inicio Nosotros PRODUCTOS RESVERATROL MARINE COLLAGEN T-DIVINAS ULTRA SLIM FIT …" at bounding box center [280, 303] width 169 height 22
select select "27"
click at [196, 292] on select "Inicio Nosotros PRODUCTOS RESVERATROL MARINE COLLAGEN T-DIVINAS ULTRA SLIM FIT …" at bounding box center [280, 303] width 169 height 22
click at [1112, 129] on link at bounding box center [1105, 132] width 35 height 35
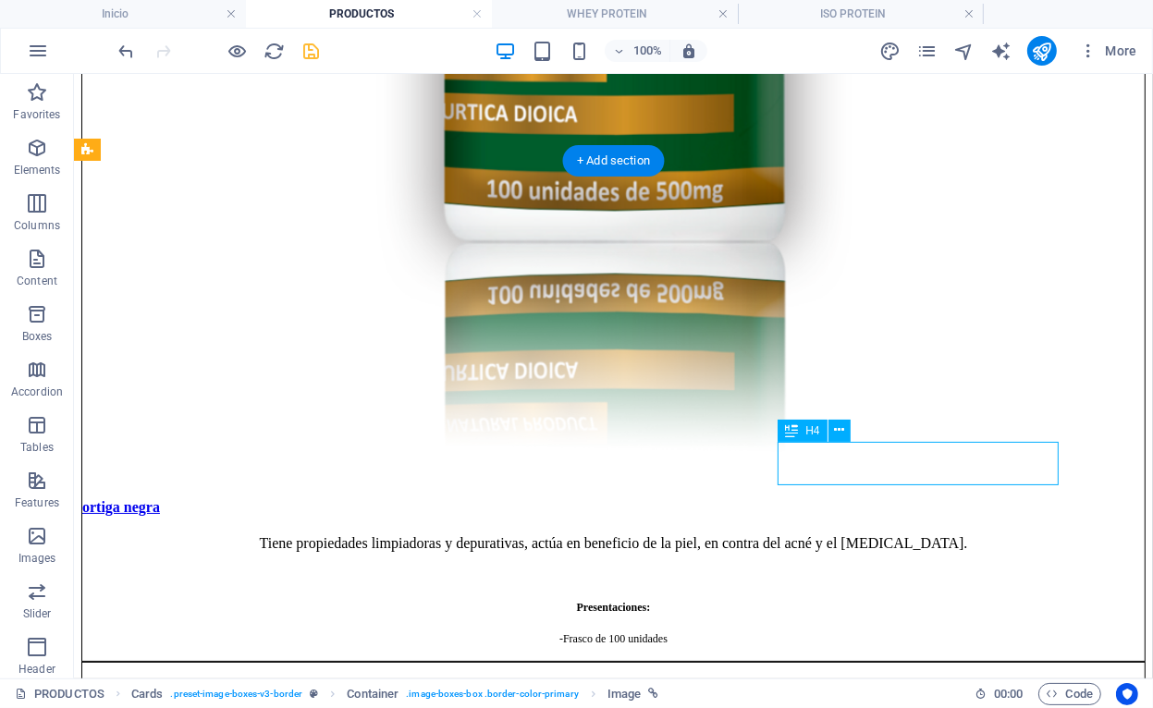
select select "17"
select select
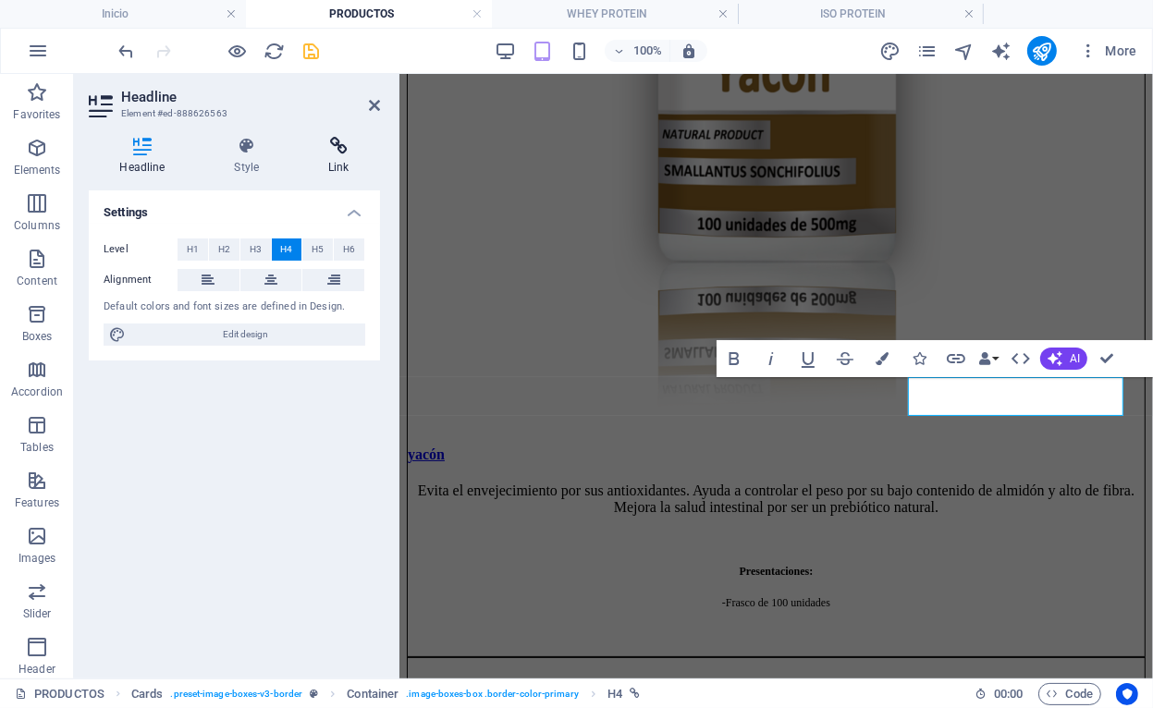
click at [344, 151] on icon at bounding box center [339, 146] width 82 height 18
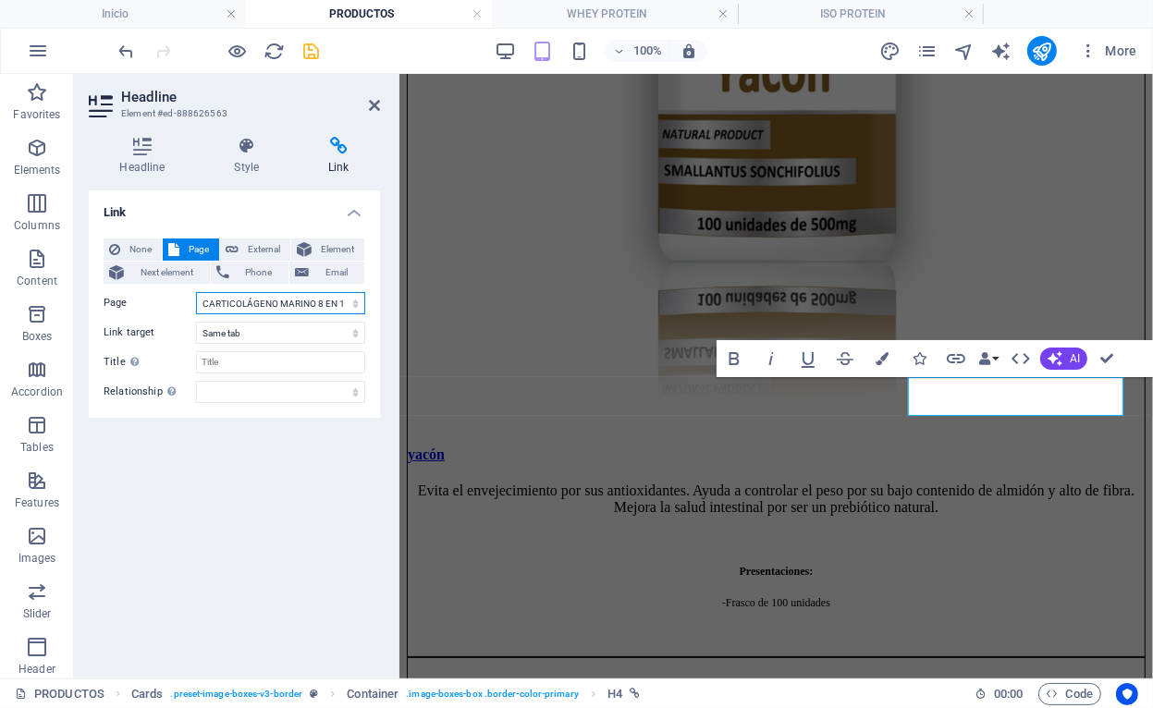
click at [255, 313] on select "Inicio Nosotros PRODUCTOS RESVERATROL MARINE COLLAGEN T-DIVINAS ULTRA SLIM FIT …" at bounding box center [280, 303] width 169 height 22
select select "27"
click at [196, 292] on select "Inicio Nosotros PRODUCTOS RESVERATROL MARINE COLLAGEN T-DIVINAS ULTRA SLIM FIT …" at bounding box center [280, 303] width 169 height 22
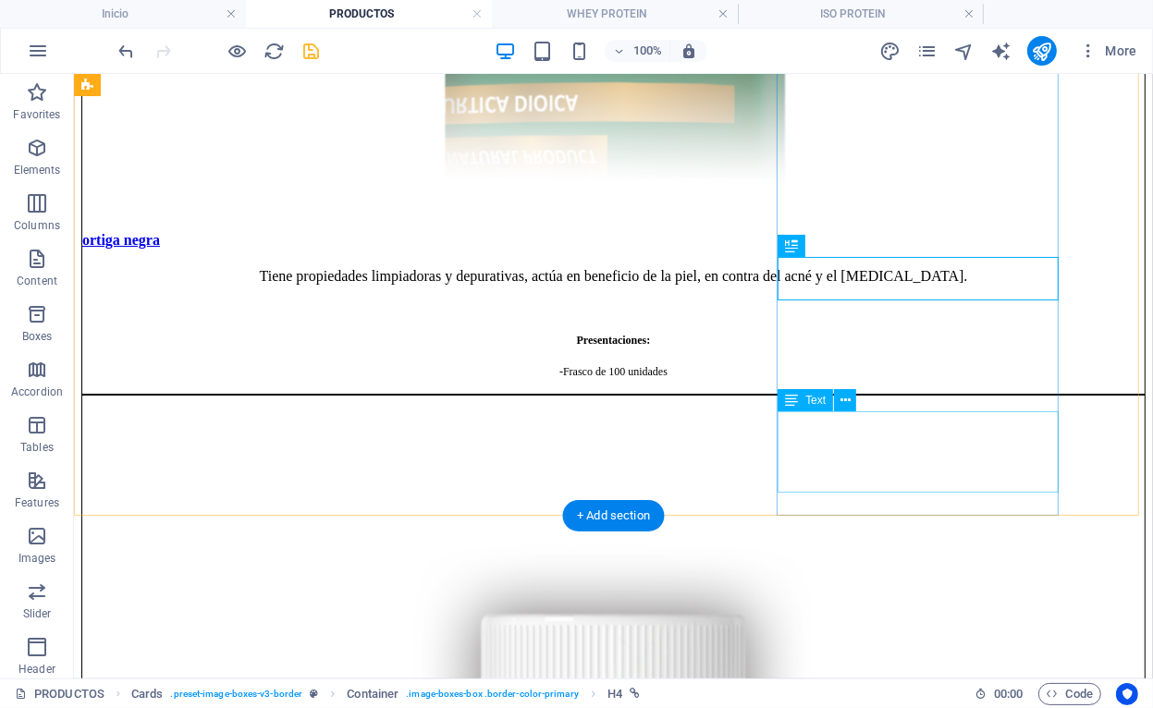
scroll to position [3815, 0]
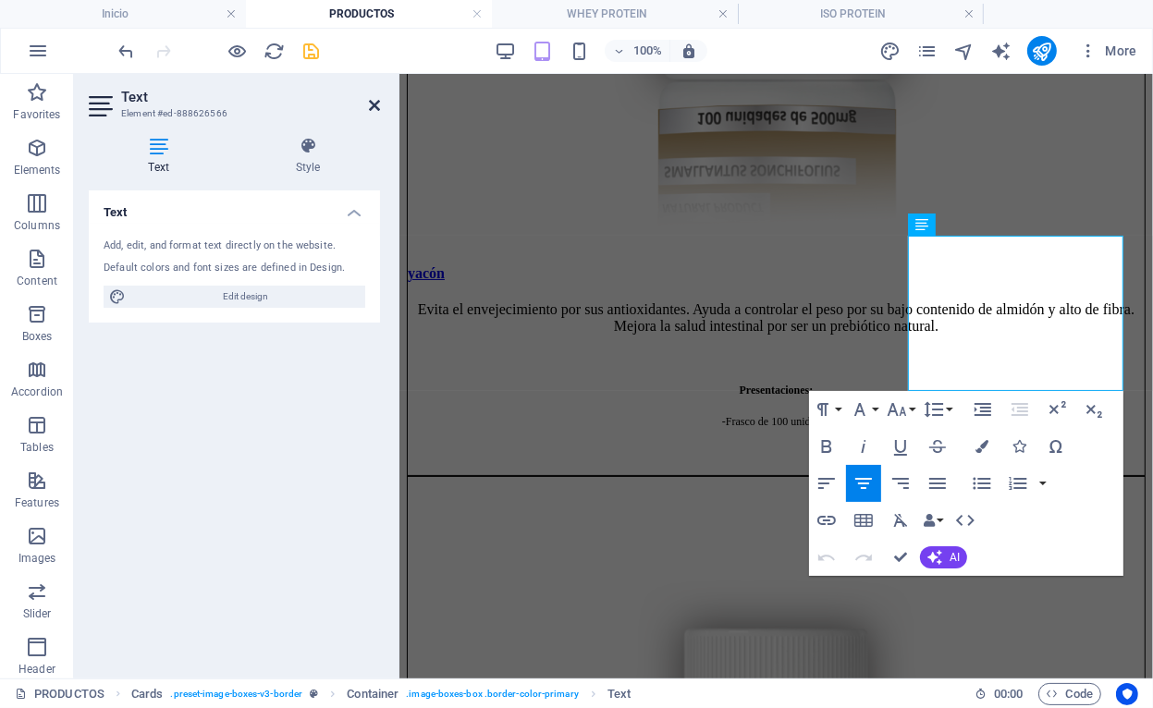
click at [376, 104] on icon at bounding box center [374, 105] width 11 height 15
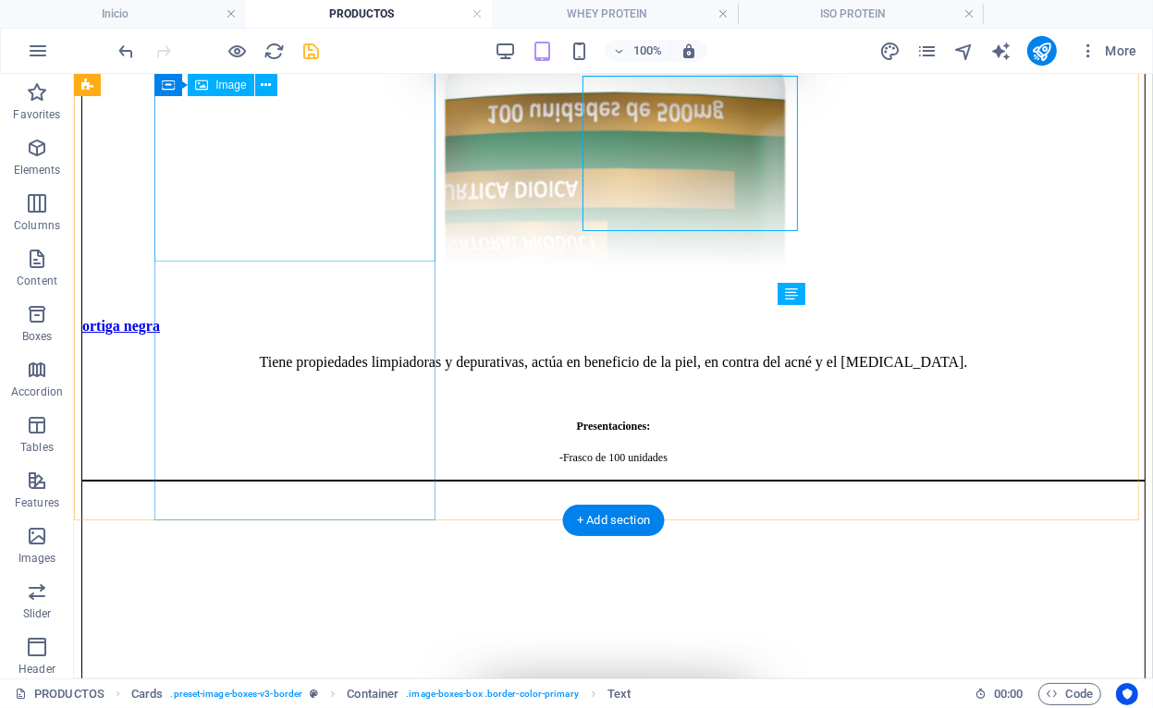
scroll to position [3810, 0]
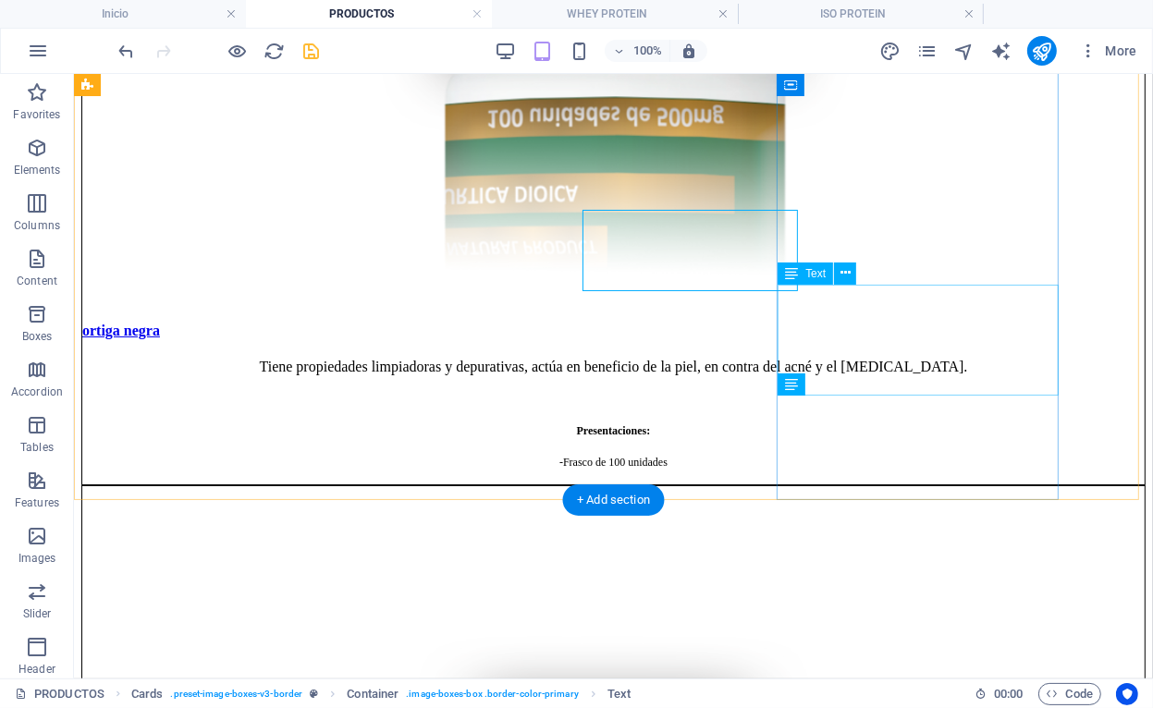
scroll to position [3831, 0]
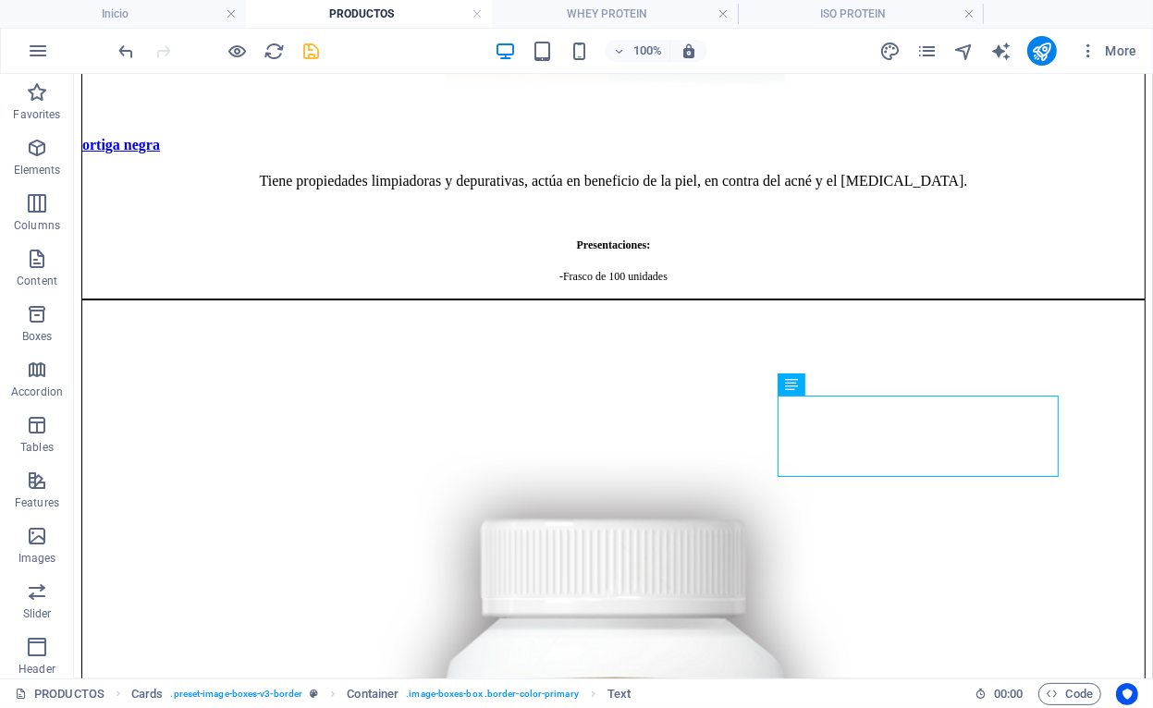
click at [315, 51] on icon "save" at bounding box center [311, 51] width 21 height 21
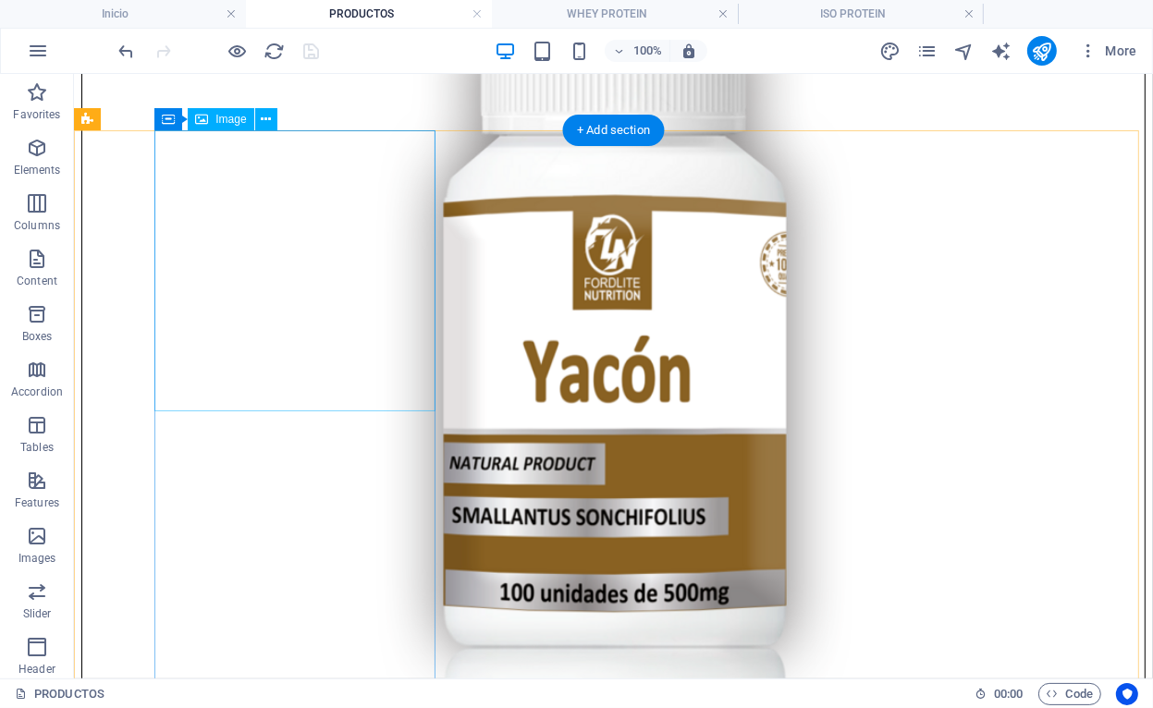
scroll to position [4386, 0]
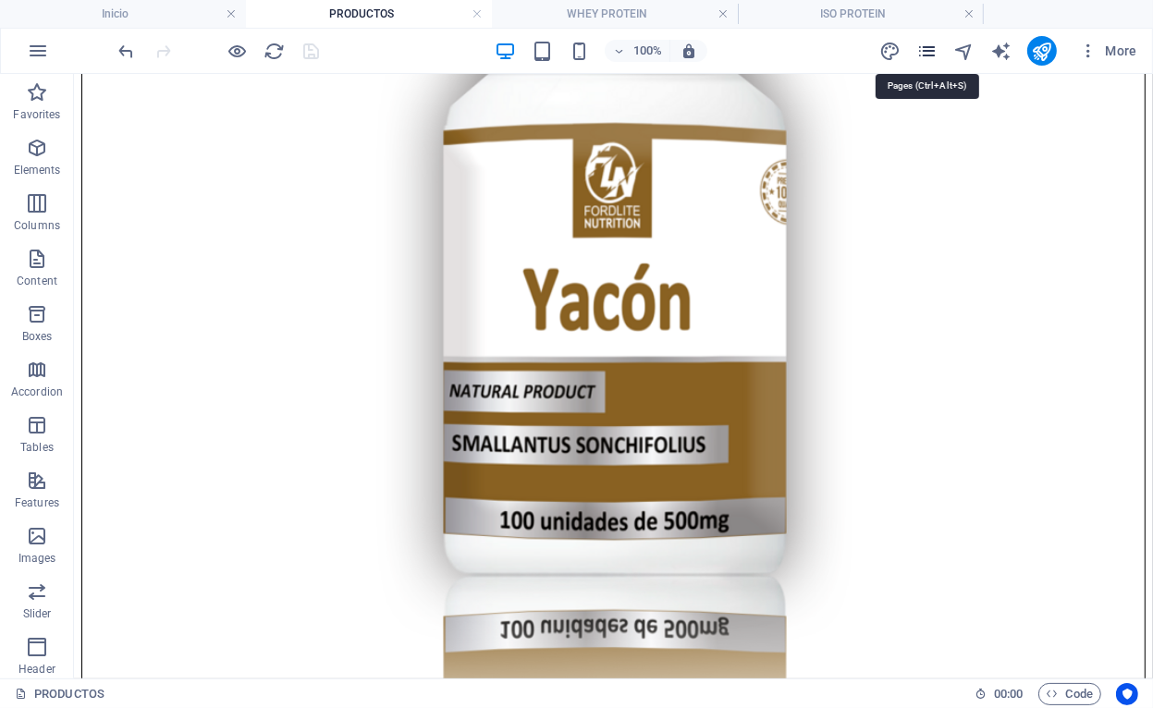
click at [932, 49] on icon "pages" at bounding box center [926, 51] width 21 height 21
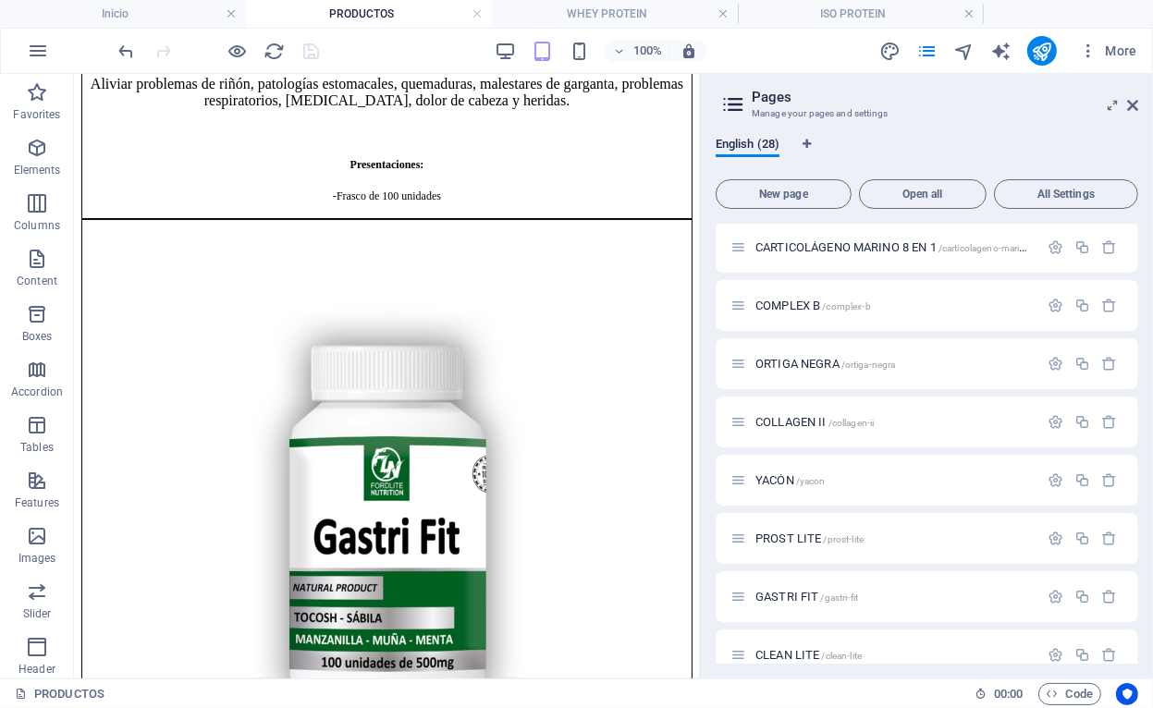
scroll to position [1191, 0]
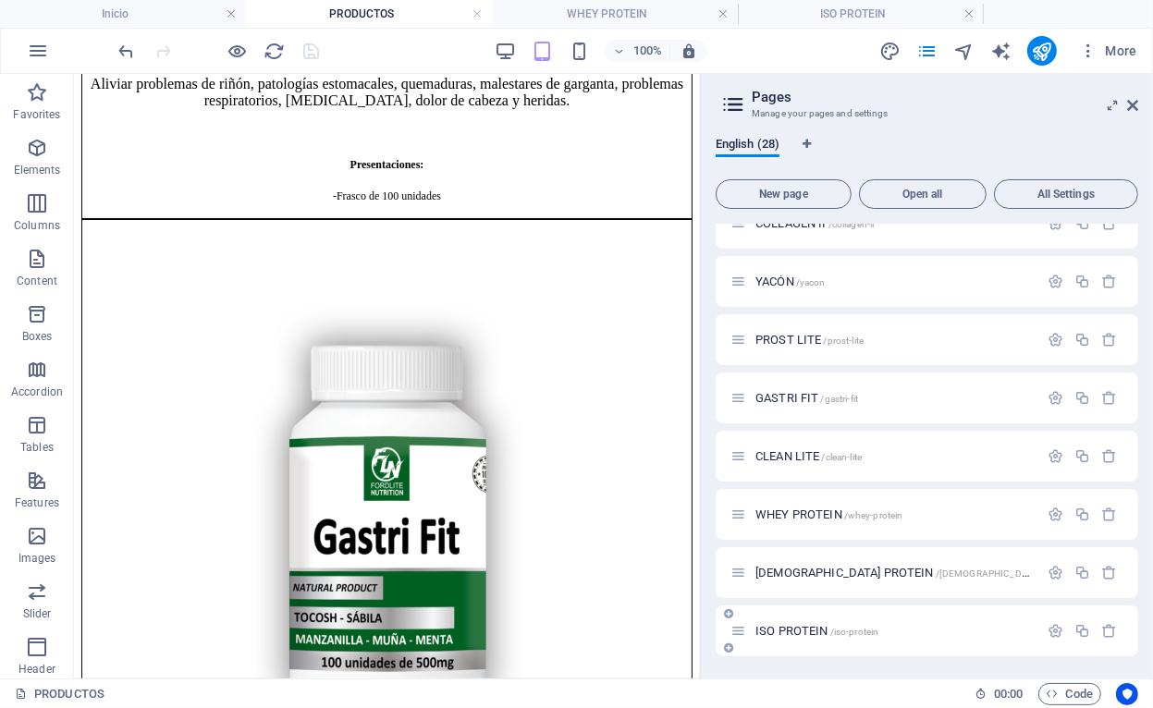
click at [917, 637] on div "ISO PROTEIN /iso-protein" at bounding box center [884, 630] width 308 height 21
click at [827, 631] on span "ISO PROTEIN /iso-protein" at bounding box center [816, 631] width 123 height 14
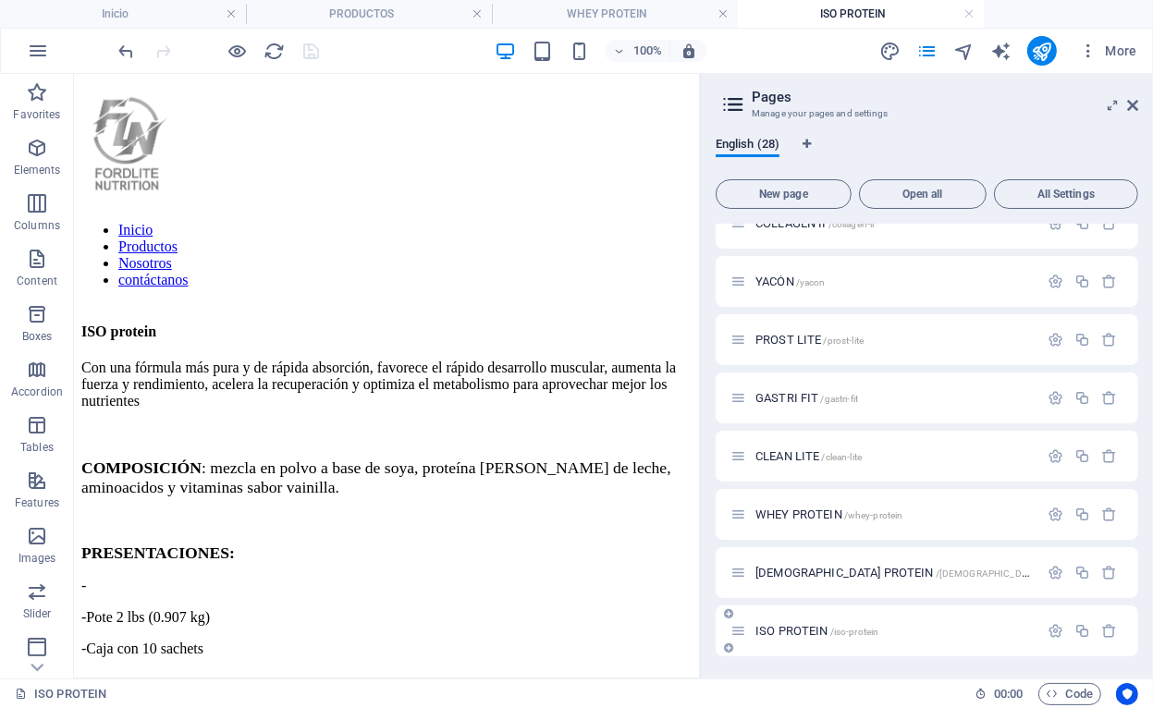
scroll to position [0, 0]
click at [1080, 626] on icon "button" at bounding box center [1082, 631] width 16 height 16
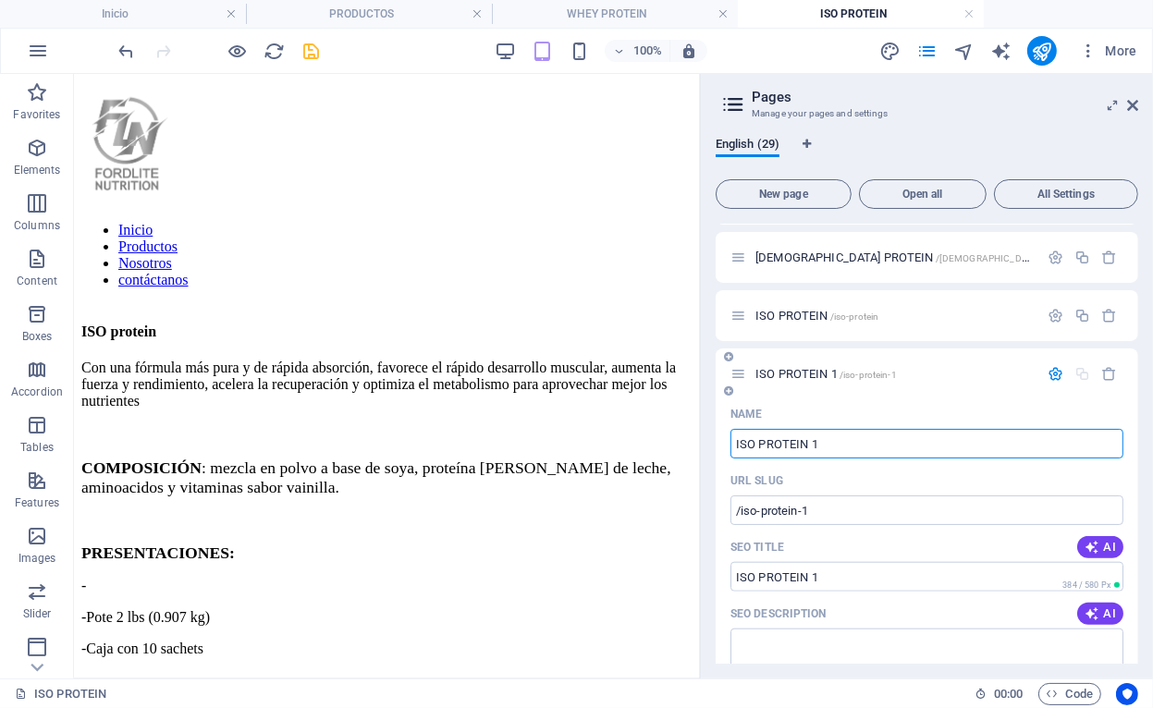
type input "V"
type input "/v"
type input "V"
type input "CO"
type input "/co"
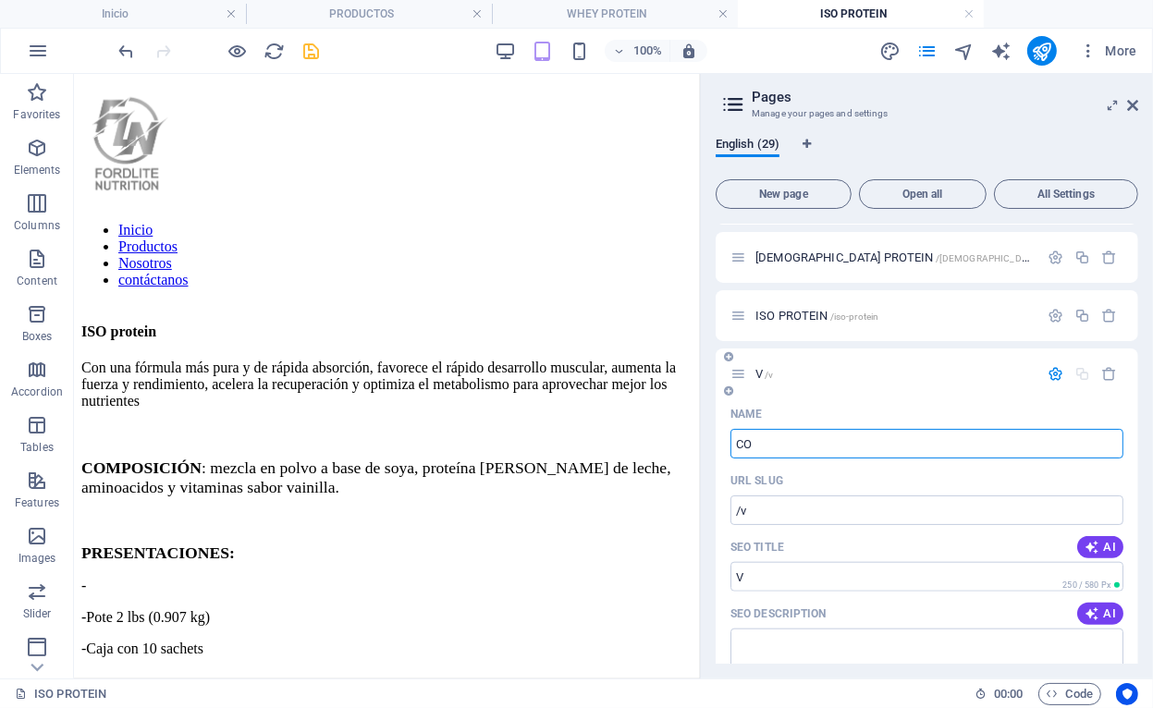
type input "CO"
type input "CA"
type input "/c"
type input "C"
type input "CALOST"
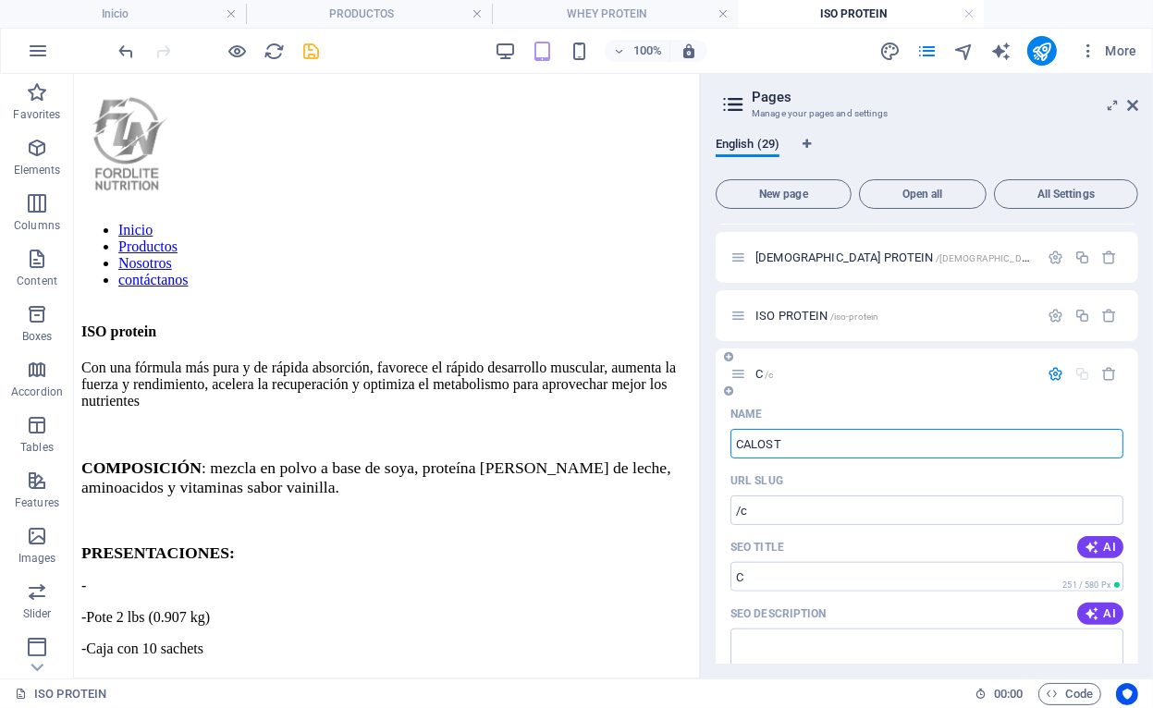
type input "/calo"
type input "CALO"
type input "CALOSTRO"
type input "/calostr"
type input "CALOSTR"
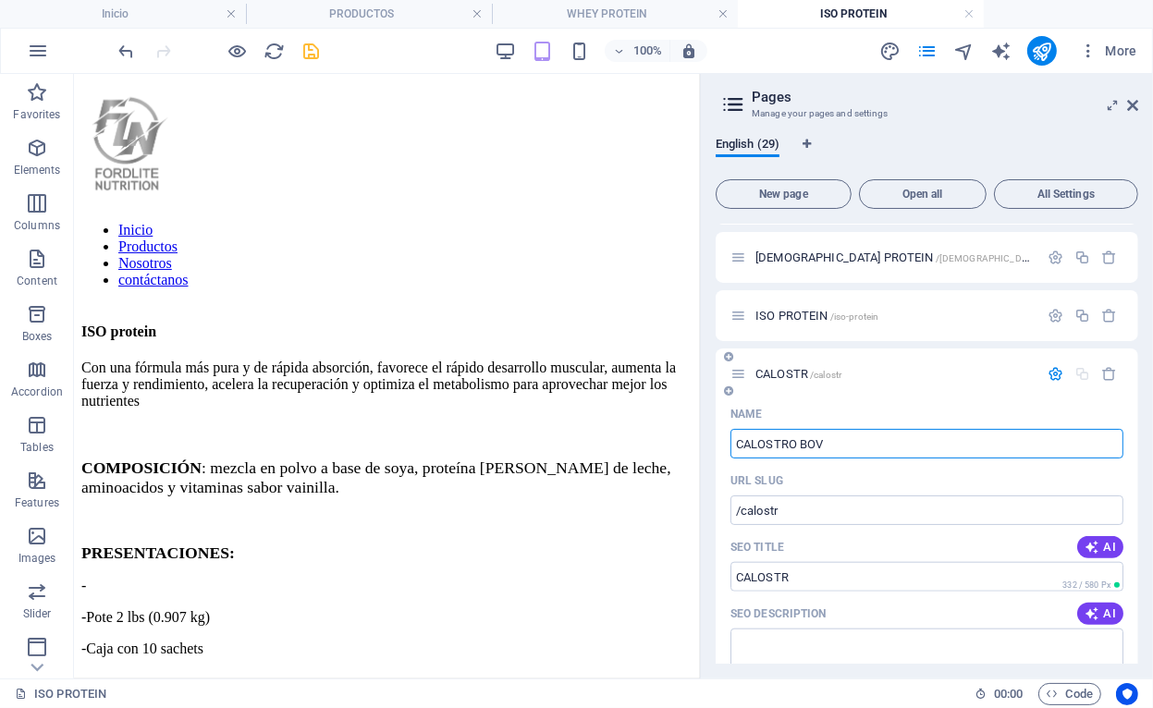
type input "CALOSTRO BOVI"
type input "/calostro-bo"
type input "CALOSTRO BO"
type input "CALOSTRO BOVINO"
type input "/calostro-bovino"
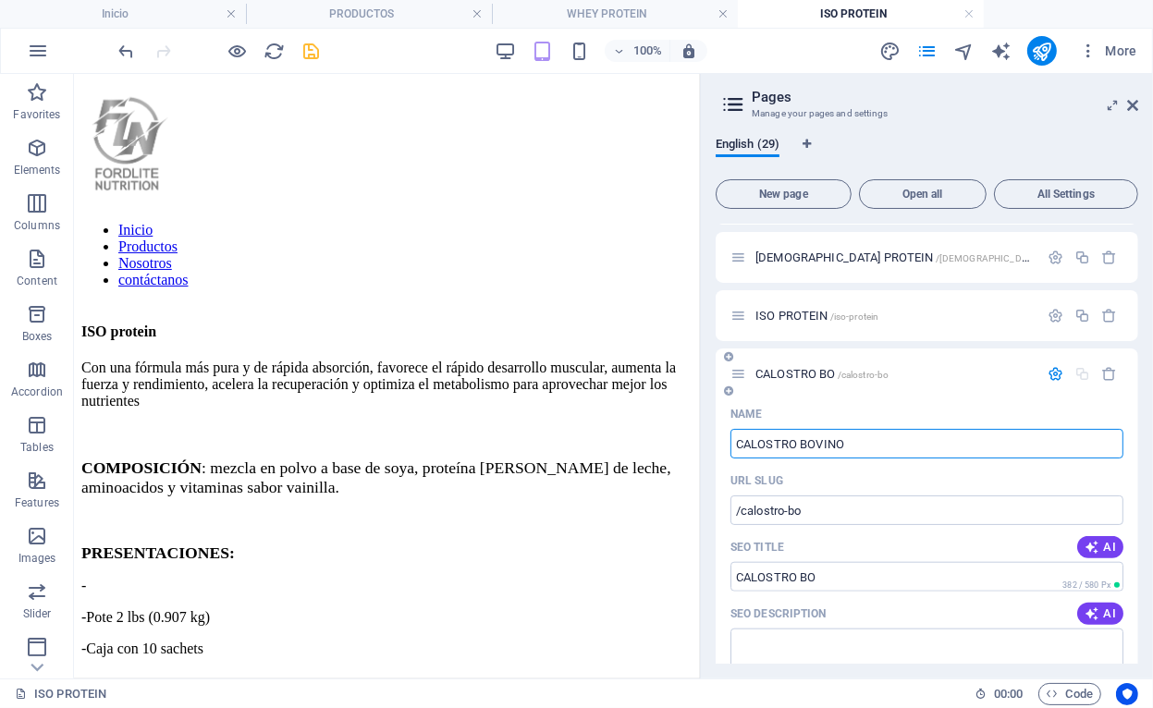
type input "CALOSTRO BOVINO"
click at [880, 374] on span "/calostro-bovino" at bounding box center [899, 375] width 69 height 10
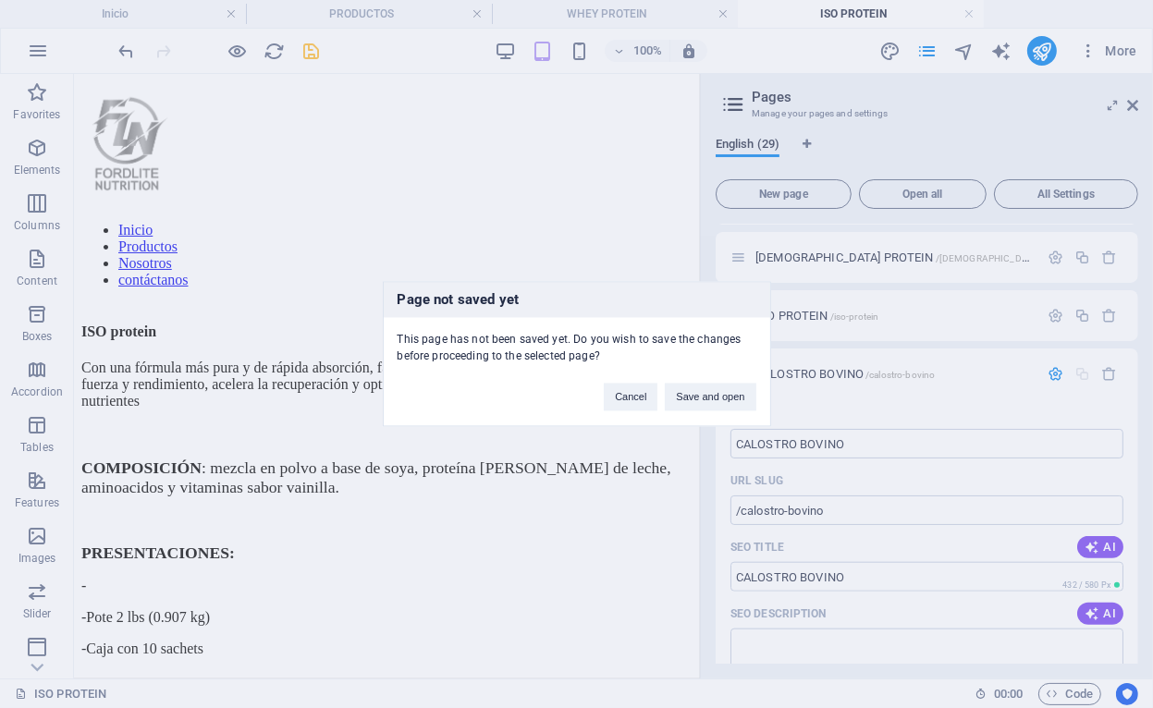
click at [760, 398] on div "Cancel Save and open" at bounding box center [679, 388] width 179 height 47
click at [718, 400] on button "Save and open" at bounding box center [710, 398] width 91 height 28
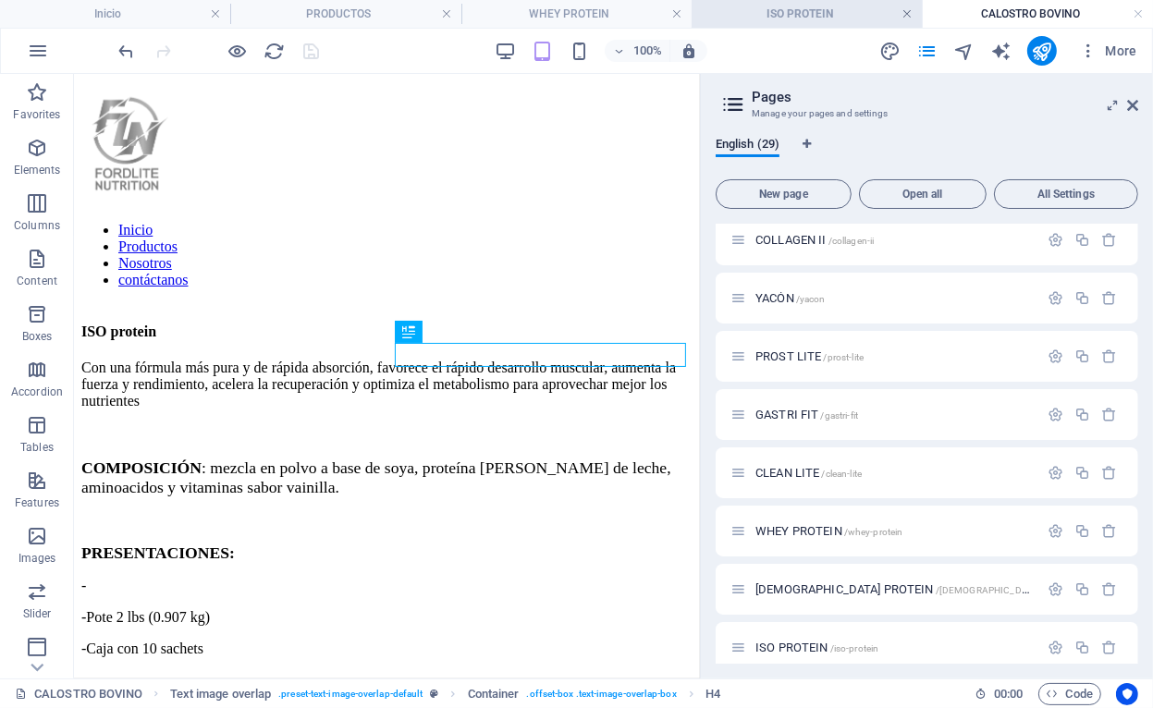
scroll to position [0, 0]
click at [904, 13] on link at bounding box center [906, 15] width 11 height 18
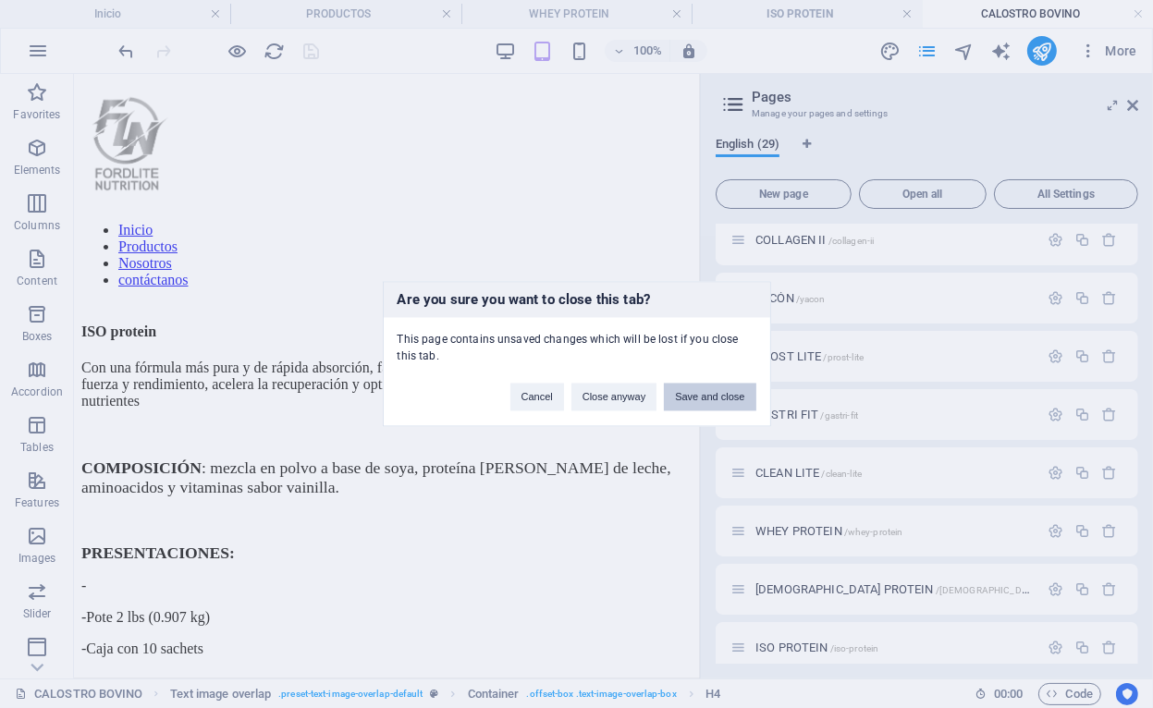
click at [694, 397] on button "Save and close" at bounding box center [710, 398] width 92 height 28
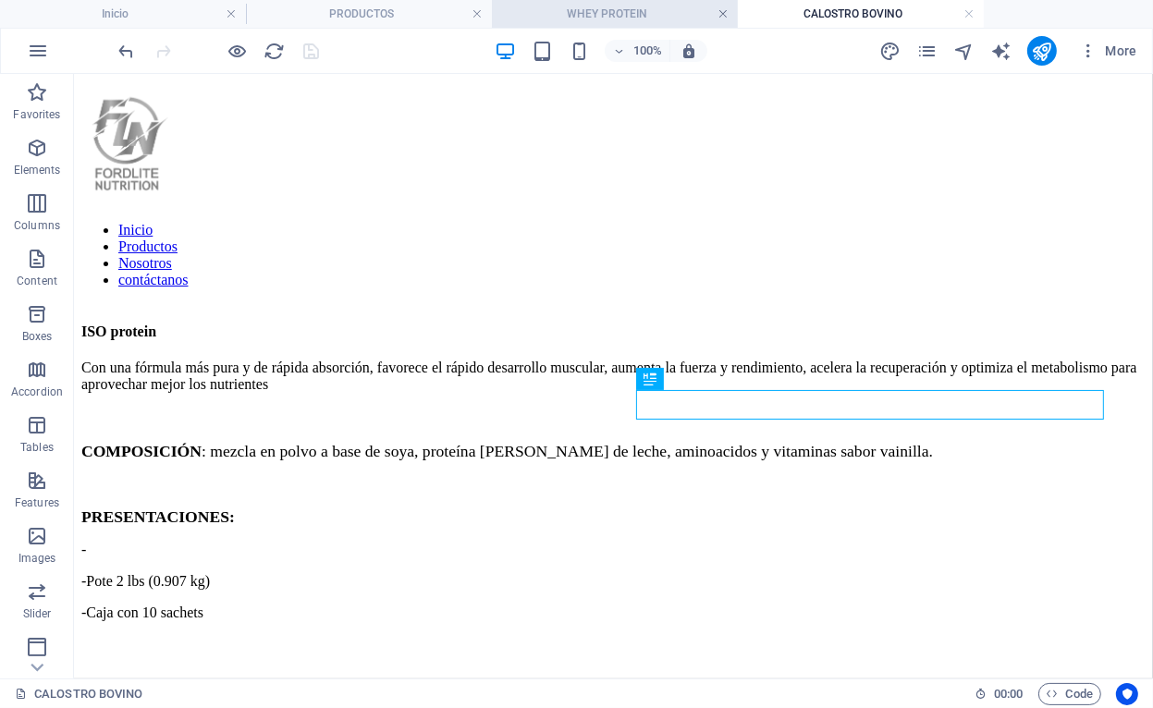
click at [725, 16] on link at bounding box center [722, 15] width 11 height 18
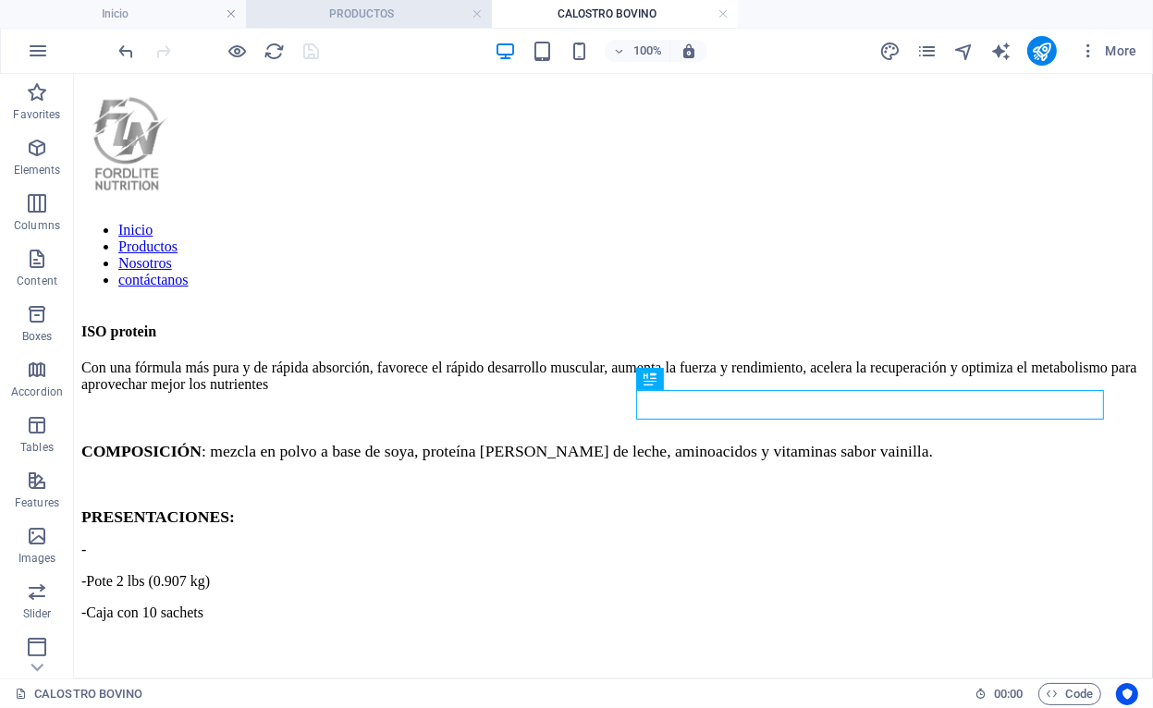
click at [429, 8] on h4 "PRODUCTOS" at bounding box center [369, 14] width 246 height 20
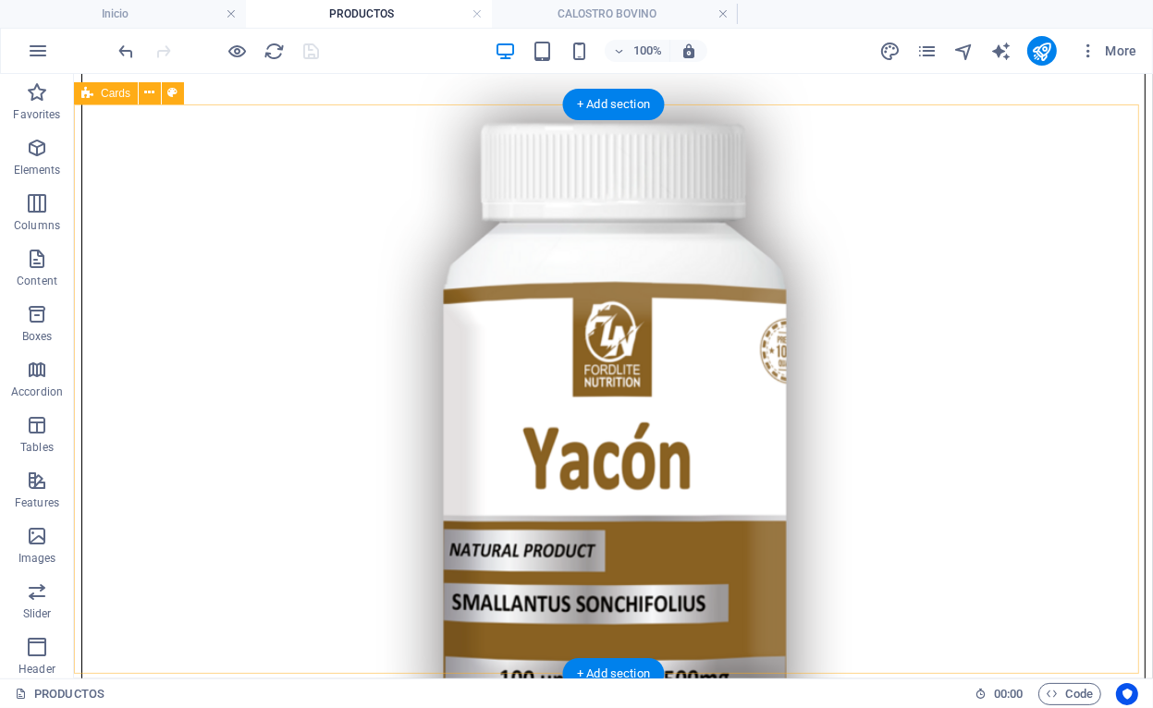
scroll to position [4320, 0]
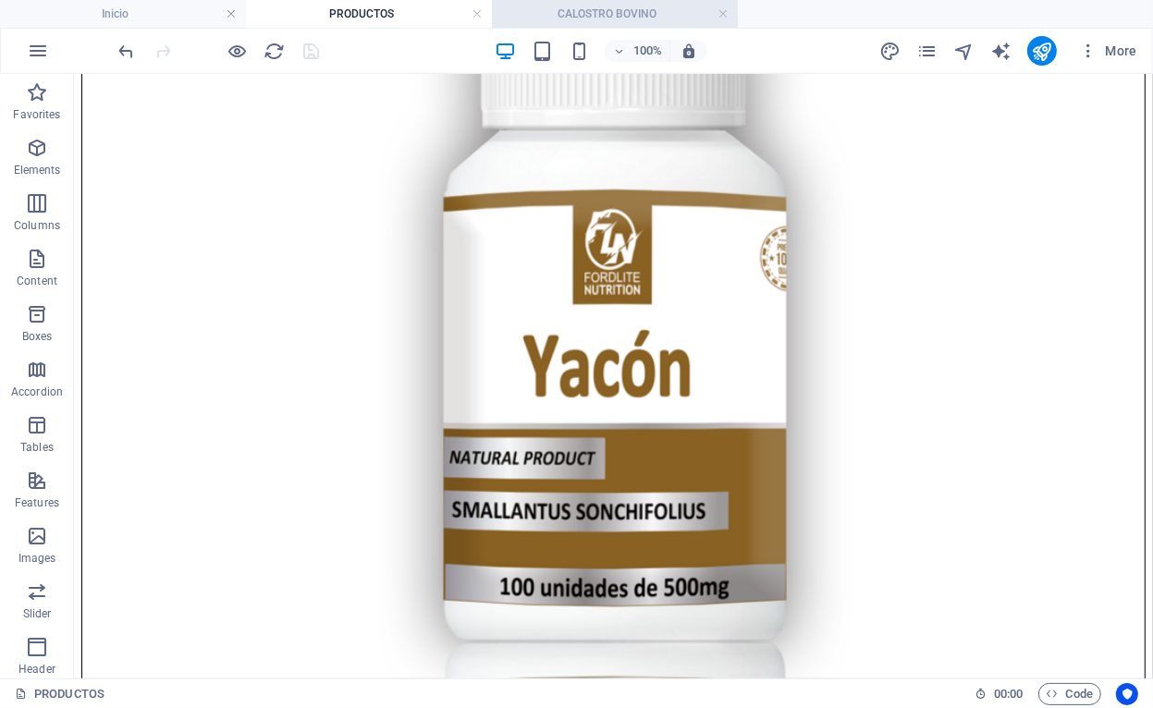
click at [599, 11] on h4 "CALOSTRO BOVINO" at bounding box center [615, 14] width 246 height 20
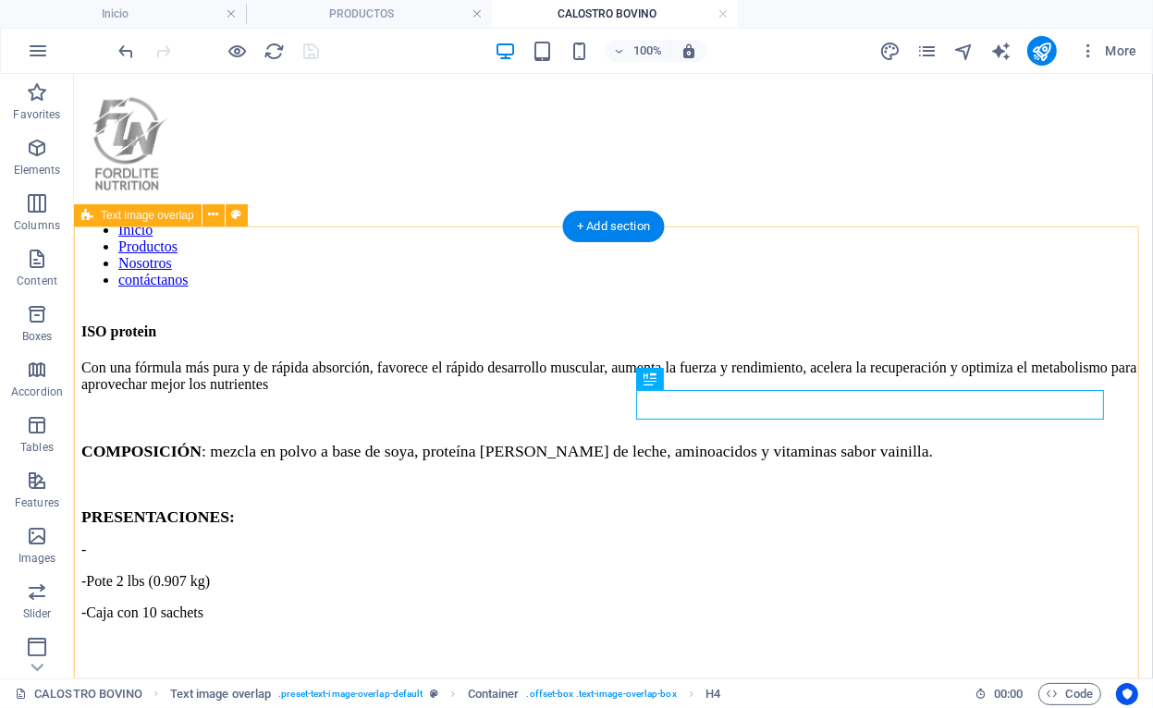
scroll to position [277, 0]
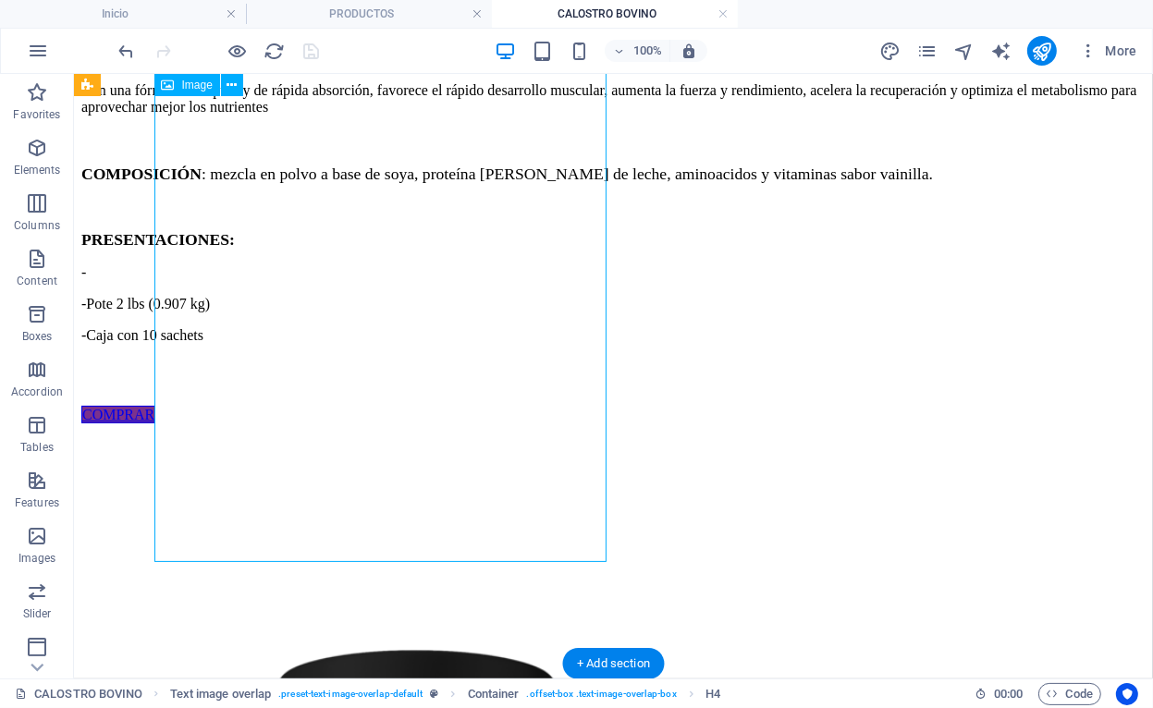
select select "%"
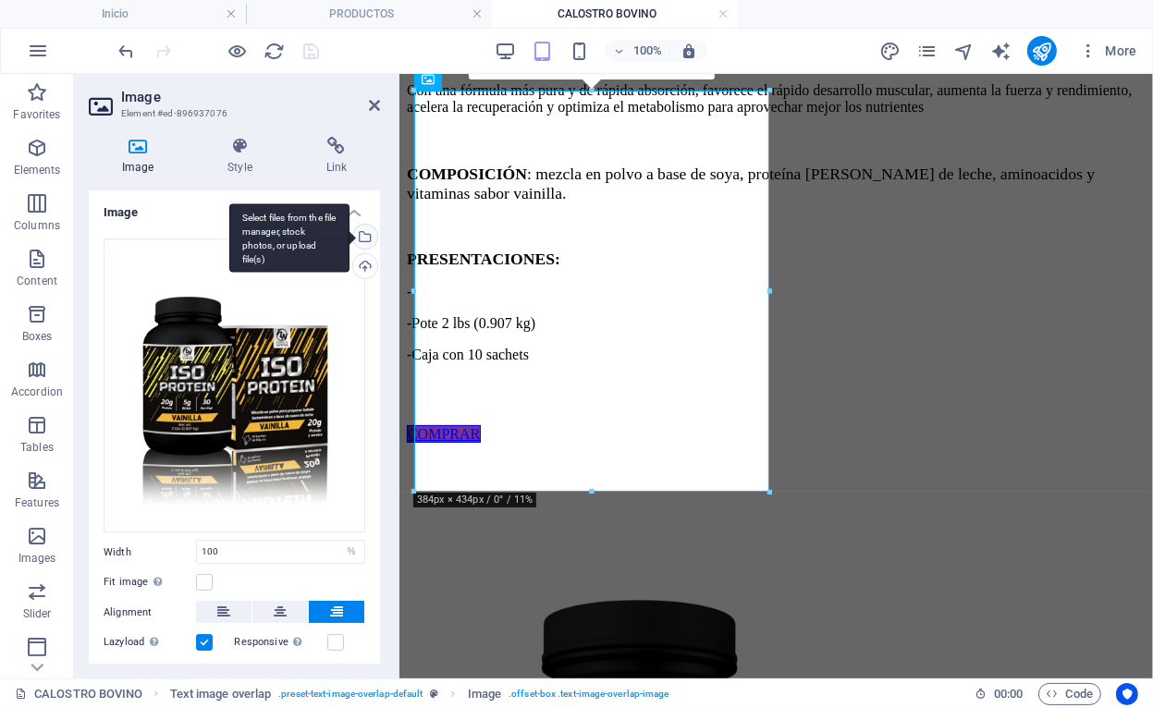
click at [373, 235] on div "Select files from the file manager, stock photos, or upload file(s)" at bounding box center [363, 239] width 28 height 28
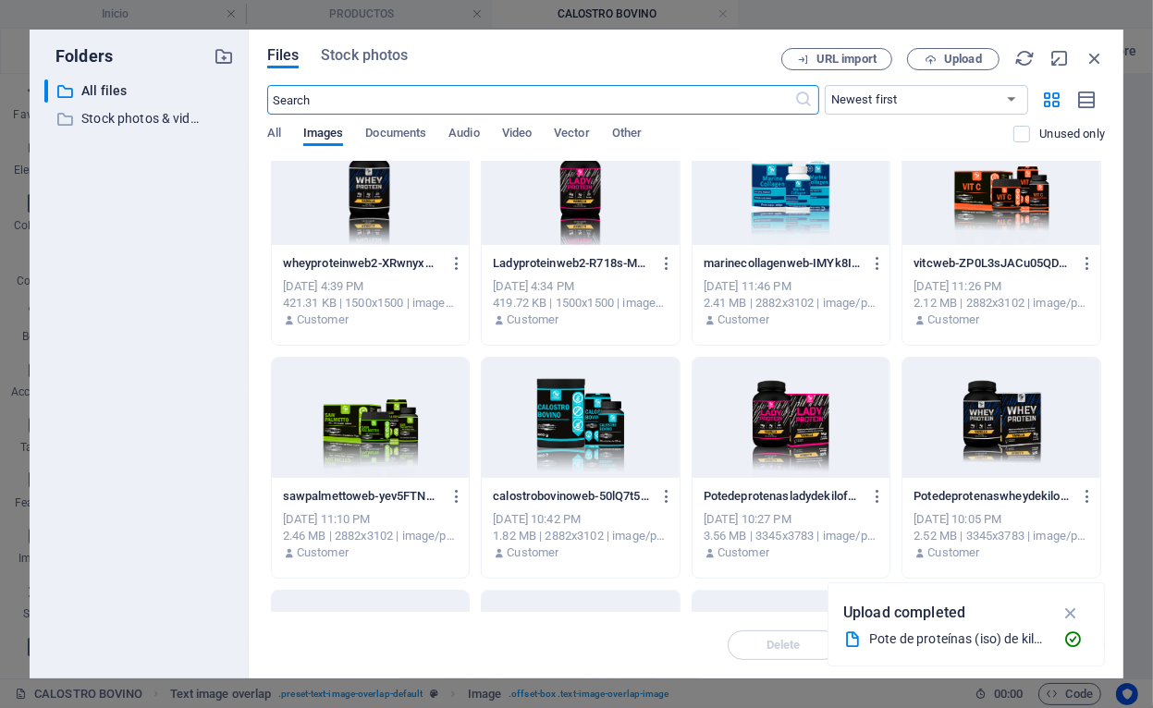
scroll to position [1294, 0]
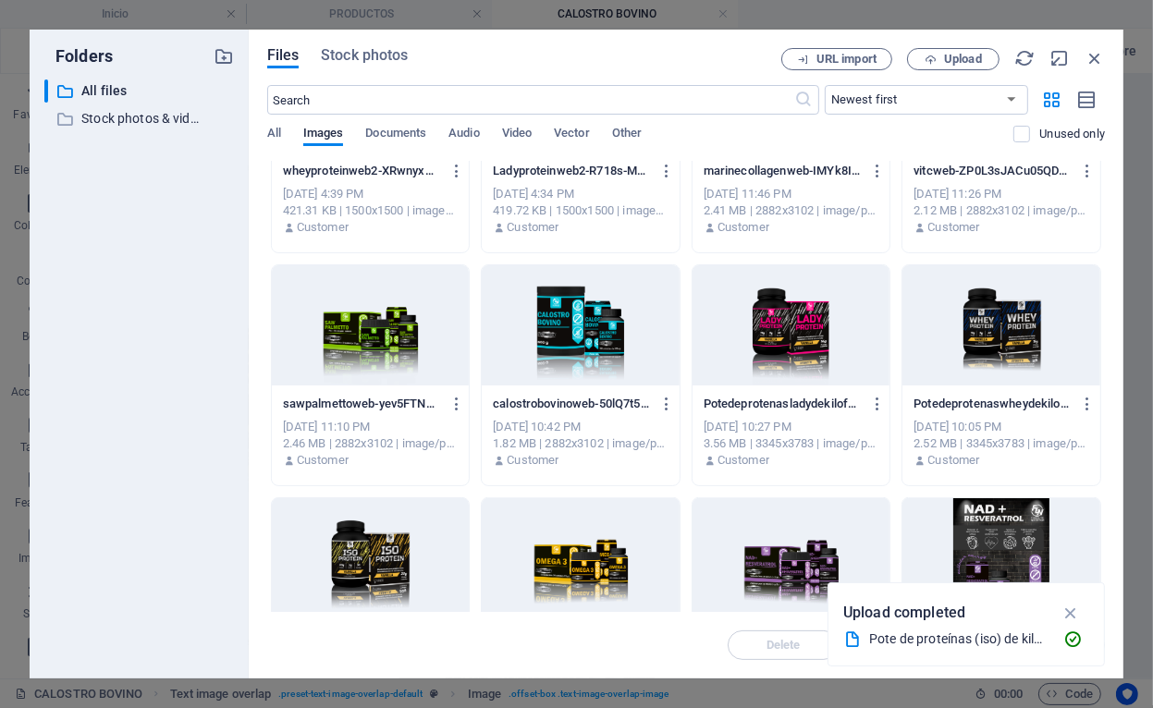
click at [589, 359] on div at bounding box center [581, 325] width 198 height 120
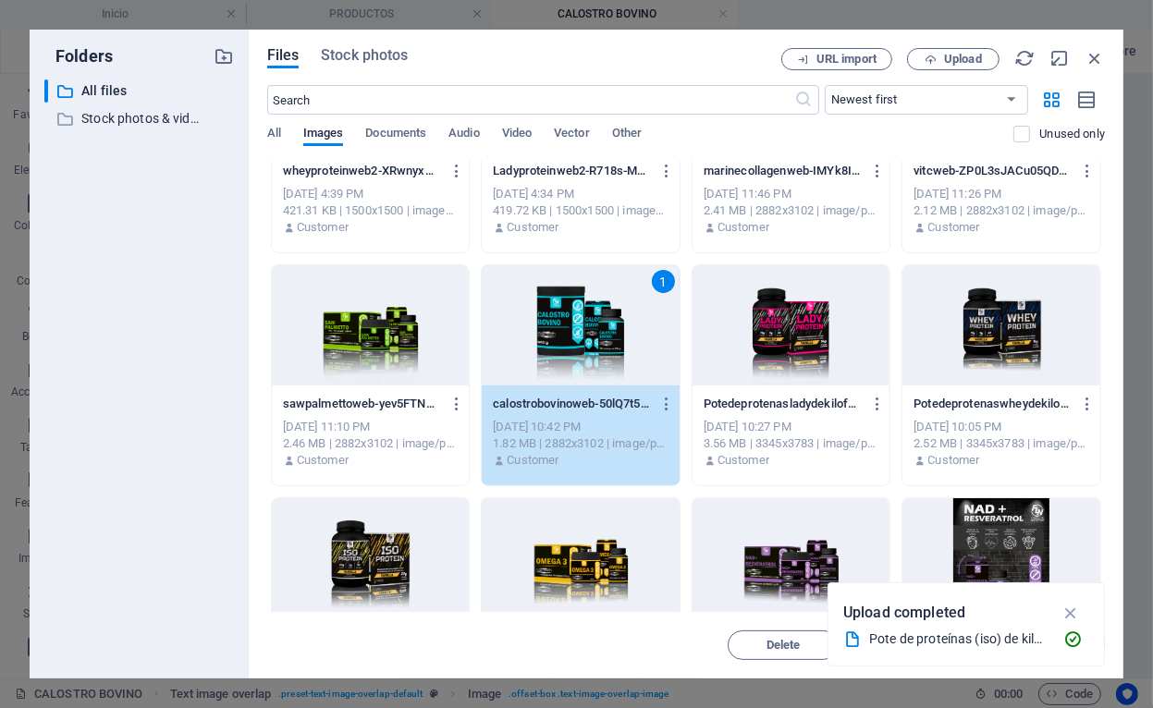
click at [595, 328] on div "1" at bounding box center [581, 325] width 198 height 120
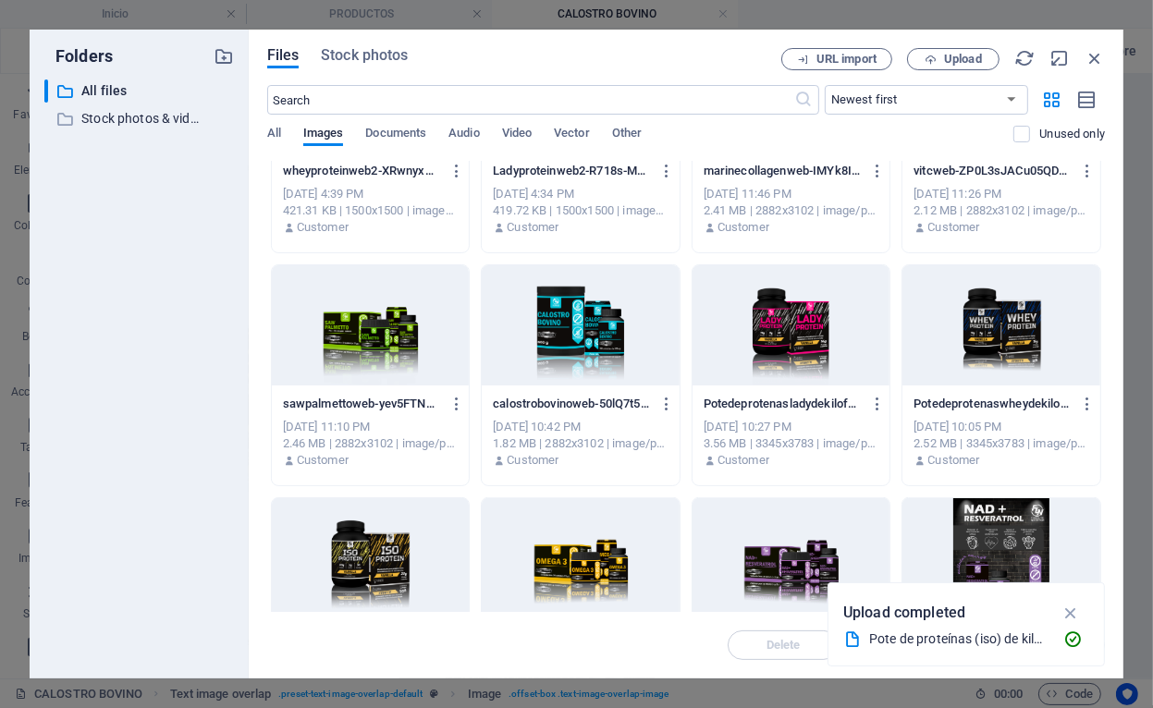
click at [595, 328] on div at bounding box center [581, 325] width 198 height 120
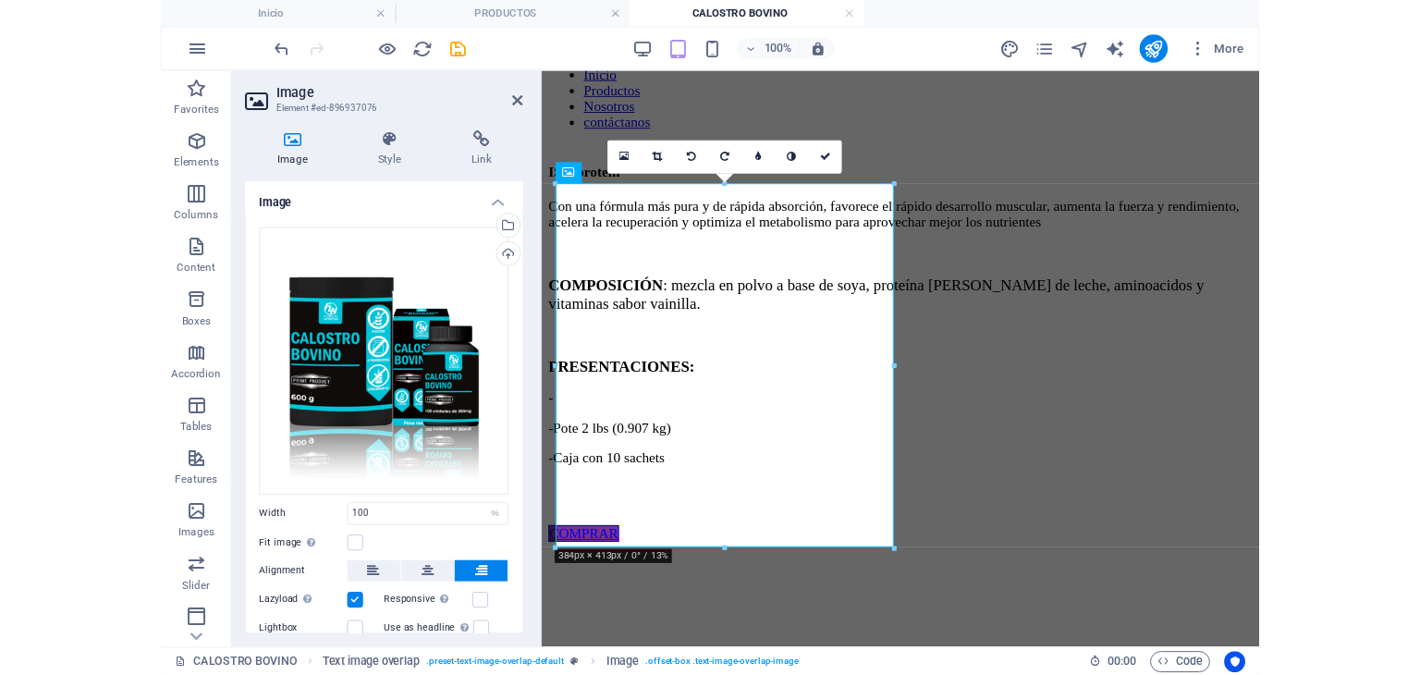
scroll to position [185, 0]
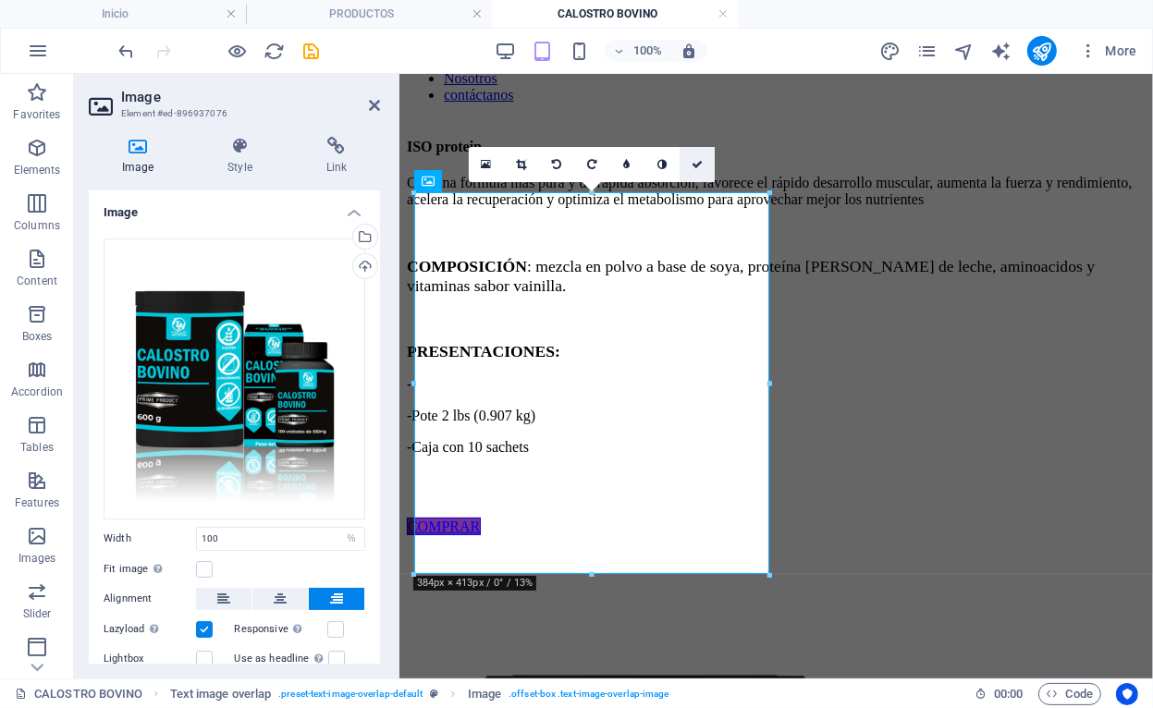
drag, startPoint x: 694, startPoint y: 160, endPoint x: 638, endPoint y: 141, distance: 59.6
click at [694, 160] on icon at bounding box center [697, 164] width 11 height 11
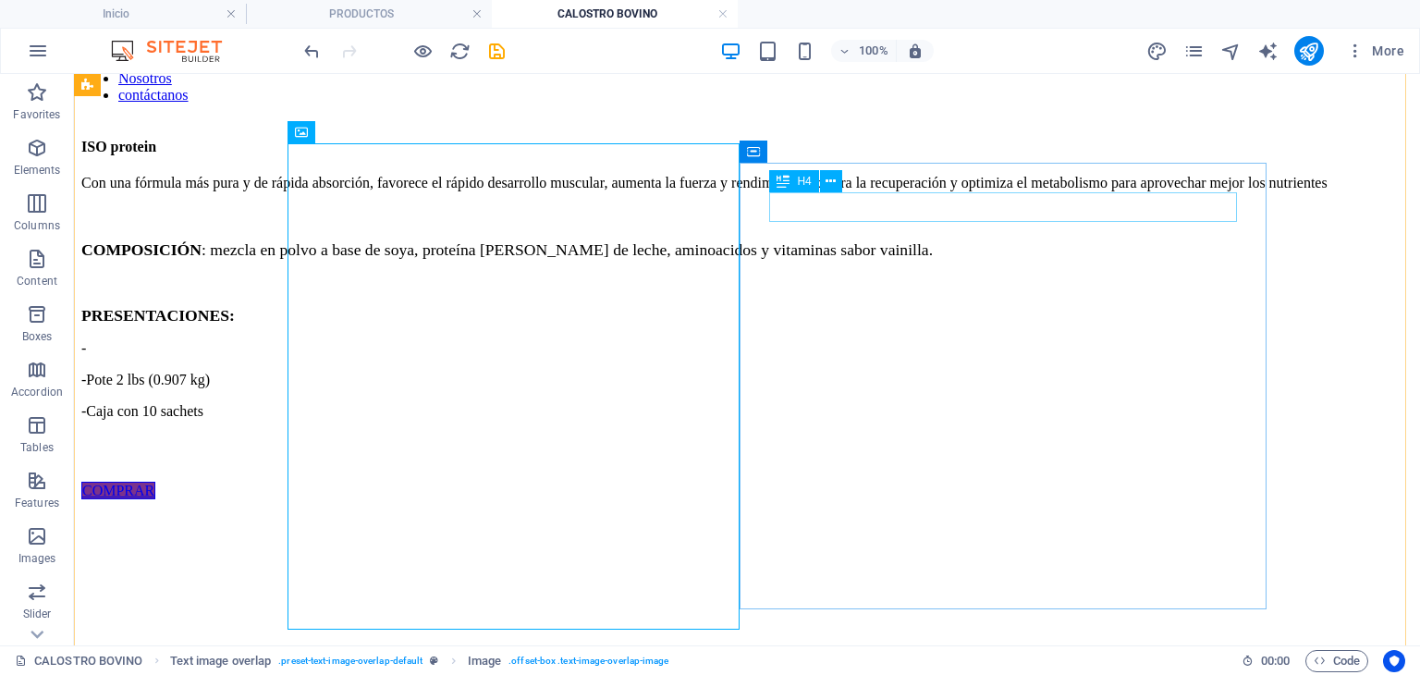
click at [912, 155] on div "ISO protein" at bounding box center [746, 147] width 1331 height 17
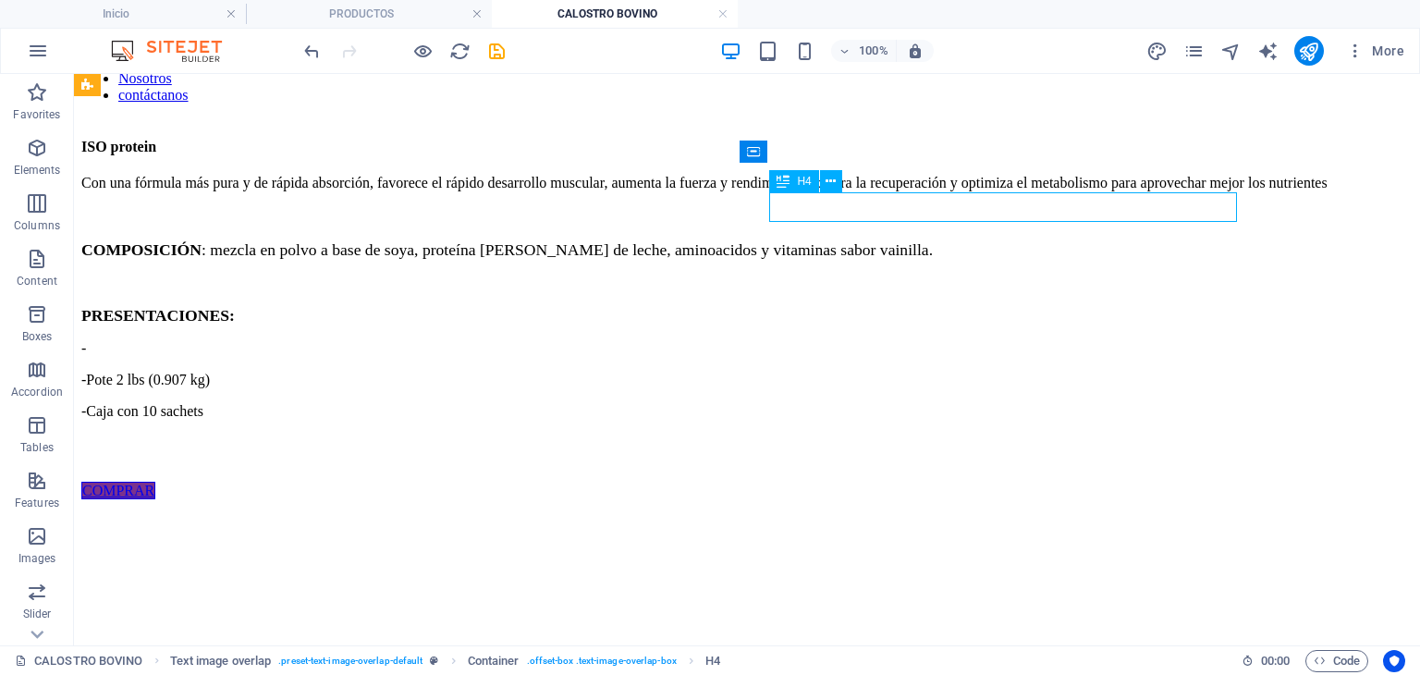
click at [912, 155] on div "ISO protein" at bounding box center [746, 147] width 1331 height 17
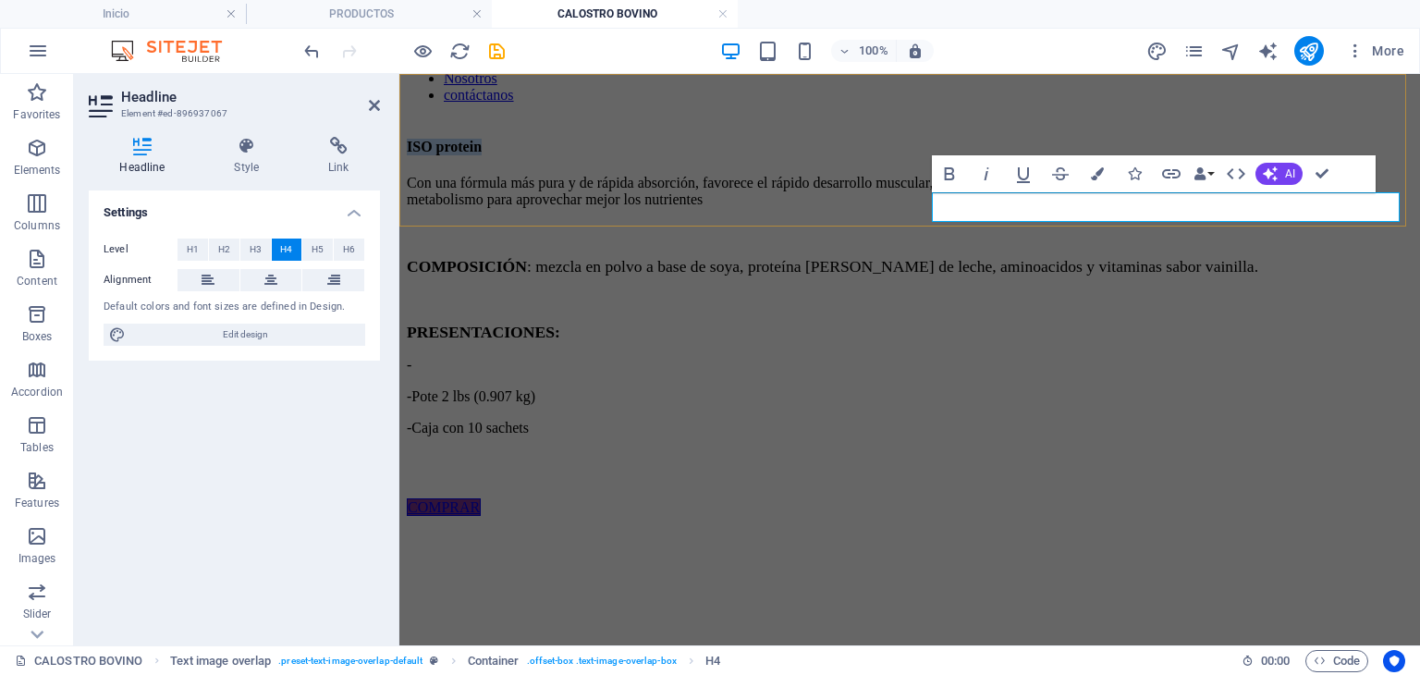
click at [1051, 104] on div "Inicio Productos Nosotros contáctanos" at bounding box center [910, -1] width 1006 height 207
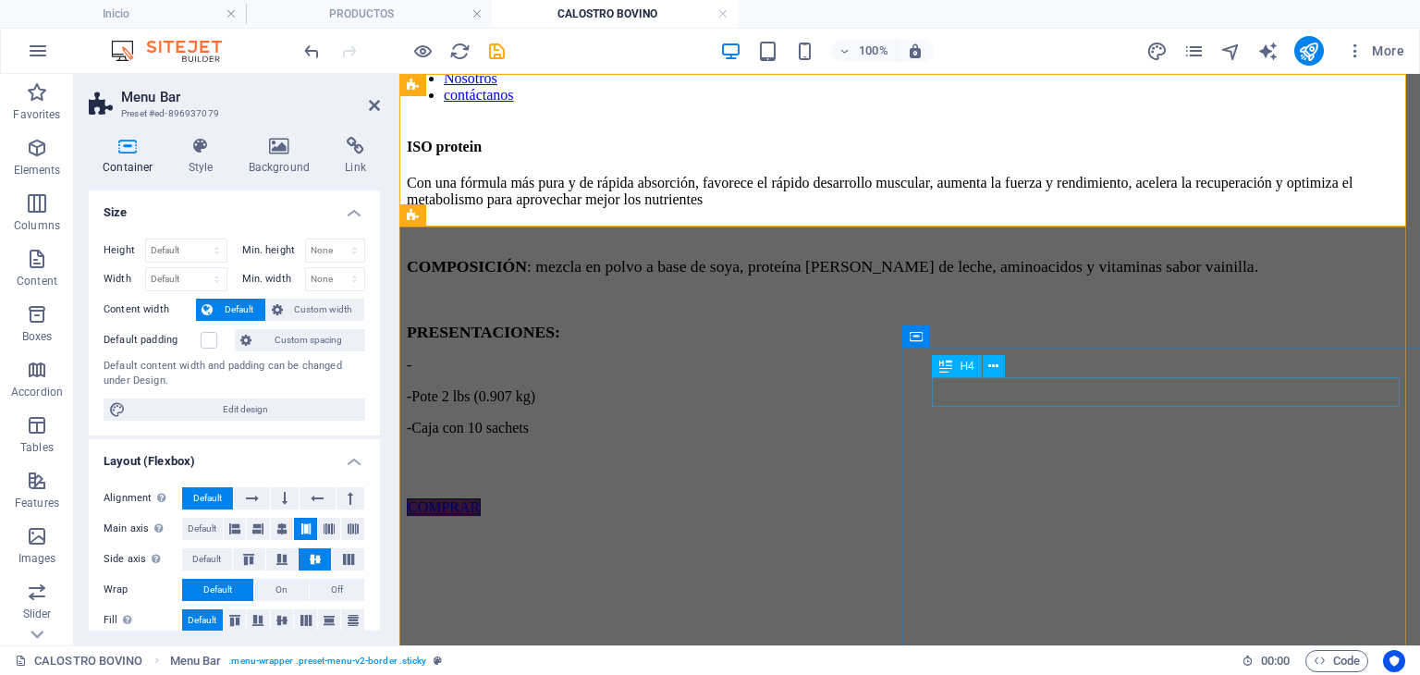
click at [1117, 104] on div "Inicio Productos Nosotros contáctanos" at bounding box center [910, -1] width 1006 height 207
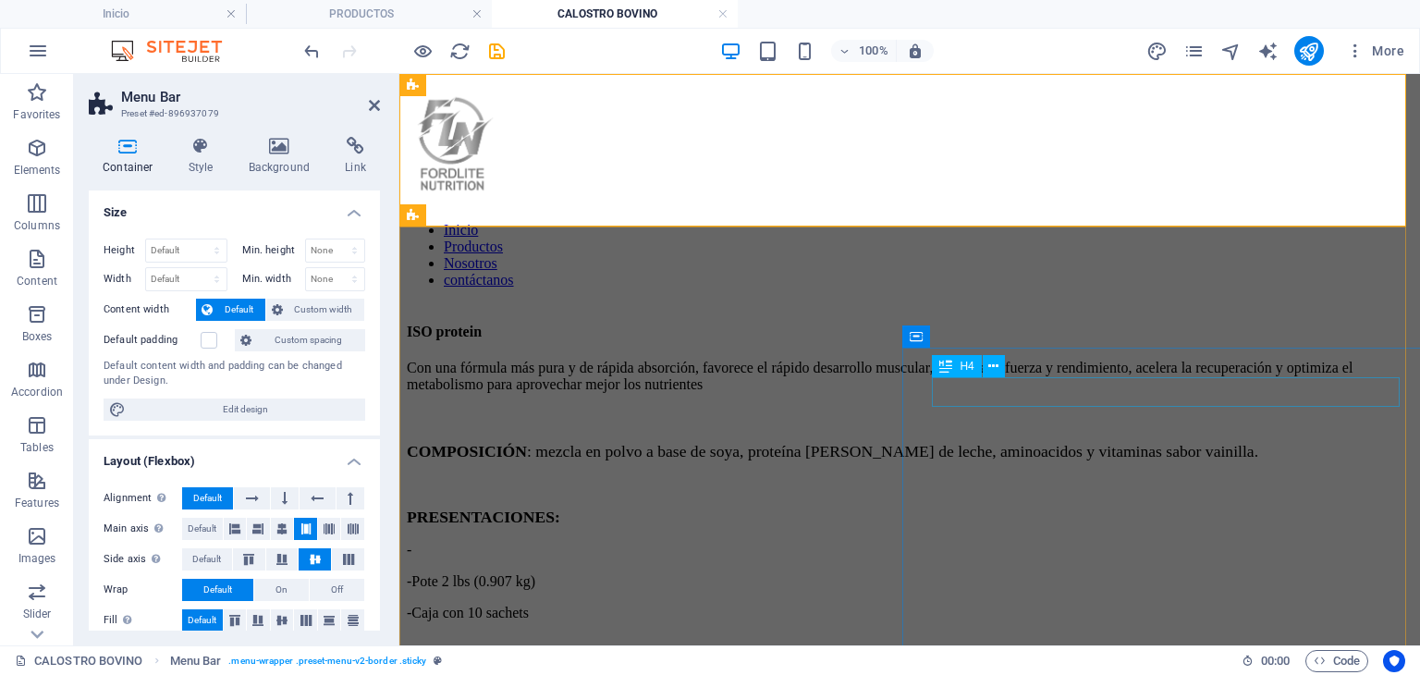
click at [1117, 204] on div "Inicio Productos Nosotros contáctanos" at bounding box center [910, 184] width 1006 height 207
click at [1080, 340] on div "ISO protein" at bounding box center [910, 332] width 1006 height 17
click at [1405, 340] on div "ISO protein" at bounding box center [910, 332] width 1006 height 17
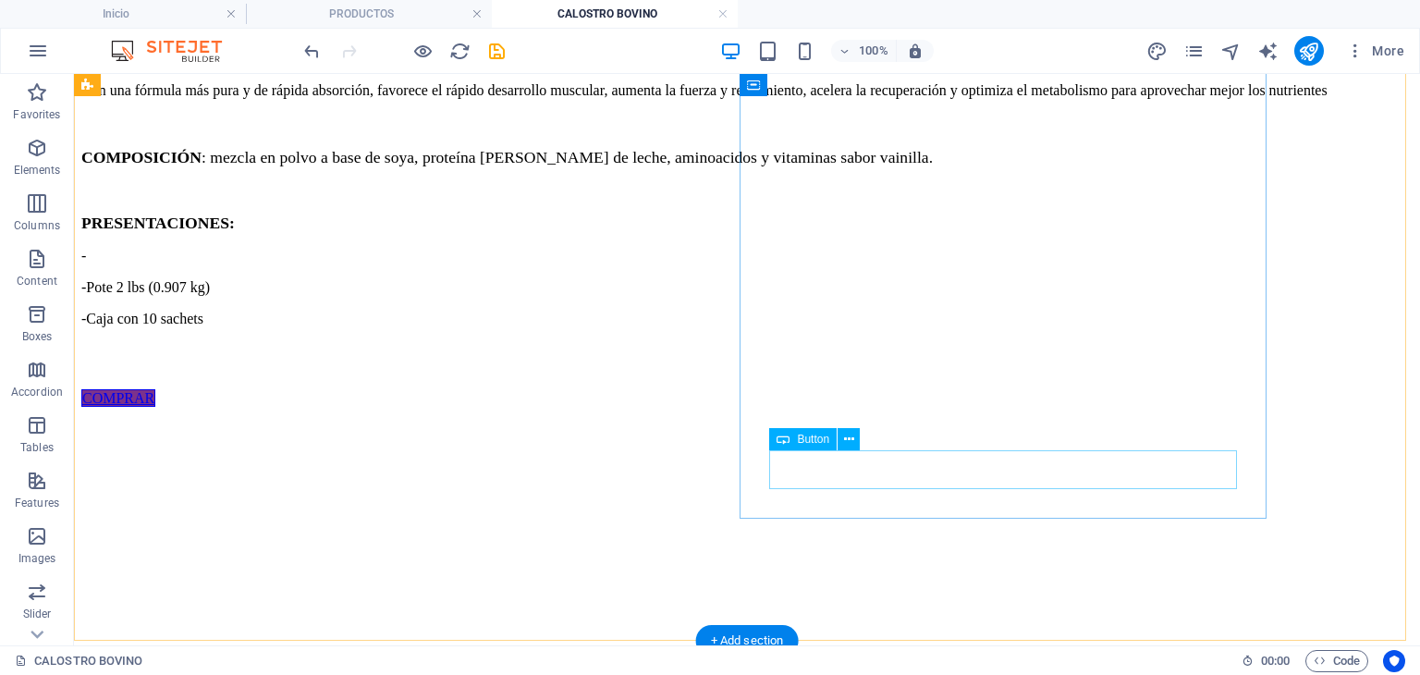
scroll to position [185, 0]
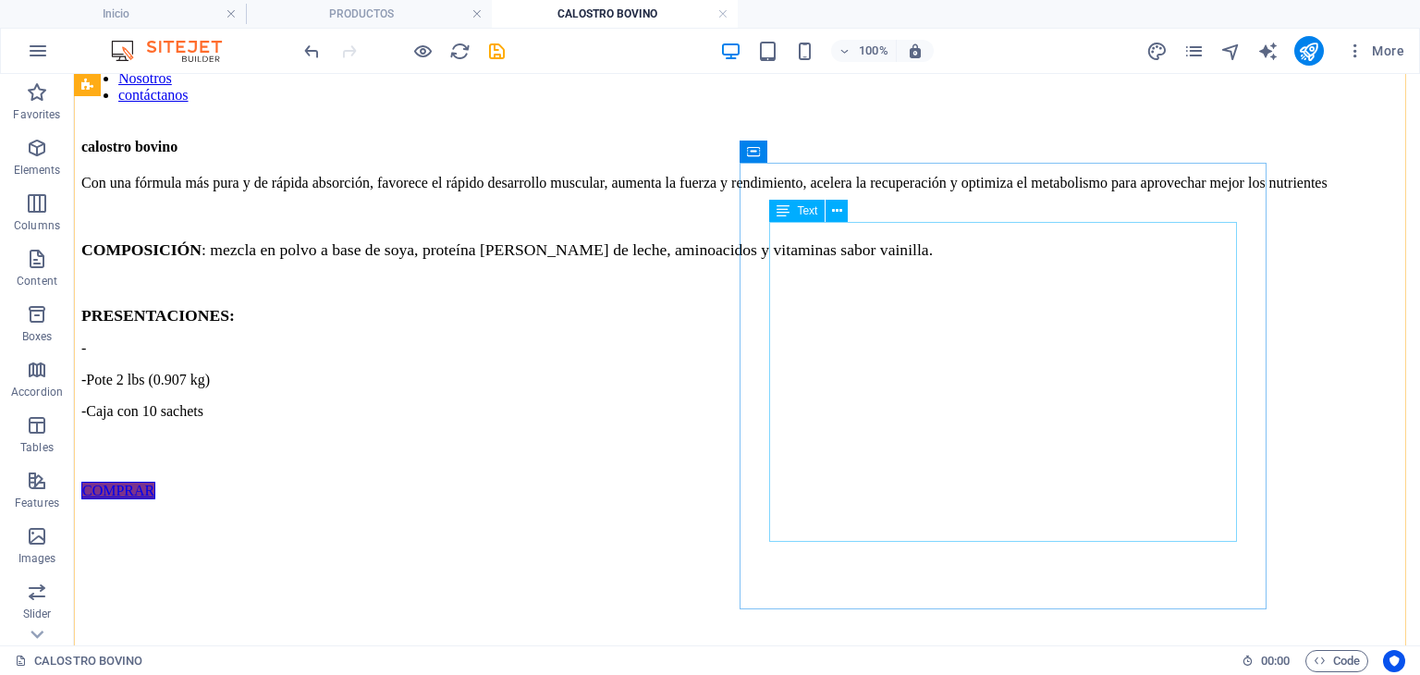
click at [936, 281] on div "Con una fórmula más pura y de rápida absorción, favorece el rápido desarrollo m…" at bounding box center [746, 329] width 1331 height 308
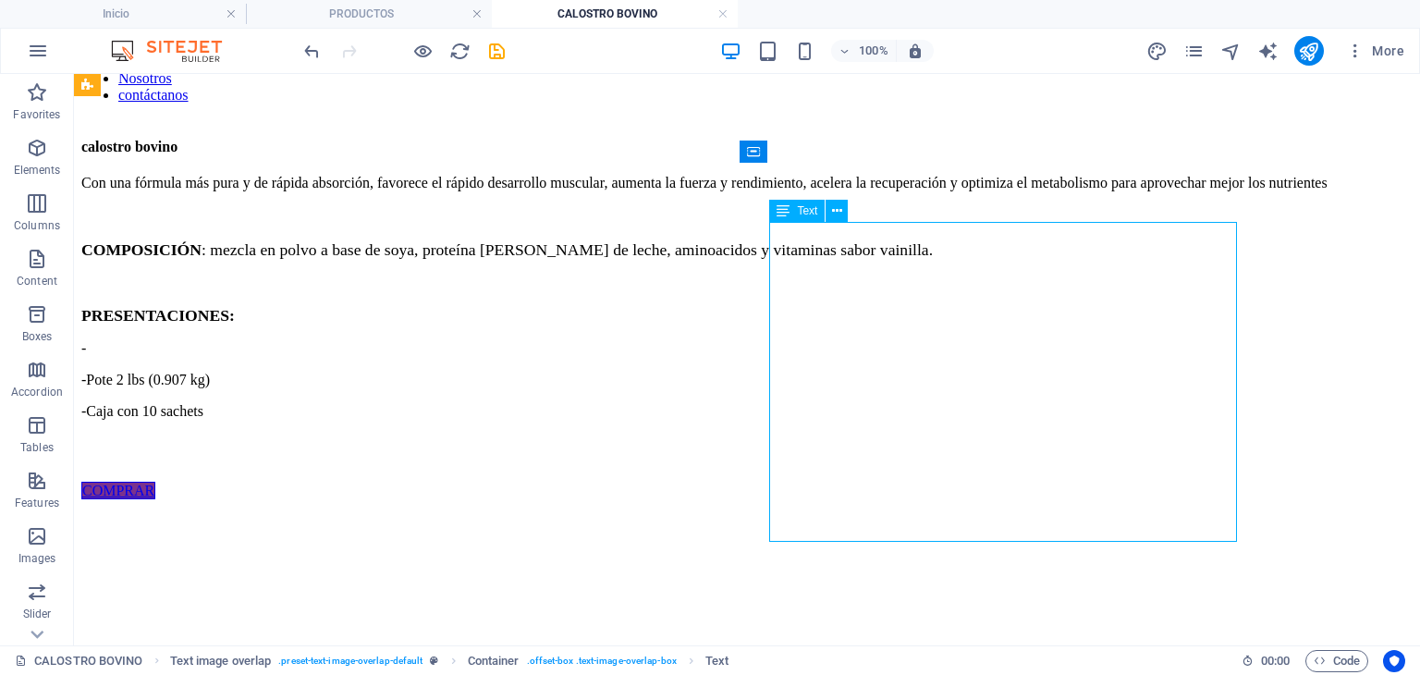
click at [936, 280] on div "Con una fórmula más pura y de rápida absorción, favorece el rápido desarrollo m…" at bounding box center [746, 329] width 1331 height 308
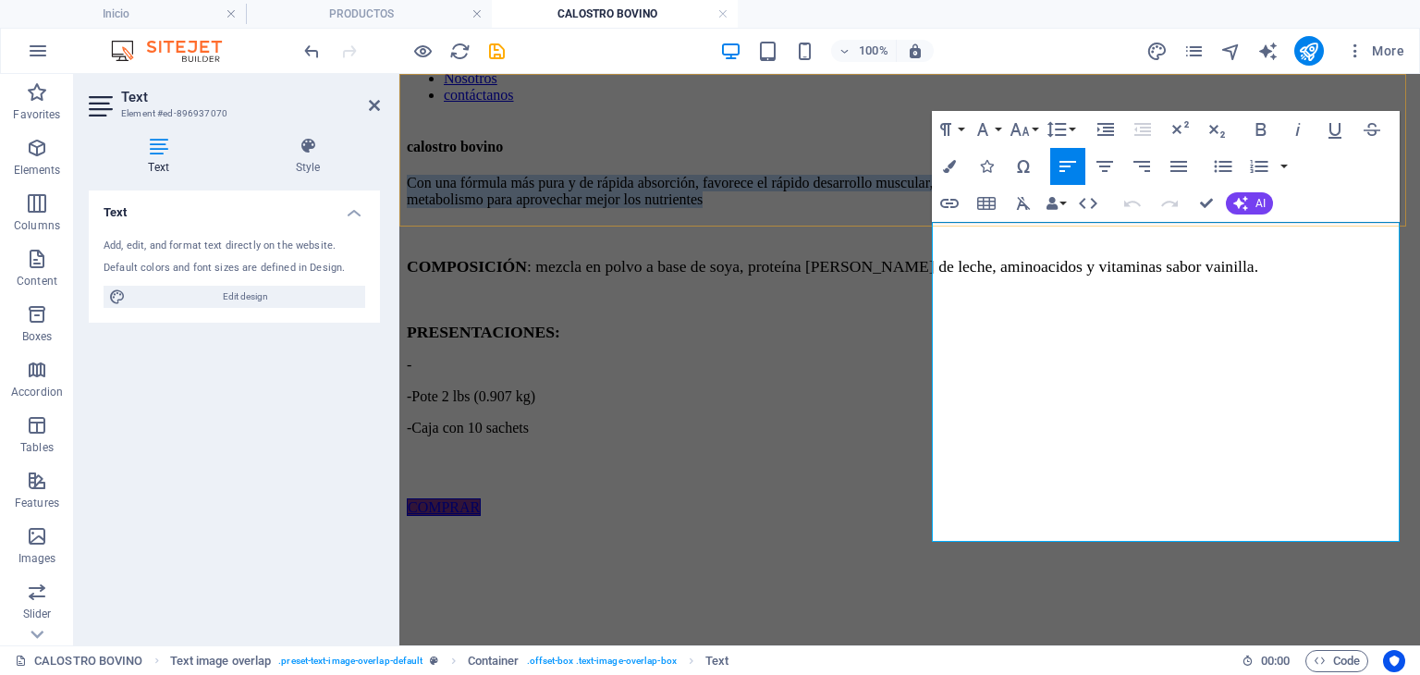
drag, startPoint x: 1189, startPoint y: 303, endPoint x: 912, endPoint y: 226, distance: 288.0
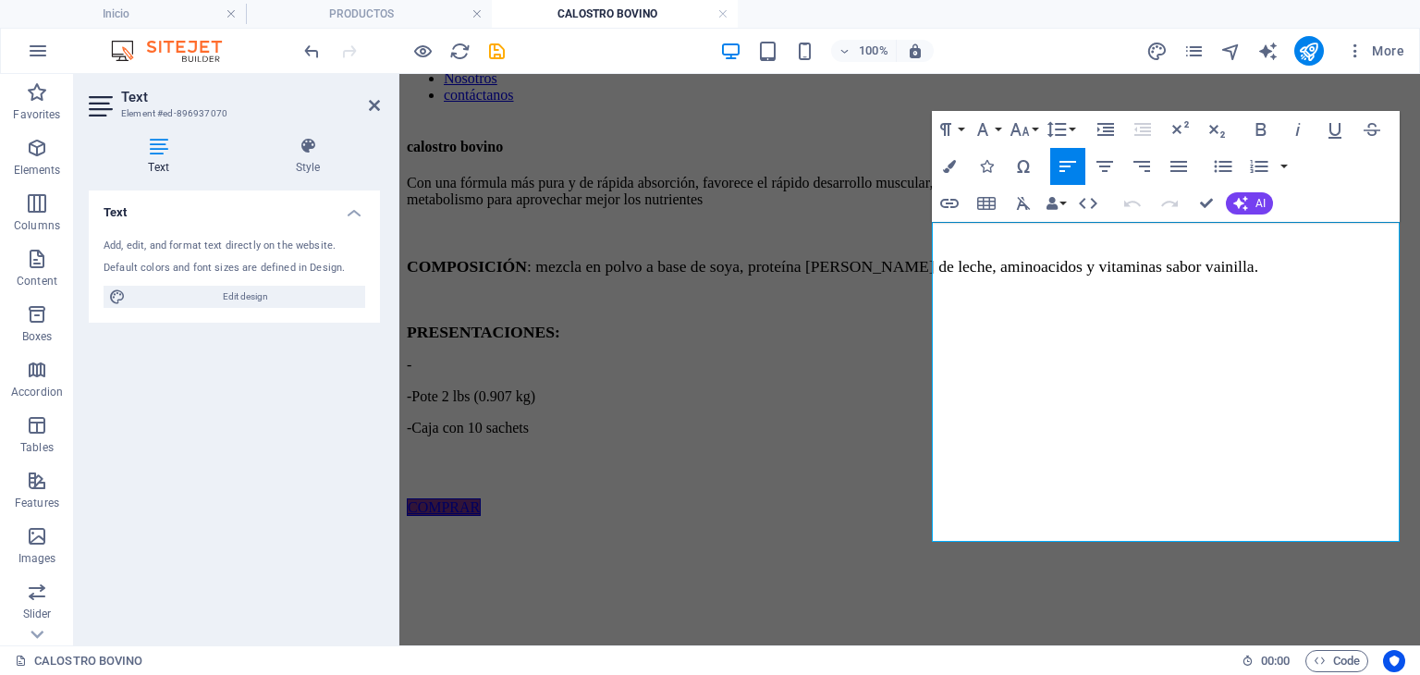
scroll to position [165, 0]
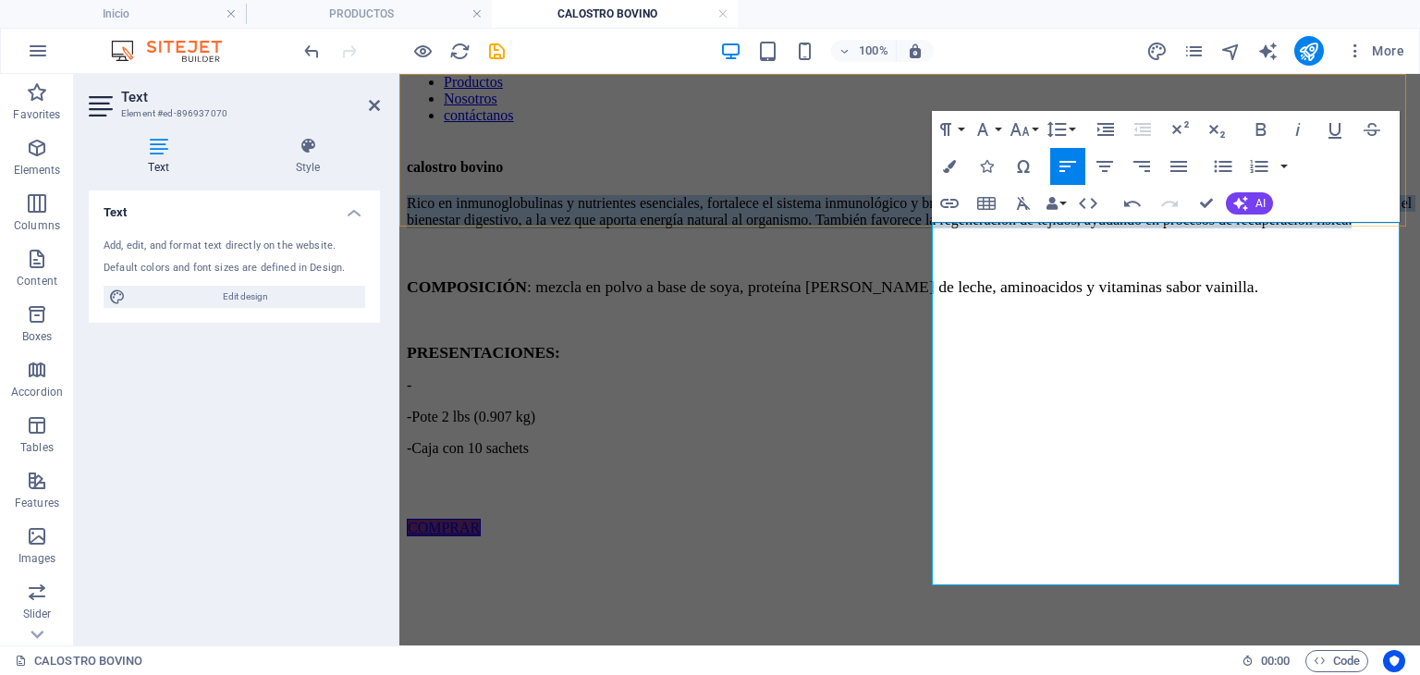
drag, startPoint x: 1255, startPoint y: 352, endPoint x: 855, endPoint y: 193, distance: 429.9
click at [950, 166] on icon "button" at bounding box center [949, 166] width 13 height 13
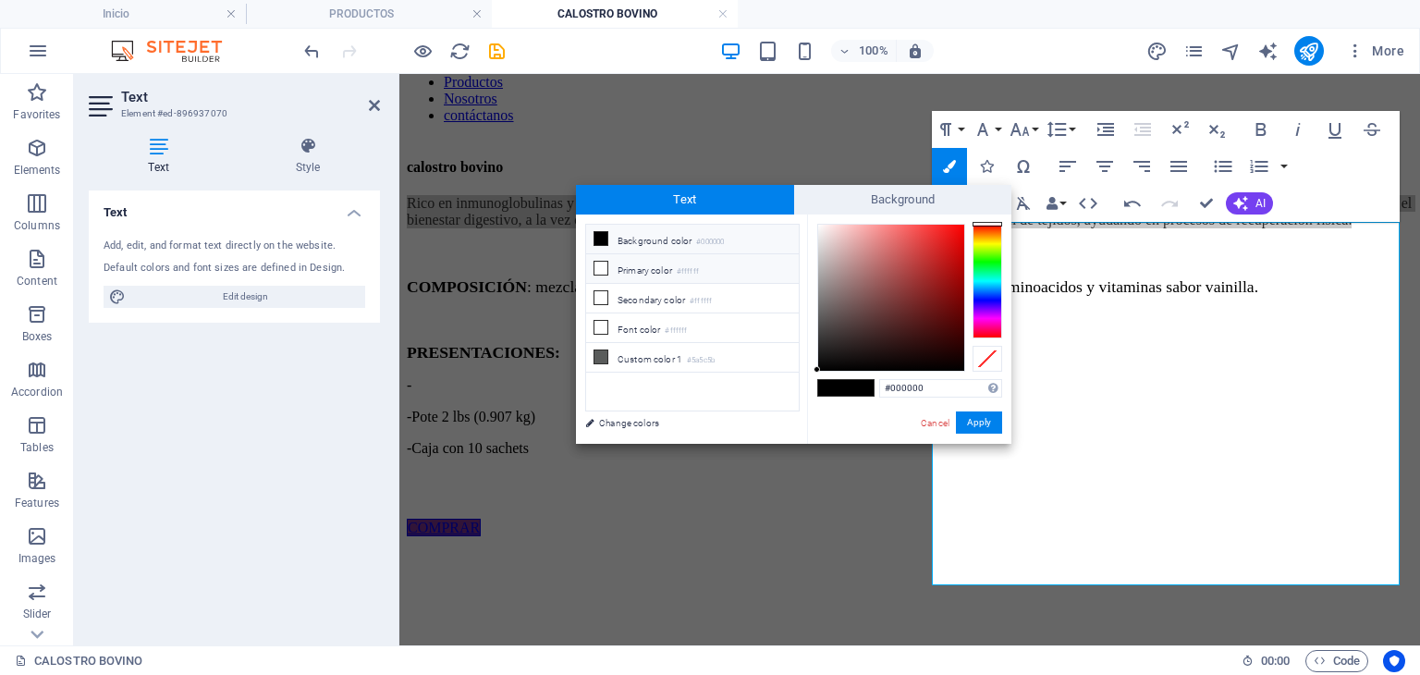
click at [705, 267] on li "Primary color #ffffff" at bounding box center [692, 269] width 213 height 30
type input "#ffffff"
click at [975, 423] on button "Apply" at bounding box center [979, 422] width 46 height 22
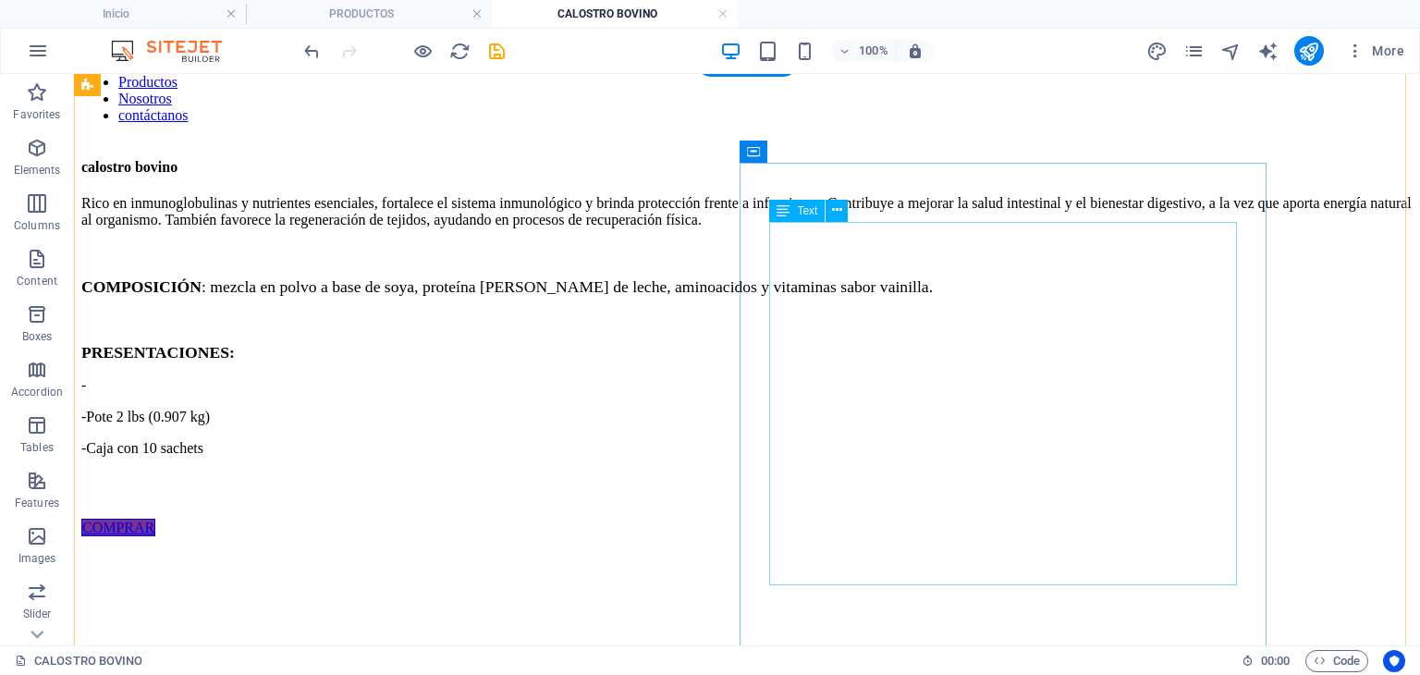
click at [984, 401] on div "Rico en inmunoglobulinas y nutrientes esenciales, fortalece el sistema inmunoló…" at bounding box center [746, 357] width 1331 height 325
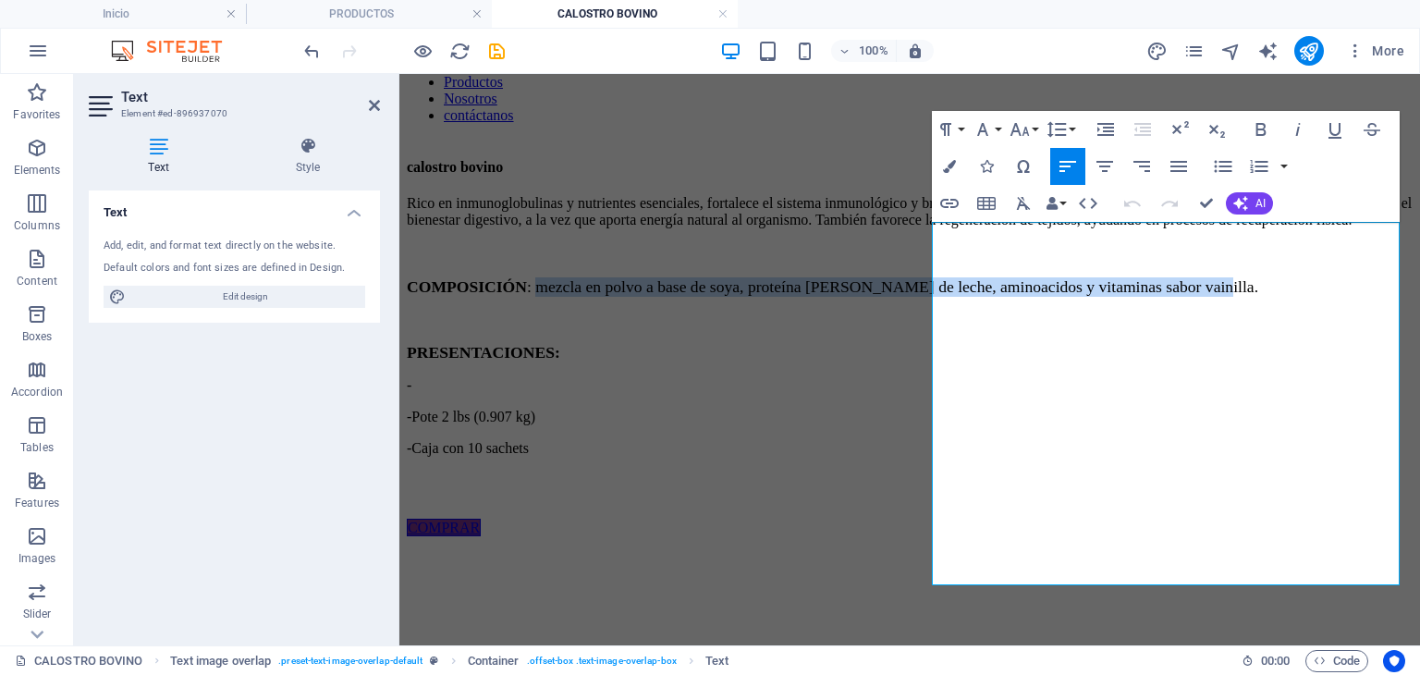
drag, startPoint x: 1070, startPoint y: 395, endPoint x: 1419, endPoint y: 422, distance: 350.5
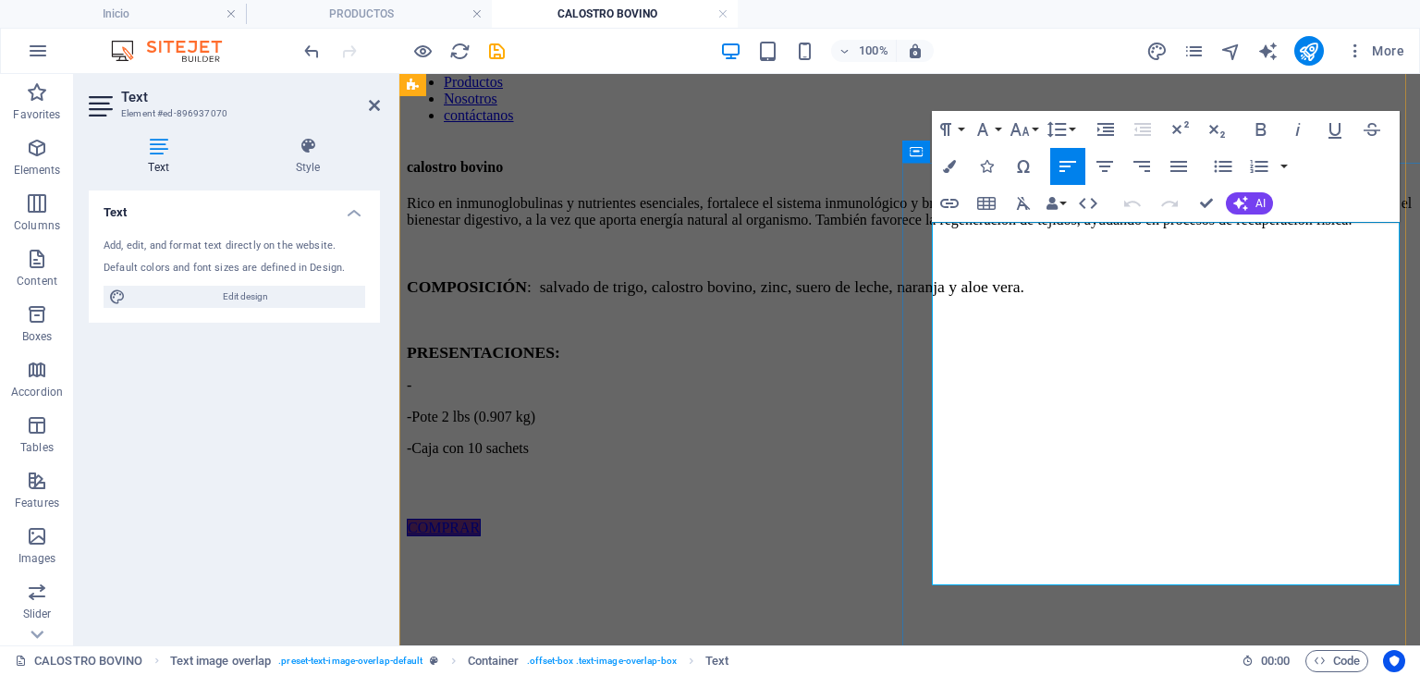
scroll to position [794, 1]
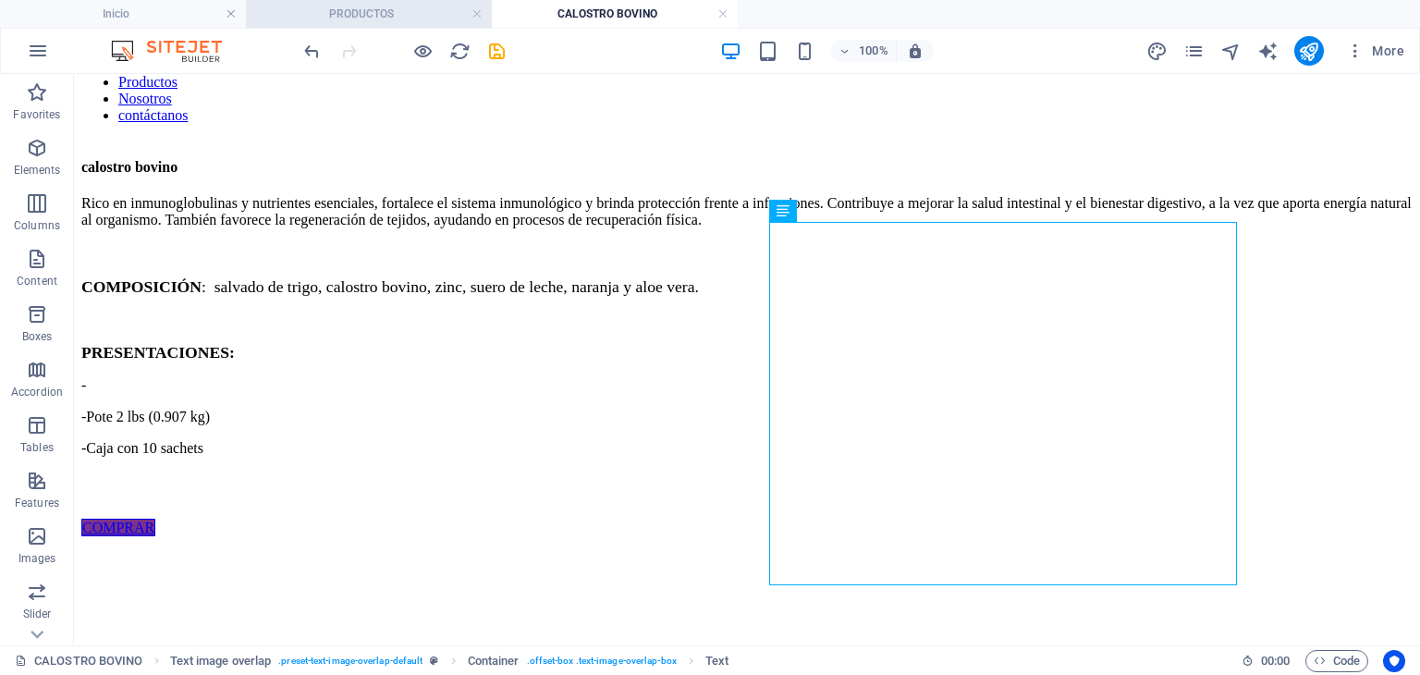
click at [411, 24] on li "PRODUCTOS" at bounding box center [369, 14] width 246 height 28
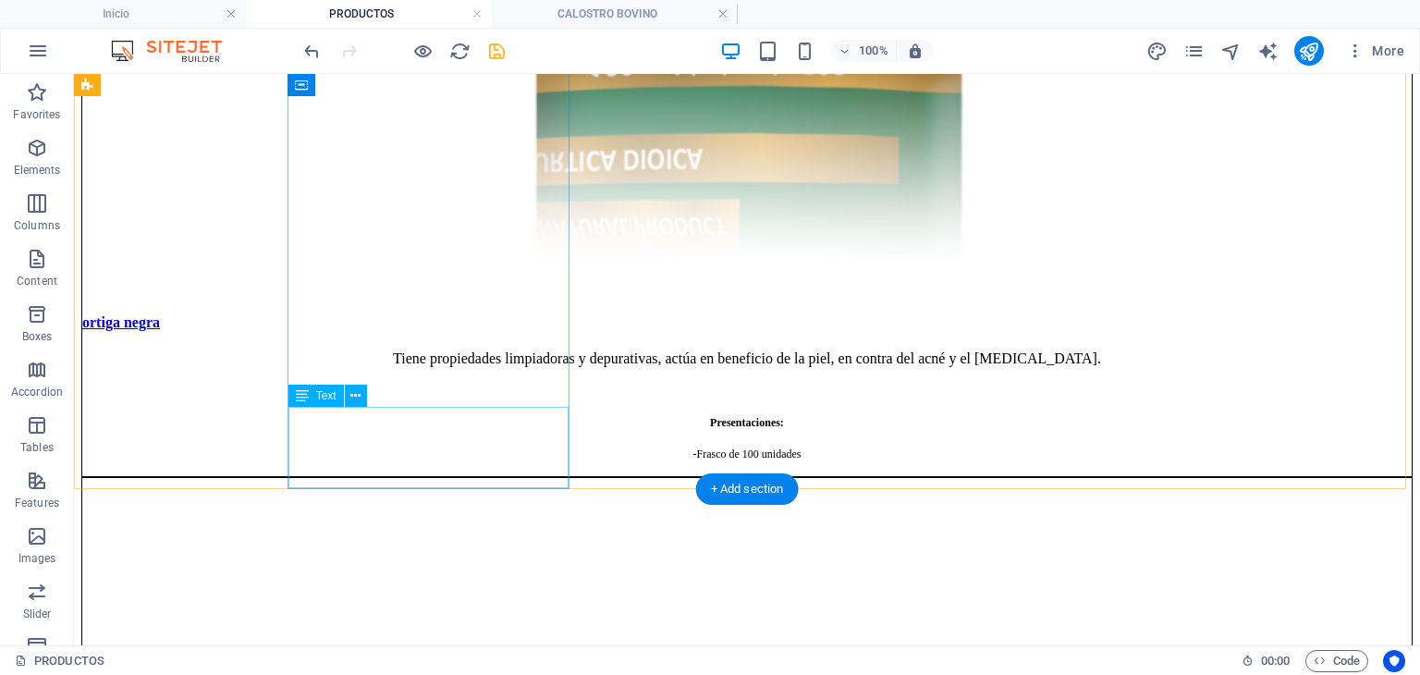
scroll to position [4412, 0]
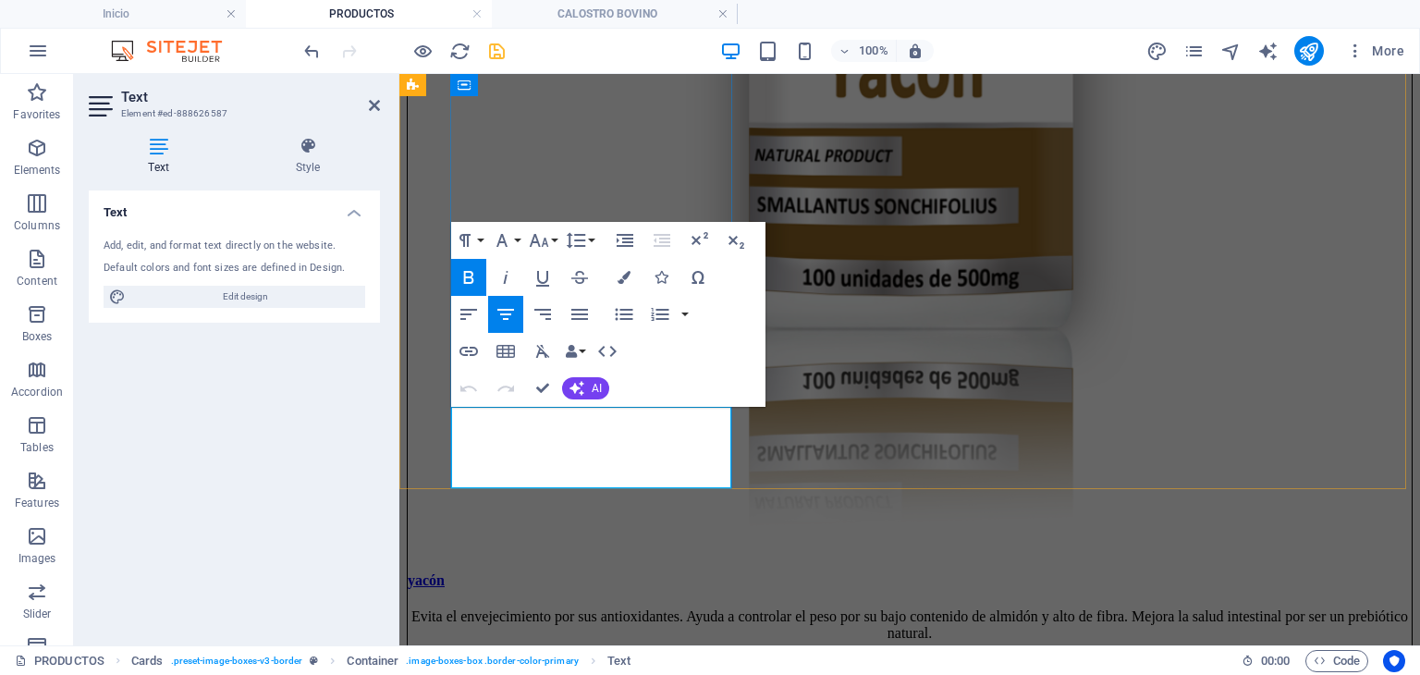
drag, startPoint x: 669, startPoint y: 467, endPoint x: 551, endPoint y: 434, distance: 122.9
copy div "-Pote 600g -Frasco de 100 unidades"
click at [625, 6] on h4 "CALOSTRO BOVINO" at bounding box center [615, 14] width 246 height 20
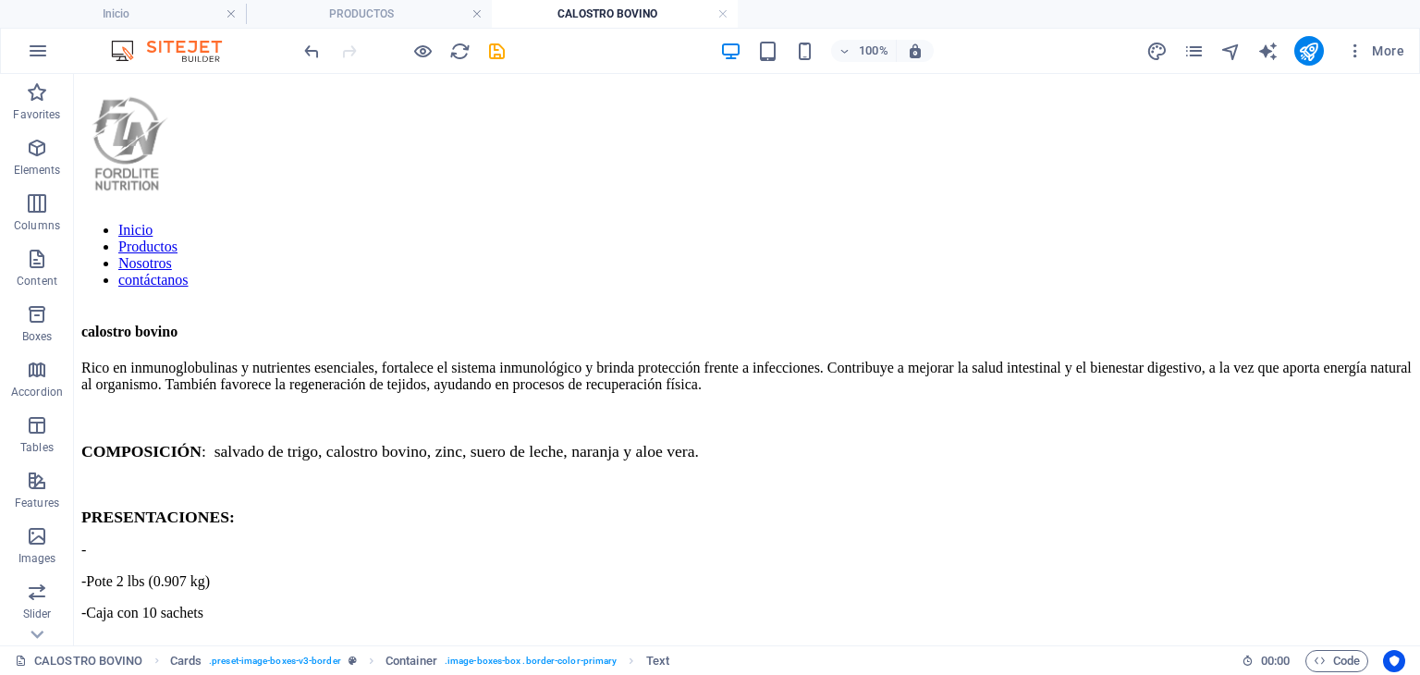
scroll to position [165, 0]
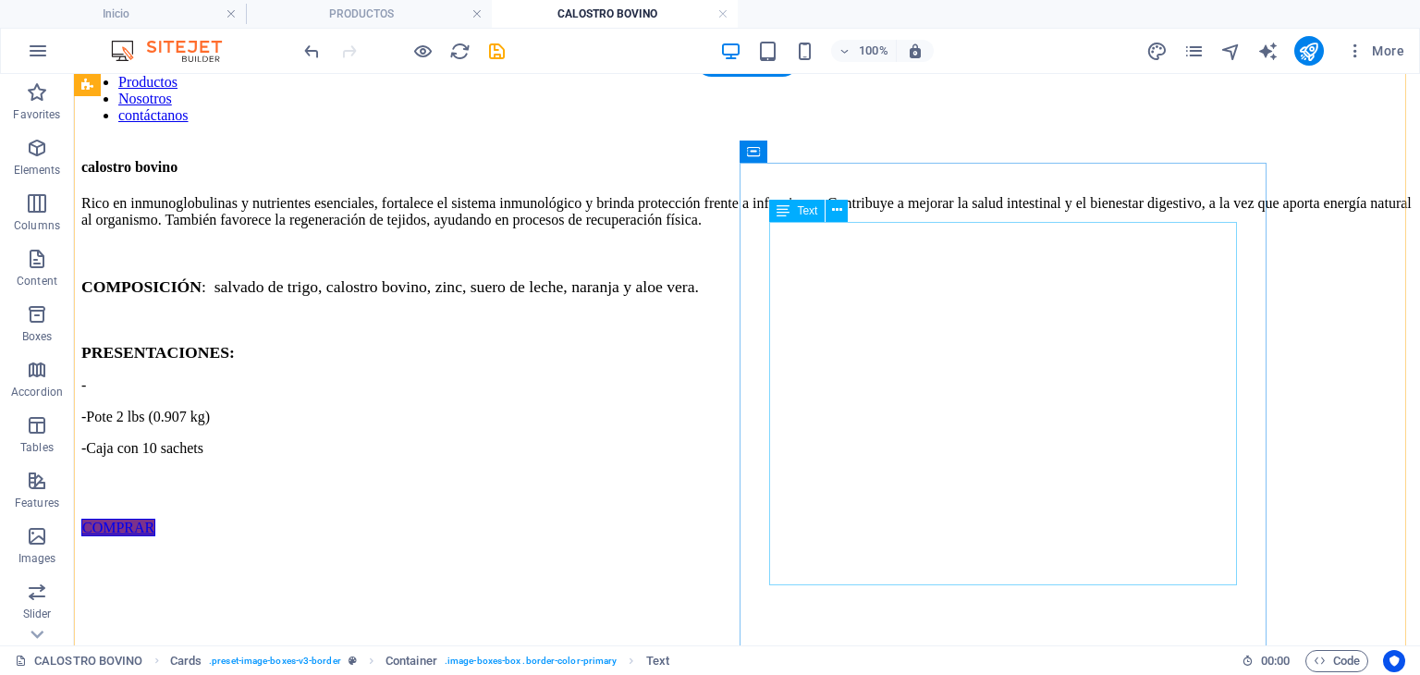
click at [892, 520] on div "Rico en inmunoglobulinas y nutrientes esenciales, fortalece el sistema inmunoló…" at bounding box center [746, 357] width 1331 height 325
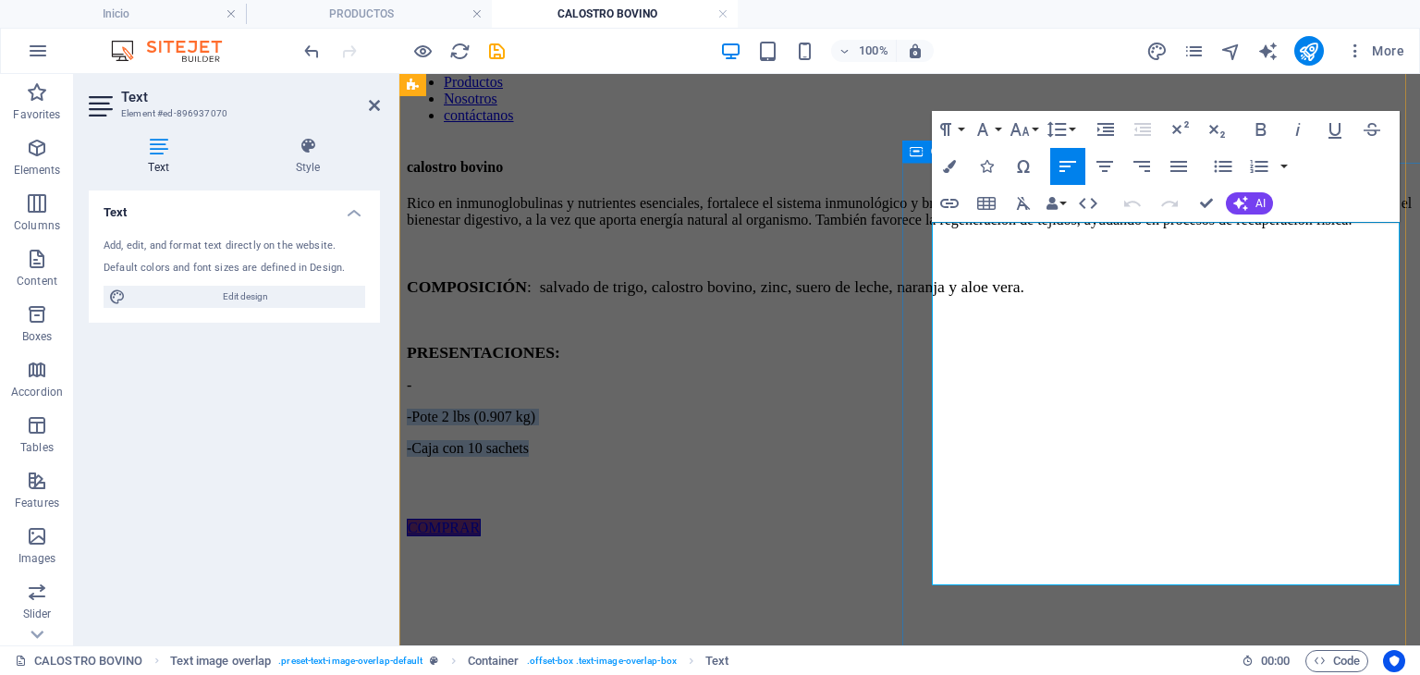
drag, startPoint x: 1086, startPoint y: 534, endPoint x: 924, endPoint y: 512, distance: 164.2
click at [924, 512] on div "calostro bovino Rico en inmunoglobulinas y nutrientes esenciales, fortalece el …" at bounding box center [910, 347] width 1006 height 377
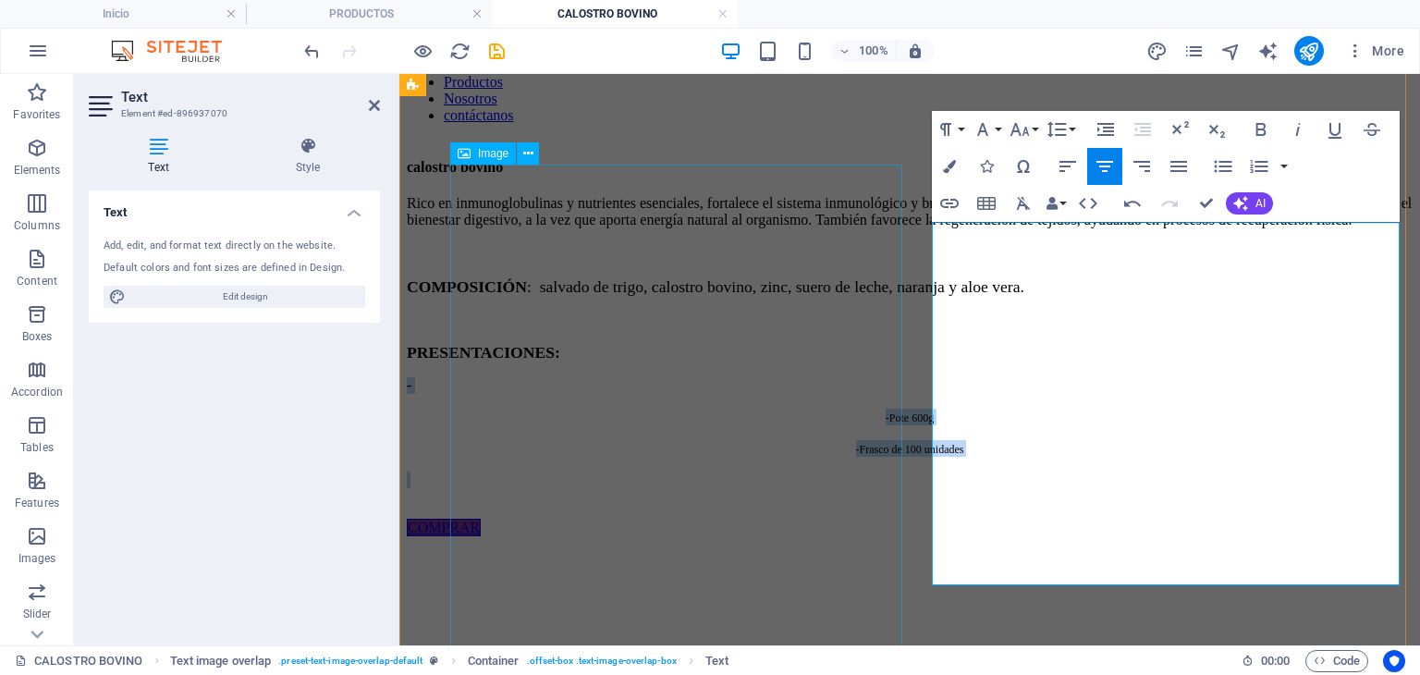
drag, startPoint x: 1122, startPoint y: 545, endPoint x: 874, endPoint y: 491, distance: 254.4
click at [1066, 167] on icon "button" at bounding box center [1068, 166] width 22 height 22
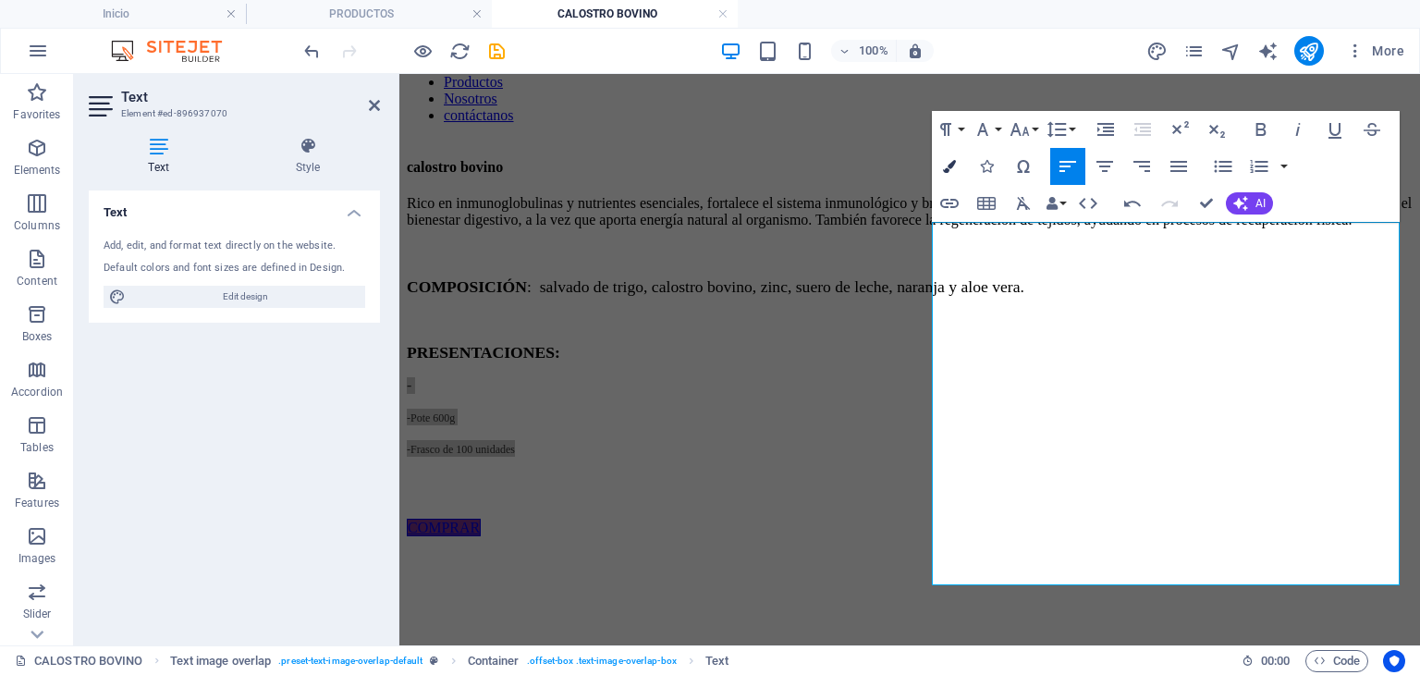
click at [958, 164] on button "Colors" at bounding box center [949, 166] width 35 height 37
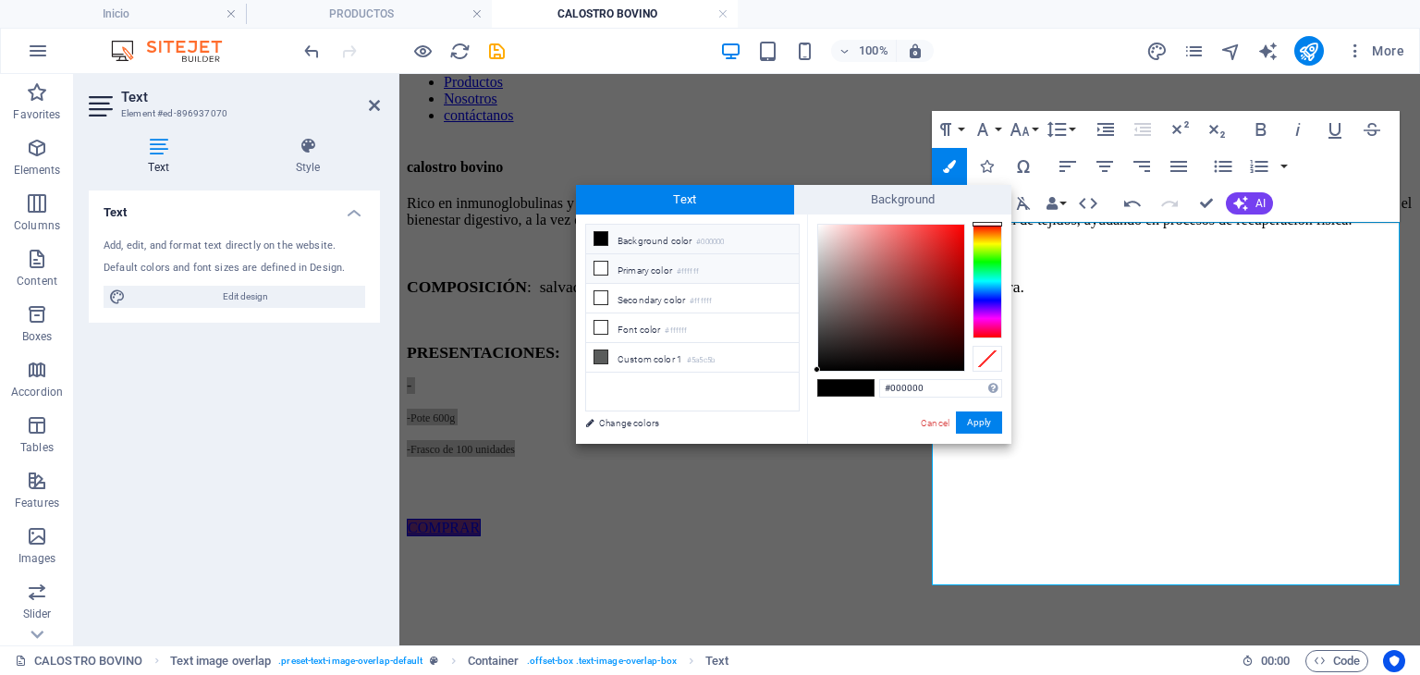
click at [673, 264] on li "Primary color #ffffff" at bounding box center [692, 269] width 213 height 30
type input "#ffffff"
drag, startPoint x: 974, startPoint y: 419, endPoint x: 576, endPoint y: 345, distance: 404.4
click at [975, 419] on button "Apply" at bounding box center [979, 422] width 46 height 22
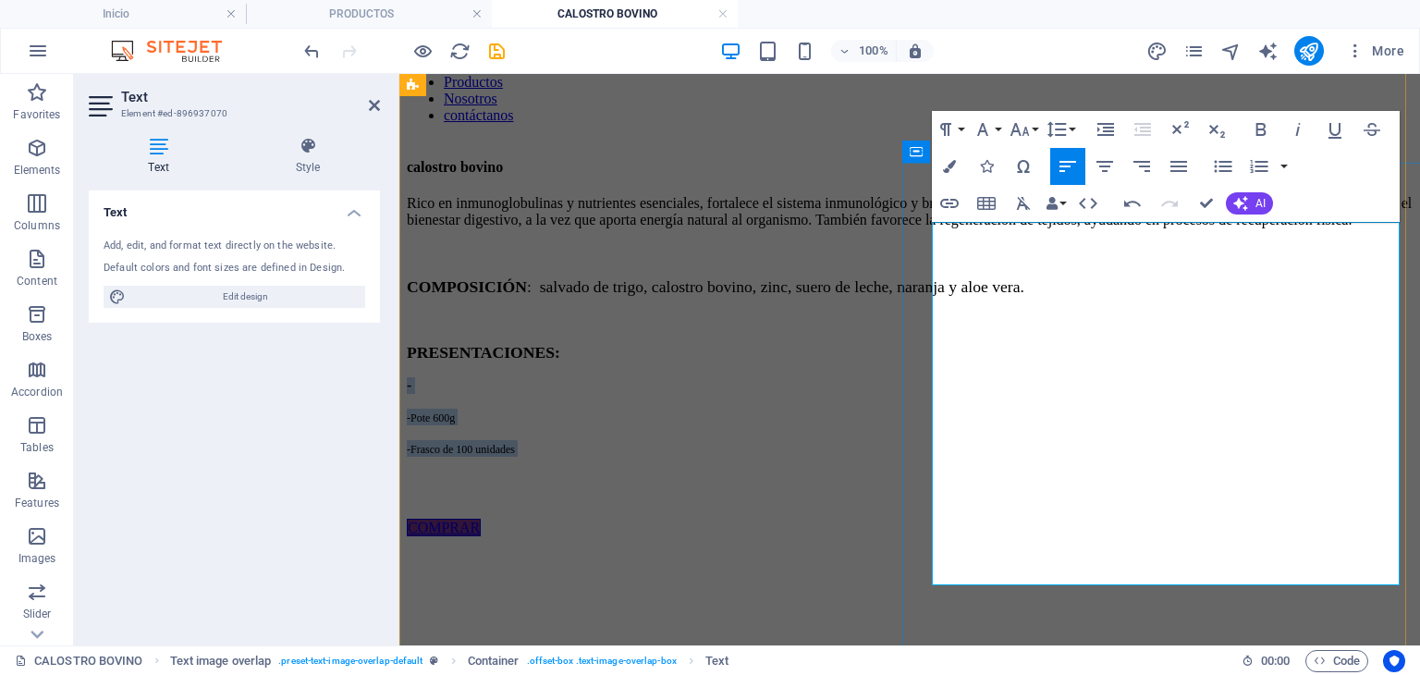
click at [962, 394] on p "-" at bounding box center [910, 385] width 1006 height 17
drag, startPoint x: 1224, startPoint y: 411, endPoint x: 1190, endPoint y: 407, distance: 34.4
click at [1190, 297] on p "COMPOSICIÓN : salvado de trigo, calostro bovino, zinc, suero de leche, naranja …" at bounding box center [910, 286] width 1006 height 19
click at [999, 132] on button "Font Family" at bounding box center [986, 129] width 35 height 37
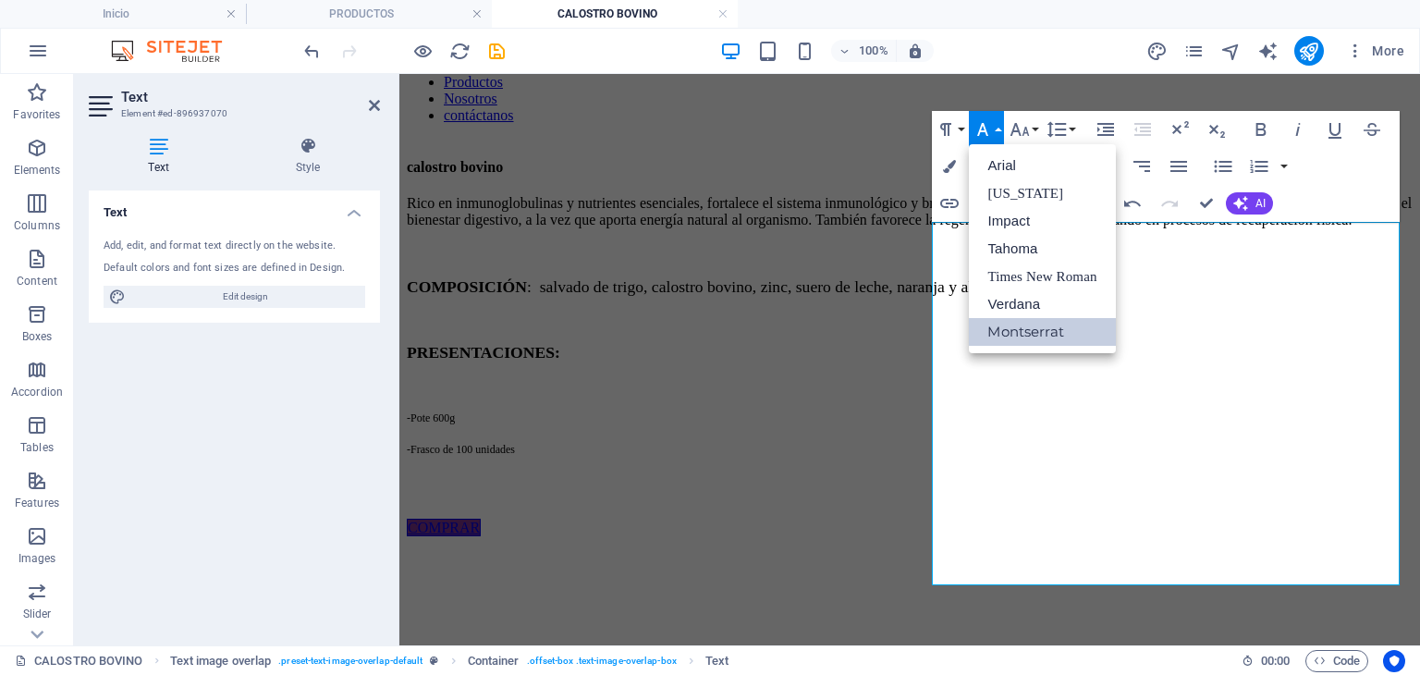
scroll to position [0, 0]
click at [1023, 132] on icon "button" at bounding box center [1020, 129] width 22 height 22
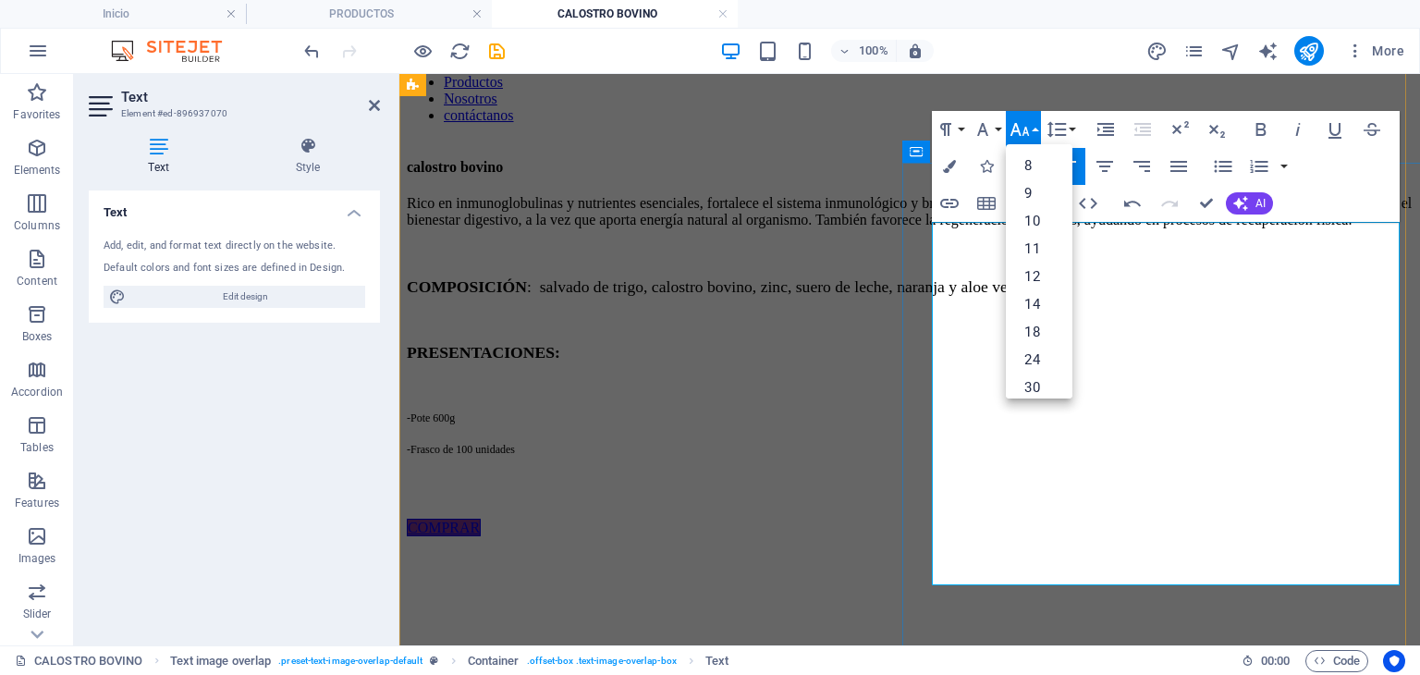
click at [1178, 297] on p "COMPOSICIÓN : salvado de trigo, calostro bovino, zinc, suero de leche, naranja …" at bounding box center [910, 286] width 1006 height 19
drag, startPoint x: 1183, startPoint y: 405, endPoint x: 1158, endPoint y: 407, distance: 25.0
click at [1024, 296] on span "COMPOSICIÓN : salvado de trigo, calostro bovino, zinc, suero de leche, naranja …" at bounding box center [716, 286] width 618 height 18
drag, startPoint x: 1073, startPoint y: 528, endPoint x: 926, endPoint y: 509, distance: 148.3
click at [926, 509] on div "calostro bovino Rico en inmunoglobulinas y nutrientes esenciales, fortalece el …" at bounding box center [910, 347] width 1006 height 377
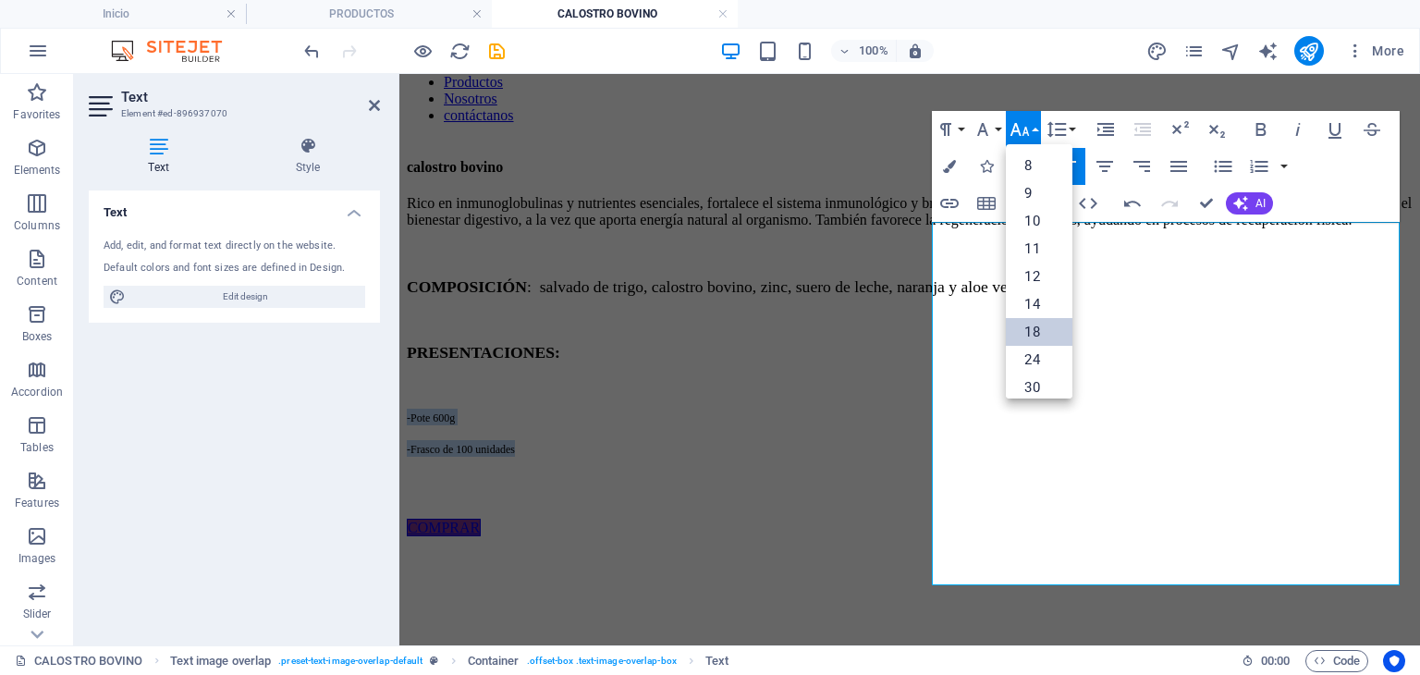
click at [1059, 340] on link "18" at bounding box center [1039, 332] width 67 height 28
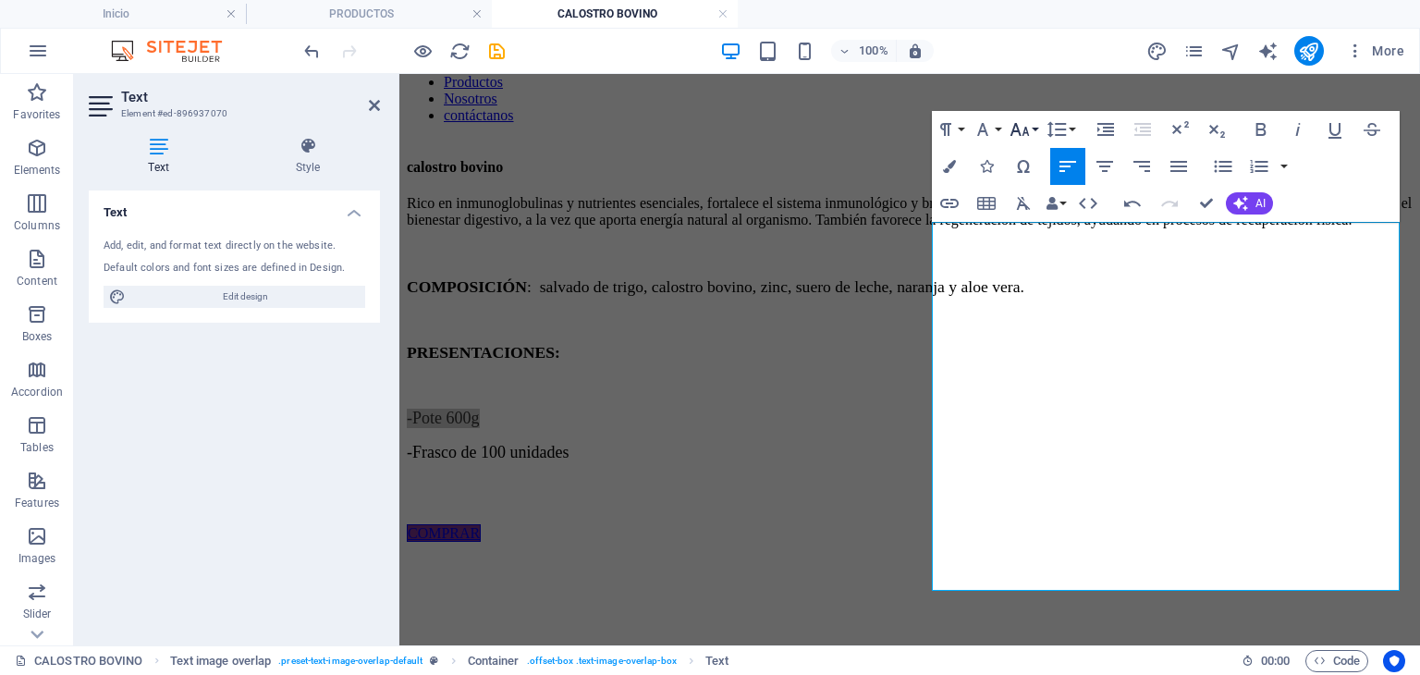
click at [1034, 126] on button "Font Size" at bounding box center [1023, 129] width 35 height 37
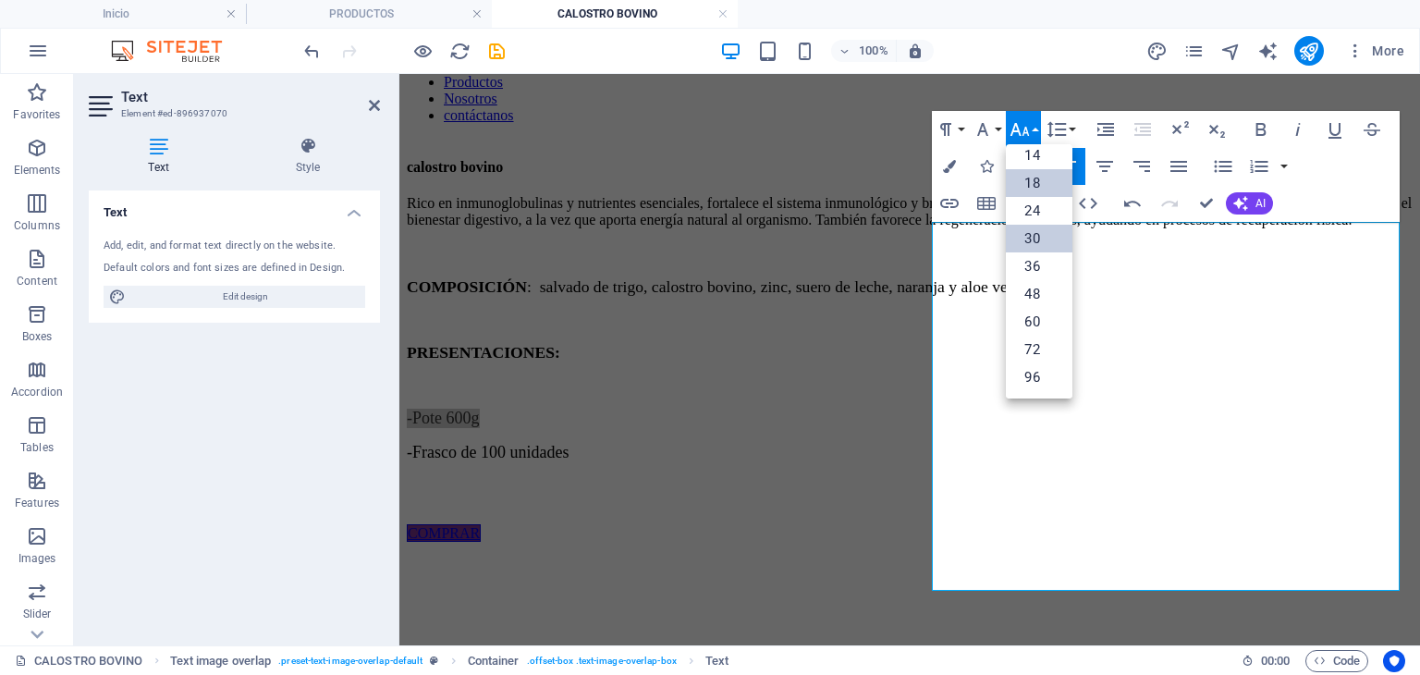
scroll to position [148, 0]
click at [1047, 145] on link "14" at bounding box center [1039, 156] width 67 height 28
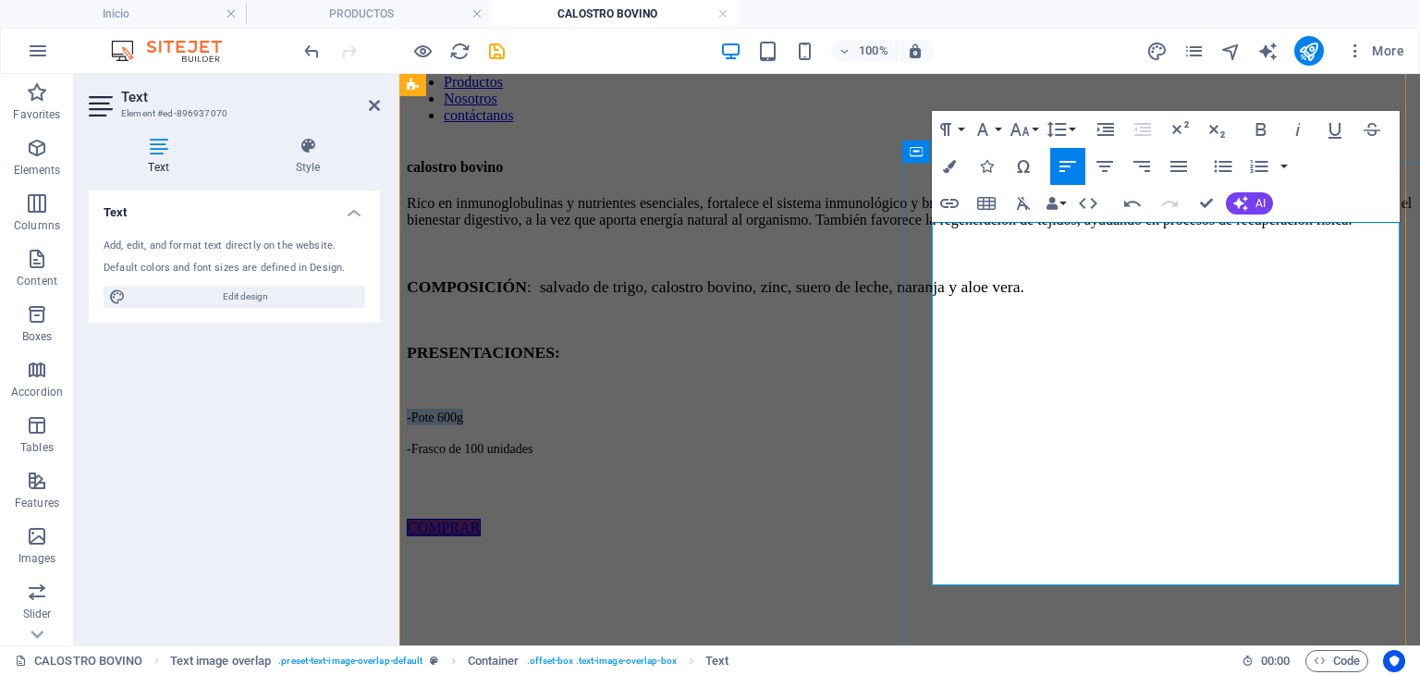
click at [1069, 425] on p "-Pote 600g" at bounding box center [910, 417] width 1006 height 17
drag, startPoint x: 1094, startPoint y: 533, endPoint x: 929, endPoint y: 508, distance: 166.6
click at [929, 508] on div "calostro bovino Rico en inmunoglobulinas y nutrientes esenciales, fortalece el …" at bounding box center [910, 347] width 1006 height 377
click at [1030, 127] on icon "button" at bounding box center [1020, 129] width 22 height 22
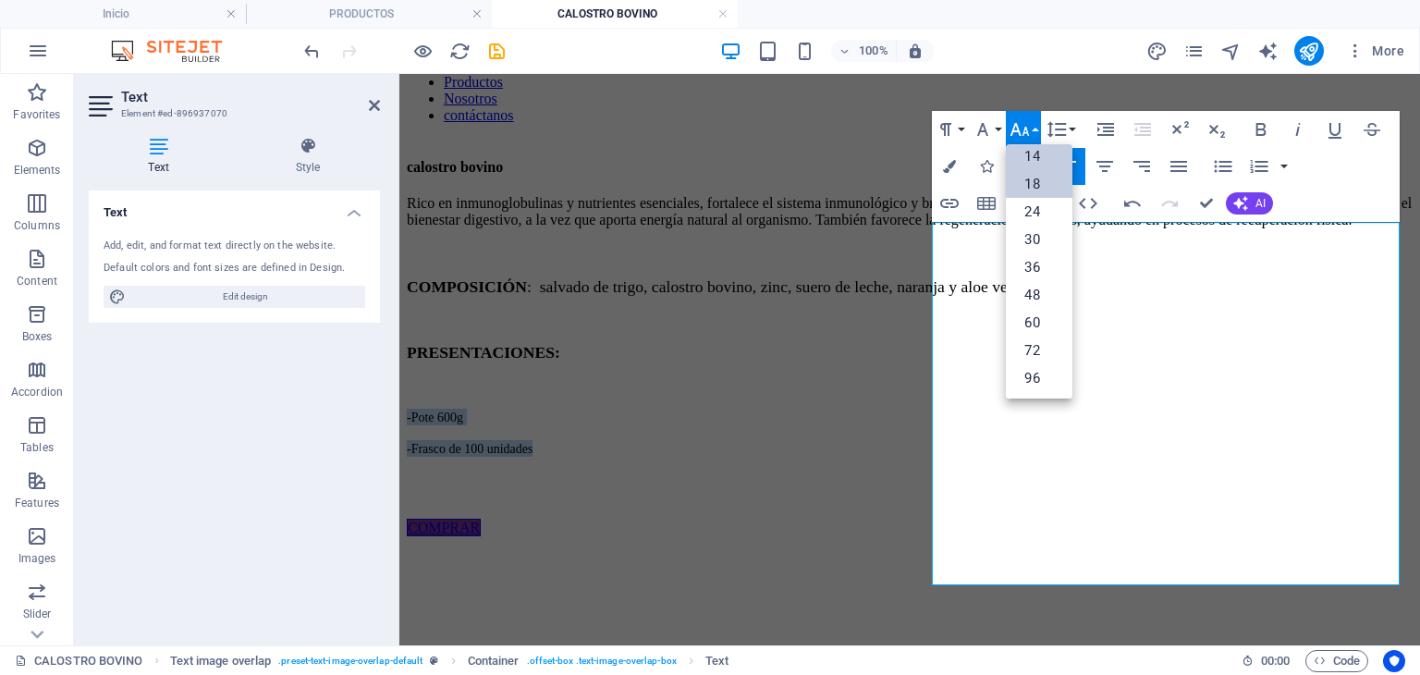
click at [1045, 175] on link "18" at bounding box center [1039, 184] width 67 height 28
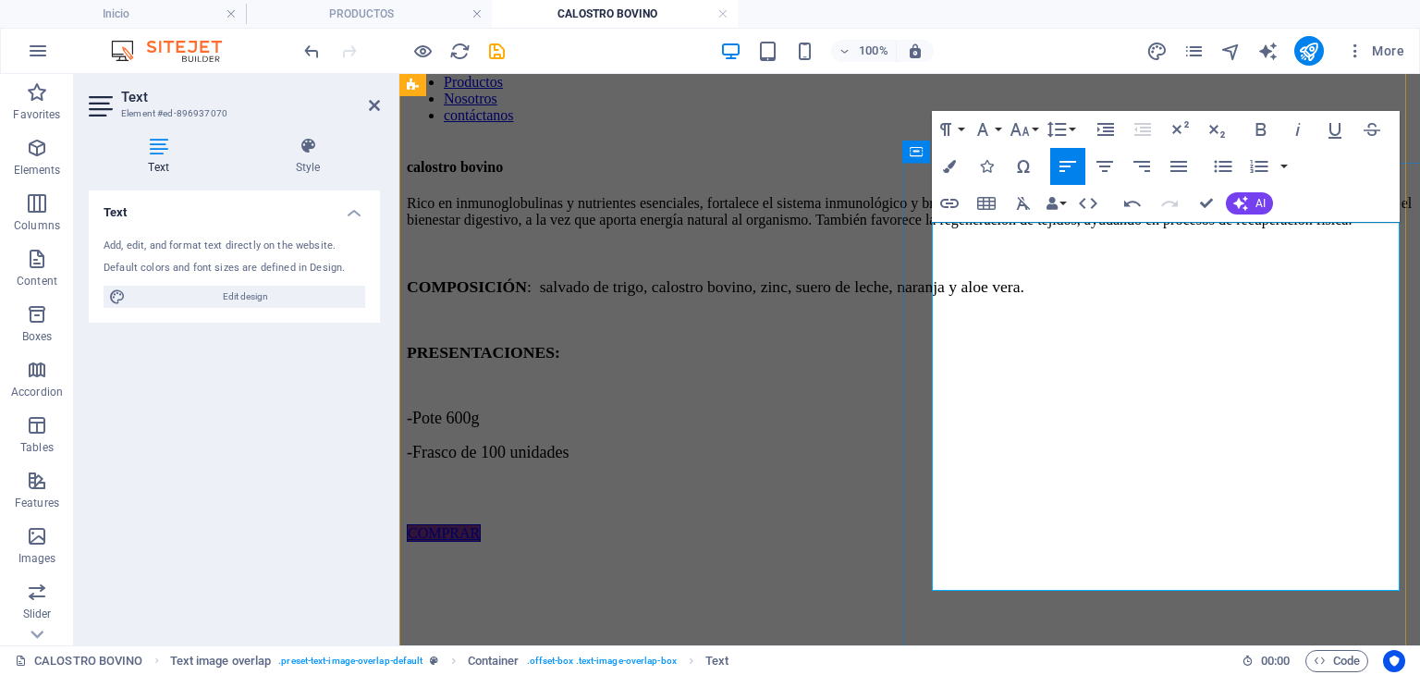
click at [986, 394] on p "​" at bounding box center [910, 385] width 1006 height 17
drag, startPoint x: 1176, startPoint y: 412, endPoint x: 1121, endPoint y: 417, distance: 55.7
click at [1024, 296] on span "COMPOSICIÓN : salvado de trigo, calostro bovino, zinc, suero de leche, naranja …" at bounding box center [716, 286] width 618 height 18
click at [1024, 134] on icon "button" at bounding box center [1020, 129] width 22 height 22
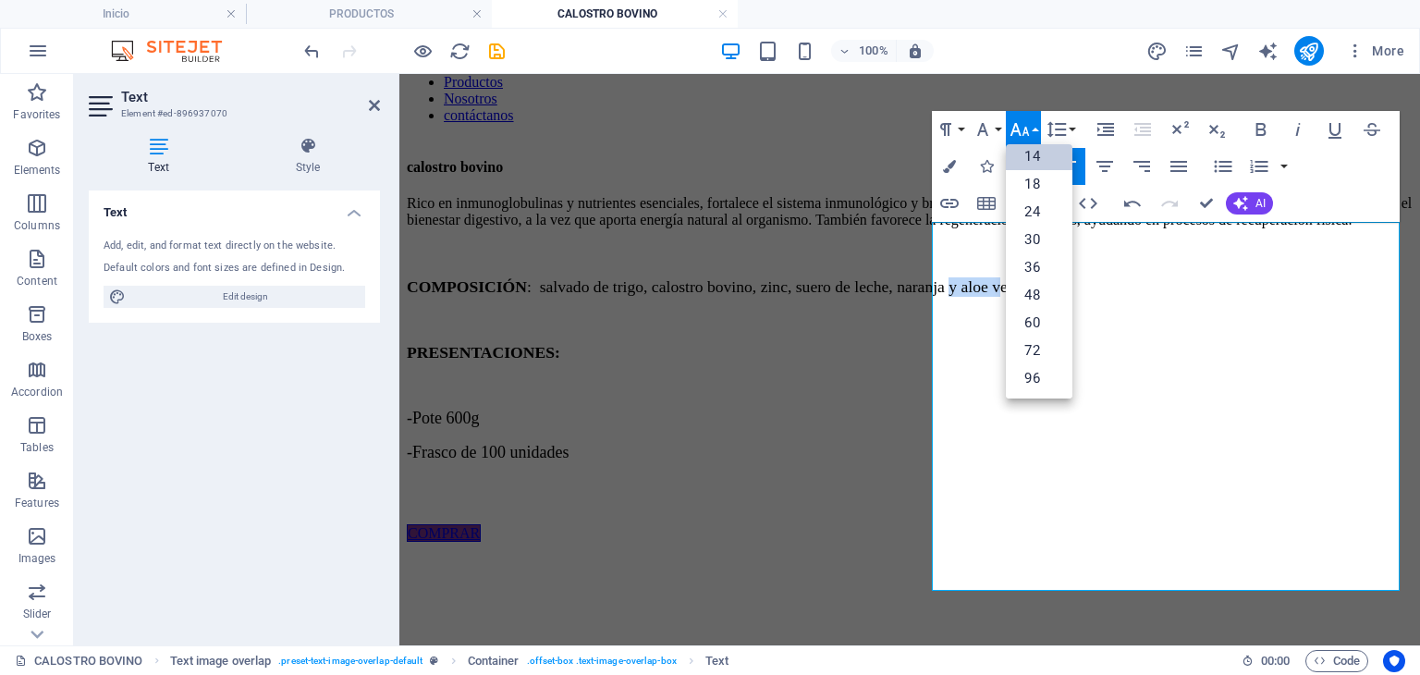
click at [1033, 145] on link "14" at bounding box center [1039, 156] width 67 height 28
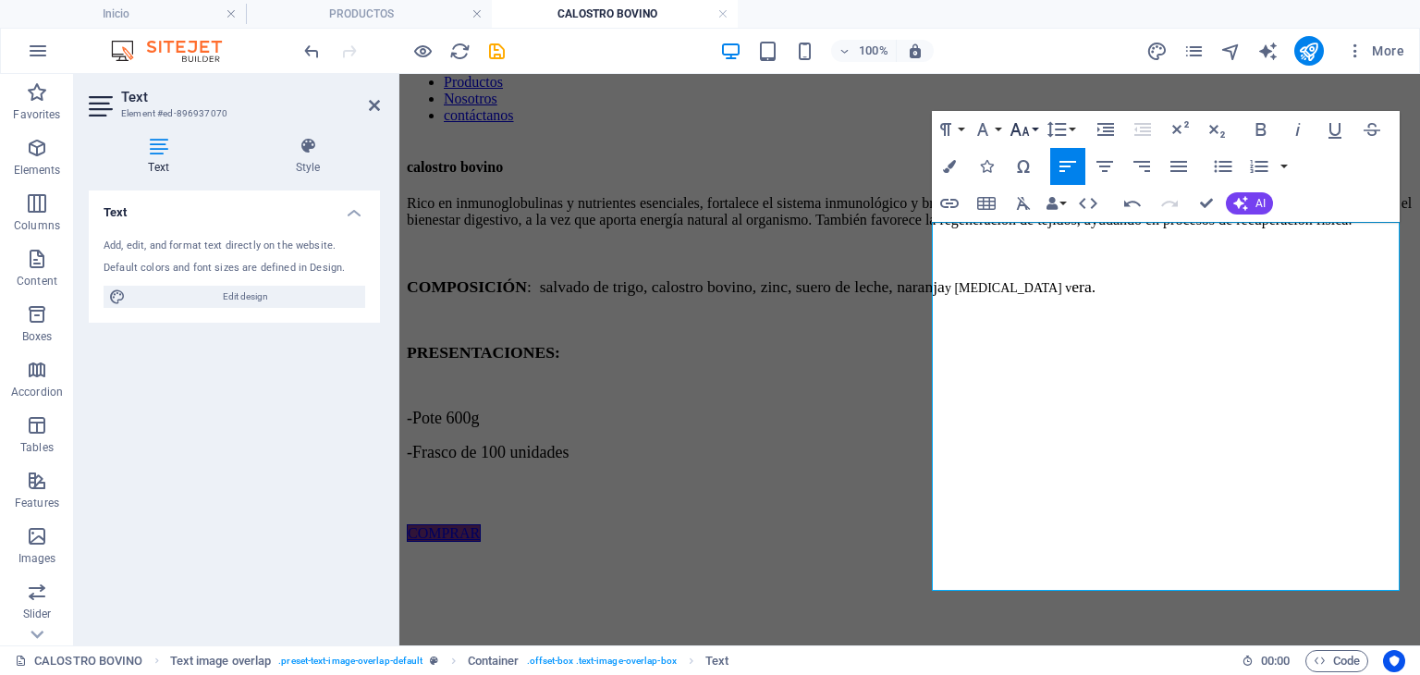
click at [1029, 121] on icon "button" at bounding box center [1020, 129] width 22 height 22
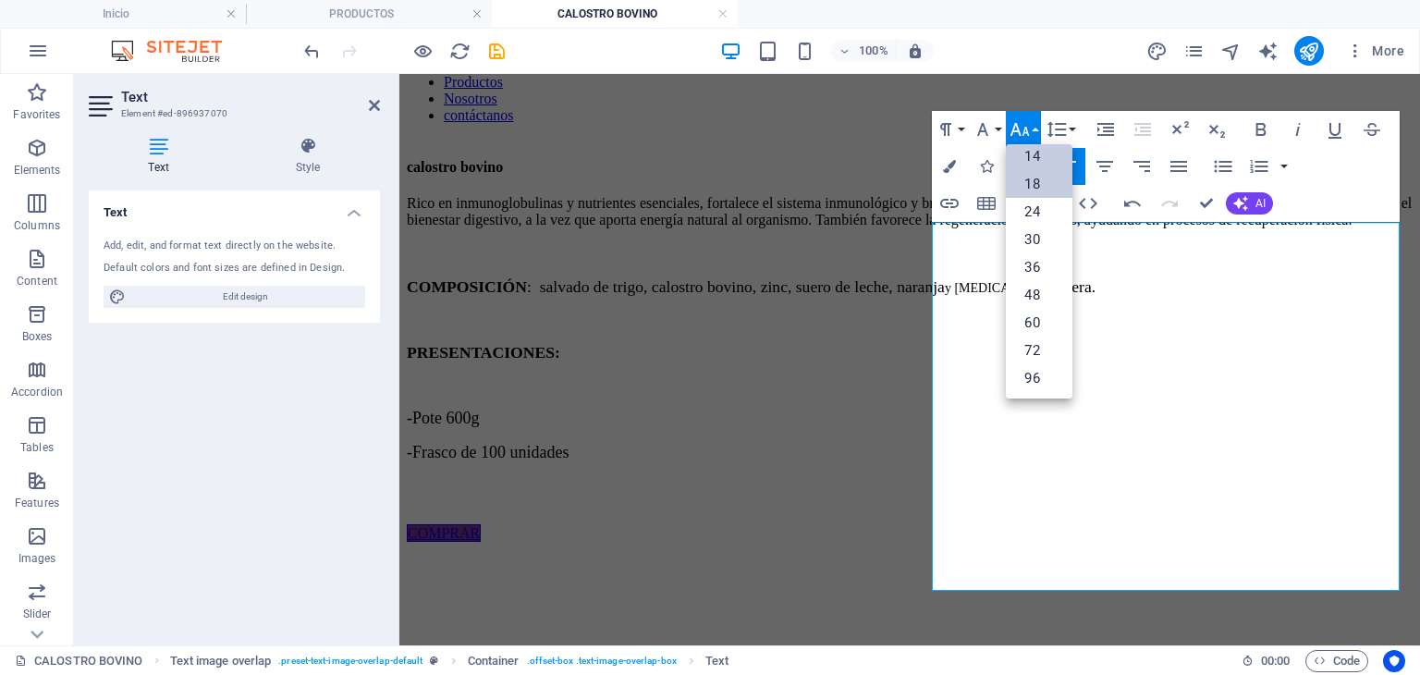
click at [1054, 191] on link "18" at bounding box center [1039, 184] width 67 height 28
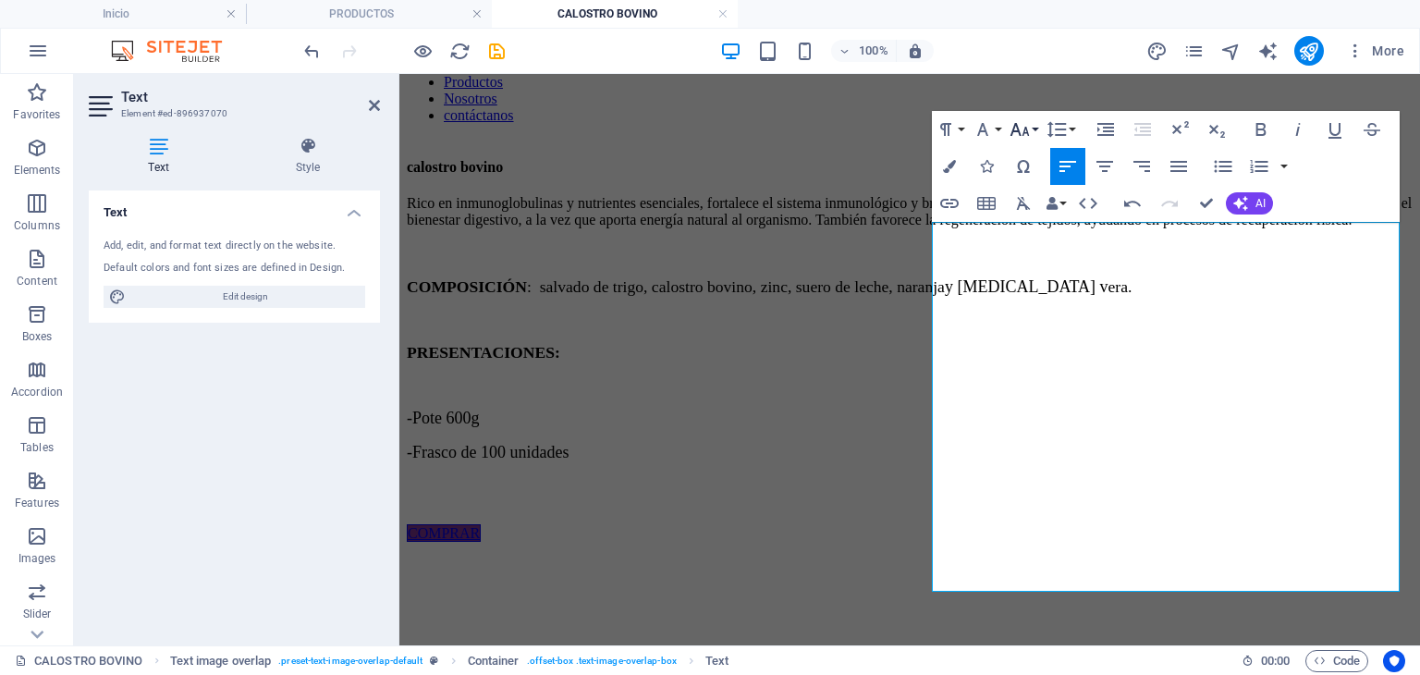
click at [1028, 136] on icon "button" at bounding box center [1020, 129] width 22 height 22
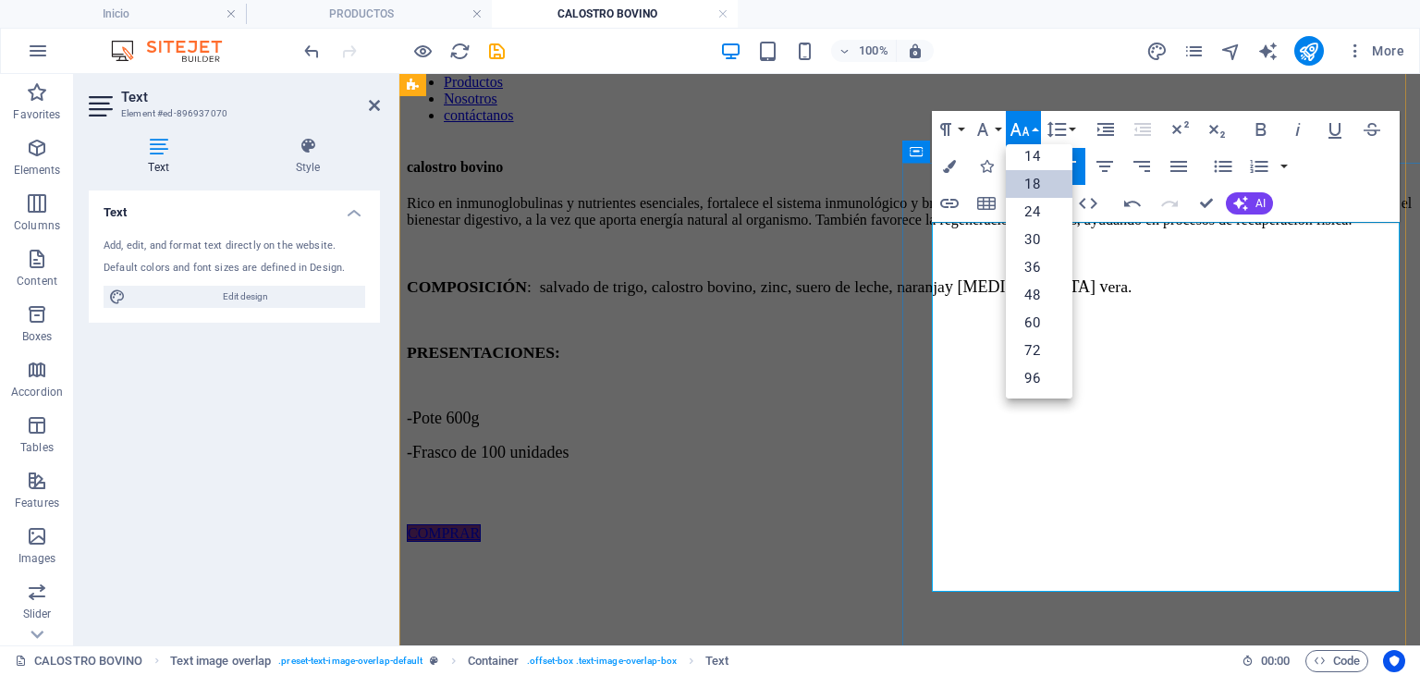
click at [1172, 328] on p at bounding box center [910, 320] width 1006 height 17
click at [569, 461] on span "-Frasco de 100 unidades" at bounding box center [488, 452] width 162 height 18
click at [1175, 462] on p "-Frasco de 100 unidades" at bounding box center [910, 452] width 1006 height 19
drag, startPoint x: 946, startPoint y: 496, endPoint x: 948, endPoint y: 474, distance: 21.3
click at [943, 394] on p "​" at bounding box center [910, 385] width 1006 height 17
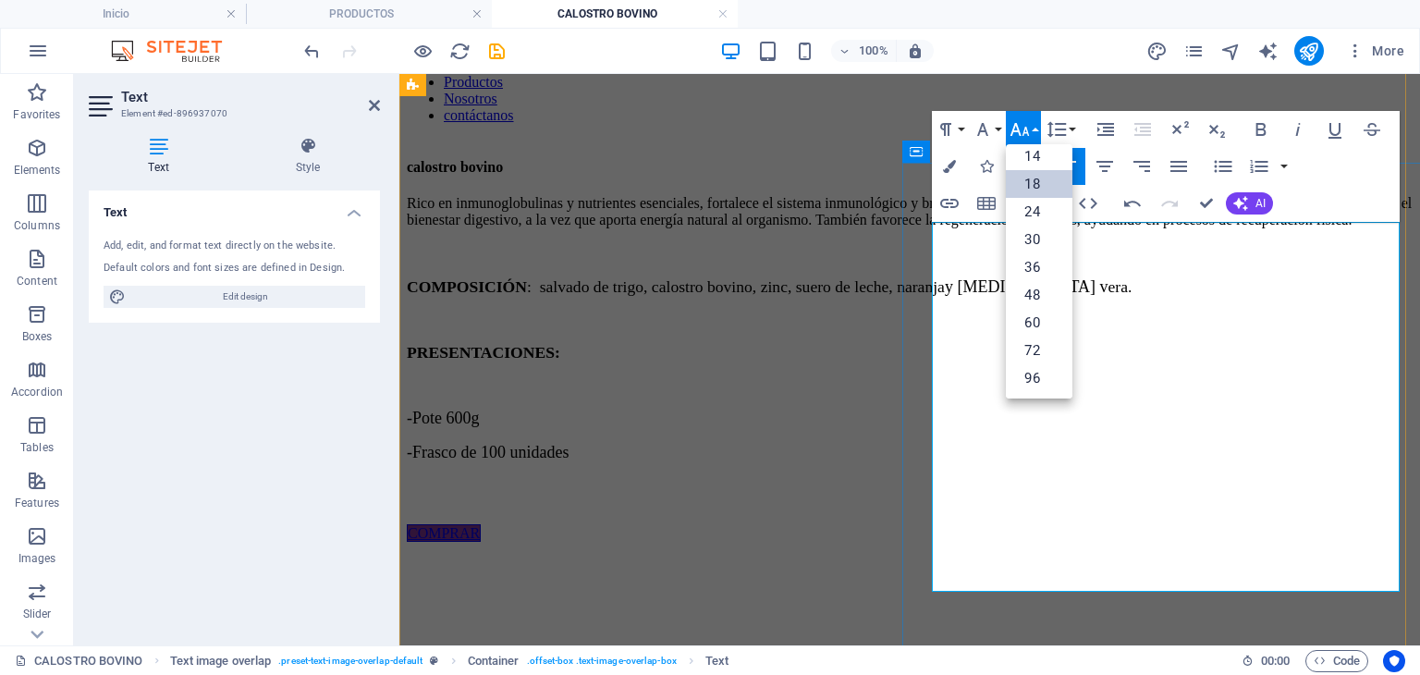
click at [962, 394] on p "​" at bounding box center [910, 385] width 1006 height 17
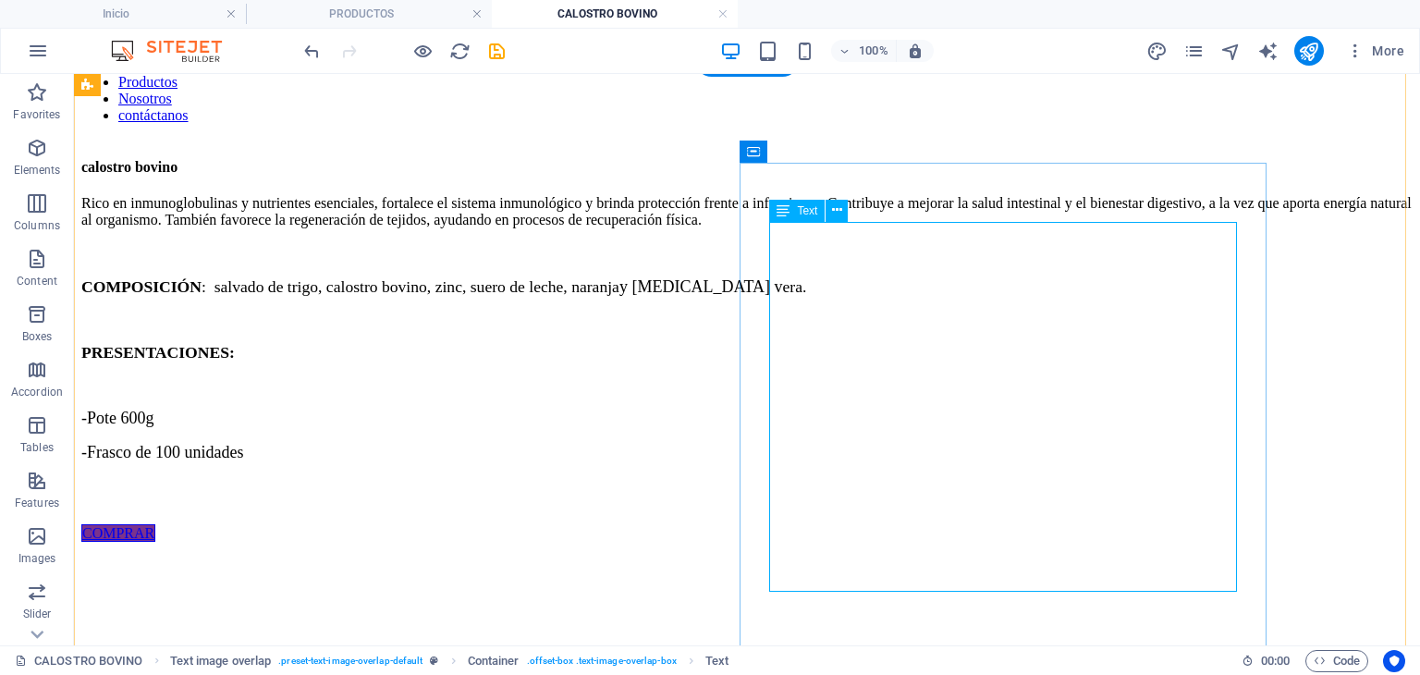
click at [784, 501] on div "Rico en inmunoglobulinas y nutrientes esenciales, fortalece el sistema inmunoló…" at bounding box center [746, 360] width 1331 height 330
click at [791, 487] on div "Rico en inmunoglobulinas y nutrientes esenciales, fortalece el sistema inmunoló…" at bounding box center [746, 360] width 1331 height 330
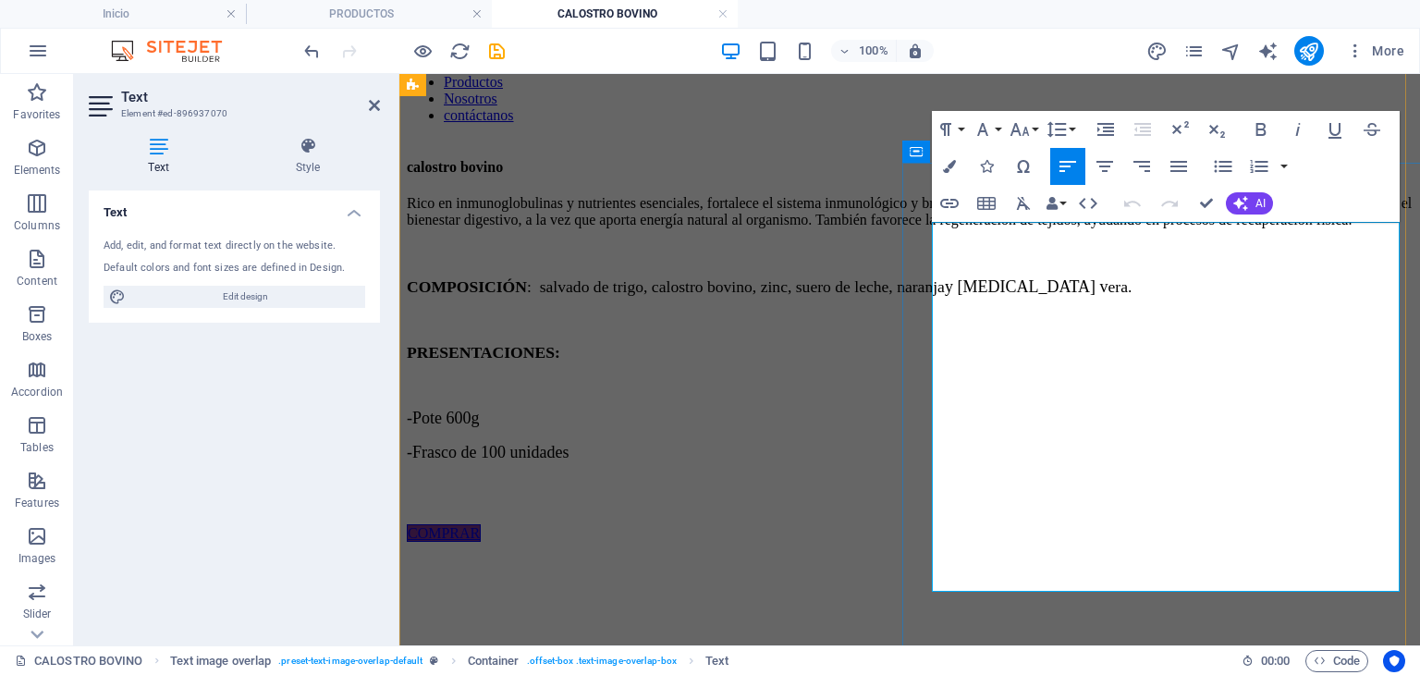
click at [974, 394] on p at bounding box center [910, 385] width 1006 height 17
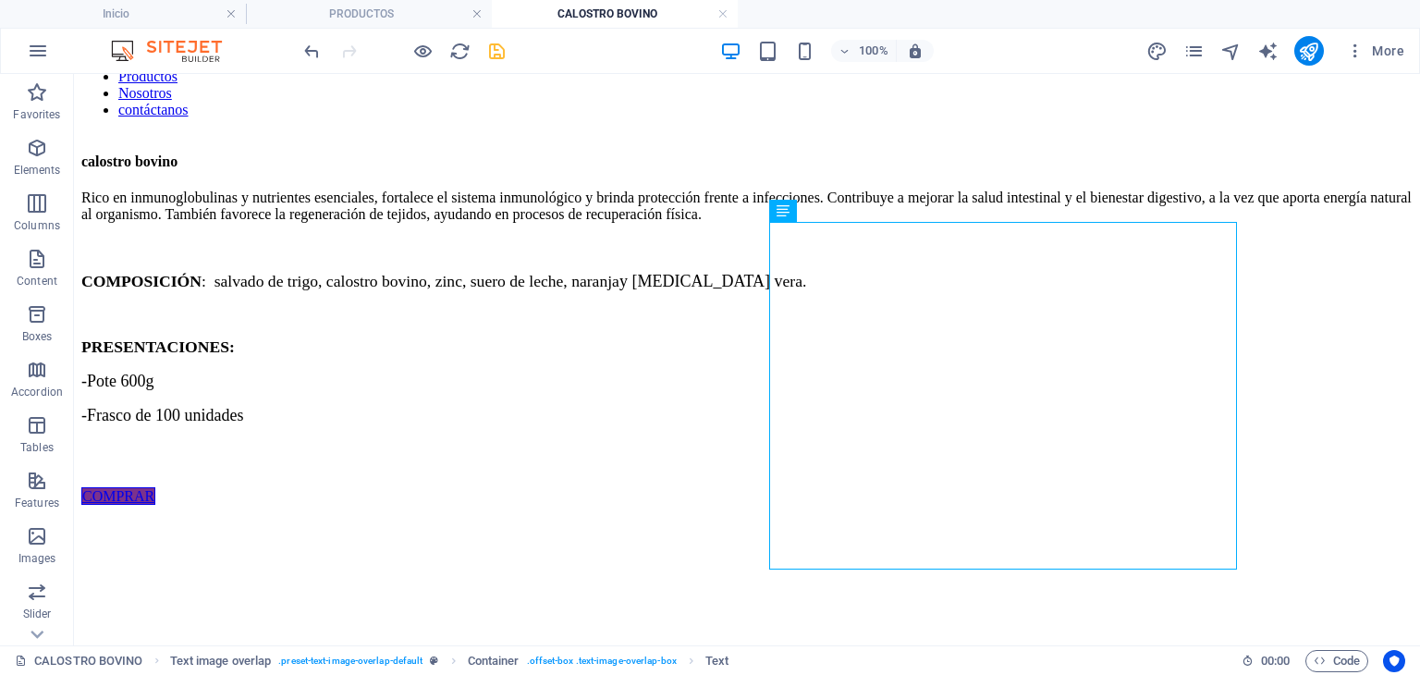
click at [499, 56] on icon "save" at bounding box center [496, 51] width 21 height 21
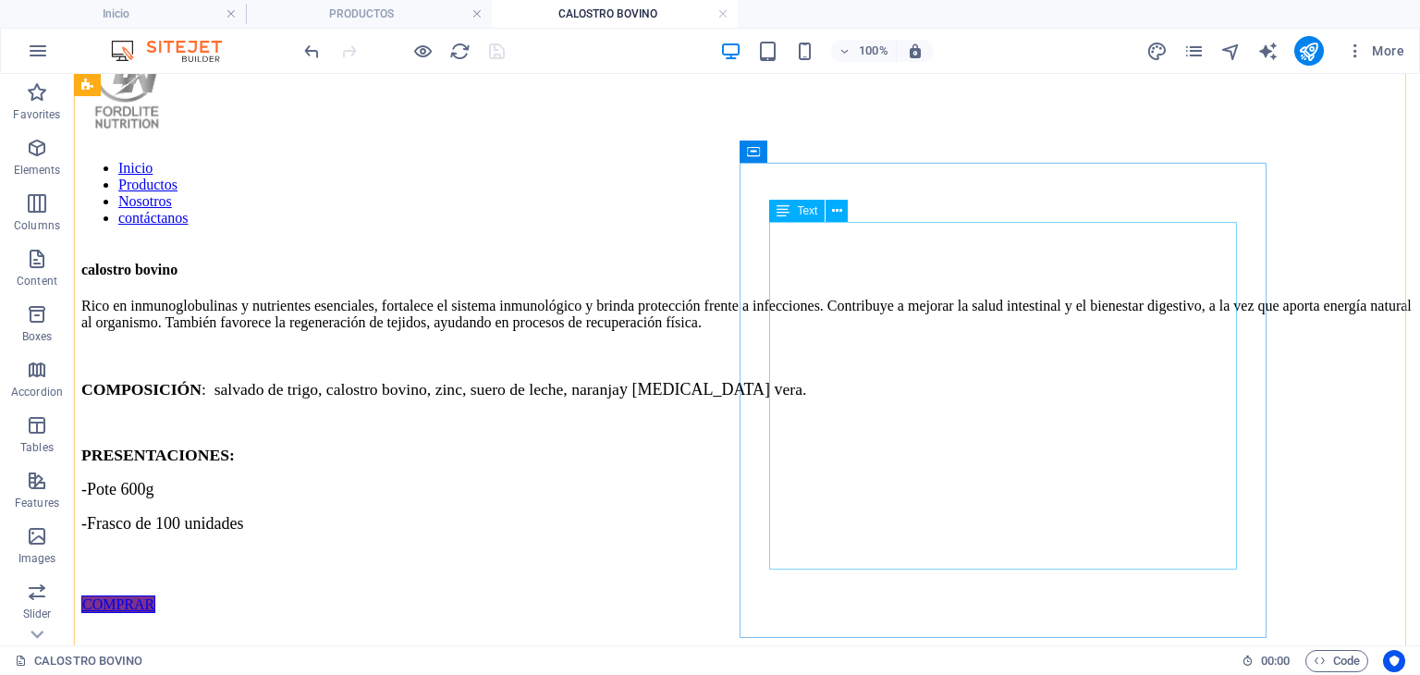
scroll to position [0, 0]
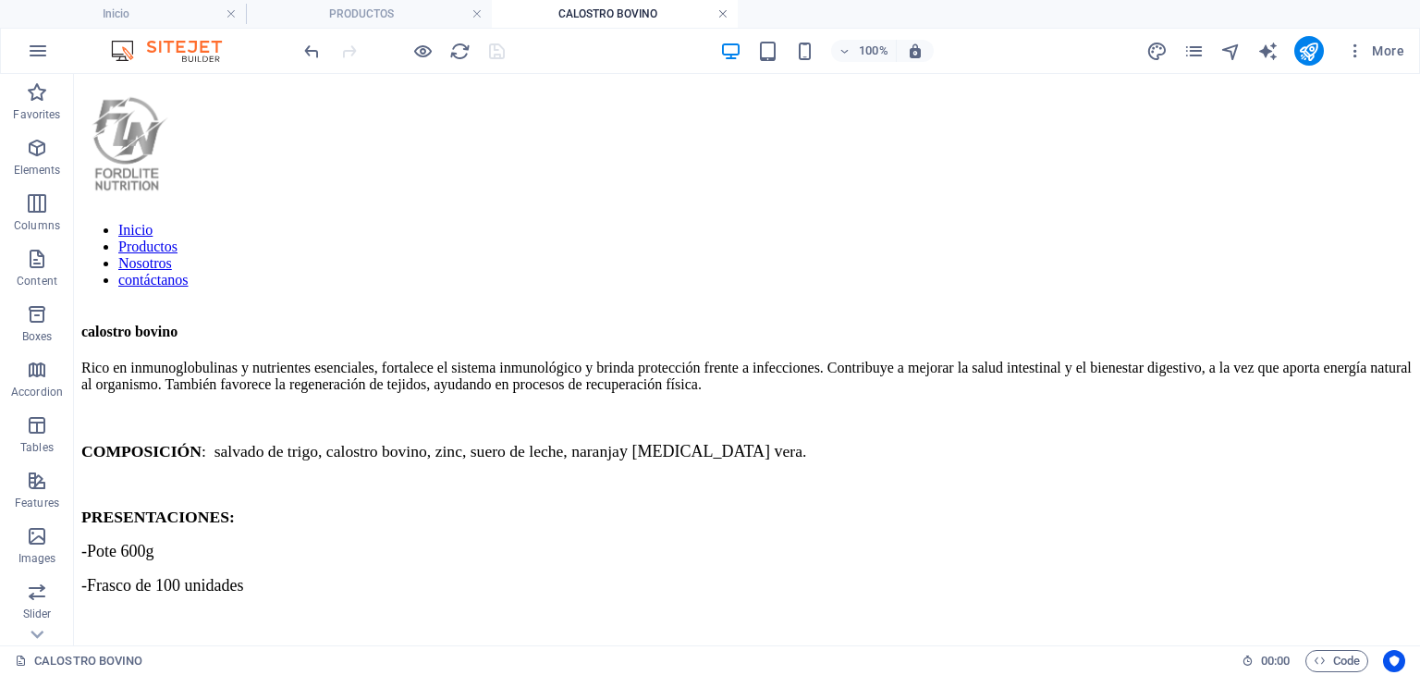
click at [725, 15] on link at bounding box center [722, 15] width 11 height 18
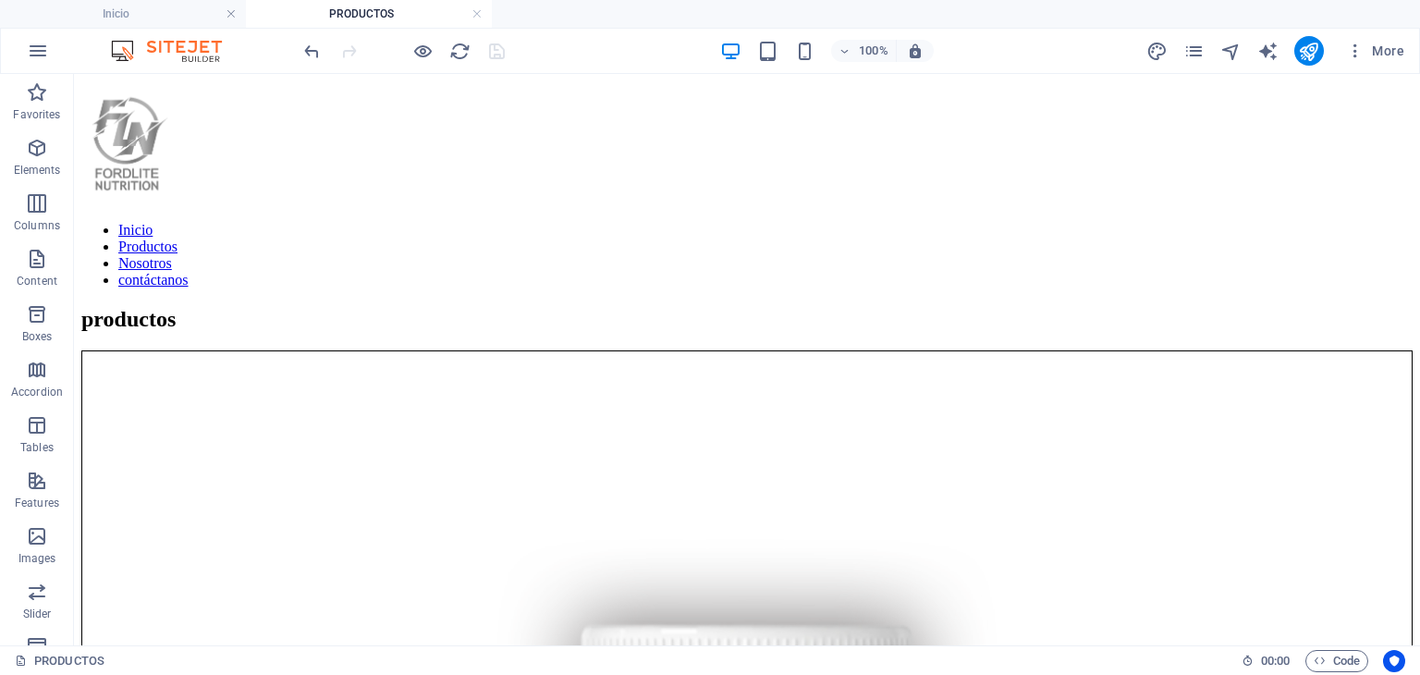
scroll to position [4412, 0]
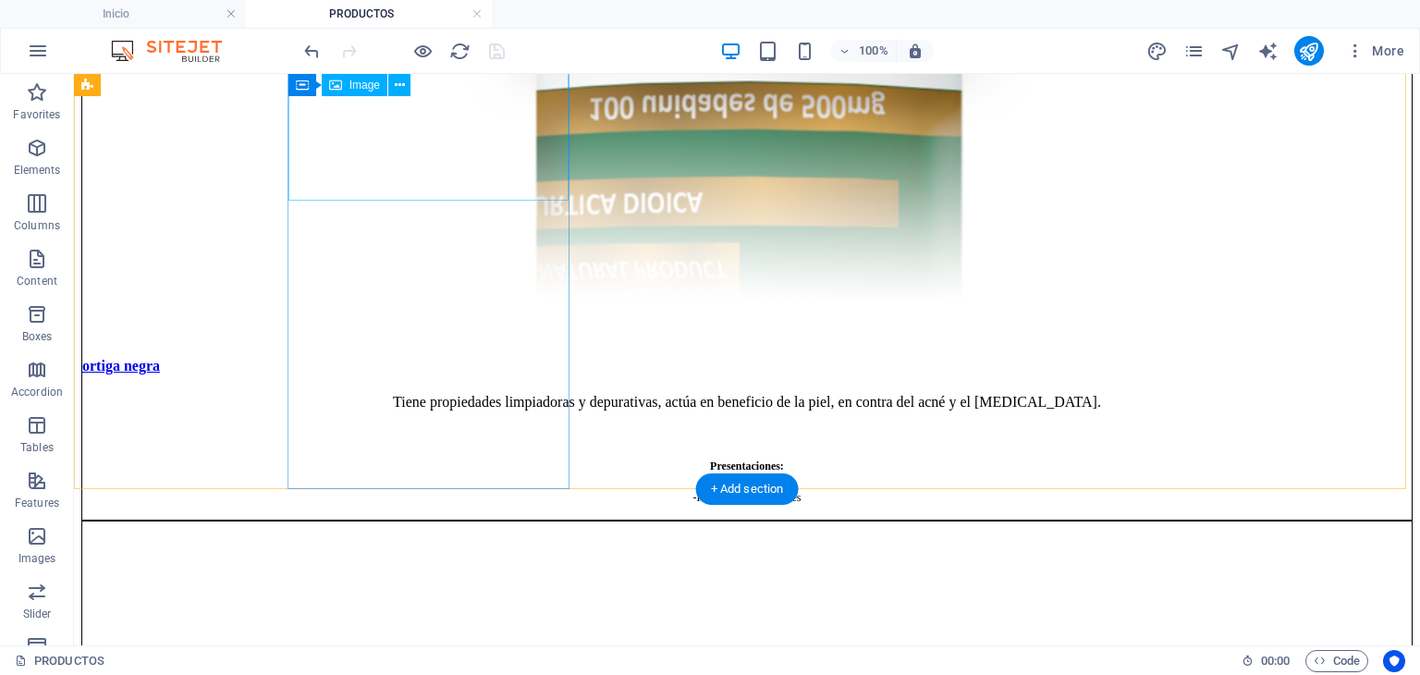
select select "%"
select select "3"
select select
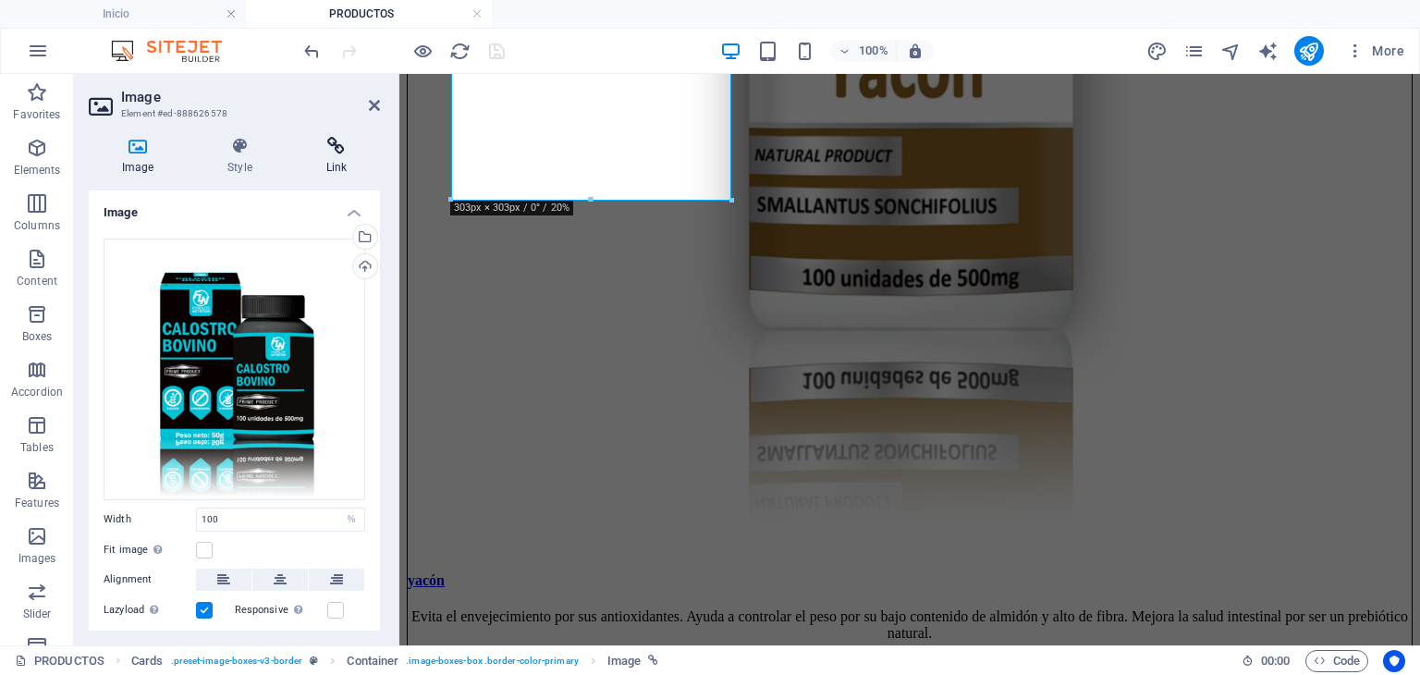
click at [338, 160] on h4 "Link" at bounding box center [336, 156] width 87 height 39
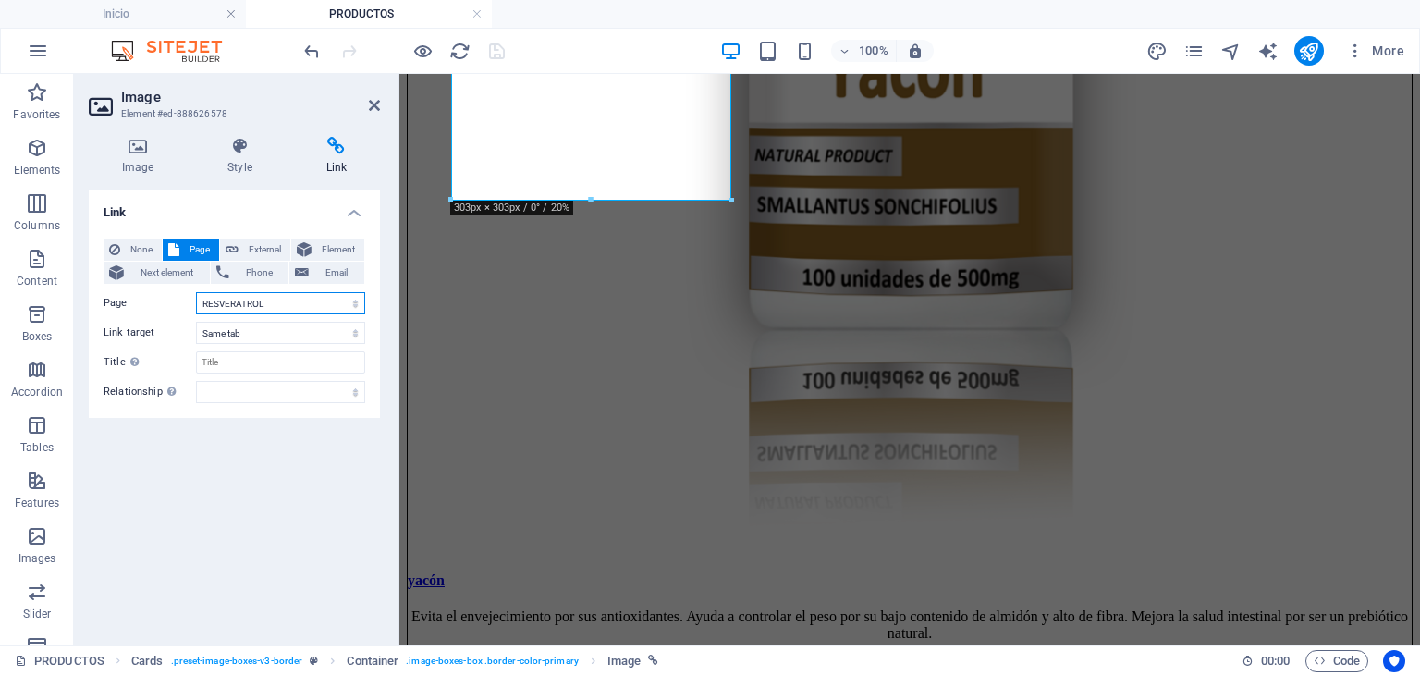
click at [326, 308] on select "Inicio Nosotros PRODUCTOS RESVERATROL MARINE COLLAGEN T-DIVINAS ULTRA SLIM FIT …" at bounding box center [280, 303] width 169 height 22
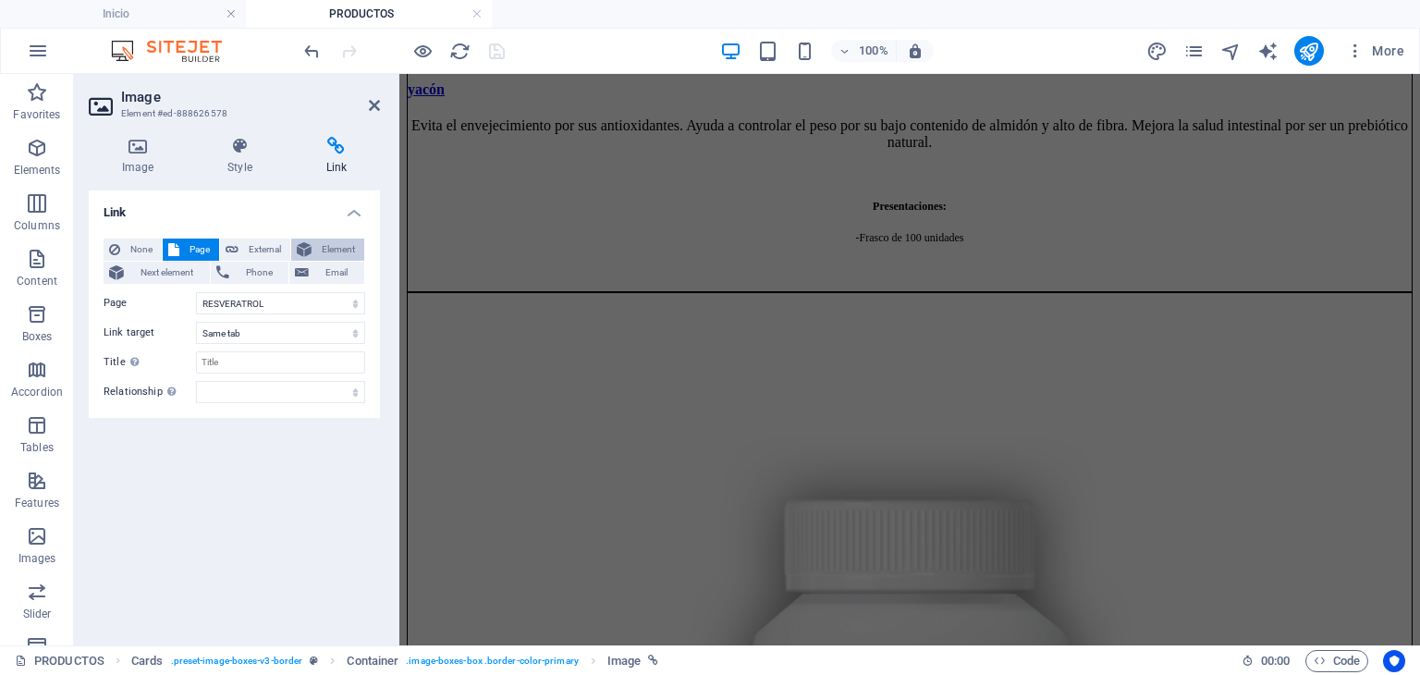
scroll to position [4967, 0]
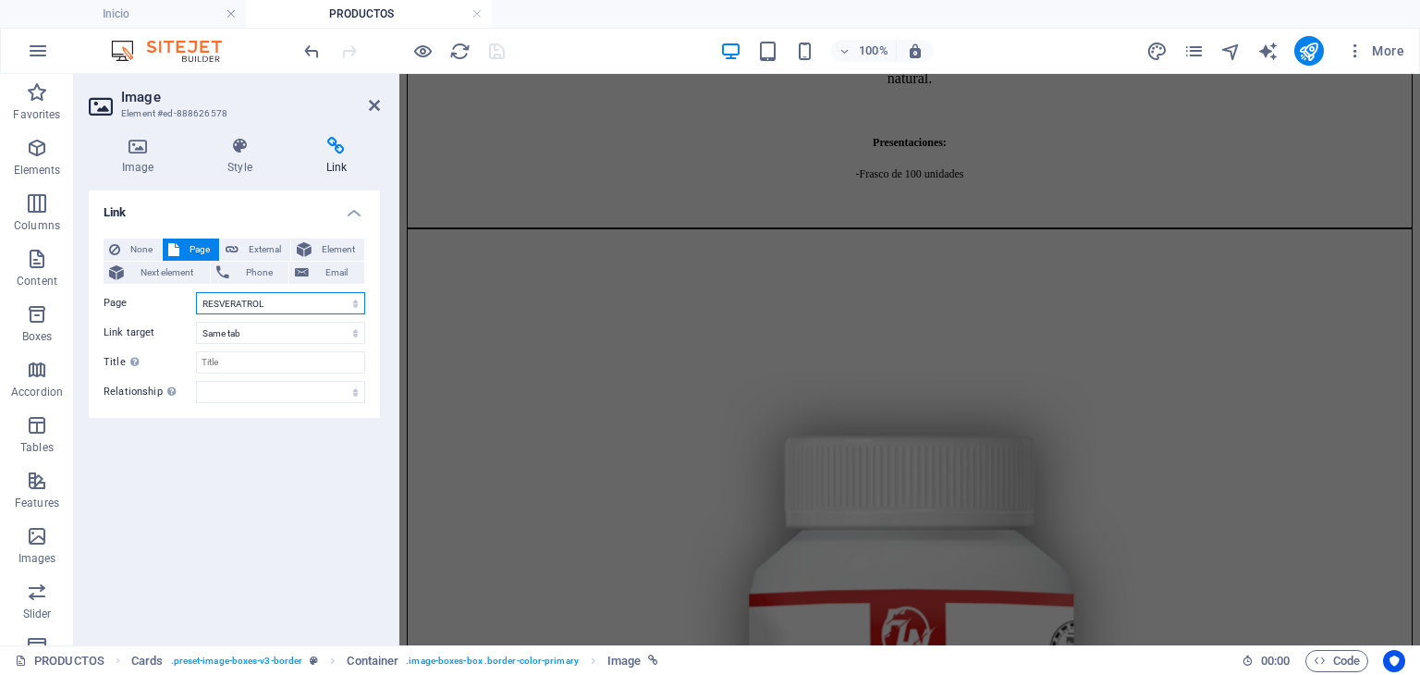
click at [325, 300] on select "Inicio Nosotros PRODUCTOS RESVERATROL MARINE COLLAGEN T-DIVINAS ULTRA SLIM FIT …" at bounding box center [280, 303] width 169 height 22
select select "28"
click at [196, 292] on select "Inicio Nosotros PRODUCTOS RESVERATROL MARINE COLLAGEN T-DIVINAS ULTRA SLIM FIT …" at bounding box center [280, 303] width 169 height 22
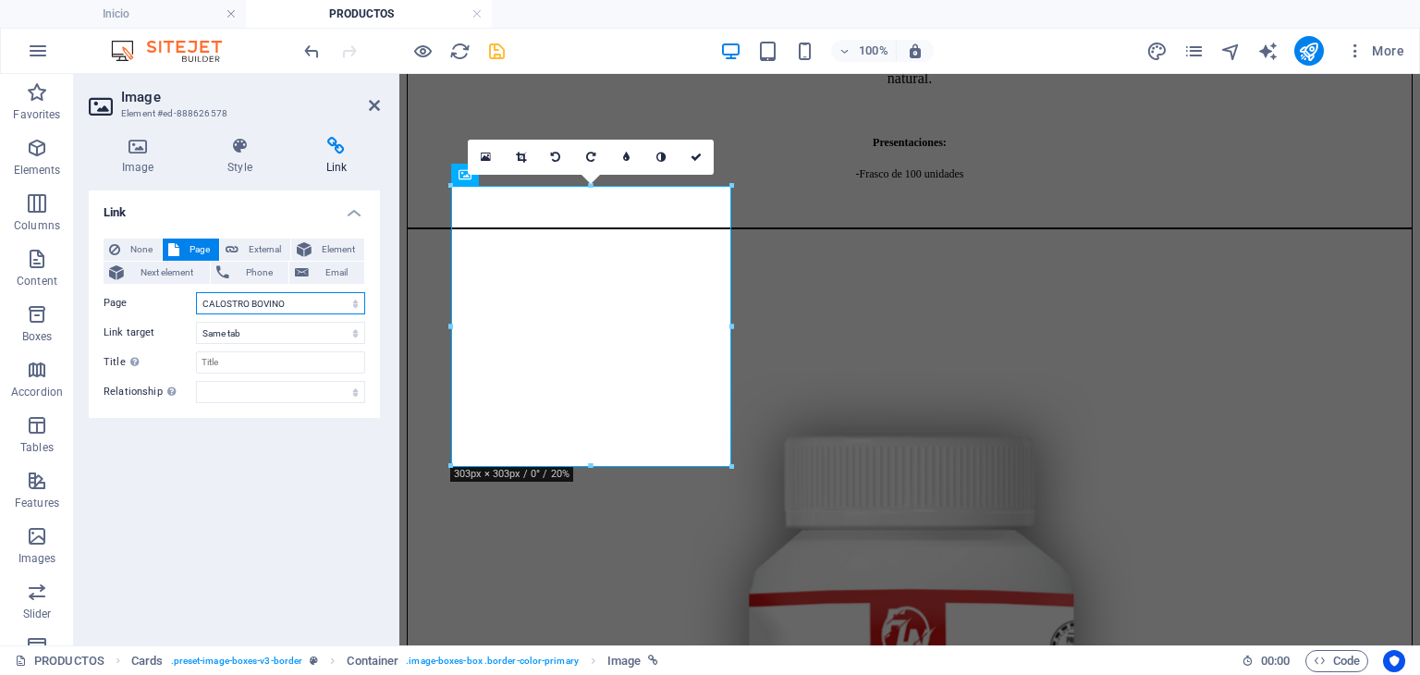
scroll to position [4113, 0]
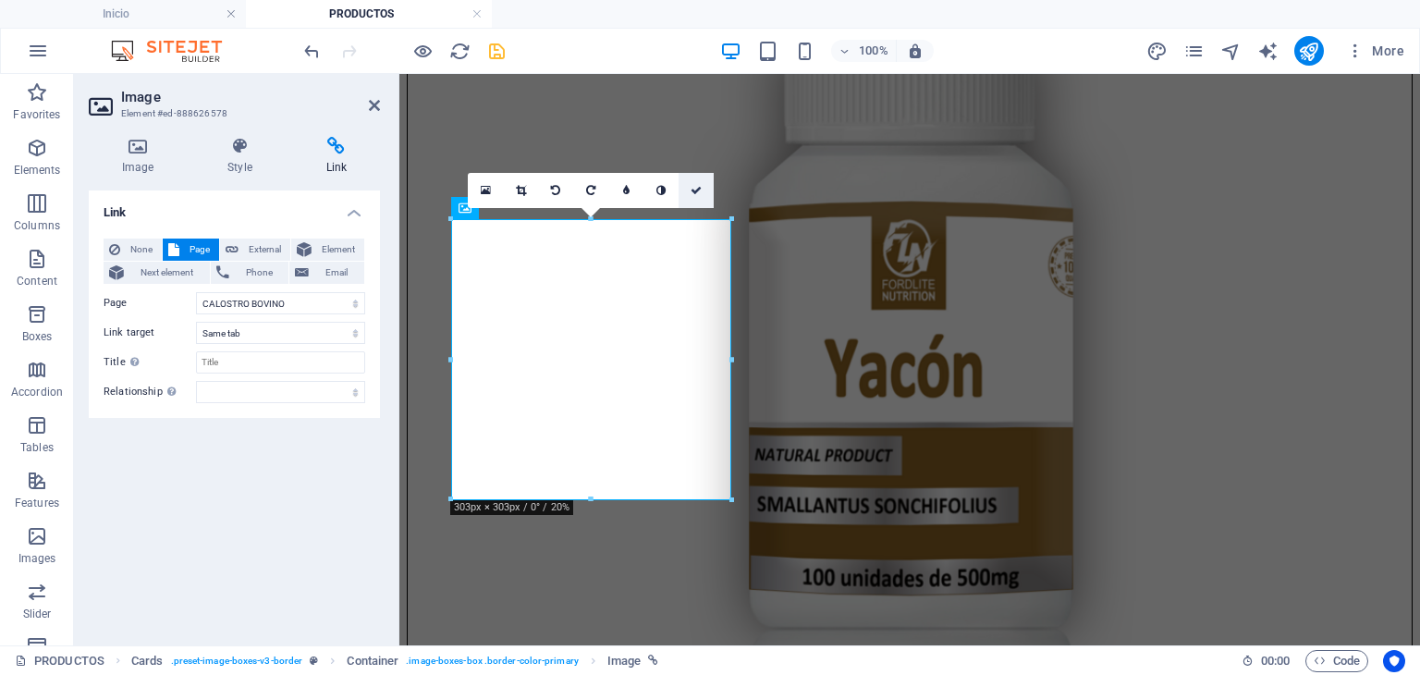
click at [693, 185] on icon at bounding box center [696, 190] width 11 height 11
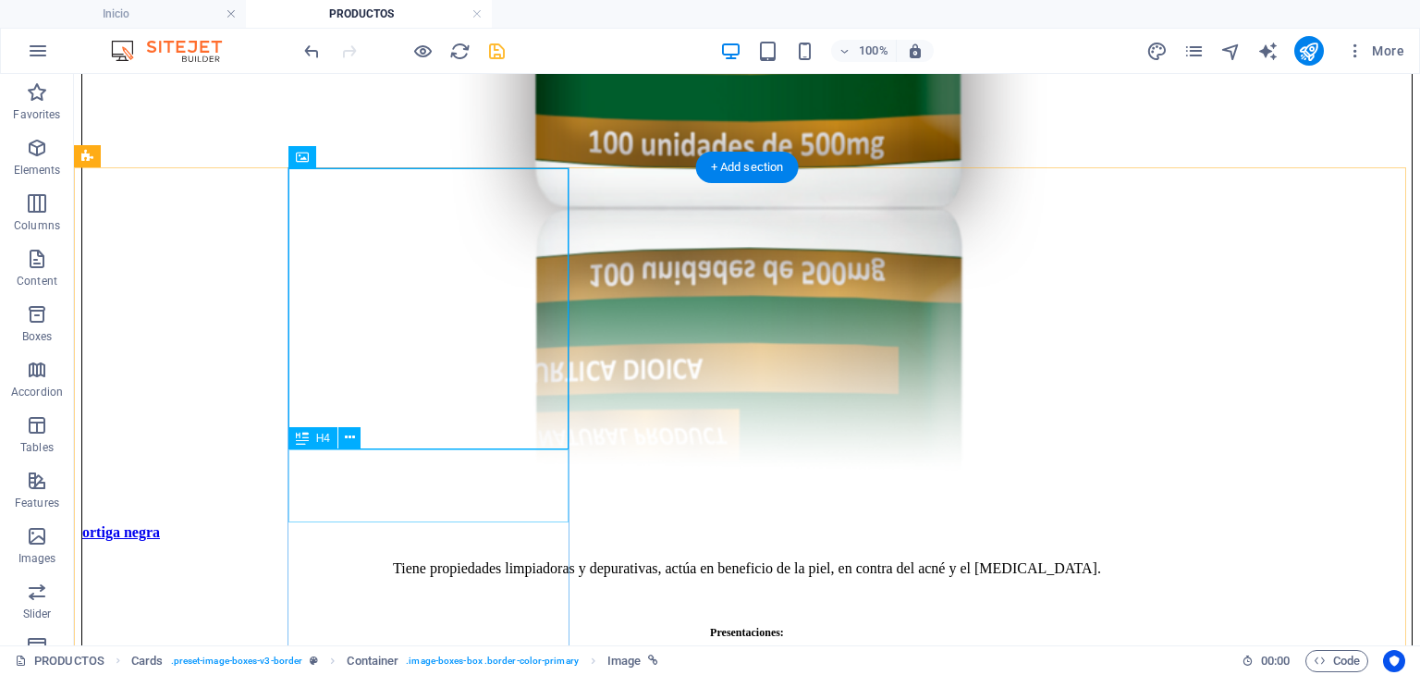
scroll to position [4297, 0]
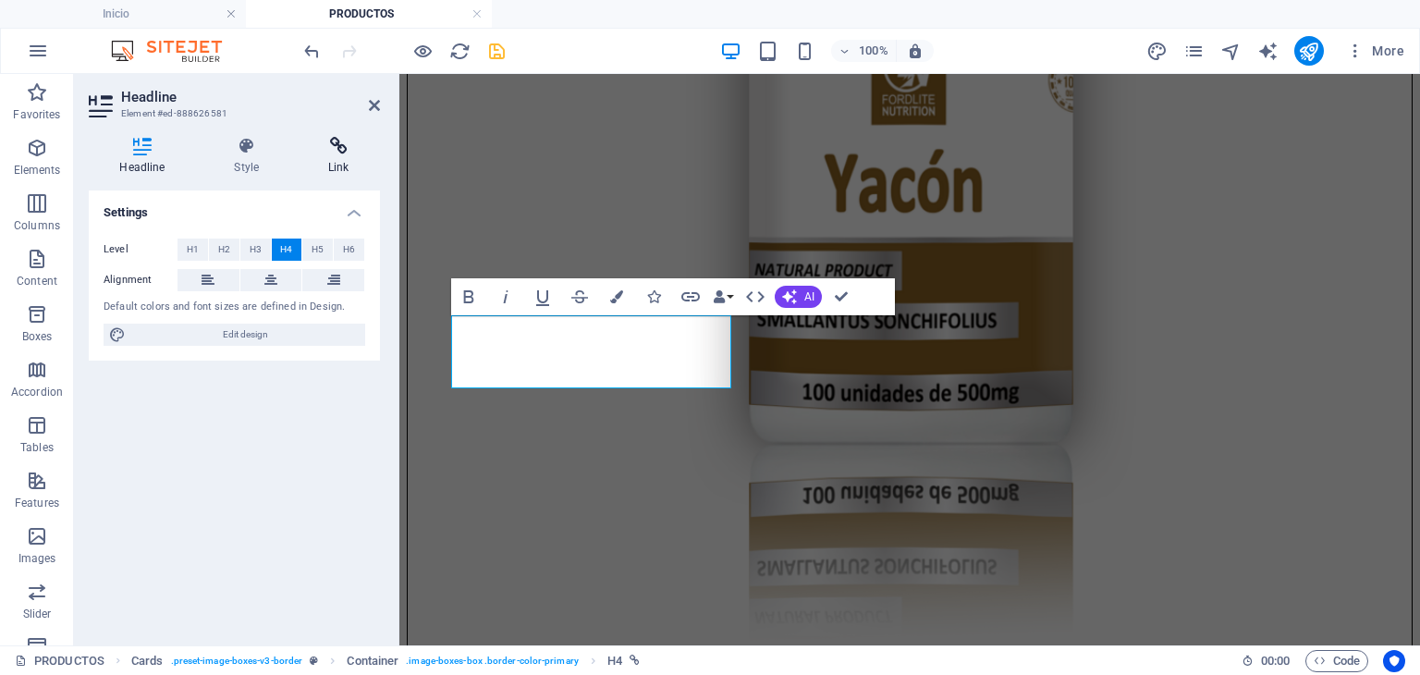
click at [333, 157] on h4 "Link" at bounding box center [339, 156] width 82 height 39
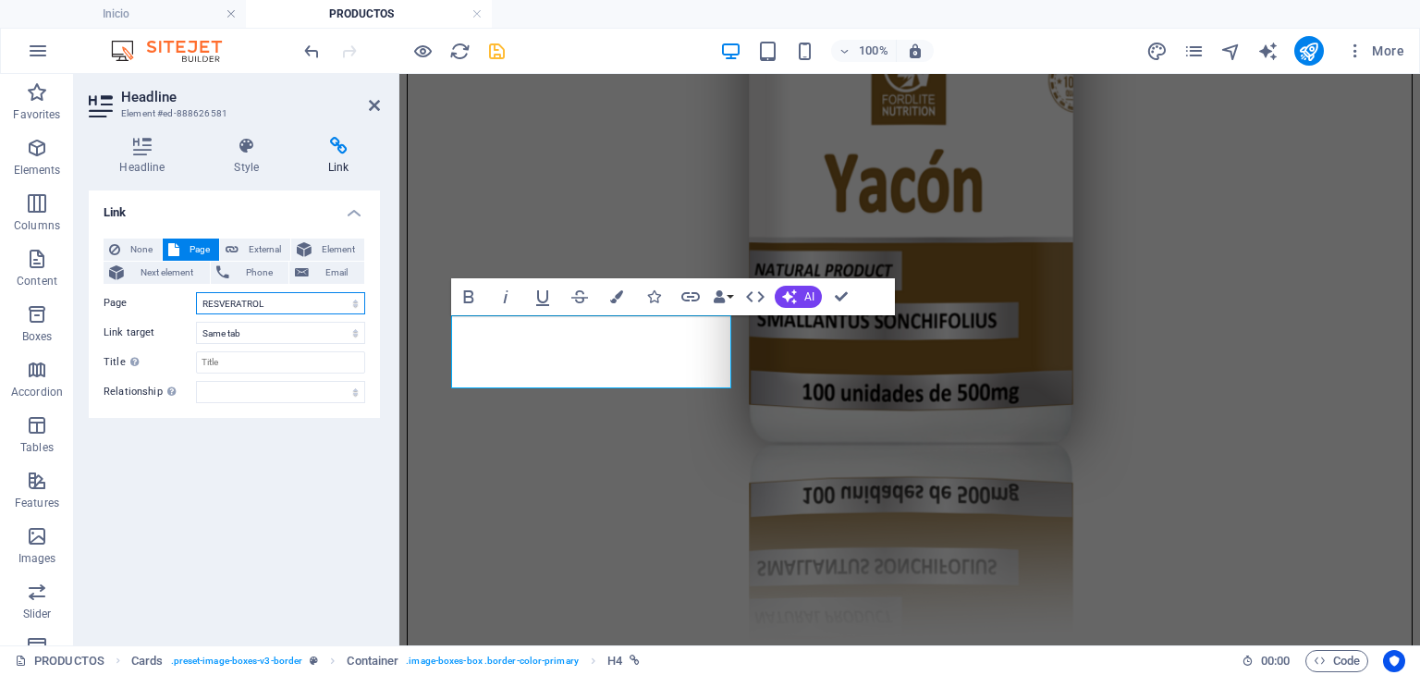
click at [239, 306] on select "Inicio Nosotros PRODUCTOS RESVERATROL MARINE COLLAGEN T-DIVINAS ULTRA SLIM FIT …" at bounding box center [280, 303] width 169 height 22
select select "28"
click at [196, 292] on select "Inicio Nosotros PRODUCTOS RESVERATROL MARINE COLLAGEN T-DIVINAS ULTRA SLIM FIT …" at bounding box center [280, 303] width 169 height 22
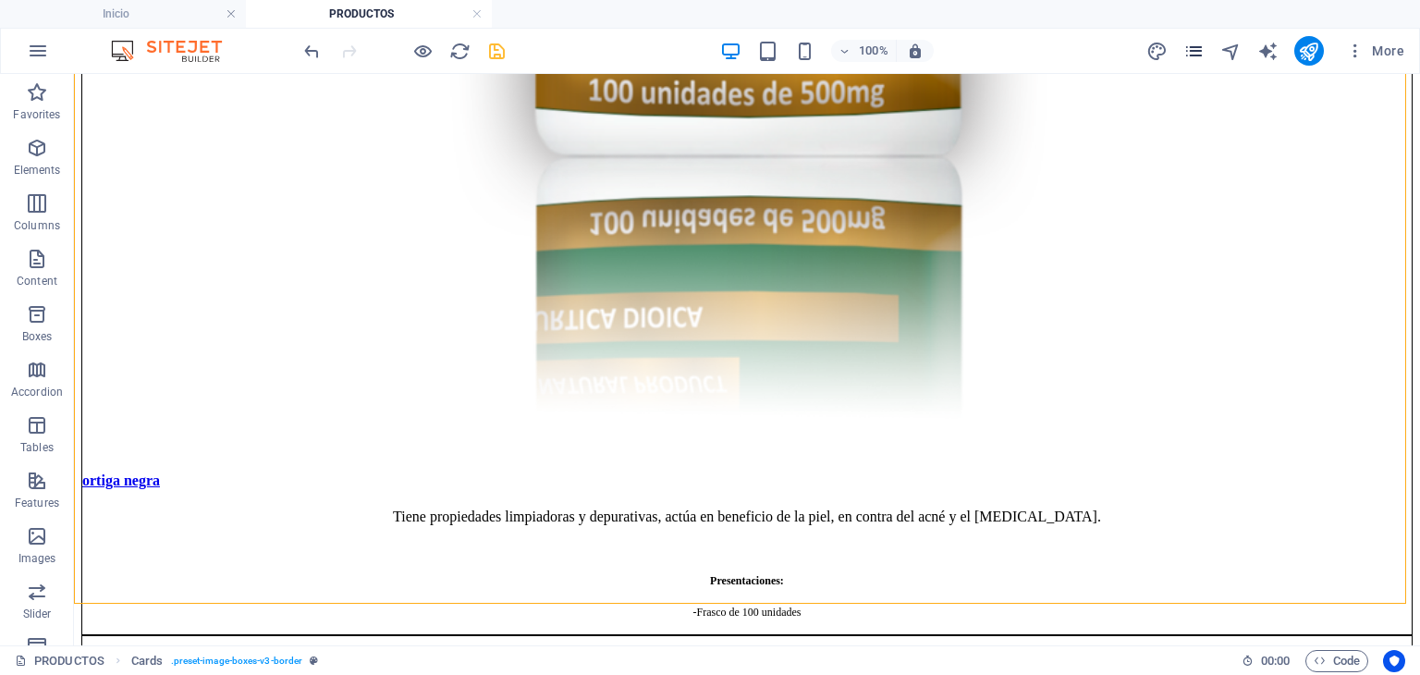
click at [1206, 45] on div "More" at bounding box center [1278, 51] width 265 height 30
click at [490, 45] on icon "save" at bounding box center [496, 51] width 21 height 21
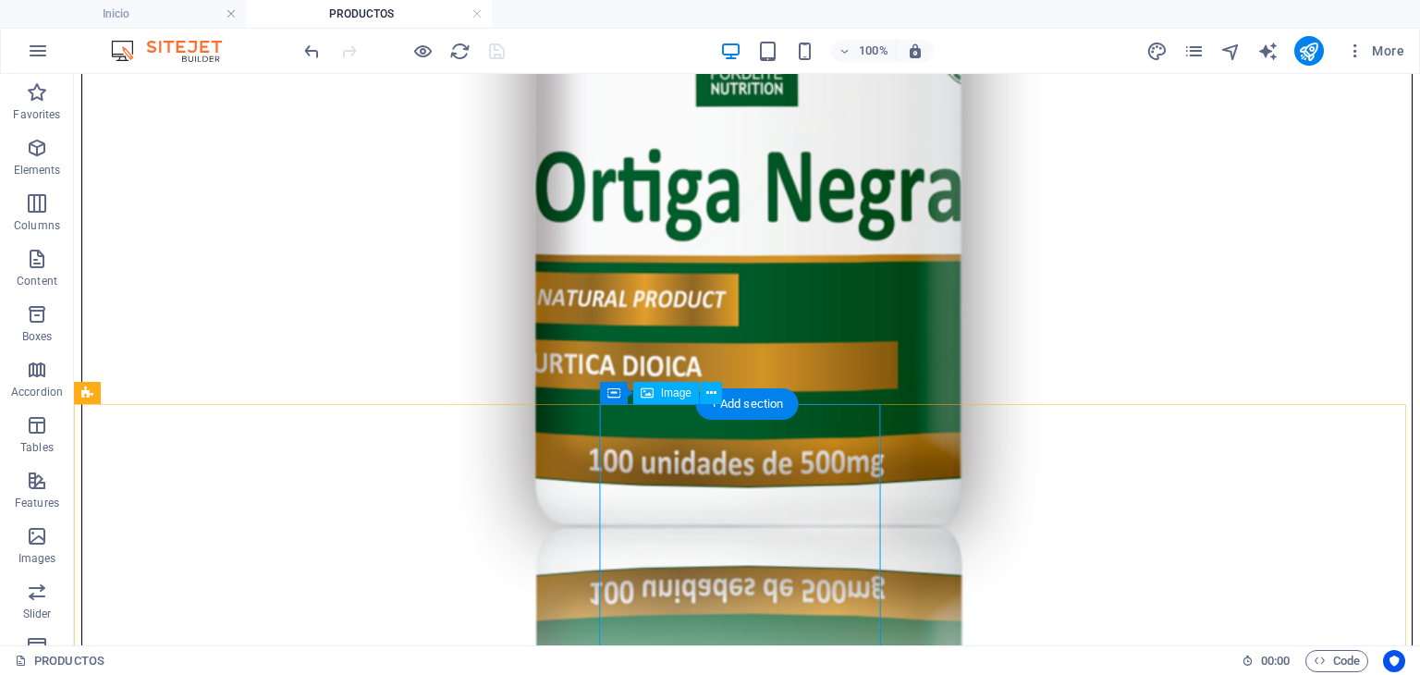
scroll to position [4020, 0]
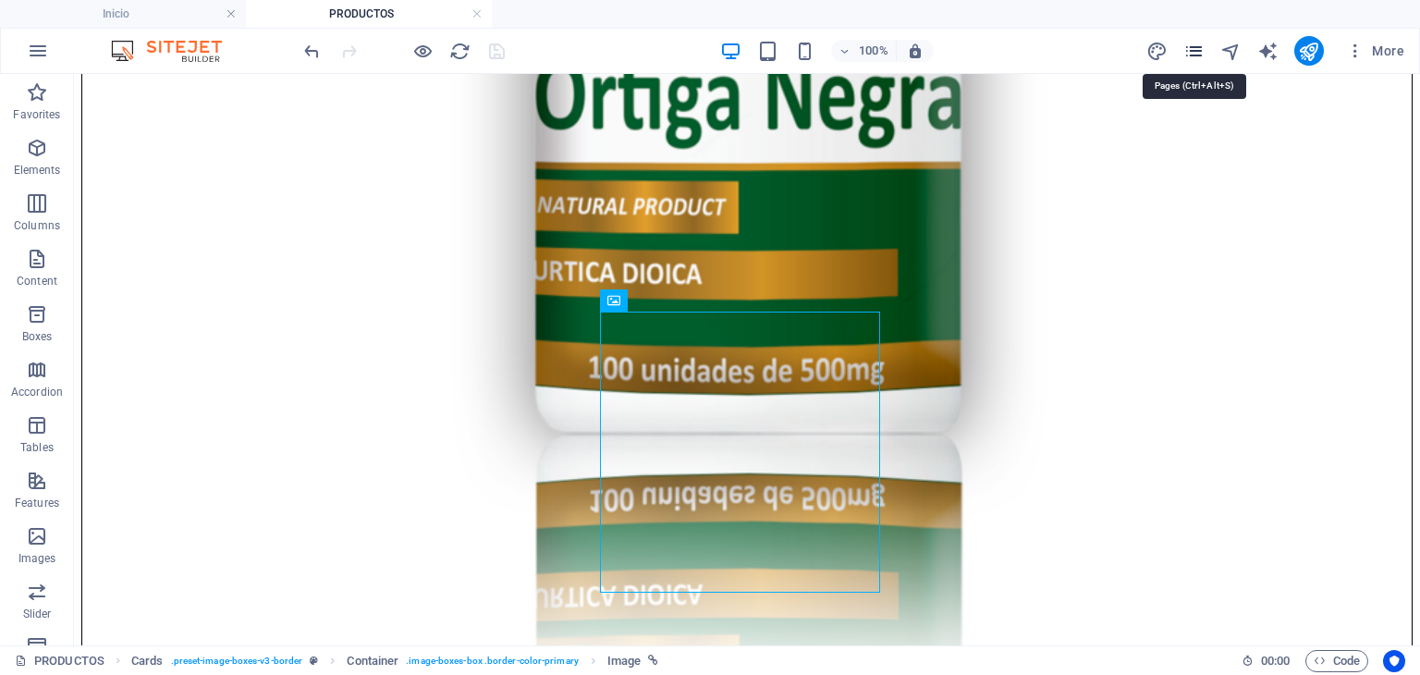
click at [1195, 47] on icon "pages" at bounding box center [1193, 51] width 21 height 21
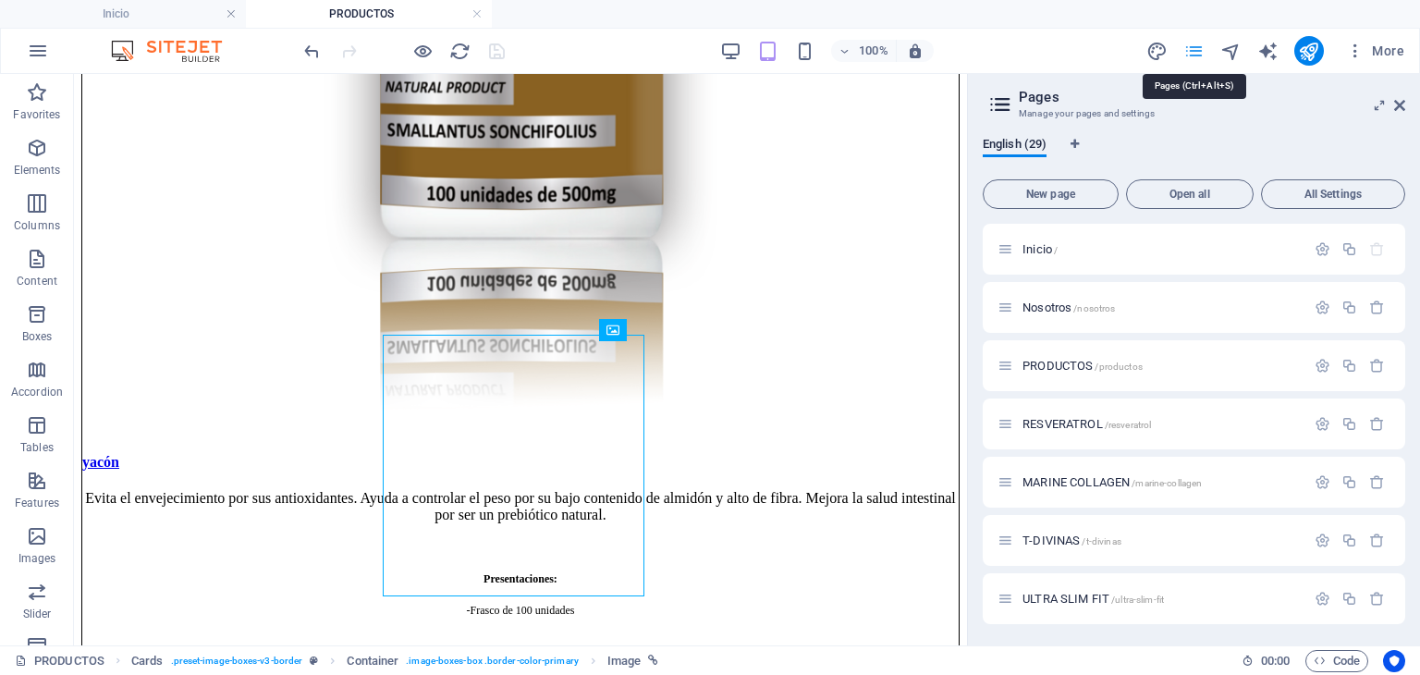
scroll to position [3990, 0]
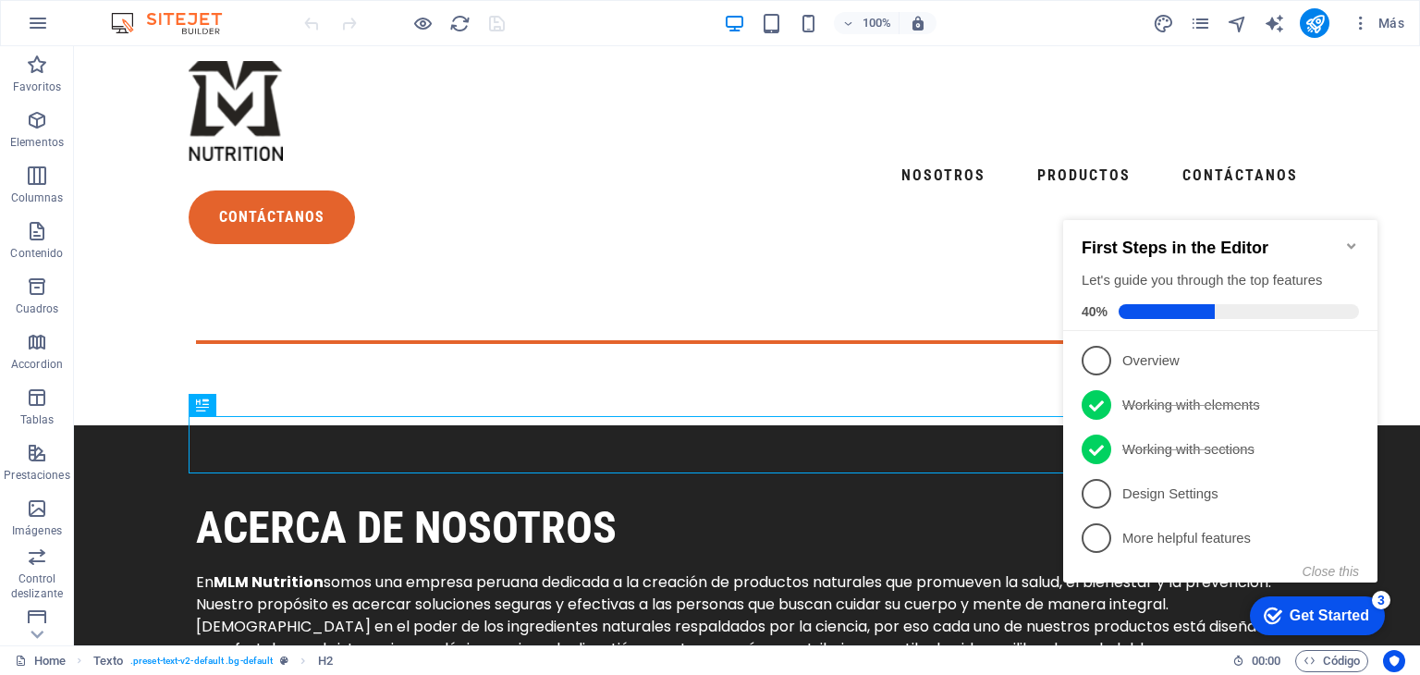
click at [1347, 239] on icon "Minimize checklist" at bounding box center [1351, 246] width 15 height 15
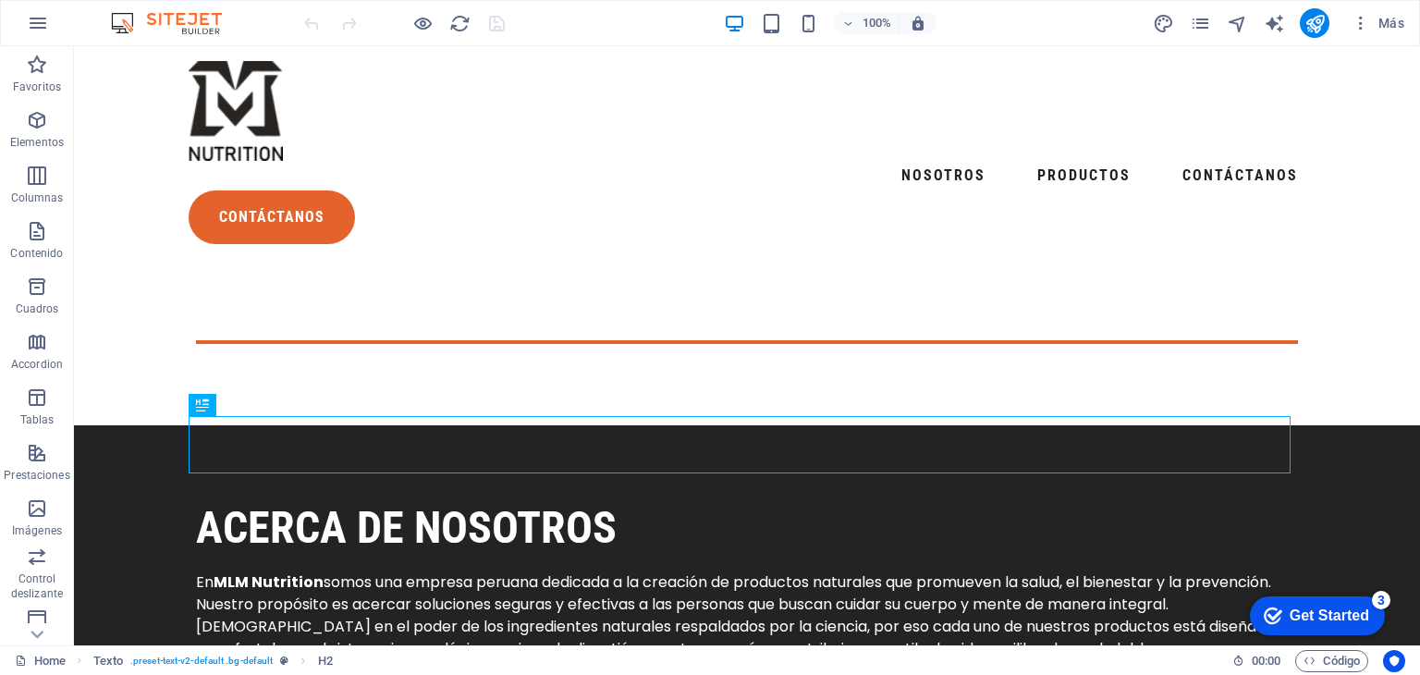
click at [1340, 610] on div "Get Started" at bounding box center [1330, 615] width 80 height 17
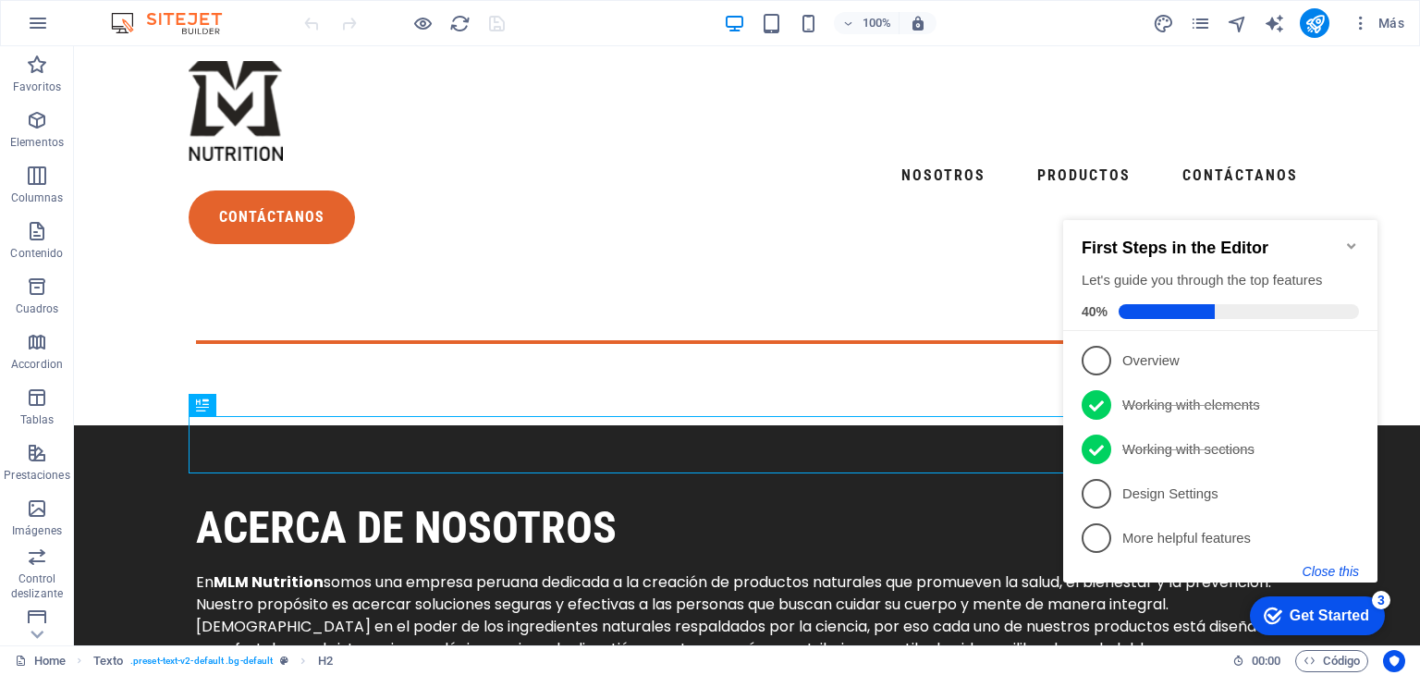
click at [1347, 569] on button "Close this" at bounding box center [1331, 571] width 56 height 15
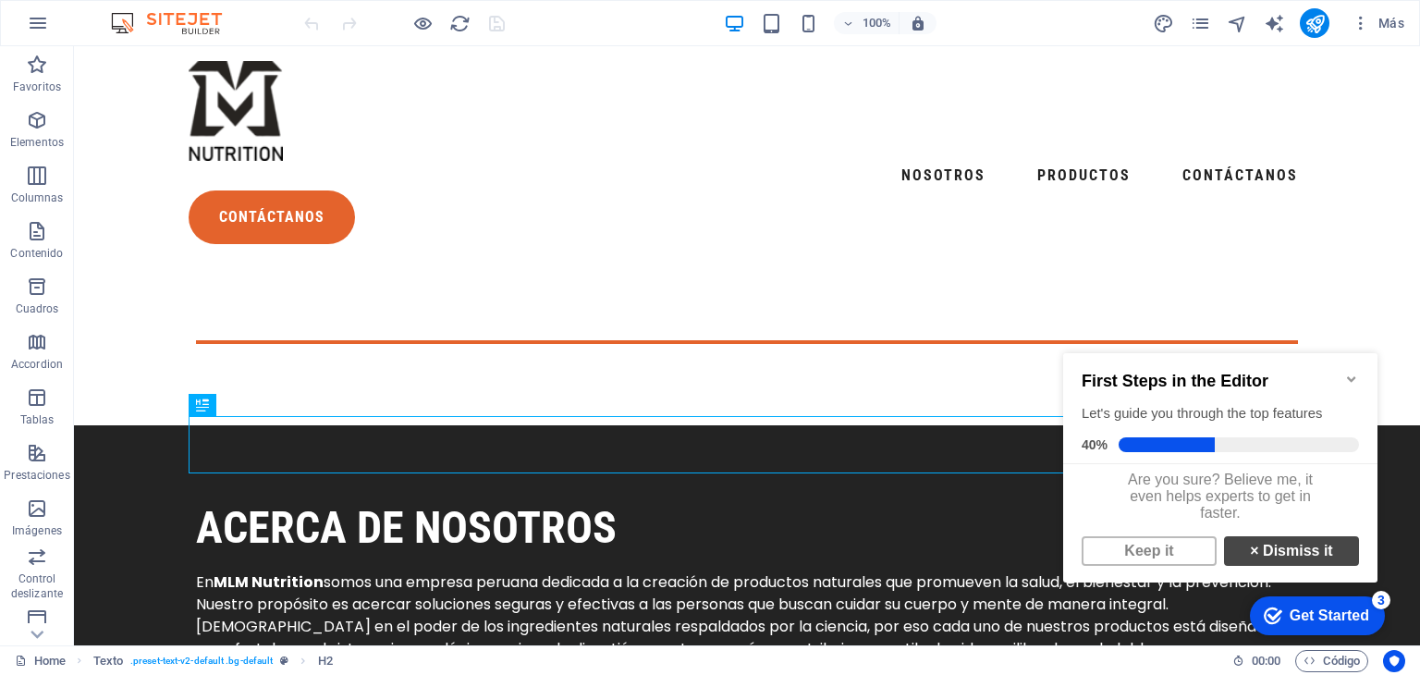
click at [1294, 566] on link "× Dismiss it" at bounding box center [1291, 551] width 135 height 30
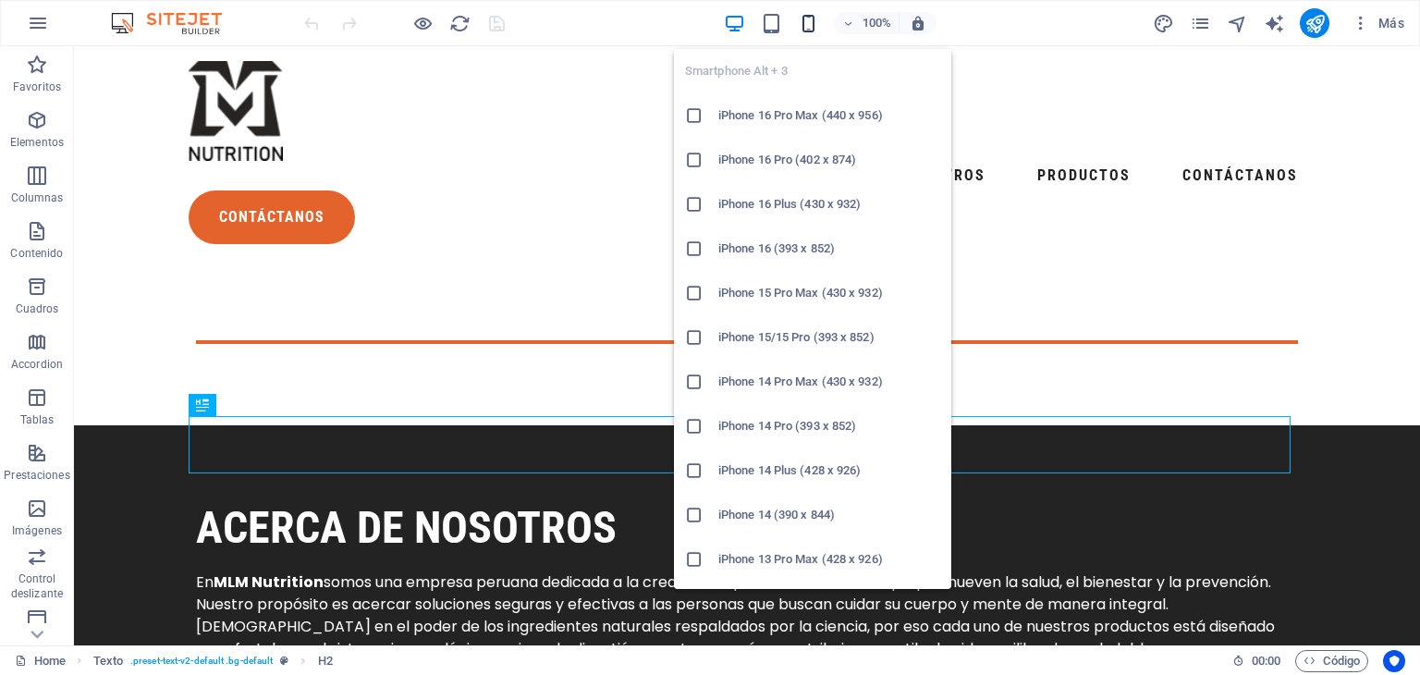
click at [0, 0] on icon "button" at bounding box center [0, 0] width 0 height 0
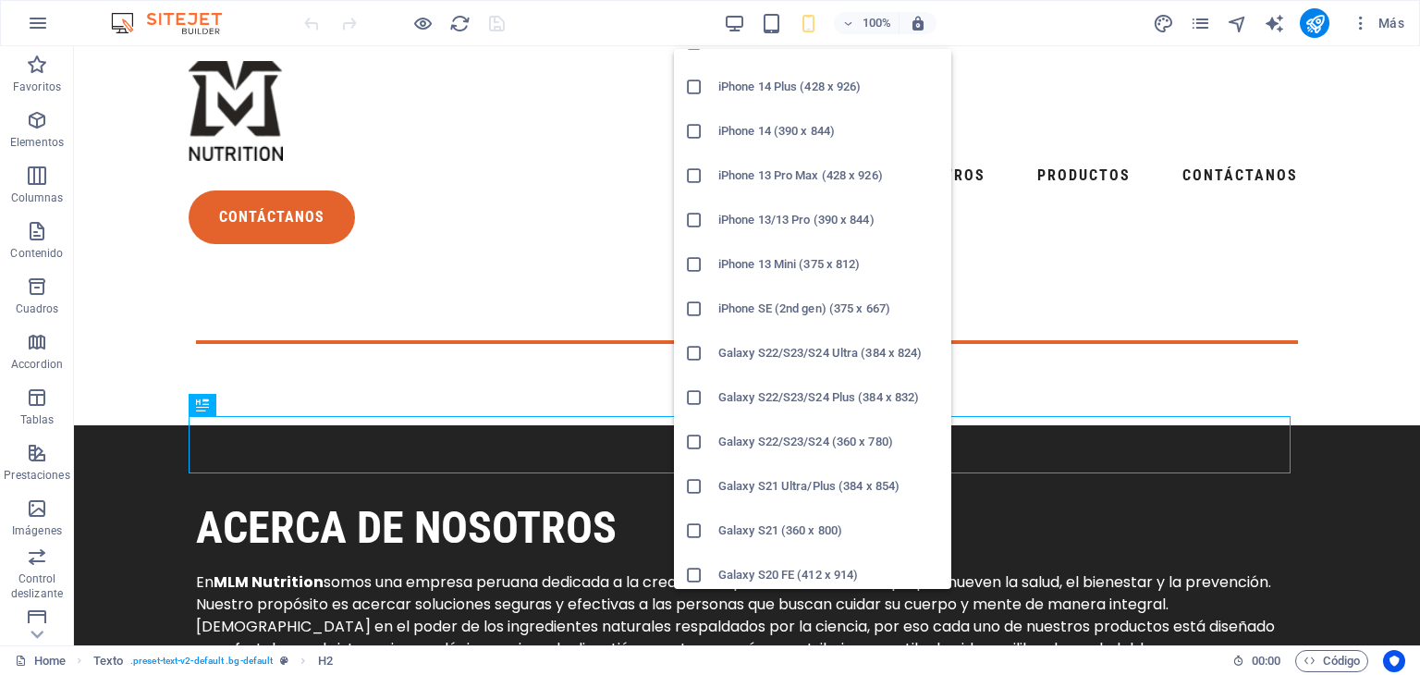
scroll to position [462, 0]
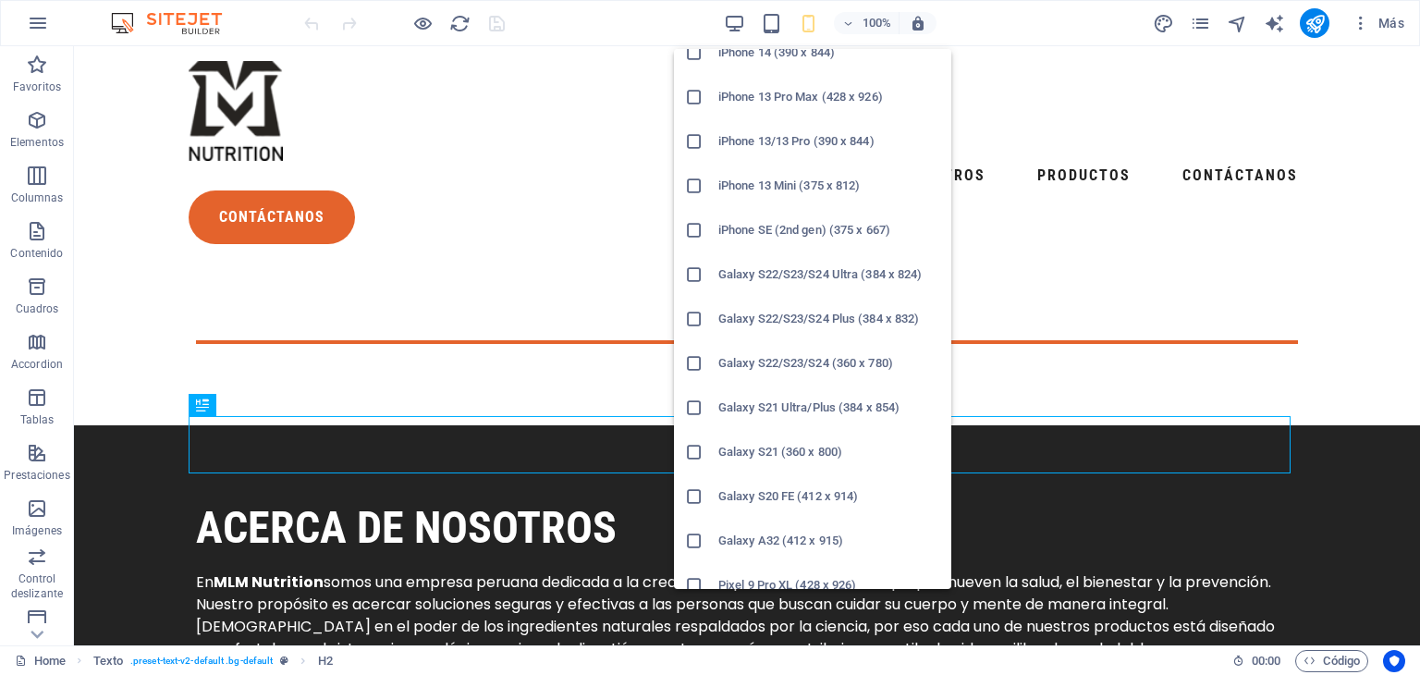
click at [840, 448] on h6 "Galaxy S21 (360 x 800)" at bounding box center [829, 452] width 222 height 22
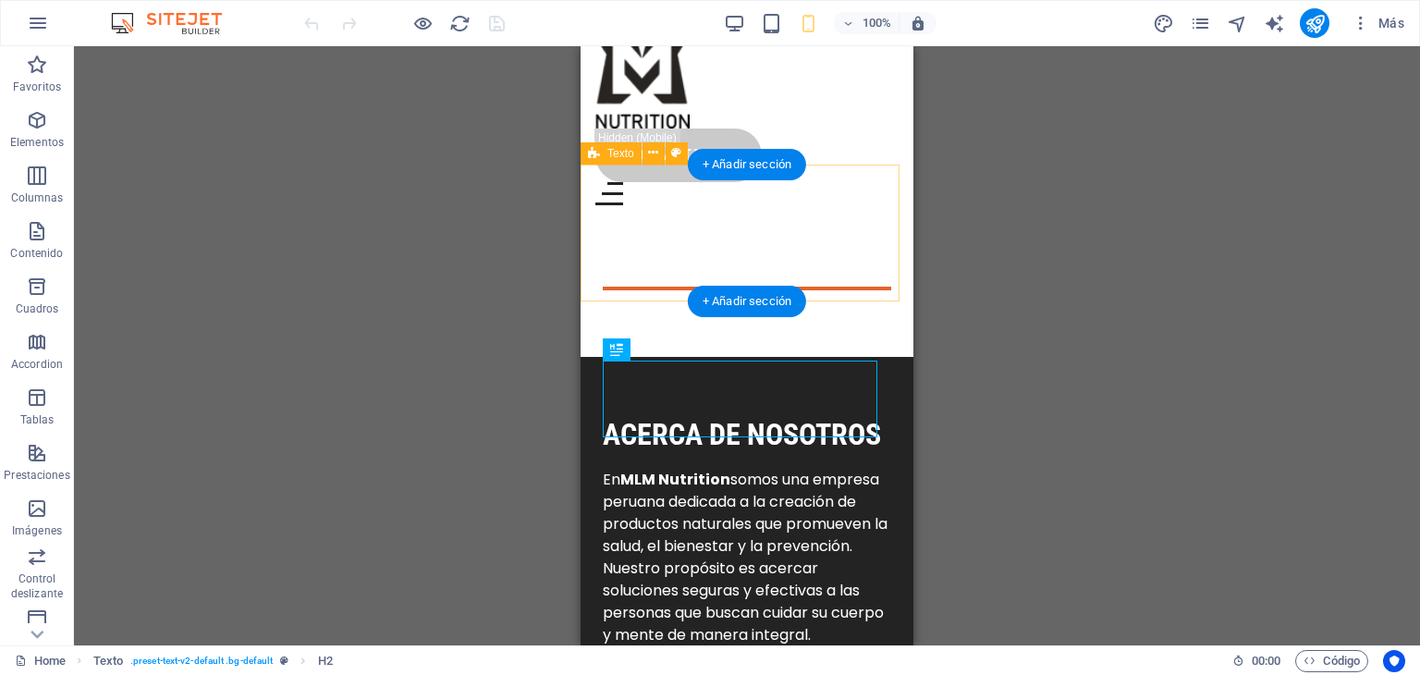
scroll to position [0, 0]
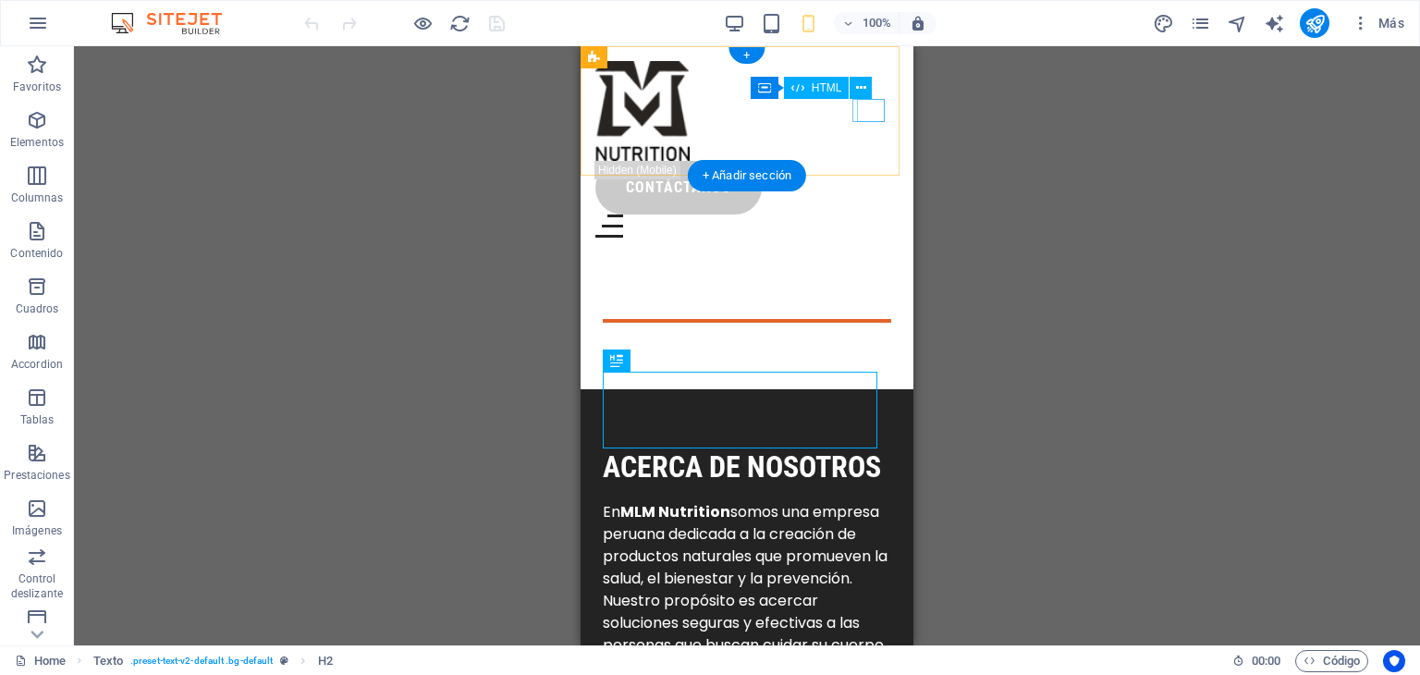
click at [877, 215] on div at bounding box center [746, 226] width 303 height 23
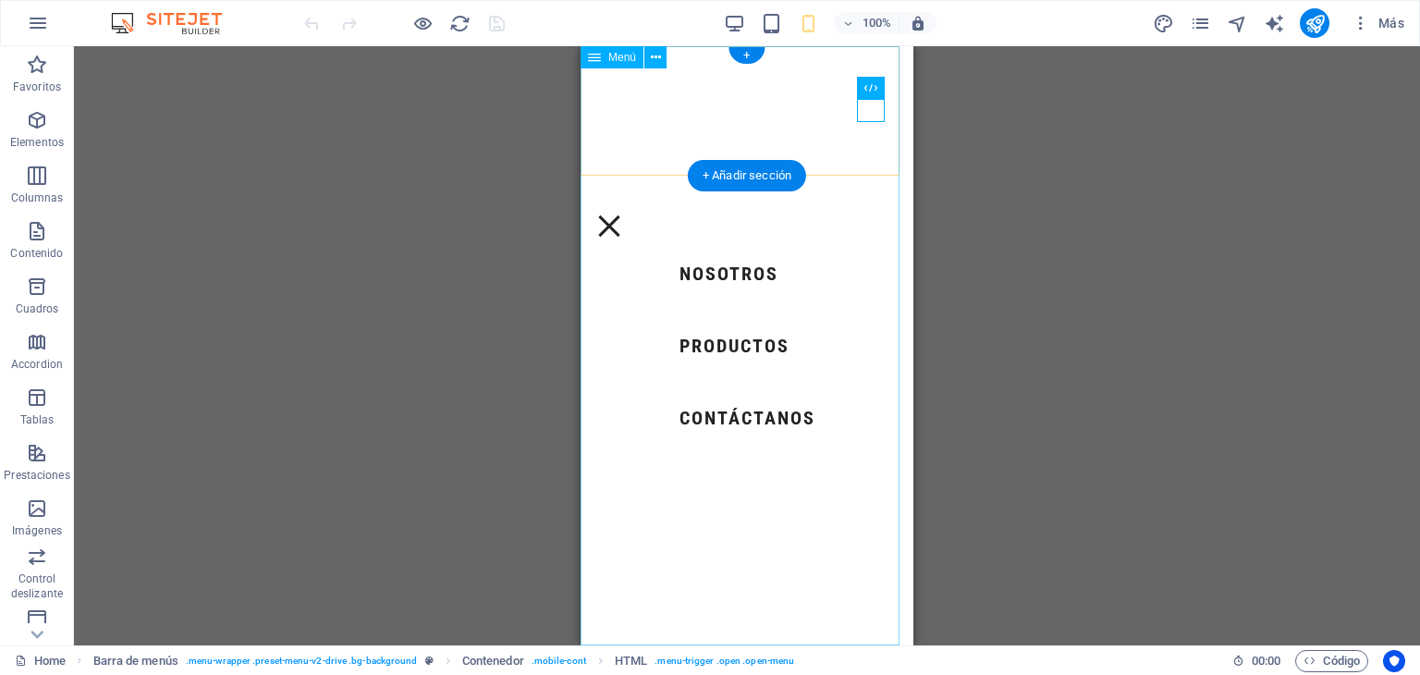
click at [758, 339] on nav "NOSOTROS PRODUCTOS Contáctanos" at bounding box center [747, 345] width 333 height 599
click at [756, 346] on nav "NOSOTROS PRODUCTOS Contáctanos" at bounding box center [747, 345] width 333 height 599
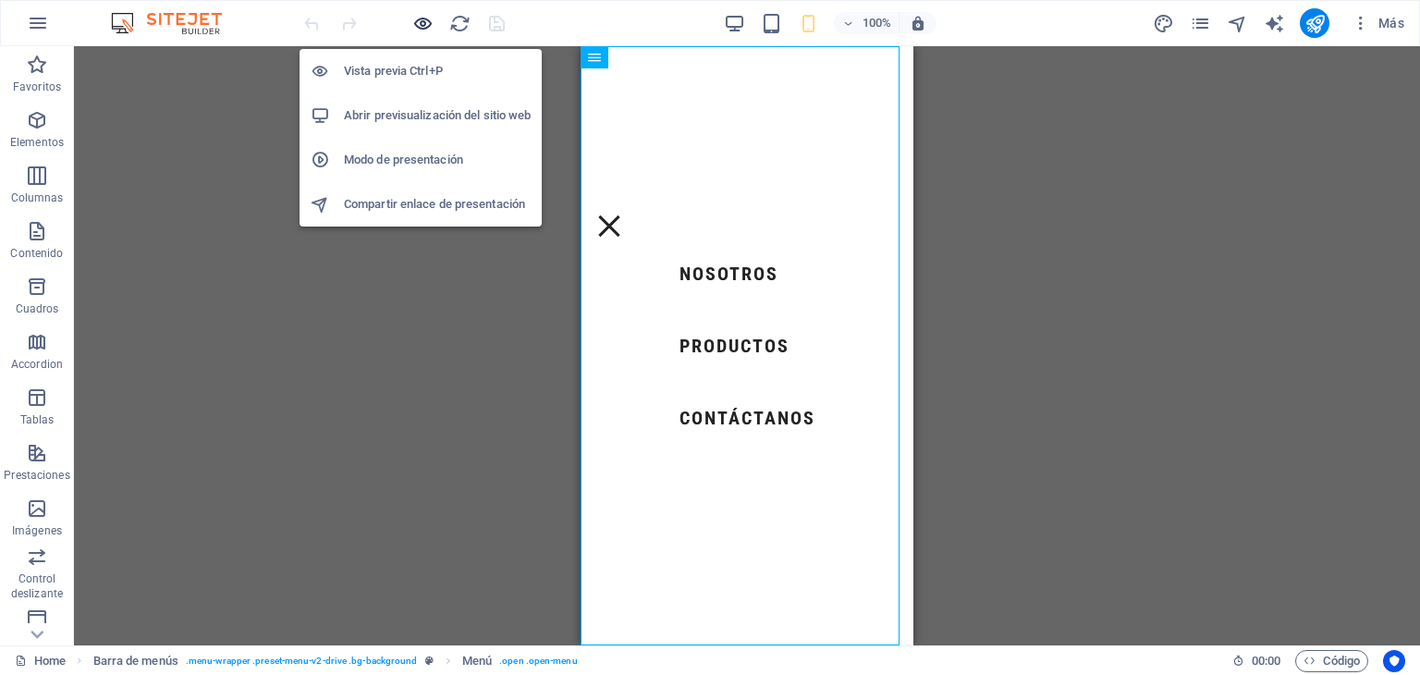
click at [433, 14] on icon "button" at bounding box center [422, 23] width 21 height 21
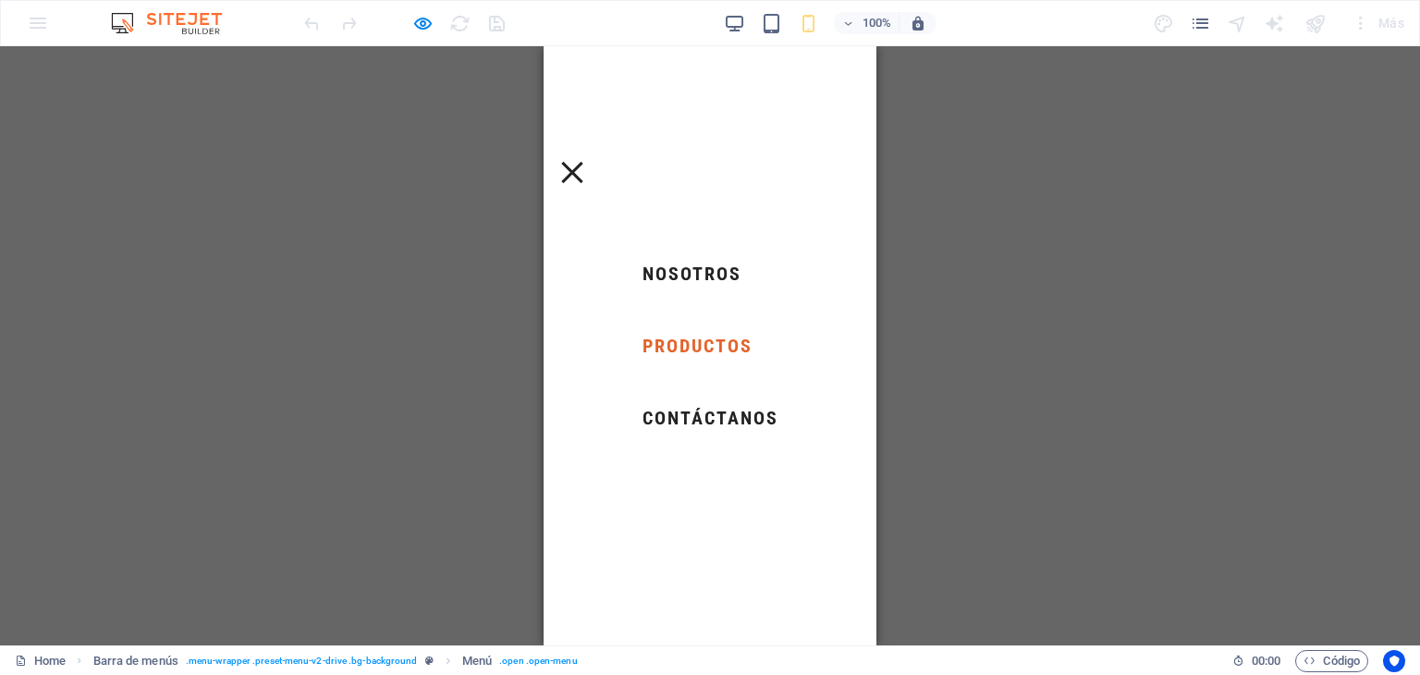
click at [692, 352] on link "PRODUCTOS" at bounding box center [697, 345] width 125 height 33
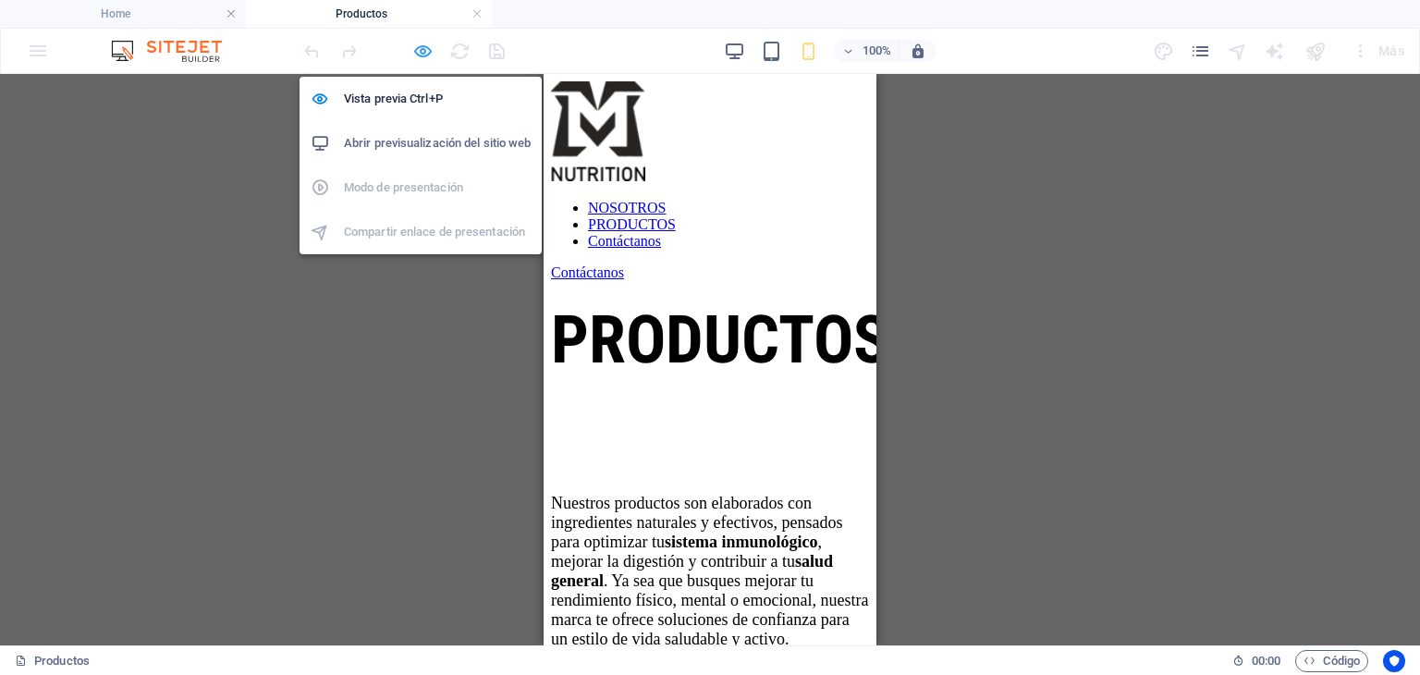
click at [411, 49] on div at bounding box center [403, 51] width 207 height 30
click at [428, 51] on icon "button" at bounding box center [422, 51] width 21 height 21
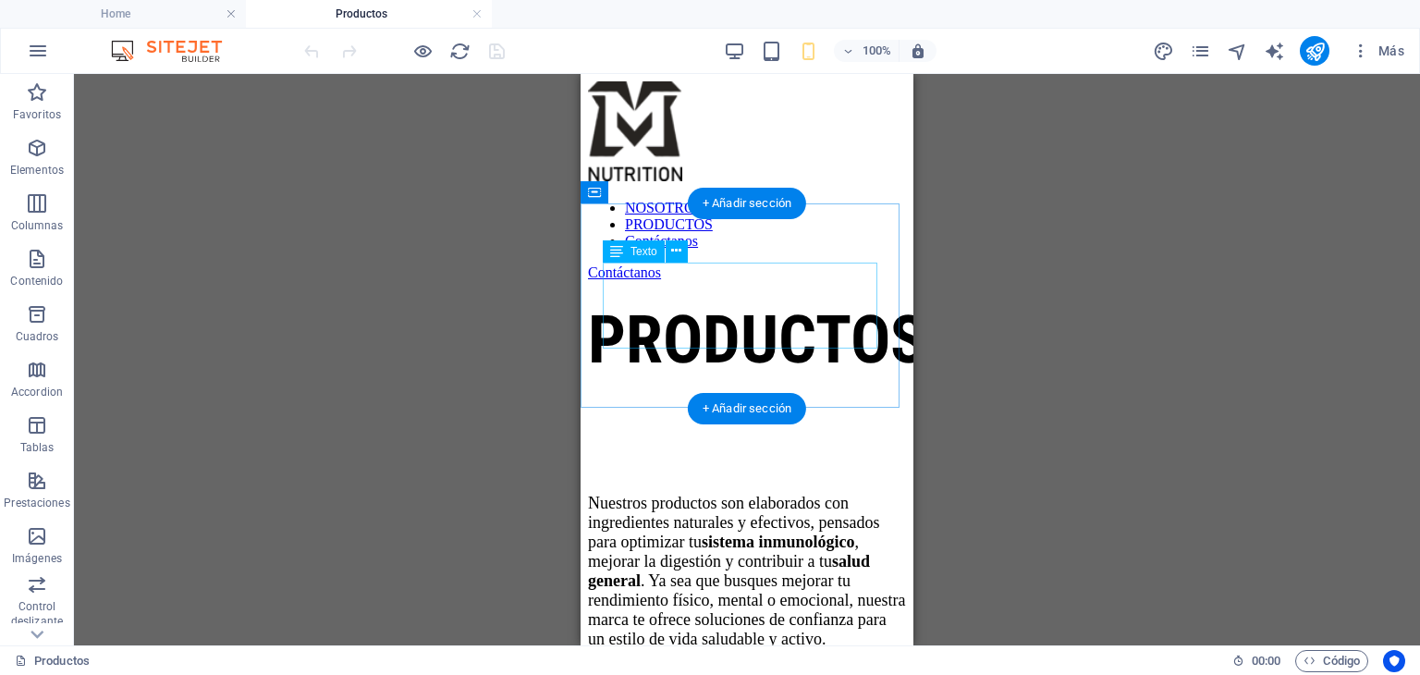
click at [787, 300] on div "PRODUCTOS" at bounding box center [747, 339] width 318 height 79
click at [824, 308] on div "PRODUCTOS" at bounding box center [747, 339] width 318 height 79
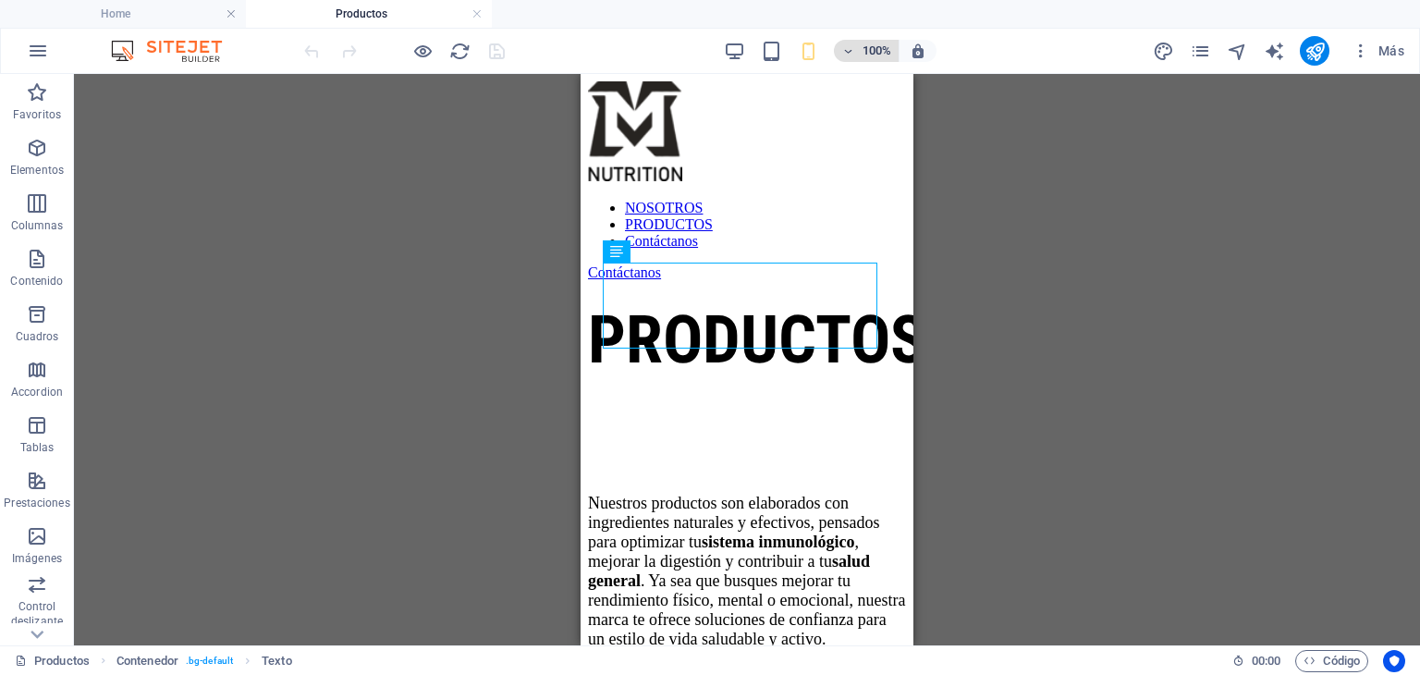
click at [847, 48] on icon "button" at bounding box center [847, 51] width 13 height 12
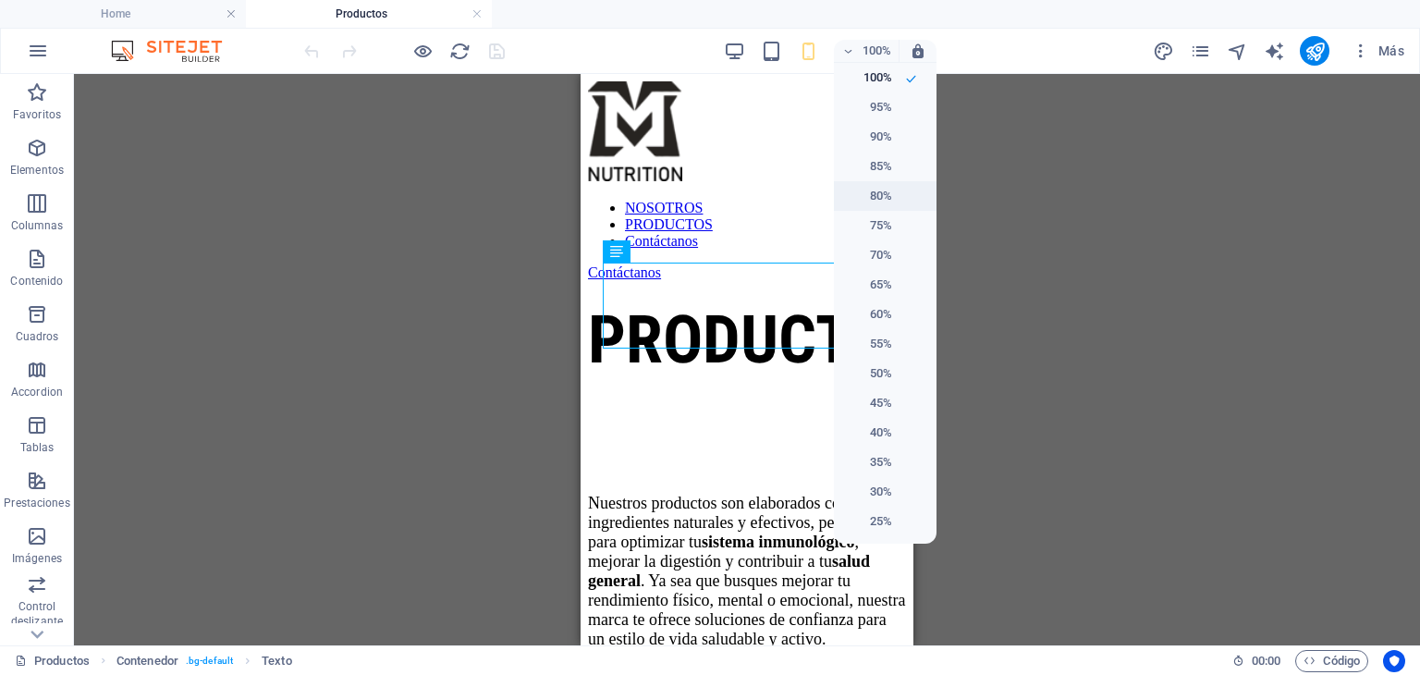
click at [878, 186] on h6 "80%" at bounding box center [868, 196] width 47 height 22
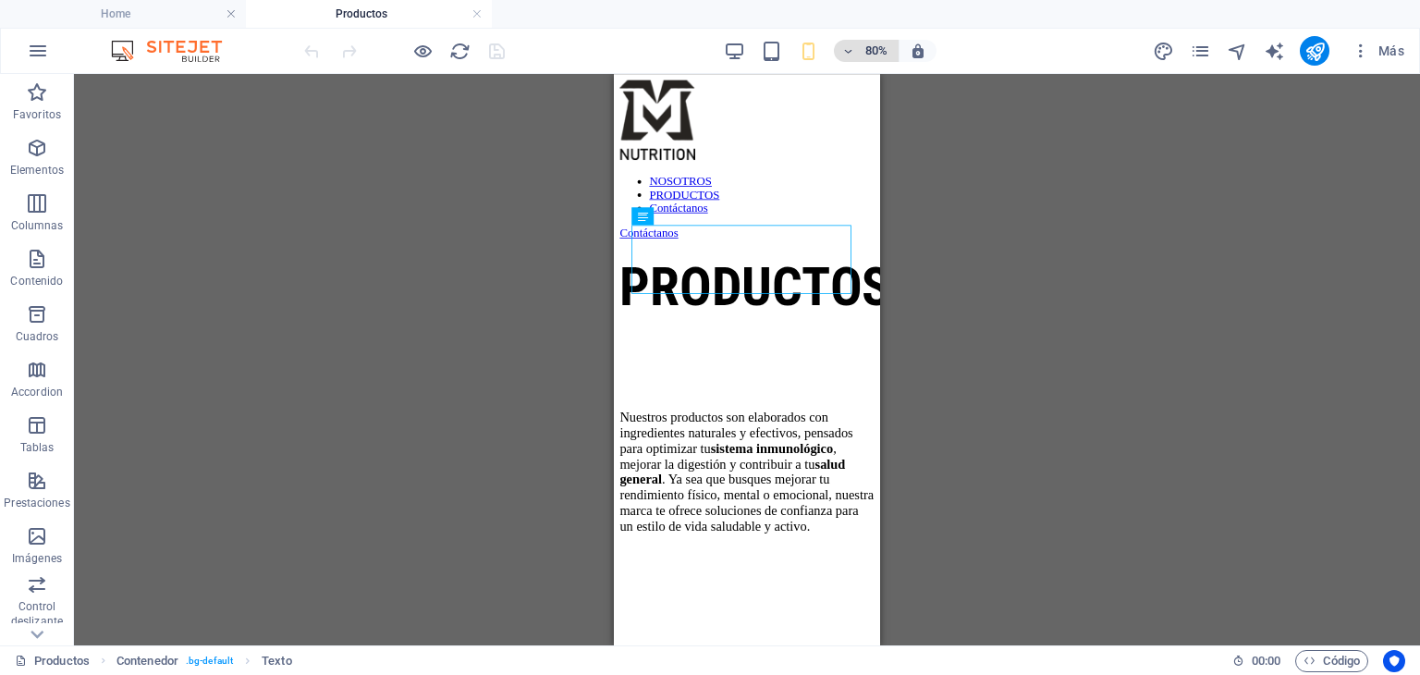
click at [865, 46] on h6 "80%" at bounding box center [877, 51] width 30 height 22
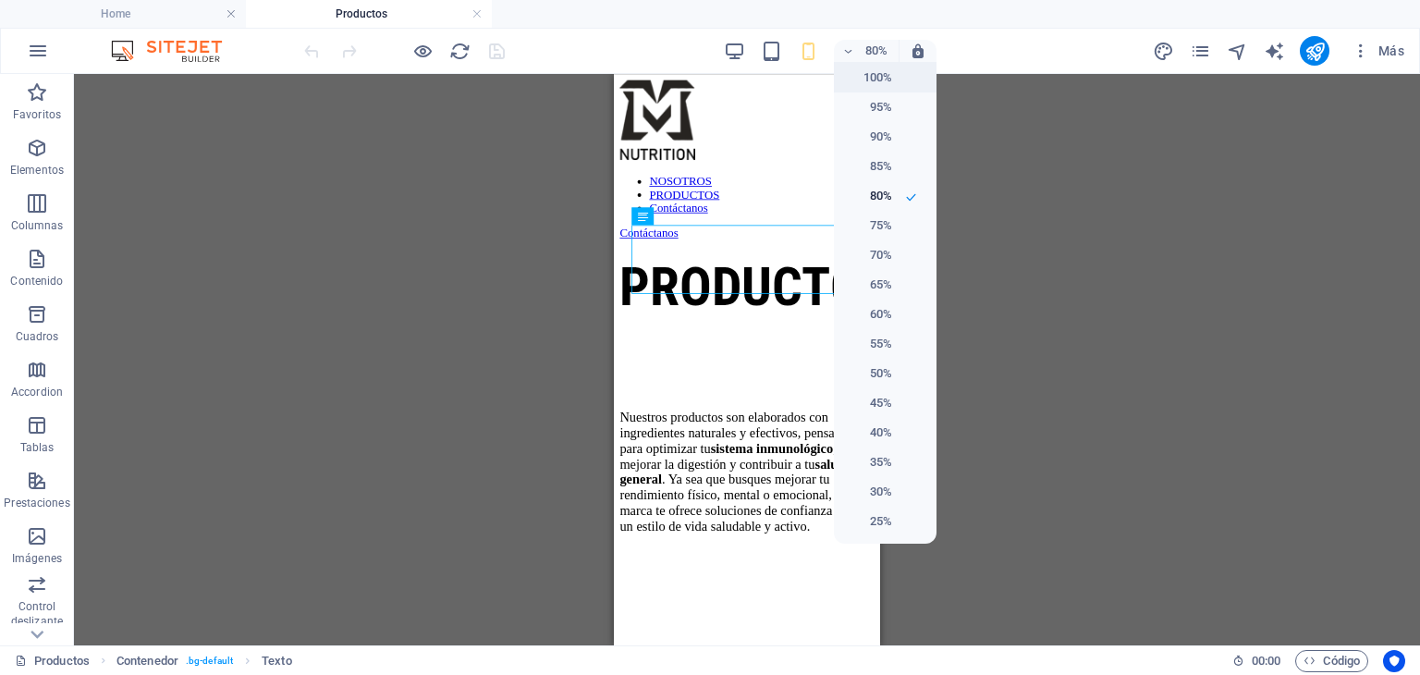
click at [877, 82] on h6 "100%" at bounding box center [868, 78] width 47 height 22
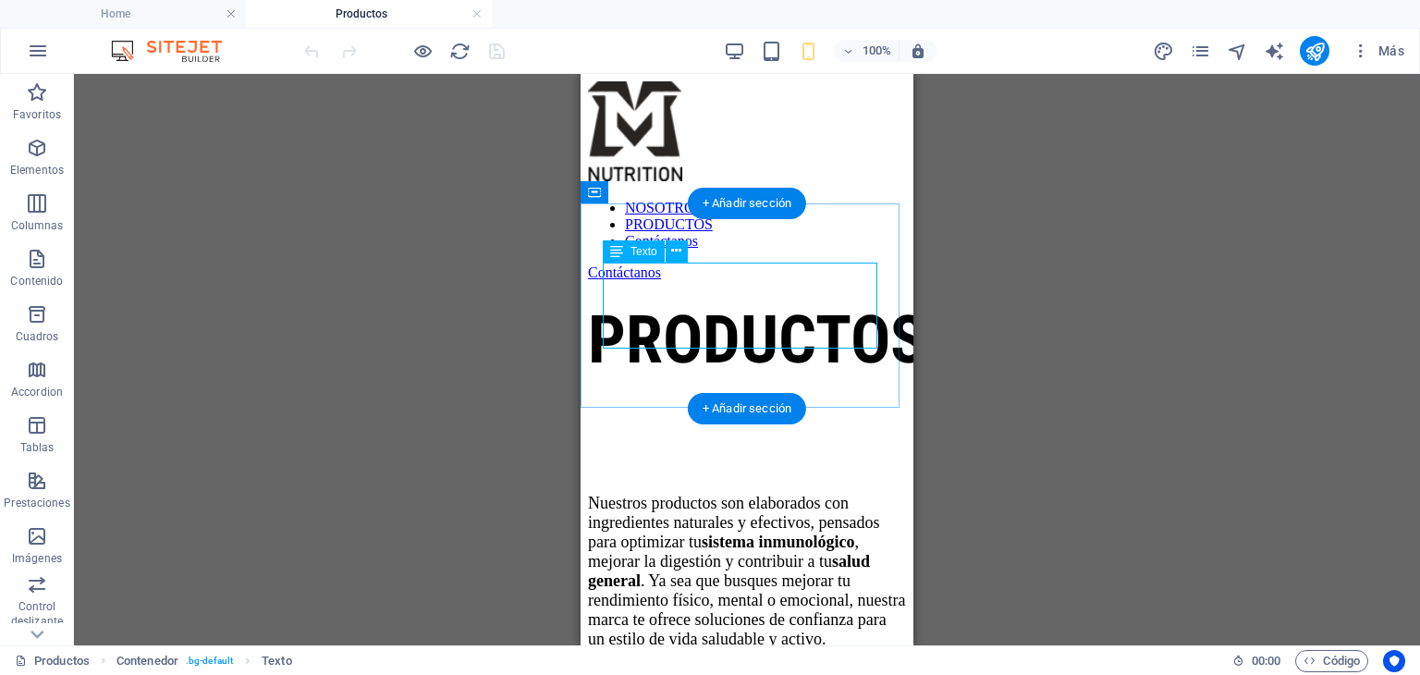
click at [646, 312] on div "PRODUCTOS" at bounding box center [747, 339] width 318 height 79
drag, startPoint x: 646, startPoint y: 312, endPoint x: 1228, endPoint y: 386, distance: 586.3
click at [646, 312] on div "PRODUCTOS" at bounding box center [747, 339] width 318 height 79
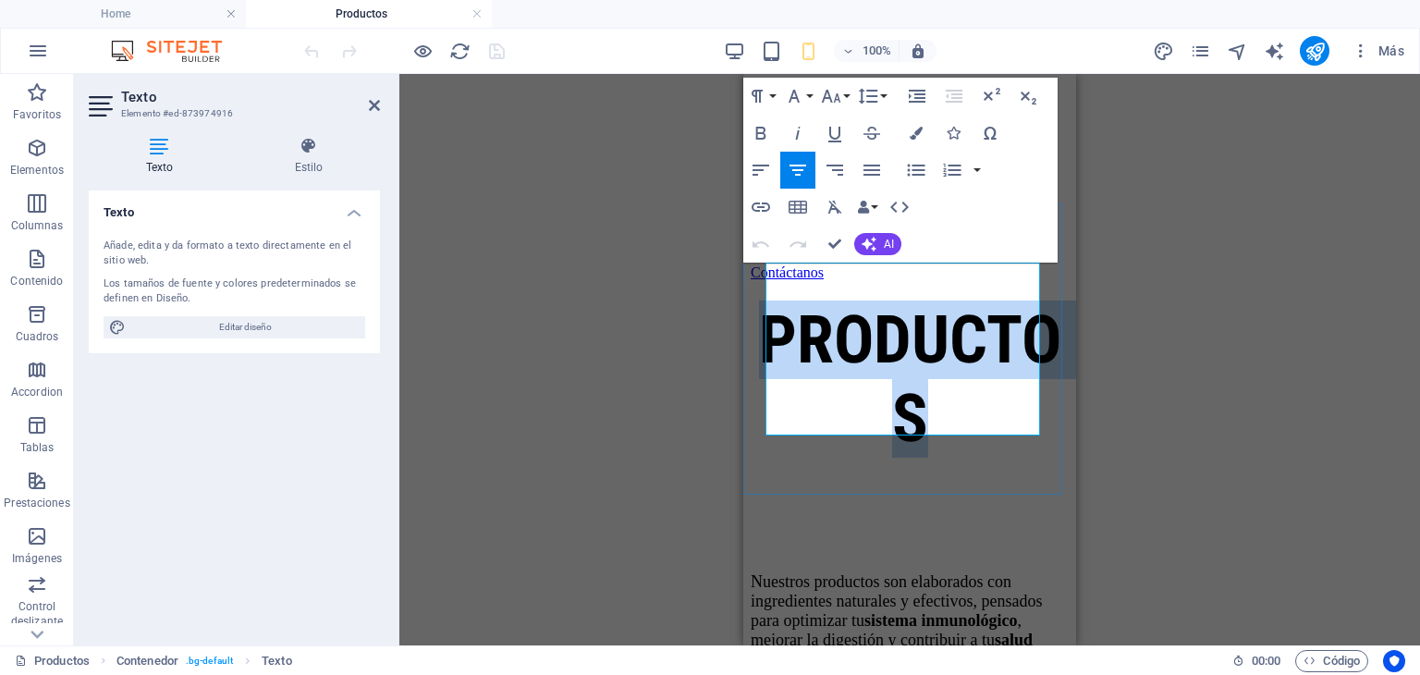
drag, startPoint x: 950, startPoint y: 391, endPoint x: 766, endPoint y: 307, distance: 202.3
click at [766, 307] on h1 "PRODUCTOS" at bounding box center [910, 378] width 318 height 157
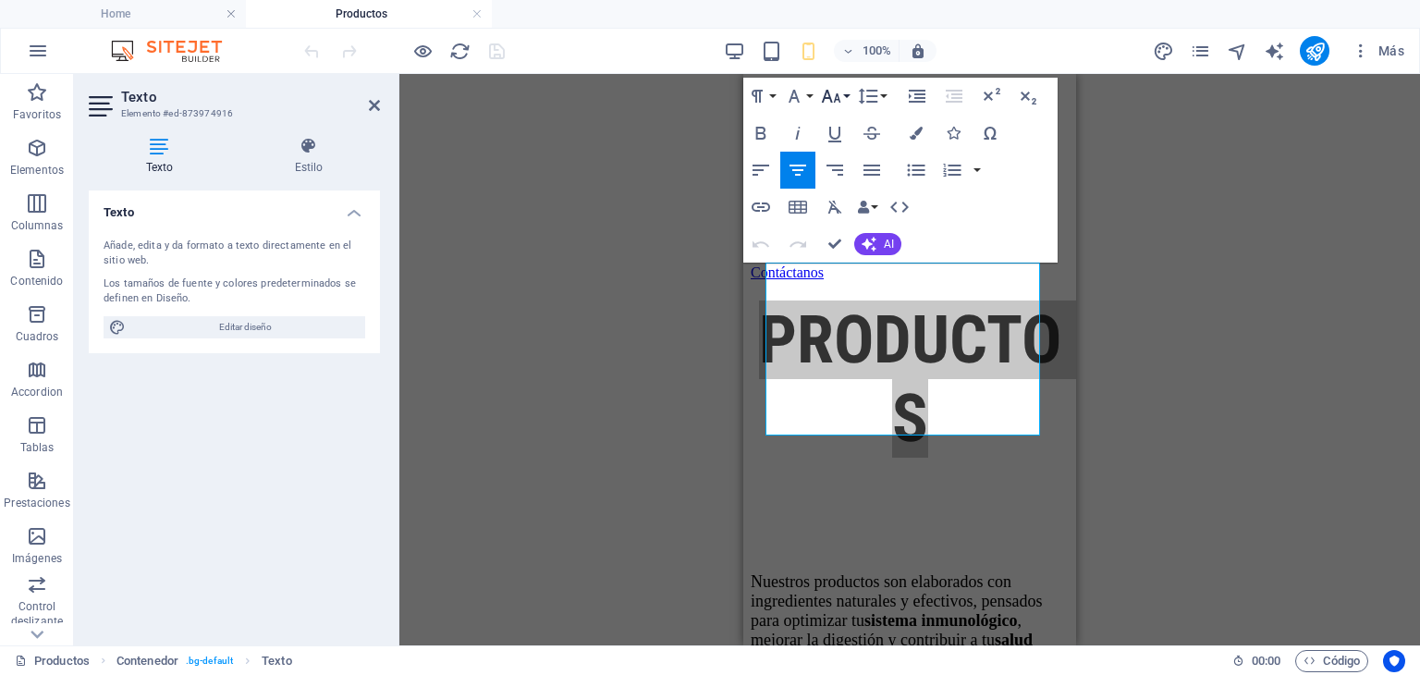
click at [830, 100] on icon "button" at bounding box center [831, 96] width 19 height 13
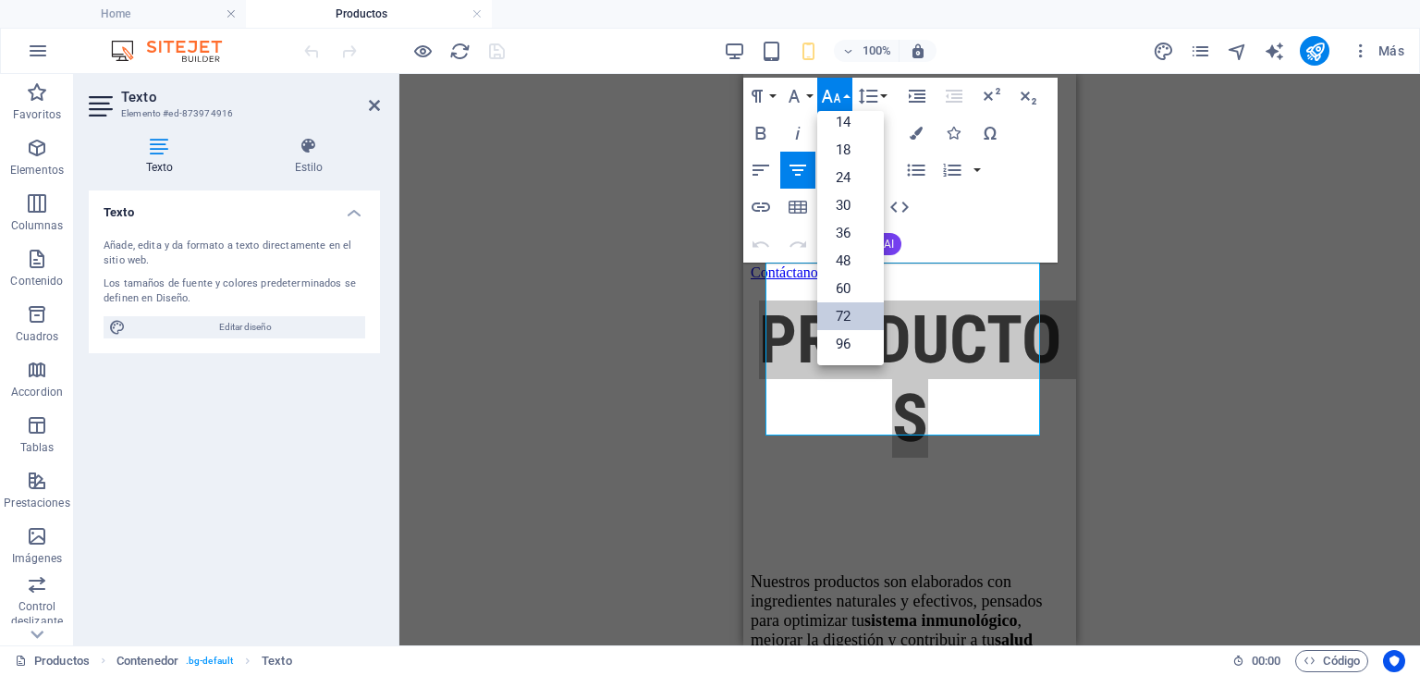
scroll to position [148, 0]
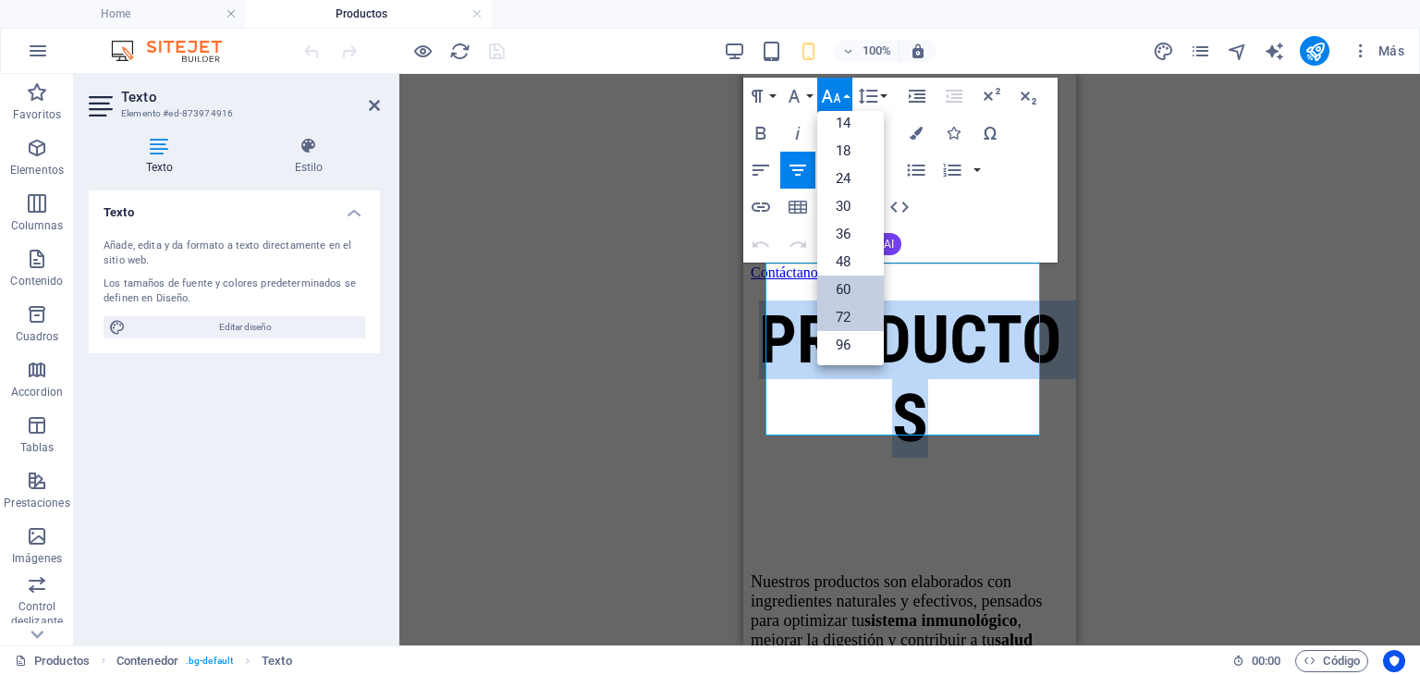
click at [840, 279] on link "60" at bounding box center [850, 290] width 67 height 28
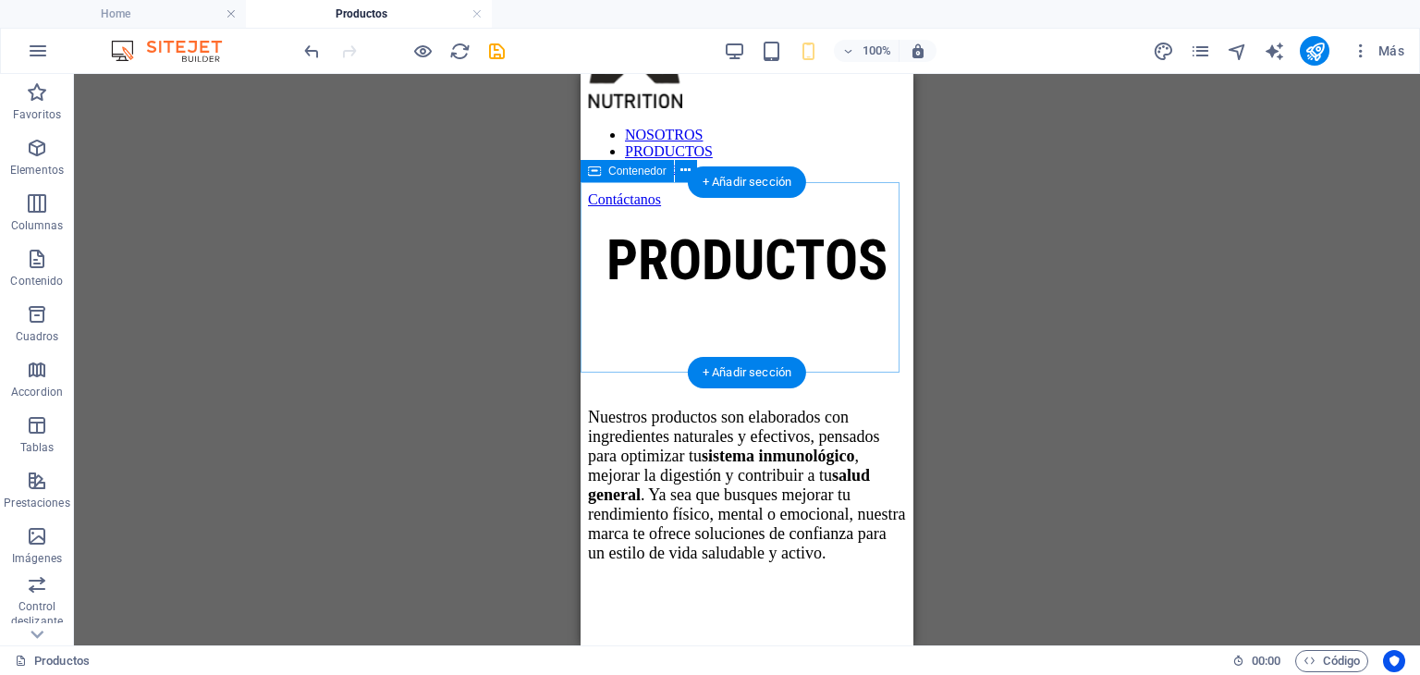
scroll to position [0, 0]
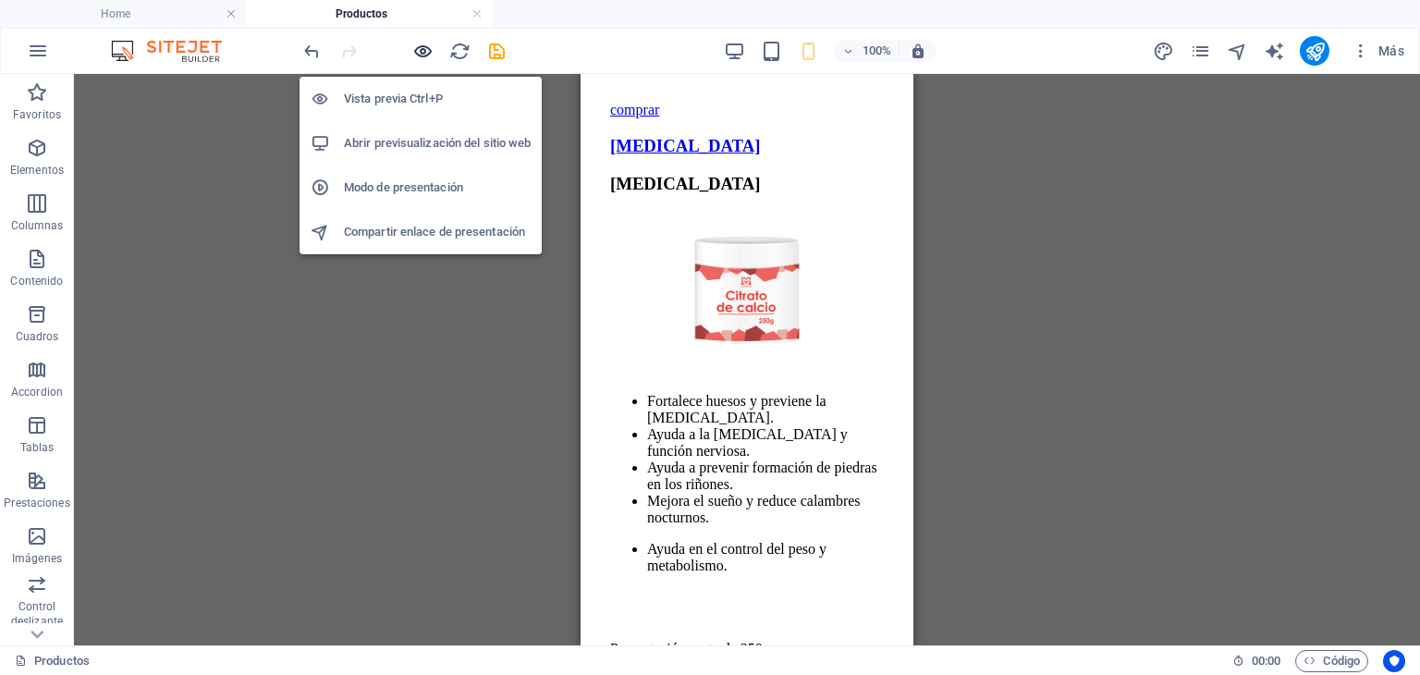
click at [429, 57] on icon "button" at bounding box center [422, 51] width 21 height 21
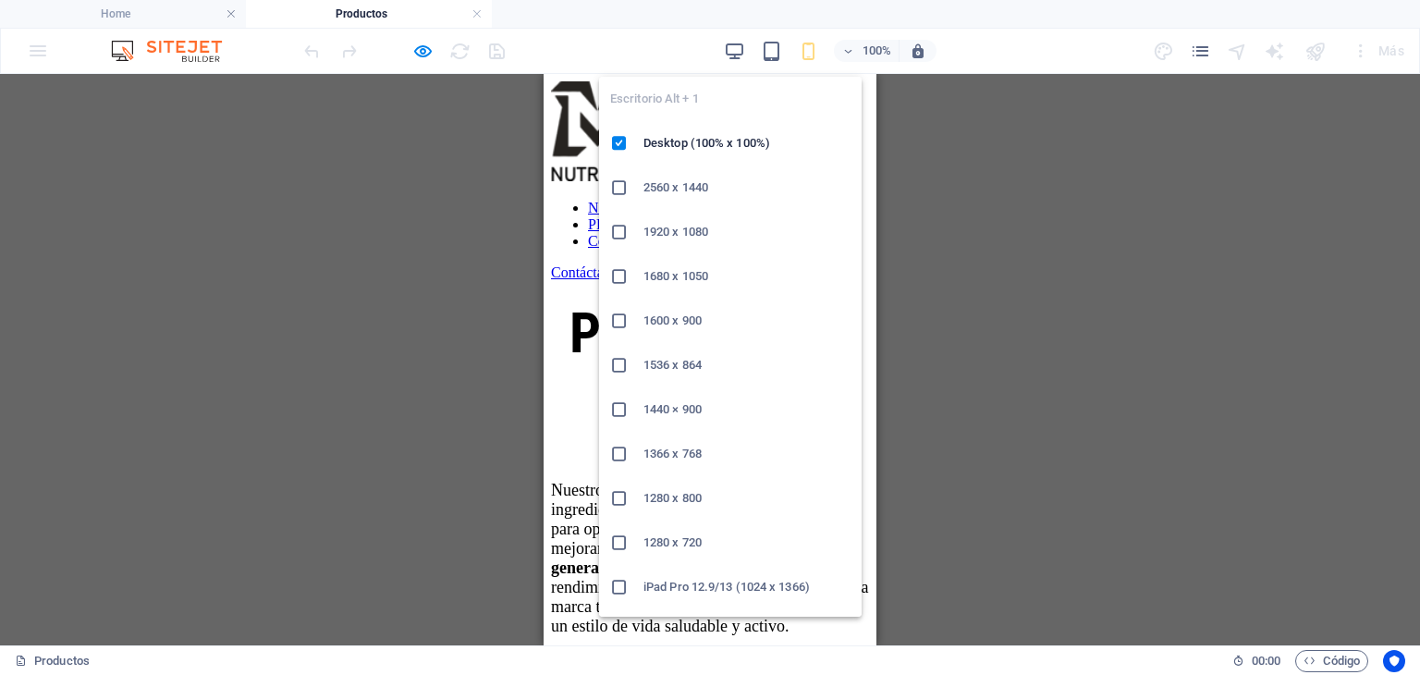
click at [745, 47] on div "100%" at bounding box center [830, 51] width 214 height 30
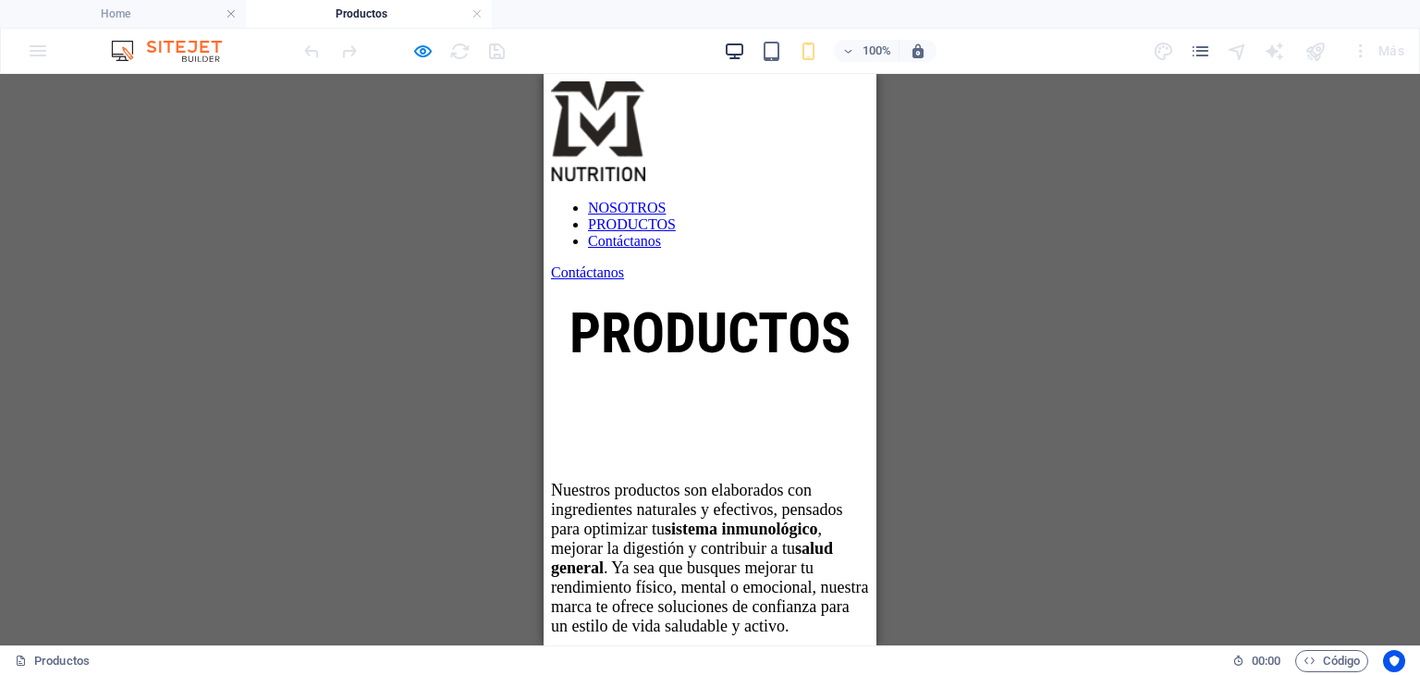
click at [737, 47] on icon "button" at bounding box center [734, 51] width 21 height 21
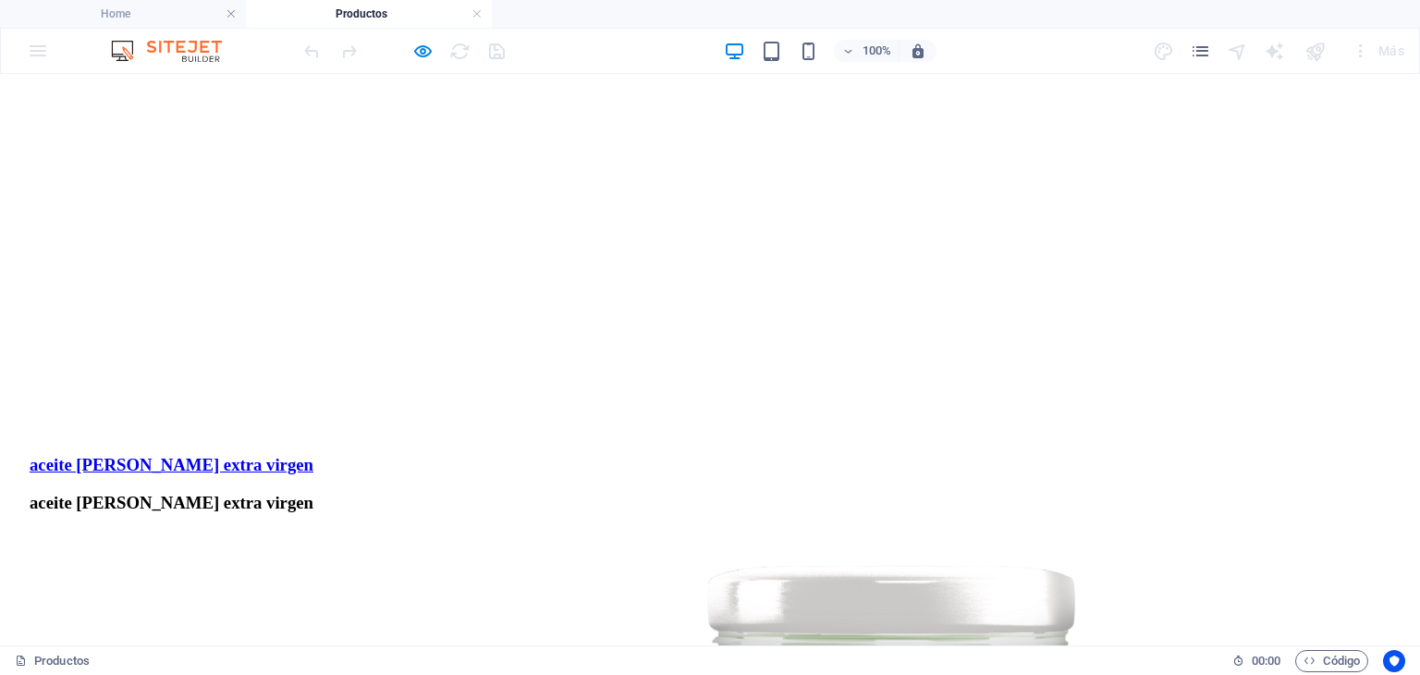
scroll to position [647, 0]
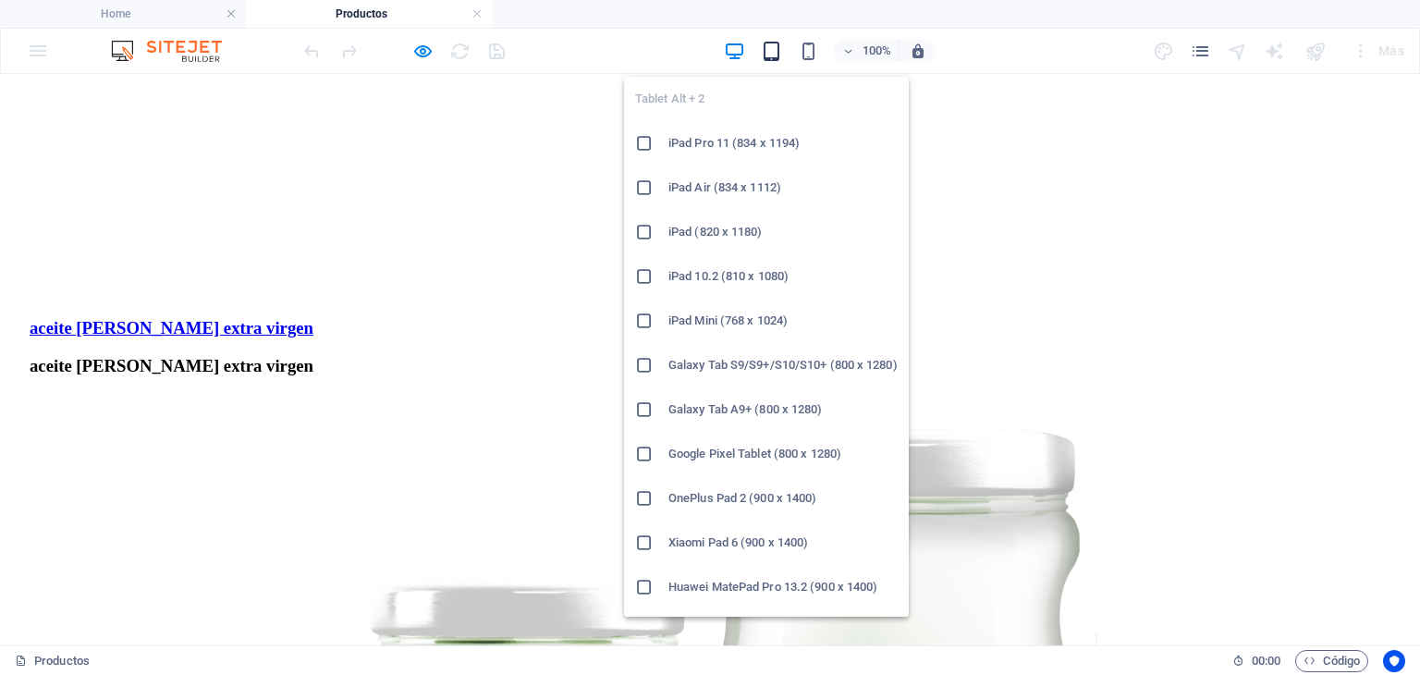
click at [777, 47] on icon "button" at bounding box center [771, 51] width 21 height 21
click at [773, 129] on li "iPad Pro 11 (834 x 1194)" at bounding box center [766, 143] width 285 height 44
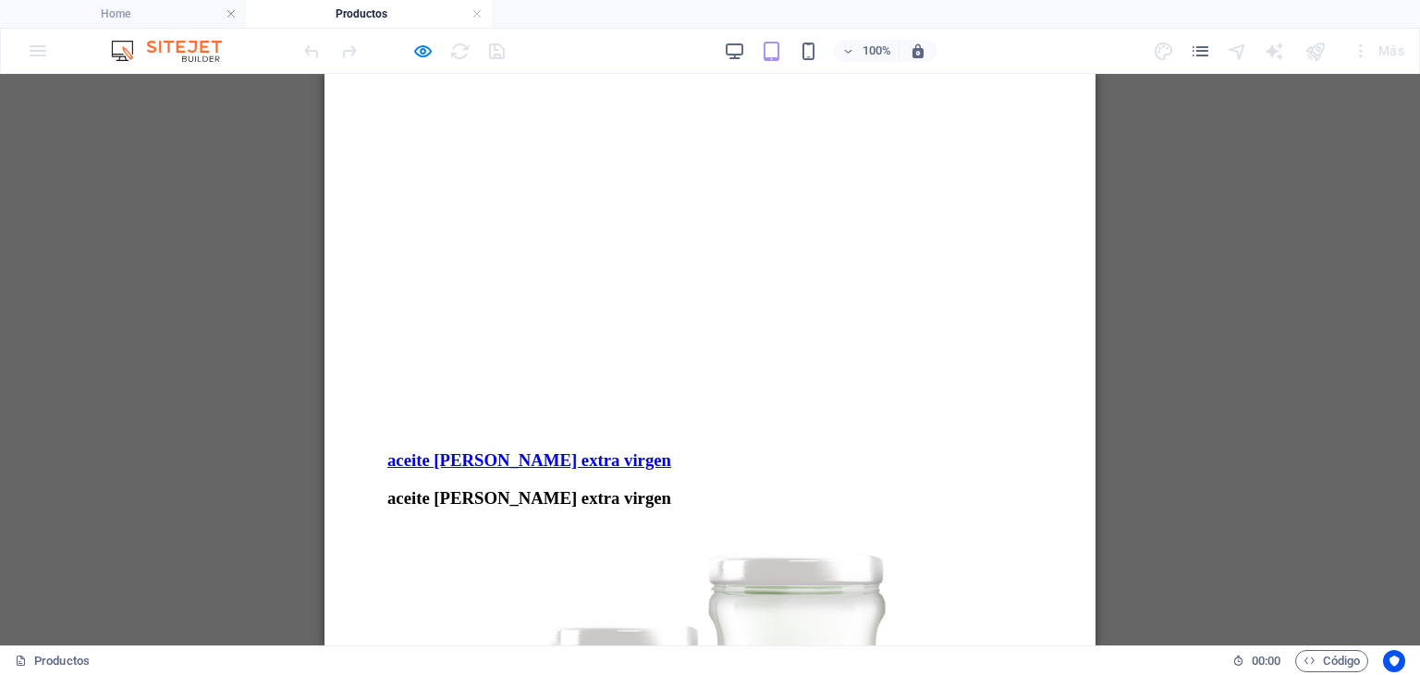
scroll to position [185, 0]
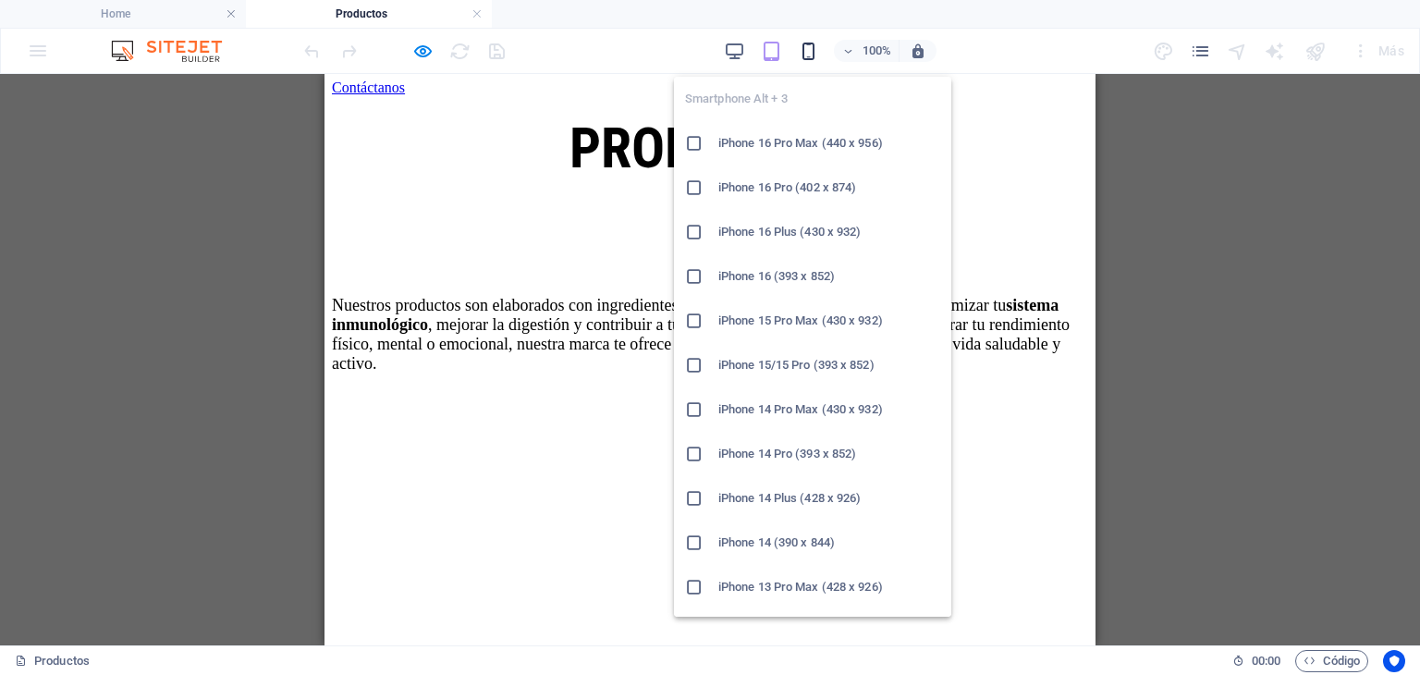
click at [798, 59] on icon "button" at bounding box center [808, 51] width 21 height 21
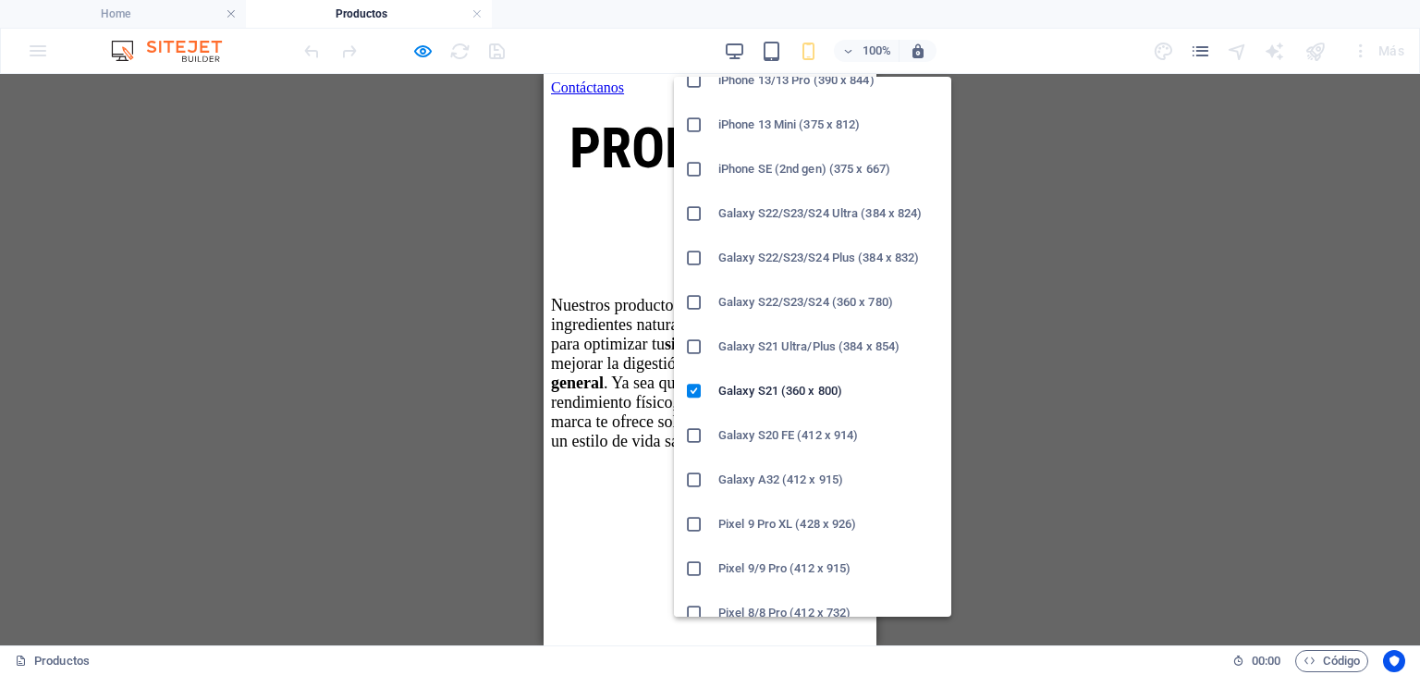
scroll to position [647, 0]
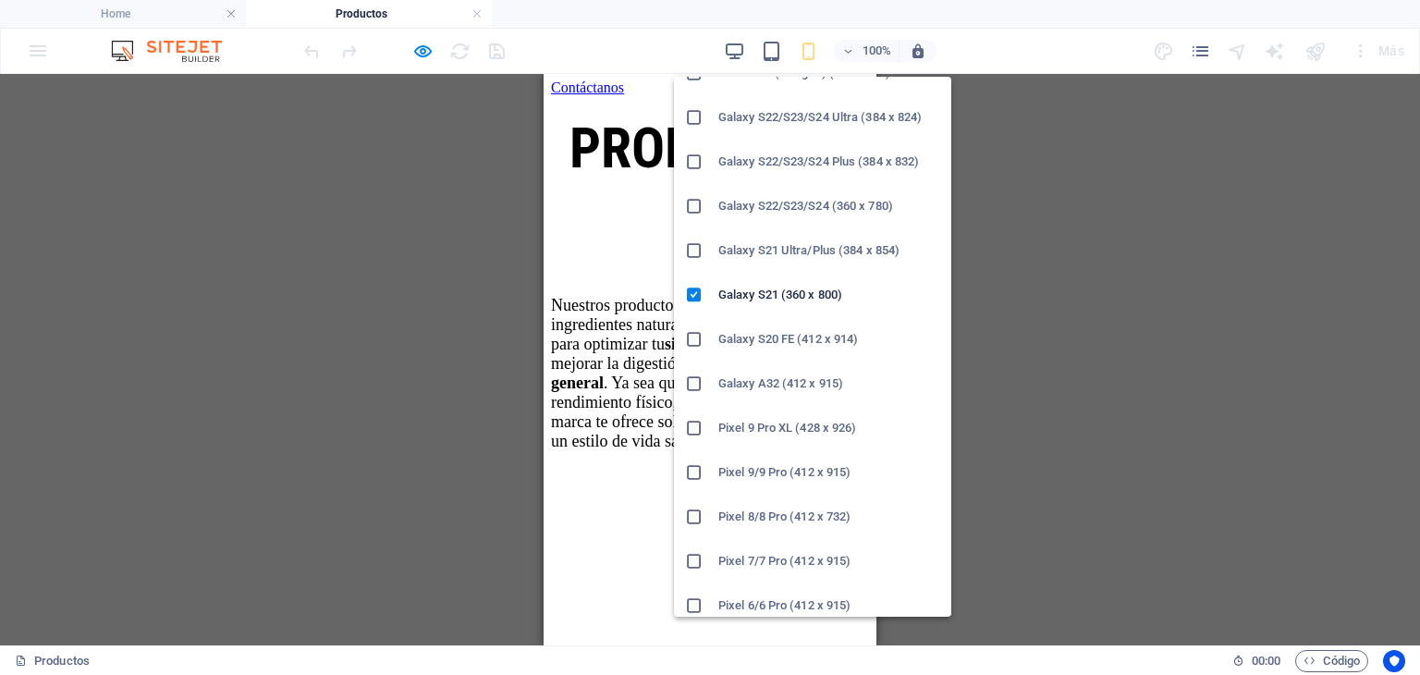
click at [854, 386] on h6 "Galaxy A32 (412 x 915)" at bounding box center [829, 384] width 222 height 22
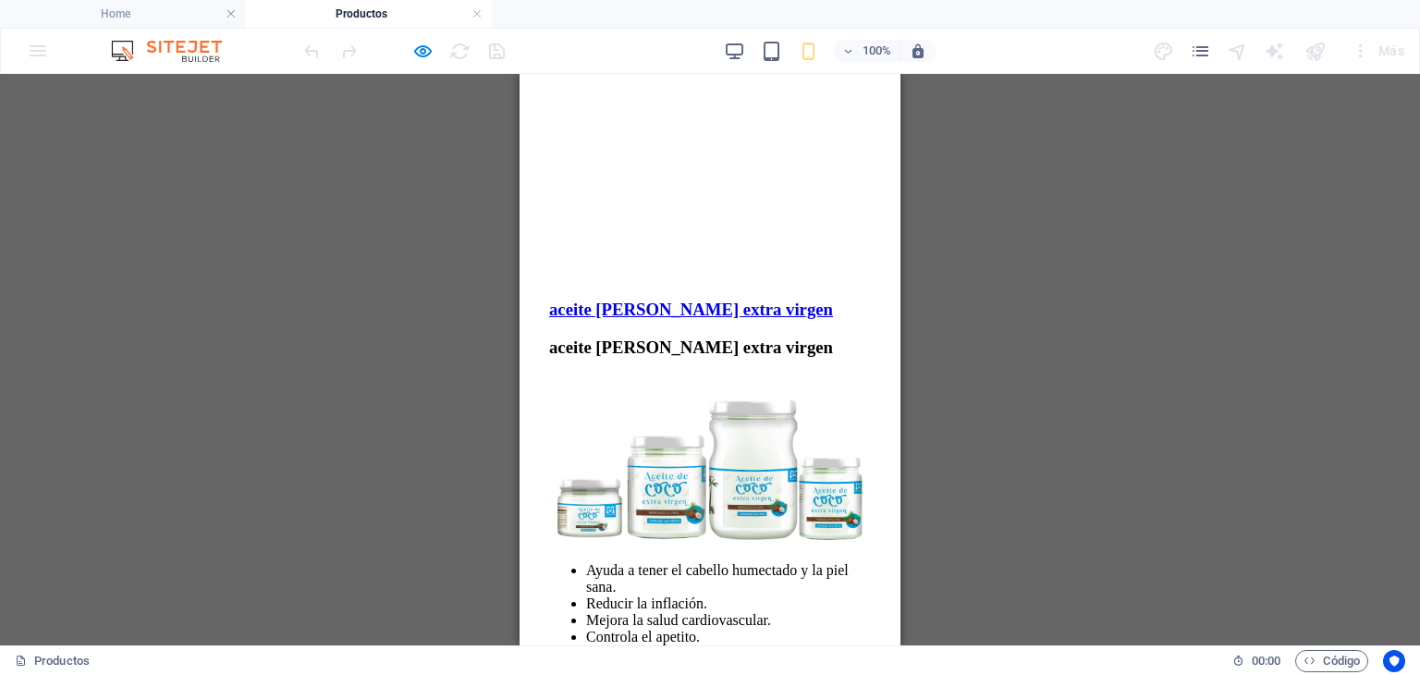
scroll to position [555, 0]
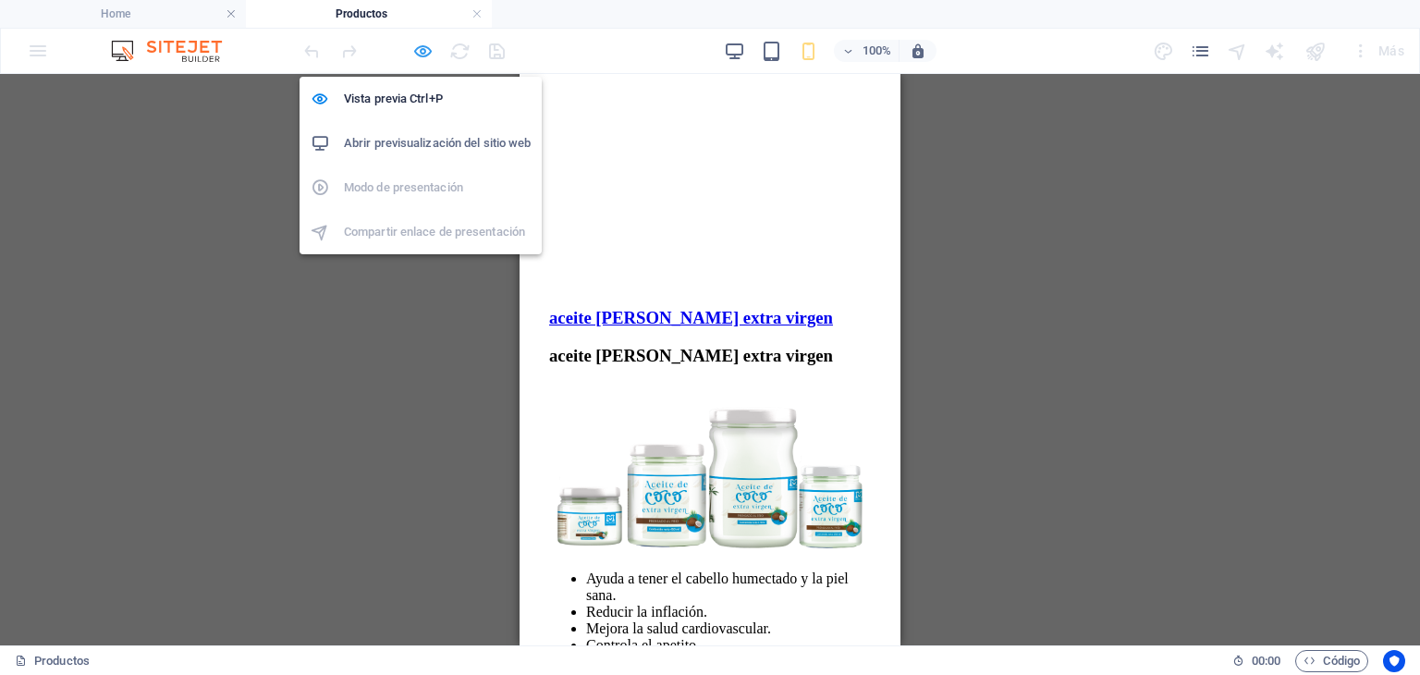
click at [421, 48] on icon "button" at bounding box center [422, 51] width 21 height 21
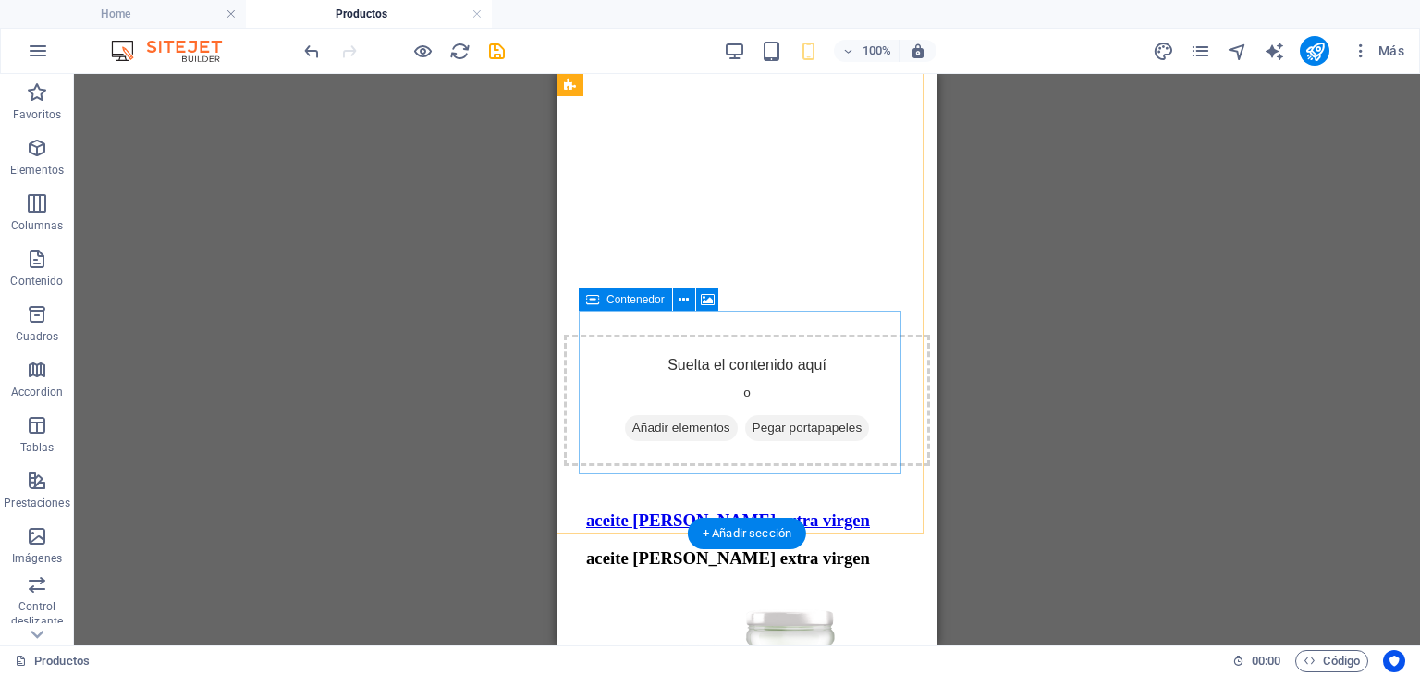
click at [850, 432] on div "Suelta el contenido aquí o Añadir elementos Pegar portapapeles" at bounding box center [747, 400] width 366 height 131
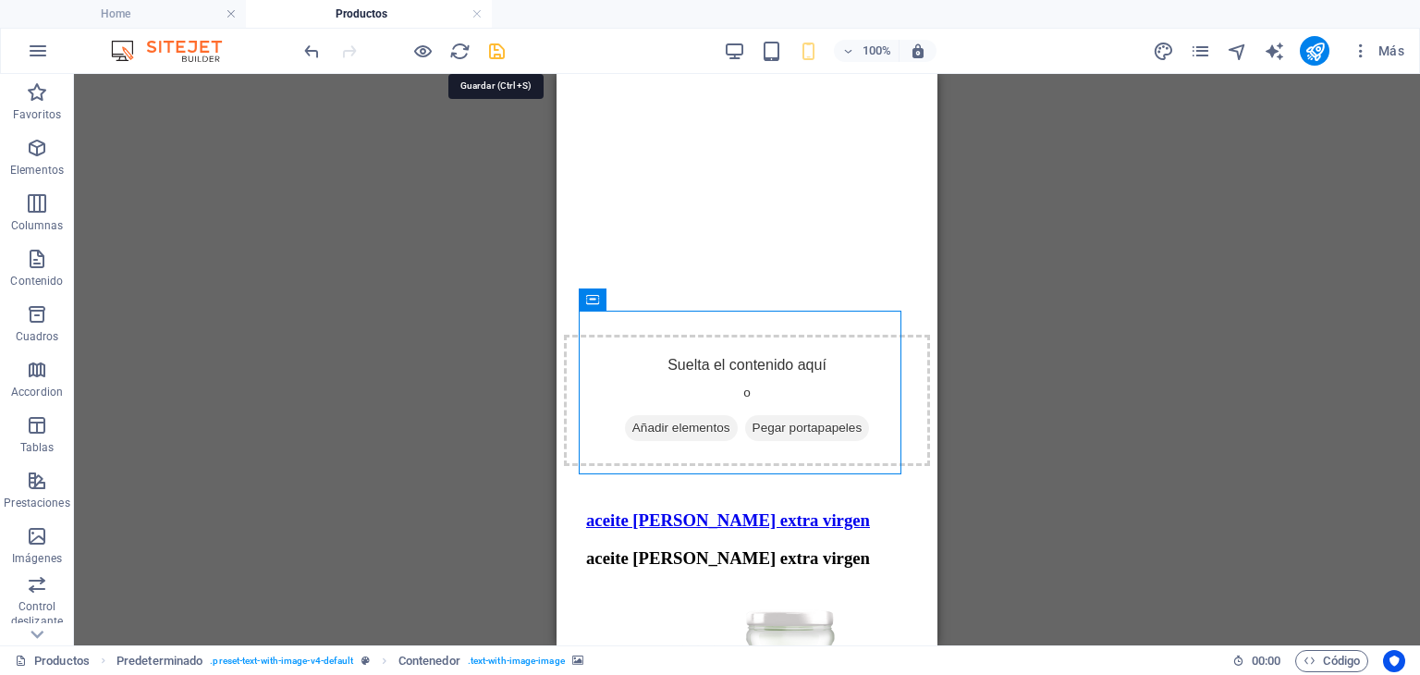
click at [496, 44] on icon "save" at bounding box center [496, 51] width 21 height 21
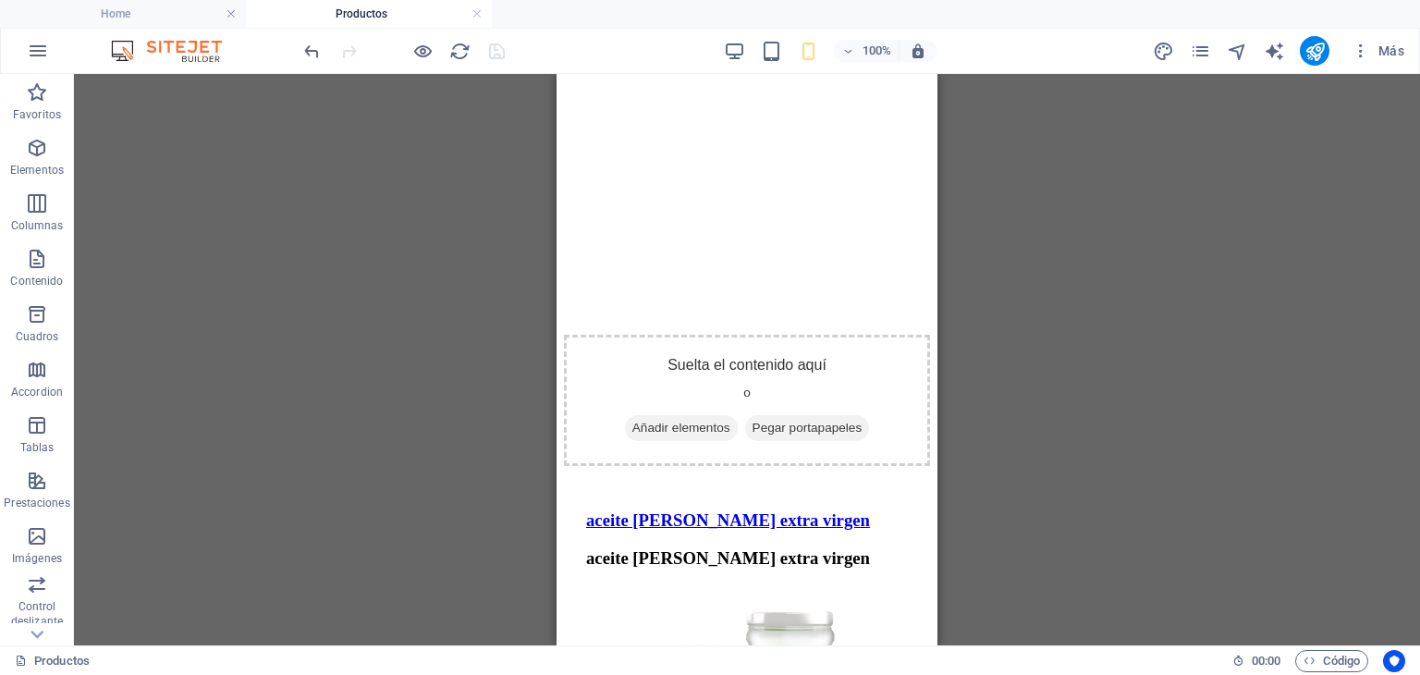
click at [710, 49] on div "100% Más" at bounding box center [855, 51] width 1111 height 30
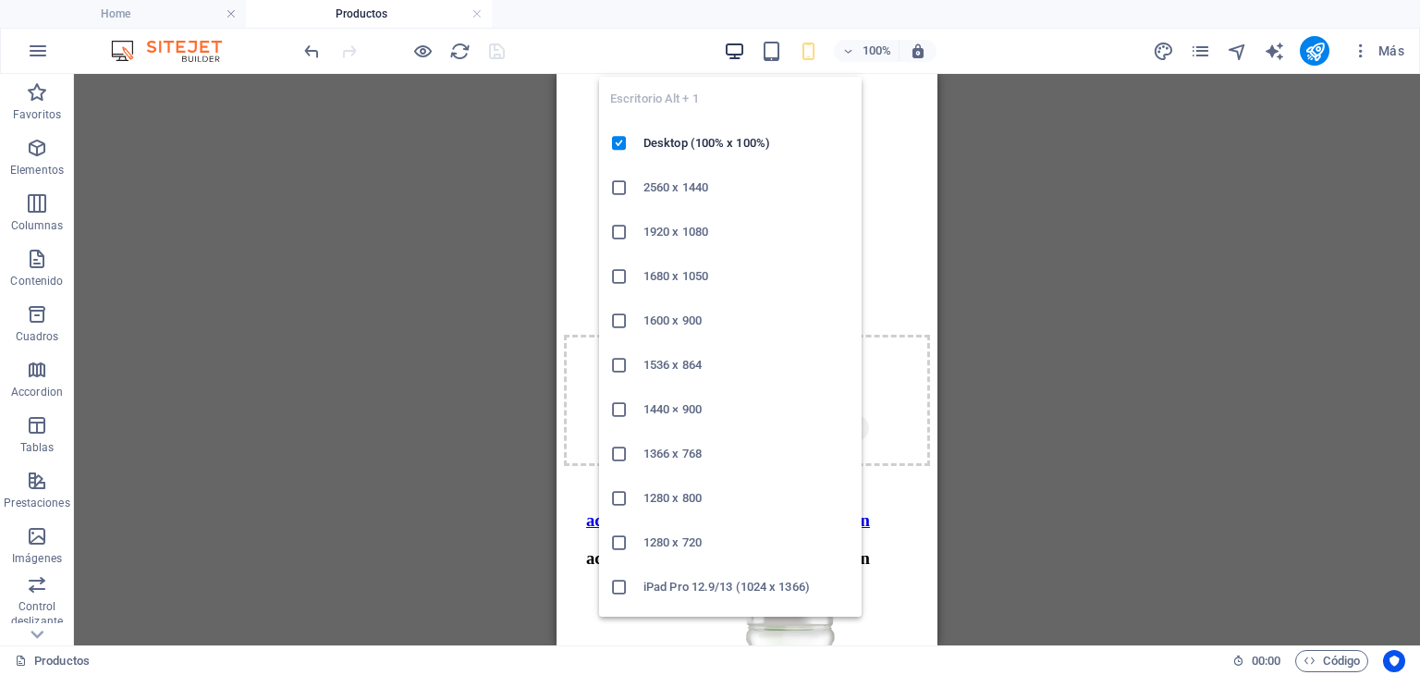
click at [734, 47] on icon "button" at bounding box center [734, 51] width 21 height 21
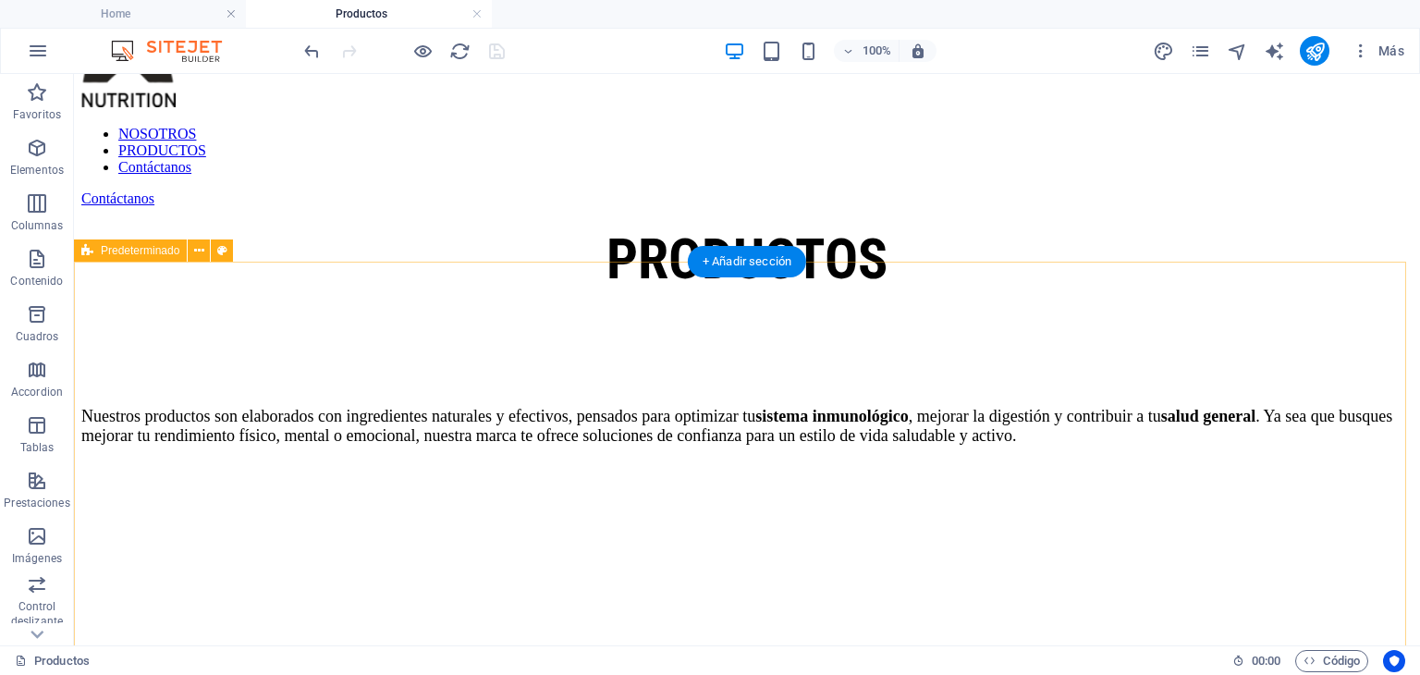
scroll to position [0, 0]
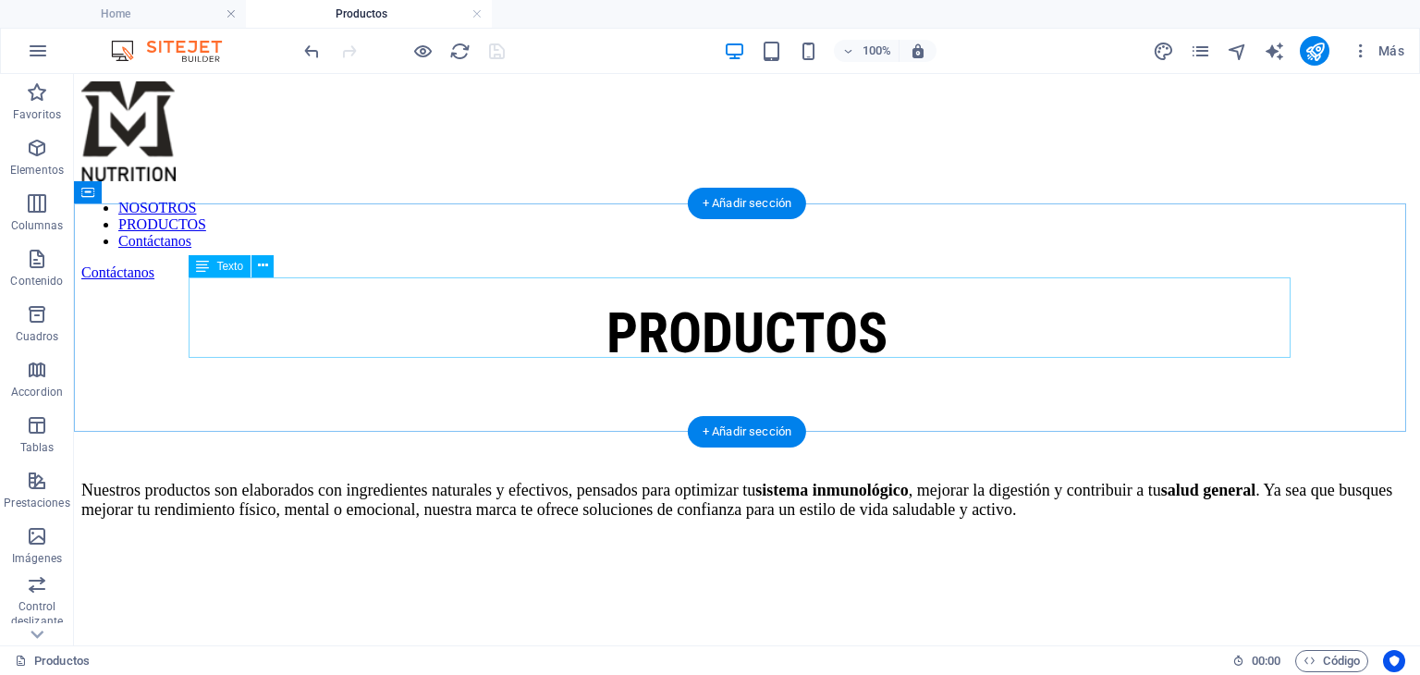
click at [744, 301] on div "PRODUCTOS" at bounding box center [746, 333] width 1331 height 66
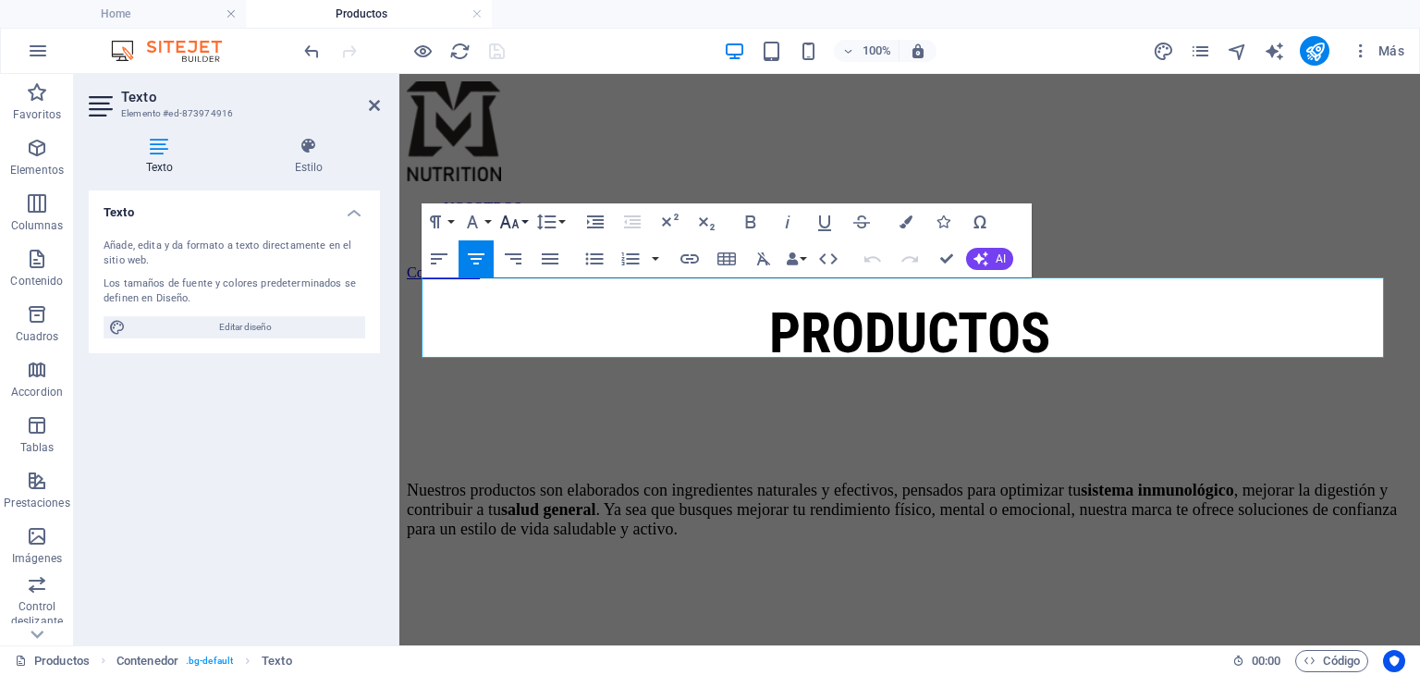
click at [521, 224] on button "Font Size" at bounding box center [513, 221] width 35 height 37
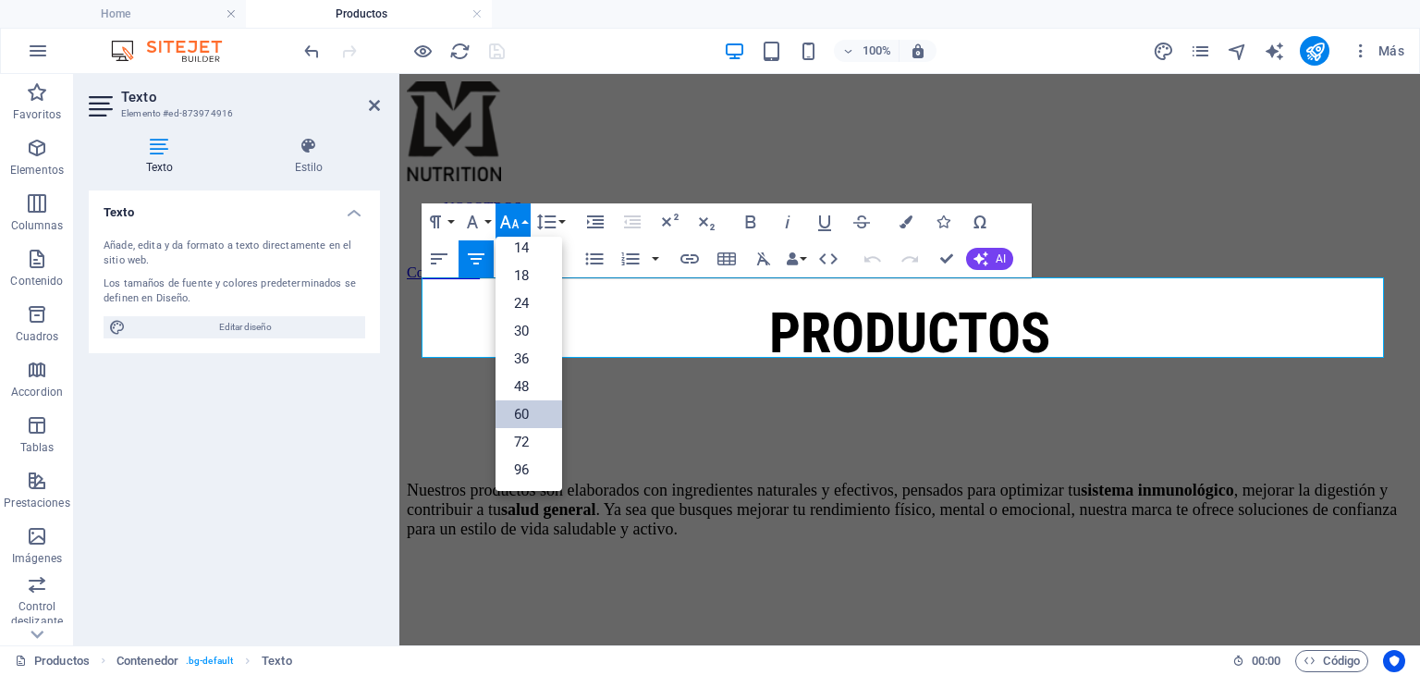
scroll to position [148, 0]
click at [521, 224] on button "Font Size" at bounding box center [513, 221] width 35 height 37
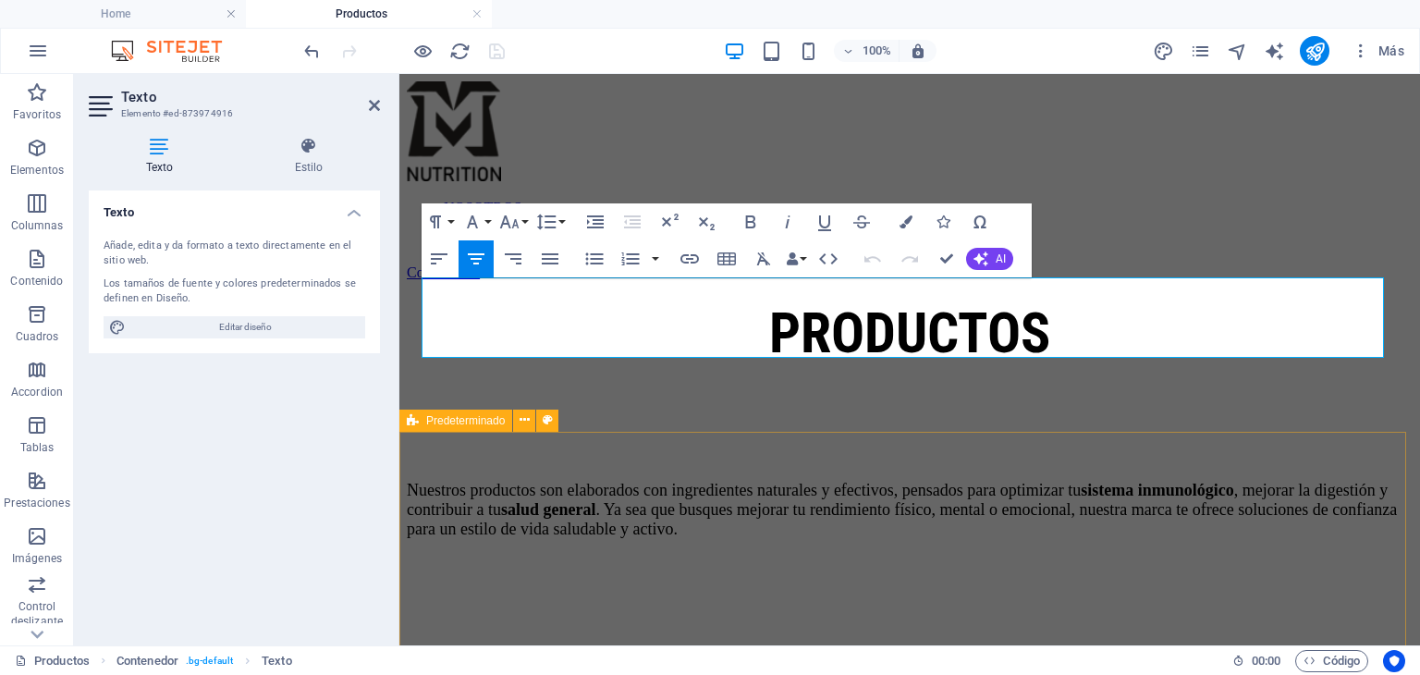
drag, startPoint x: 717, startPoint y: 465, endPoint x: 975, endPoint y: 330, distance: 290.3
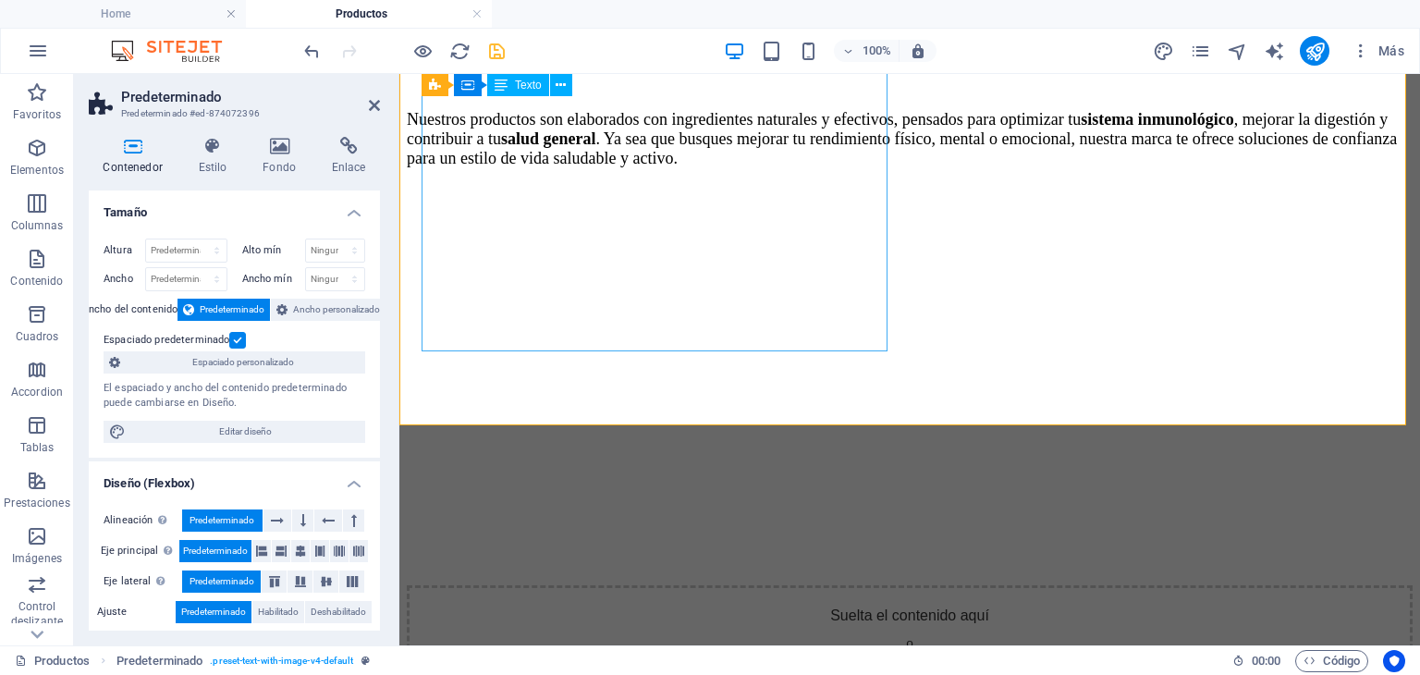
scroll to position [185, 0]
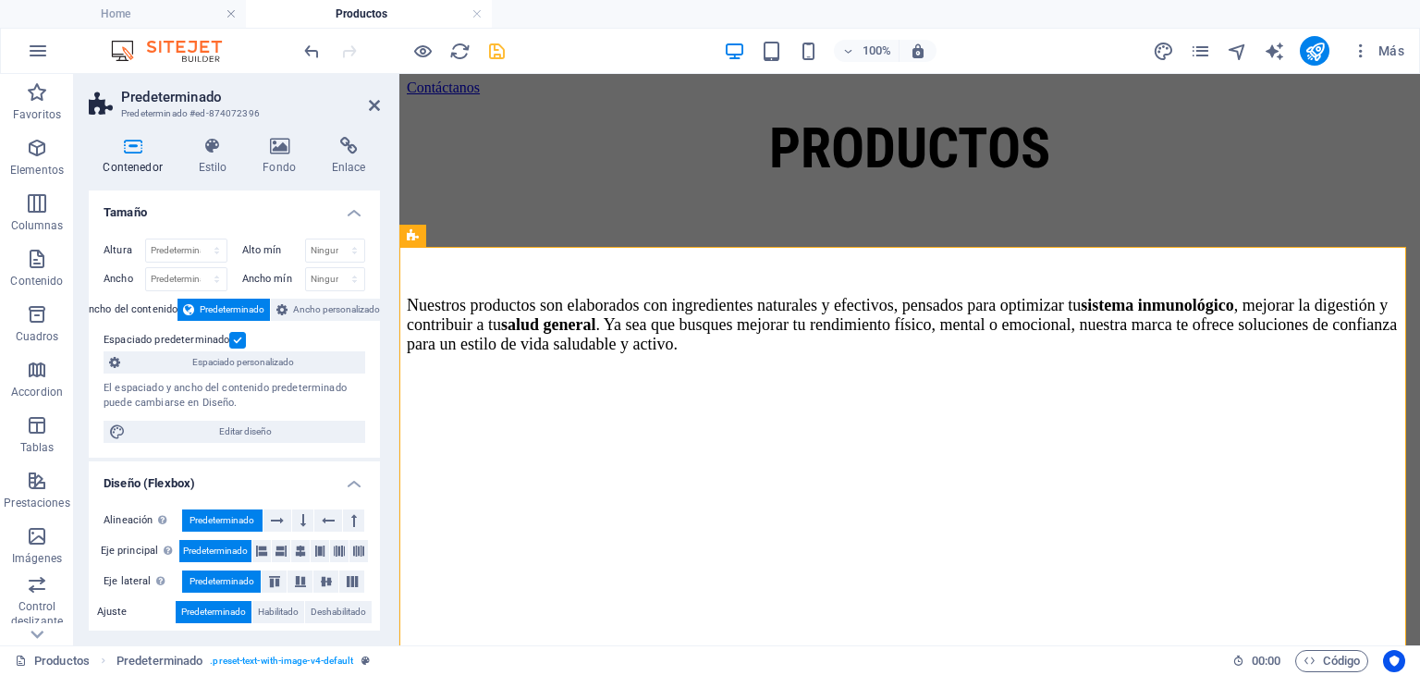
click at [374, 114] on header "Predeterminado Predeterminado #ed-874072396" at bounding box center [234, 98] width 291 height 48
click at [374, 110] on icon at bounding box center [374, 105] width 11 height 15
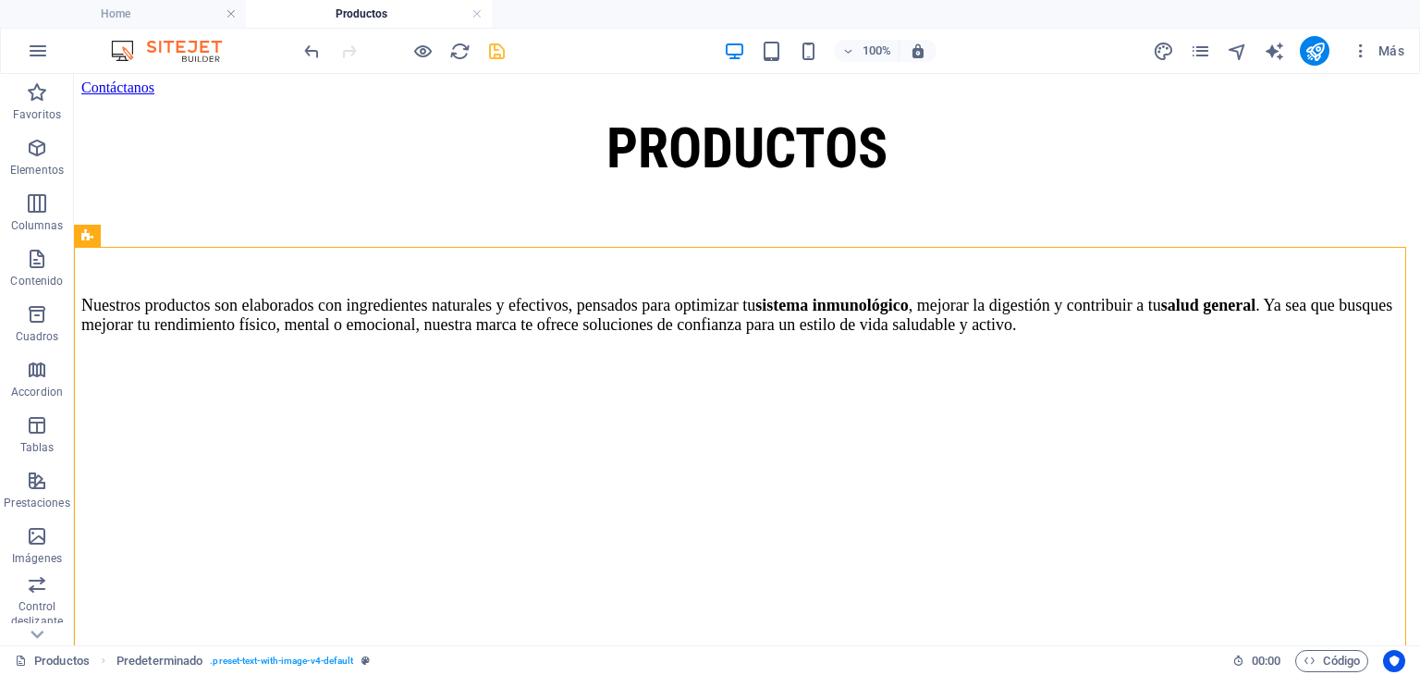
click at [498, 50] on icon "save" at bounding box center [496, 51] width 21 height 21
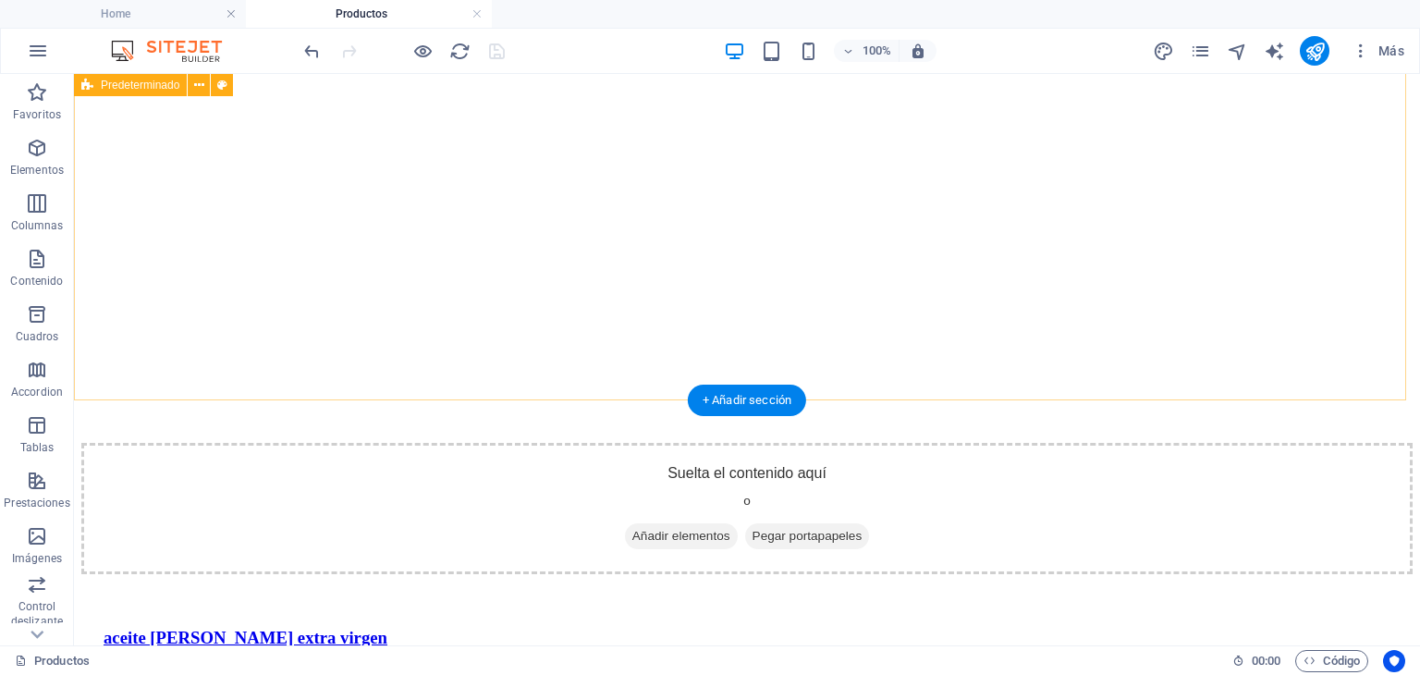
scroll to position [462, 0]
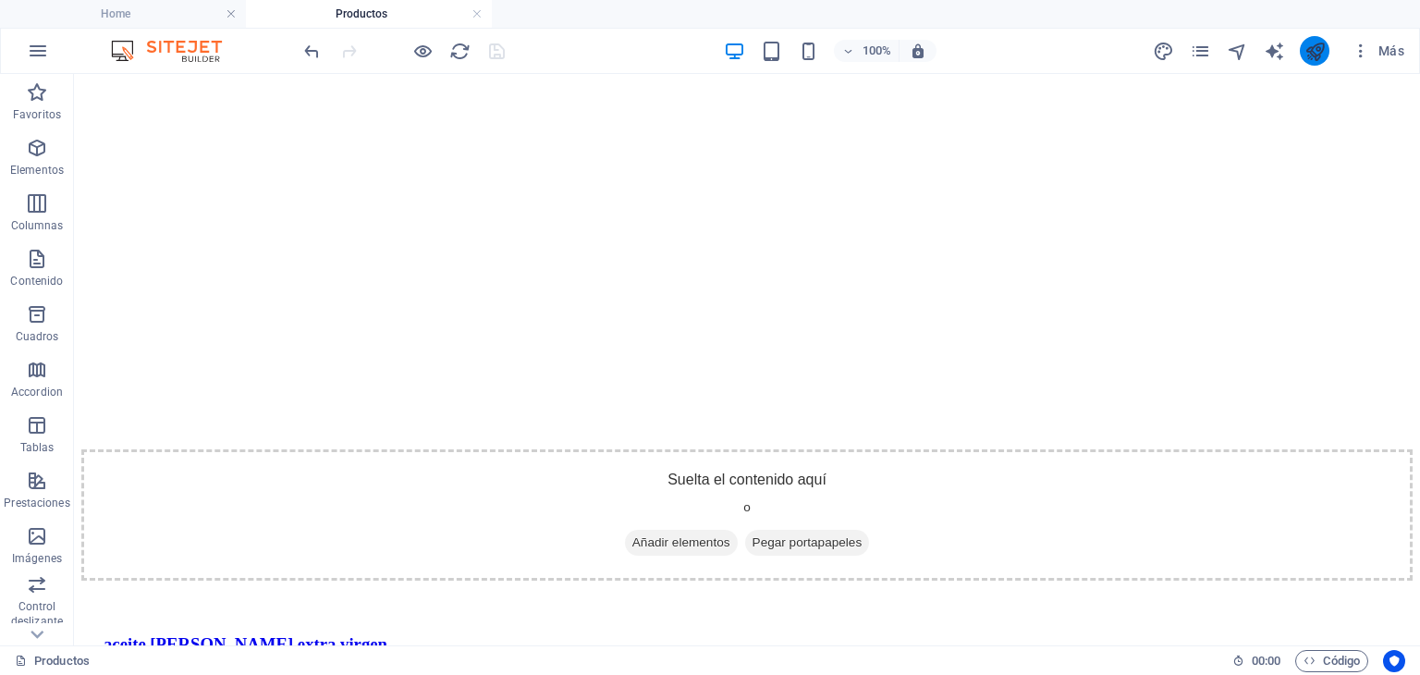
click at [1318, 61] on button "publish" at bounding box center [1315, 51] width 30 height 30
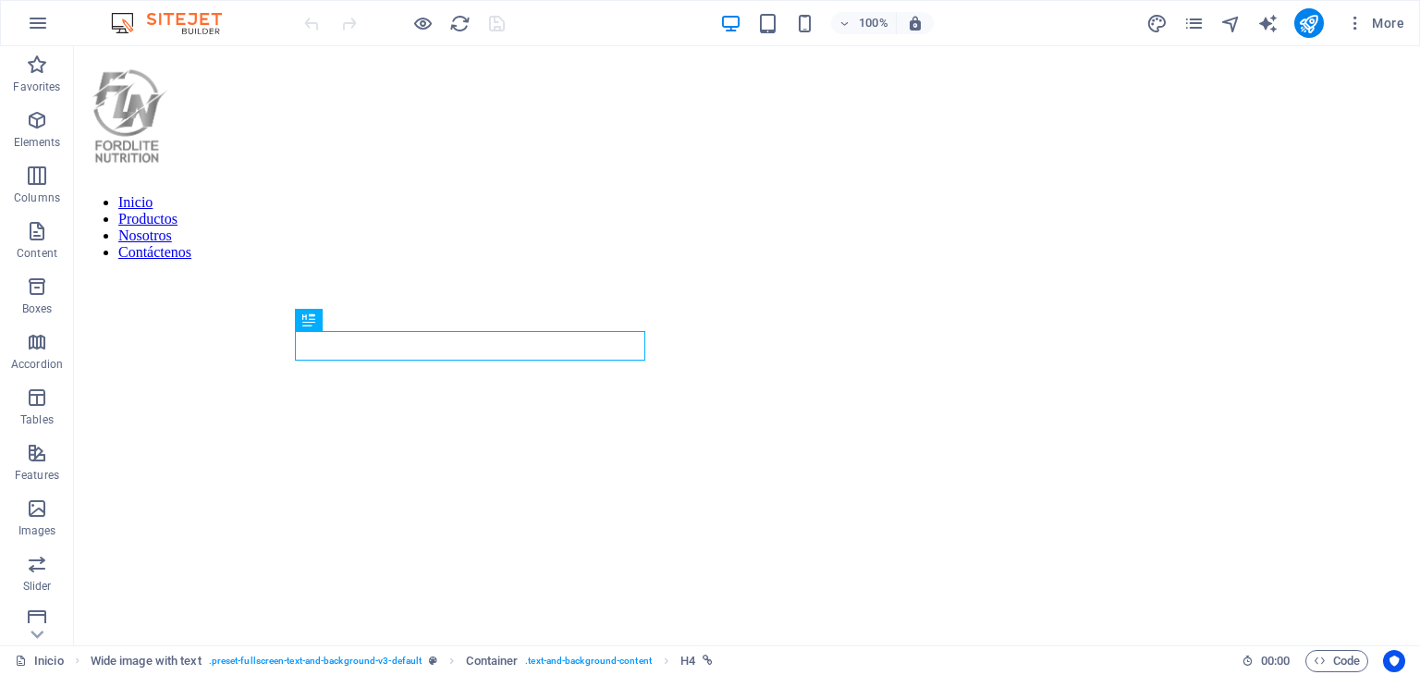
scroll to position [725, 0]
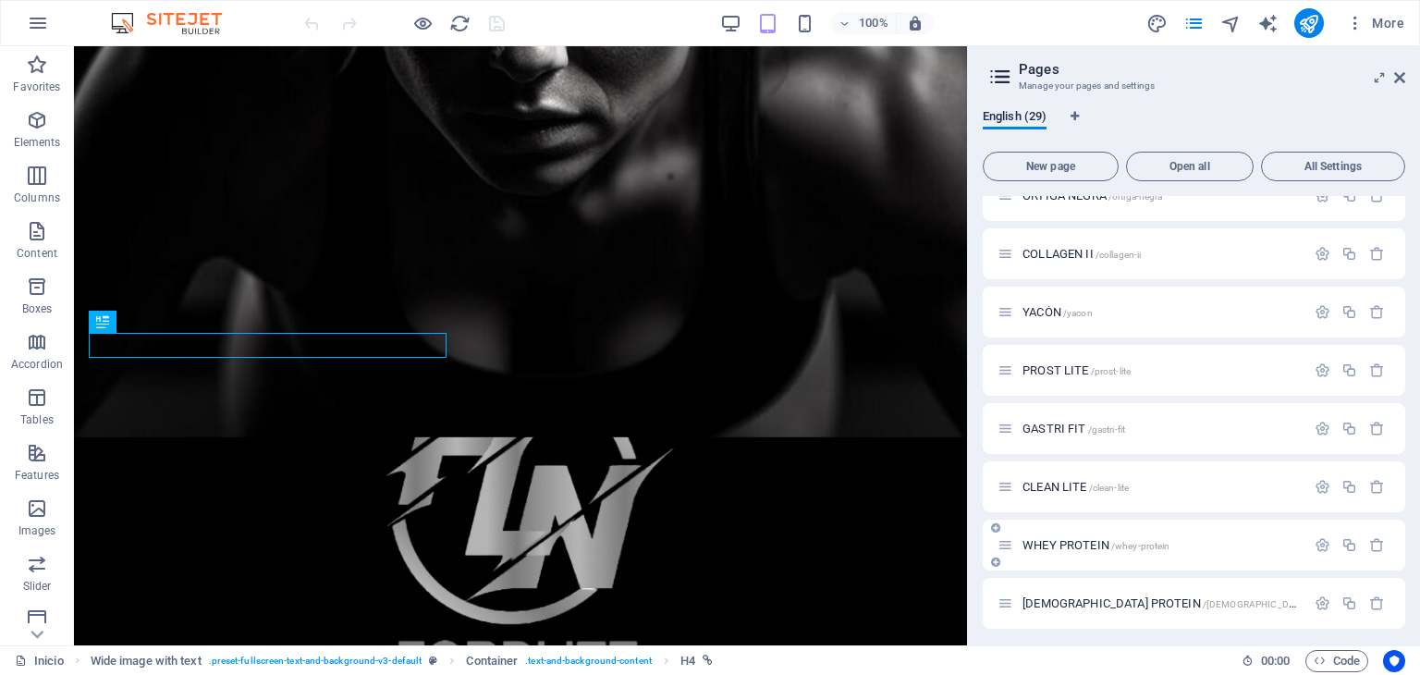
scroll to position [1255, 0]
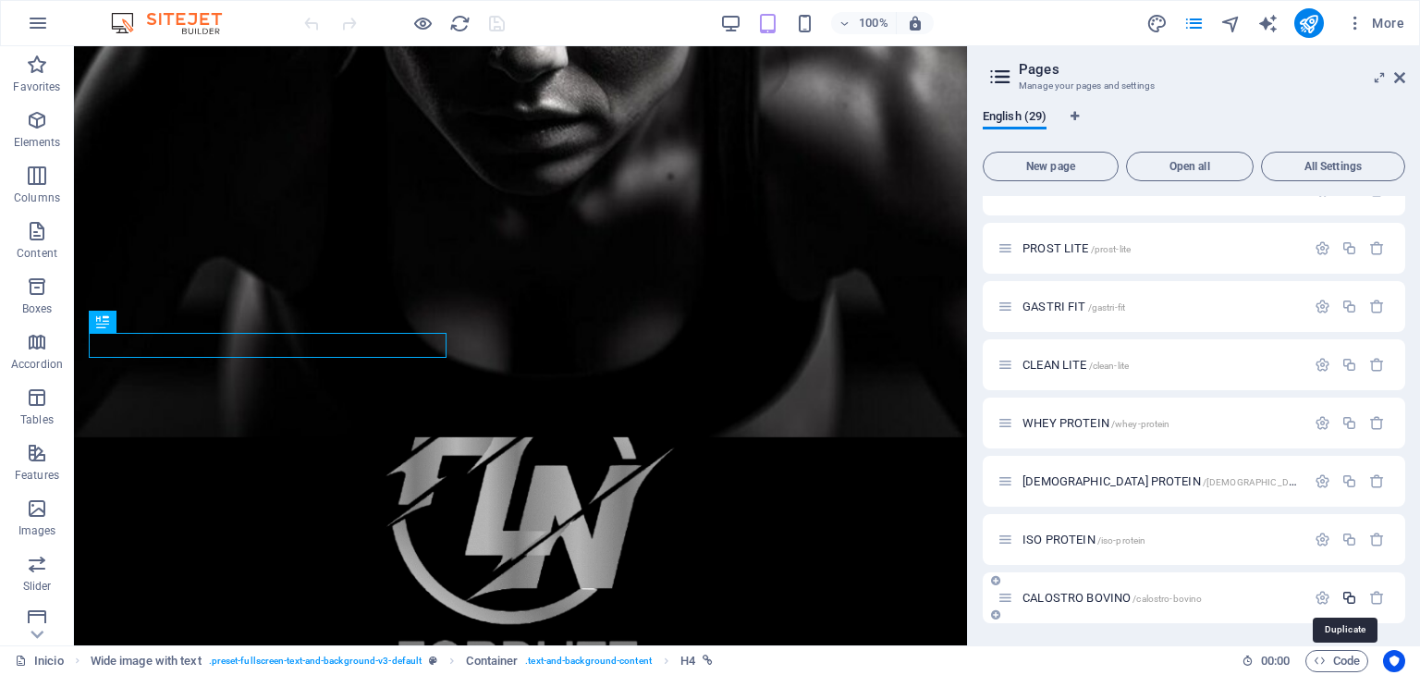
click at [1346, 599] on icon "button" at bounding box center [1350, 598] width 16 height 16
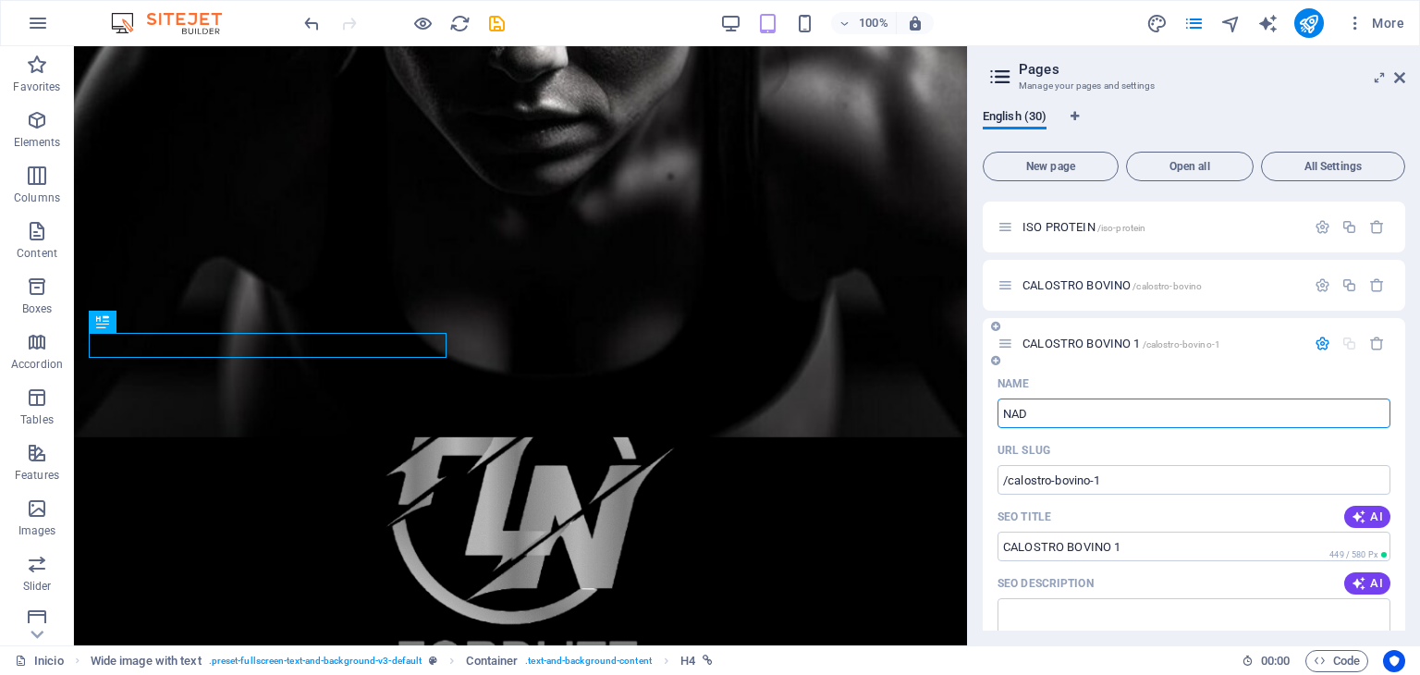
type input "NAD"
type input "/nad"
type input "NAD"
type input "NAD+R"
type input "NAD+"
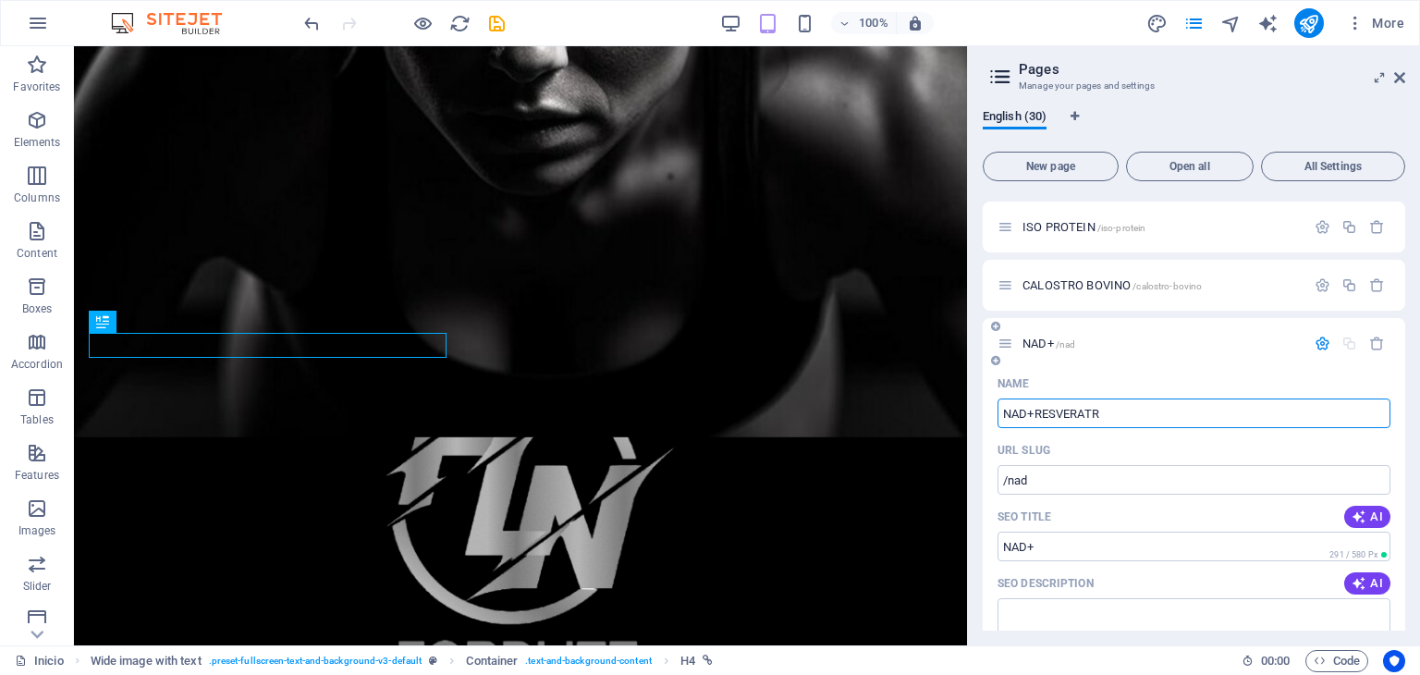
type input "NAD+RESVERATRO"
type input "/nad-resveratr"
type input "NAD+RESVERATR"
type input "NAD+RESVERATROL"
type input "/nad-resveratrol"
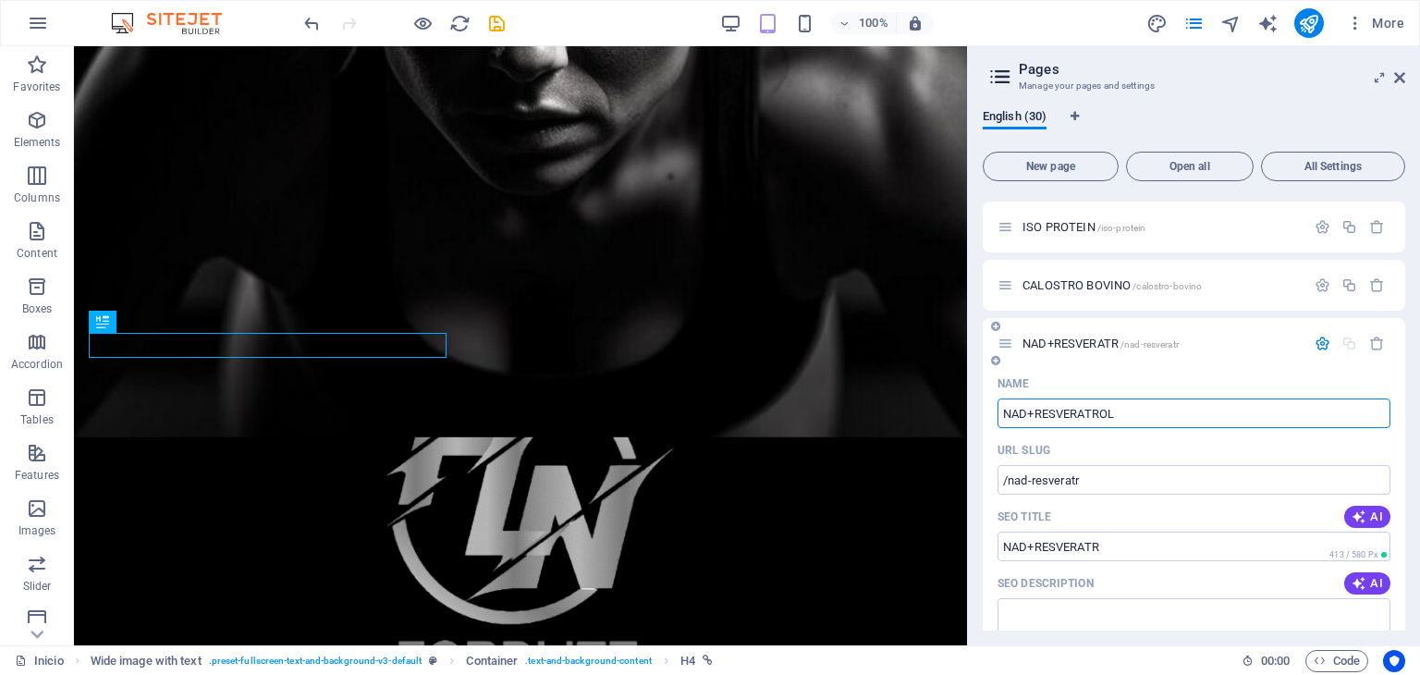
type input "NAD+RESVERATROL"
click at [1077, 349] on span "NAD+RESVERATROL /nad-resveratrol" at bounding box center [1112, 344] width 178 height 14
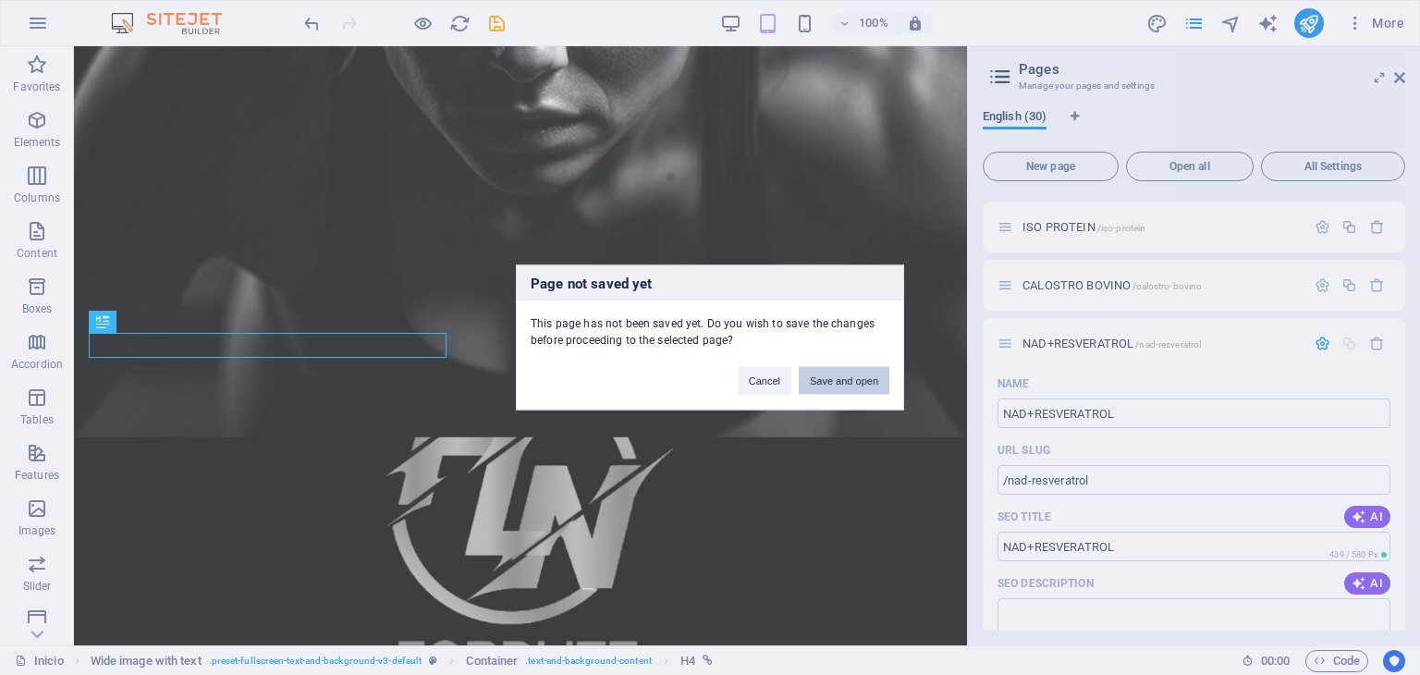
click at [836, 374] on button "Save and open" at bounding box center [844, 381] width 91 height 28
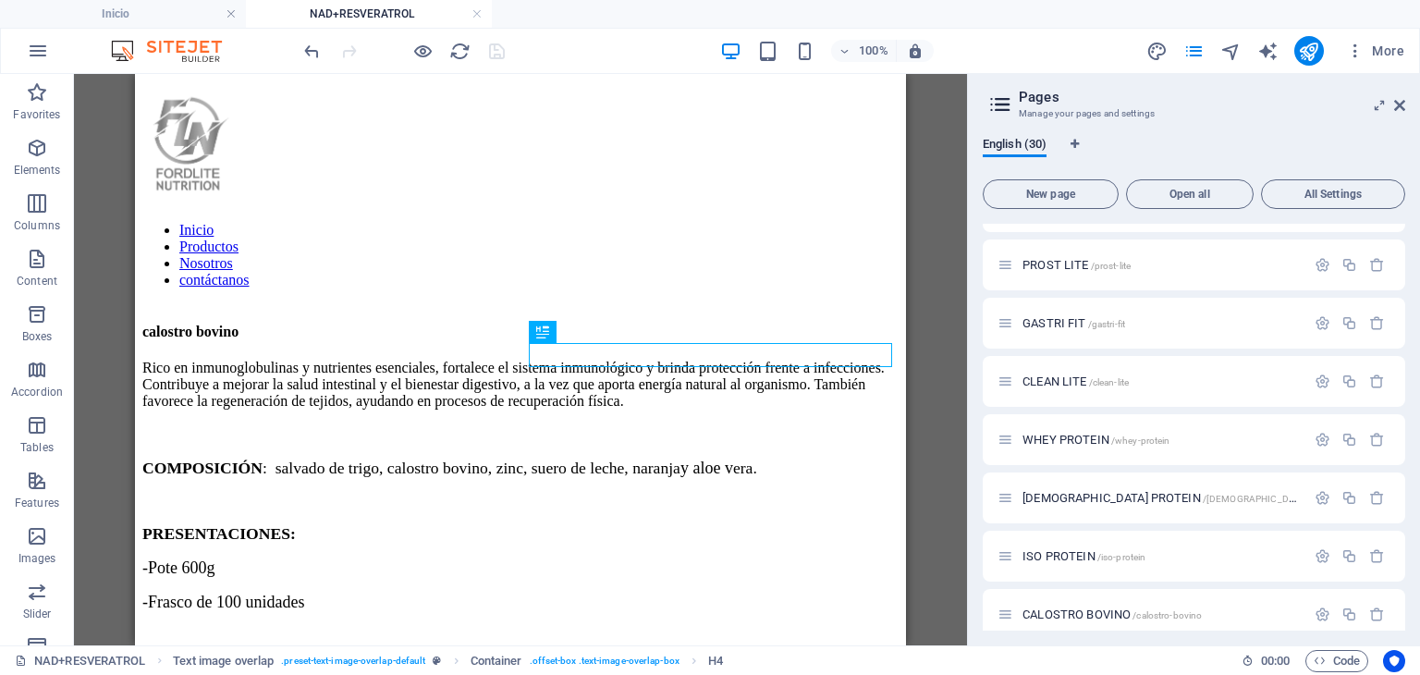
scroll to position [0, 0]
click at [1406, 98] on aside "Pages Manage your pages and settings English (30) New page Open all All Setting…" at bounding box center [1193, 359] width 453 height 571
drag, startPoint x: 1397, startPoint y: 116, endPoint x: 1399, endPoint y: 105, distance: 10.3
click at [1398, 108] on header "Pages Manage your pages and settings" at bounding box center [1196, 98] width 419 height 48
click at [1403, 98] on icon at bounding box center [1399, 105] width 11 height 15
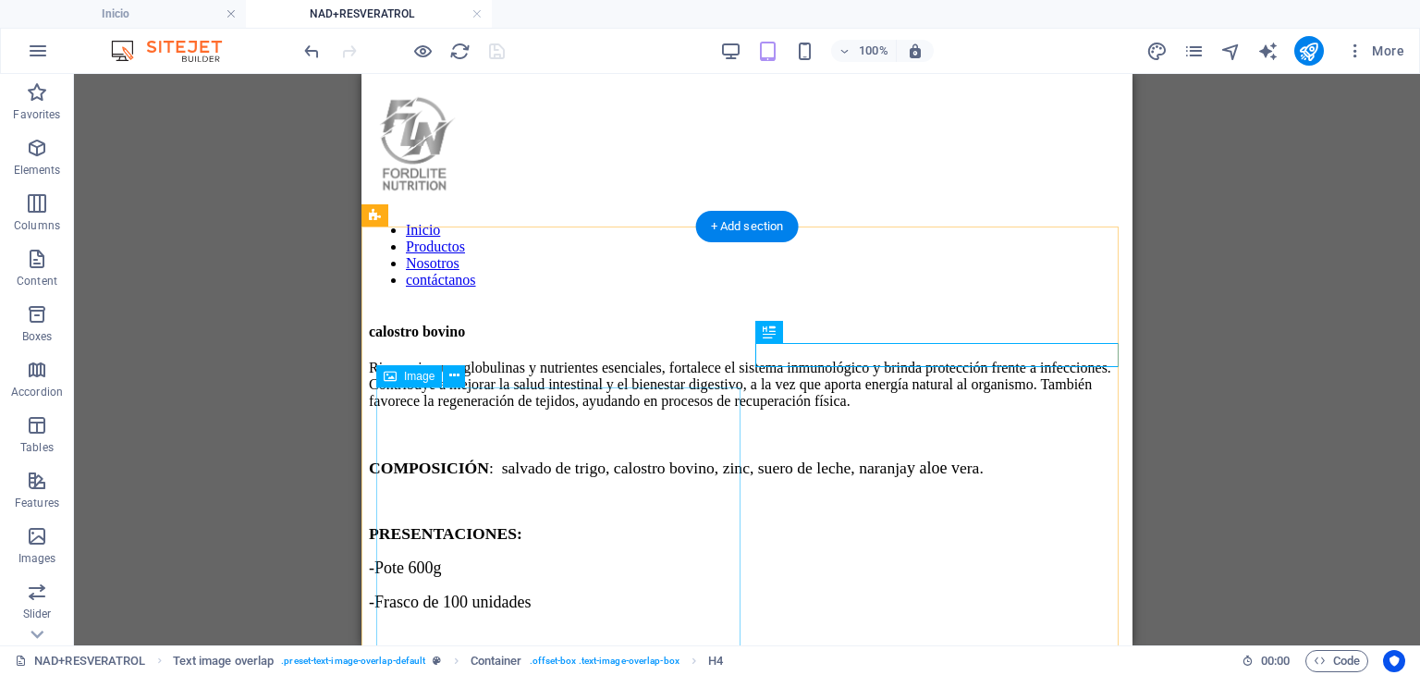
scroll to position [277, 0]
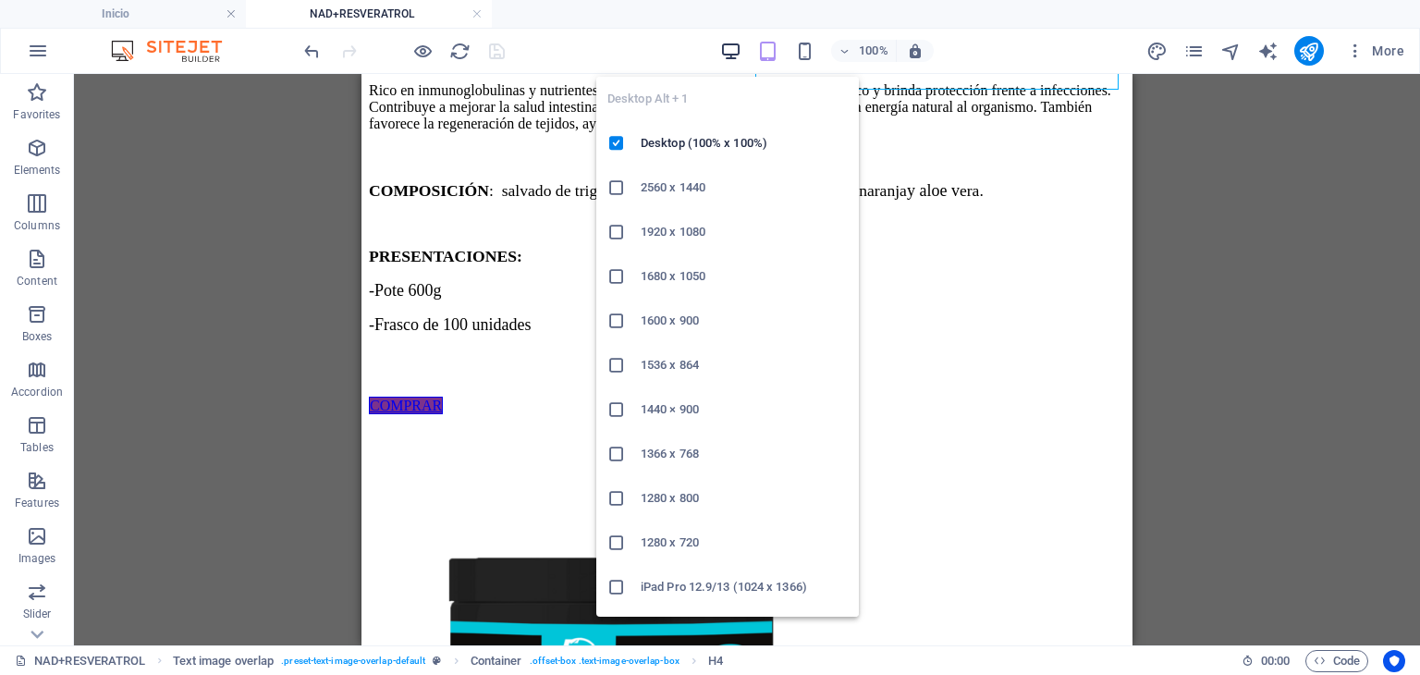
click at [741, 54] on icon "button" at bounding box center [730, 51] width 21 height 21
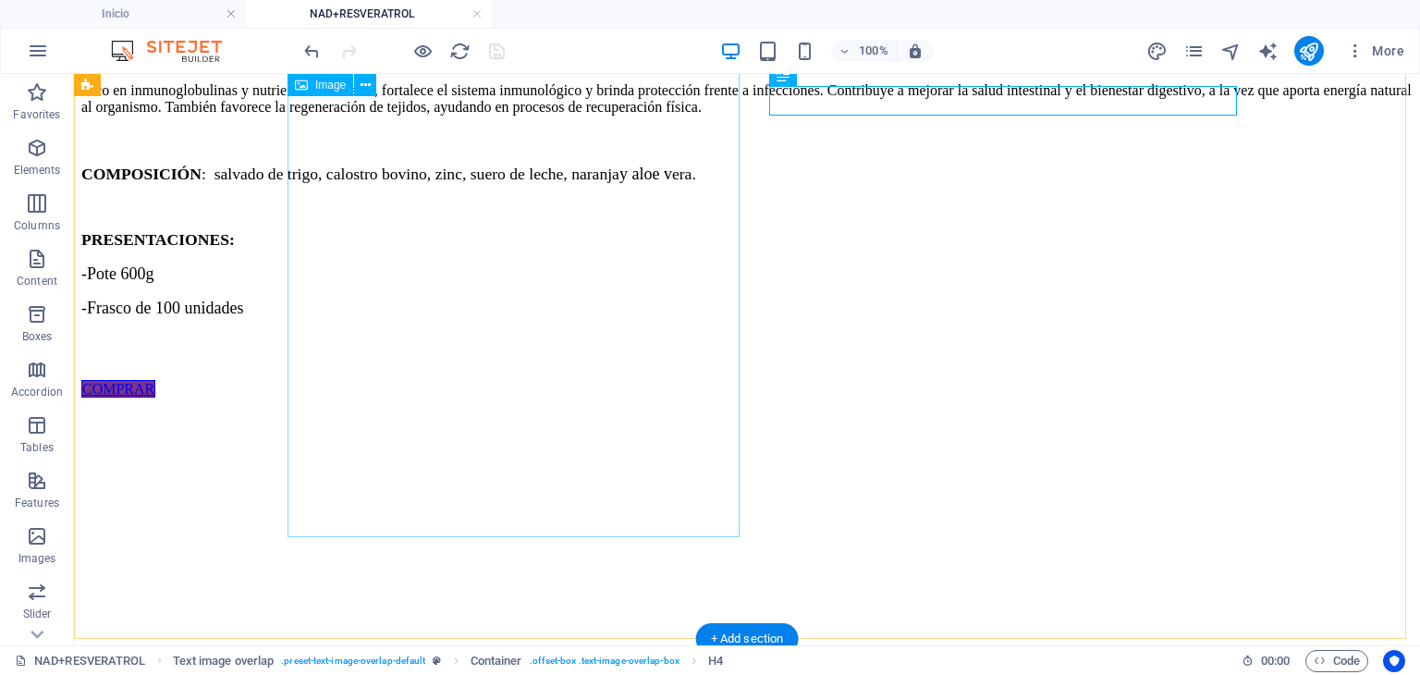
select select "%"
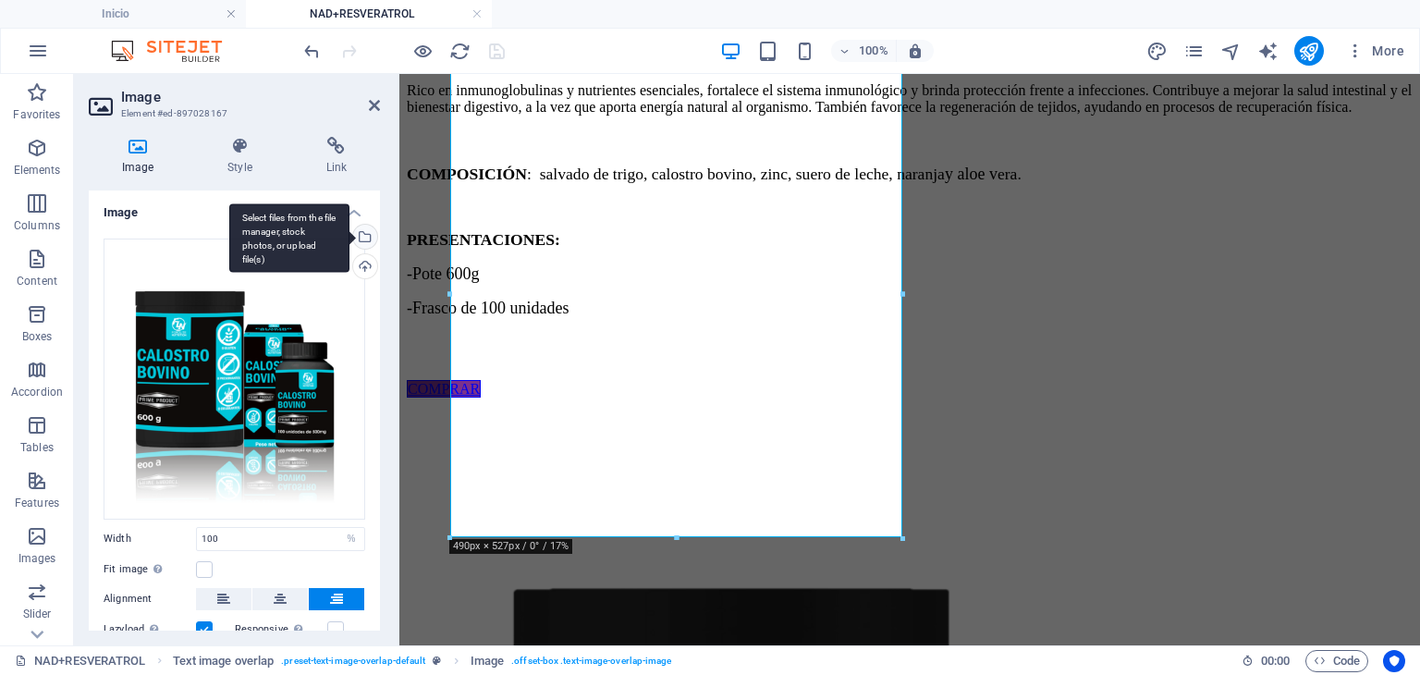
click at [349, 238] on div "Select files from the file manager, stock photos, or upload file(s)" at bounding box center [289, 237] width 120 height 69
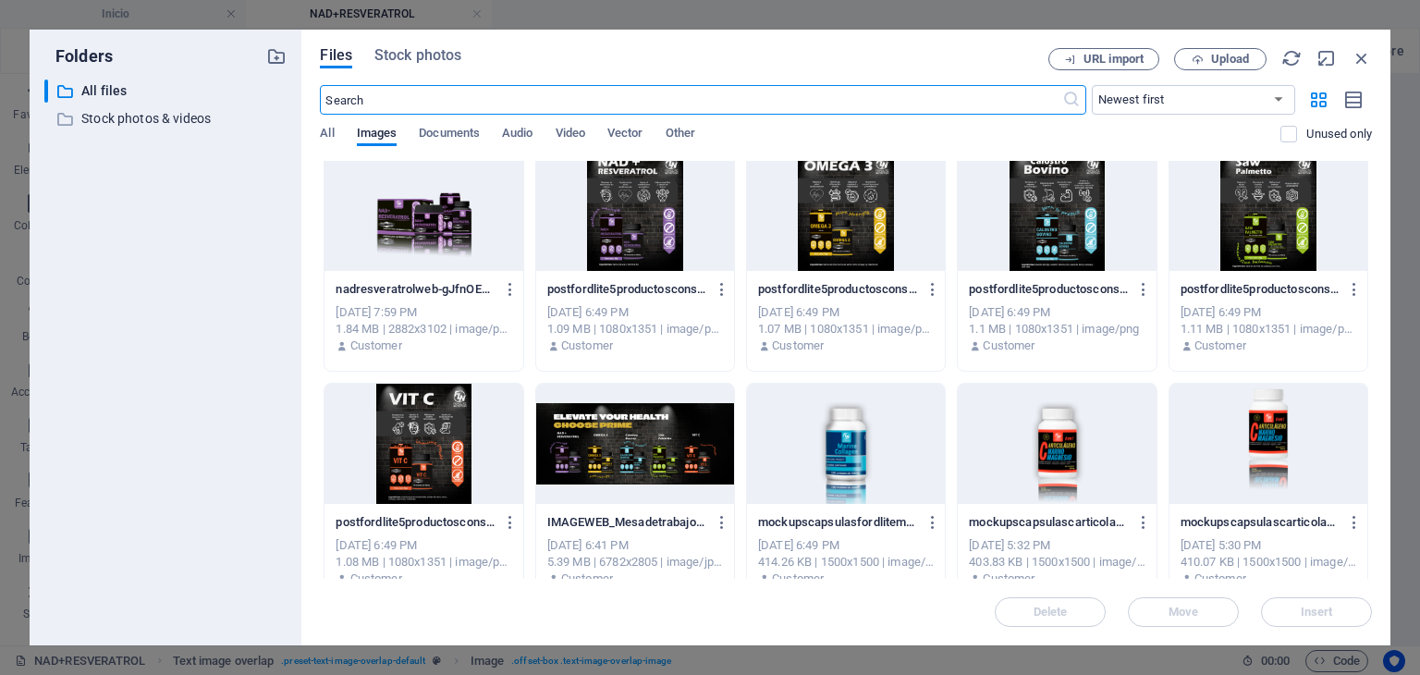
scroll to position [1294, 0]
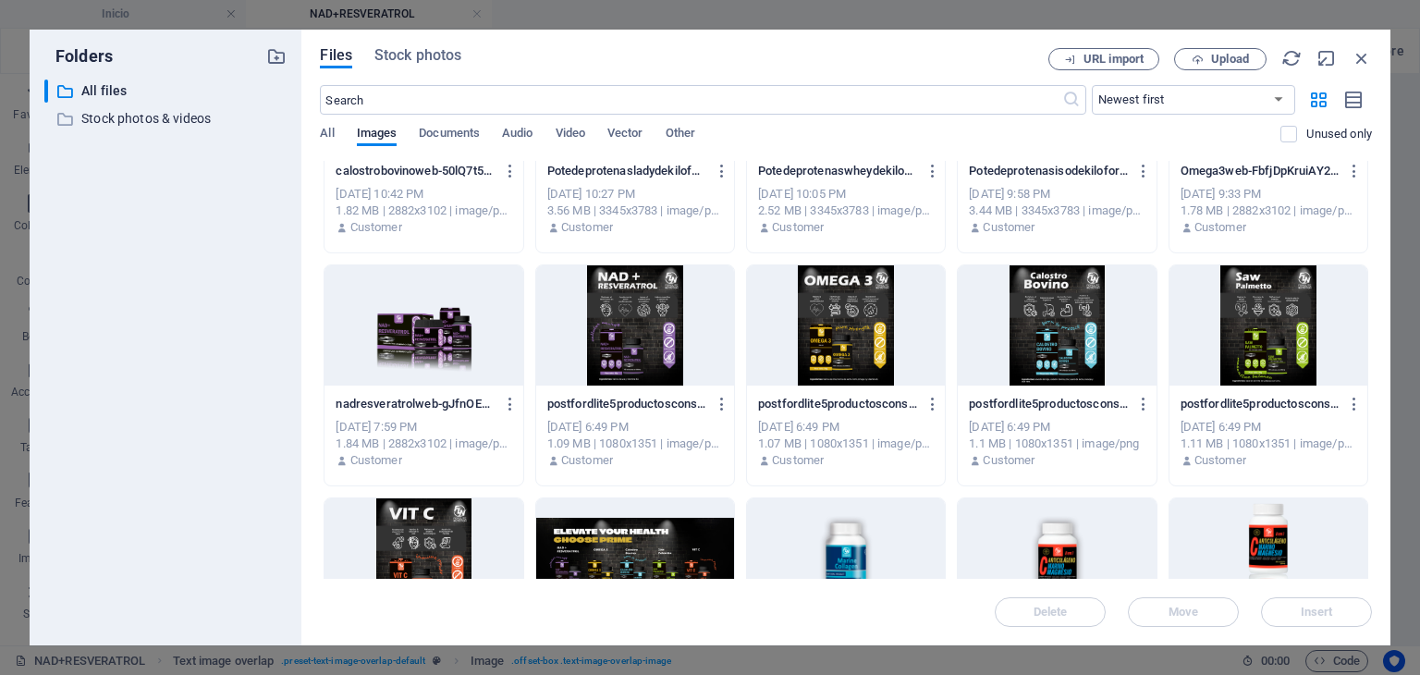
click at [459, 337] on div at bounding box center [424, 325] width 198 height 120
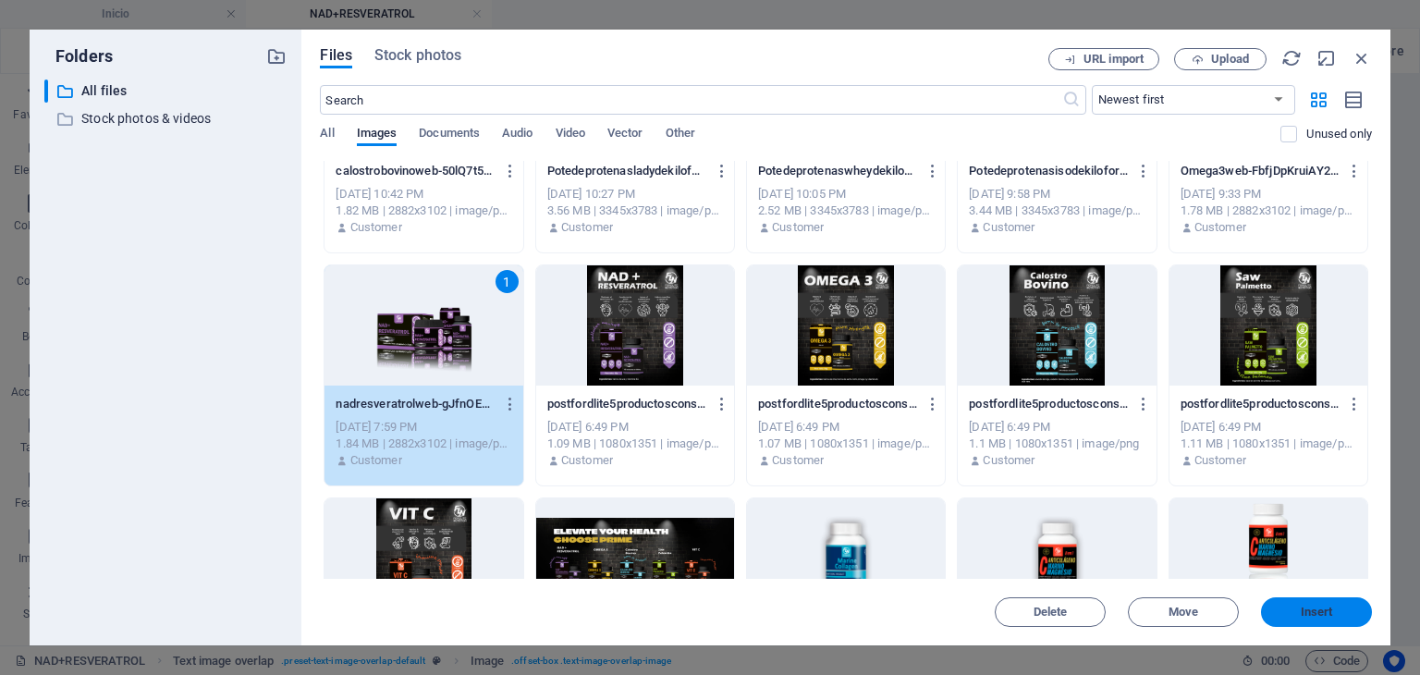
click at [1331, 616] on span "Insert" at bounding box center [1317, 612] width 32 height 11
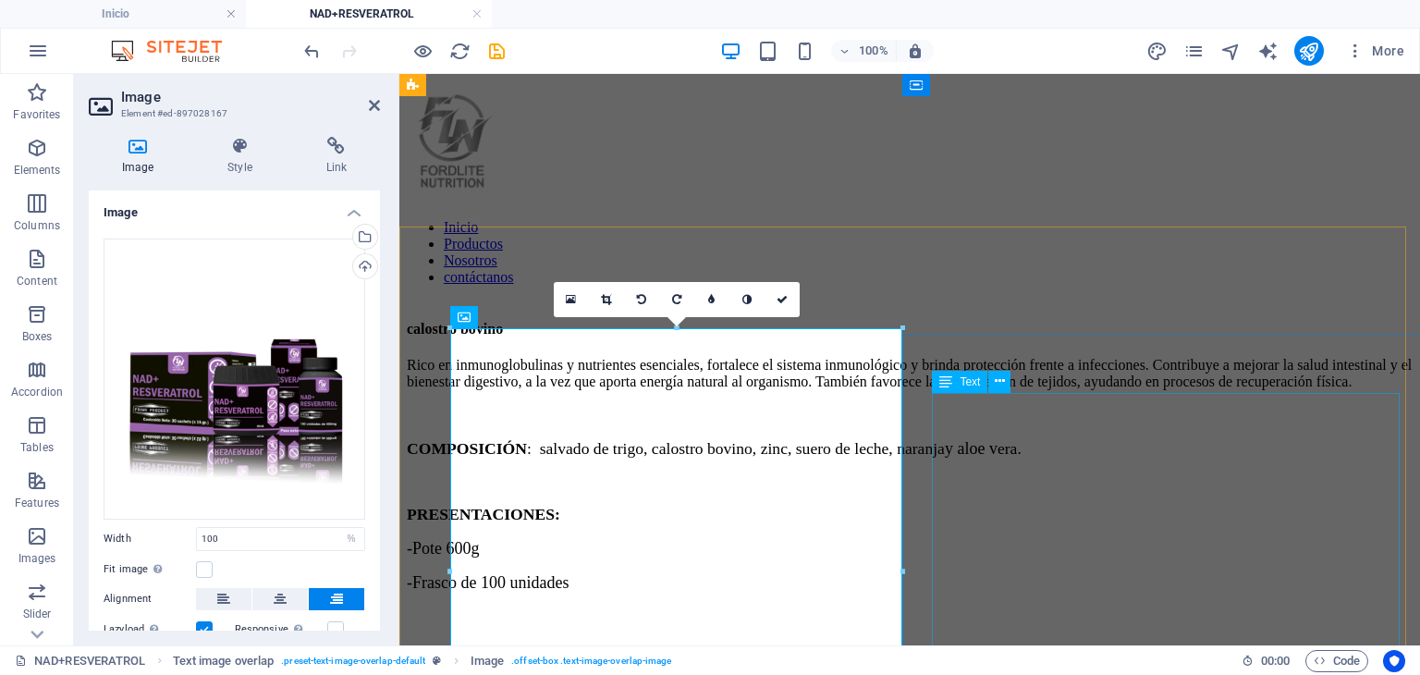
scroll to position [0, 0]
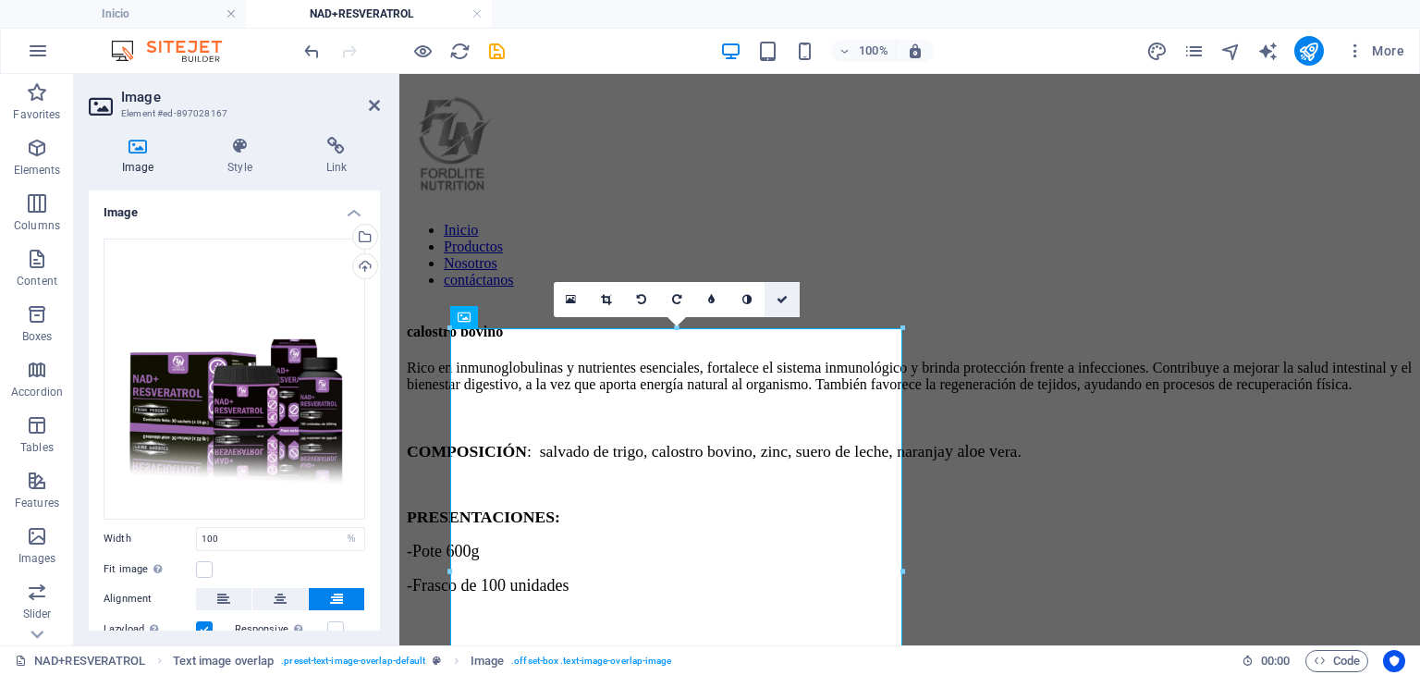
click at [773, 292] on link at bounding box center [782, 299] width 35 height 35
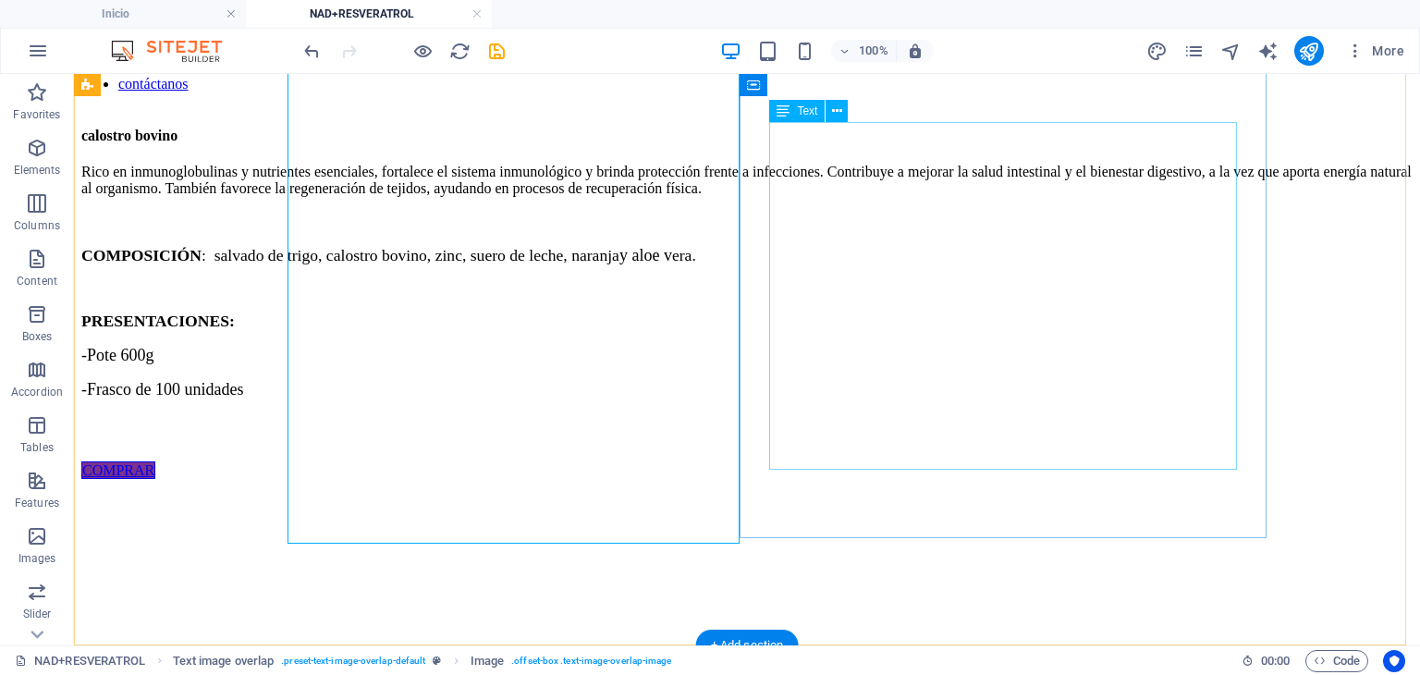
scroll to position [92, 0]
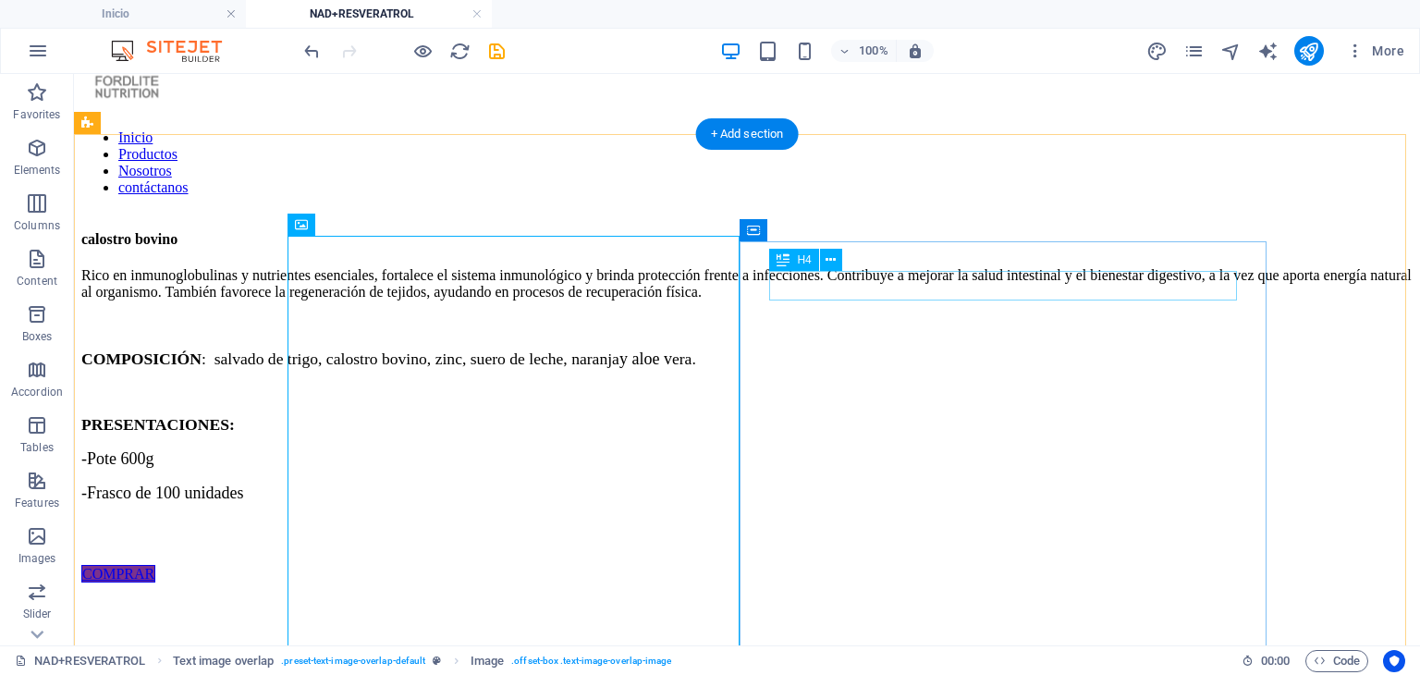
click at [968, 248] on div "calostro bovino" at bounding box center [746, 239] width 1331 height 17
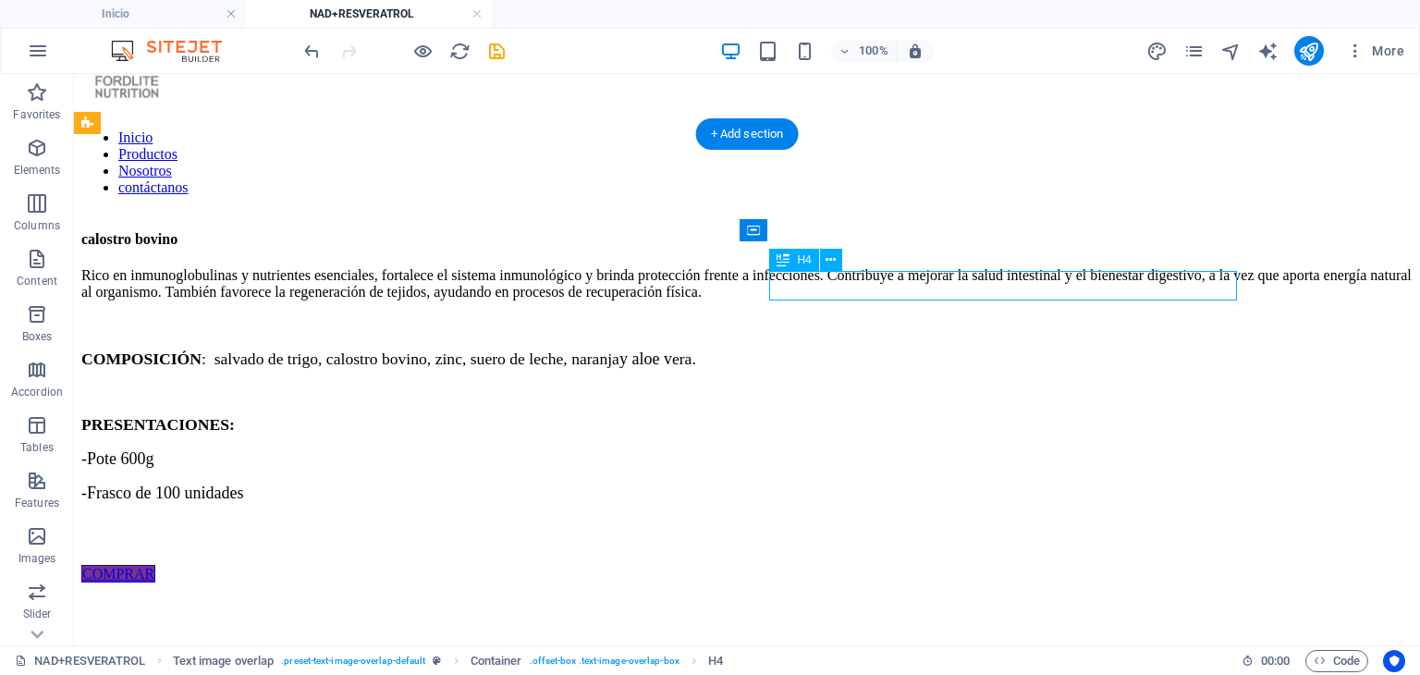
click at [968, 248] on div "calostro bovino" at bounding box center [746, 239] width 1331 height 17
click at [1015, 409] on div "Rico en inmunoglobulinas y nutrientes esenciales, fortalece el sistema inmunoló…" at bounding box center [746, 416] width 1331 height 299
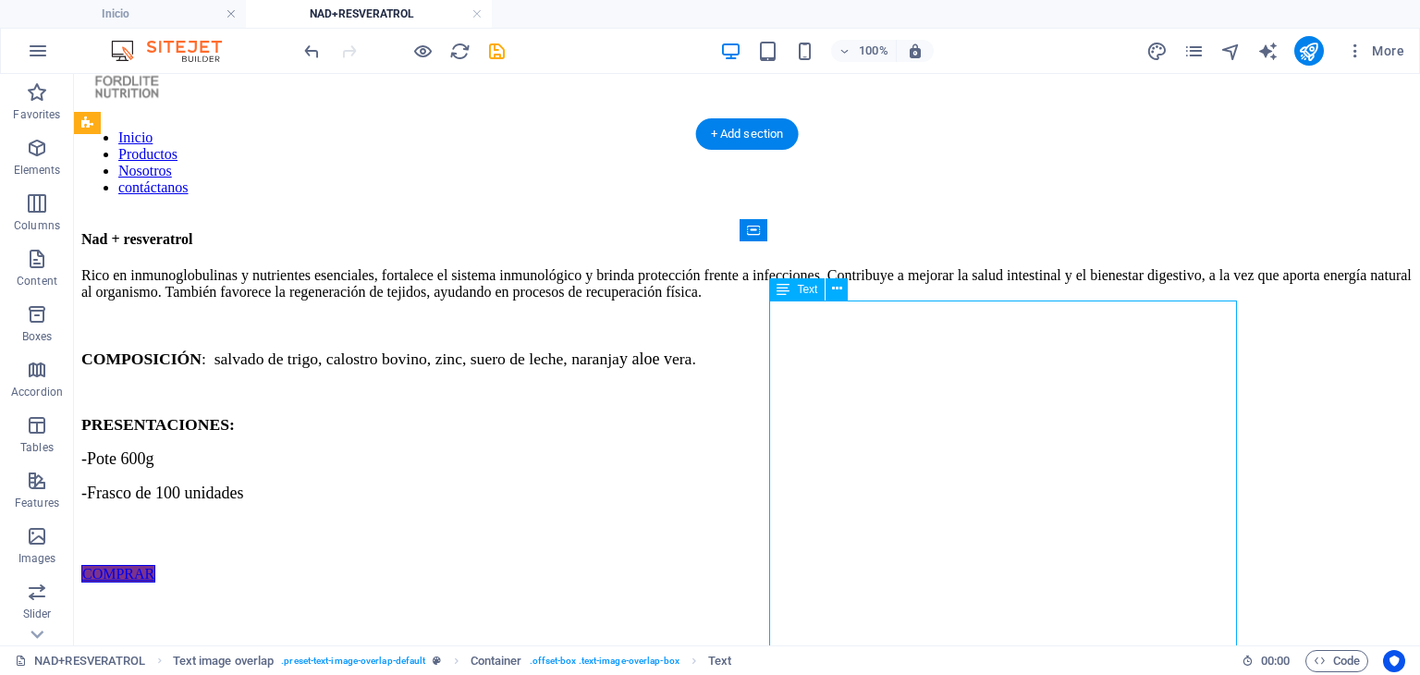
click at [970, 389] on div "Rico en inmunoglobulinas y nutrientes esenciales, fortalece el sistema inmunoló…" at bounding box center [746, 416] width 1331 height 299
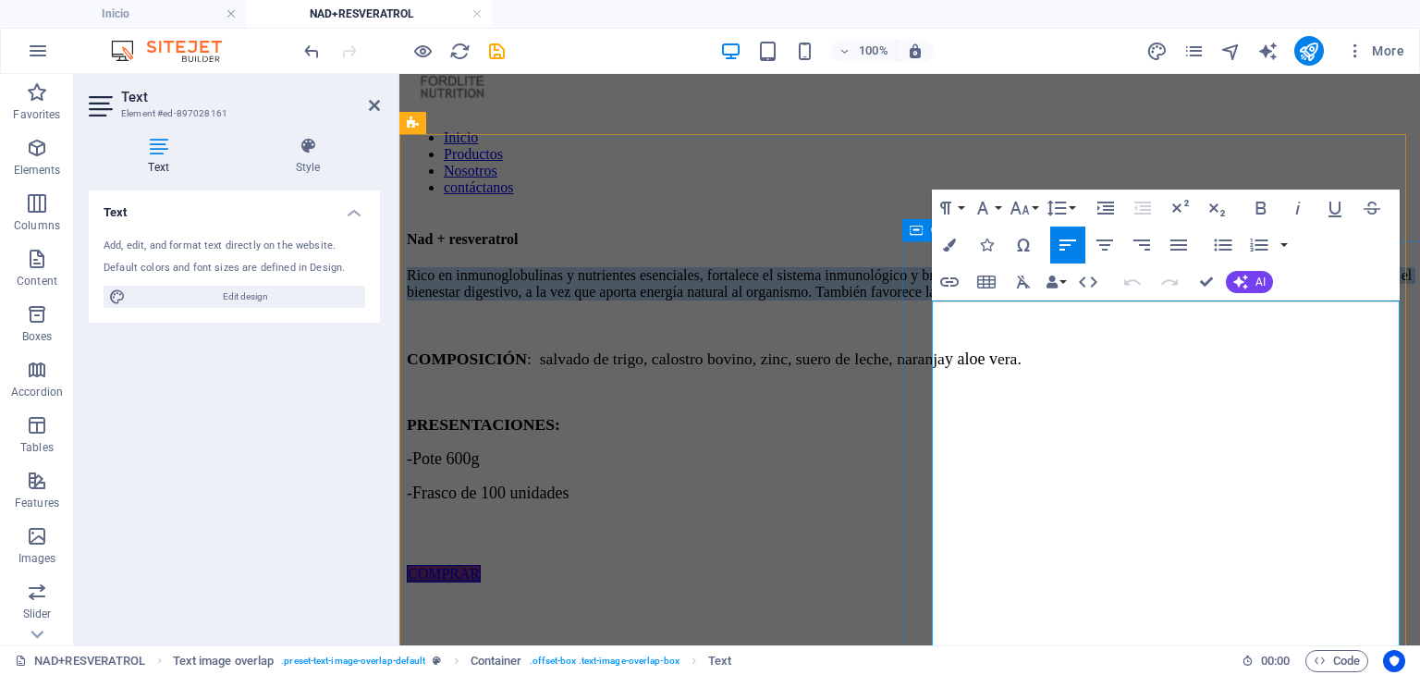
drag, startPoint x: 1110, startPoint y: 426, endPoint x: 928, endPoint y: 318, distance: 211.1
click at [928, 318] on div "Nad + resveratrol Rico en inmunoglobulinas y nutrientes esenciales, fortalece e…" at bounding box center [910, 406] width 1006 height 351
drag, startPoint x: 1119, startPoint y: 441, endPoint x: 877, endPoint y: 278, distance: 291.8
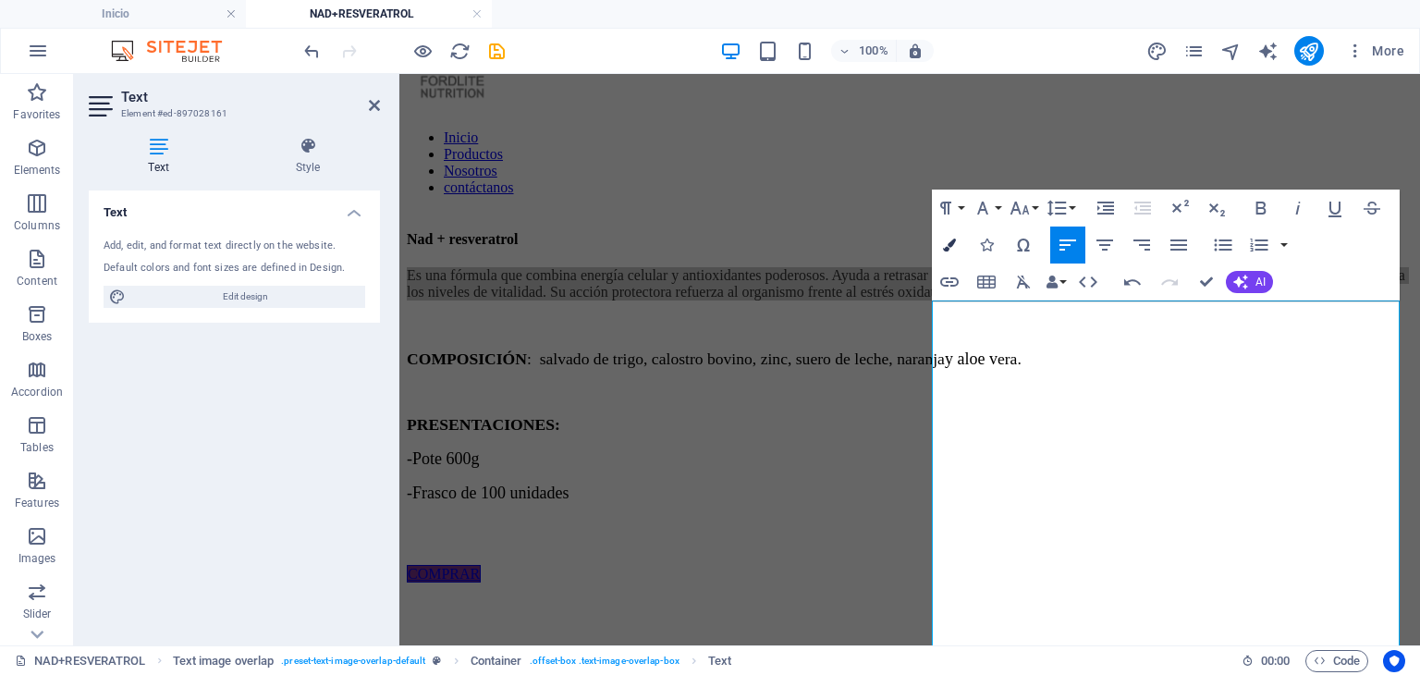
click at [956, 231] on button "Colors" at bounding box center [949, 245] width 35 height 37
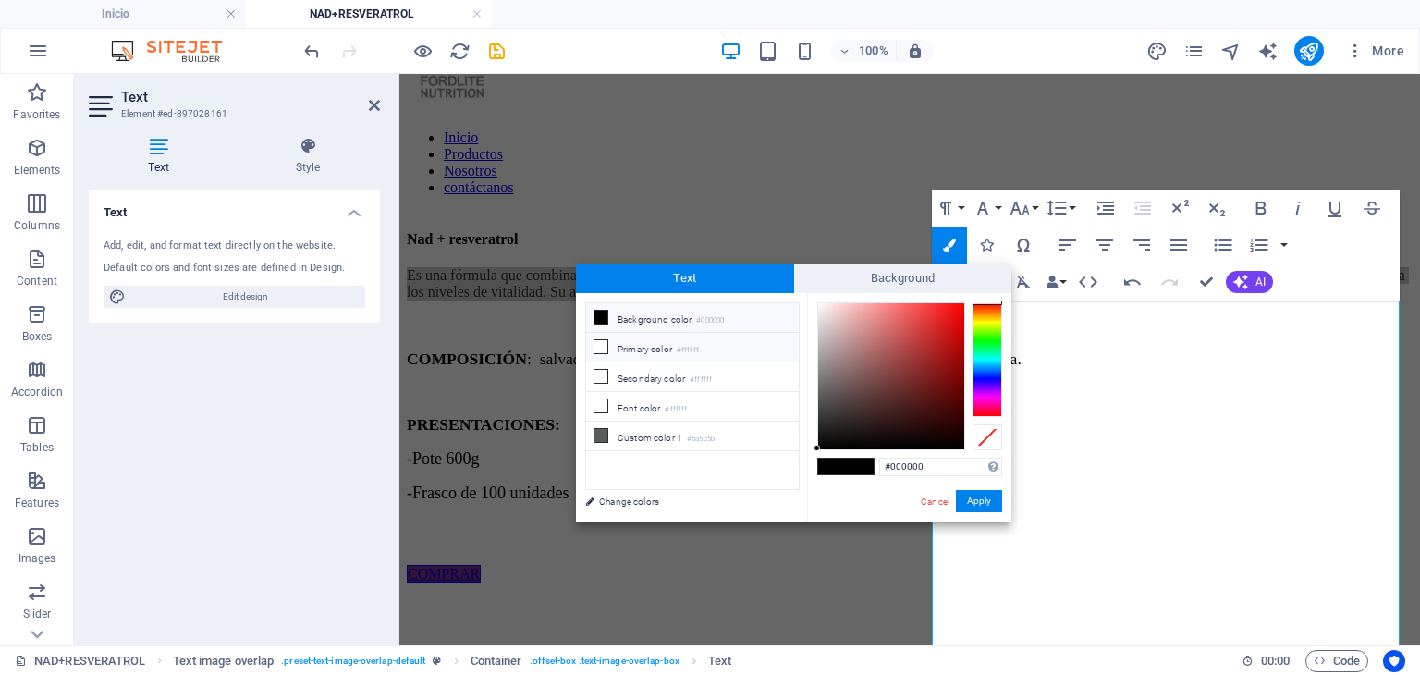
click at [677, 348] on li "Primary color #ffffff" at bounding box center [692, 348] width 213 height 30
type input "#ffffff"
click at [986, 499] on button "Apply" at bounding box center [979, 501] width 46 height 22
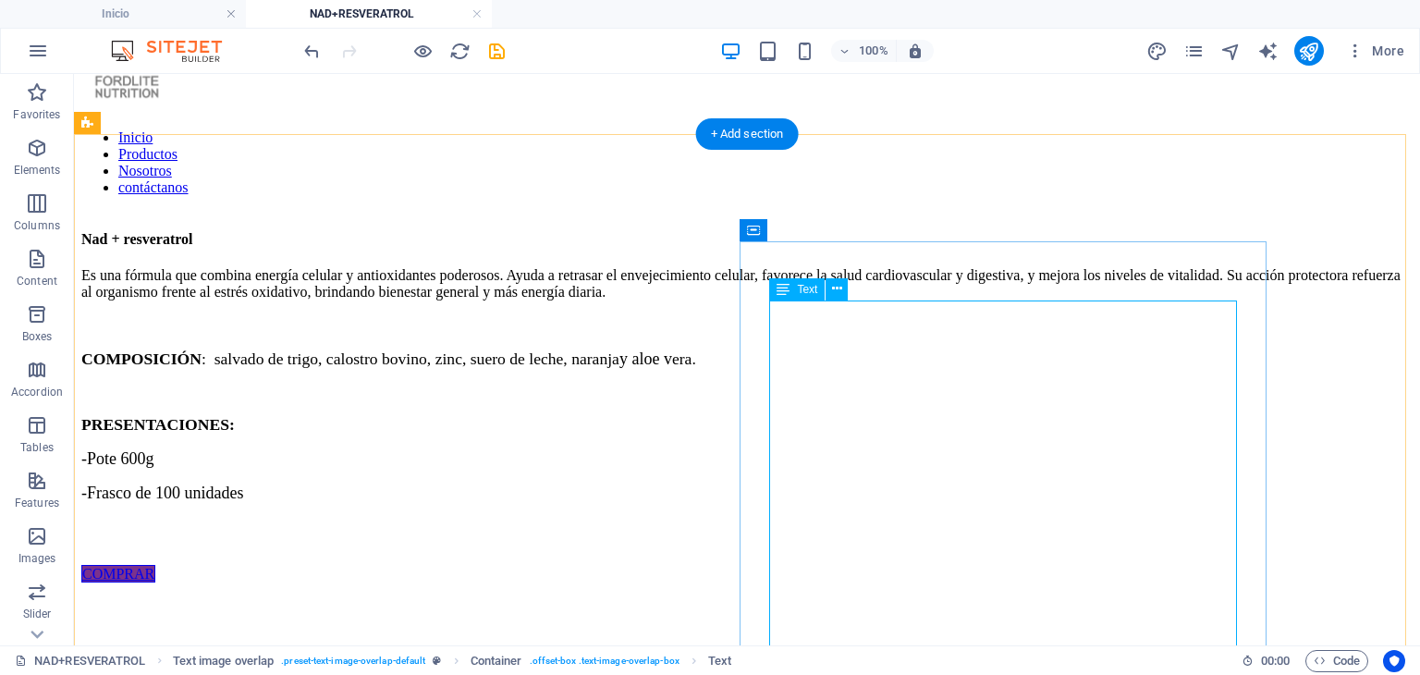
scroll to position [185, 0]
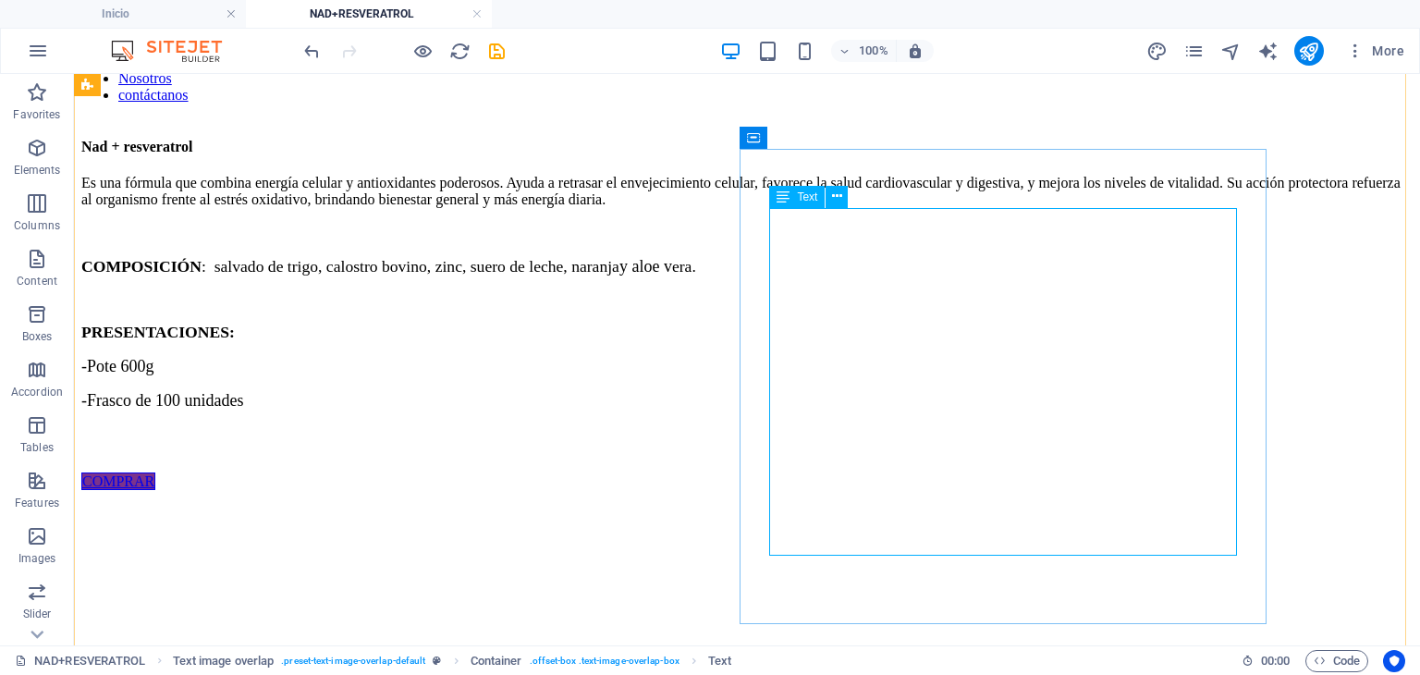
click at [1021, 397] on div "Es una fórmula que combina energía celular y antioxidantes poderosos. Ayuda a r…" at bounding box center [746, 324] width 1331 height 299
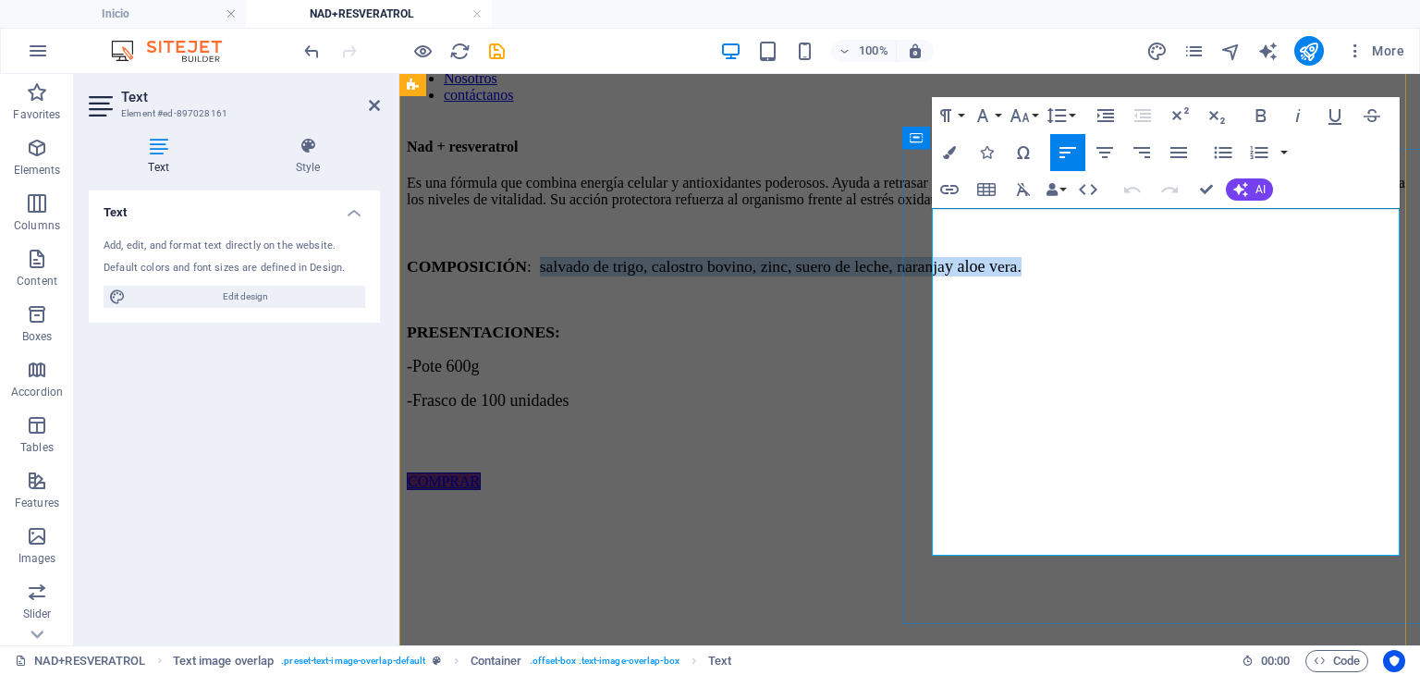
drag, startPoint x: 1221, startPoint y: 406, endPoint x: 1073, endPoint y: 368, distance: 153.6
click at [1073, 276] on p "COMPOSICIÓN : salvado de trigo, calostro bovino, zinc, suero de leche, naranja …" at bounding box center [910, 266] width 1006 height 19
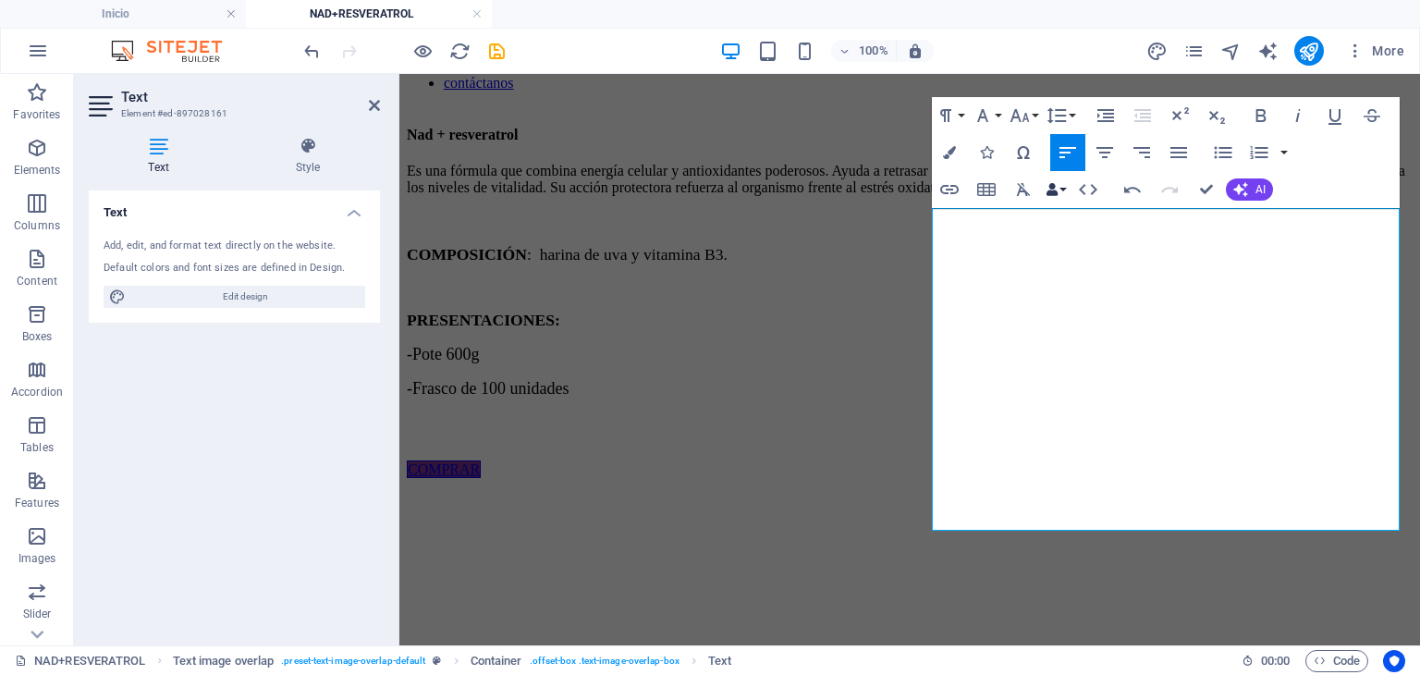
scroll to position [0, 1]
click at [118, 16] on h4 "Inicio" at bounding box center [123, 14] width 246 height 20
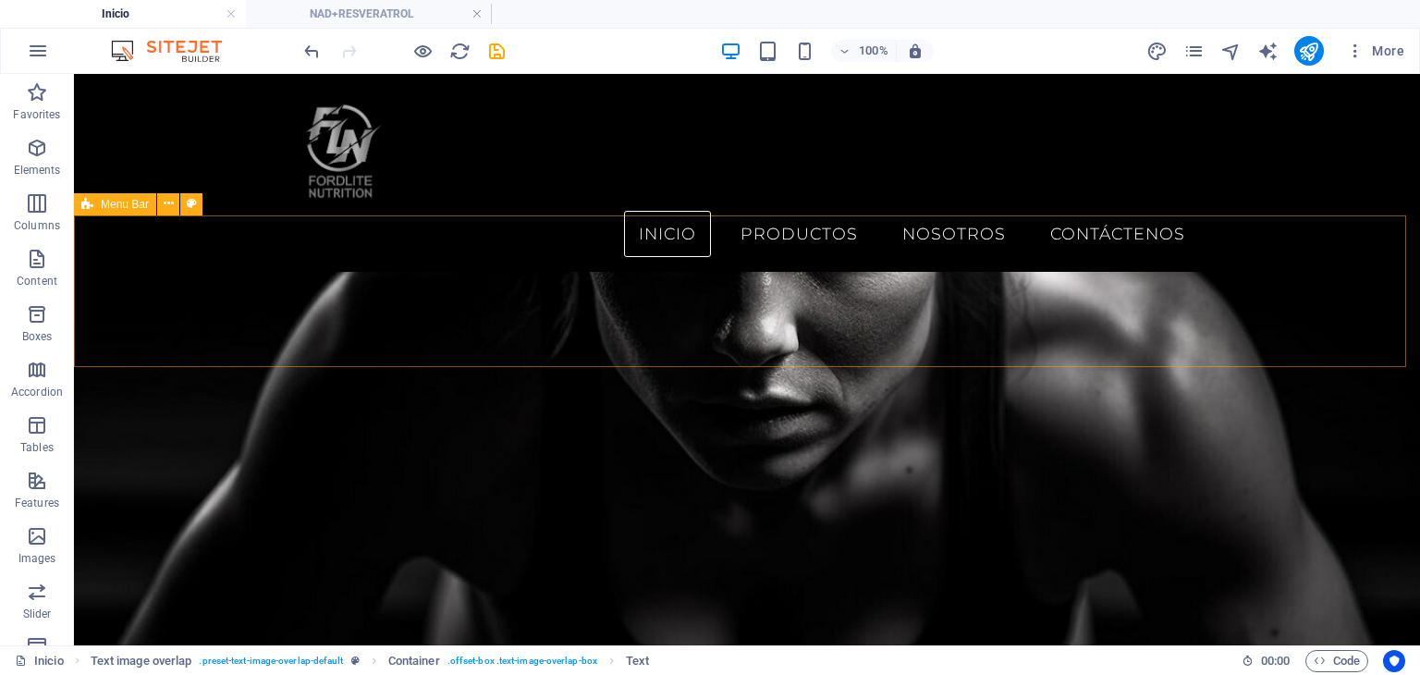
scroll to position [263, 0]
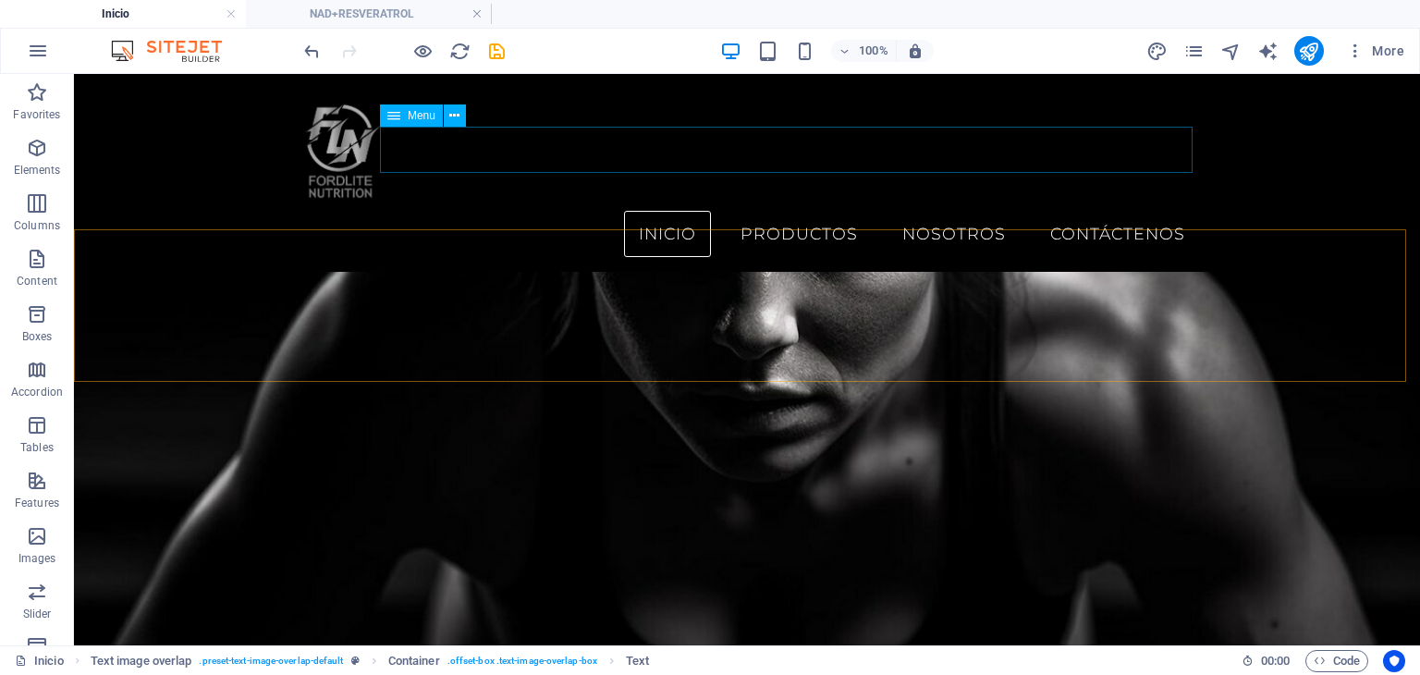
click at [782, 211] on nav "Inicio Productos Nosotros Contáctenos" at bounding box center [747, 234] width 905 height 46
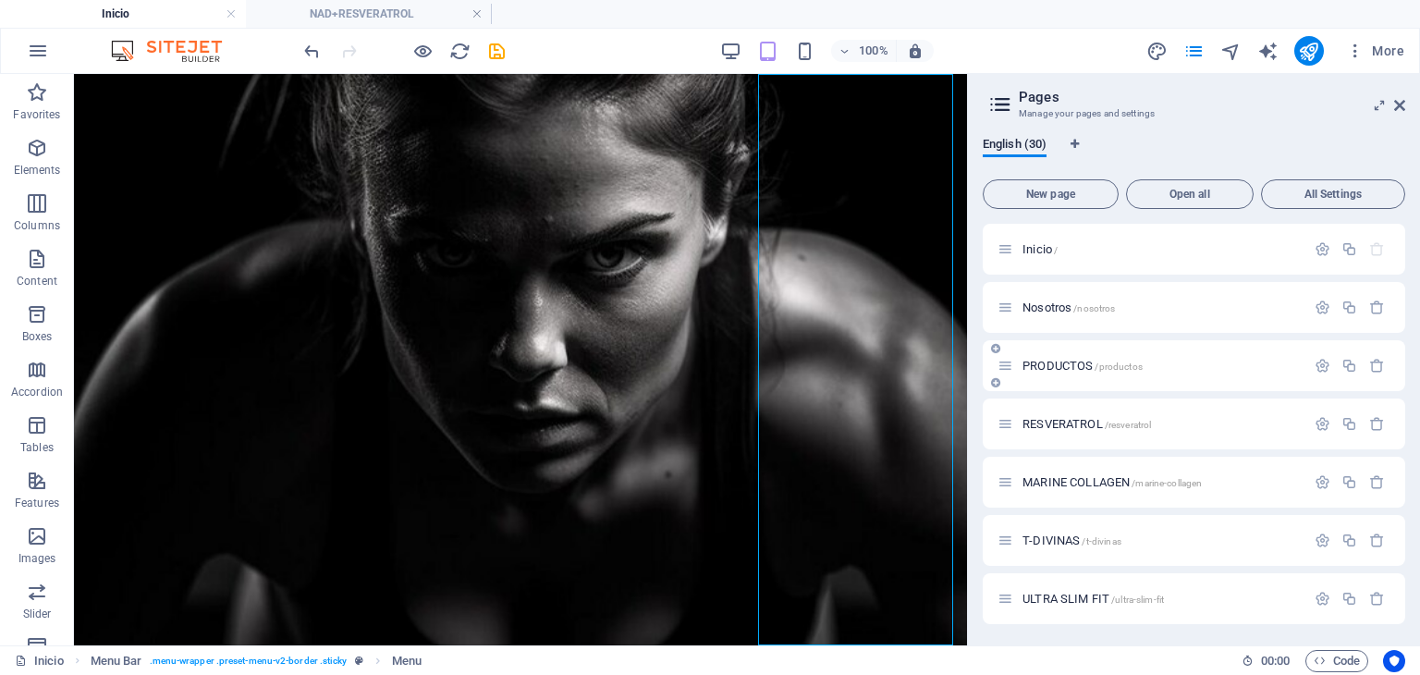
click at [1177, 355] on div "PRODUCTOS /productos" at bounding box center [1152, 365] width 308 height 21
click at [1060, 362] on span "PRODUCTOS /productos" at bounding box center [1083, 366] width 120 height 14
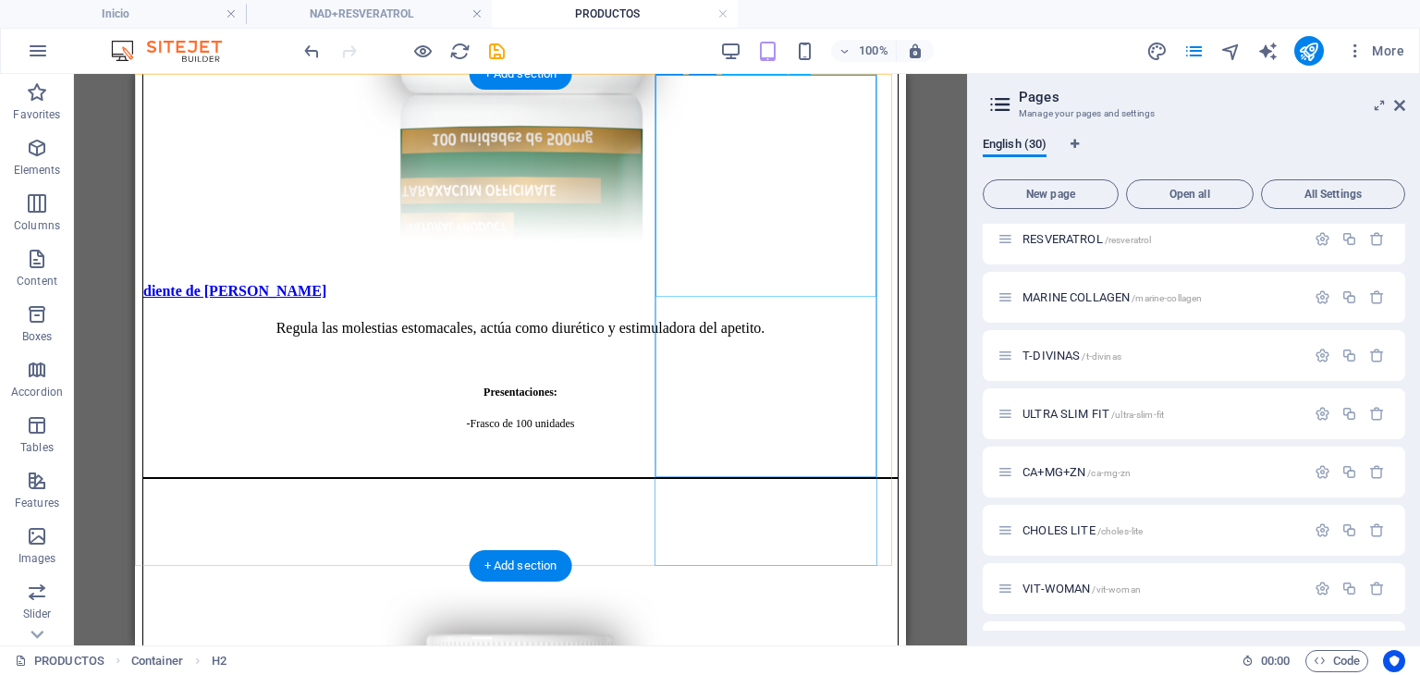
scroll to position [925, 0]
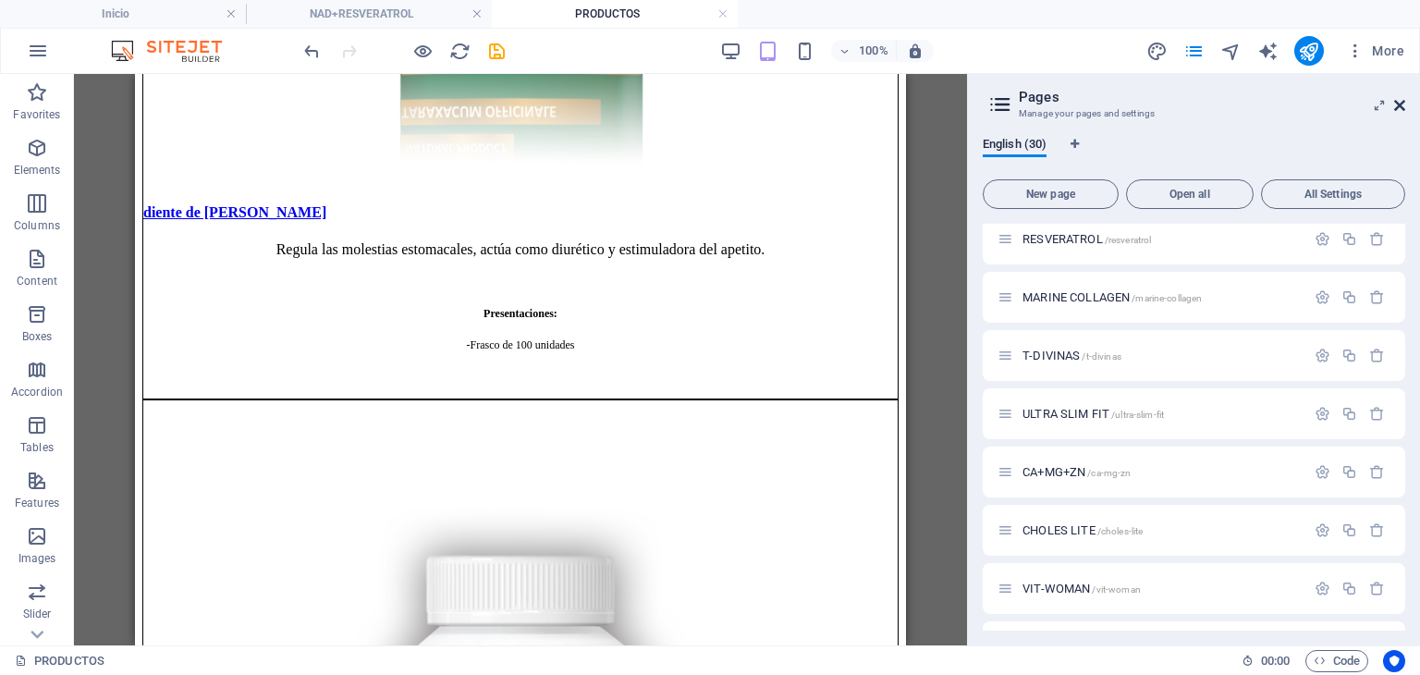
click at [1398, 109] on icon at bounding box center [1399, 105] width 11 height 15
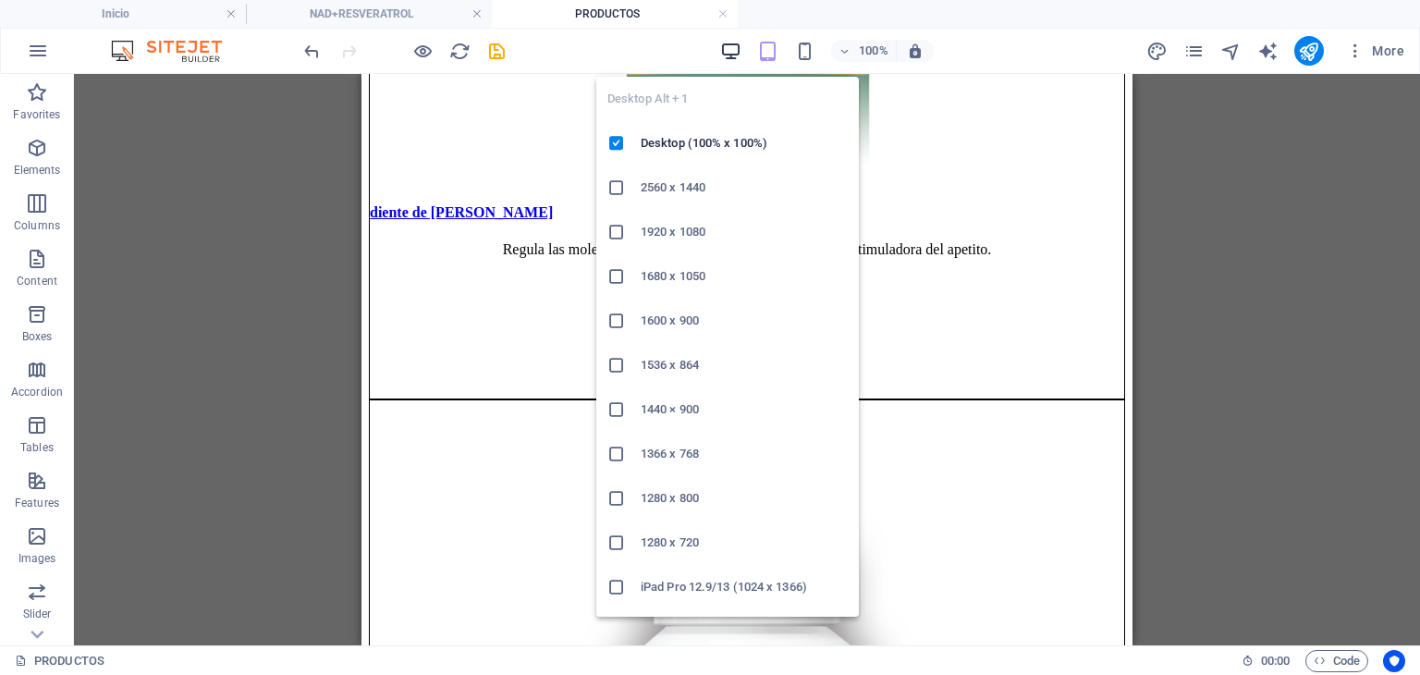
drag, startPoint x: 734, startPoint y: 45, endPoint x: 741, endPoint y: 73, distance: 28.5
click at [733, 45] on icon "button" at bounding box center [730, 51] width 21 height 21
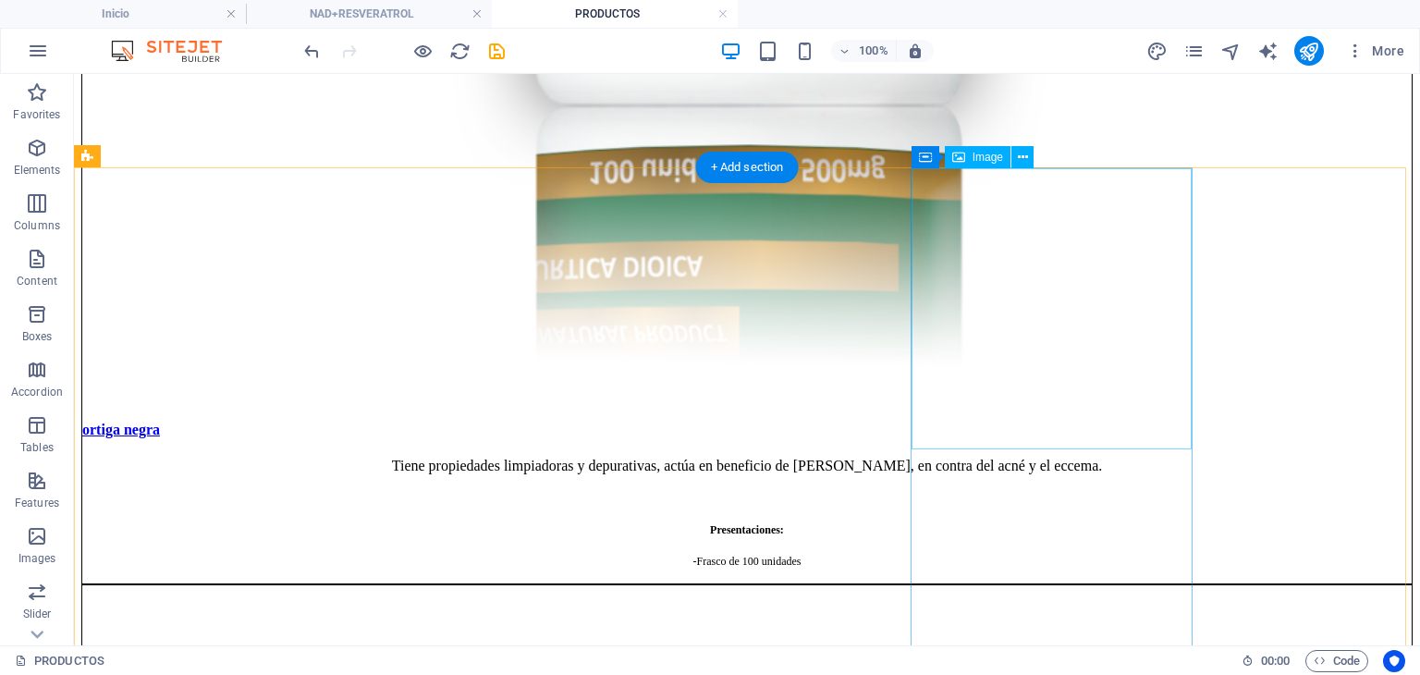
scroll to position [4441, 0]
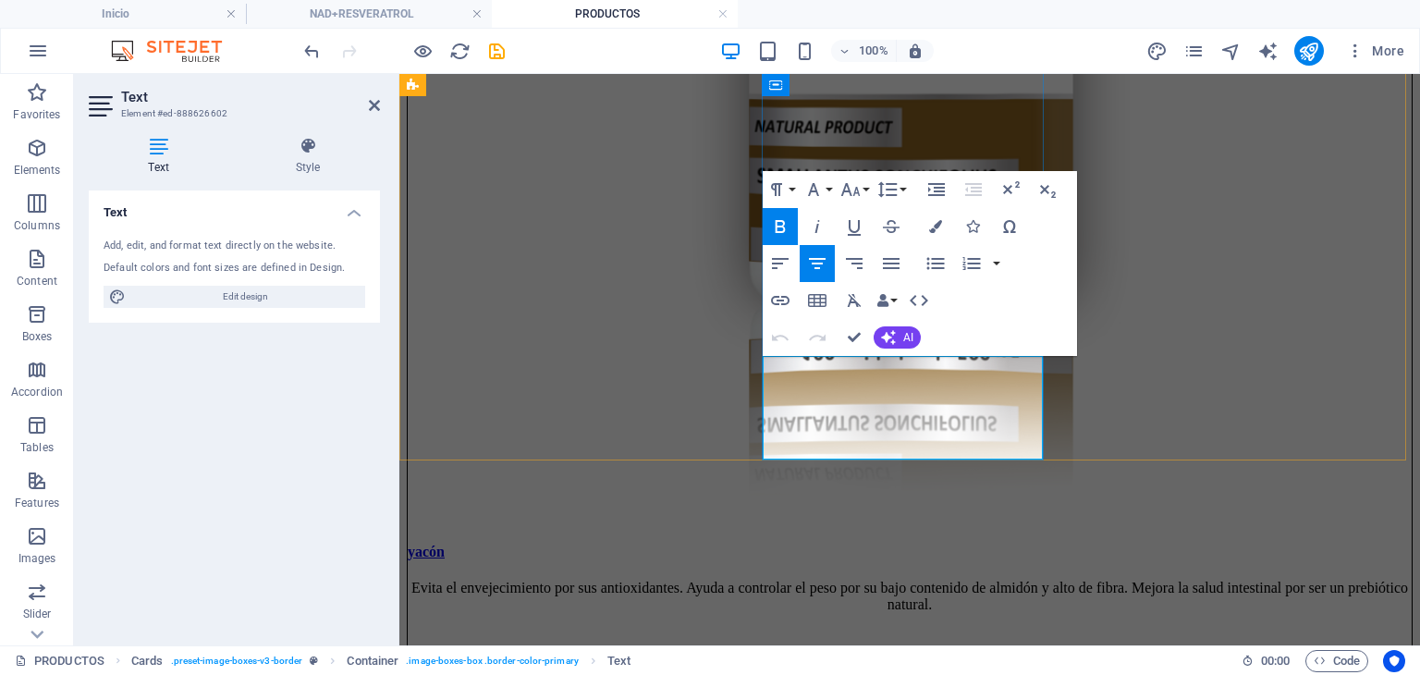
drag, startPoint x: 971, startPoint y: 441, endPoint x: 864, endPoint y: 386, distance: 119.5
copy div "-Pote 250g -Caja con 30 sobres -Frasco de 100 unidades"
click at [413, 20] on h4 "NAD+RESVERATROL" at bounding box center [369, 14] width 246 height 20
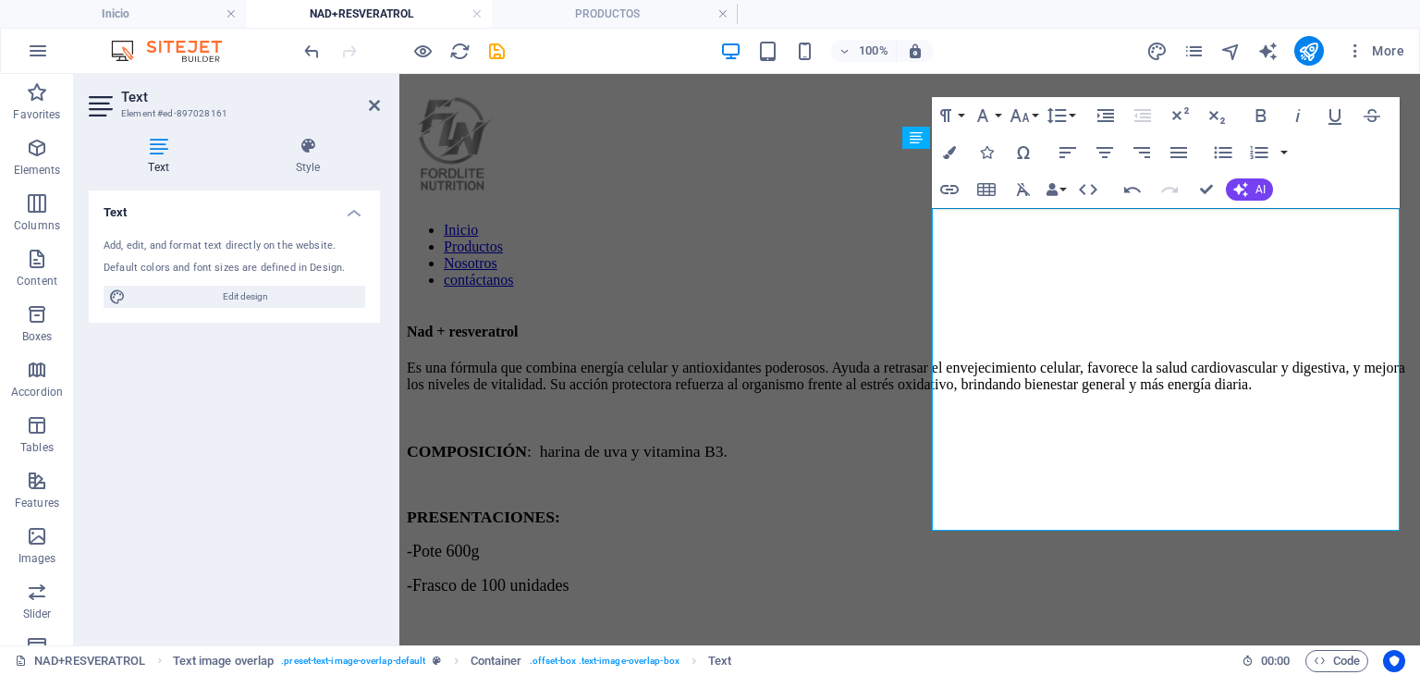
scroll to position [197, 0]
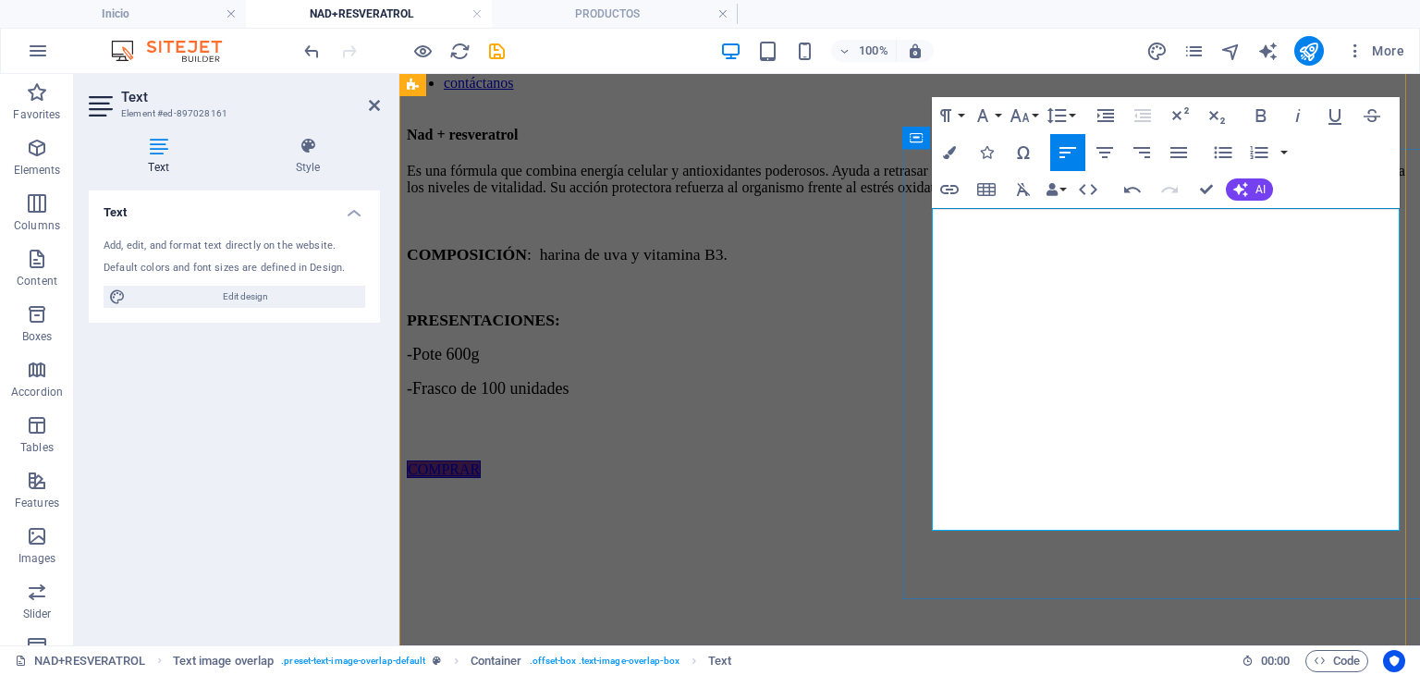
click at [1067, 430] on p at bounding box center [910, 421] width 1006 height 17
drag, startPoint x: 1143, startPoint y: 474, endPoint x: 928, endPoint y: 445, distance: 216.5
click at [928, 445] on div "Nad + resveratrol Es una fórmula que combina energía celular y antioxidantes po…" at bounding box center [910, 302] width 1006 height 351
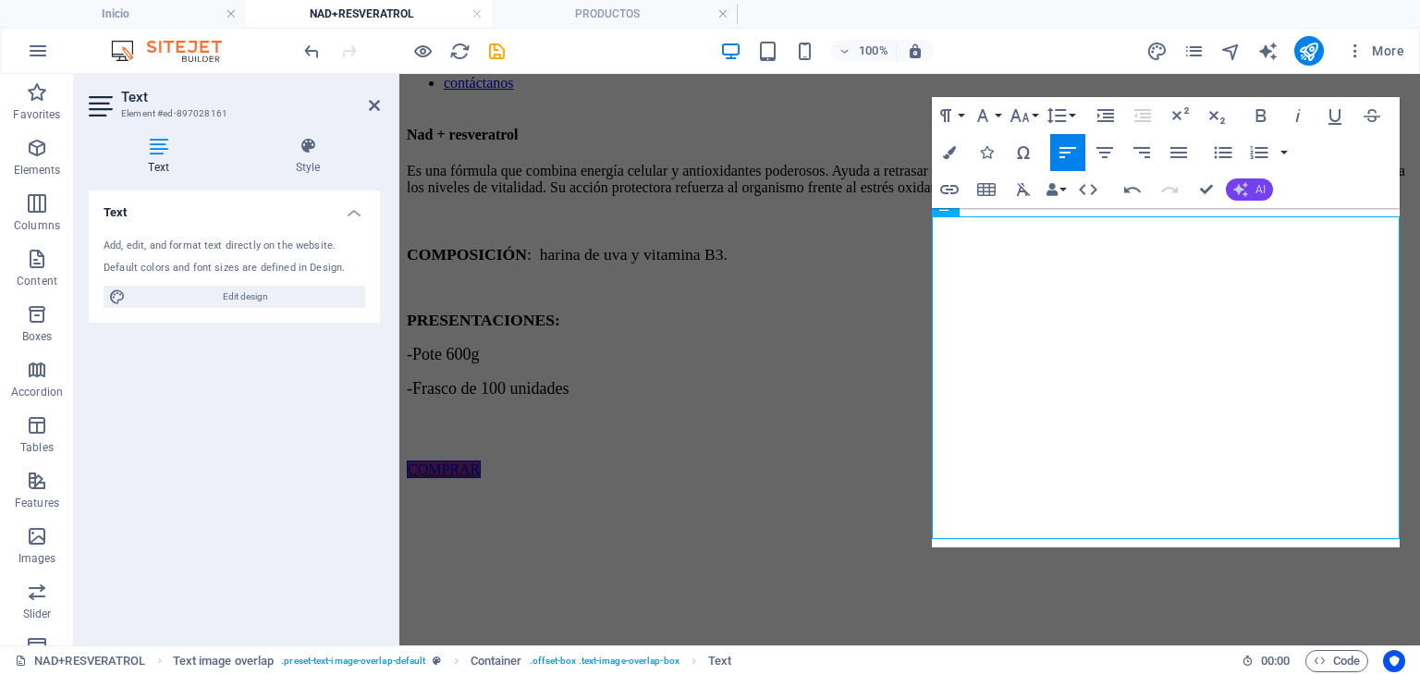
scroll to position [189, 0]
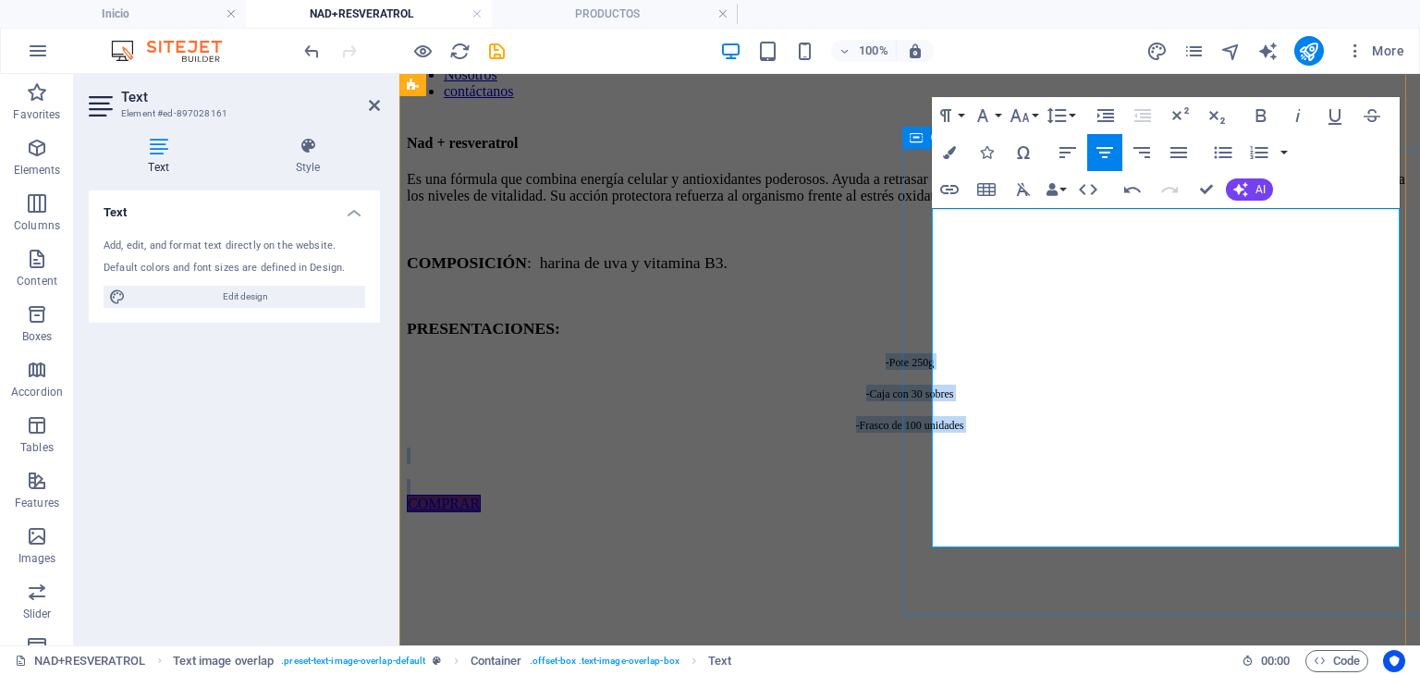
drag, startPoint x: 1187, startPoint y: 530, endPoint x: 910, endPoint y: 448, distance: 289.3
click at [910, 448] on div "Nad + resveratrol Es una fórmula que combina energía celular y antioxidantes po…" at bounding box center [910, 323] width 1006 height 377
click at [954, 149] on icon "button" at bounding box center [949, 152] width 13 height 13
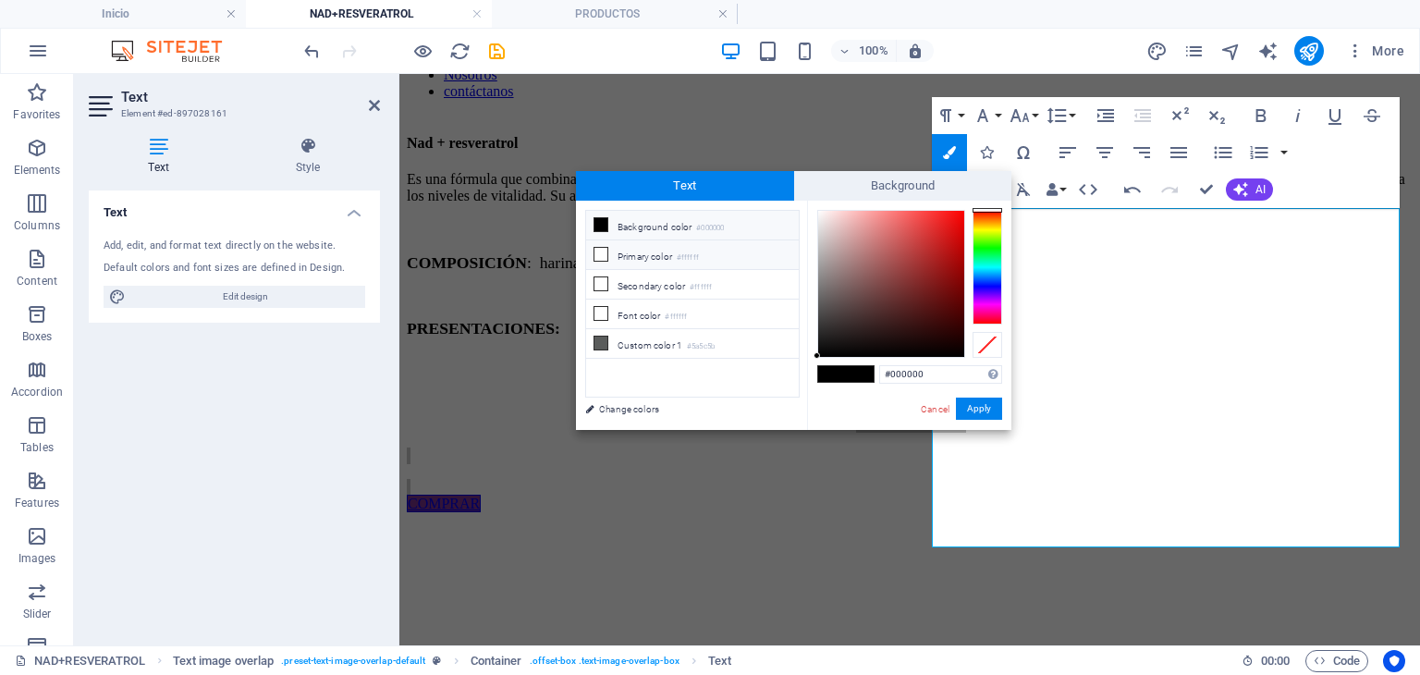
click at [647, 260] on li "Primary color #ffffff" at bounding box center [692, 255] width 213 height 30
type input "#ffffff"
click at [995, 405] on button "Apply" at bounding box center [979, 409] width 46 height 22
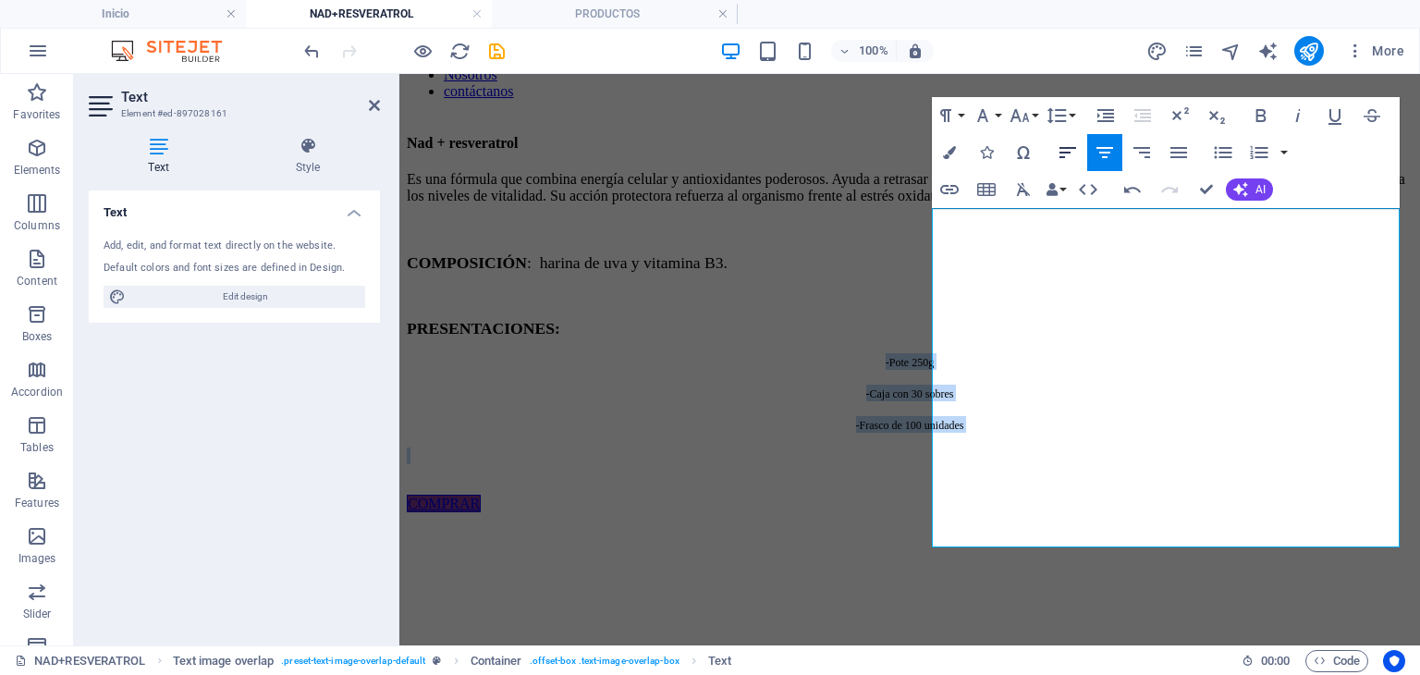
click at [1069, 144] on icon "button" at bounding box center [1068, 152] width 22 height 22
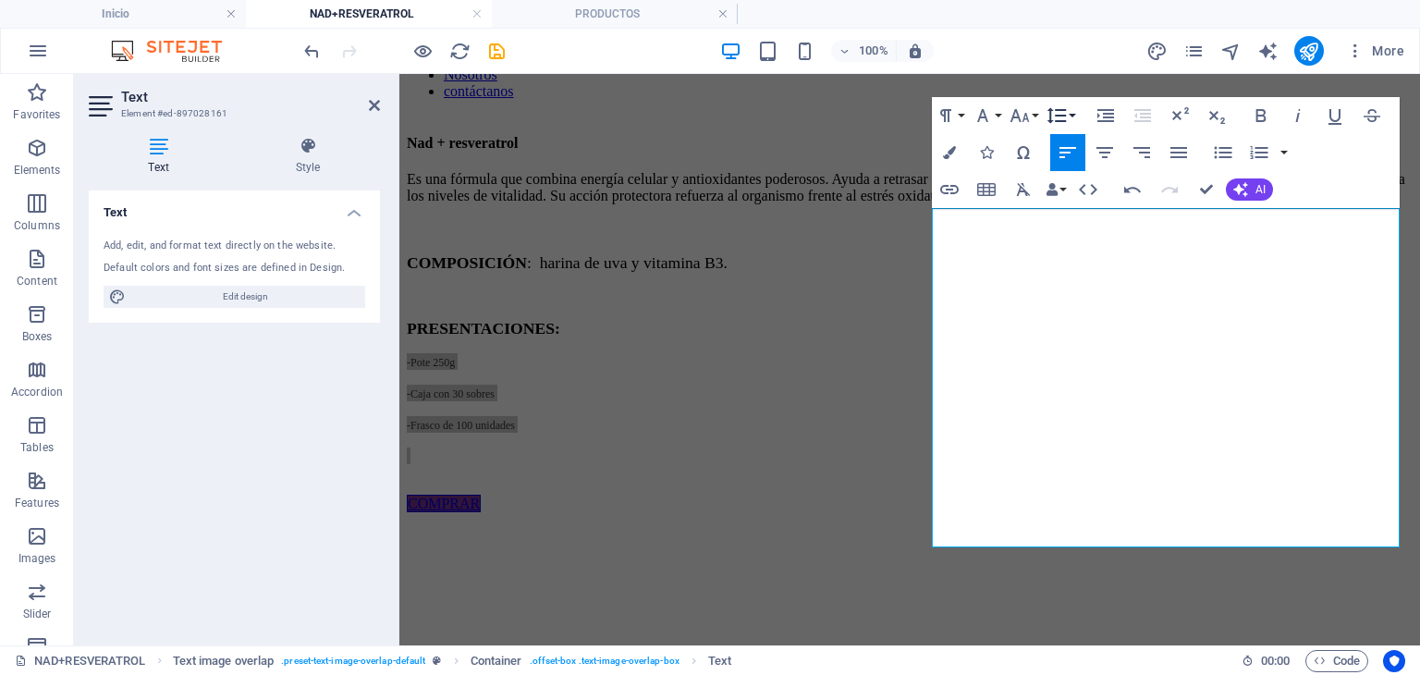
click at [1044, 110] on button "Line Height" at bounding box center [1060, 115] width 35 height 37
click at [1032, 112] on button "Font Size" at bounding box center [1023, 115] width 35 height 37
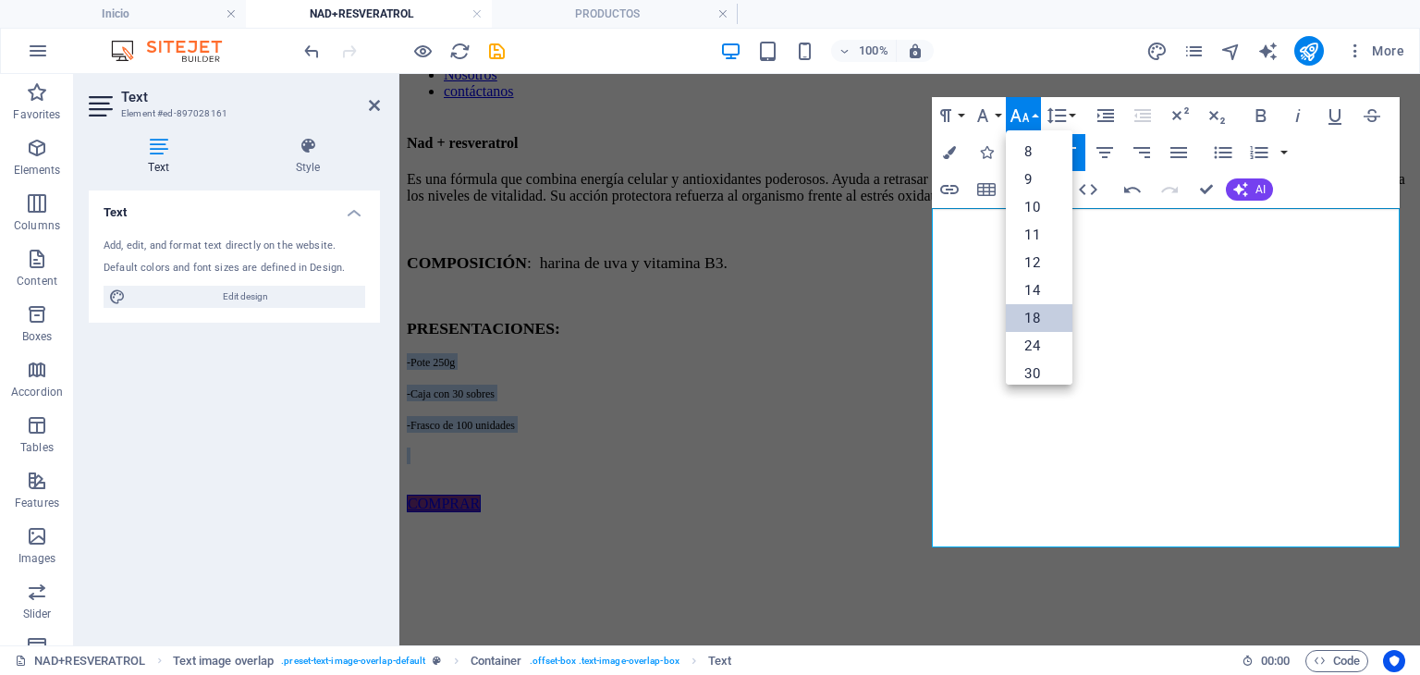
click at [1055, 312] on link "18" at bounding box center [1039, 318] width 67 height 28
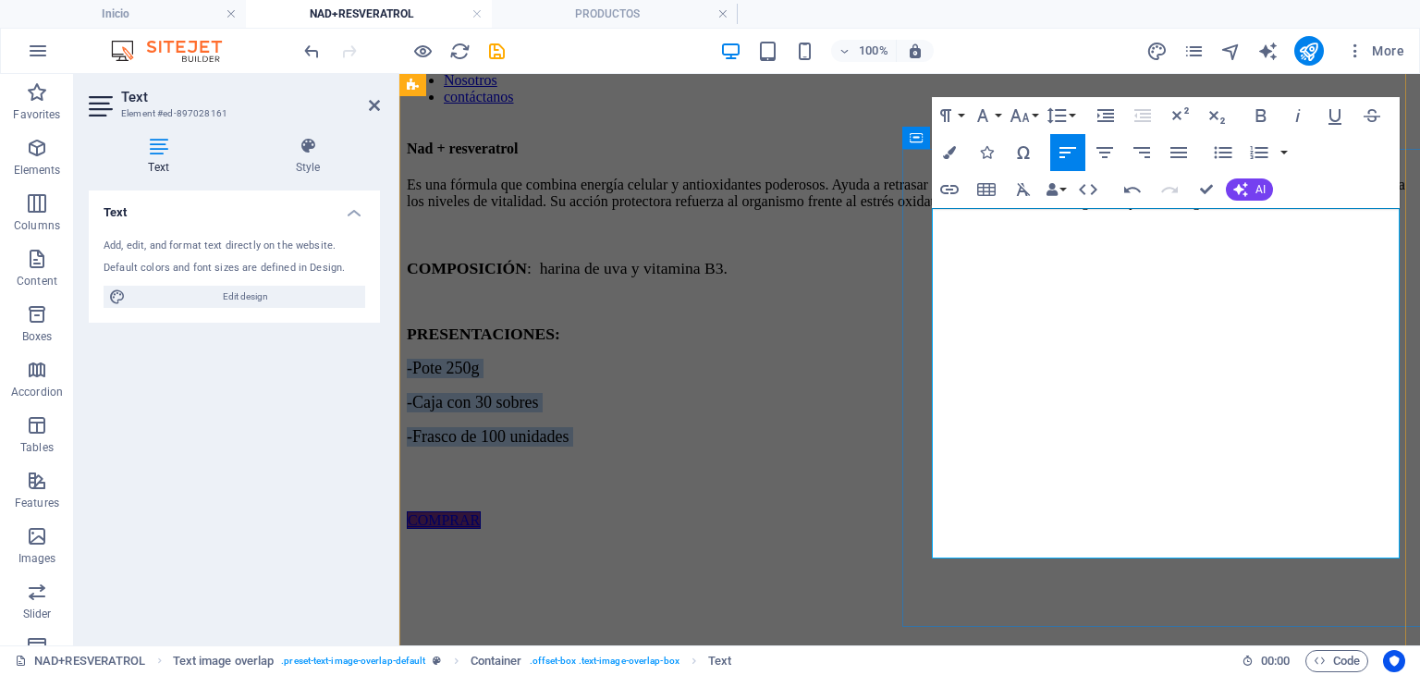
click at [538, 411] on span "-Caja con 30 sobres" at bounding box center [472, 402] width 131 height 18
click at [1148, 412] on p "-Caja con 30 sobres" at bounding box center [910, 402] width 1006 height 19
click at [942, 481] on p at bounding box center [910, 470] width 1006 height 19
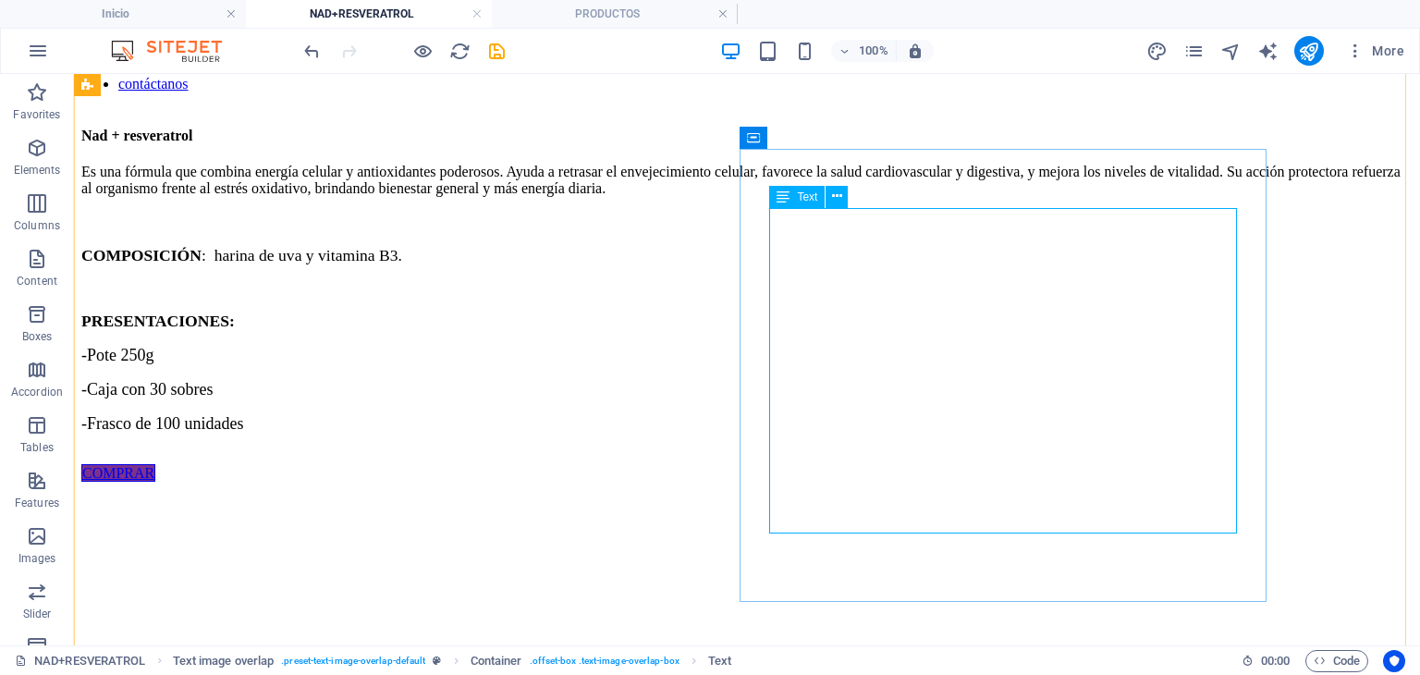
scroll to position [381, 0]
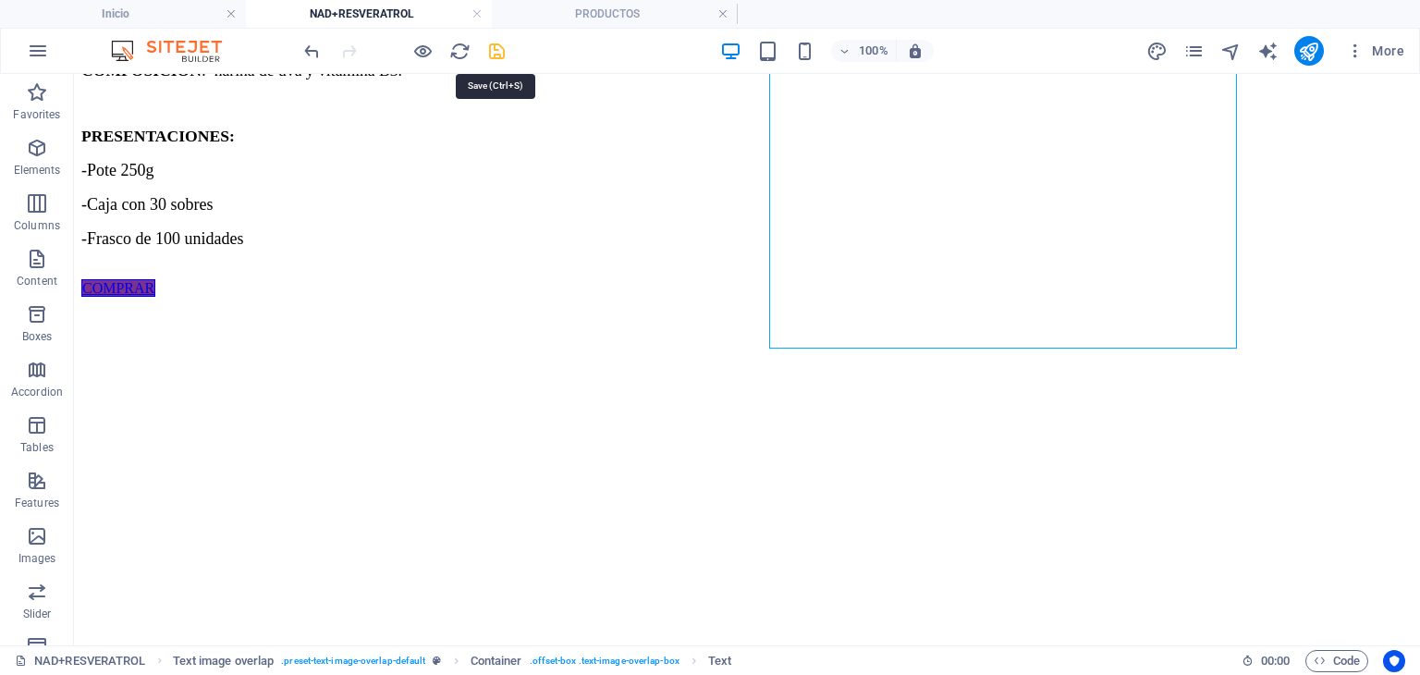
click at [497, 48] on icon "save" at bounding box center [496, 51] width 21 height 21
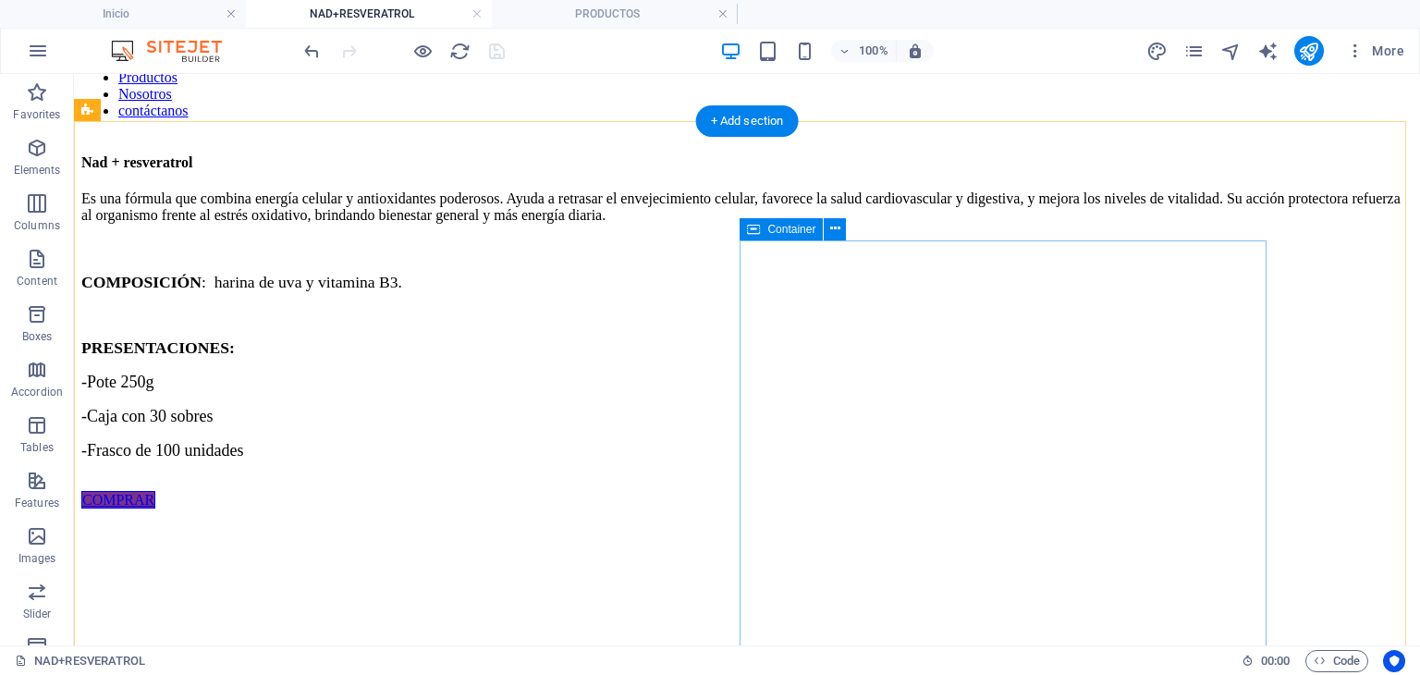
scroll to position [196, 0]
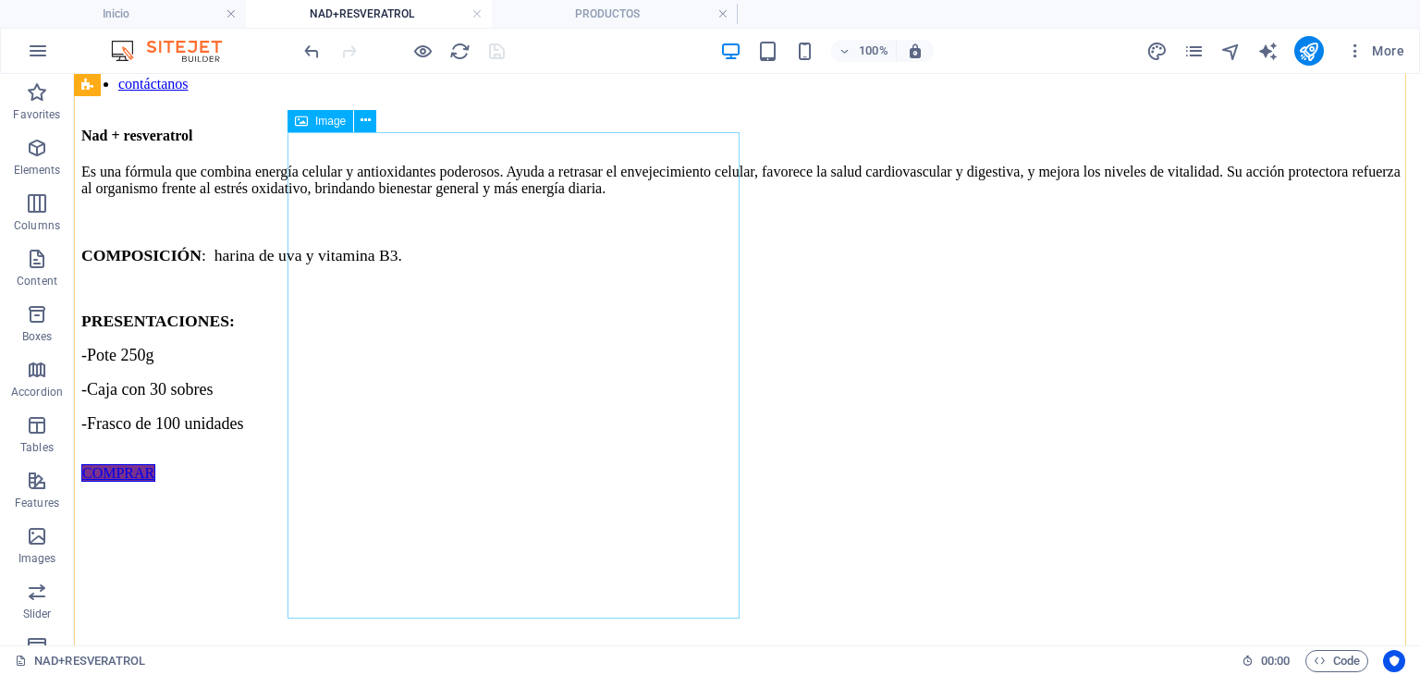
select select "%"
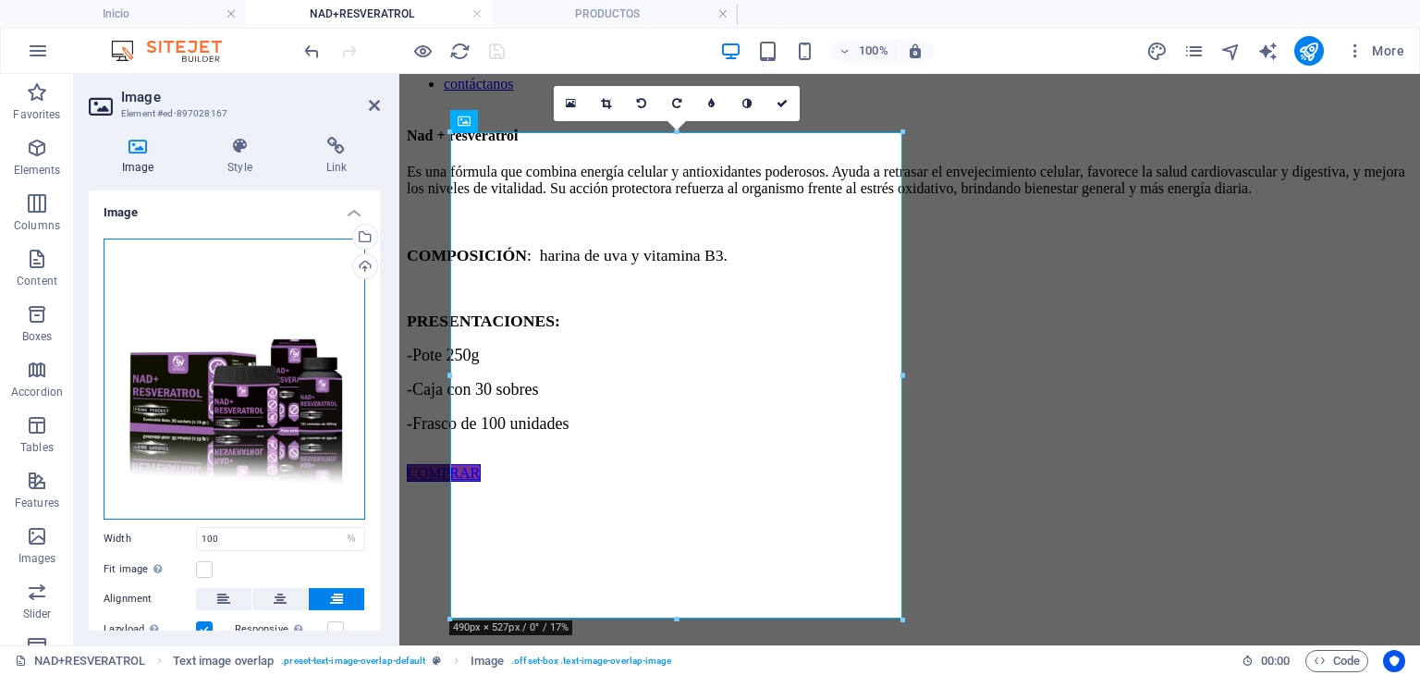
drag, startPoint x: 296, startPoint y: 395, endPoint x: 300, endPoint y: 375, distance: 19.8
click at [300, 375] on div "Drag files here, click to choose files or select files from Files or our free s…" at bounding box center [235, 379] width 262 height 281
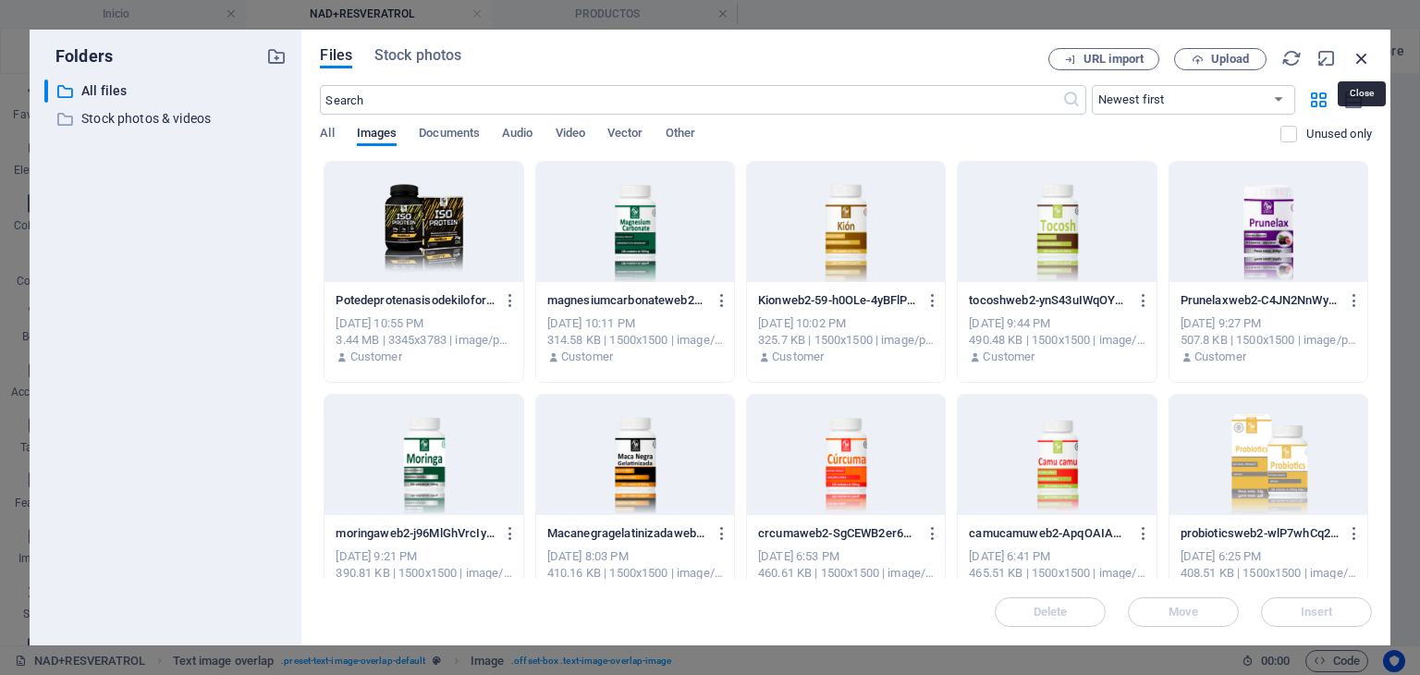
click at [1367, 56] on icon "button" at bounding box center [1362, 58] width 20 height 20
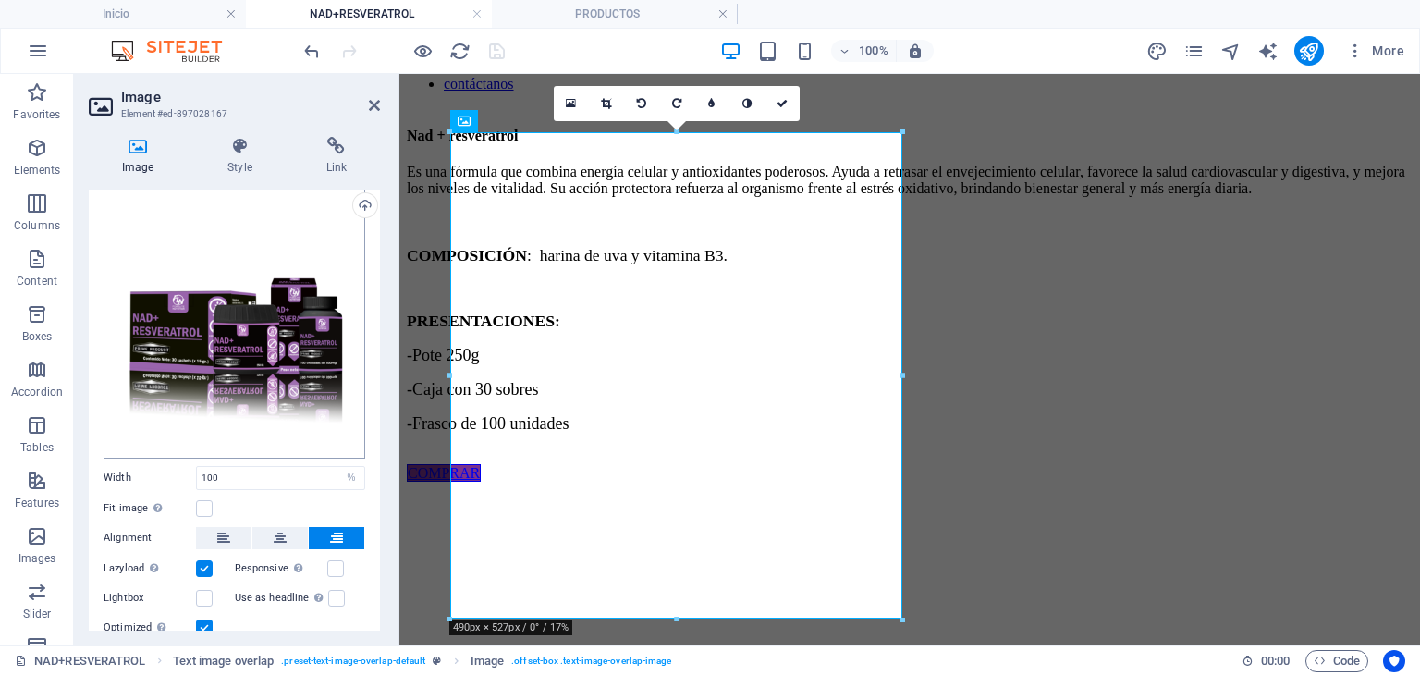
scroll to position [124, 0]
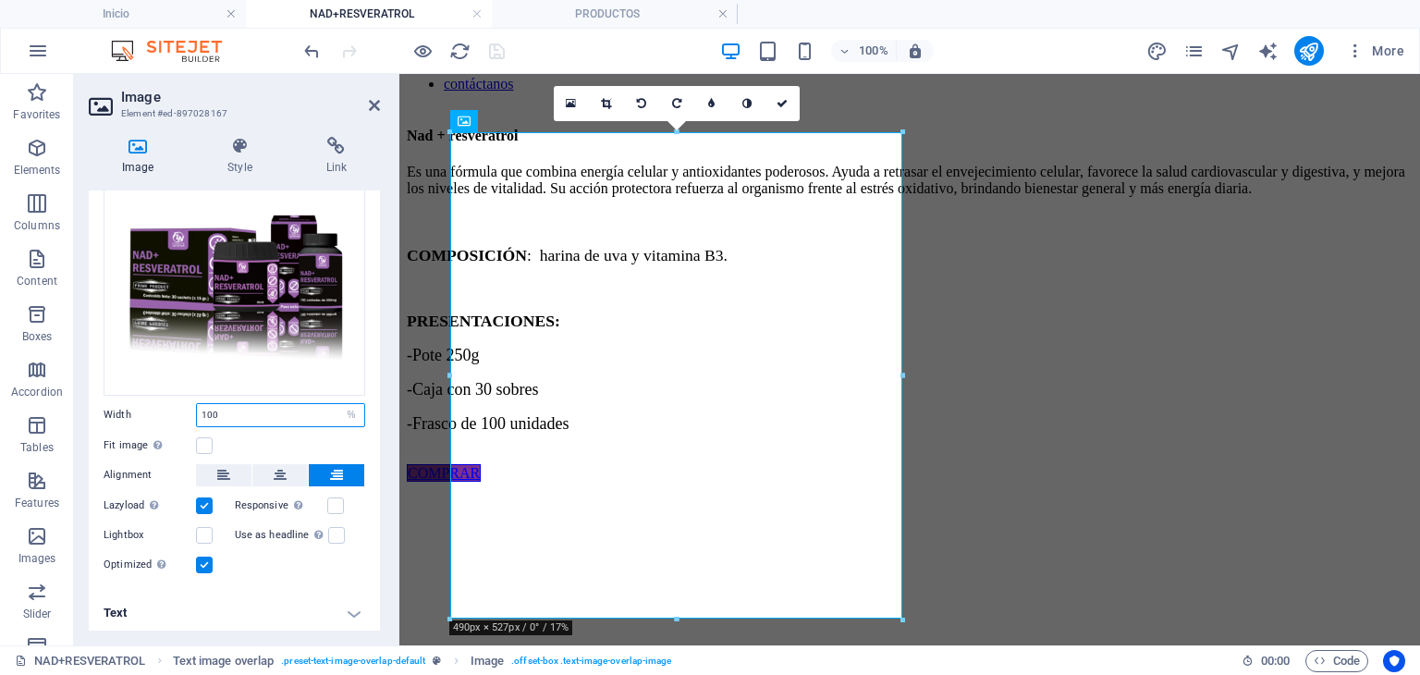
drag, startPoint x: 329, startPoint y: 404, endPoint x: 195, endPoint y: 404, distance: 134.1
click at [195, 404] on div "Width 100 Default auto px rem % em vh vw" at bounding box center [235, 415] width 262 height 24
click at [270, 467] on button at bounding box center [279, 475] width 55 height 22
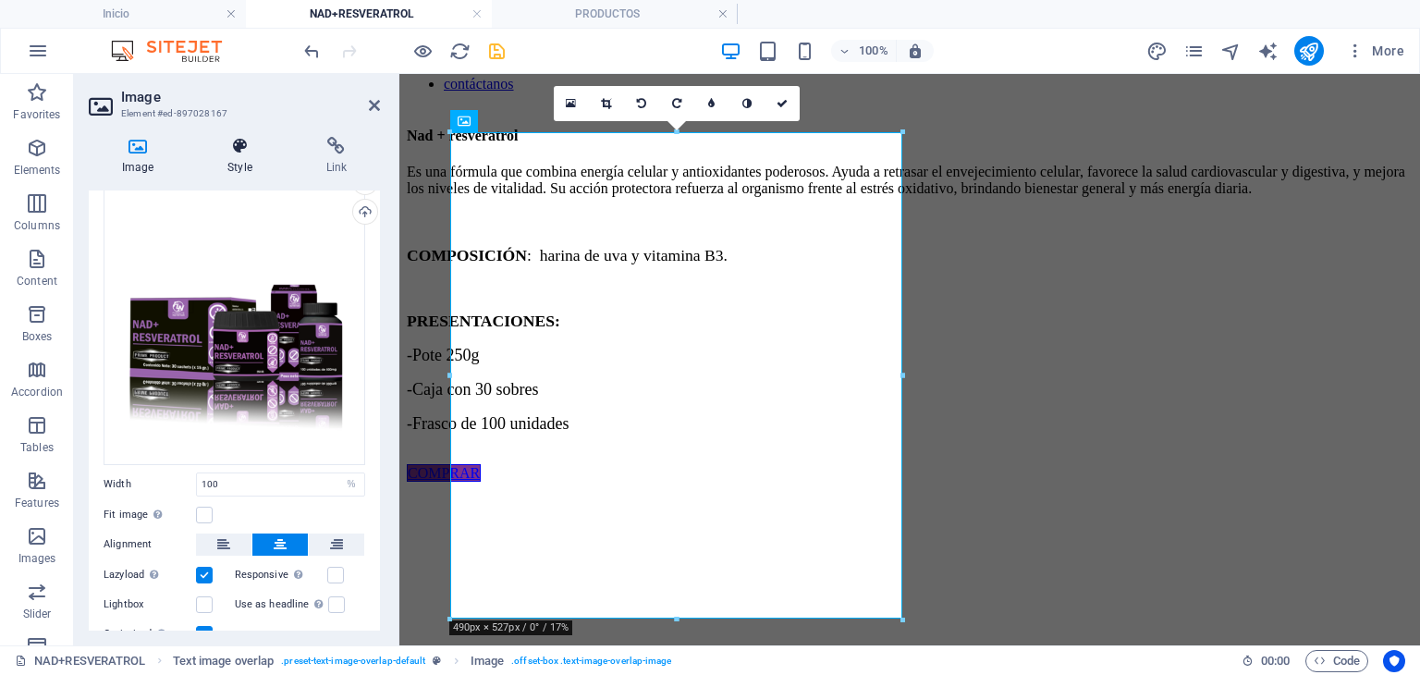
scroll to position [0, 0]
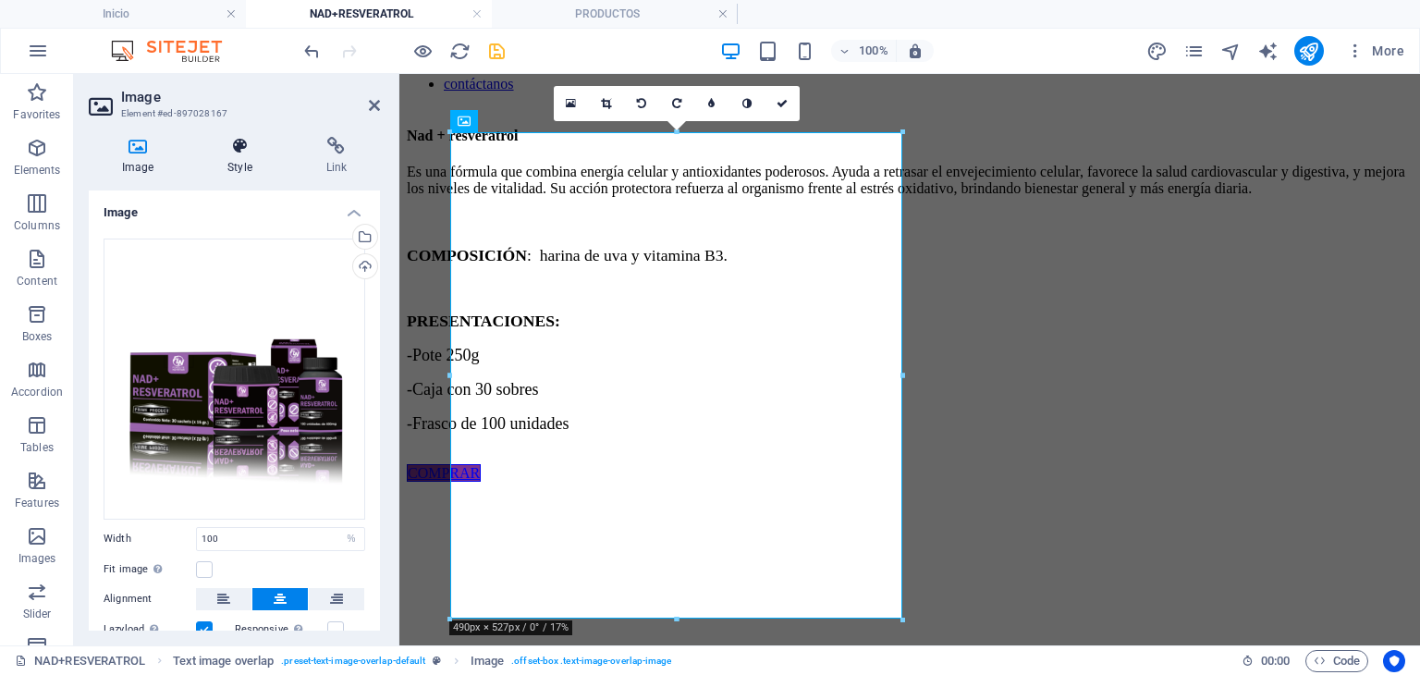
click at [235, 154] on icon at bounding box center [239, 146] width 91 height 18
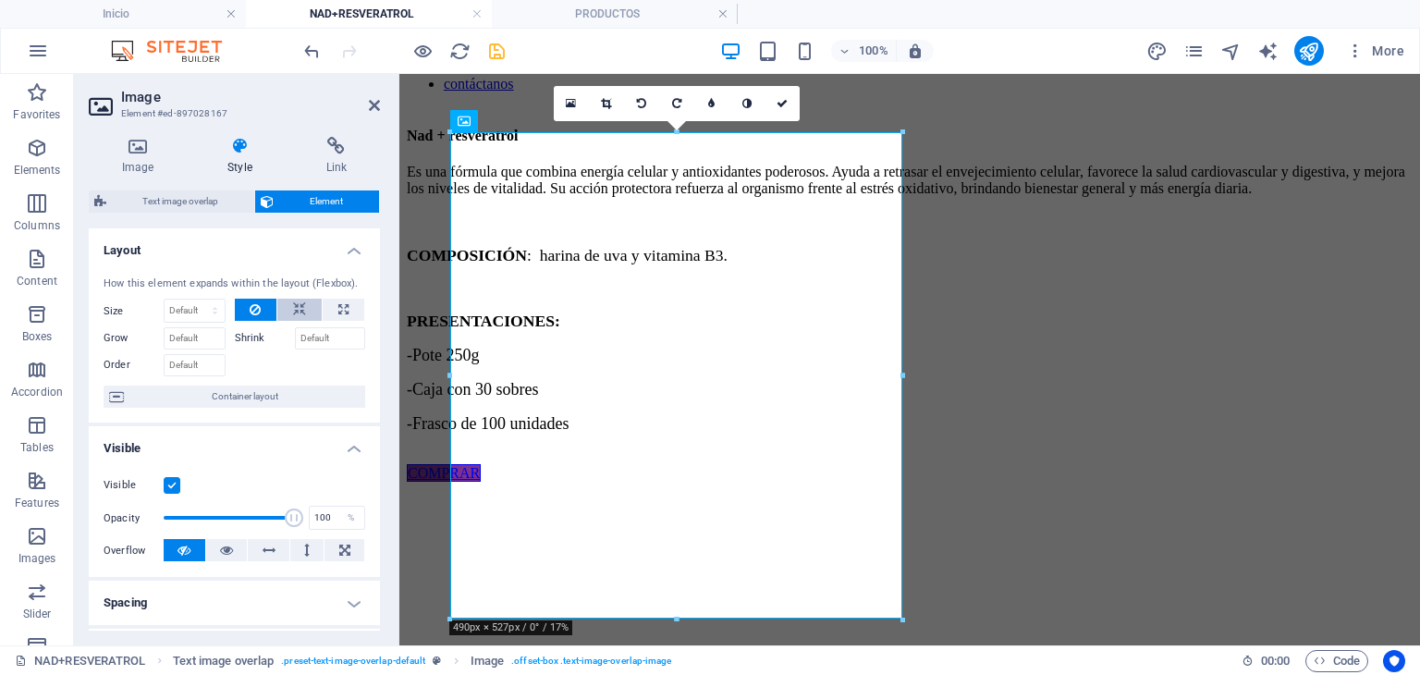
click at [293, 304] on icon at bounding box center [299, 310] width 13 height 22
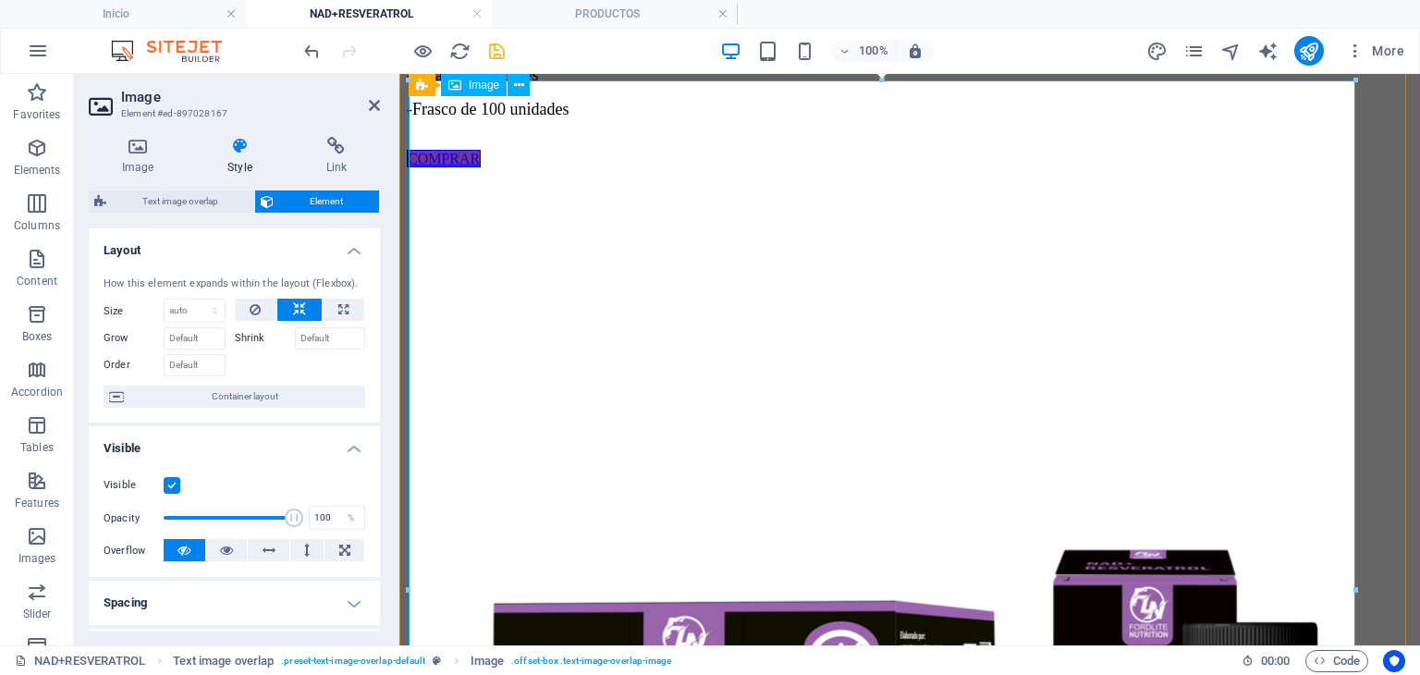
scroll to position [456, 0]
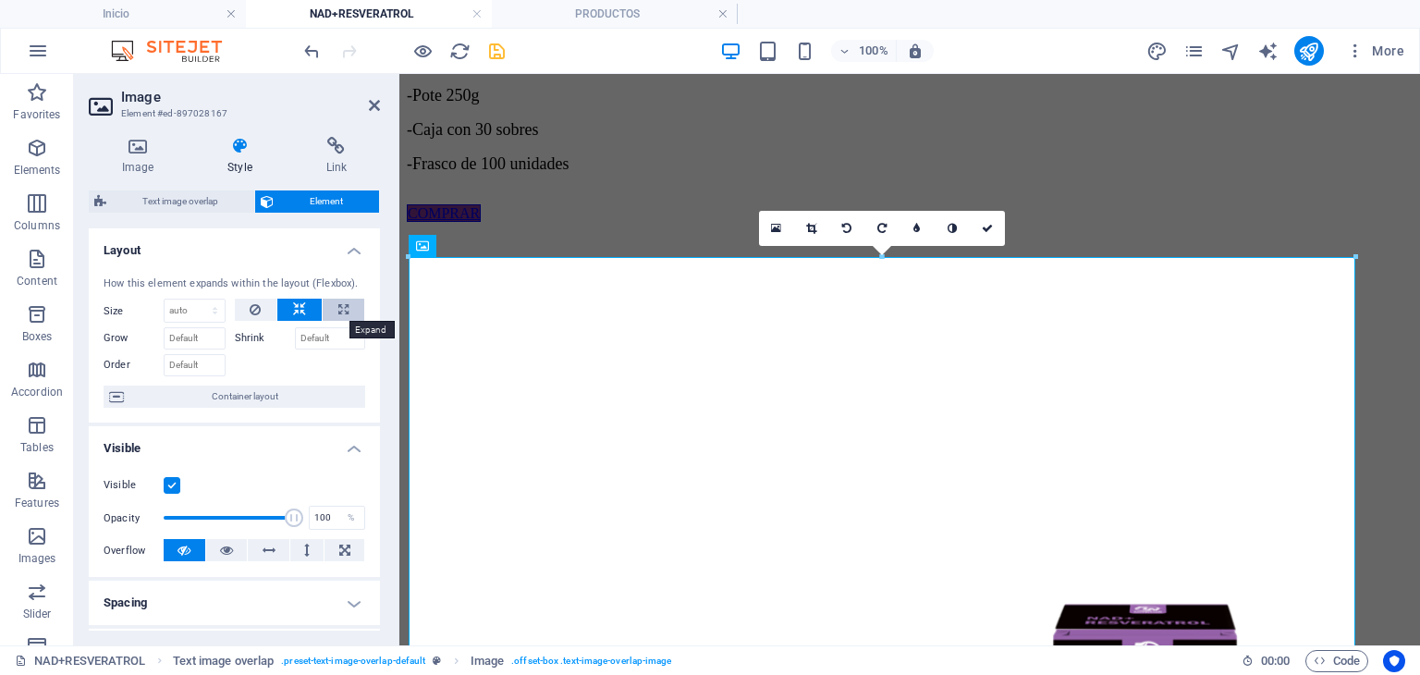
click at [338, 315] on icon at bounding box center [343, 310] width 10 height 22
type input "100"
select select "%"
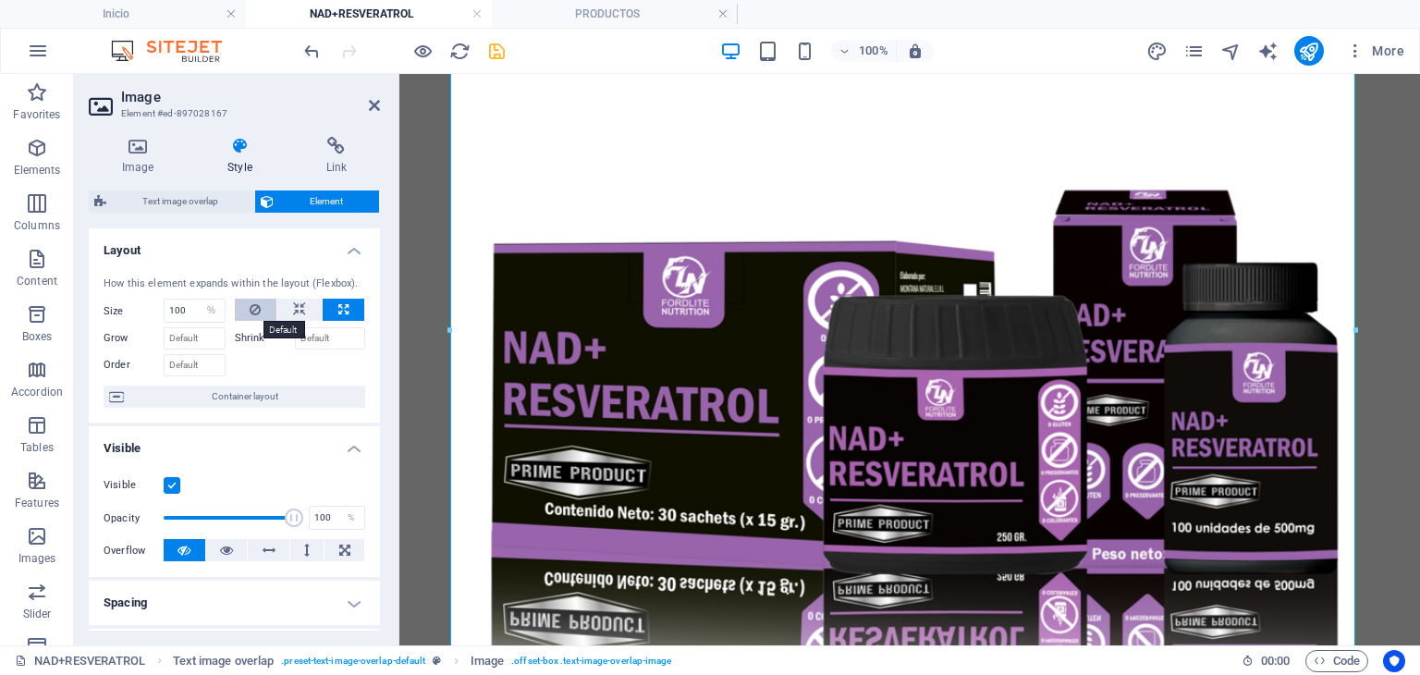
click at [243, 312] on button at bounding box center [256, 310] width 43 height 22
select select "DISABLED_OPTION_VALUE"
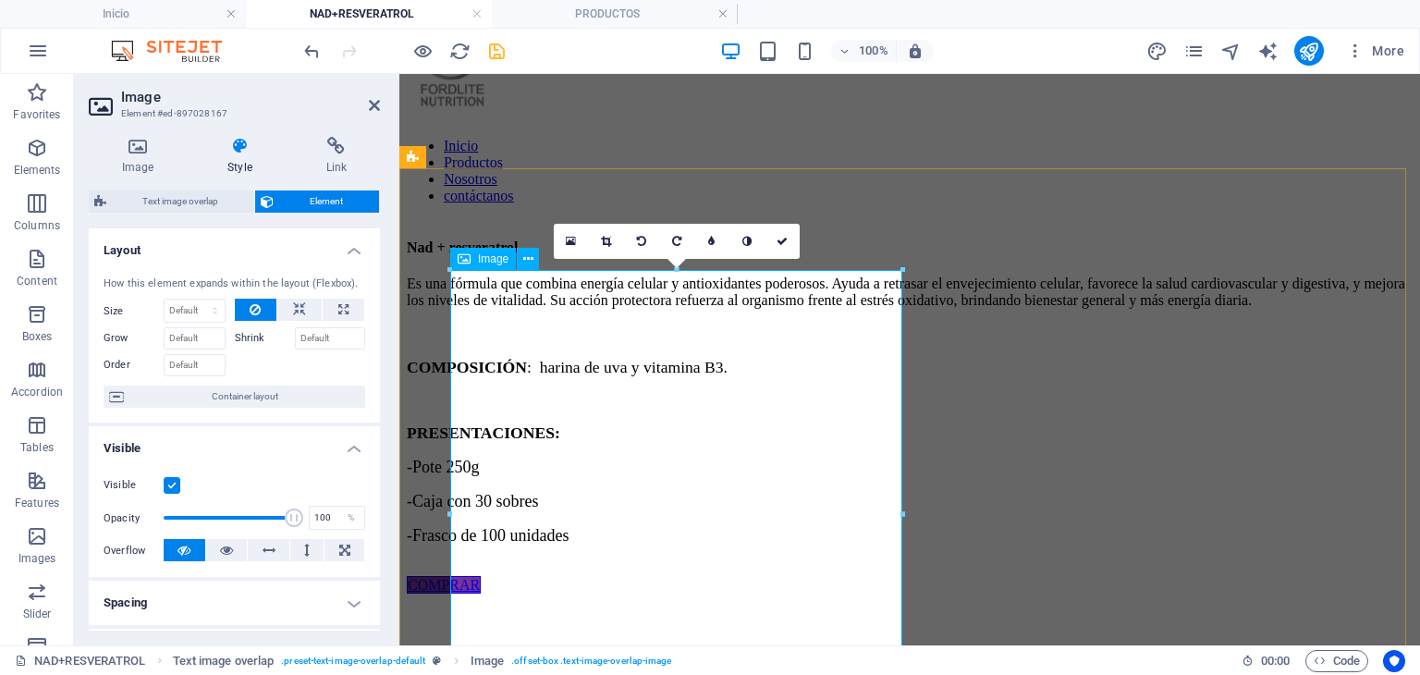
scroll to position [115, 0]
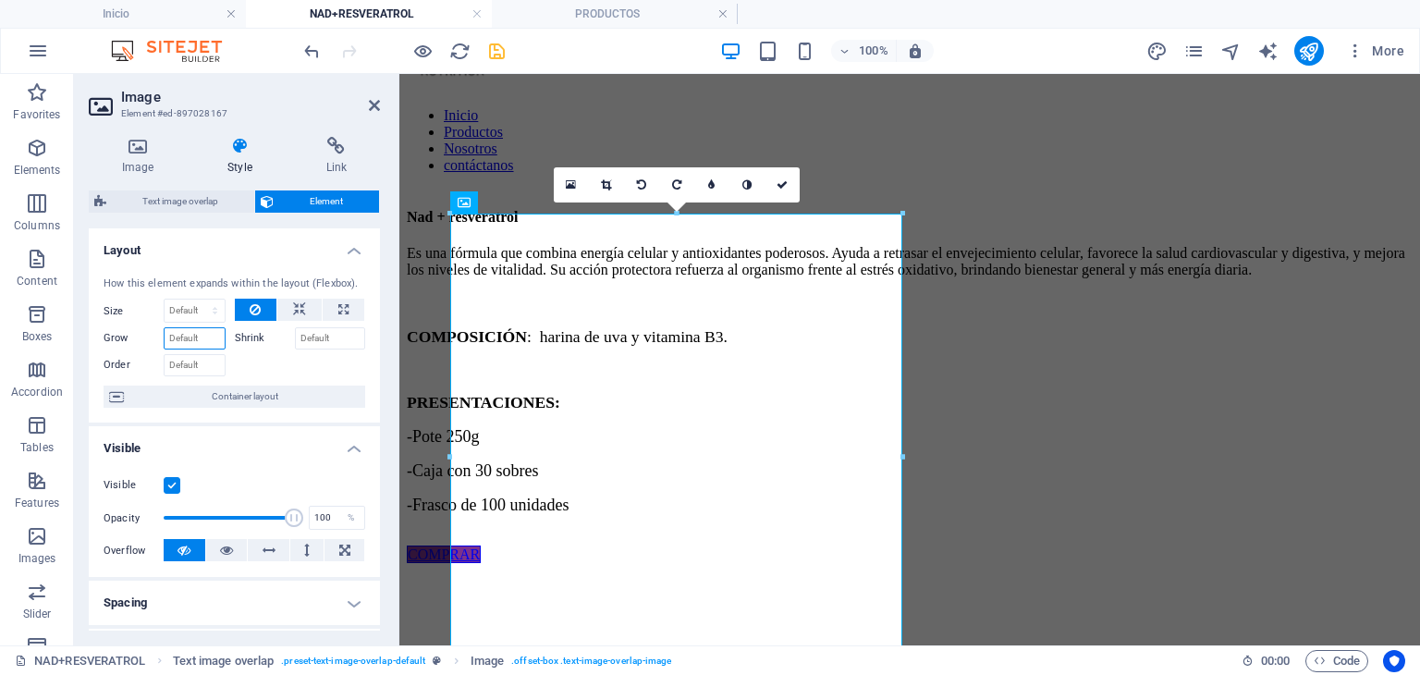
click at [187, 339] on input "Grow" at bounding box center [195, 338] width 62 height 22
click at [278, 405] on span "Container layout" at bounding box center [244, 397] width 230 height 22
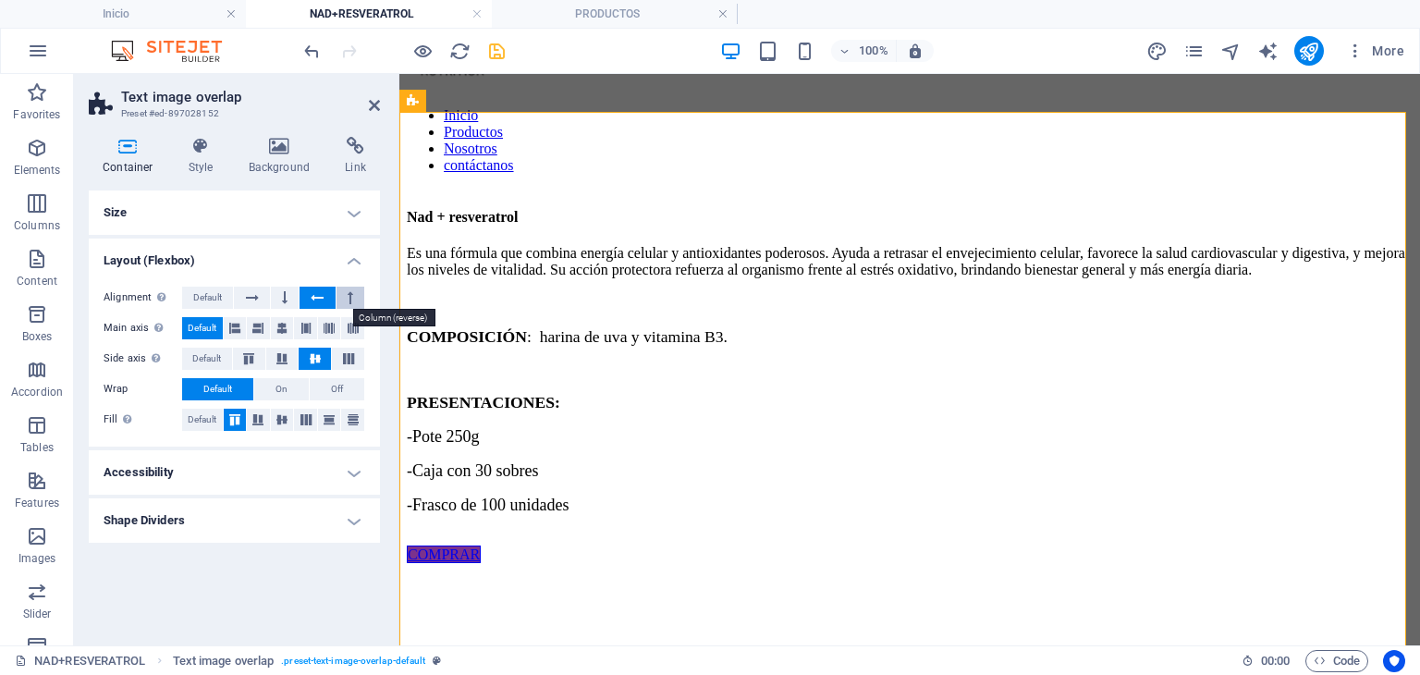
click at [351, 300] on icon at bounding box center [351, 298] width 6 height 22
click at [196, 304] on span "Default" at bounding box center [207, 298] width 29 height 22
click at [374, 104] on icon at bounding box center [374, 105] width 11 height 15
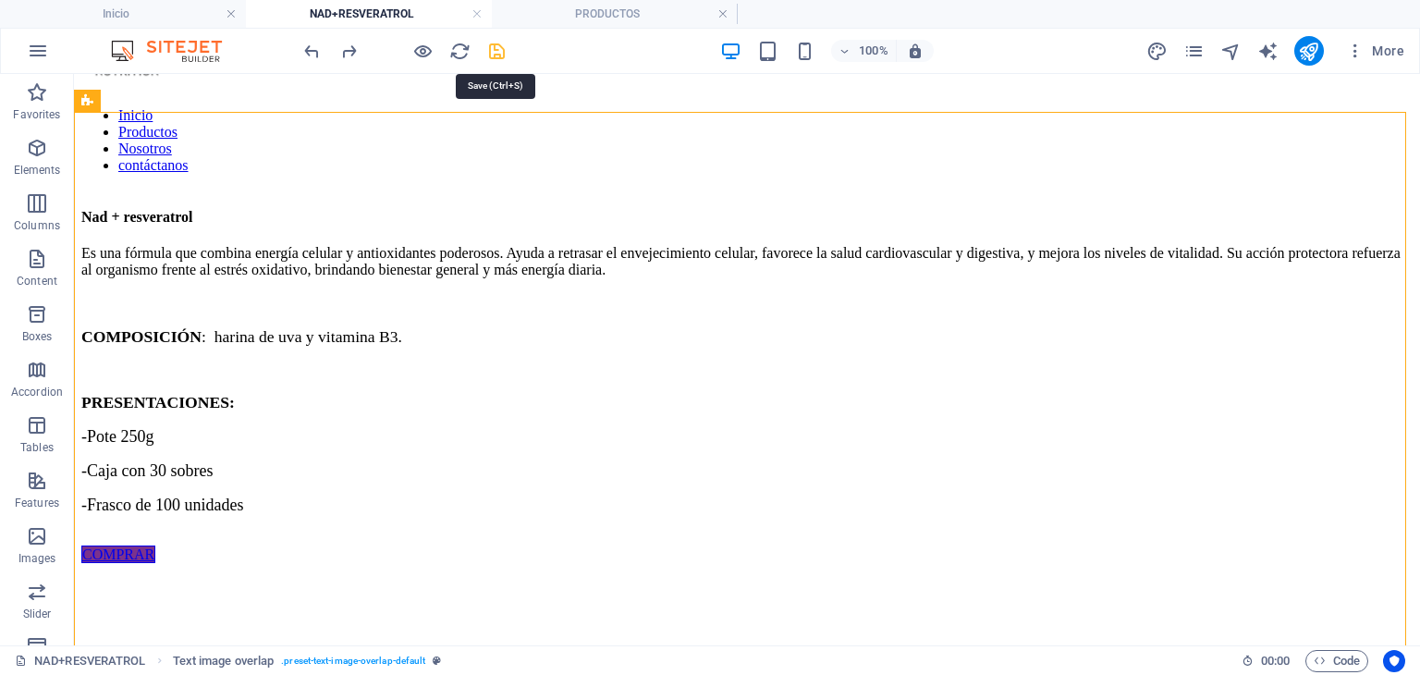
click at [494, 42] on icon "save" at bounding box center [496, 51] width 21 height 21
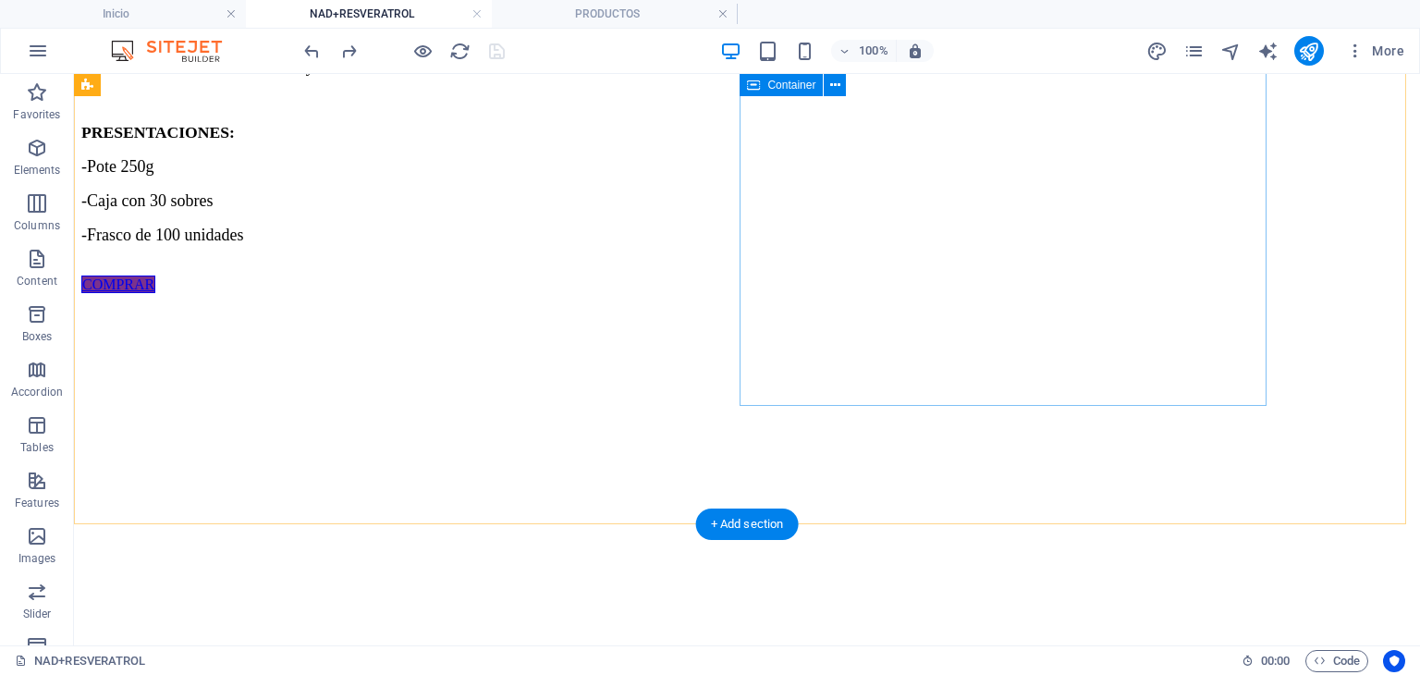
scroll to position [392, 0]
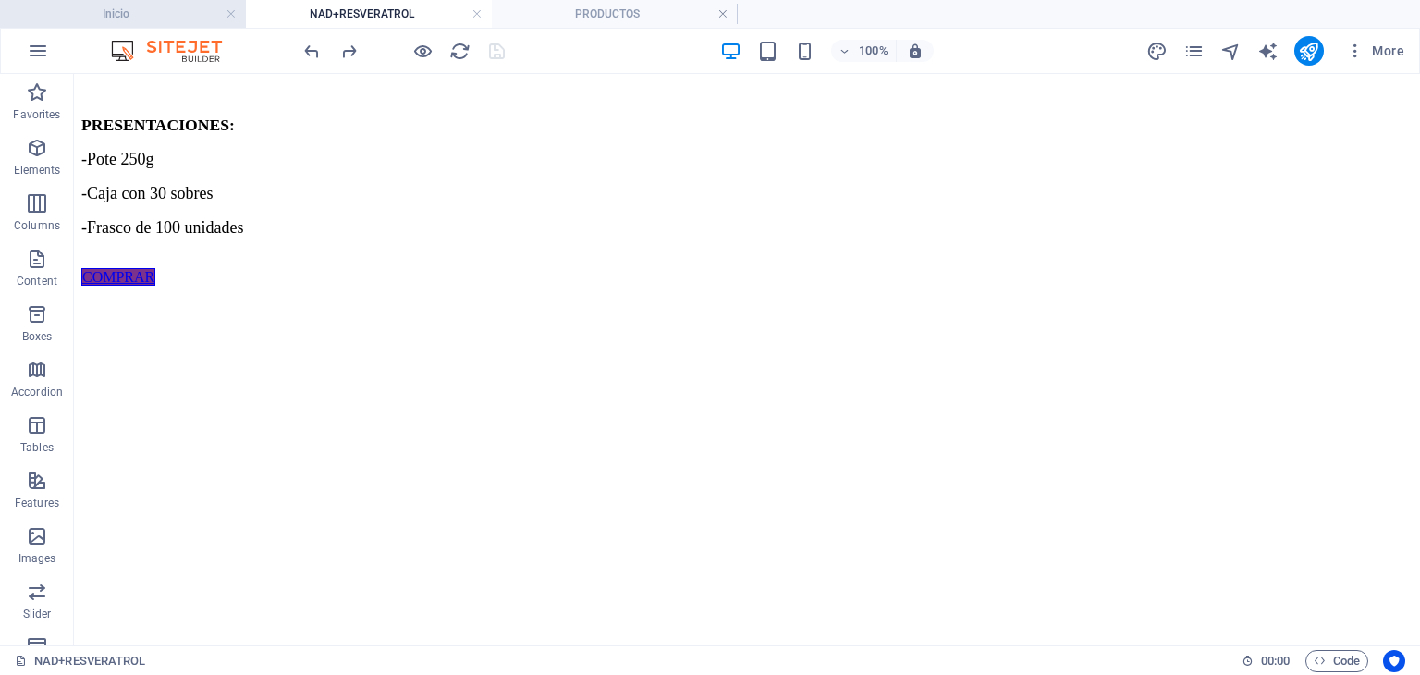
click at [196, 7] on h4 "Inicio" at bounding box center [123, 14] width 246 height 20
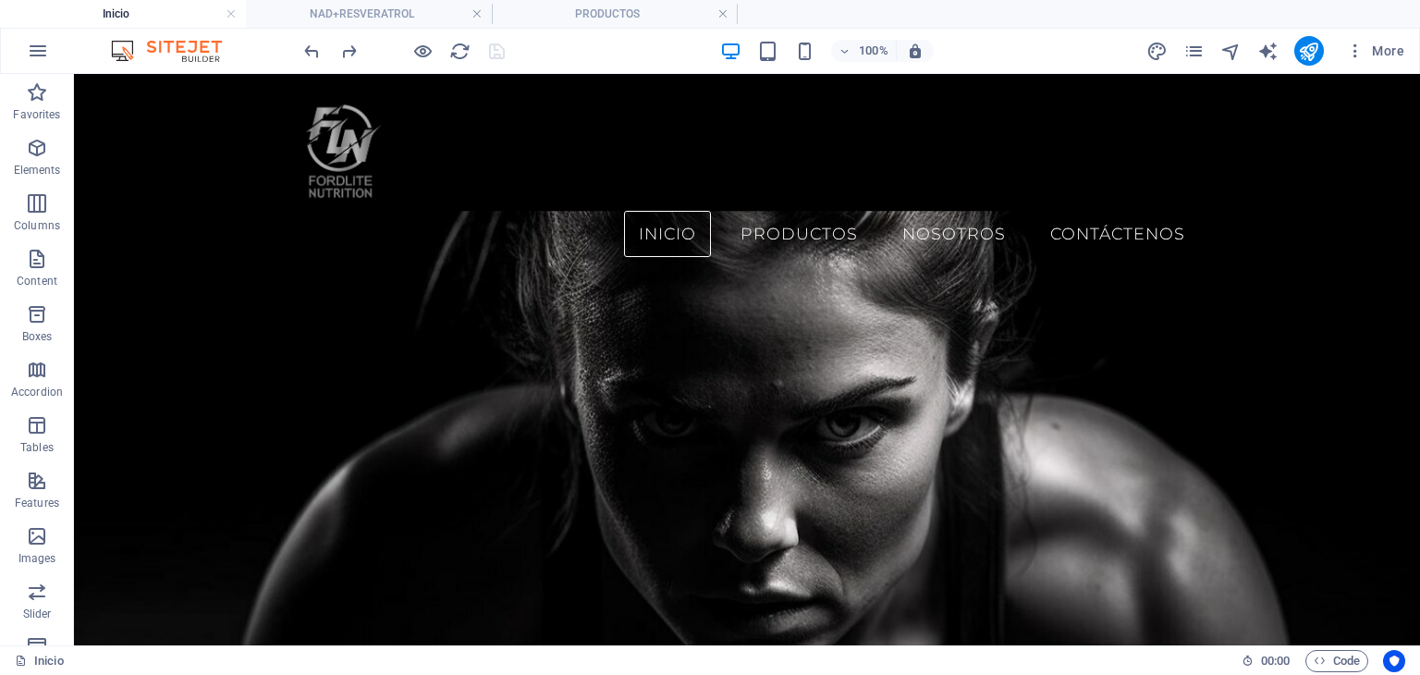
scroll to position [0, 0]
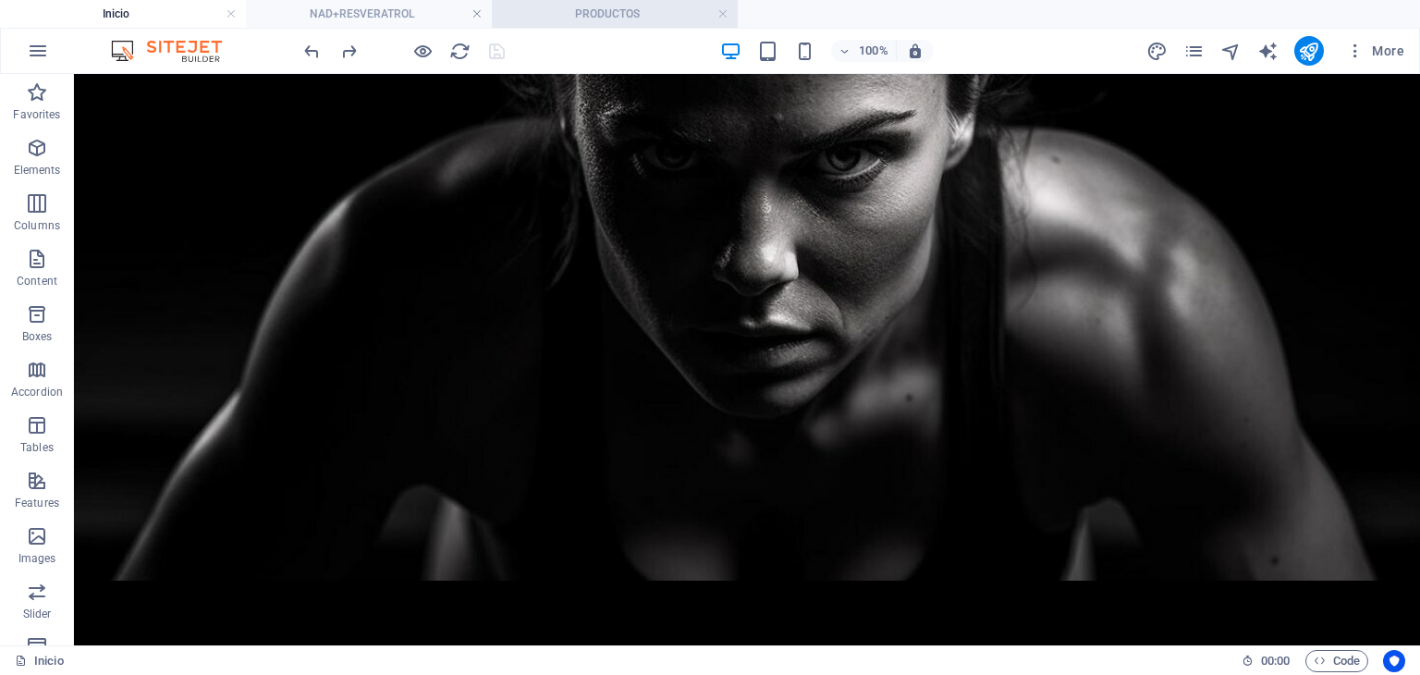
click at [582, 10] on h4 "PRODUCTOS" at bounding box center [615, 14] width 246 height 20
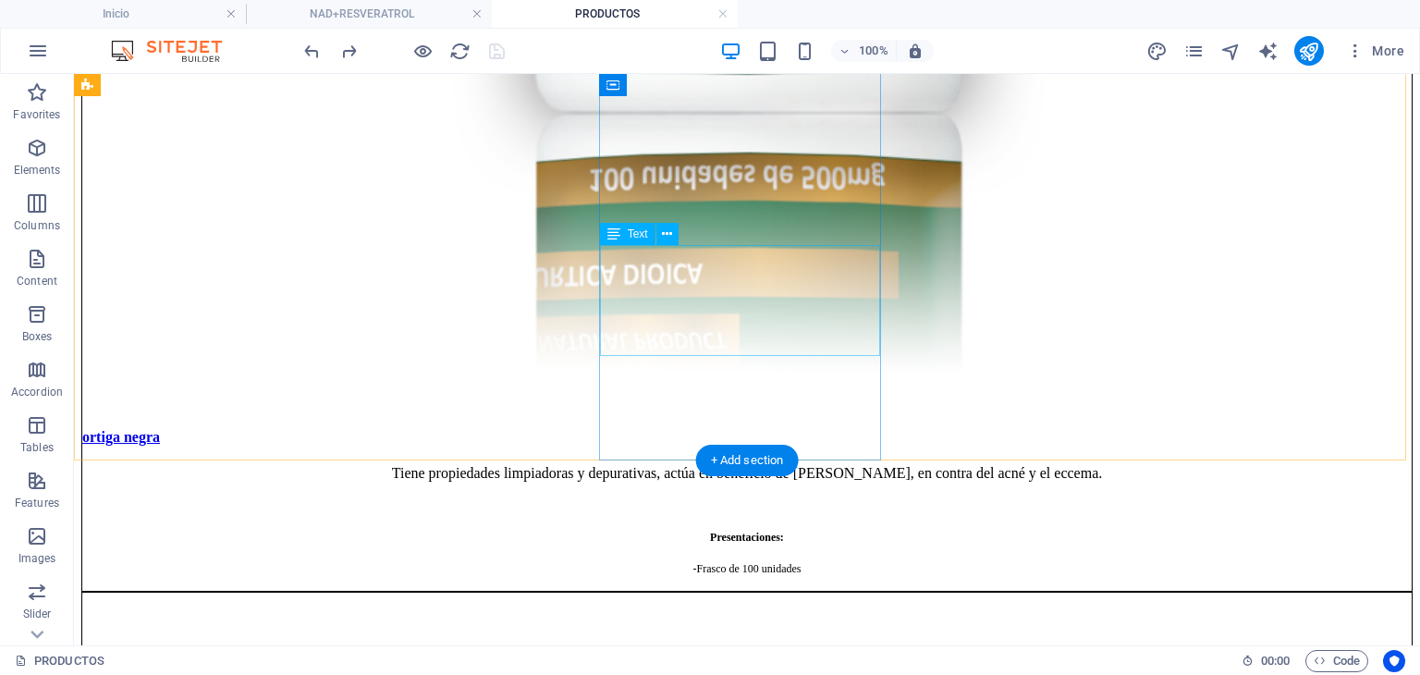
scroll to position [4256, 0]
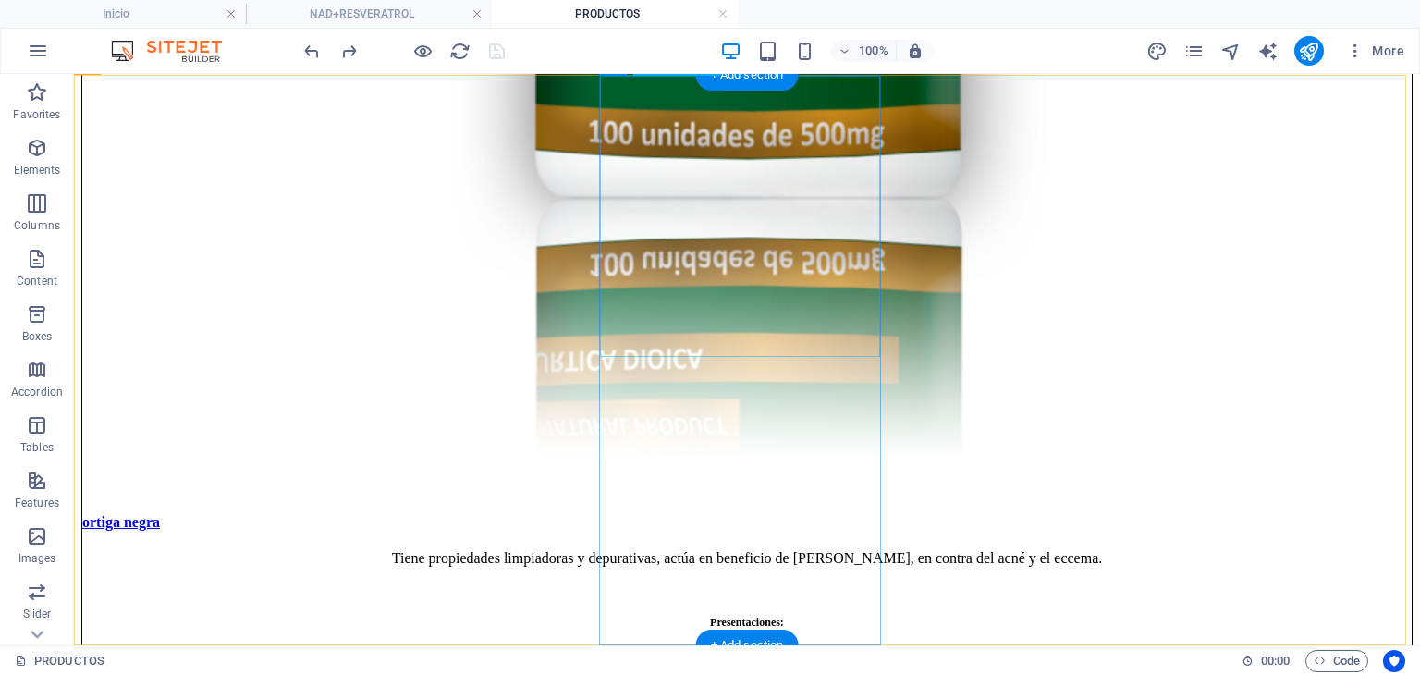
select select "%"
select select "16"
select select
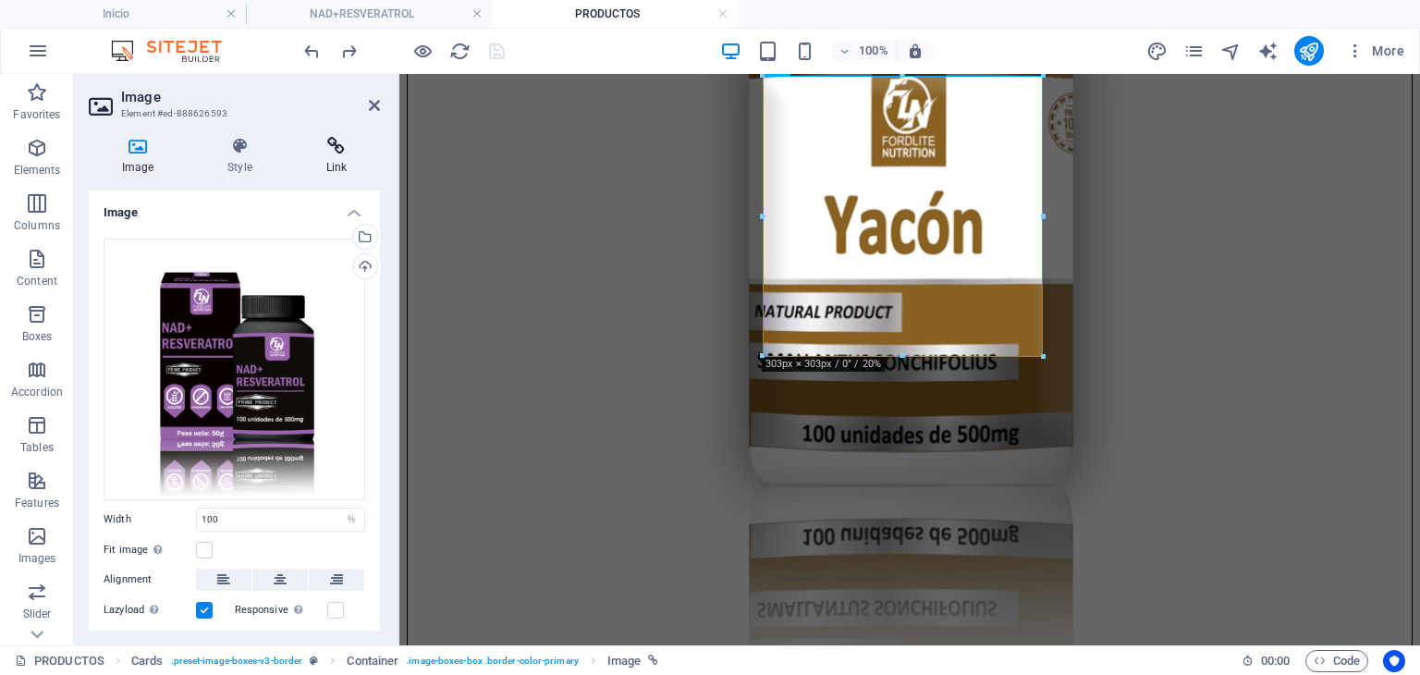
click at [341, 156] on h4 "Link" at bounding box center [336, 156] width 87 height 39
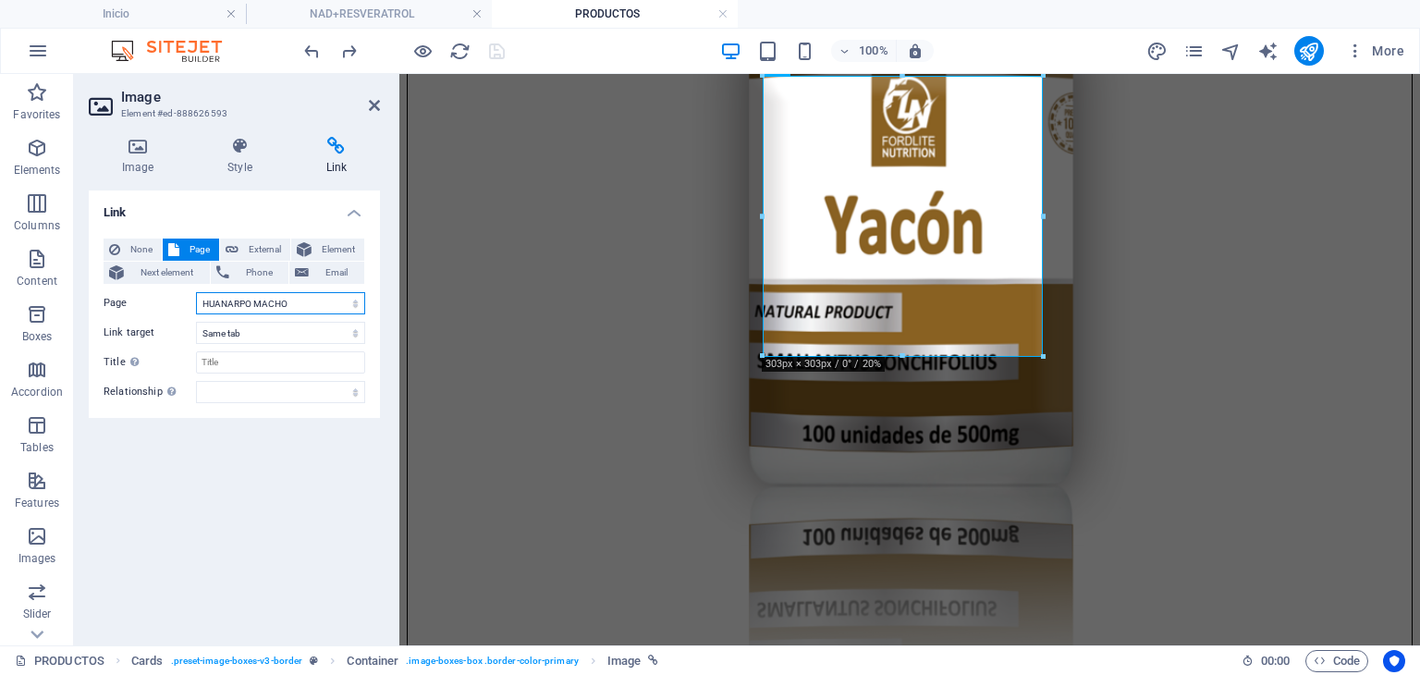
click at [339, 299] on select "Inicio Nosotros PRODUCTOS RESVERATROL MARINE COLLAGEN T-DIVINAS ULTRA SLIM FIT …" at bounding box center [280, 303] width 169 height 22
select select "29"
click at [196, 292] on select "Inicio Nosotros PRODUCTOS RESVERATROL MARINE COLLAGEN T-DIVINAS ULTRA SLIM FIT …" at bounding box center [280, 303] width 169 height 22
click at [497, 56] on icon "save" at bounding box center [496, 51] width 21 height 21
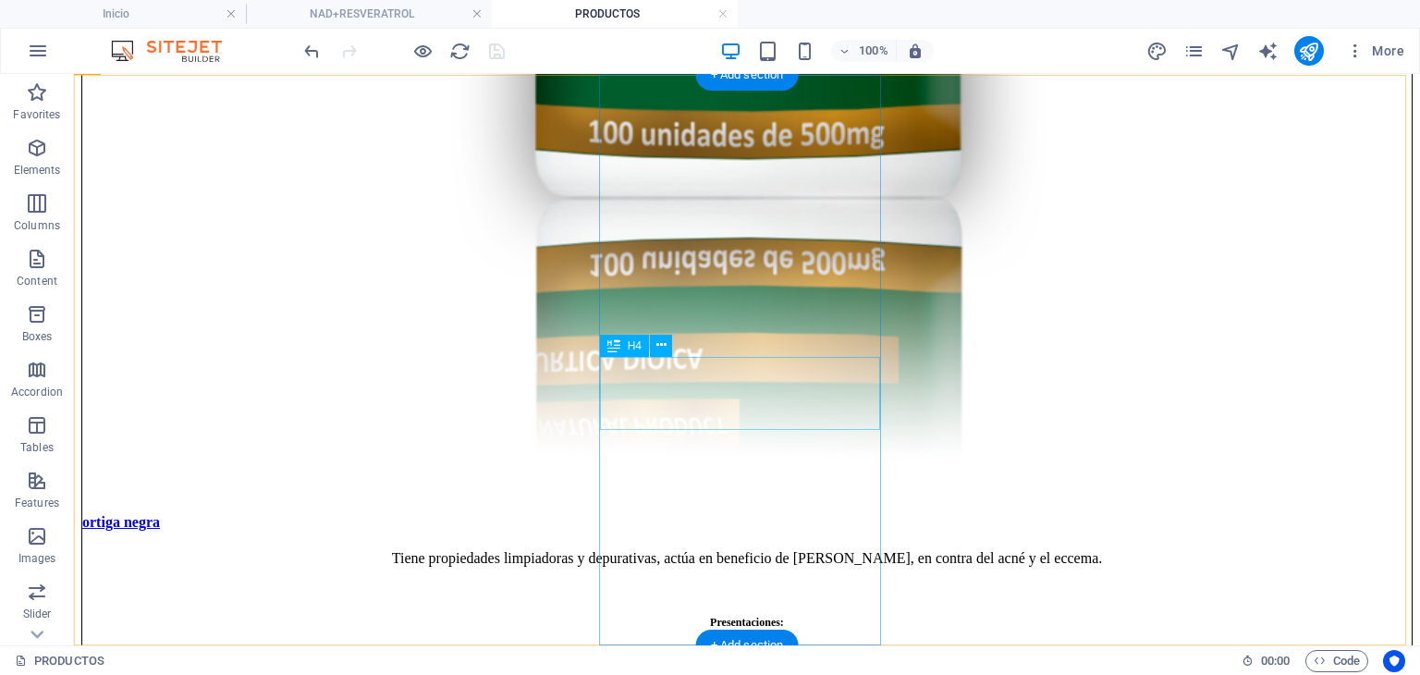
select select "16"
select select
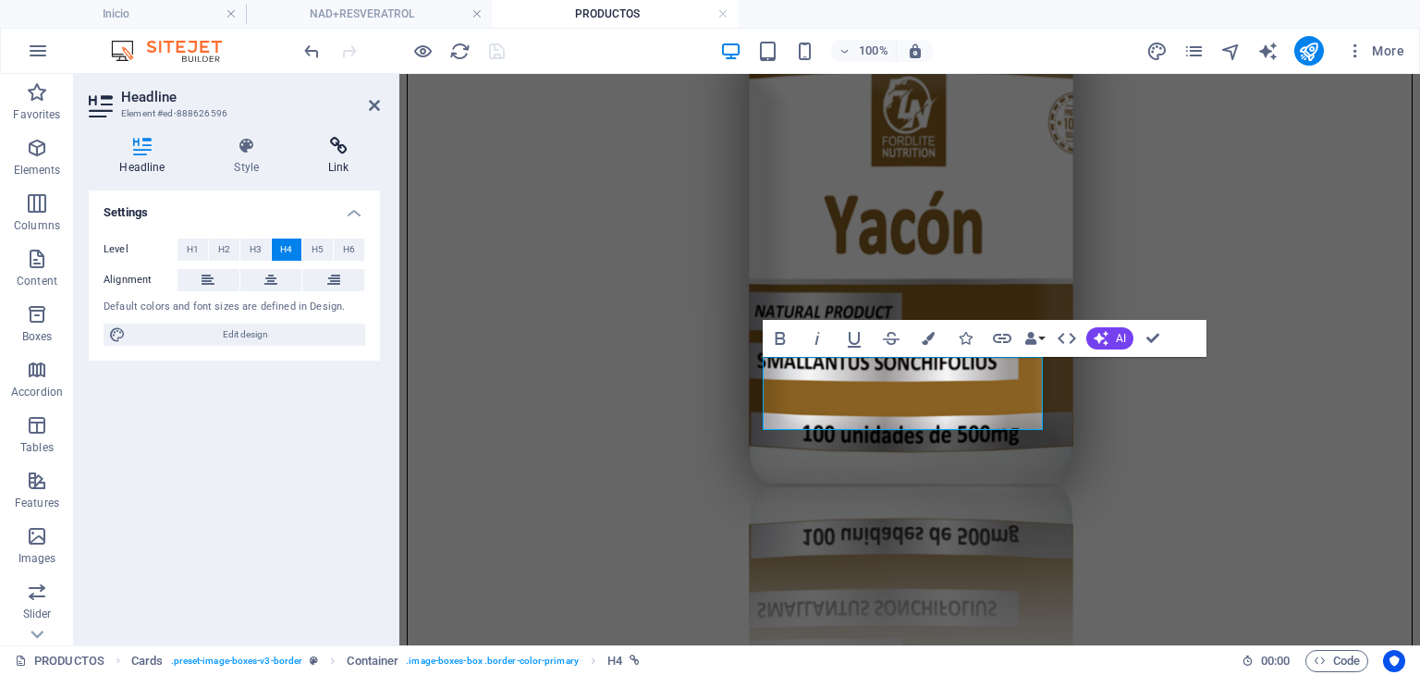
click at [330, 158] on h4 "Link" at bounding box center [339, 156] width 82 height 39
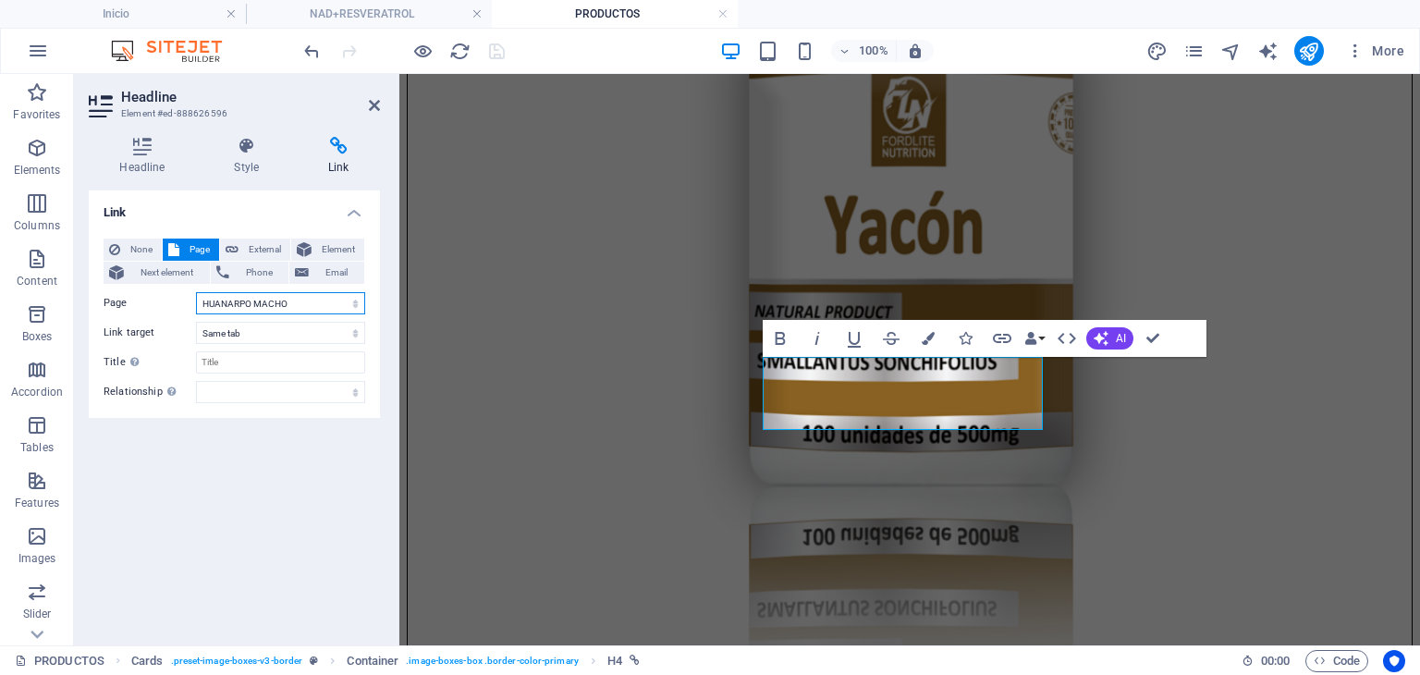
click at [270, 300] on select "Inicio Nosotros PRODUCTOS RESVERATROL MARINE COLLAGEN T-DIVINAS ULTRA SLIM FIT …" at bounding box center [280, 303] width 169 height 22
select select "29"
click at [196, 292] on select "Inicio Nosotros PRODUCTOS RESVERATROL MARINE COLLAGEN T-DIVINAS ULTRA SLIM FIT …" at bounding box center [280, 303] width 169 height 22
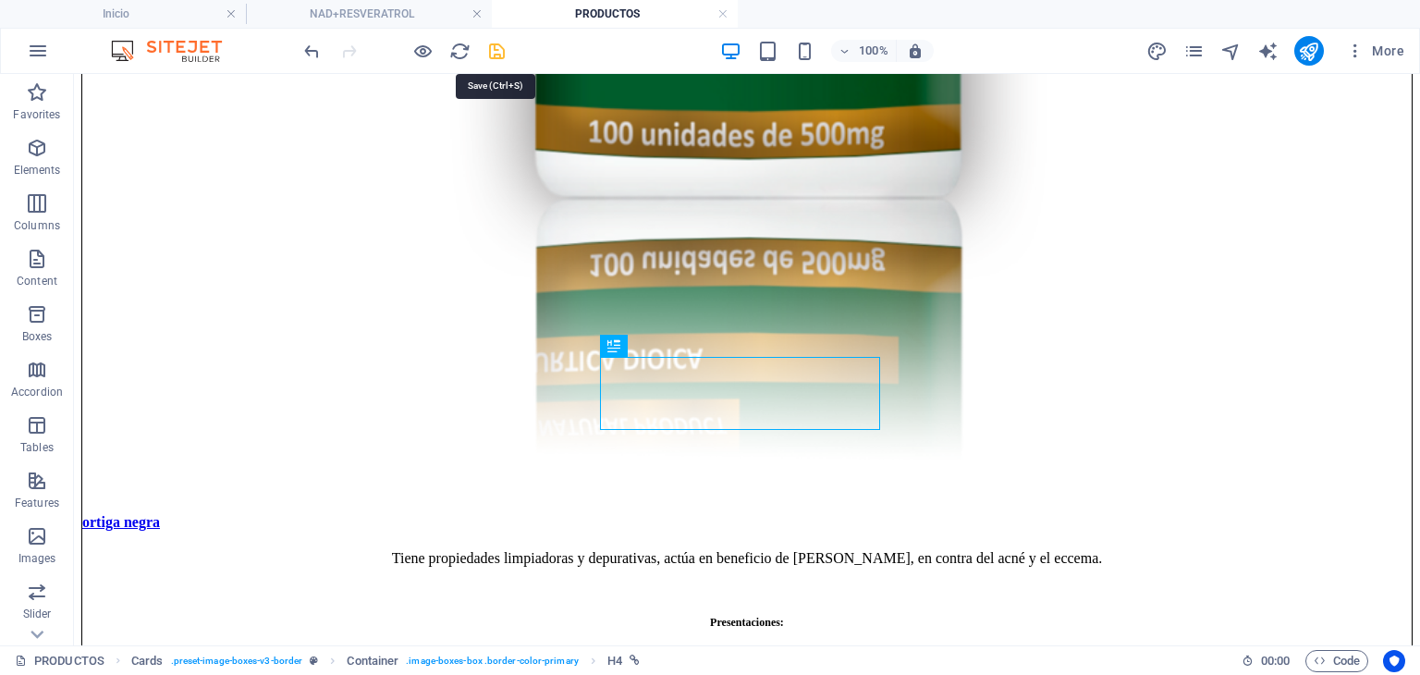
click at [492, 45] on icon "save" at bounding box center [496, 51] width 21 height 21
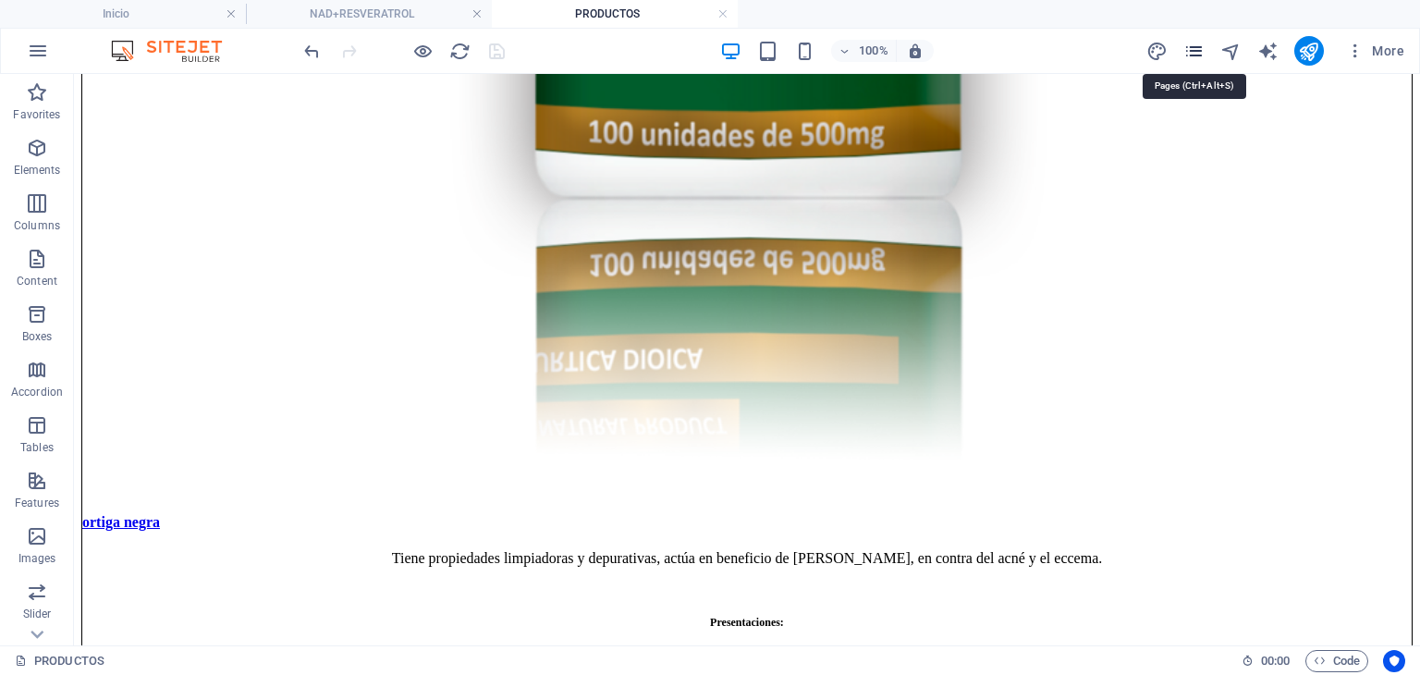
click at [1198, 52] on icon "pages" at bounding box center [1193, 51] width 21 height 21
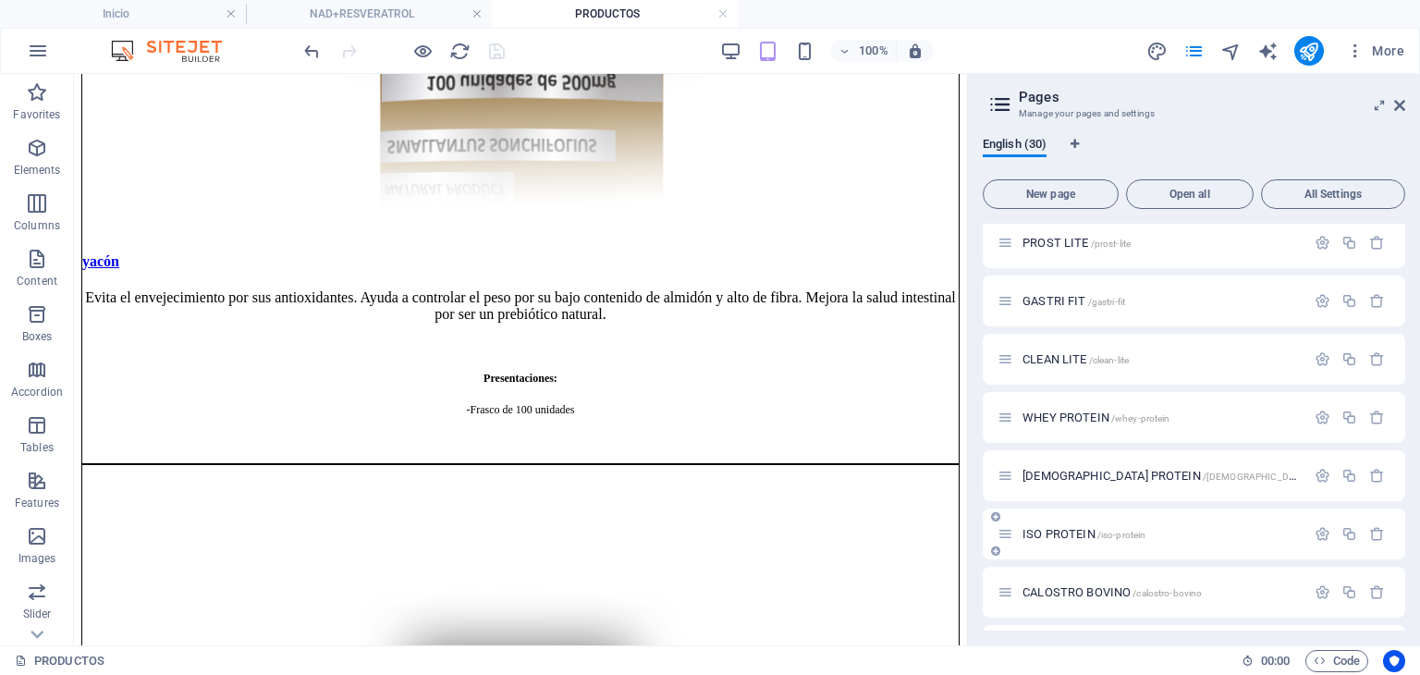
scroll to position [1341, 0]
click at [1347, 597] on icon "button" at bounding box center [1350, 598] width 16 height 16
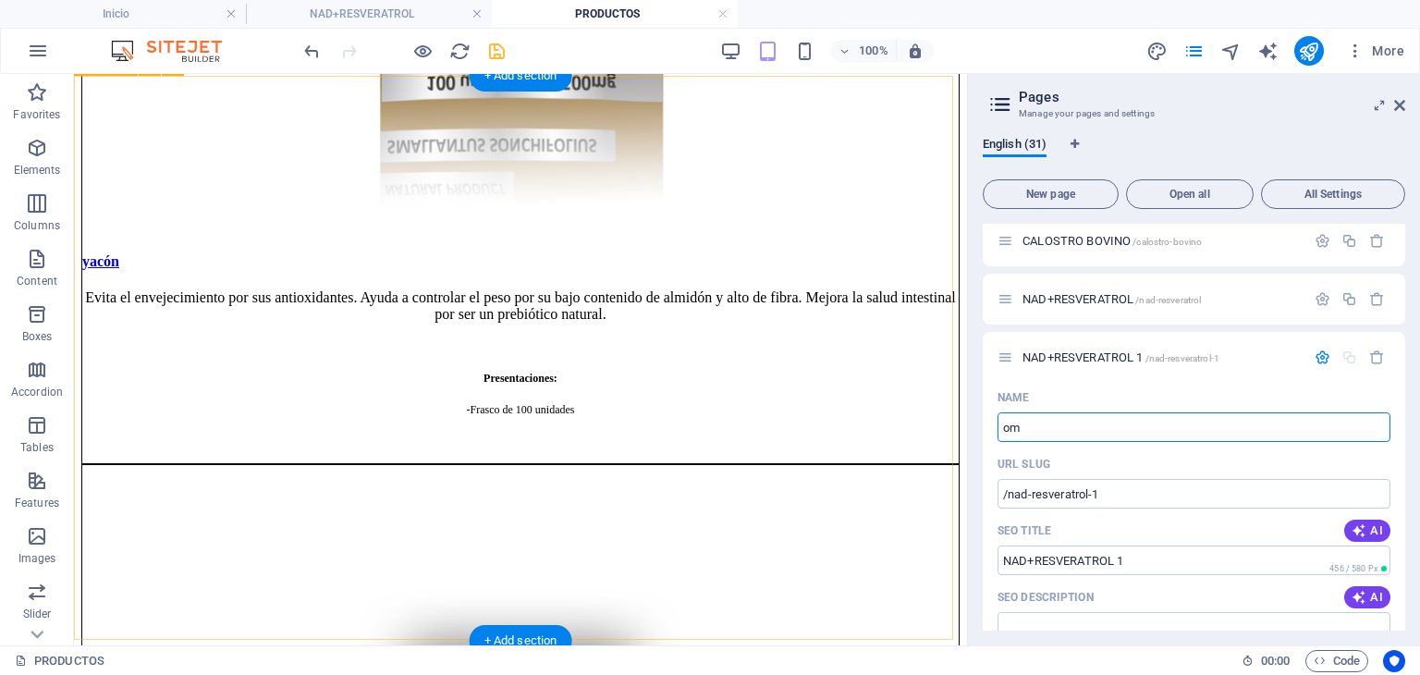
type input "ome"
type input "/om"
type input "om"
type input "omega"
type input "/omega"
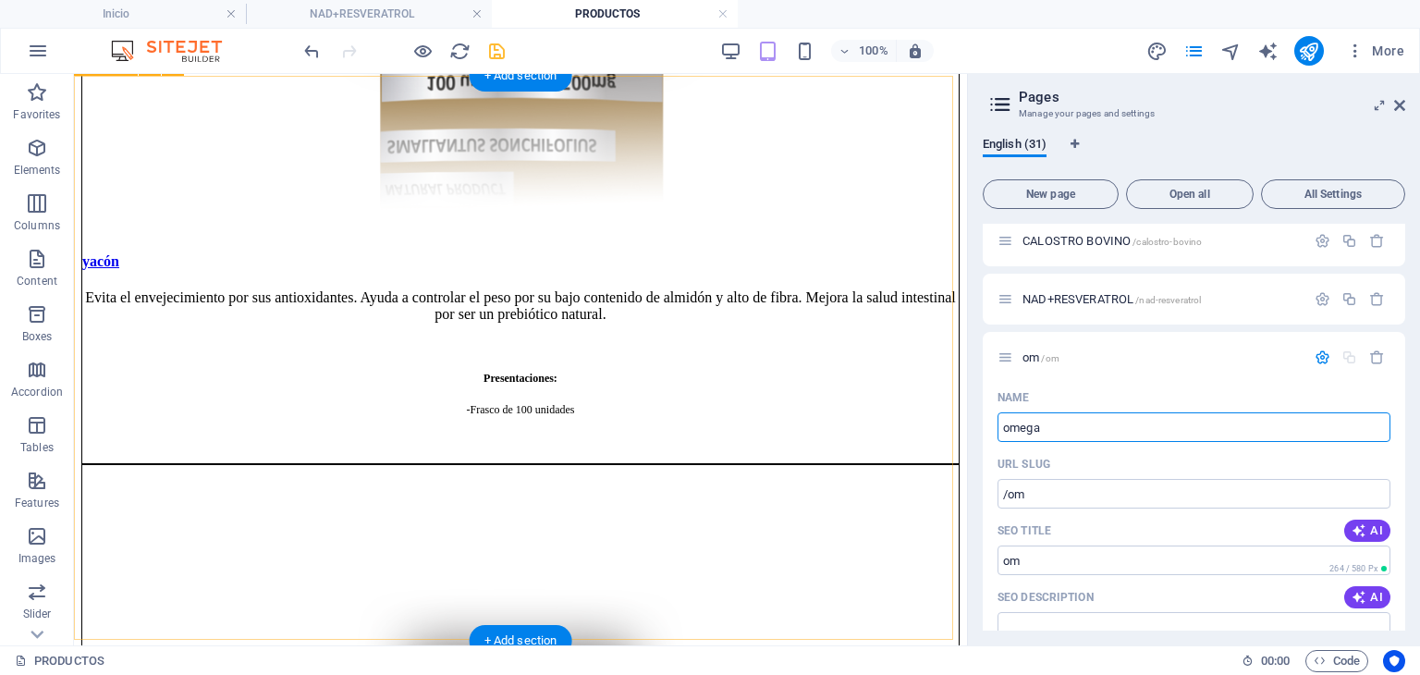
type input "omega"
type input "o"
type input "omega"
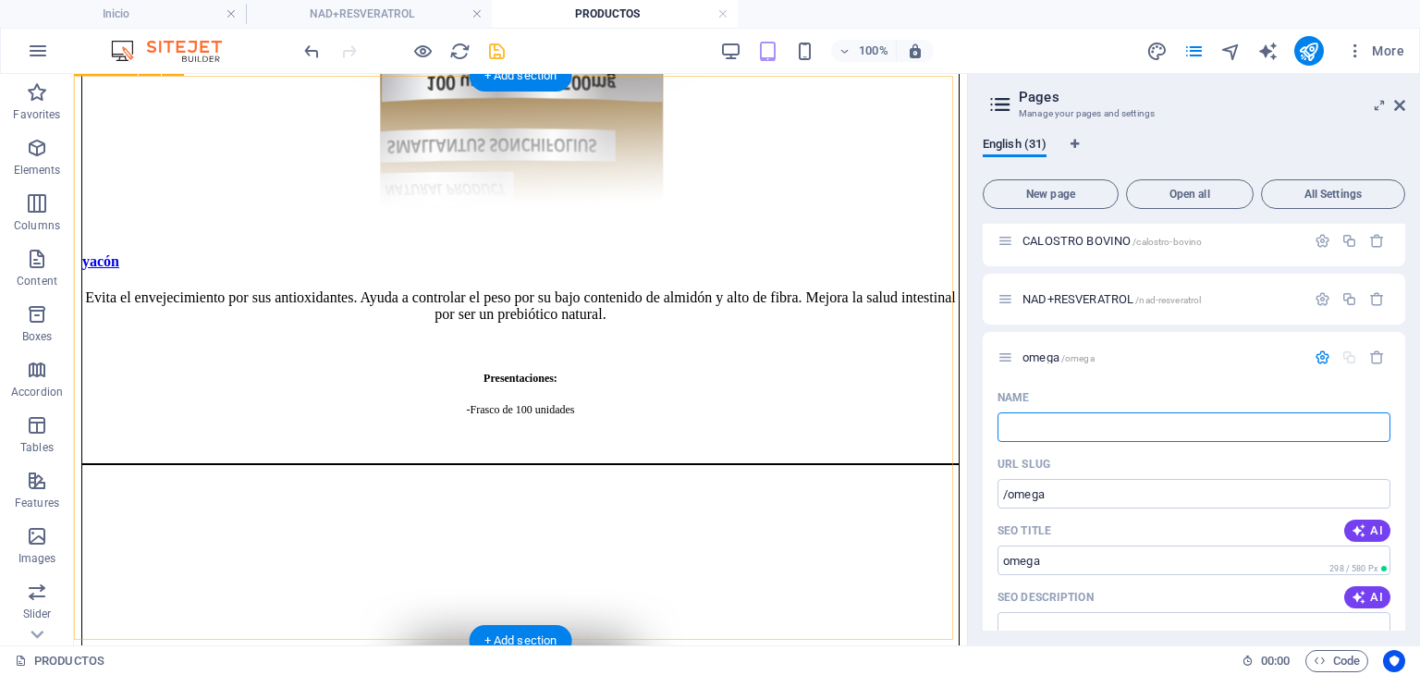
type input "/"
type input "OMEGA 3"
type input "/omega"
type input "OMEGA"
type input "OMEGA 3"
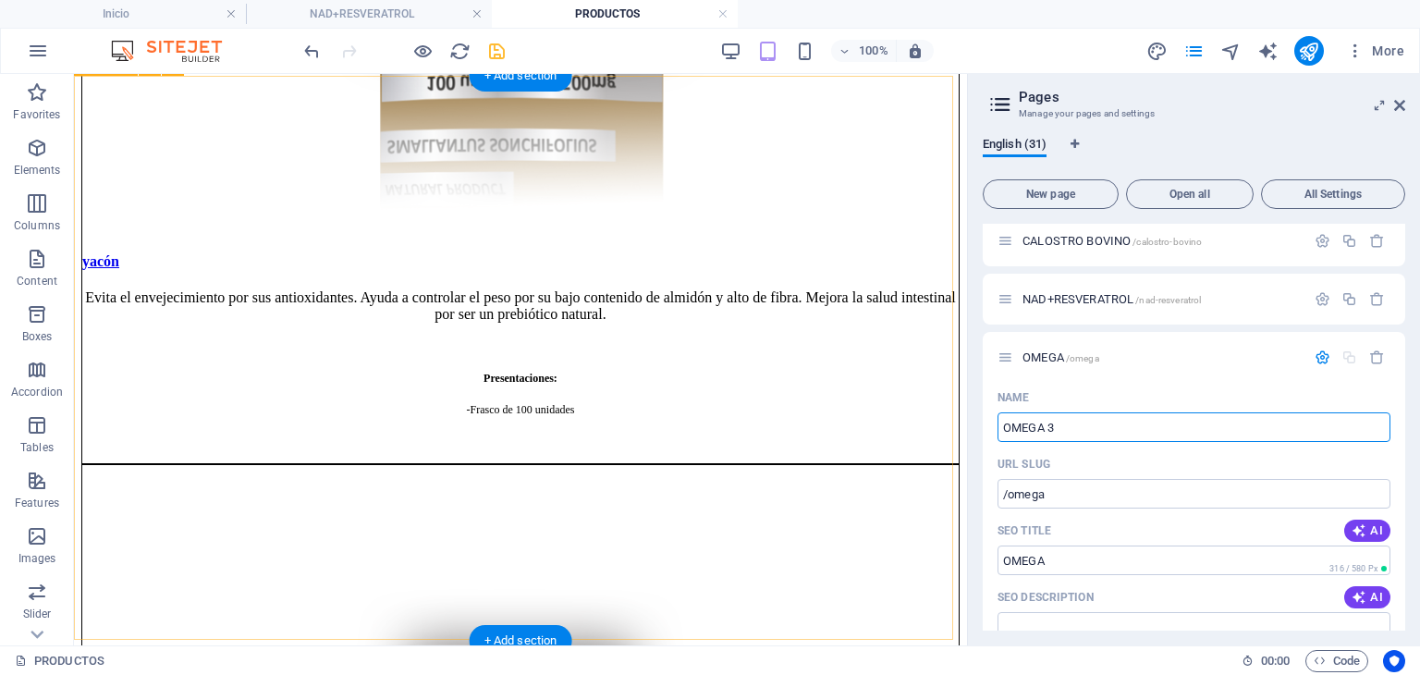
type input "/omega-3"
type input "OMEGA 3"
click at [1074, 352] on span "OMEGA 3 /omega-3" at bounding box center [1070, 357] width 94 height 14
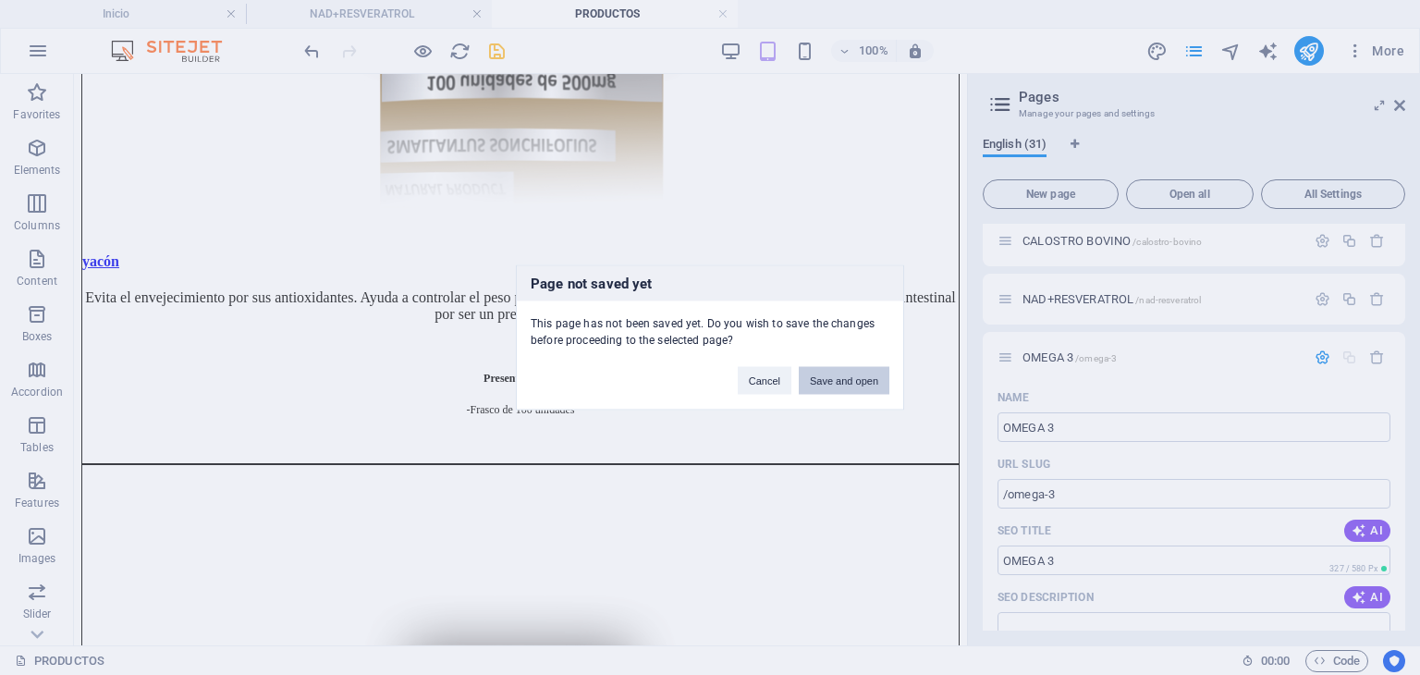
click at [878, 379] on button "Save and open" at bounding box center [844, 381] width 91 height 28
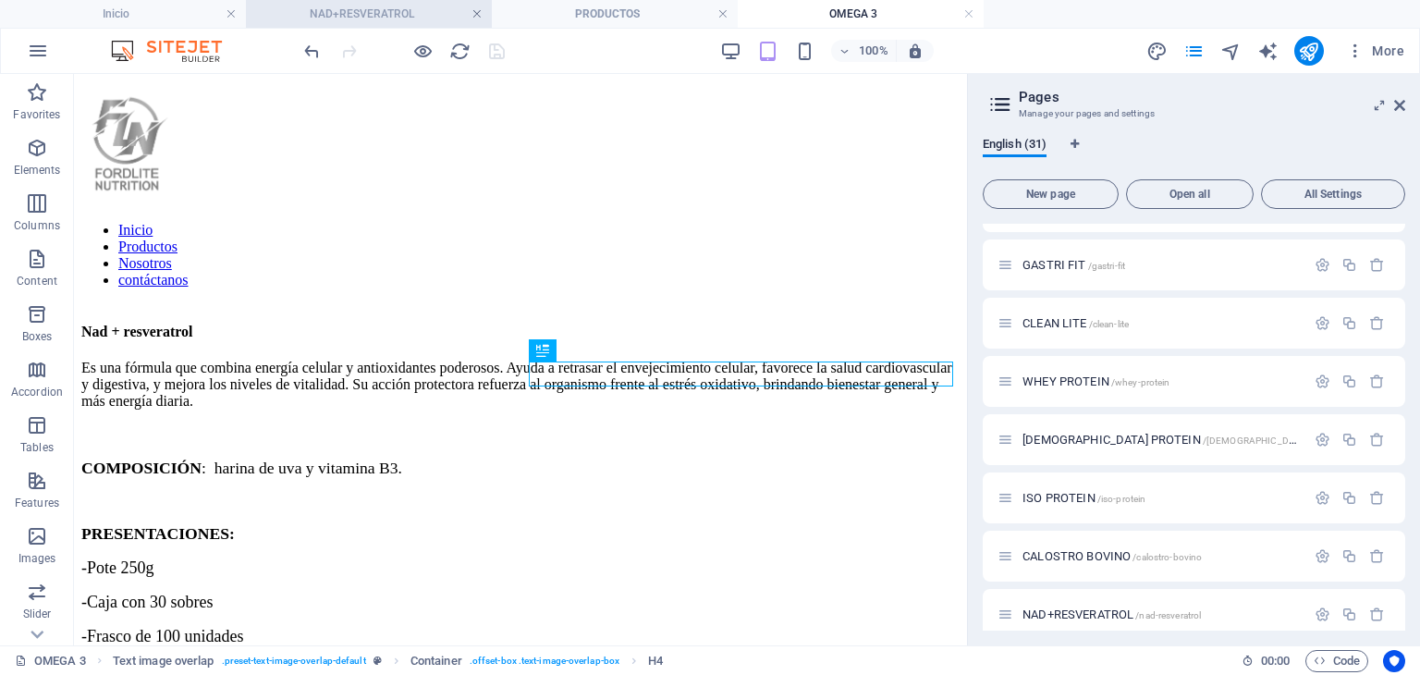
scroll to position [0, 0]
click at [476, 16] on link at bounding box center [477, 15] width 11 height 18
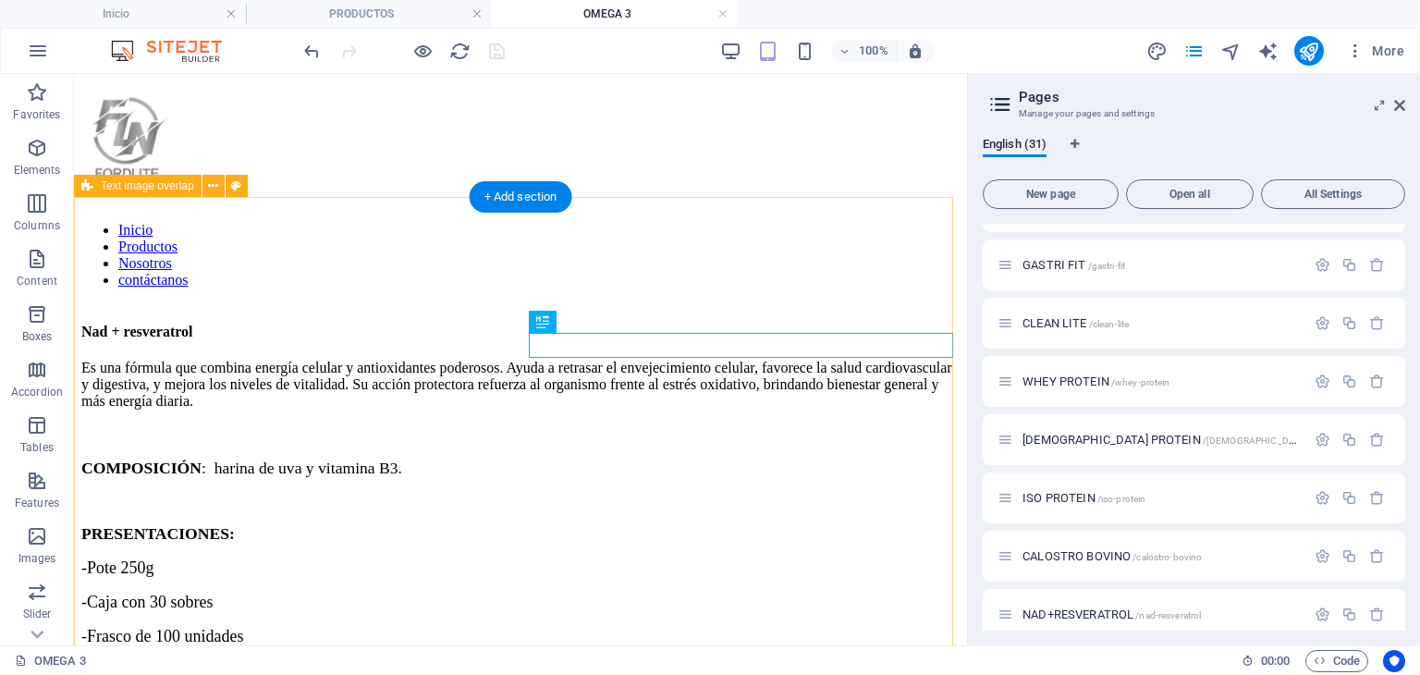
scroll to position [185, 0]
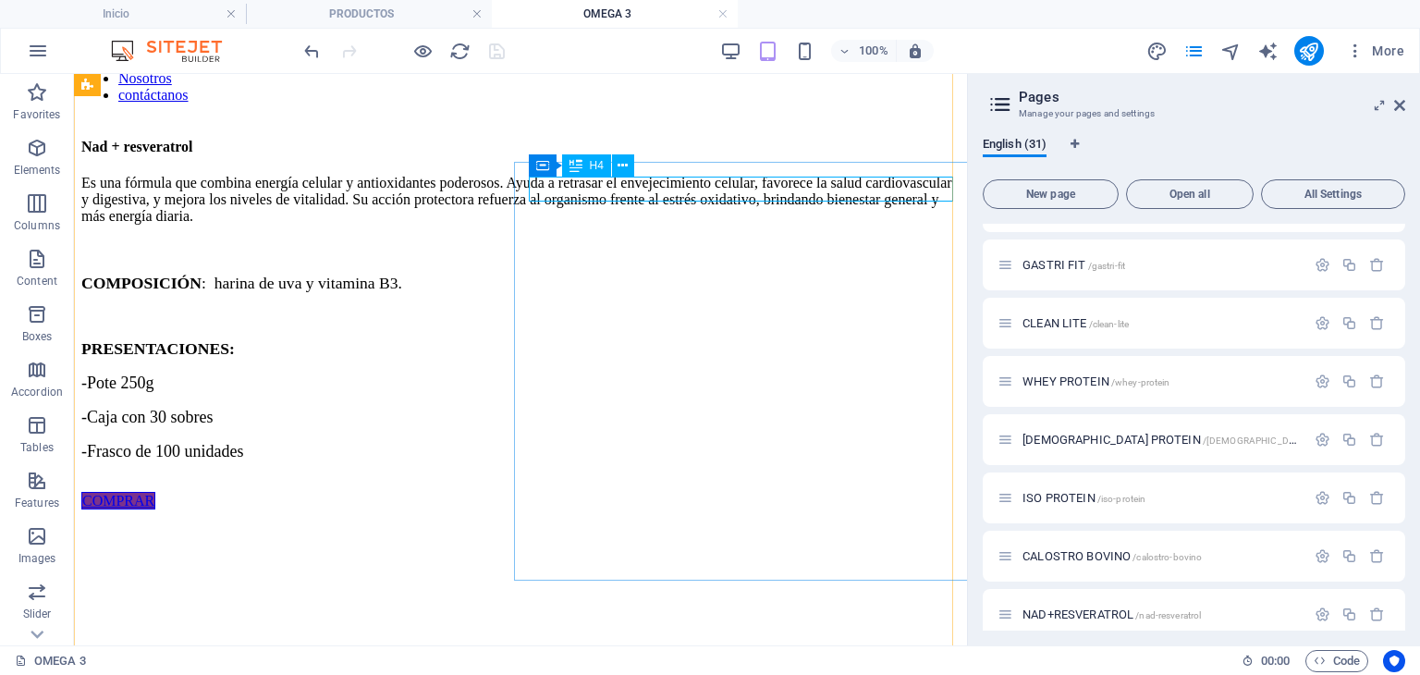
click at [724, 155] on div "Nad + resveratrol" at bounding box center [520, 147] width 878 height 17
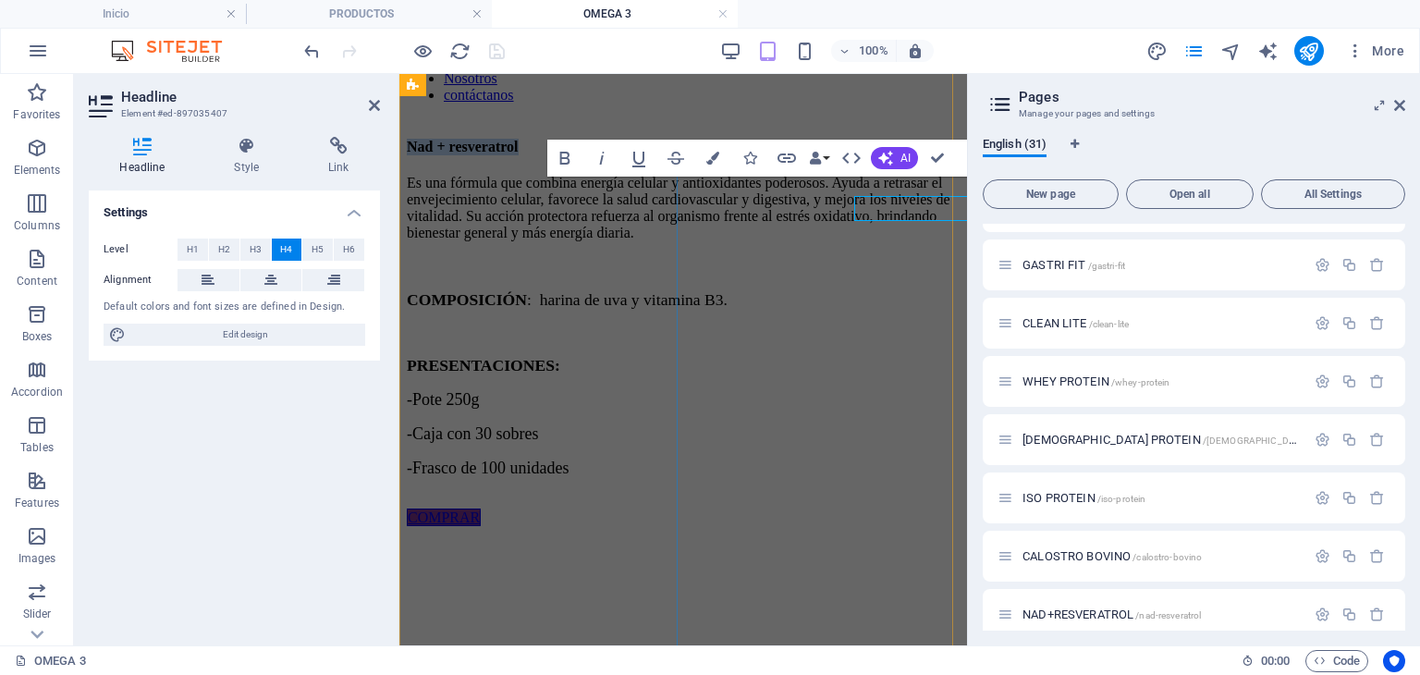
scroll to position [166, 0]
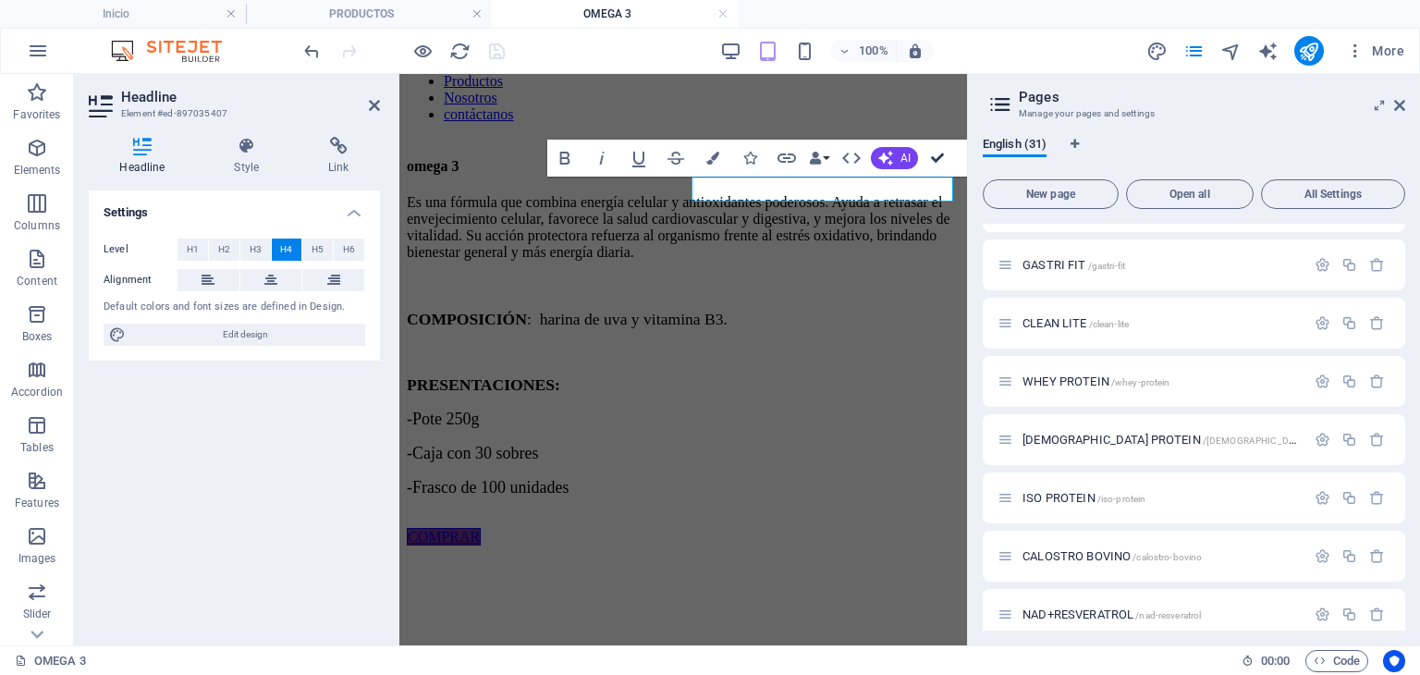
drag, startPoint x: 942, startPoint y: 156, endPoint x: 869, endPoint y: 79, distance: 106.6
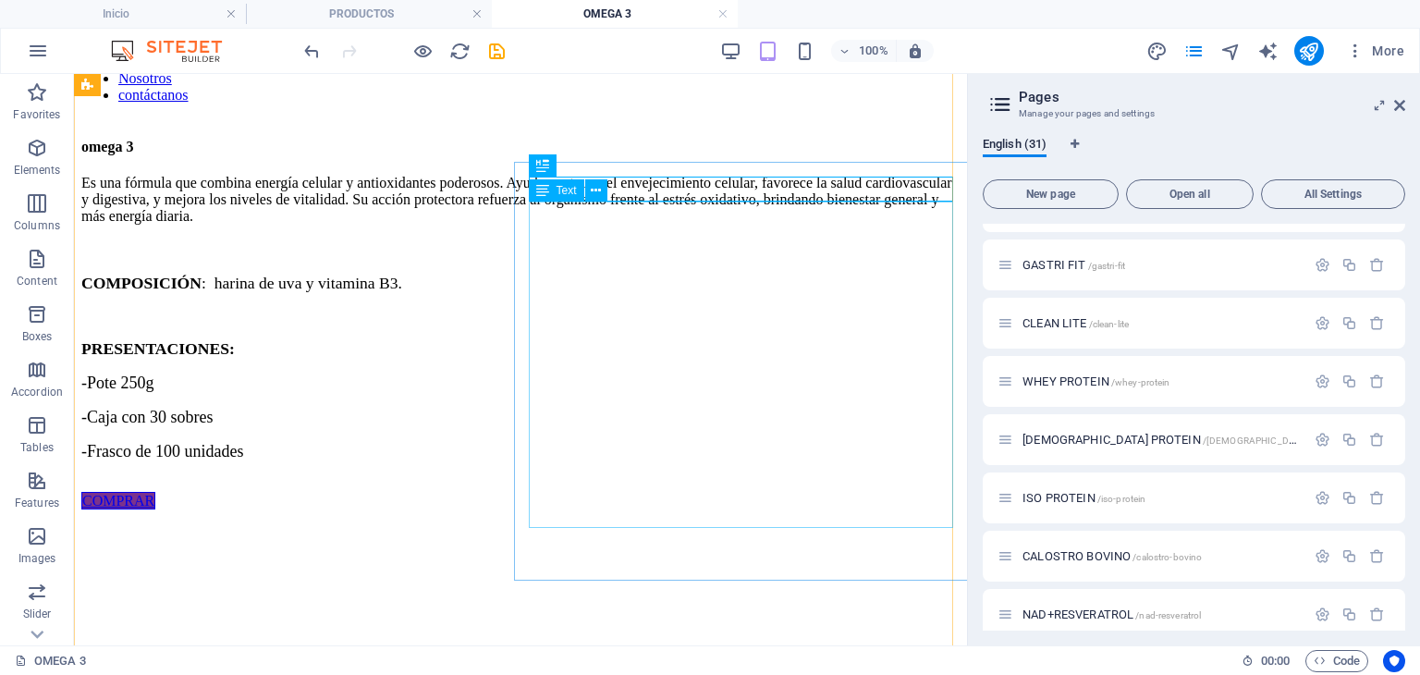
click at [785, 296] on div "Es una fórmula que combina energía celular y antioxidantes poderosos. Ayuda a r…" at bounding box center [520, 334] width 878 height 318
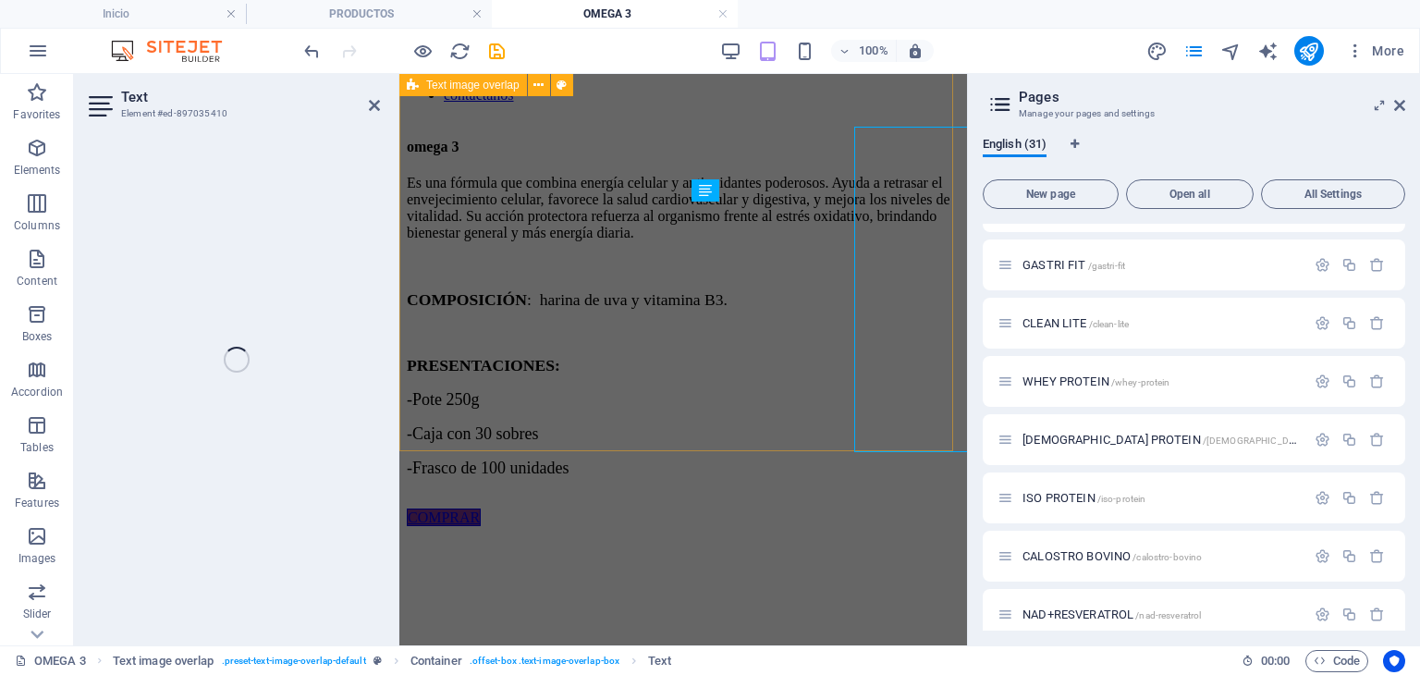
scroll to position [166, 0]
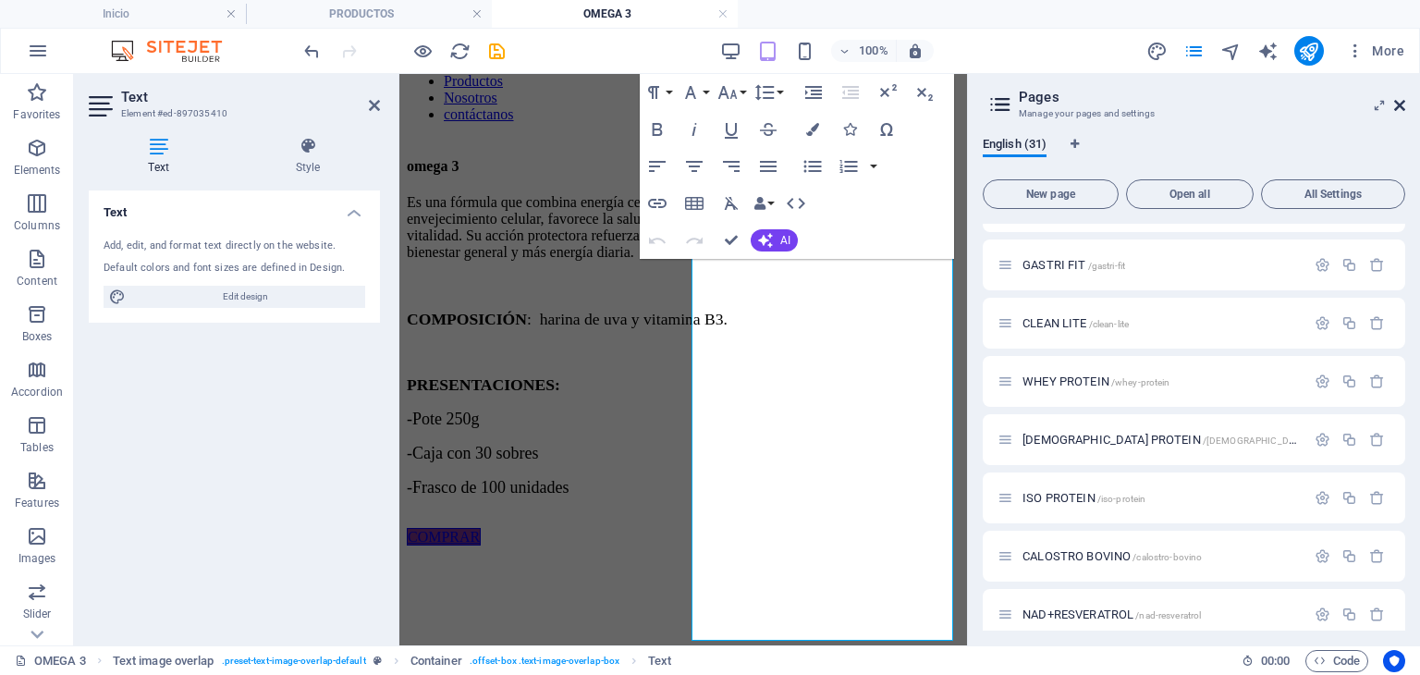
drag, startPoint x: 1402, startPoint y: 103, endPoint x: 996, endPoint y: 49, distance: 409.4
click at [1402, 103] on icon at bounding box center [1399, 105] width 11 height 15
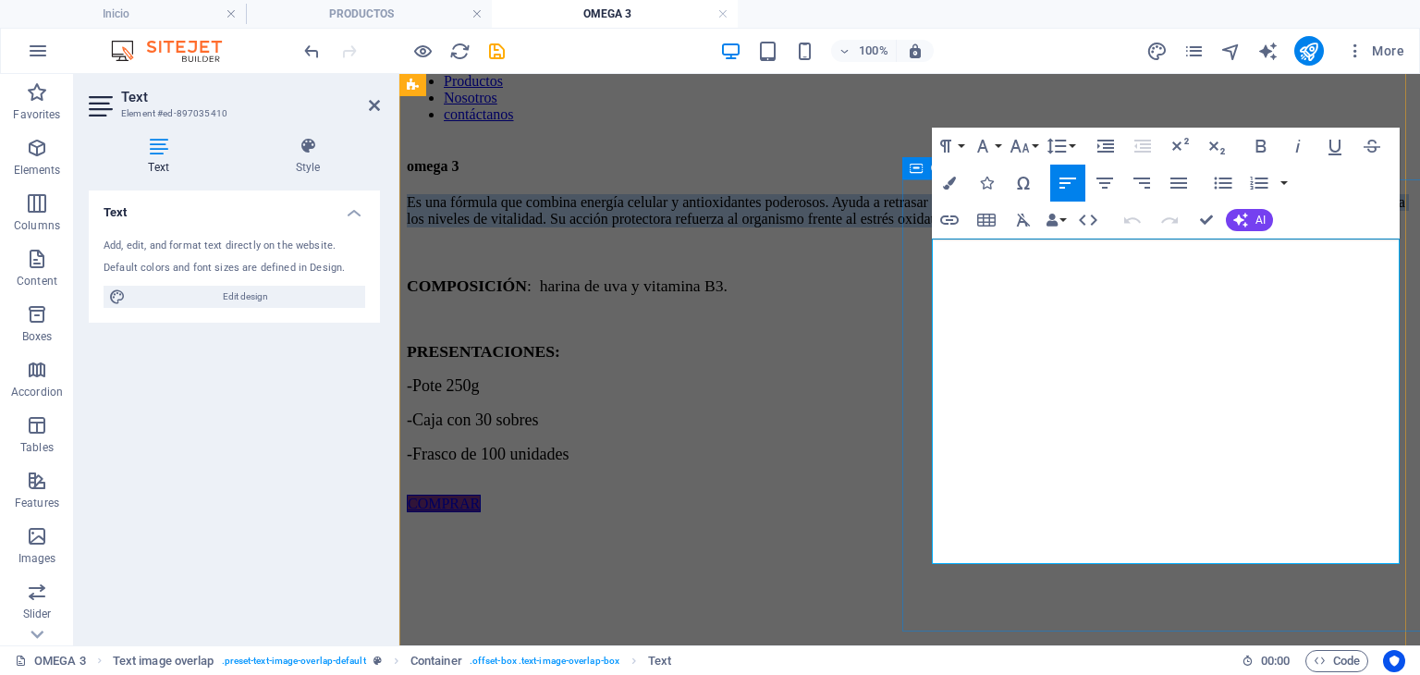
drag, startPoint x: 1013, startPoint y: 361, endPoint x: 927, endPoint y: 246, distance: 143.3
click at [927, 246] on div "omega 3 Es una fórmula que combina energía celular y antioxidantes poderosos. A…" at bounding box center [910, 335] width 1006 height 354
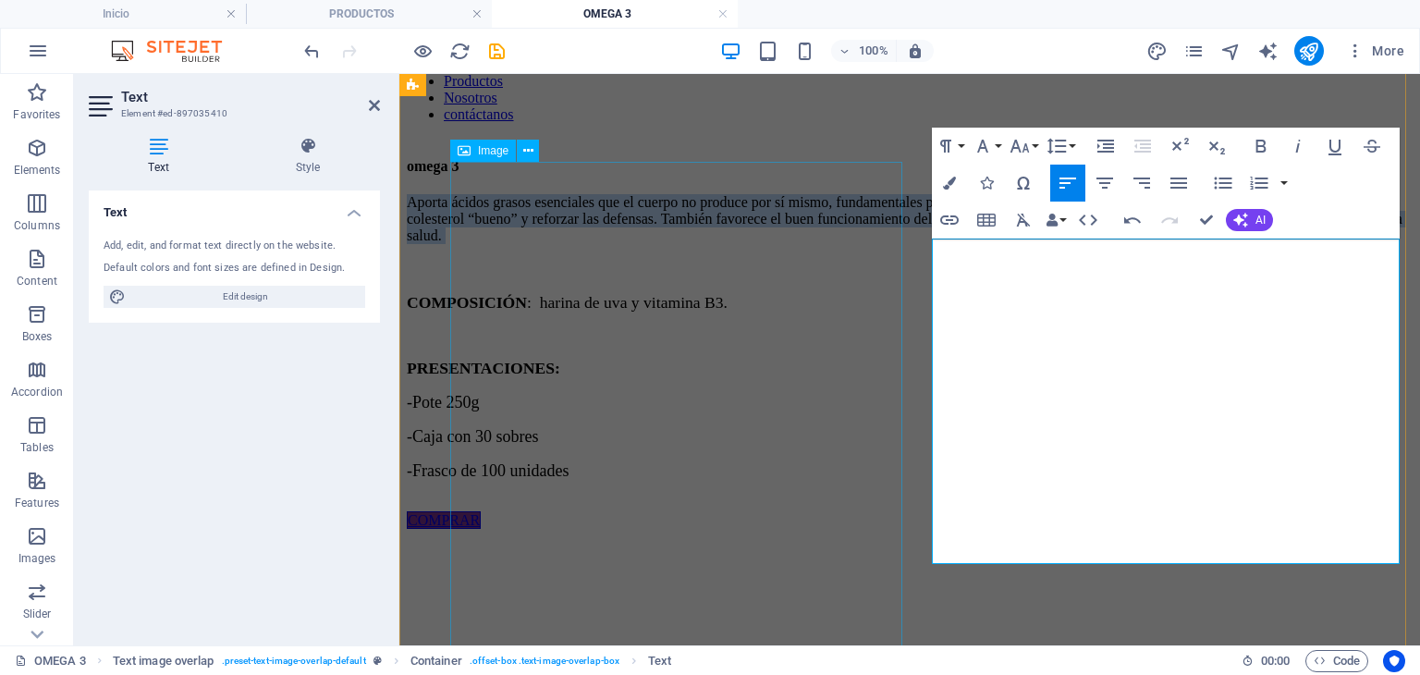
drag, startPoint x: 1031, startPoint y: 385, endPoint x: 883, endPoint y: 220, distance: 221.3
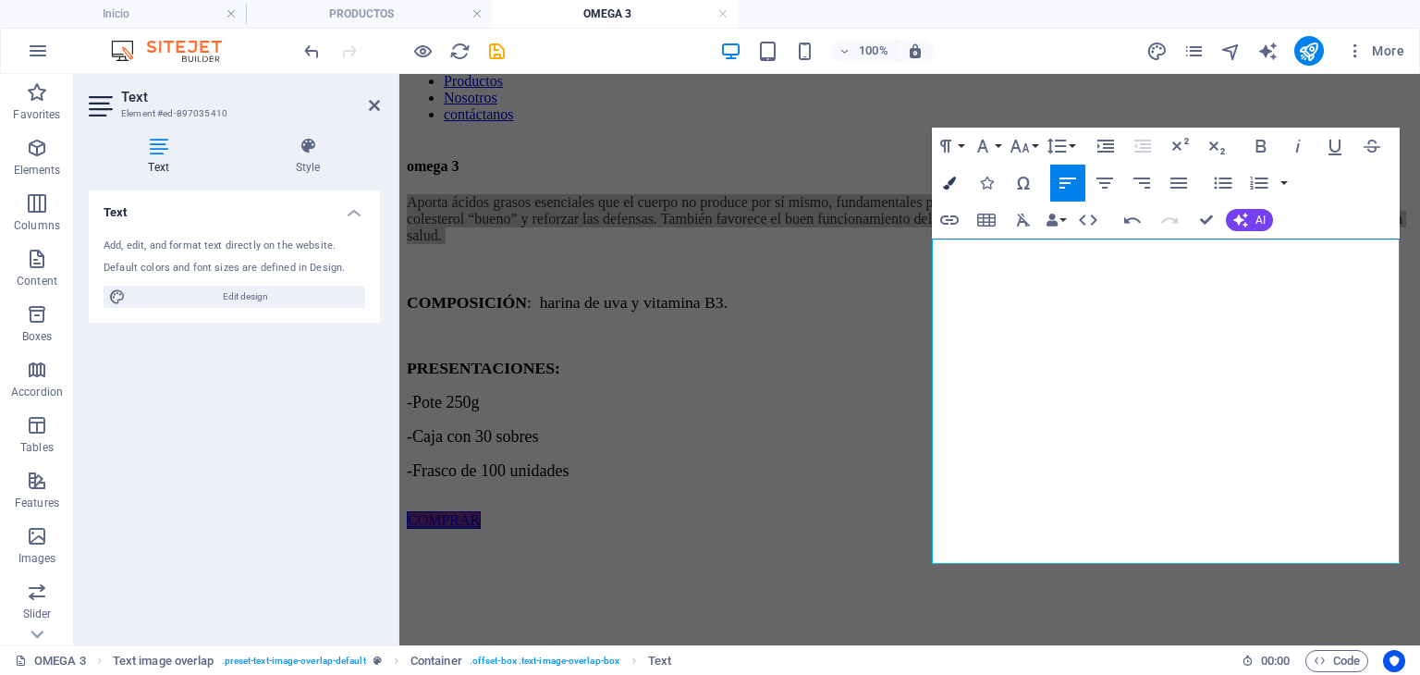
click at [954, 182] on icon "button" at bounding box center [949, 183] width 13 height 13
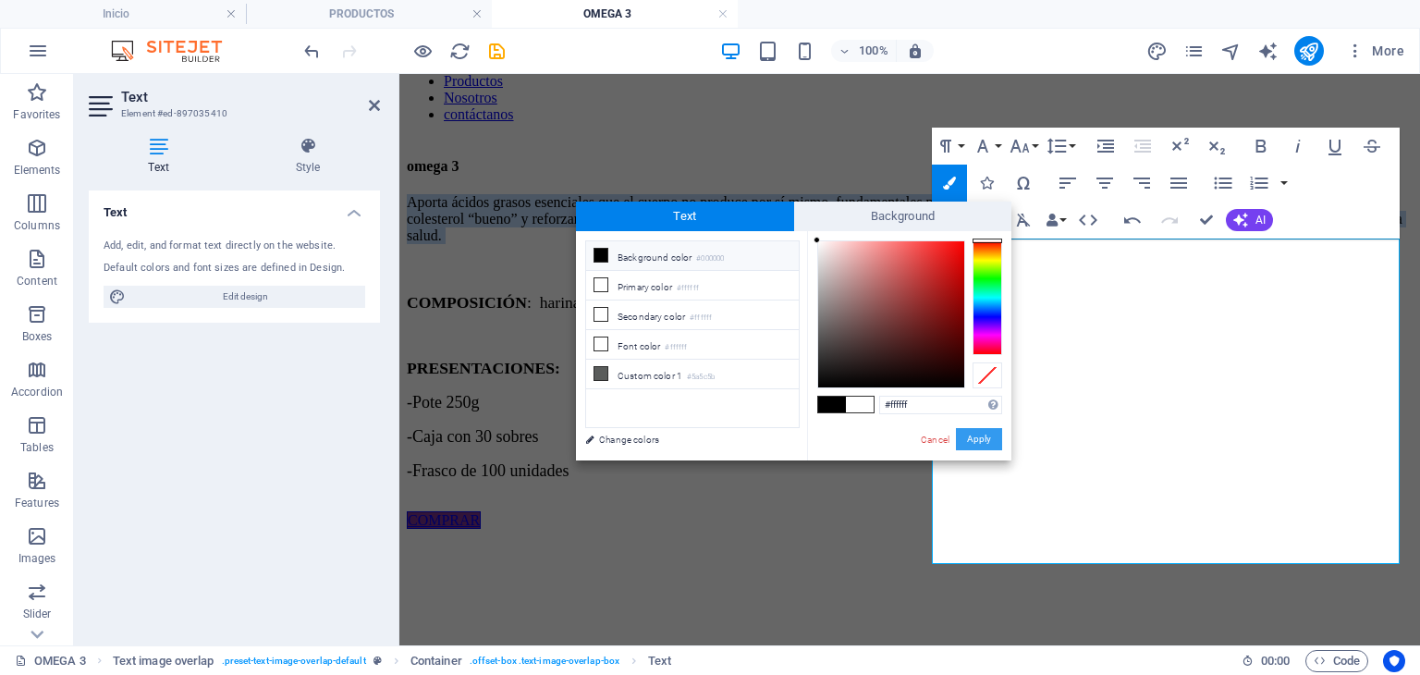
click at [983, 442] on button "Apply" at bounding box center [979, 439] width 46 height 22
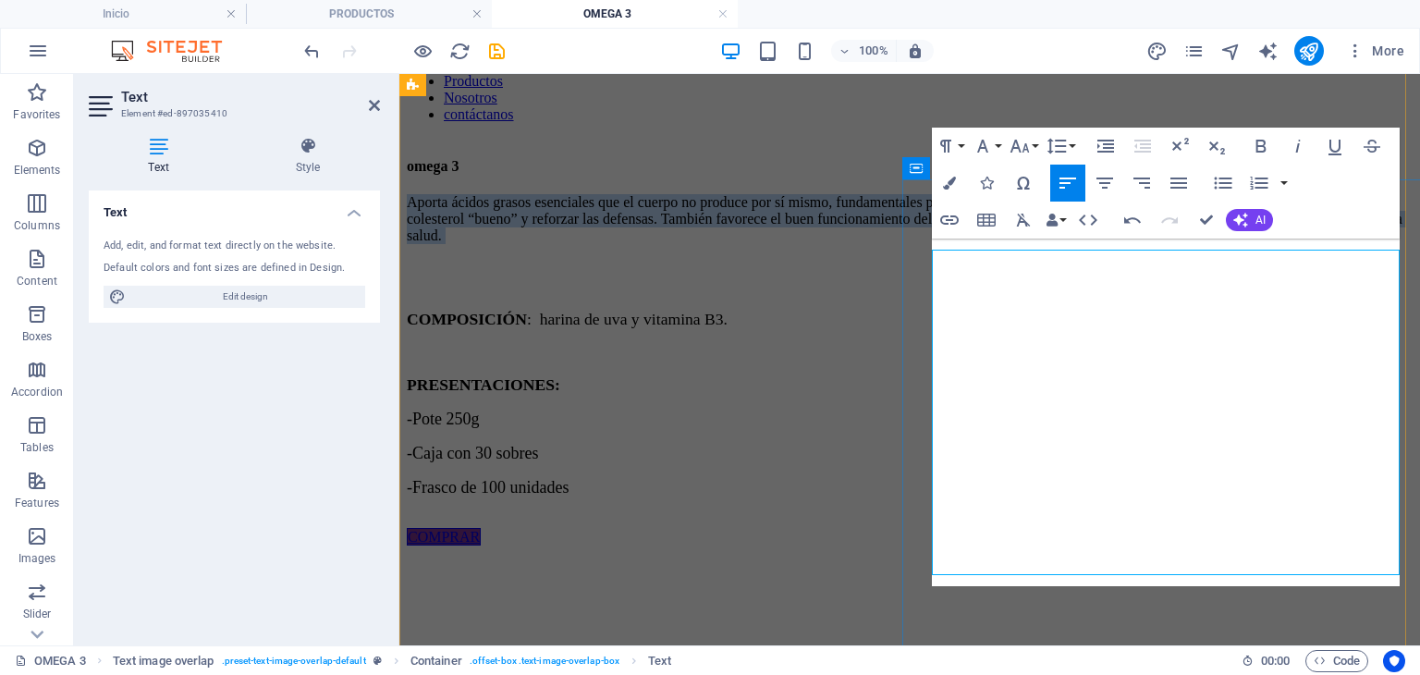
scroll to position [154, 0]
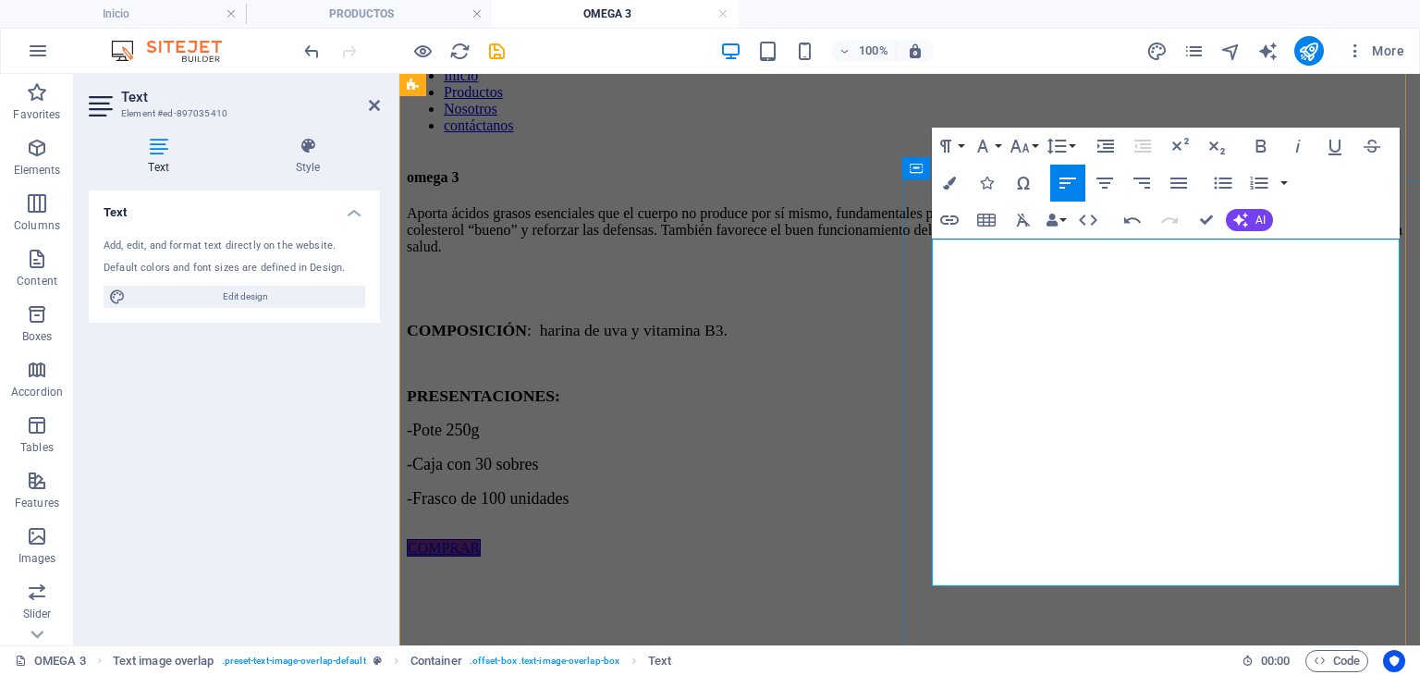
click at [1050, 272] on p "​ Aporta ácidos grasos esenciales que el cuerpo no produce por sí mismo, fundam…" at bounding box center [910, 238] width 1006 height 67
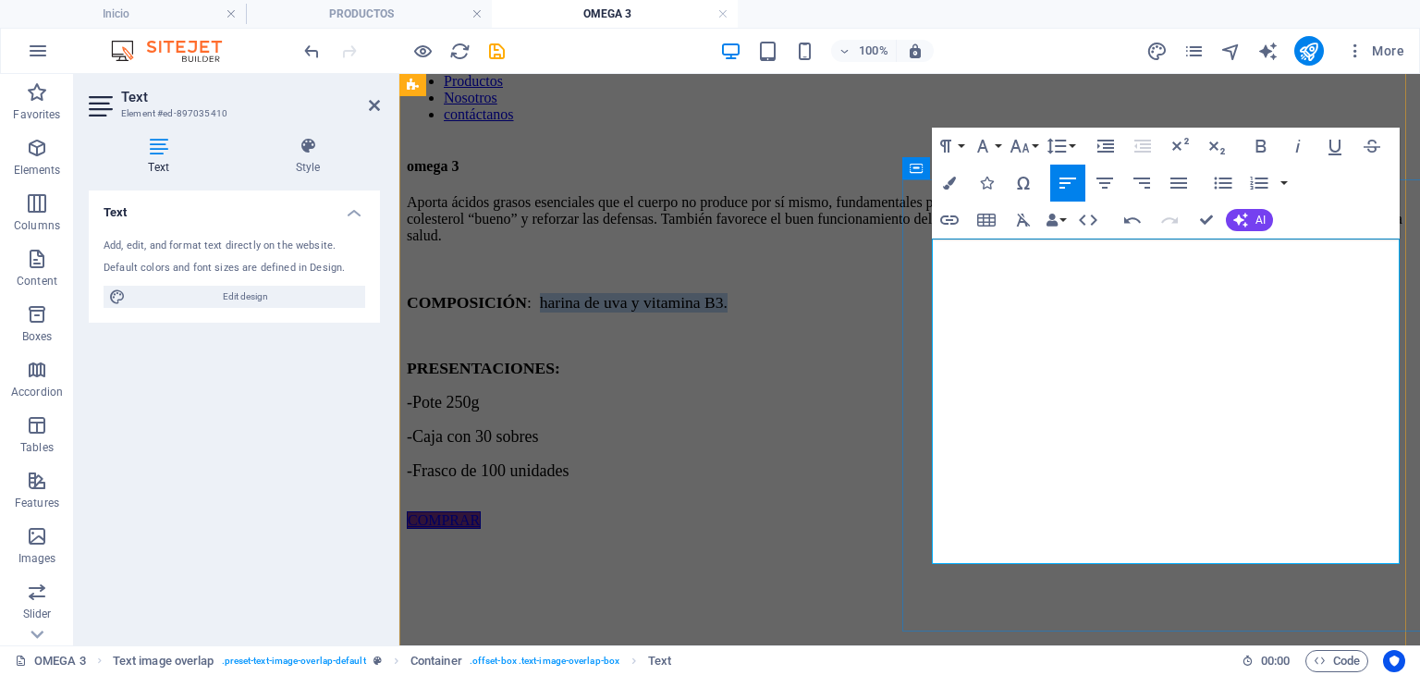
drag, startPoint x: 1320, startPoint y: 410, endPoint x: 1073, endPoint y: 404, distance: 247.9
click at [1073, 313] on p "COMPOSICIÓN : harina de uva y vitamina B3." at bounding box center [910, 302] width 1006 height 19
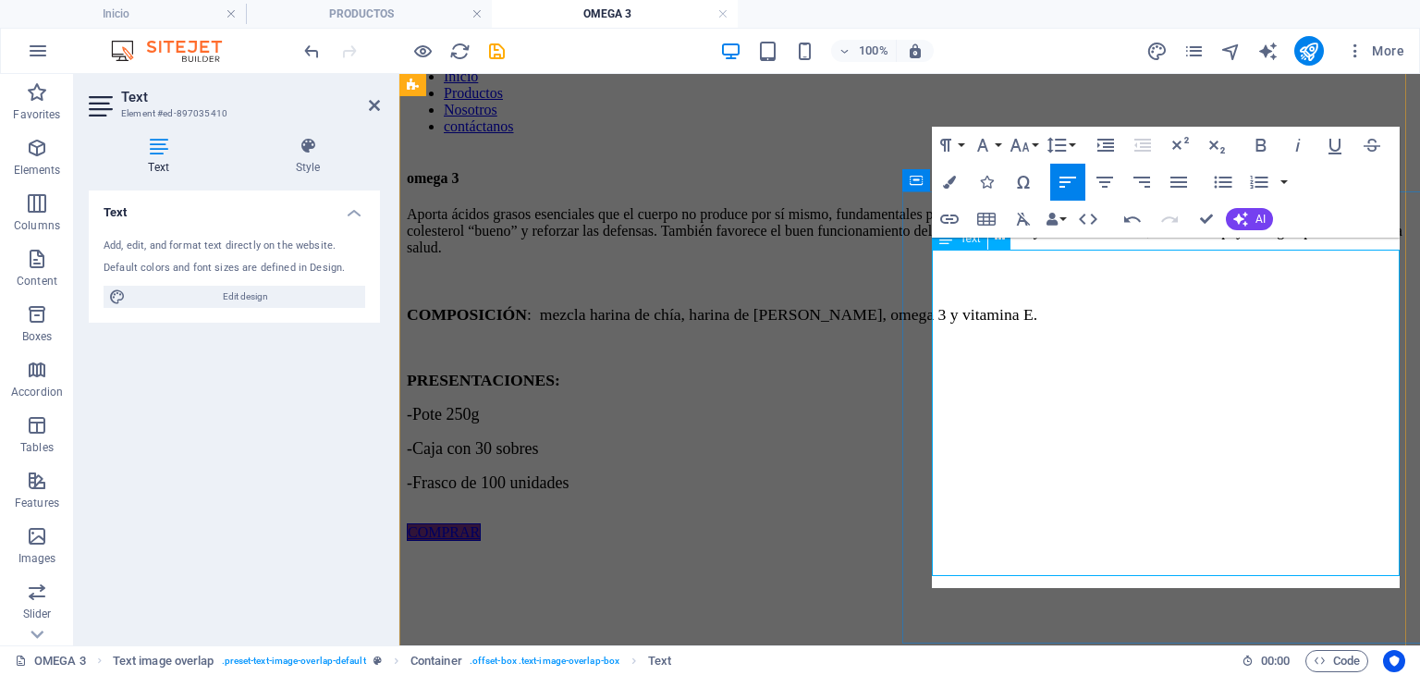
scroll to position [566, 1]
click at [175, 11] on h4 "Inicio" at bounding box center [123, 14] width 246 height 20
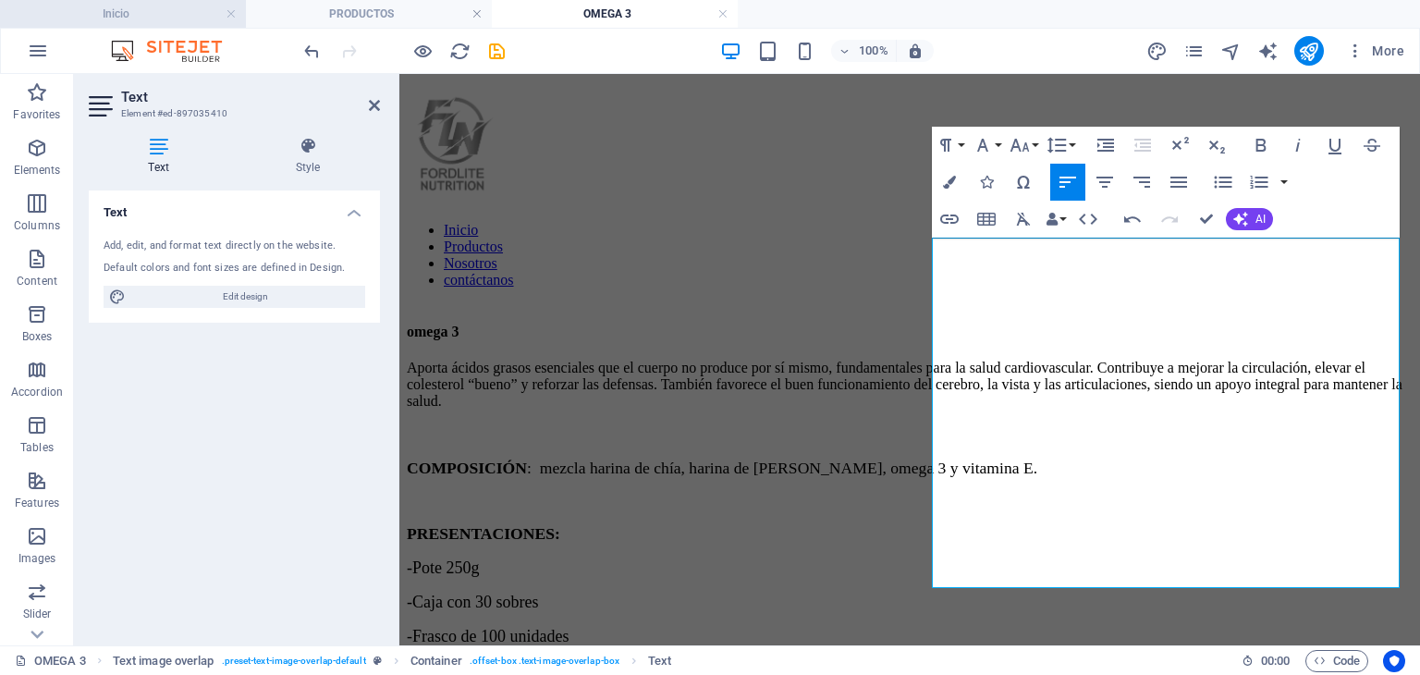
scroll to position [263, 0]
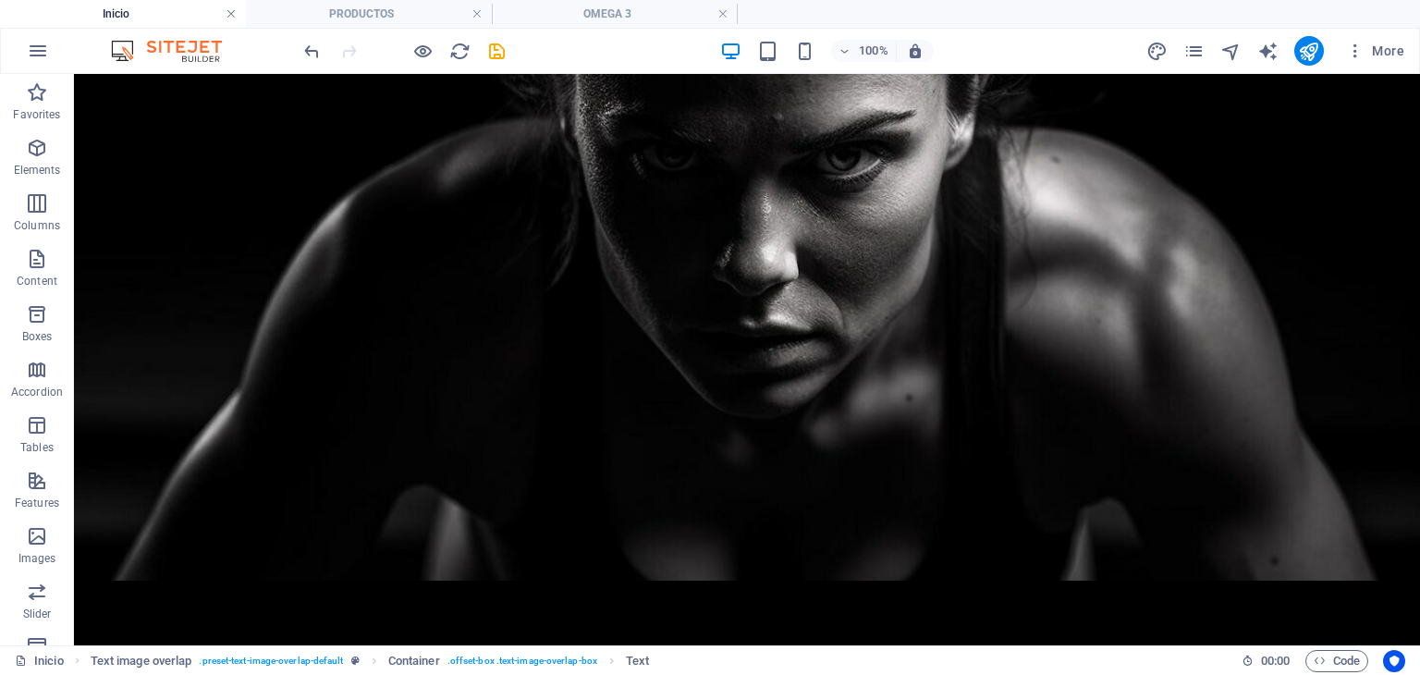
click at [229, 14] on link at bounding box center [231, 15] width 11 height 18
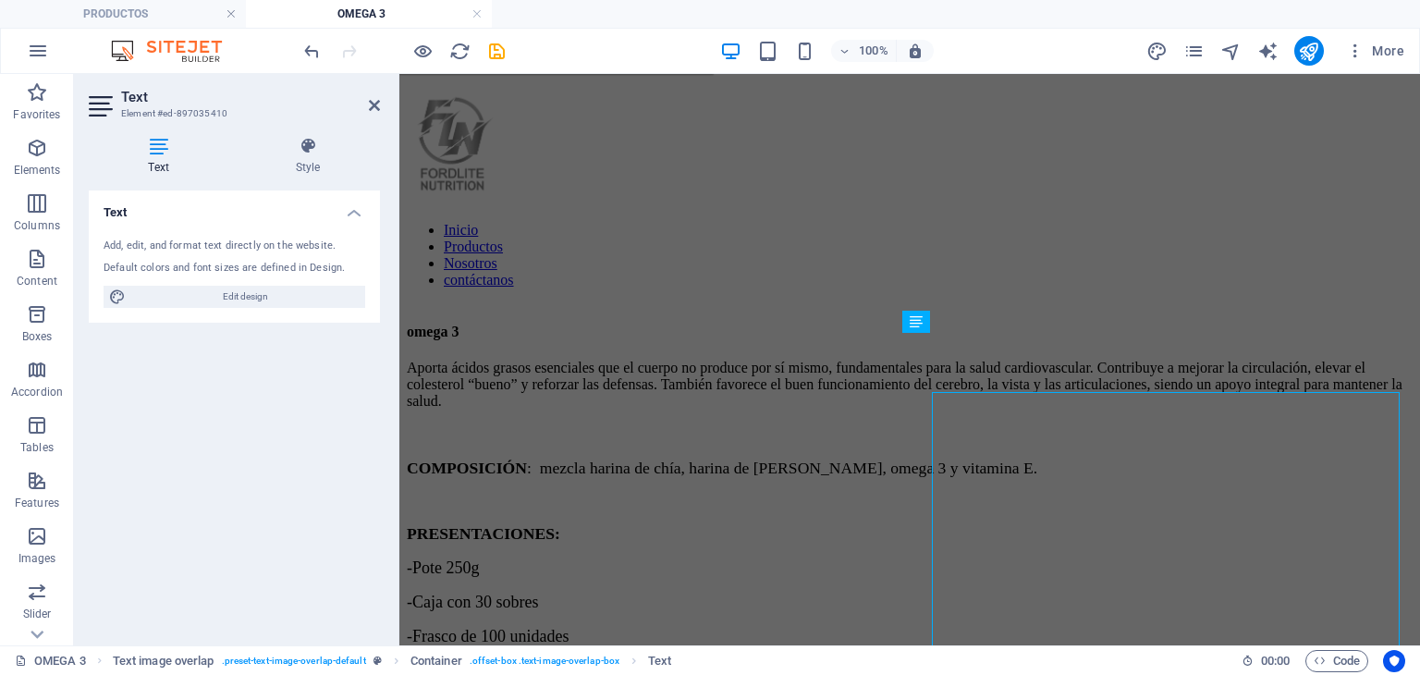
scroll to position [153, 0]
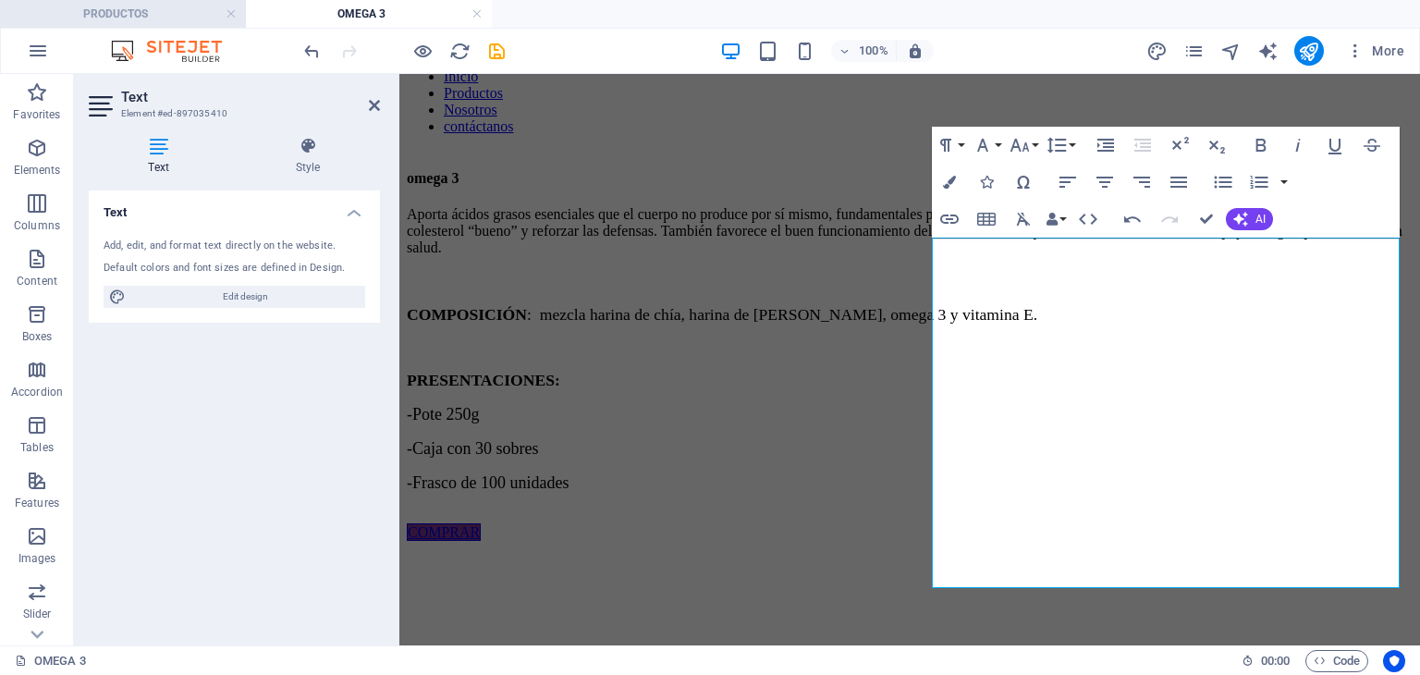
click at [176, 13] on h4 "PRODUCTOS" at bounding box center [123, 14] width 246 height 20
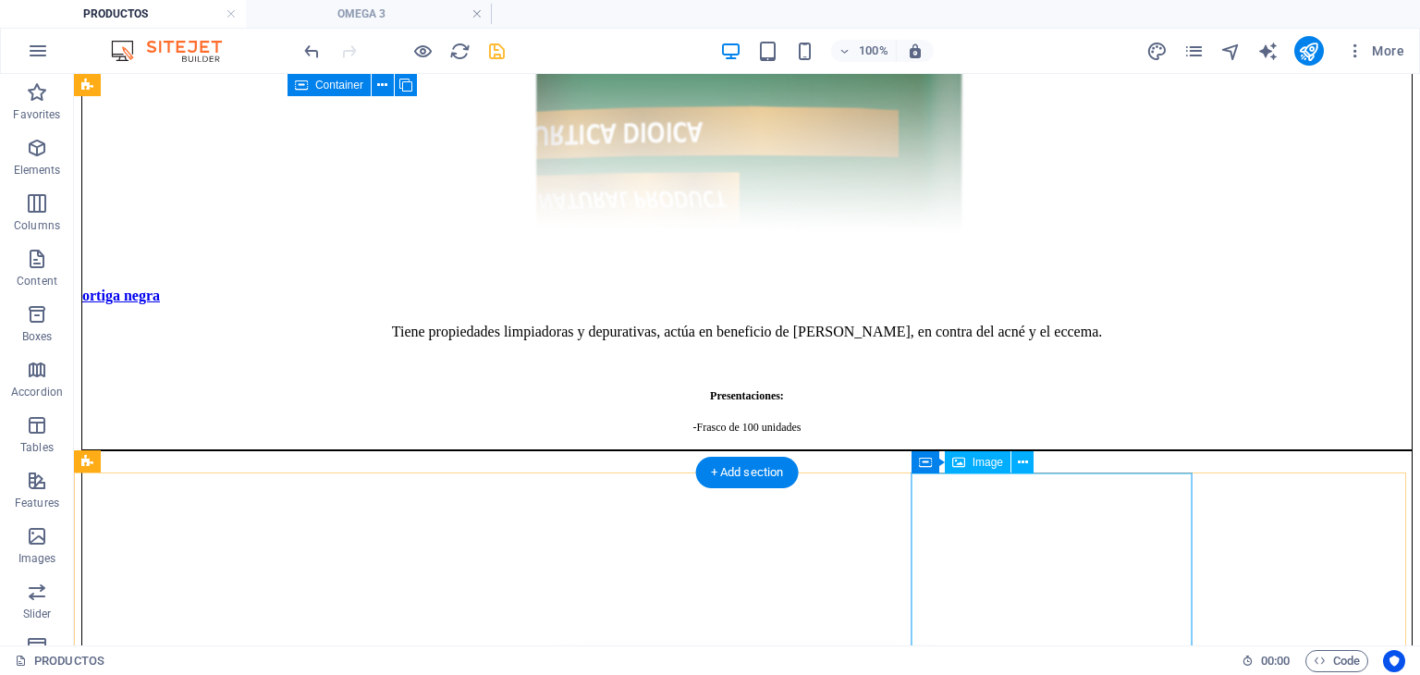
scroll to position [4498, 0]
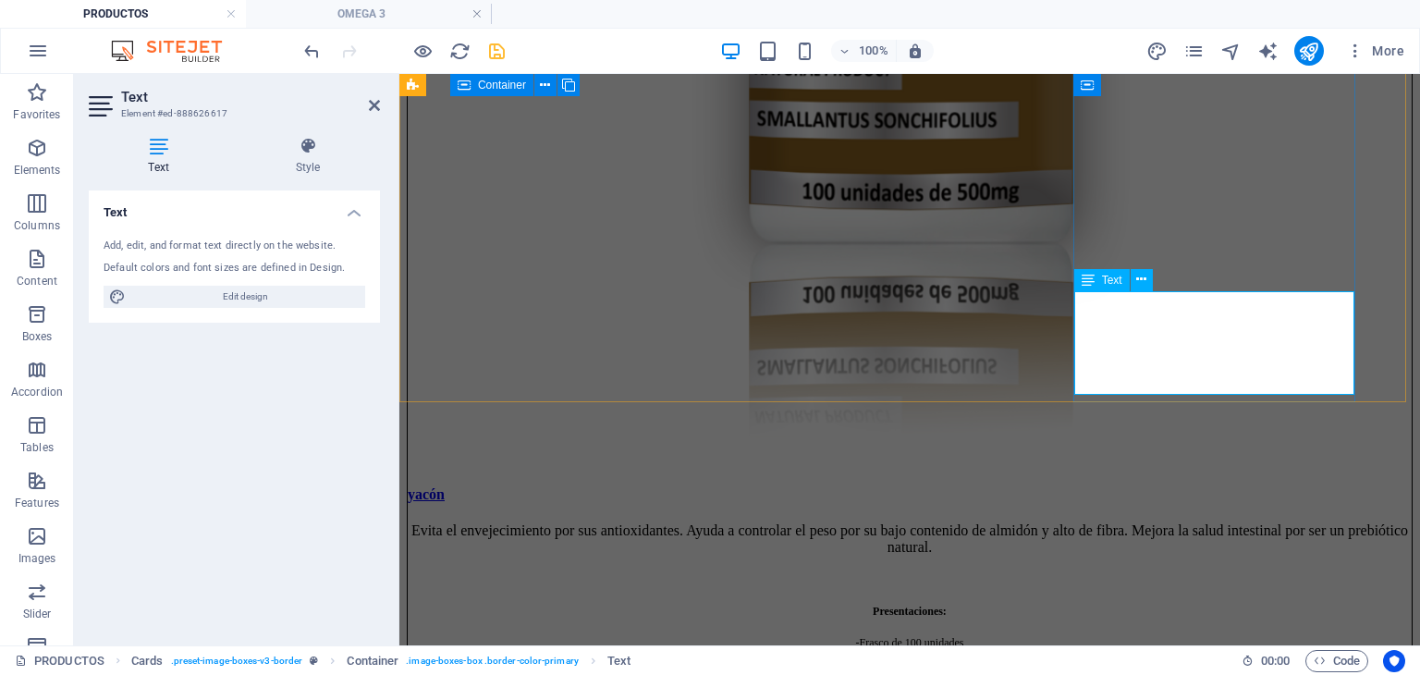
drag, startPoint x: 1284, startPoint y: 371, endPoint x: 1167, endPoint y: 334, distance: 123.1
click at [407, 12] on h4 "OMEGA 3" at bounding box center [369, 14] width 246 height 20
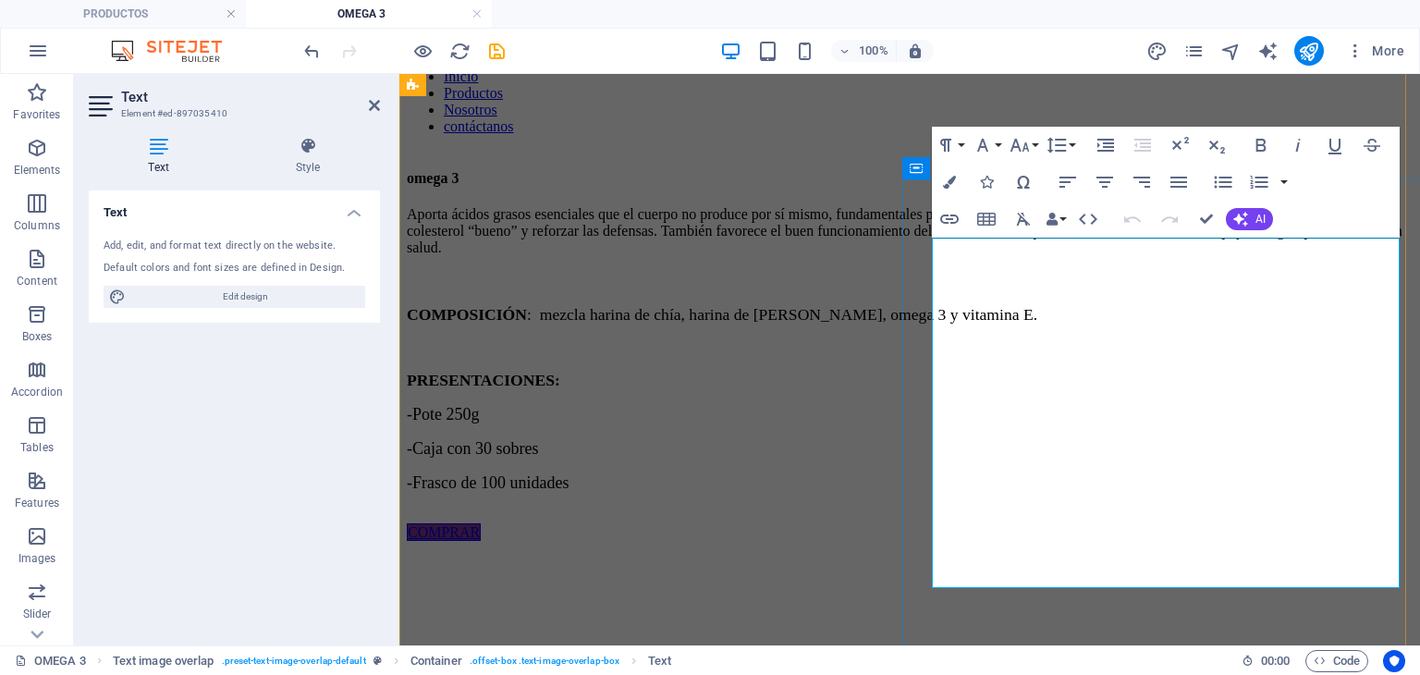
click at [1136, 493] on p "-Frasco de 100 unidades" at bounding box center [910, 482] width 1006 height 19
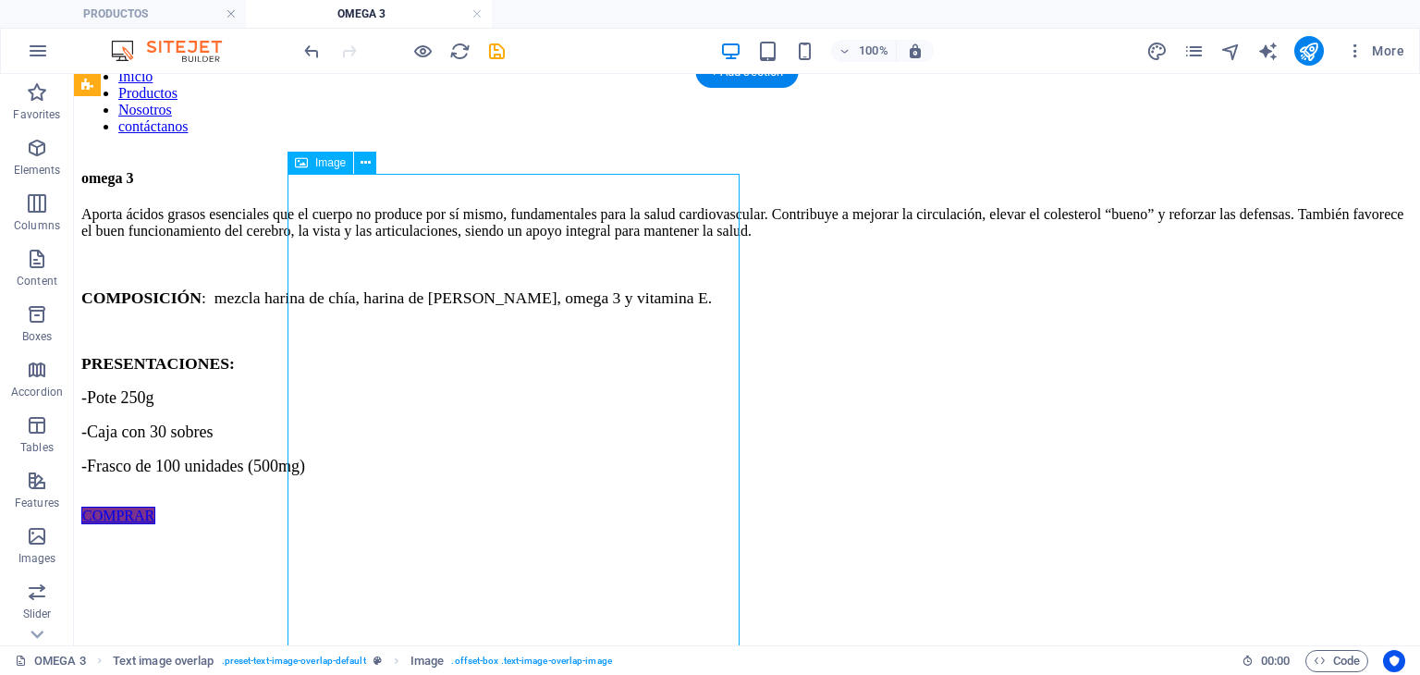
select select "%"
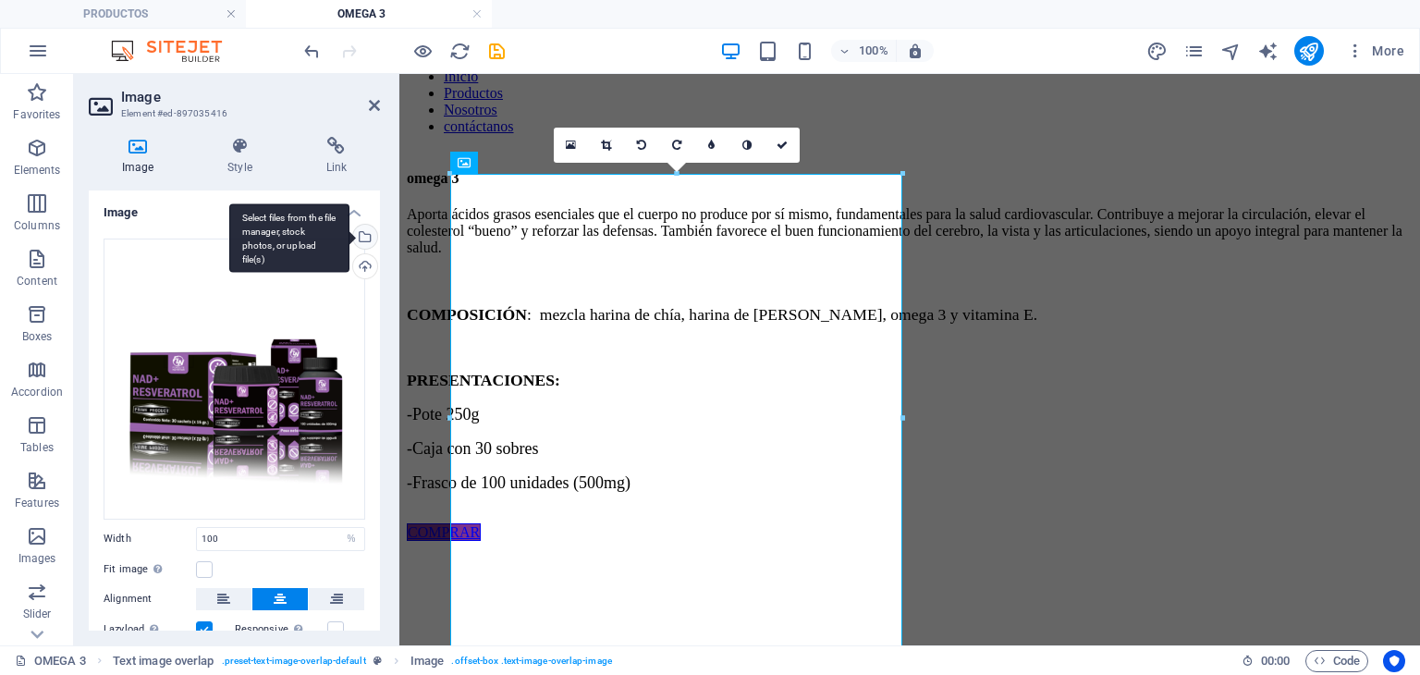
click at [349, 237] on div "Select files from the file manager, stock photos, or upload file(s)" at bounding box center [289, 237] width 120 height 69
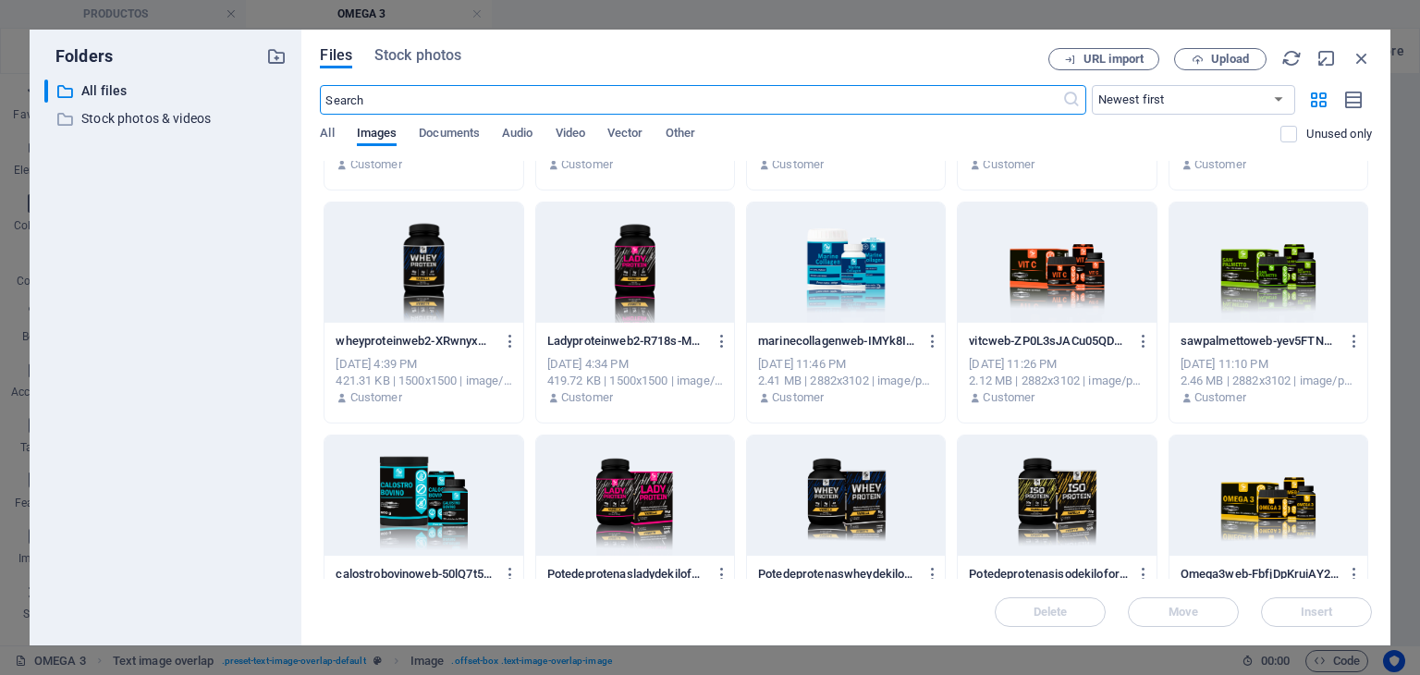
scroll to position [925, 0]
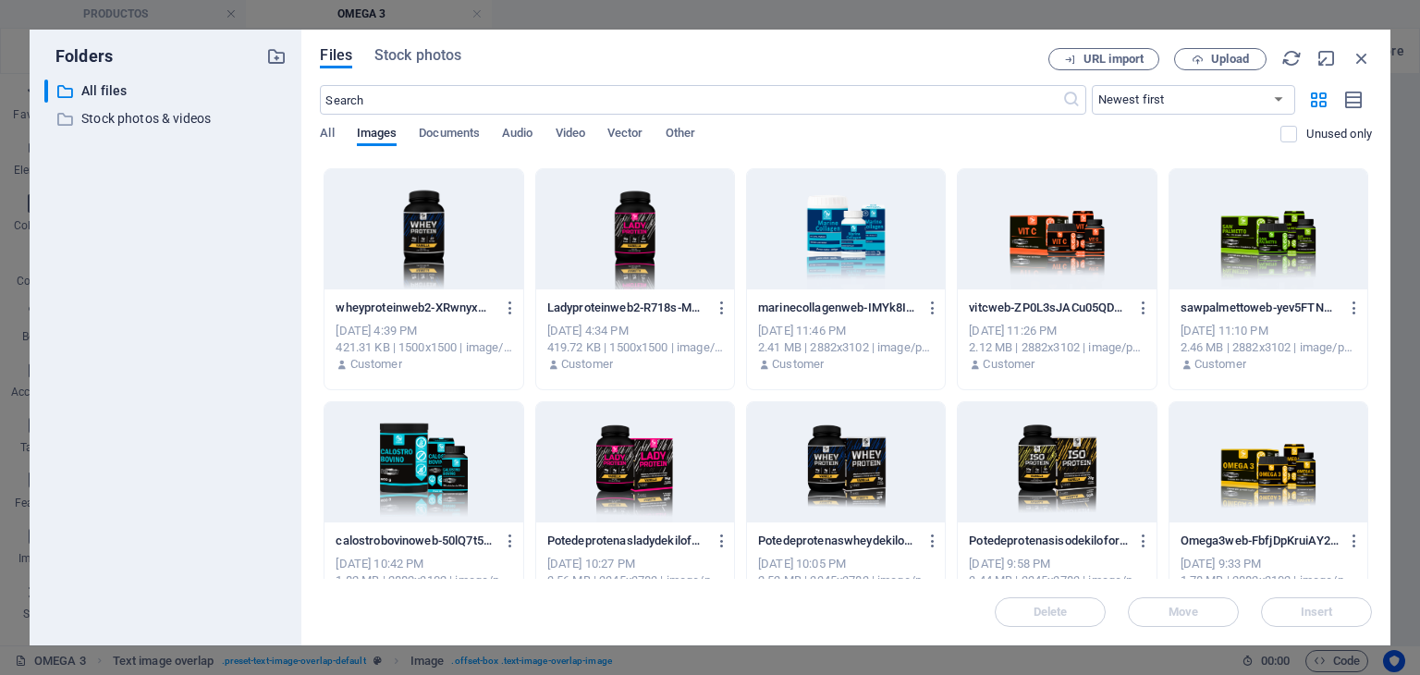
click at [1235, 467] on div at bounding box center [1269, 462] width 198 height 120
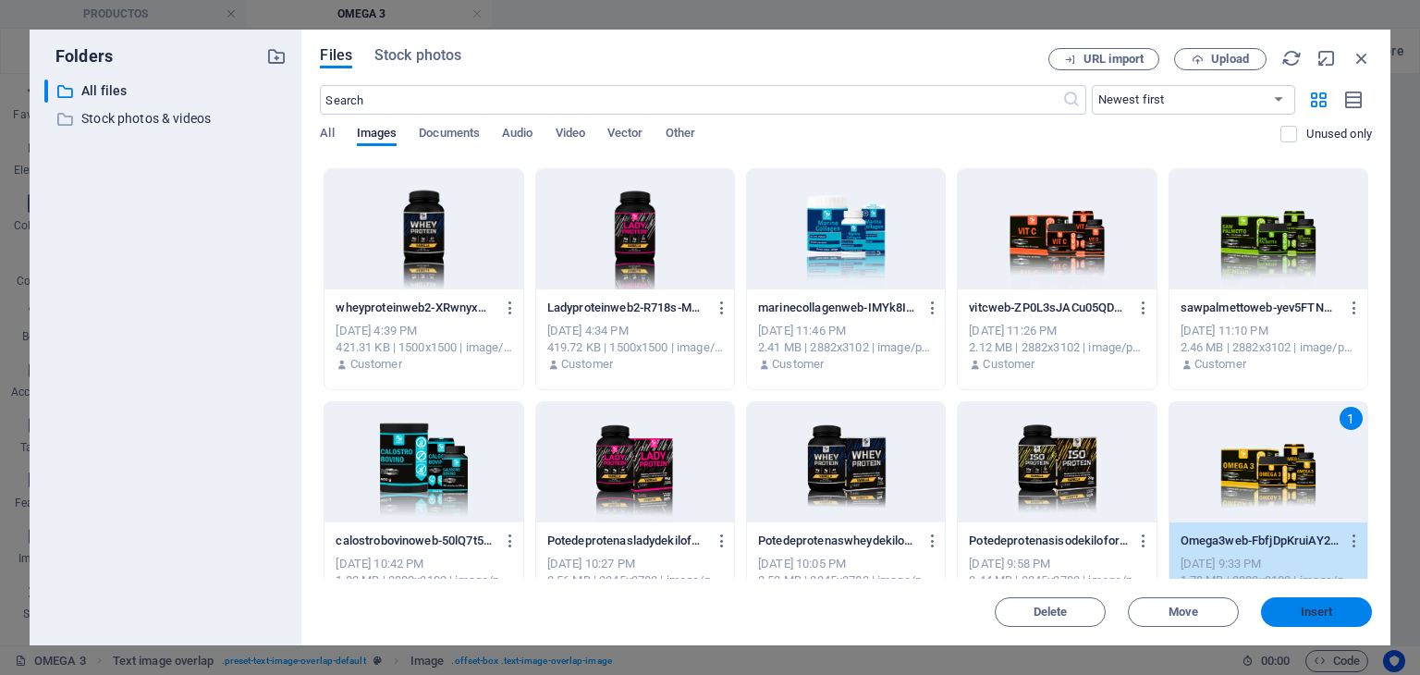
click at [1298, 600] on button "Insert" at bounding box center [1316, 612] width 111 height 30
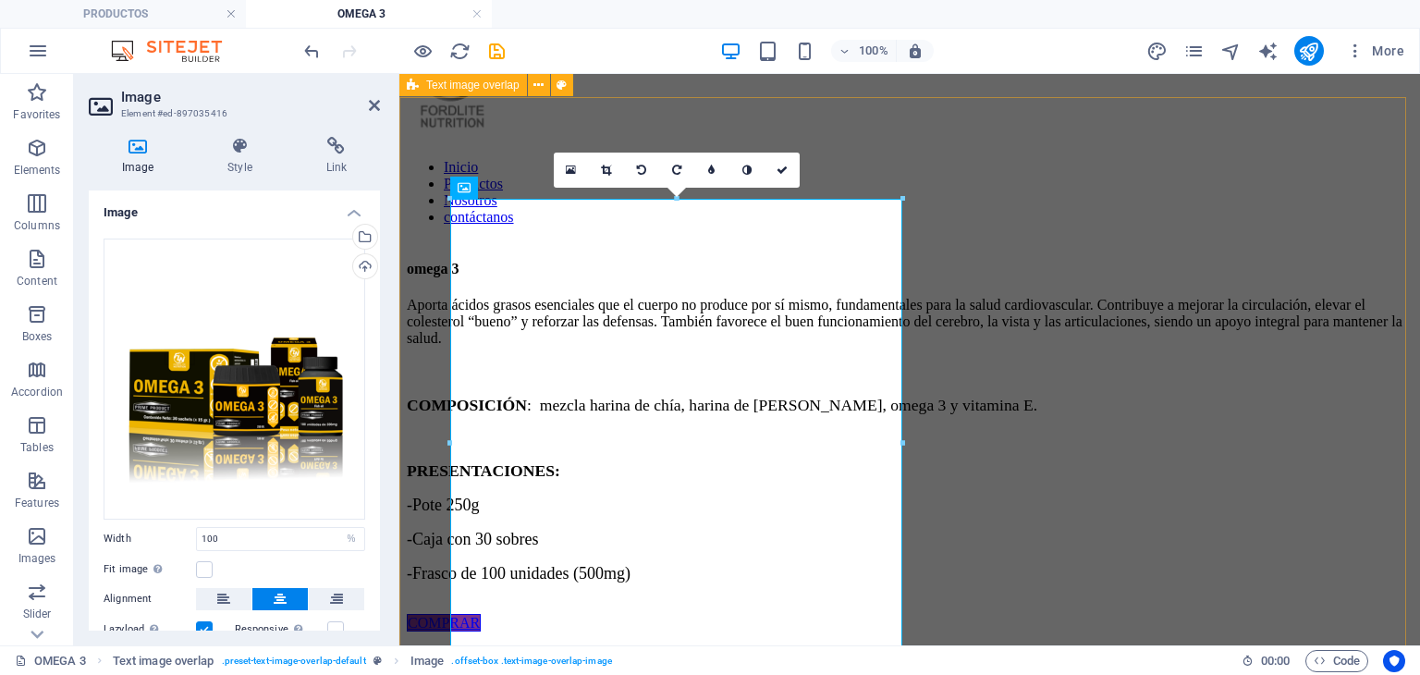
scroll to position [61, 0]
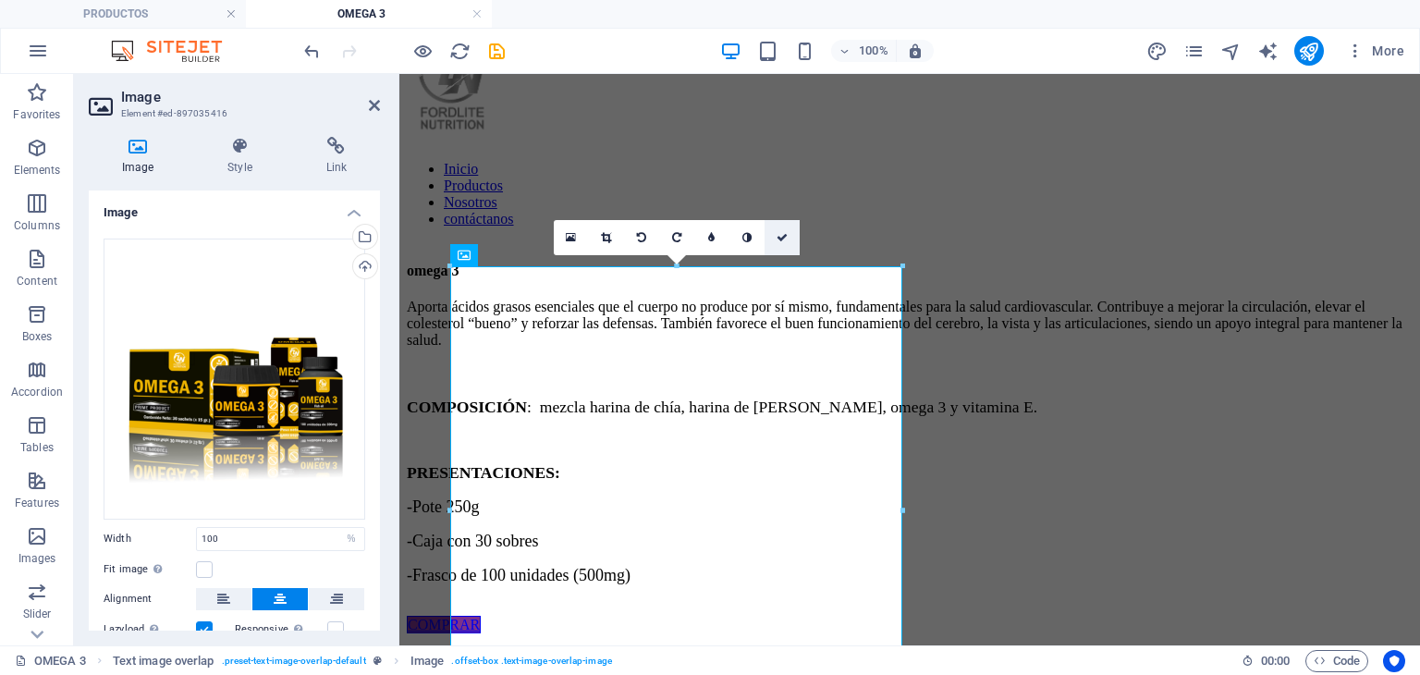
click at [782, 229] on link at bounding box center [782, 237] width 35 height 35
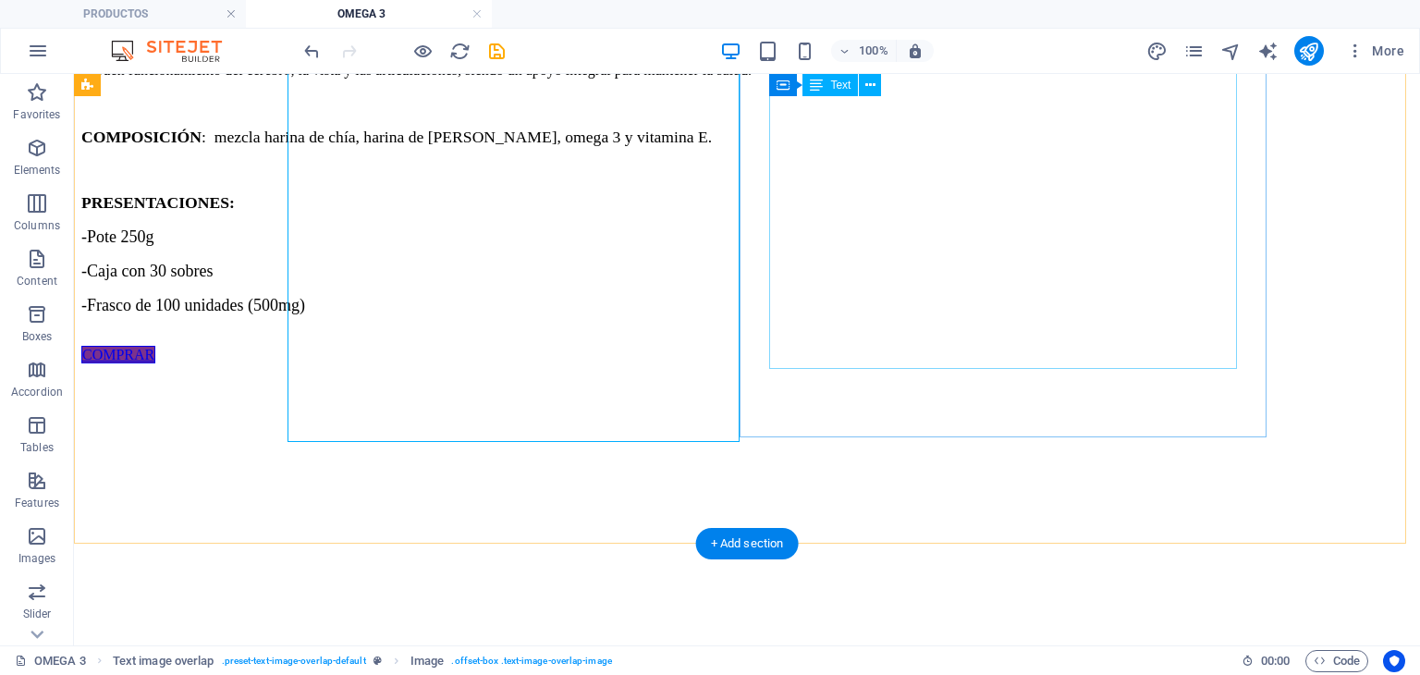
scroll to position [246, 0]
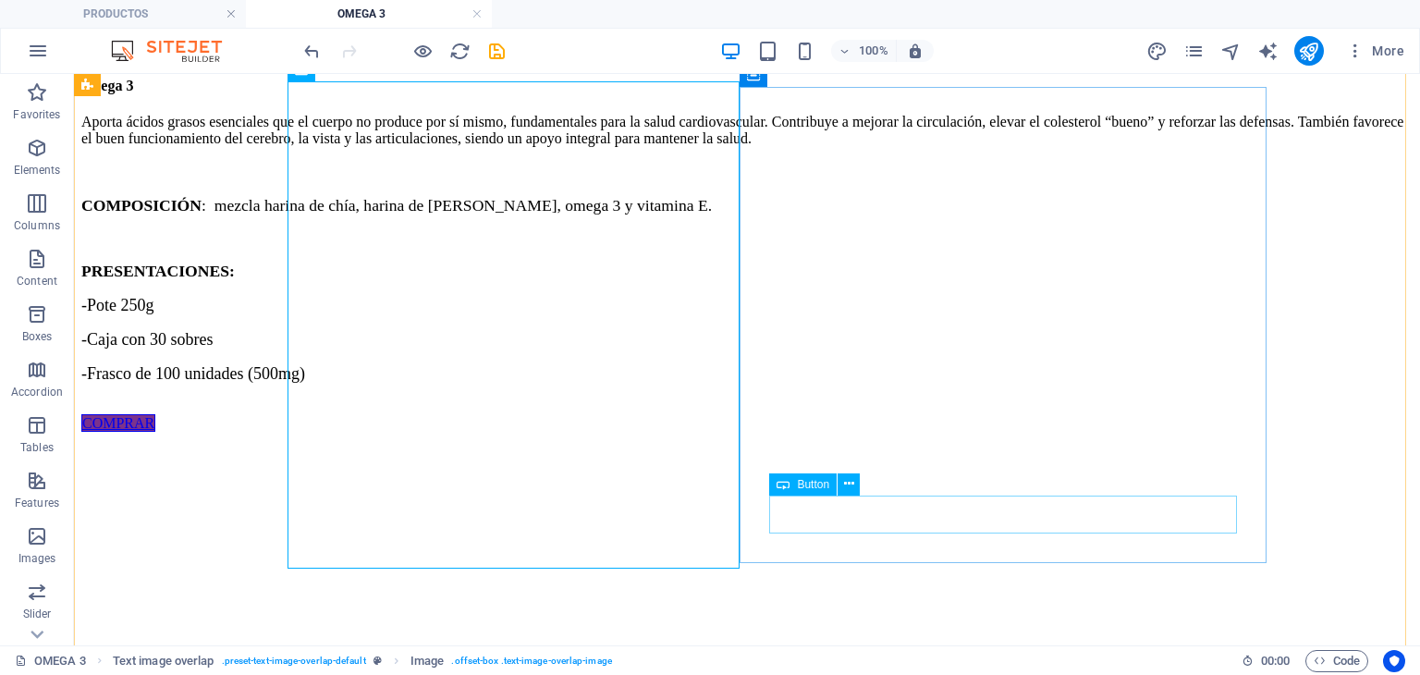
click at [918, 432] on div "COMPRAR" at bounding box center [746, 423] width 1331 height 17
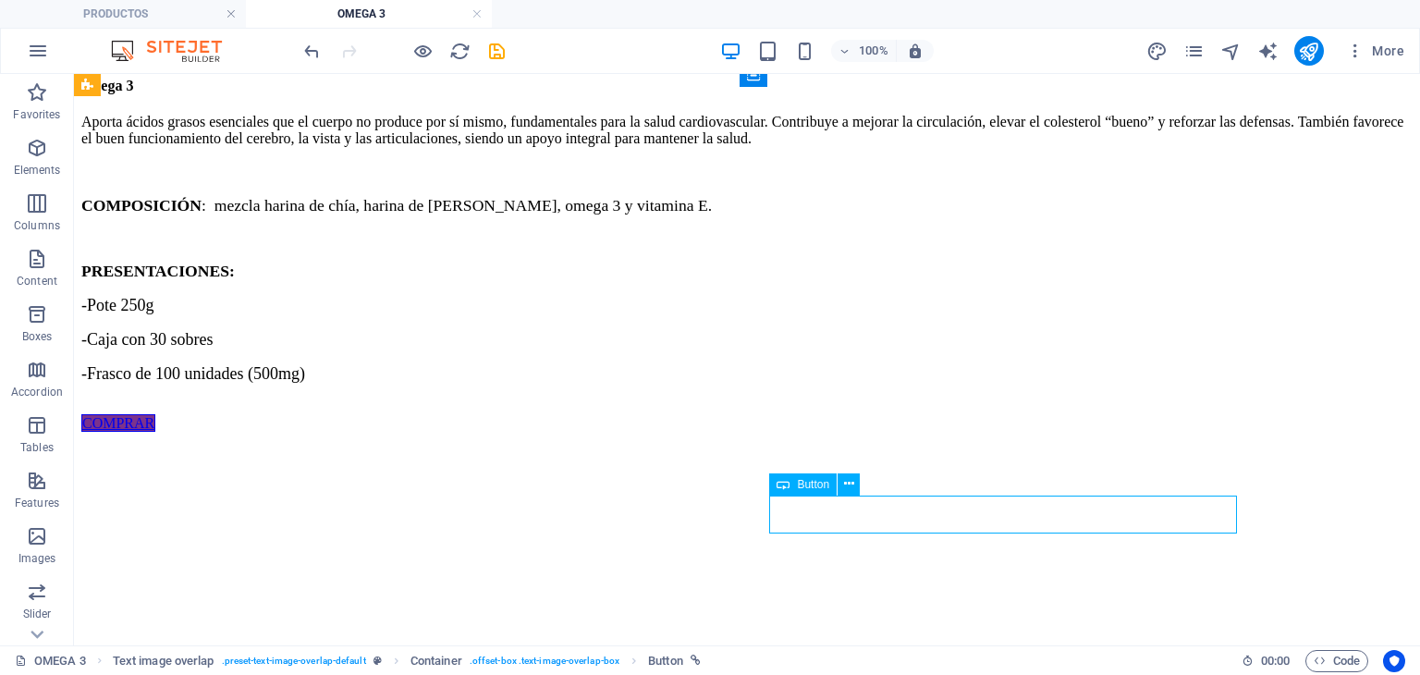
click at [918, 432] on div "COMPRAR" at bounding box center [746, 423] width 1331 height 17
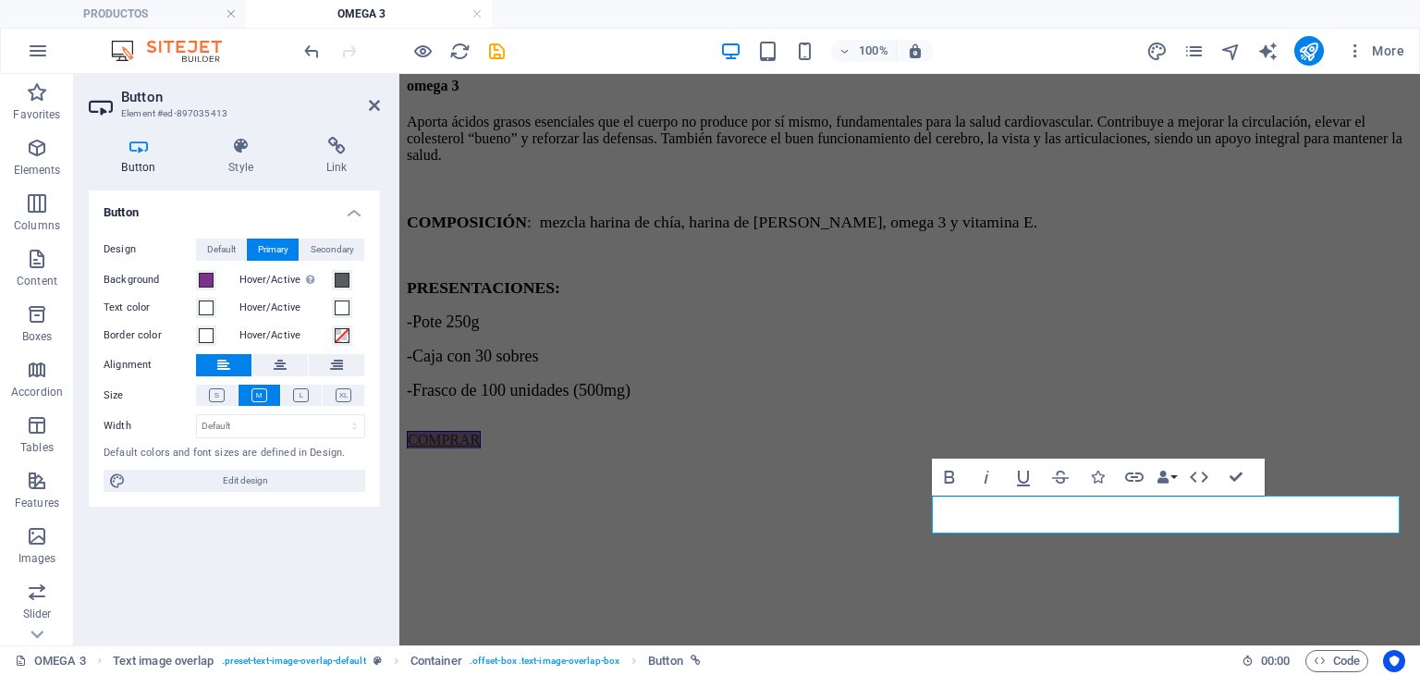
click at [326, 134] on div "Button Style Link Button Design Default Primary Secondary Background Hover/Acti…" at bounding box center [234, 383] width 321 height 523
click at [336, 149] on icon at bounding box center [336, 146] width 87 height 18
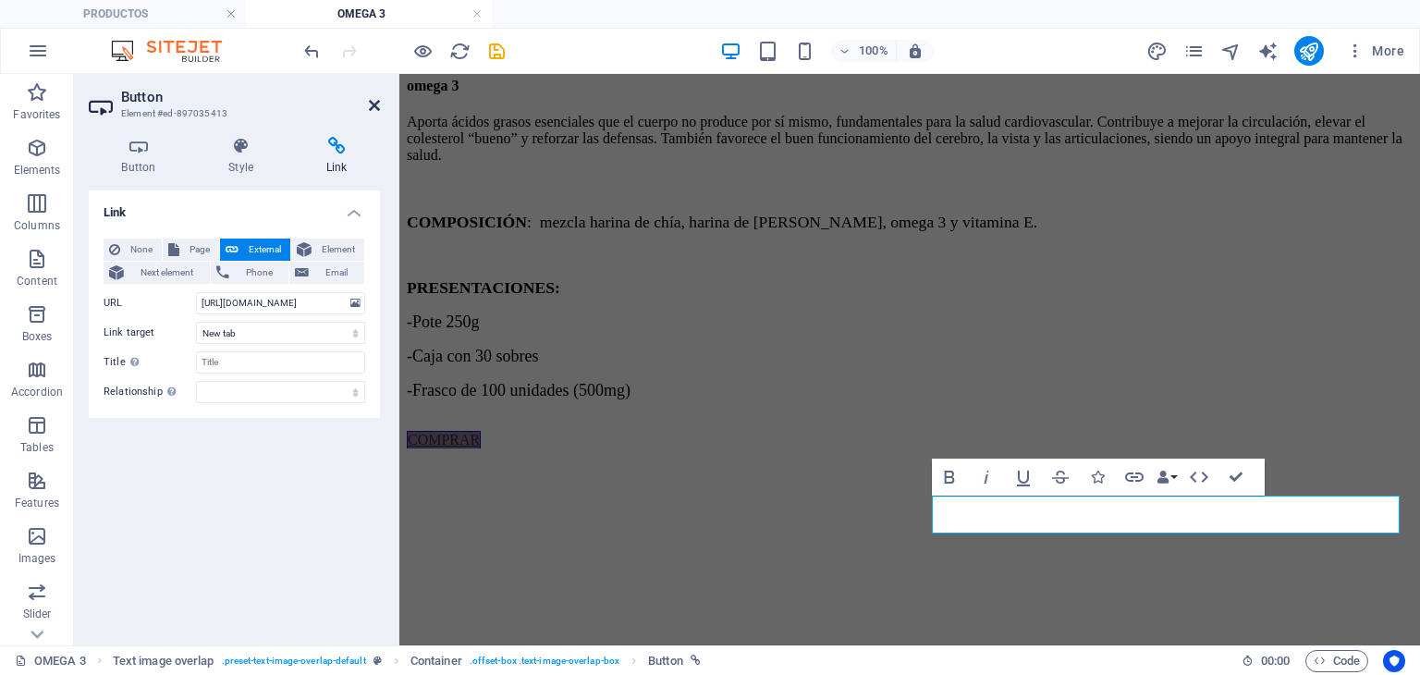
click at [375, 98] on icon at bounding box center [374, 105] width 11 height 15
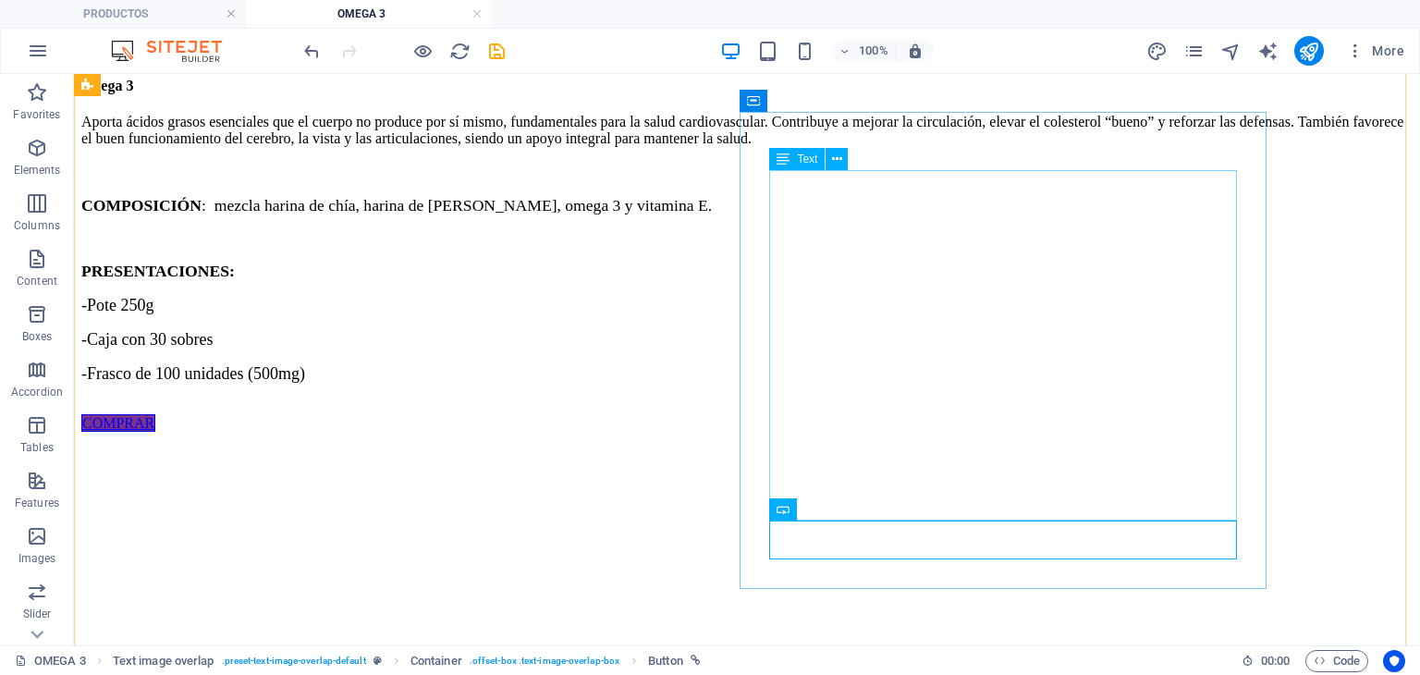
scroll to position [61, 0]
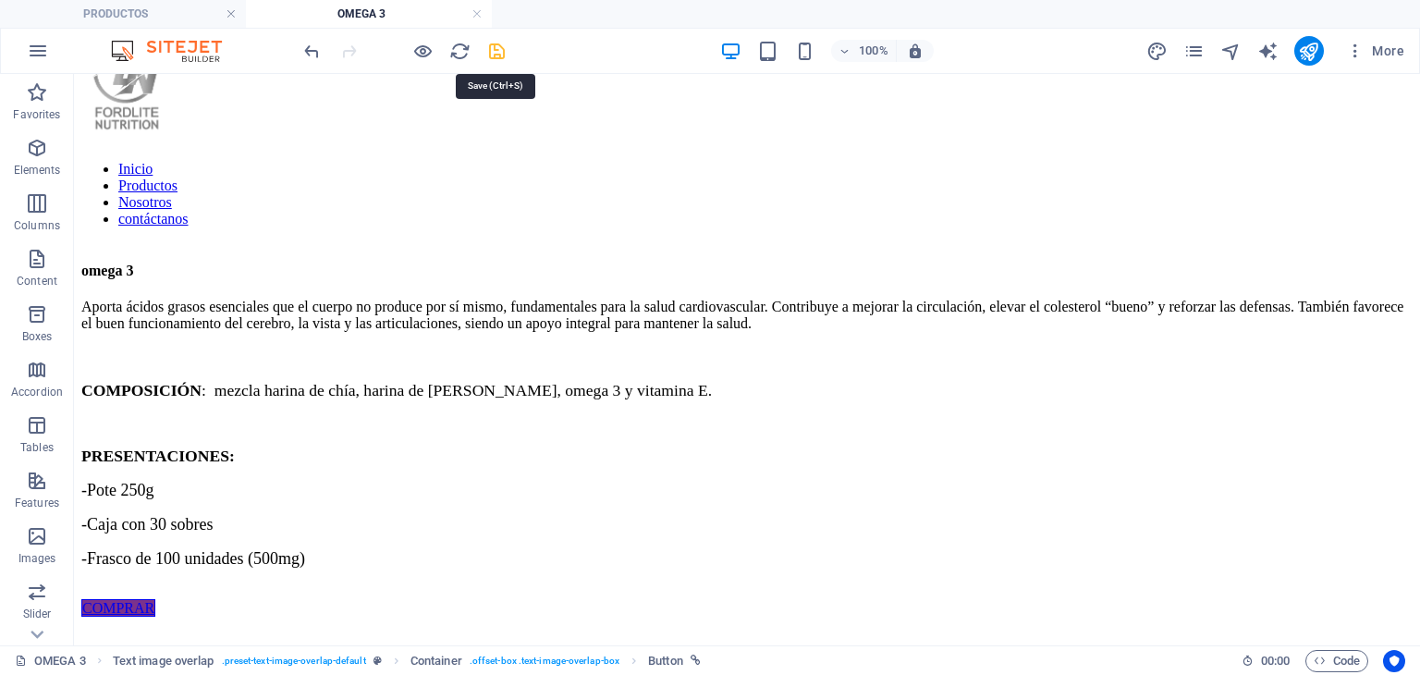
click at [487, 56] on icon "save" at bounding box center [496, 51] width 21 height 21
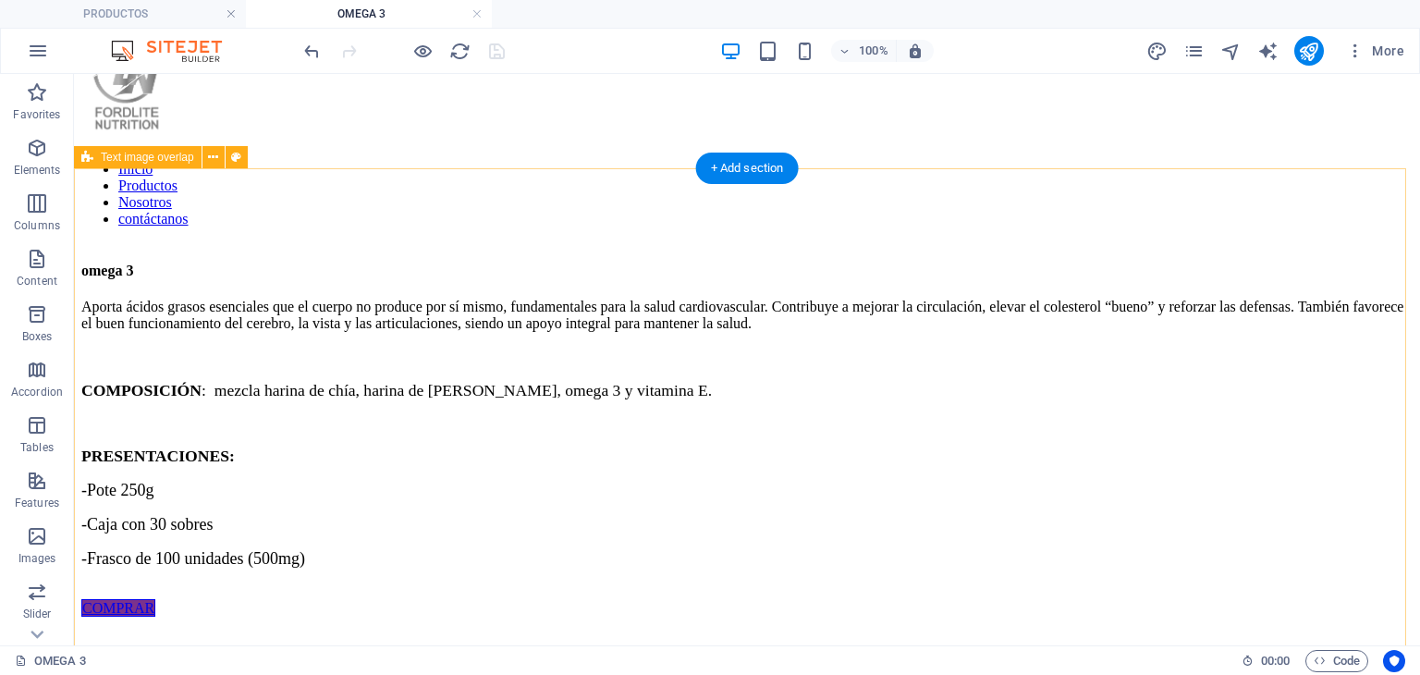
scroll to position [0, 0]
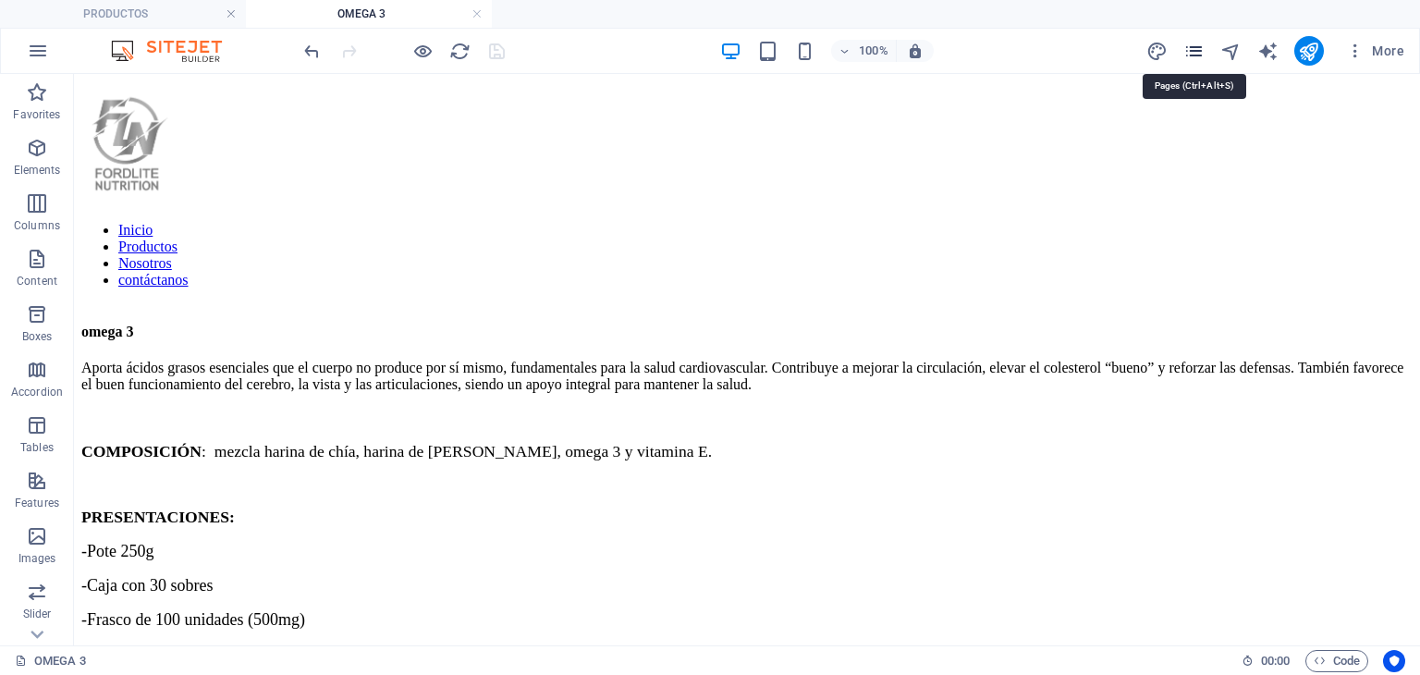
click at [1198, 56] on icon "pages" at bounding box center [1193, 51] width 21 height 21
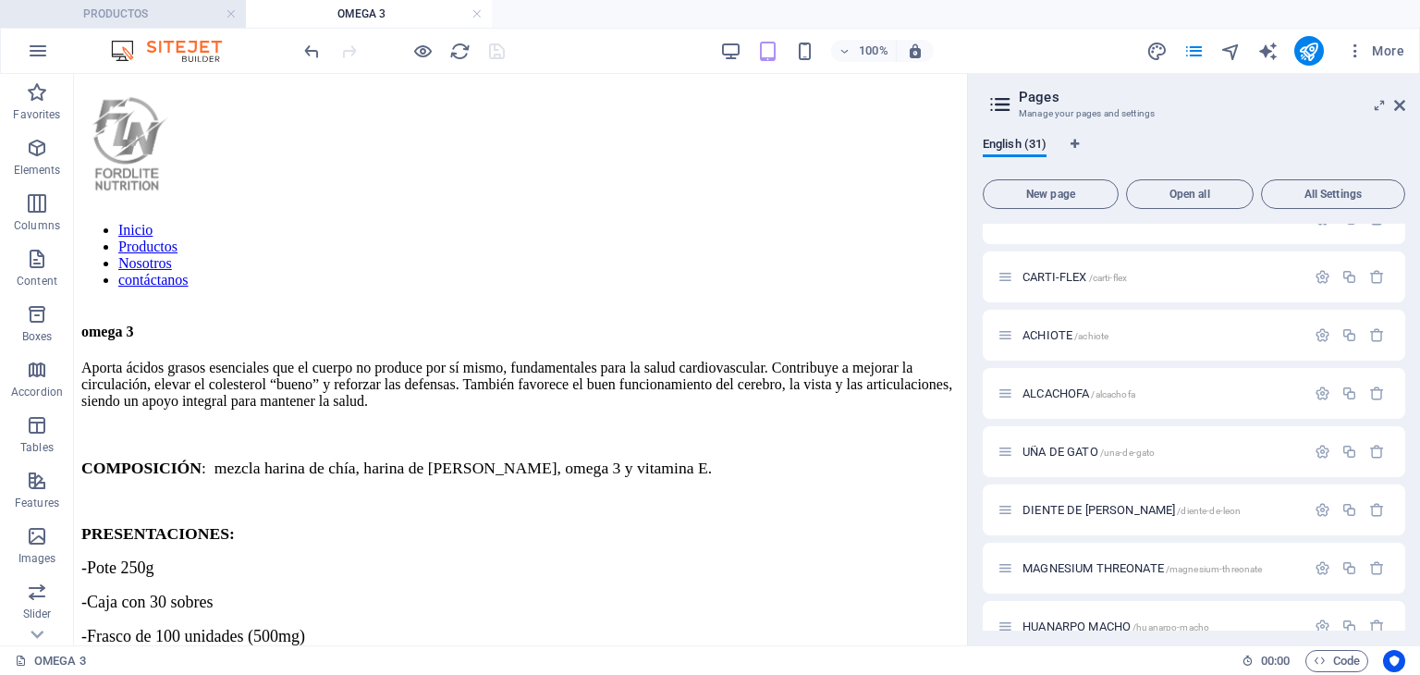
click at [80, 6] on h4 "PRODUCTOS" at bounding box center [123, 14] width 246 height 20
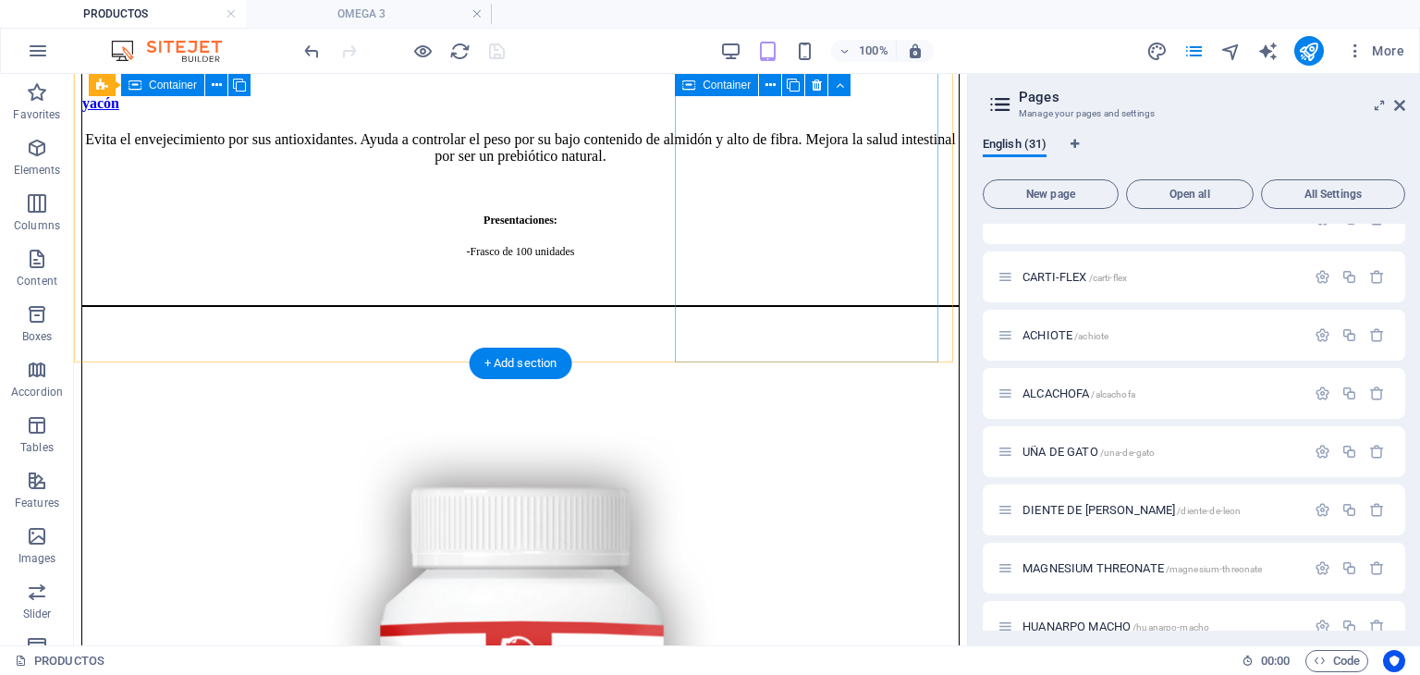
scroll to position [4313, 0]
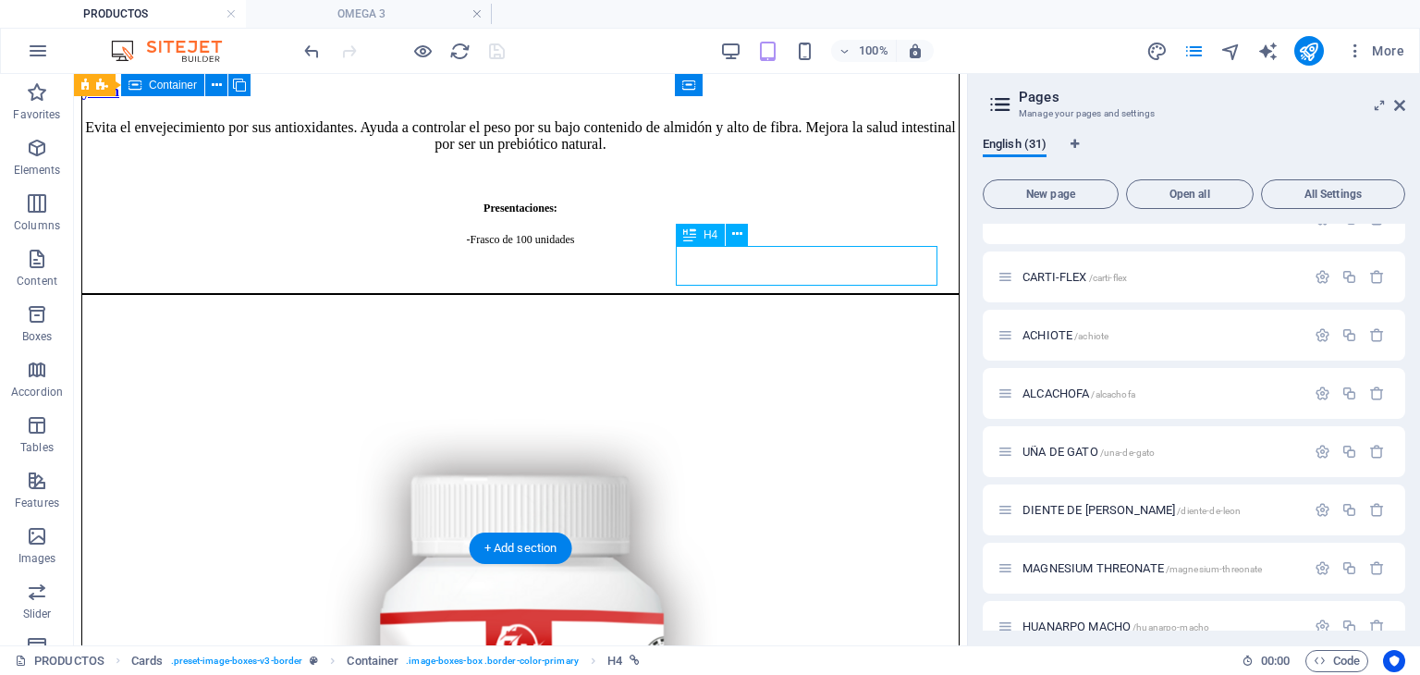
select select "17"
select select
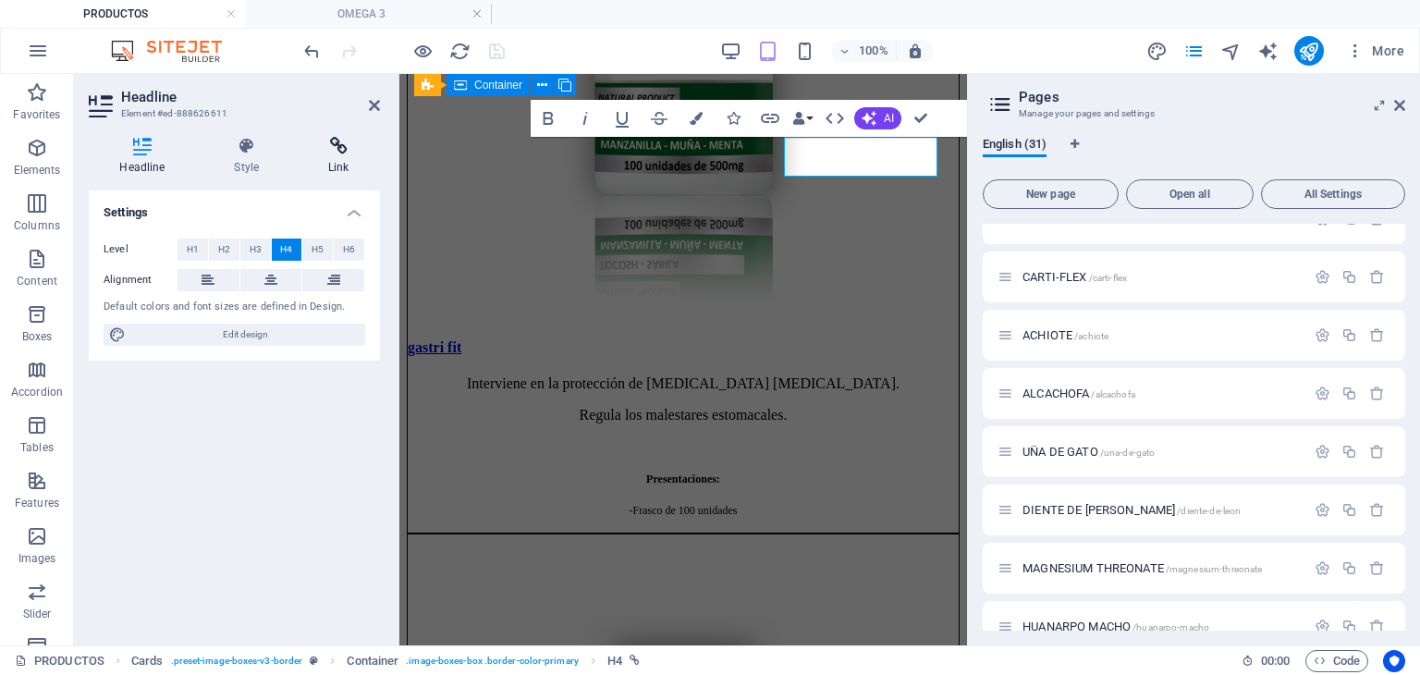
click at [324, 166] on h4 "Link" at bounding box center [339, 156] width 82 height 39
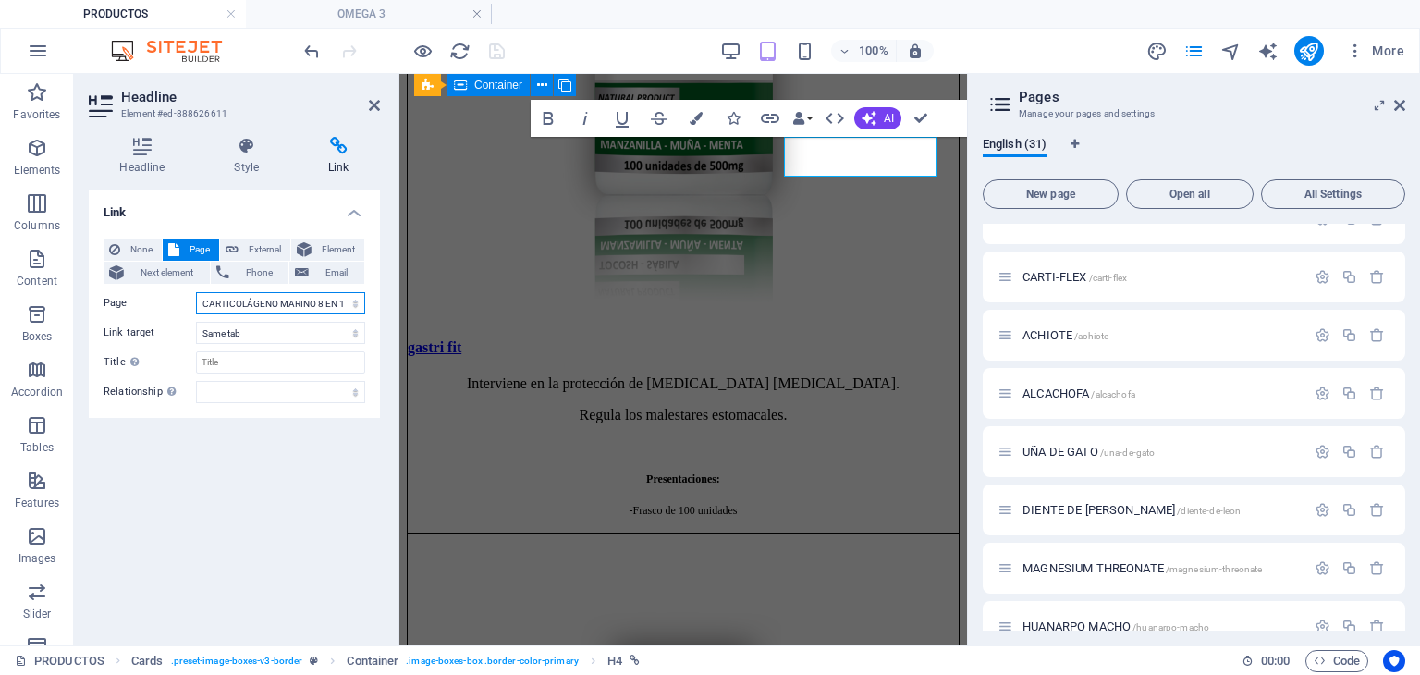
click at [309, 306] on select "Inicio Nosotros PRODUCTOS RESVERATROL MARINE COLLAGEN T-DIVINAS ULTRA SLIM FIT …" at bounding box center [280, 303] width 169 height 22
select select "30"
click at [196, 292] on select "Inicio Nosotros PRODUCTOS RESVERATROL MARINE COLLAGEN T-DIVINAS ULTRA SLIM FIT …" at bounding box center [280, 303] width 169 height 22
drag, startPoint x: 915, startPoint y: 119, endPoint x: 850, endPoint y: 75, distance: 79.2
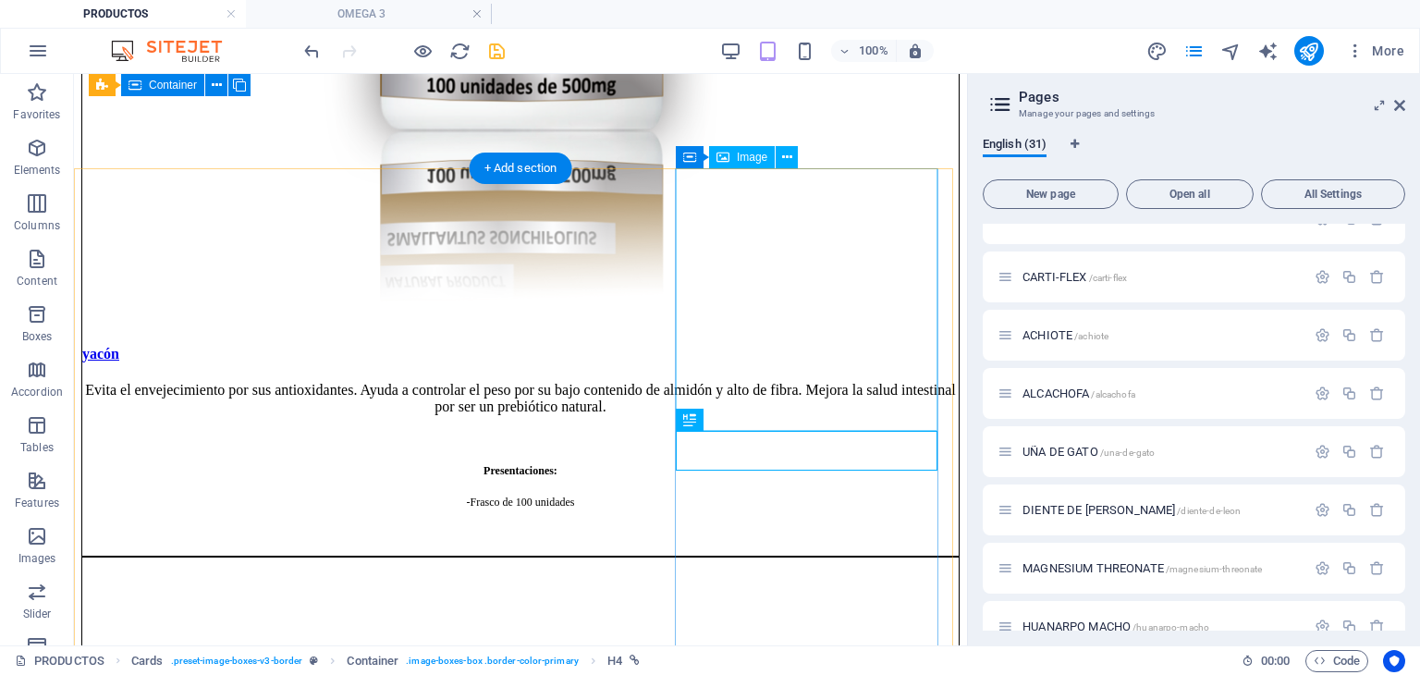
select select "%"
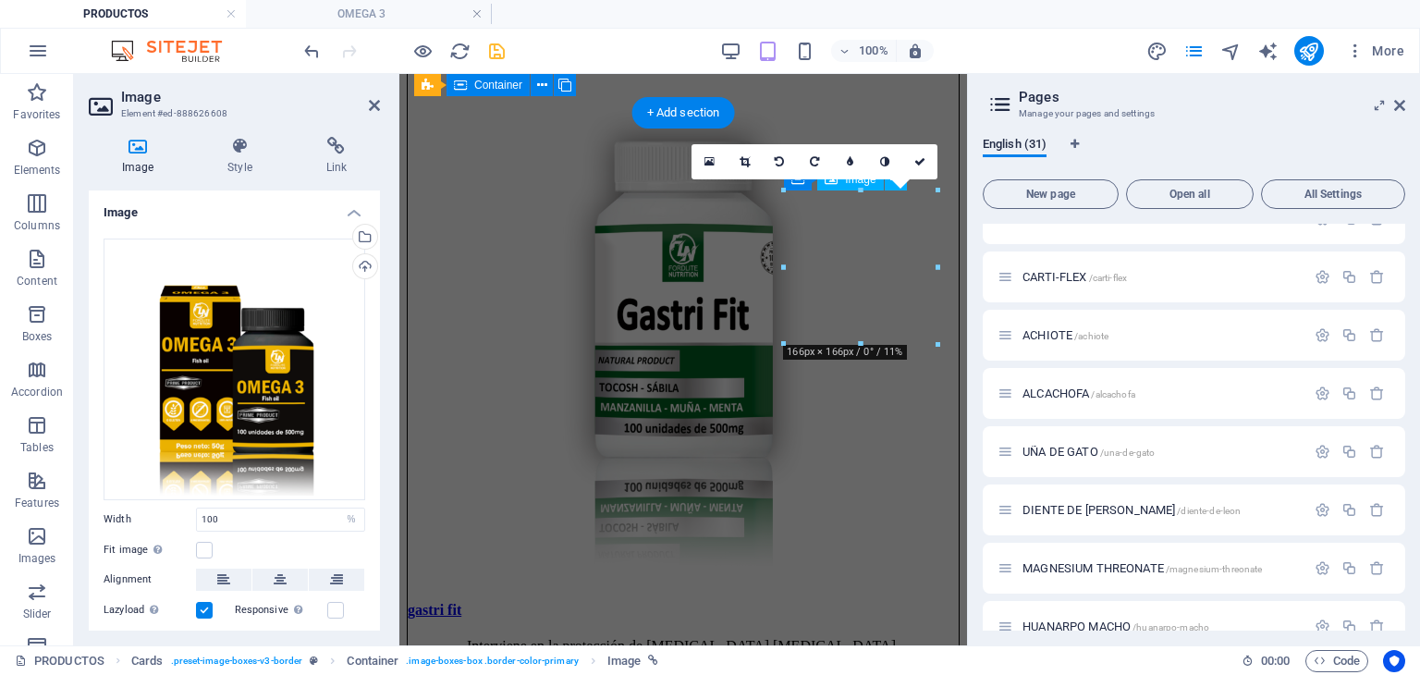
scroll to position [4184, 0]
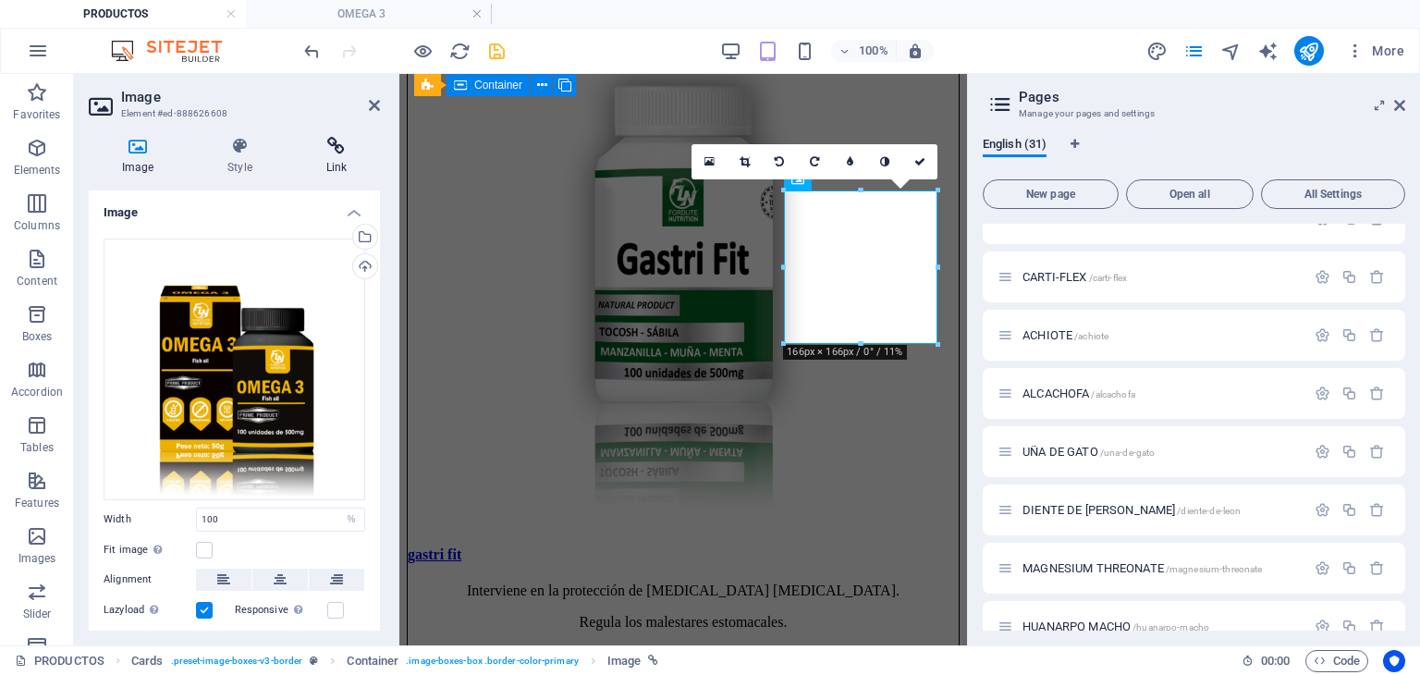
click at [329, 156] on h4 "Link" at bounding box center [336, 156] width 87 height 39
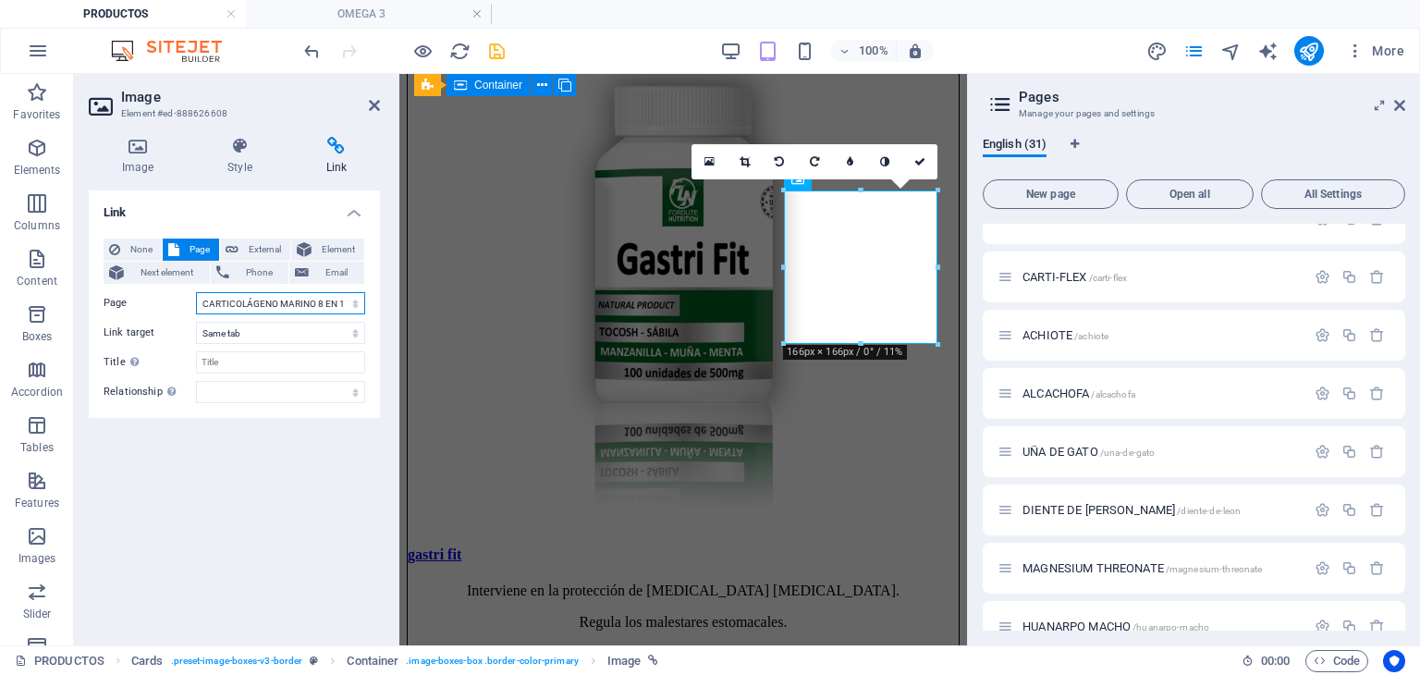
click at [331, 299] on select "Inicio Nosotros PRODUCTOS RESVERATROL MARINE COLLAGEN T-DIVINAS ULTRA SLIM FIT …" at bounding box center [280, 303] width 169 height 22
select select "30"
click at [196, 292] on select "Inicio Nosotros PRODUCTOS RESVERATROL MARINE COLLAGEN T-DIVINAS ULTRA SLIM FIT …" at bounding box center [280, 303] width 169 height 22
click at [926, 156] on link at bounding box center [919, 161] width 35 height 35
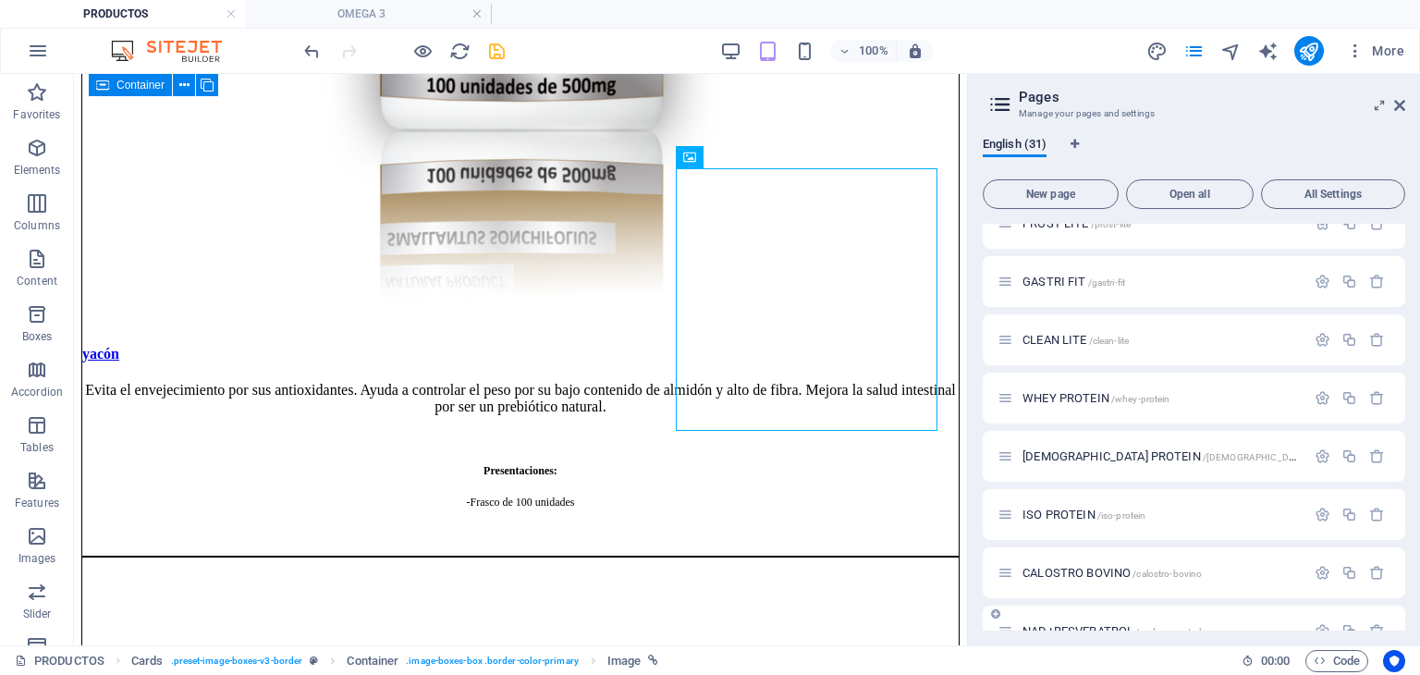
scroll to position [1398, 0]
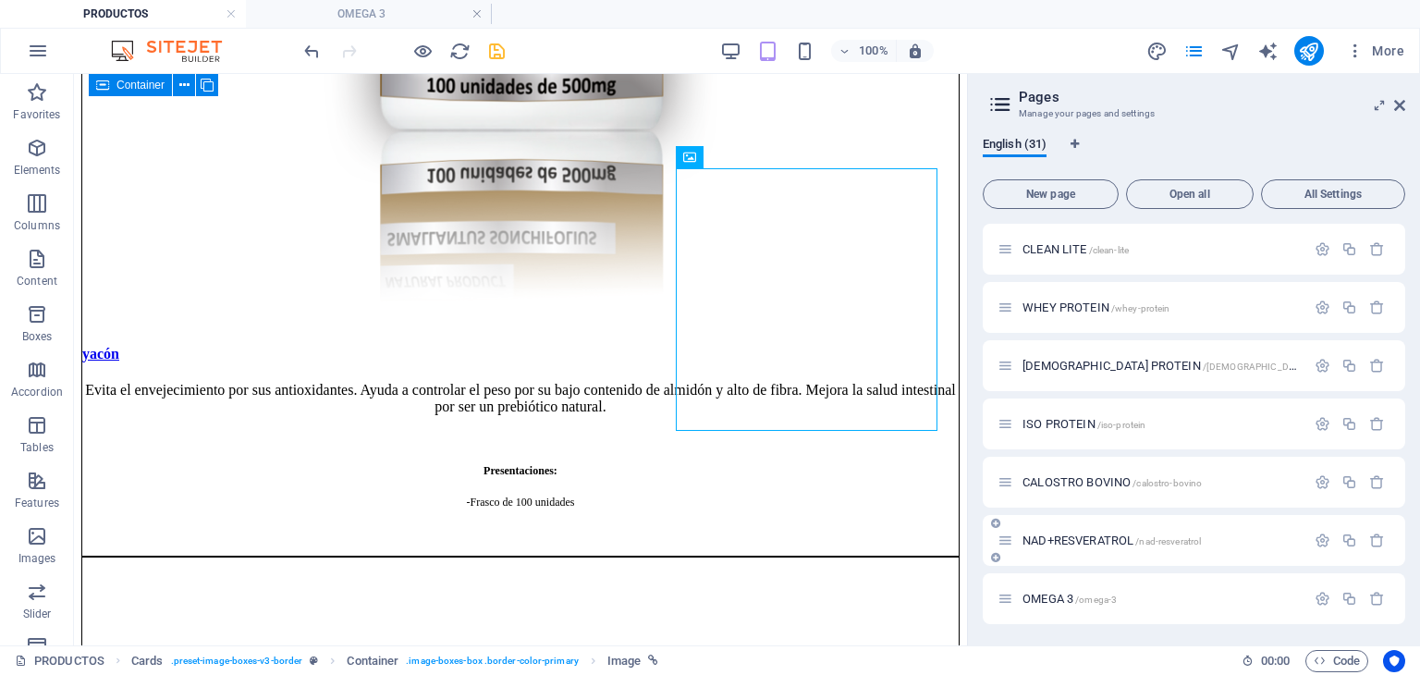
click at [1150, 536] on span "/nad-resveratrol" at bounding box center [1168, 541] width 66 height 10
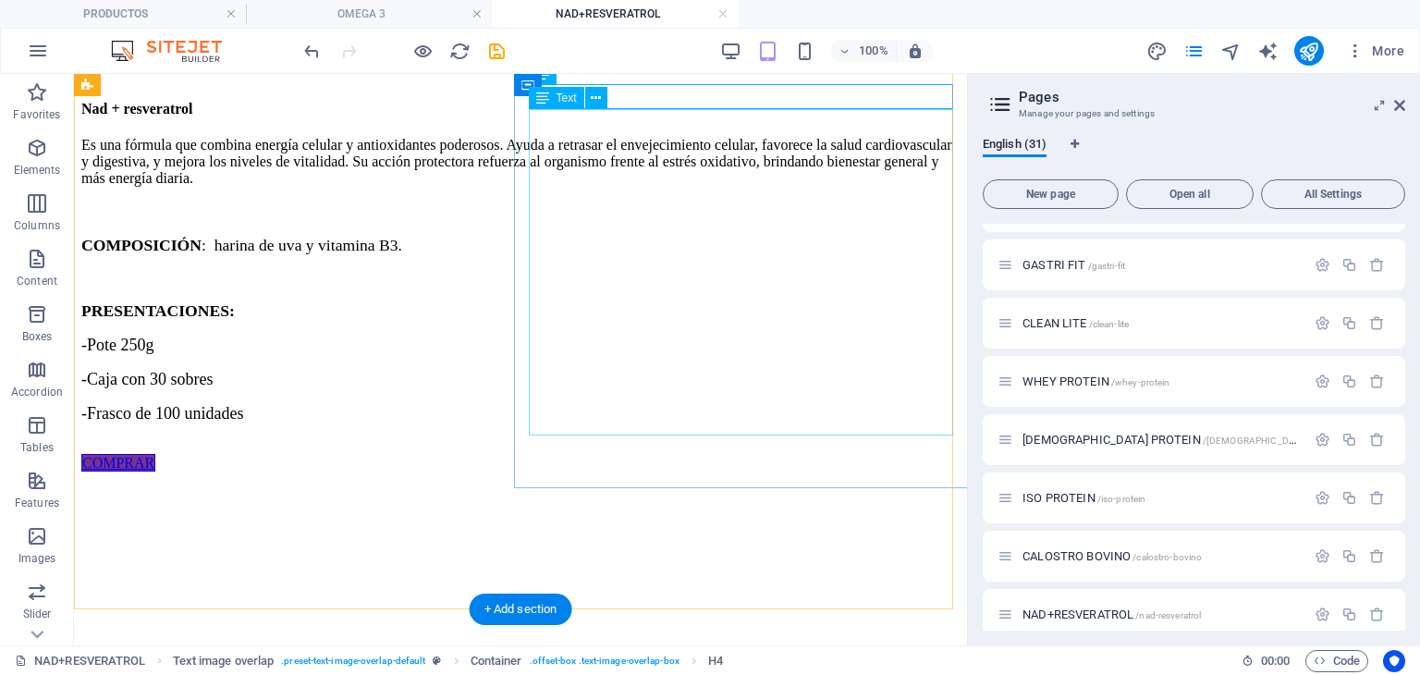
scroll to position [277, 0]
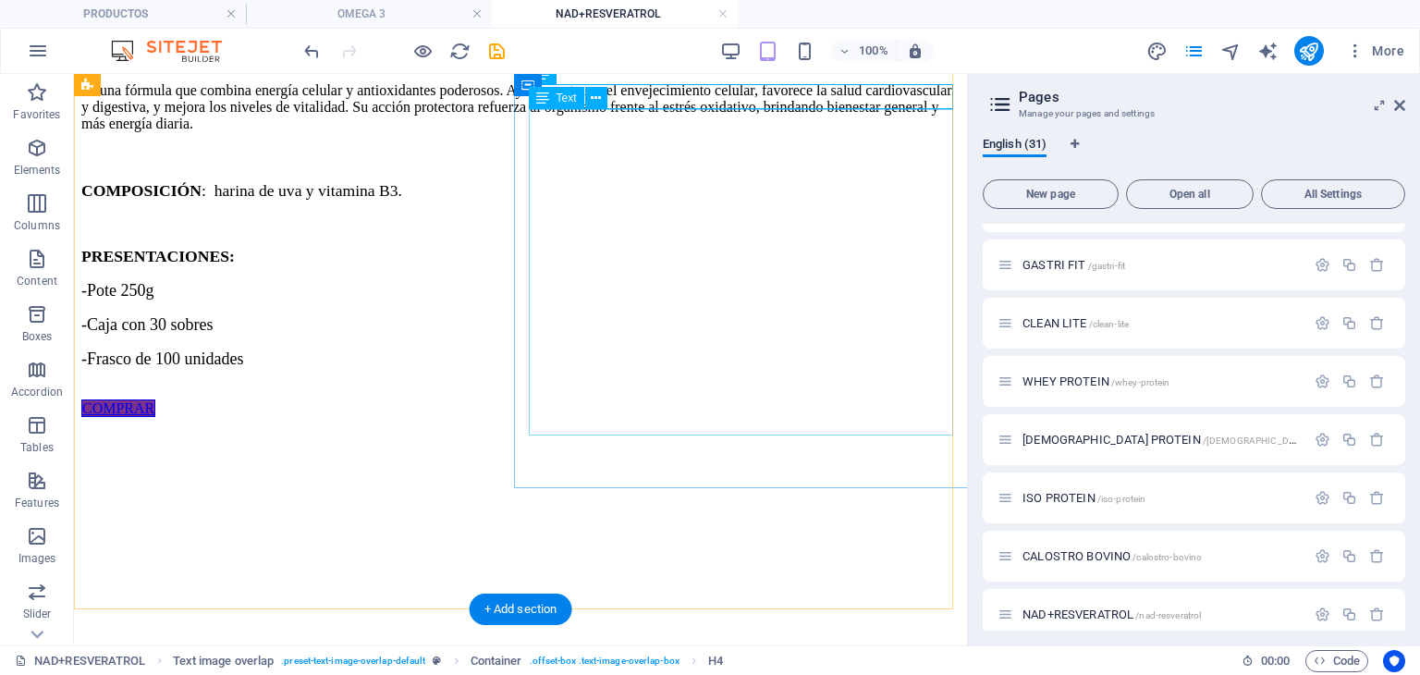
click at [675, 400] on div "Es una fórmula que combina energía celular y antioxidantes poderosos. Ayuda a r…" at bounding box center [520, 241] width 878 height 318
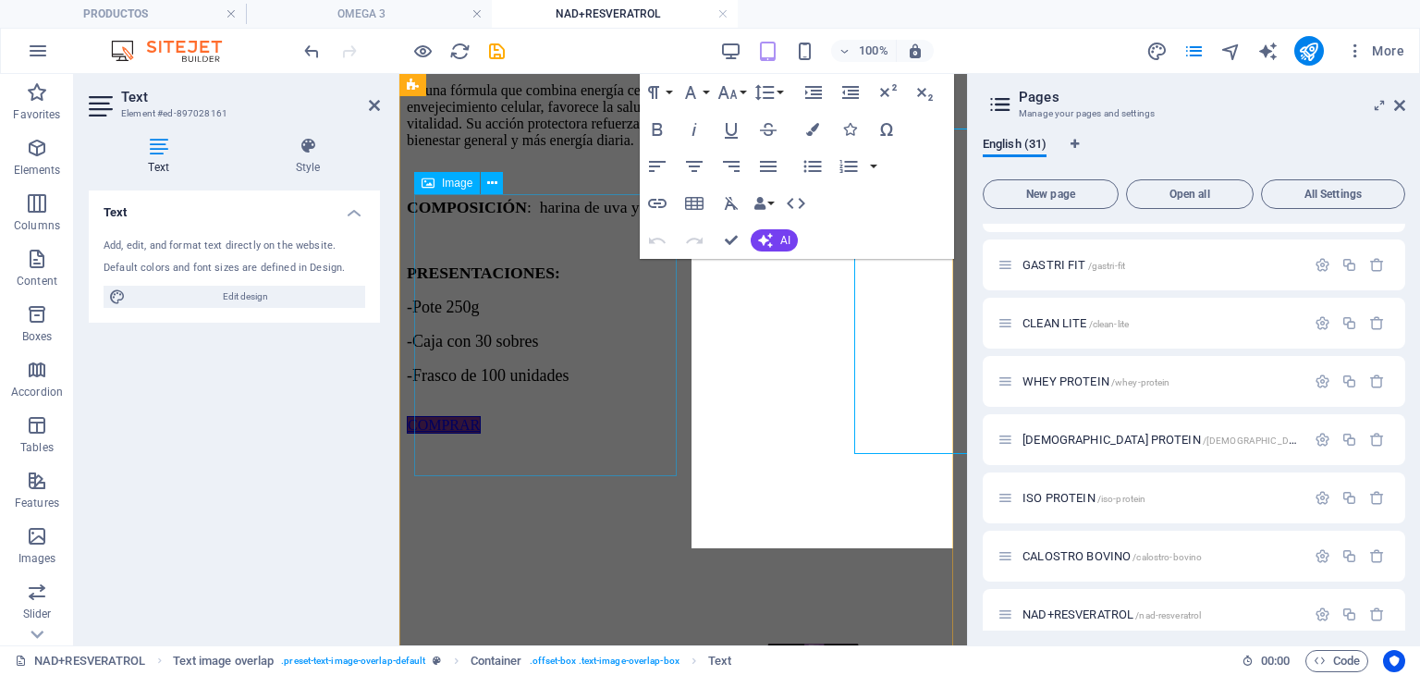
scroll to position [258, 0]
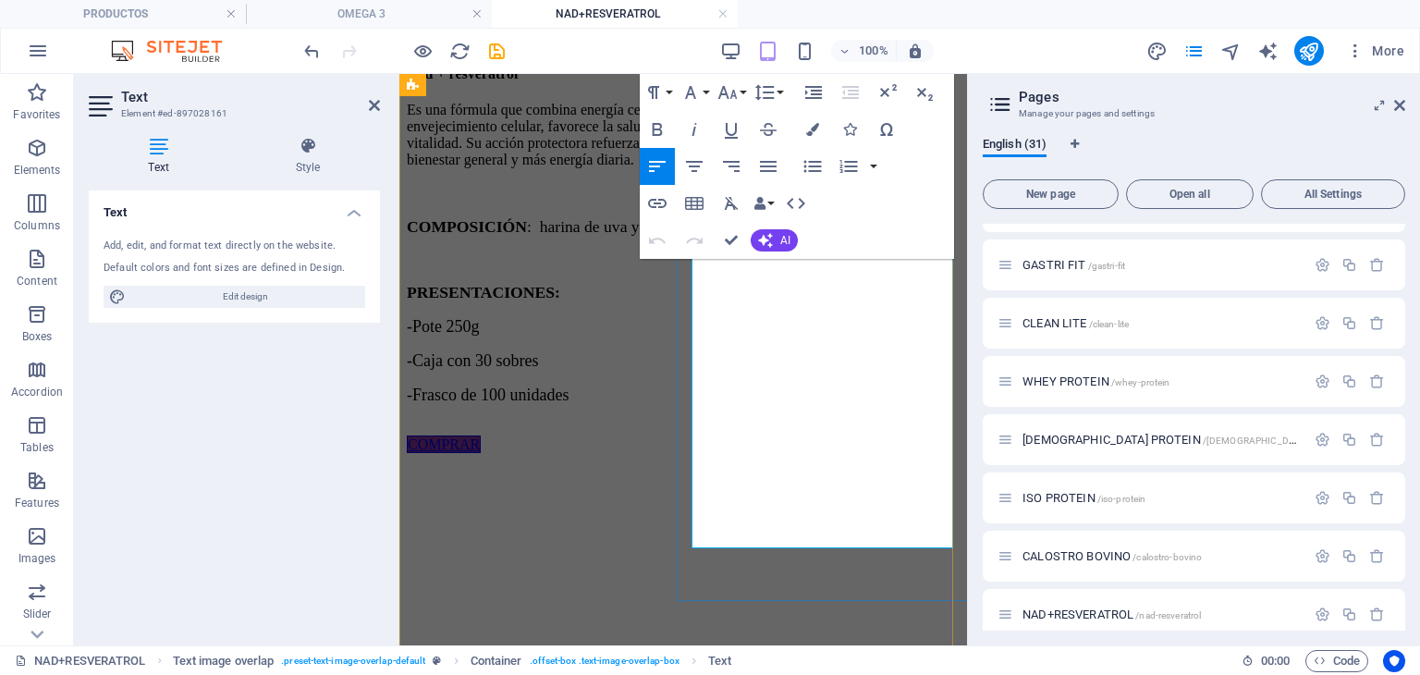
click at [889, 405] on p "-Frasco de 100 unidades" at bounding box center [683, 395] width 553 height 19
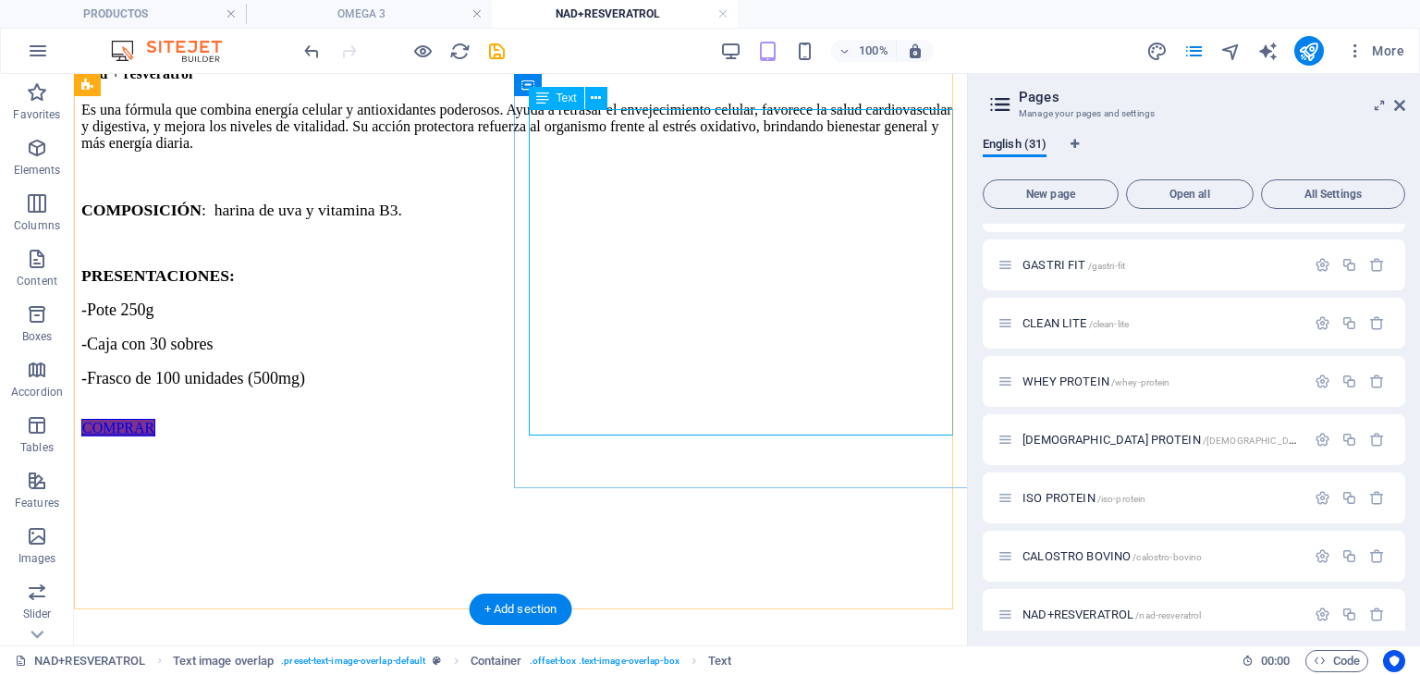
scroll to position [277, 0]
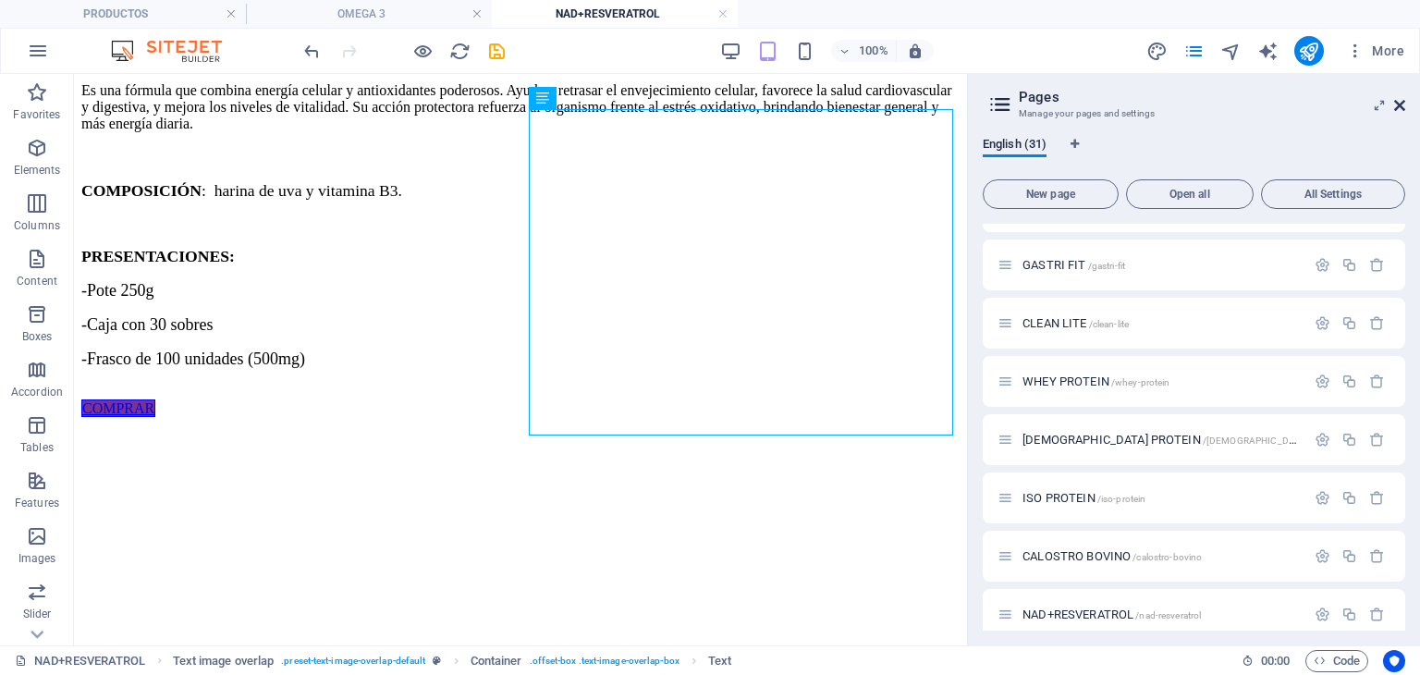
click at [1397, 104] on icon at bounding box center [1399, 105] width 11 height 15
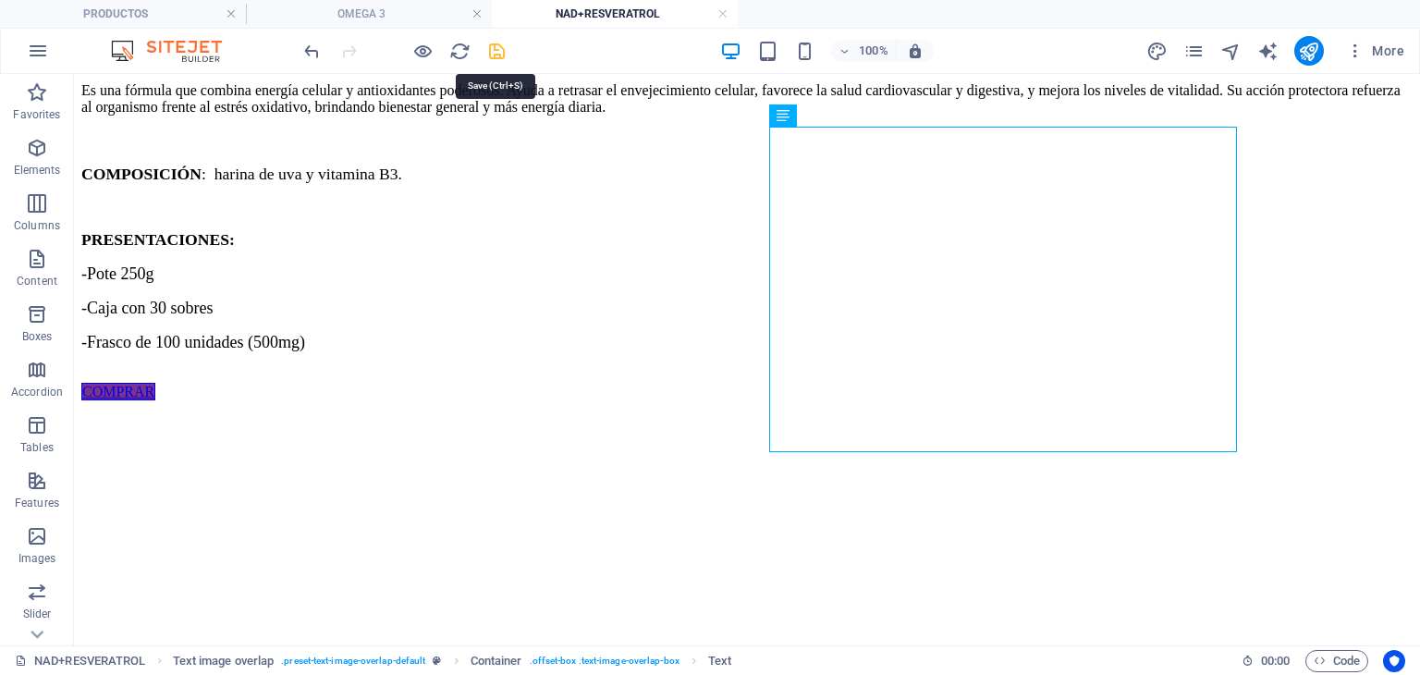
click at [489, 54] on icon "save" at bounding box center [496, 51] width 21 height 21
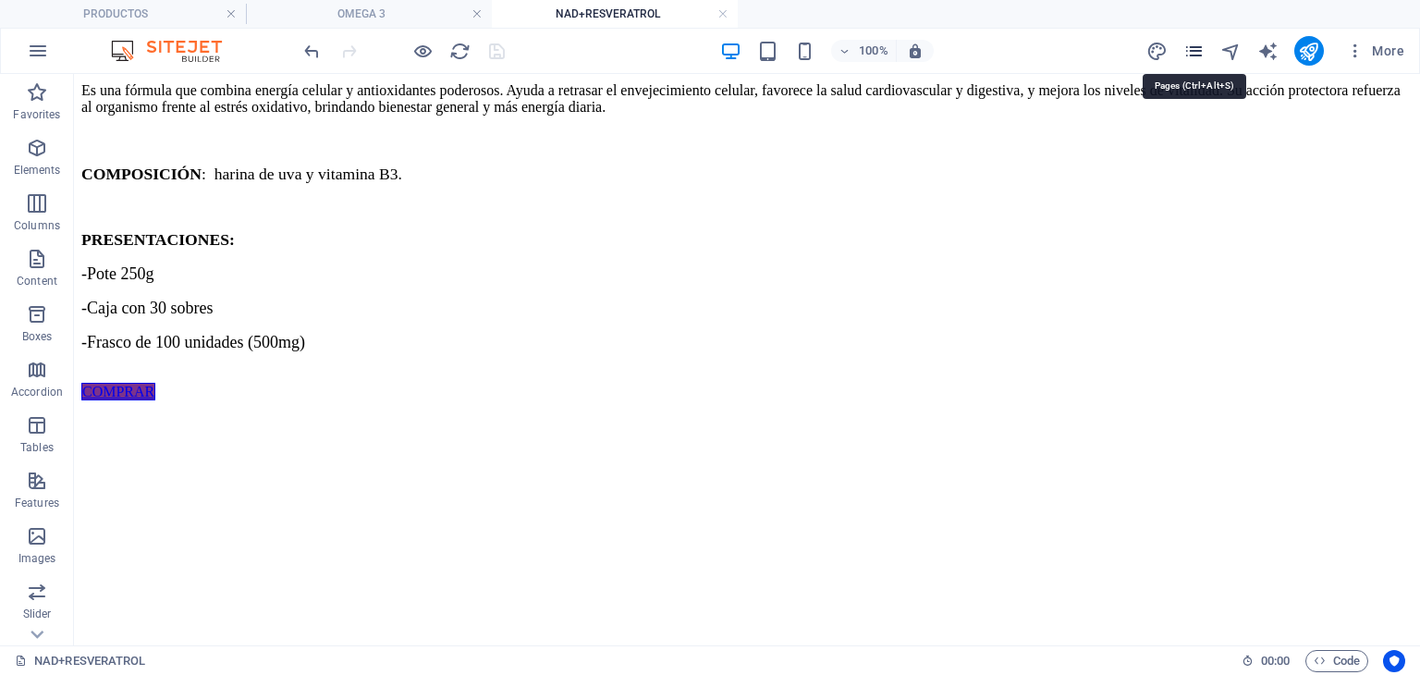
click at [1197, 53] on icon "pages" at bounding box center [1193, 51] width 21 height 21
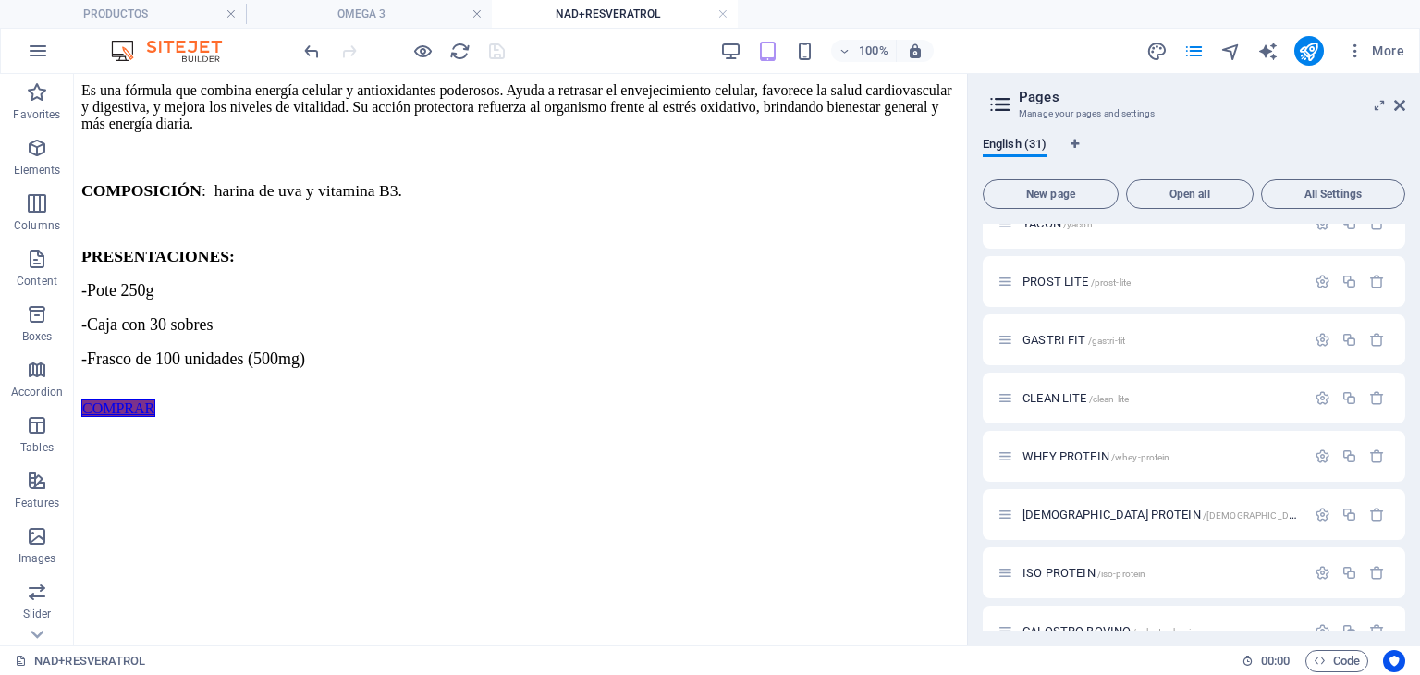
scroll to position [1398, 0]
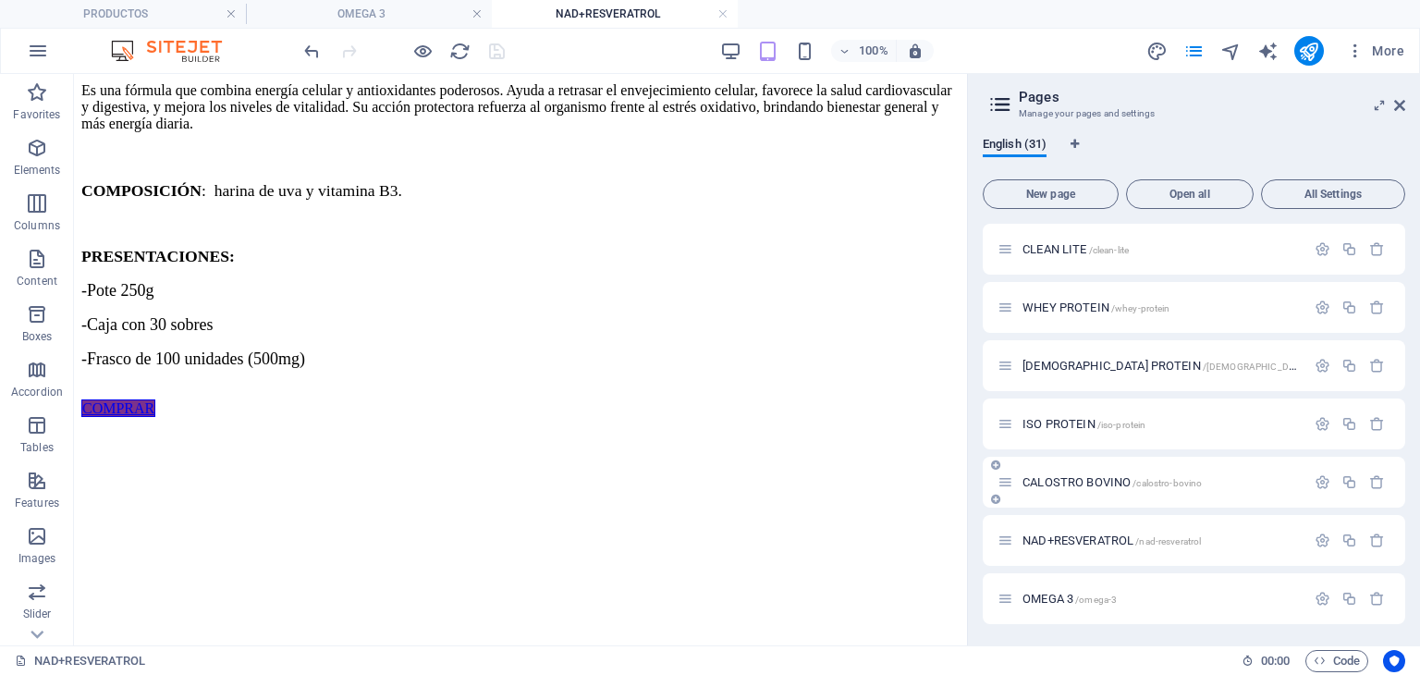
click at [1113, 479] on span "CALOSTRO BOVINO /calostro-bovino" at bounding box center [1112, 482] width 179 height 14
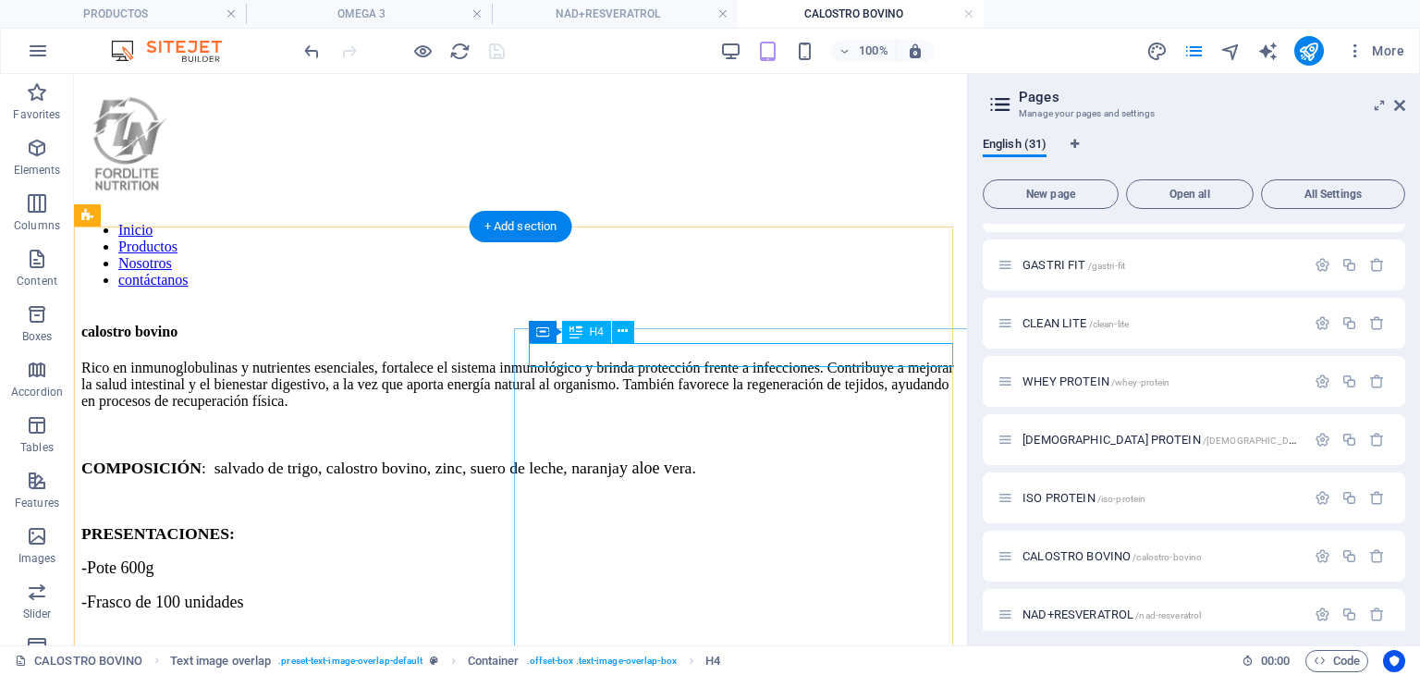
scroll to position [0, 0]
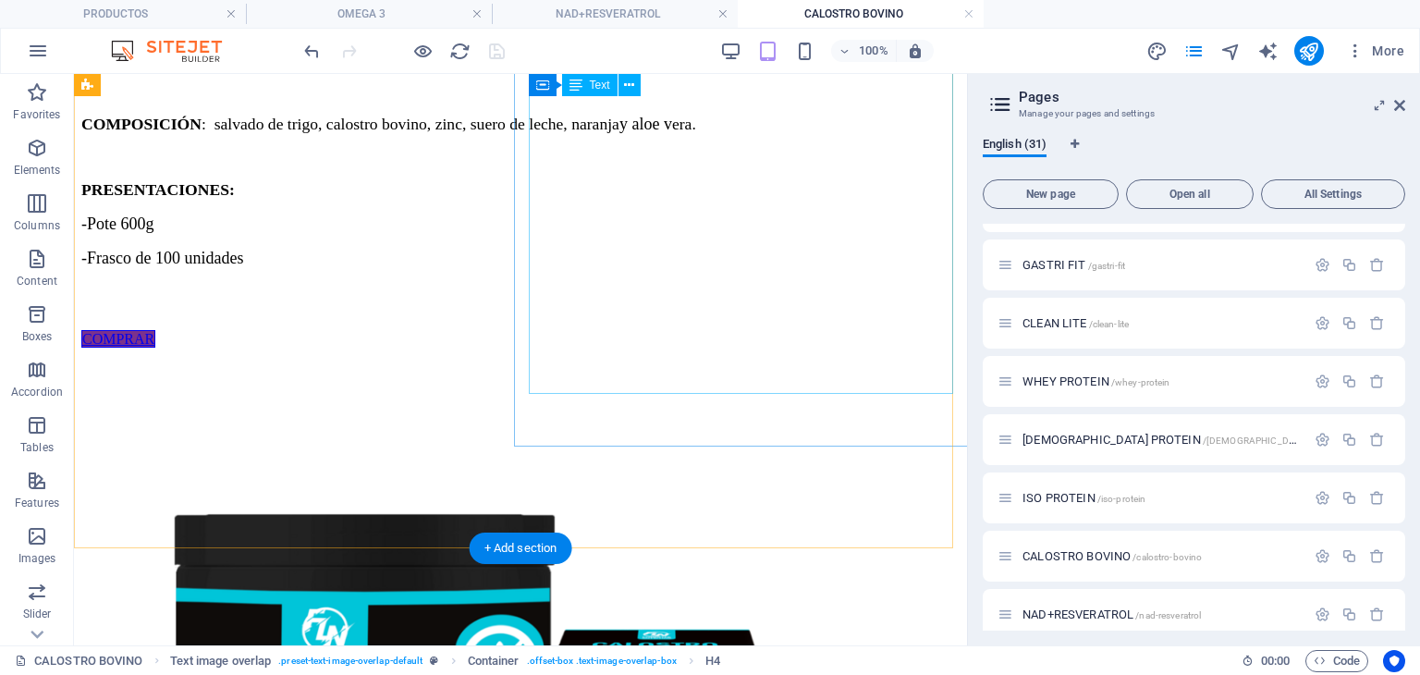
click at [721, 331] on div "Rico en inmunoglobulinas y nutrientes esenciales, fortalece el sistema inmunoló…" at bounding box center [520, 173] width 878 height 315
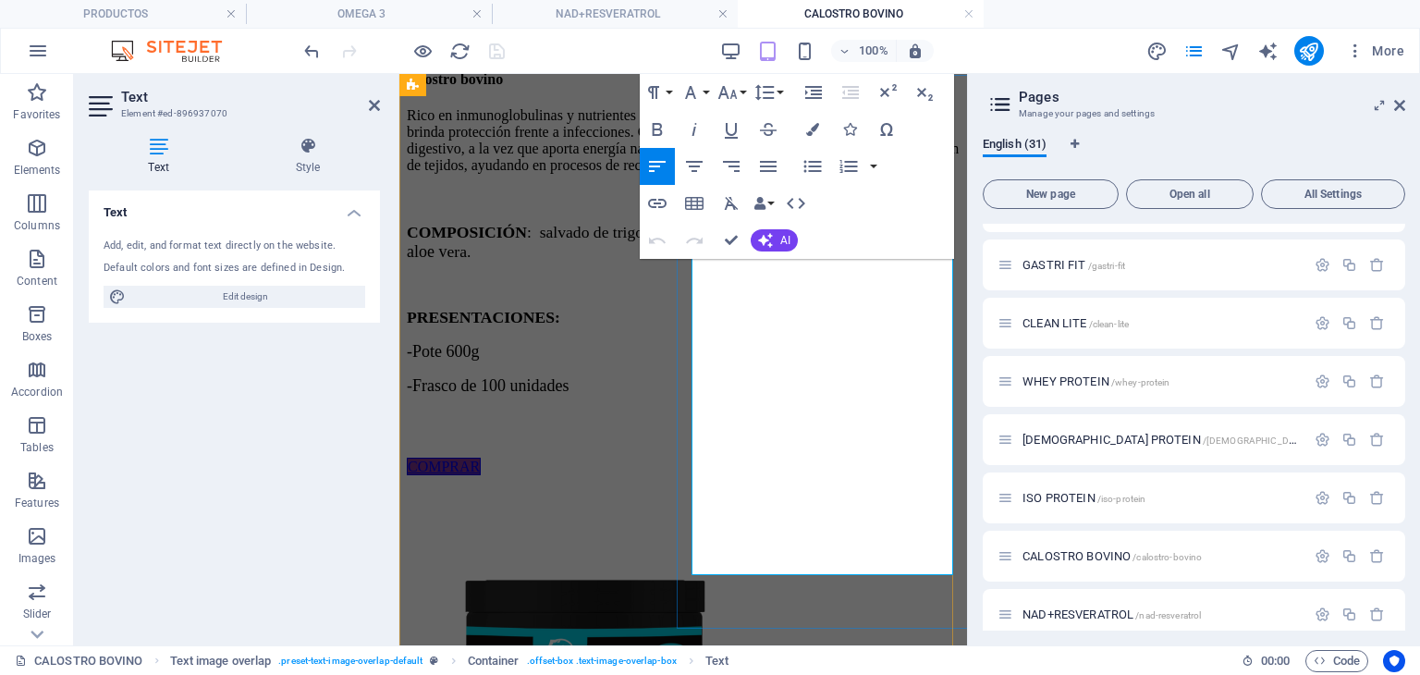
click at [894, 396] on p "-Frasco de 100 unidades" at bounding box center [683, 385] width 553 height 19
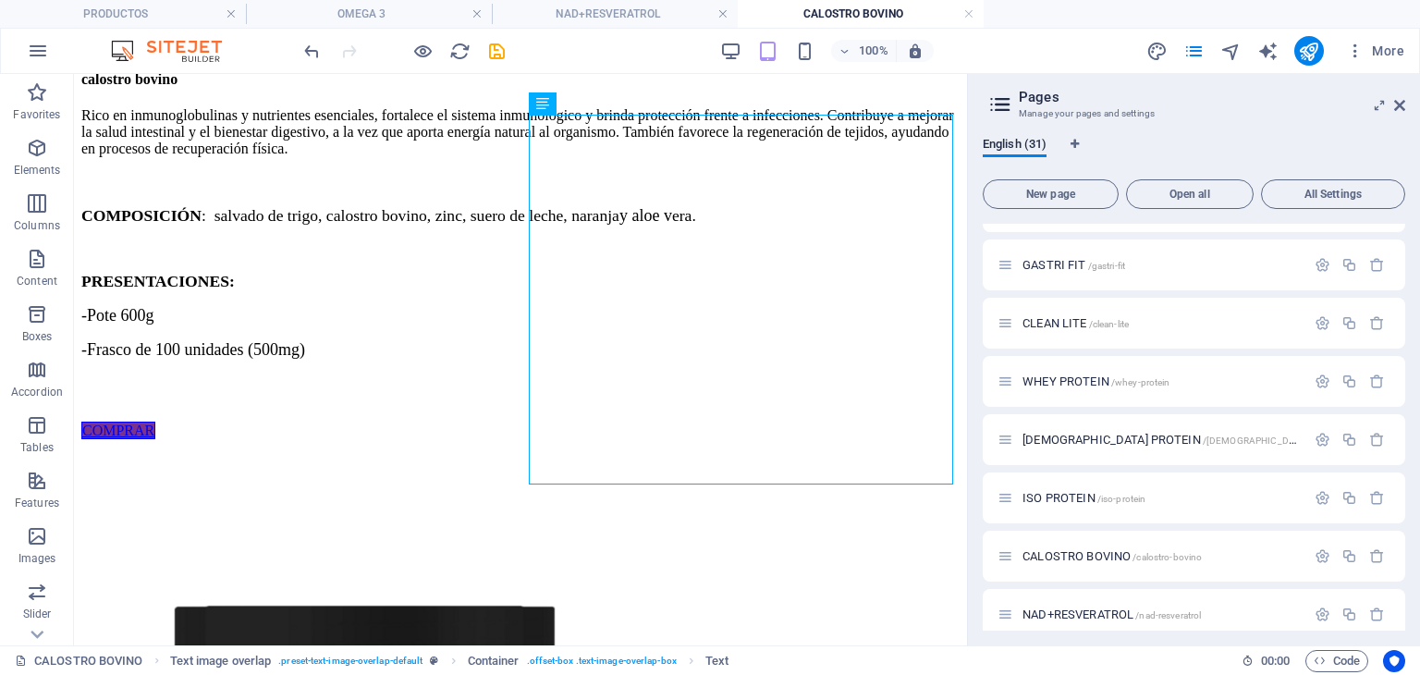
click at [505, 52] on icon "save" at bounding box center [496, 51] width 21 height 21
